Goal: Information Seeking & Learning: Learn about a topic

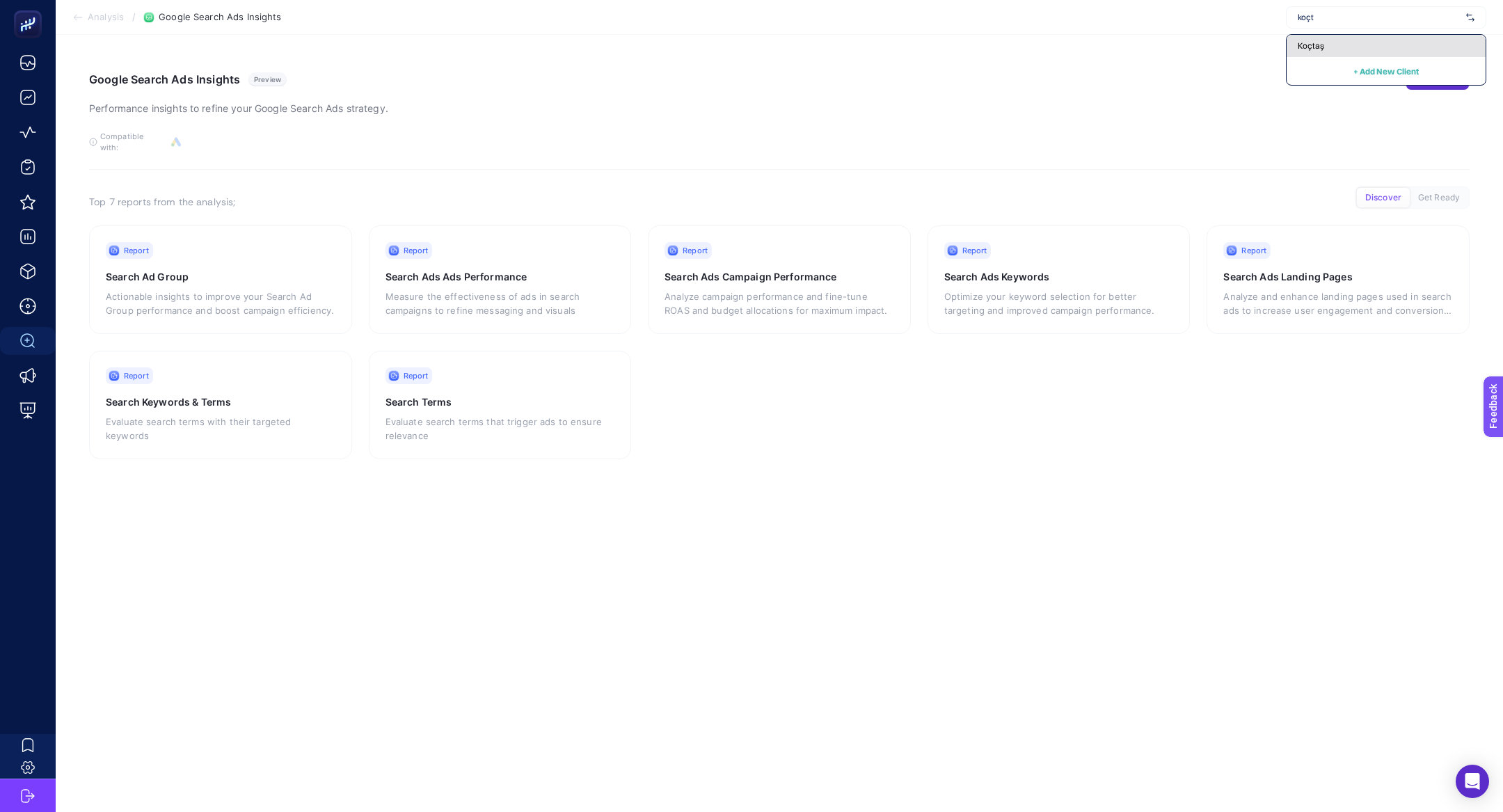
type input "koçt"
click at [1341, 46] on div "Koçtaş" at bounding box center [1386, 46] width 199 height 22
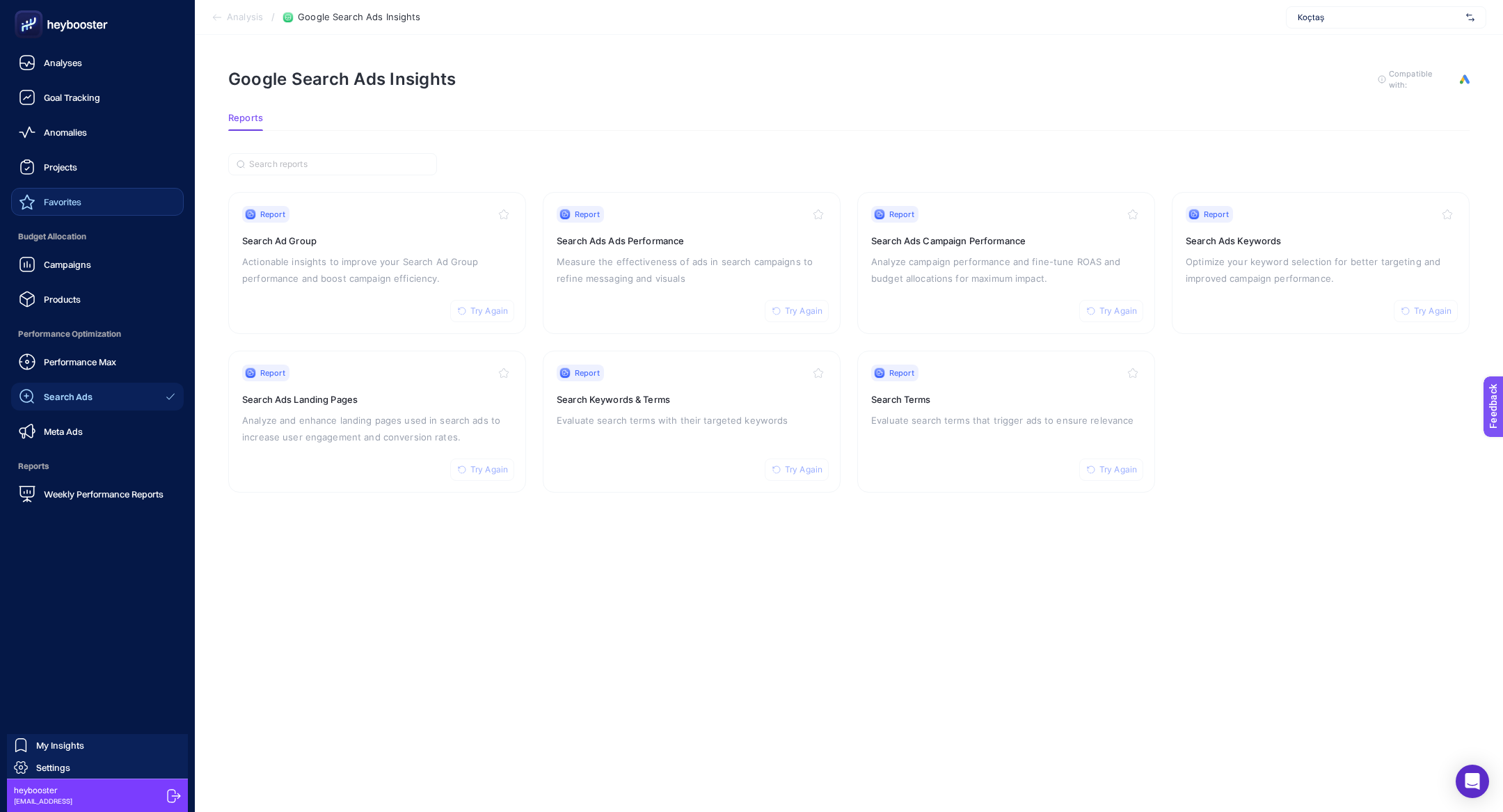
click at [35, 214] on link "Favorites" at bounding box center [97, 201] width 173 height 27
click at [49, 177] on link "Projects" at bounding box center [97, 166] width 173 height 27
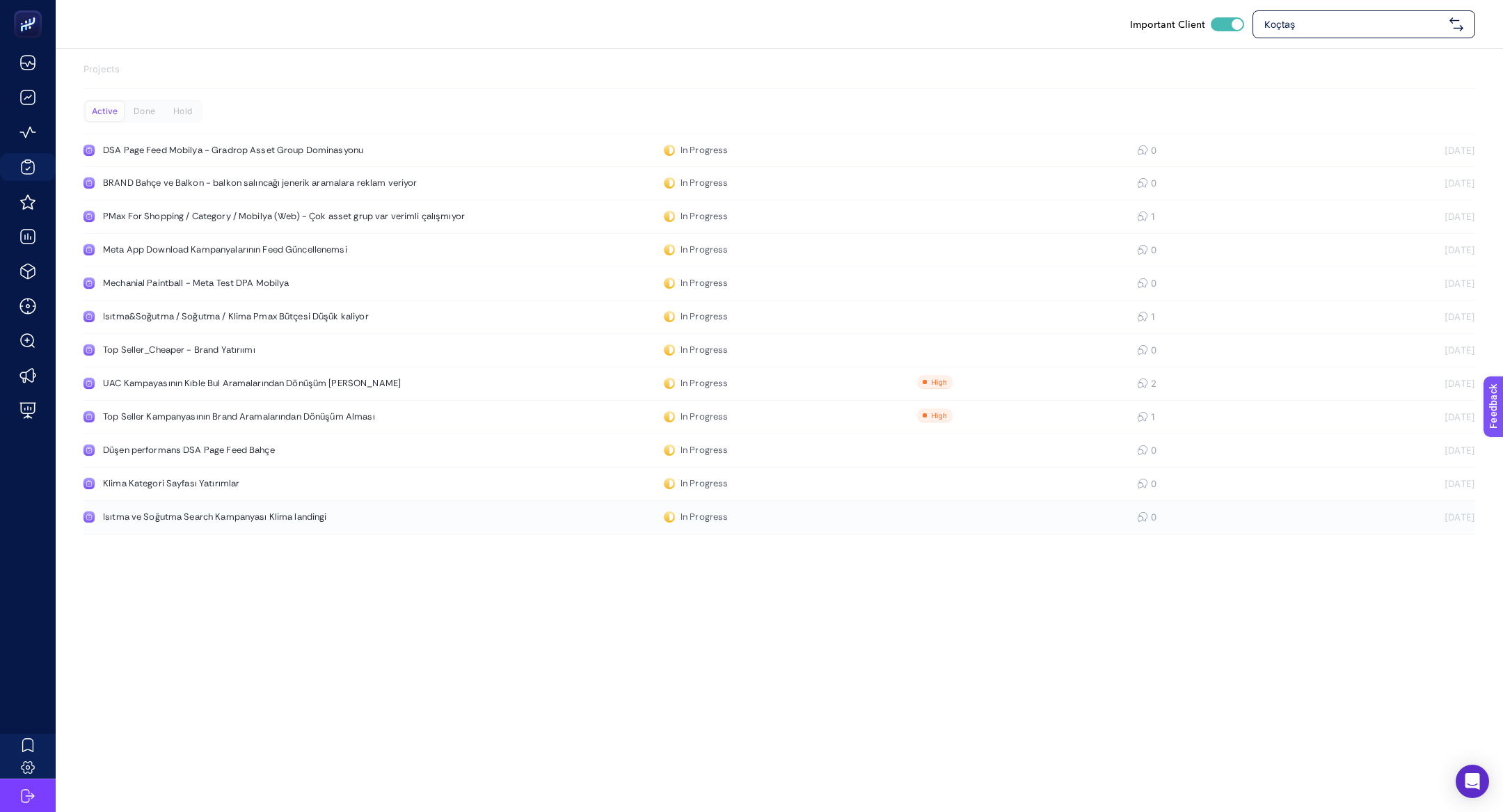
click at [325, 527] on link "Isıtma ve Soğutma Search Kampanyası Klima landingi In Progress 0 13.08.2025" at bounding box center [779, 518] width 1392 height 34
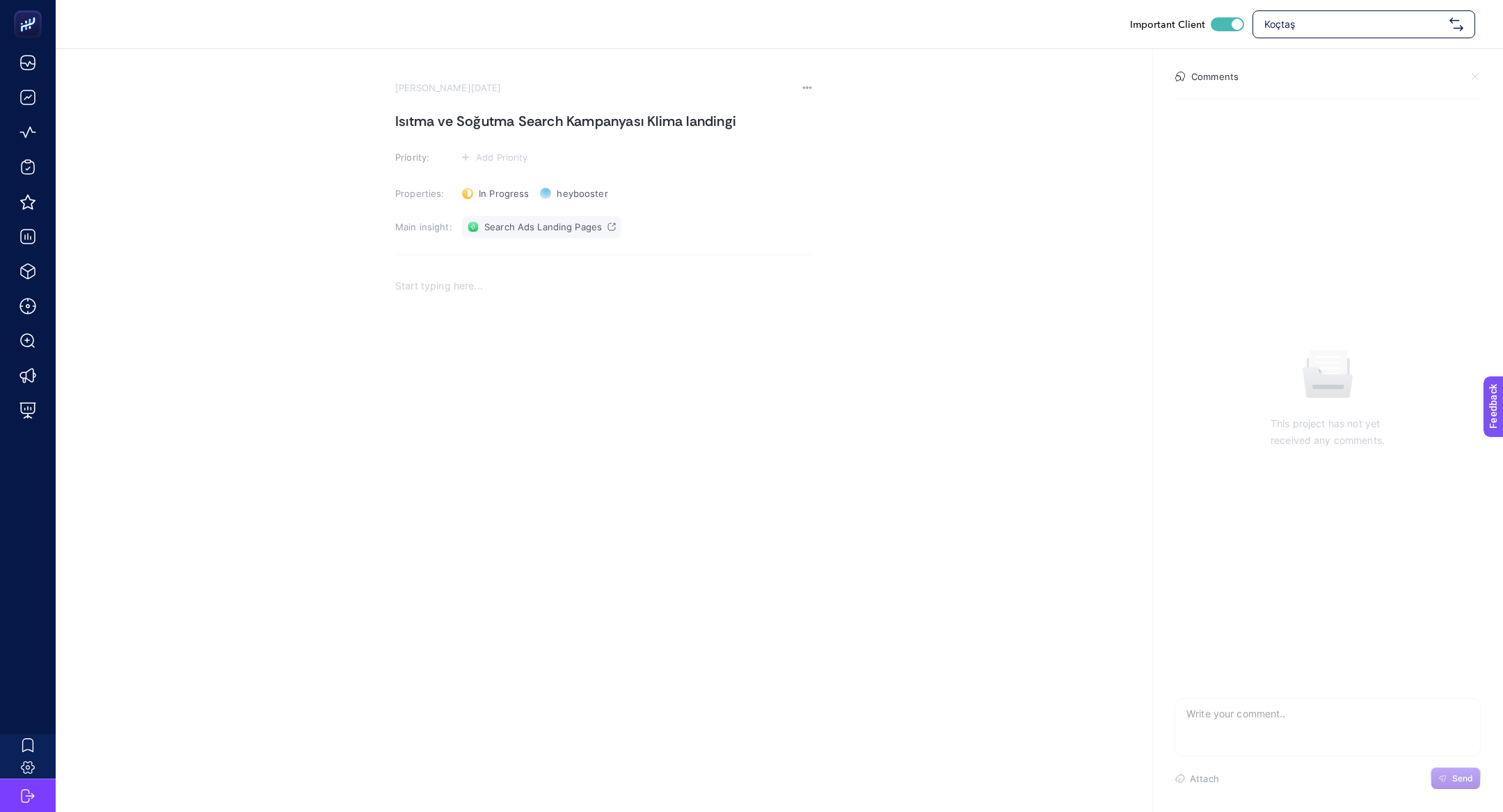
click at [560, 229] on span "Search Ads Landing Pages" at bounding box center [544, 227] width 118 height 11
click at [464, 144] on section "August 13, 2025 Isıtma ve Soğutma Search Kampanyası Klima landingi Priority: Ad…" at bounding box center [604, 315] width 418 height 465
click at [471, 152] on button "Add Priority" at bounding box center [494, 157] width 76 height 16
click at [485, 215] on rect at bounding box center [486, 210] width 35 height 14
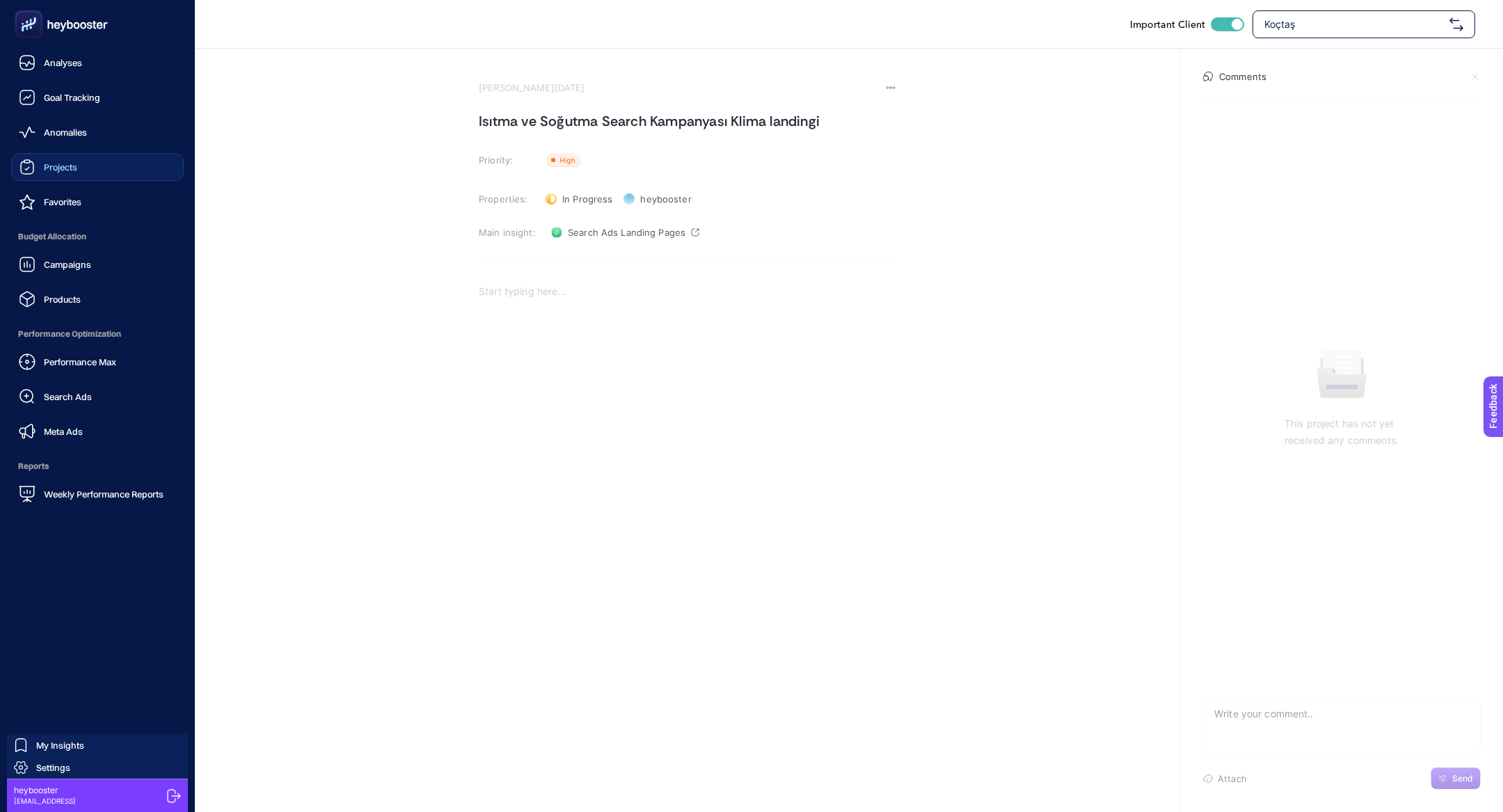
click at [57, 173] on div "Projects" at bounding box center [48, 166] width 58 height 16
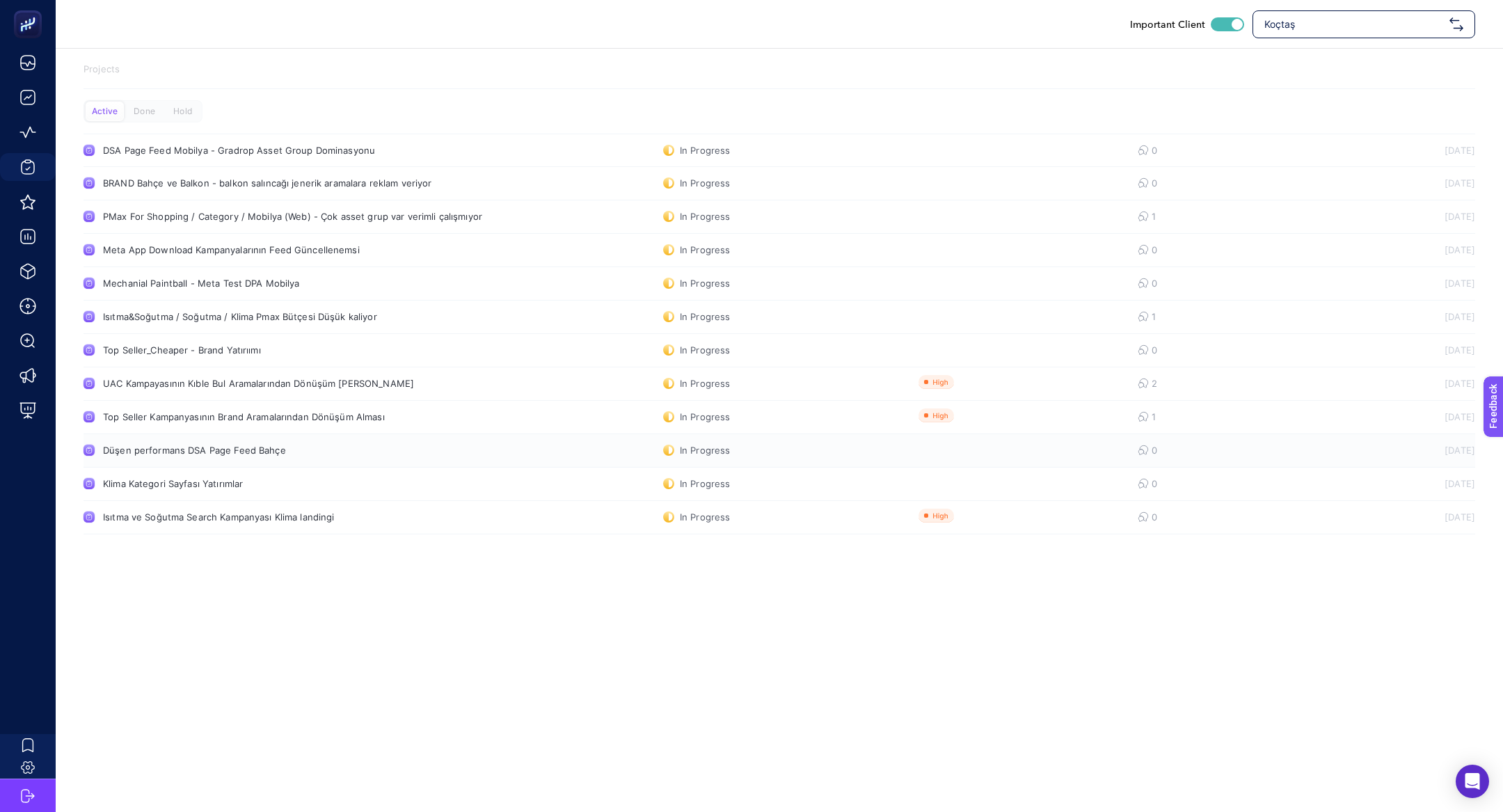
click at [324, 452] on div "Düşen performans DSA Page Feed Bahçe" at bounding box center [263, 450] width 321 height 11
click at [306, 534] on div "Projects Active Done Hold DSA Page Feed Mobilya - Gradrop Asset Group Dominasyo…" at bounding box center [779, 301] width 1448 height 505
click at [285, 521] on div "Isıtma ve Soğutma Search Kampanyası Klima landingi" at bounding box center [263, 517] width 321 height 11
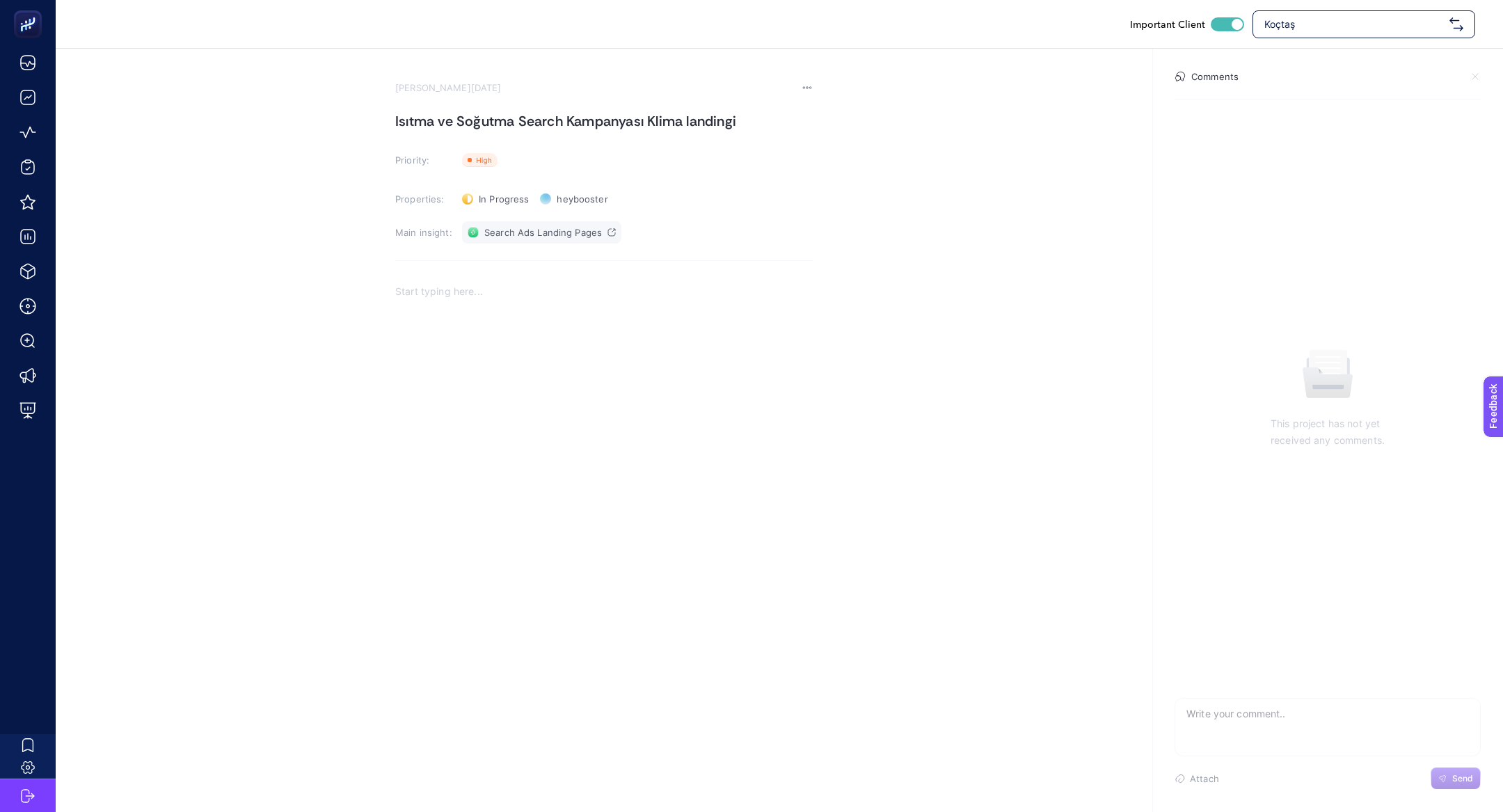
click at [496, 232] on span "Search Ads Landing Pages" at bounding box center [544, 232] width 118 height 11
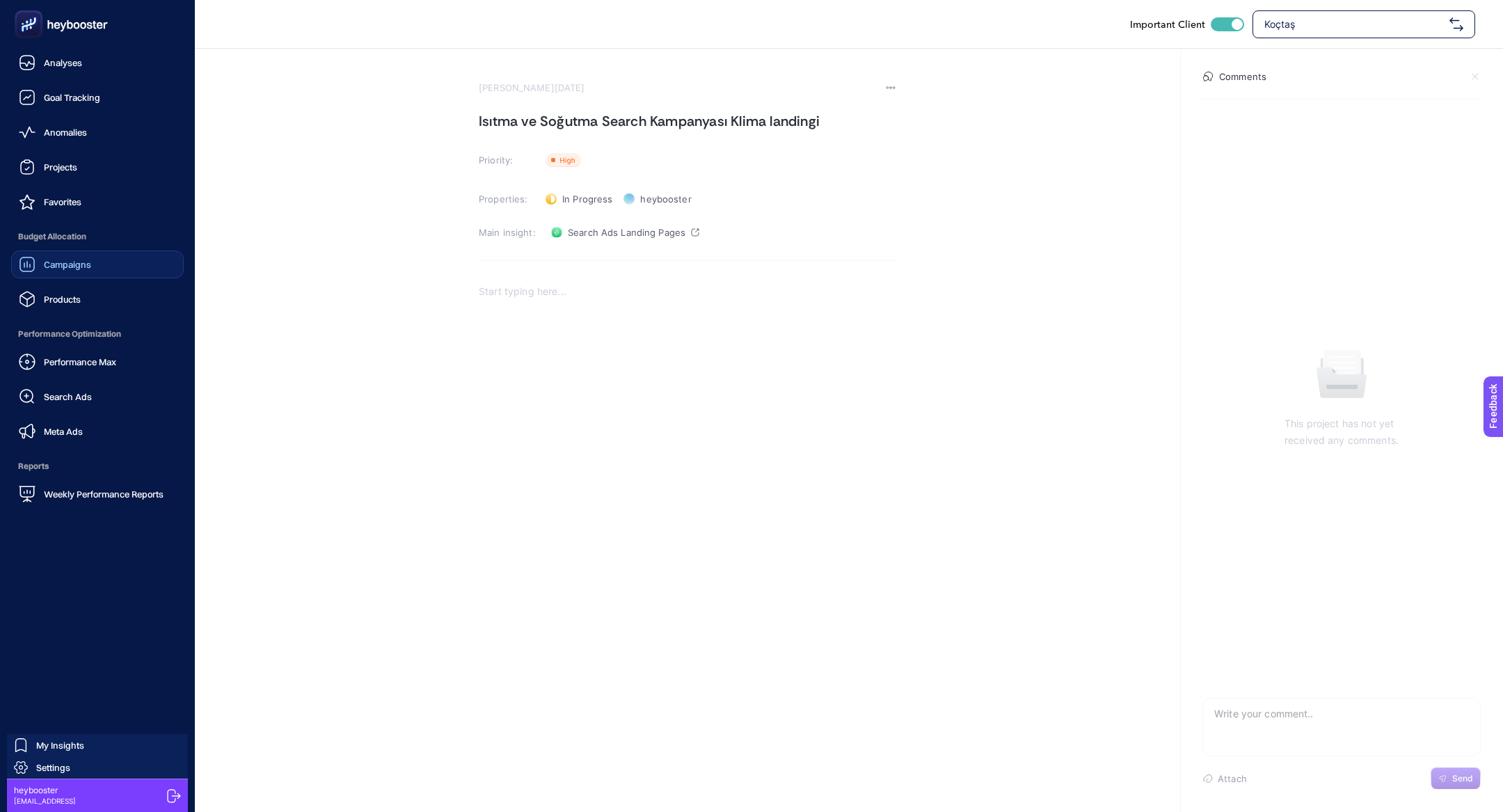
click at [90, 254] on link "Campaigns" at bounding box center [97, 264] width 173 height 27
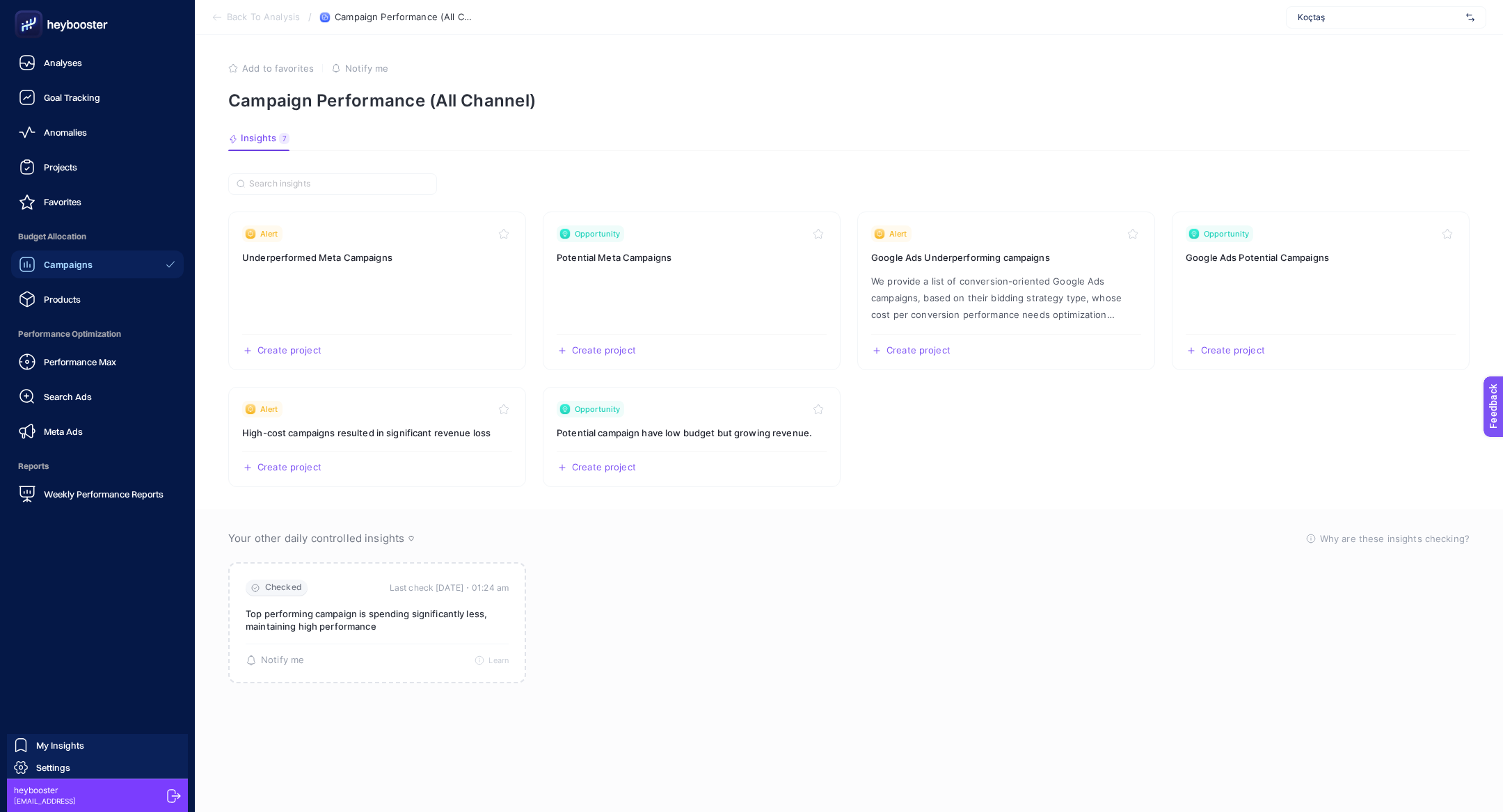
click at [34, 271] on icon at bounding box center [27, 264] width 16 height 16
click at [76, 375] on link "Performance Max" at bounding box center [97, 361] width 173 height 27
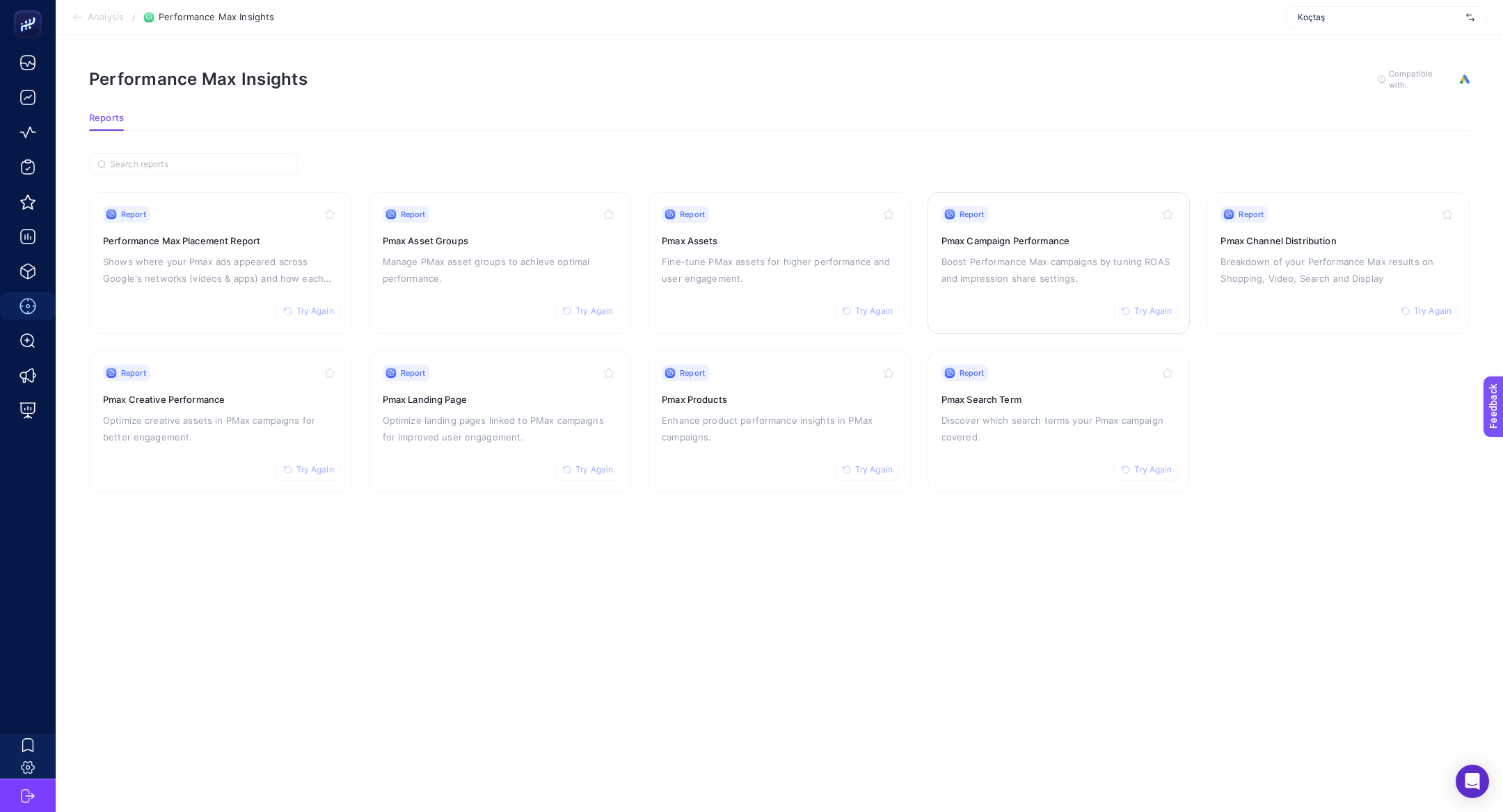
click at [1063, 284] on div "Report Try Again Pmax Campaign Performance Boost Performance Max campaigns by t…" at bounding box center [1059, 262] width 235 height 114
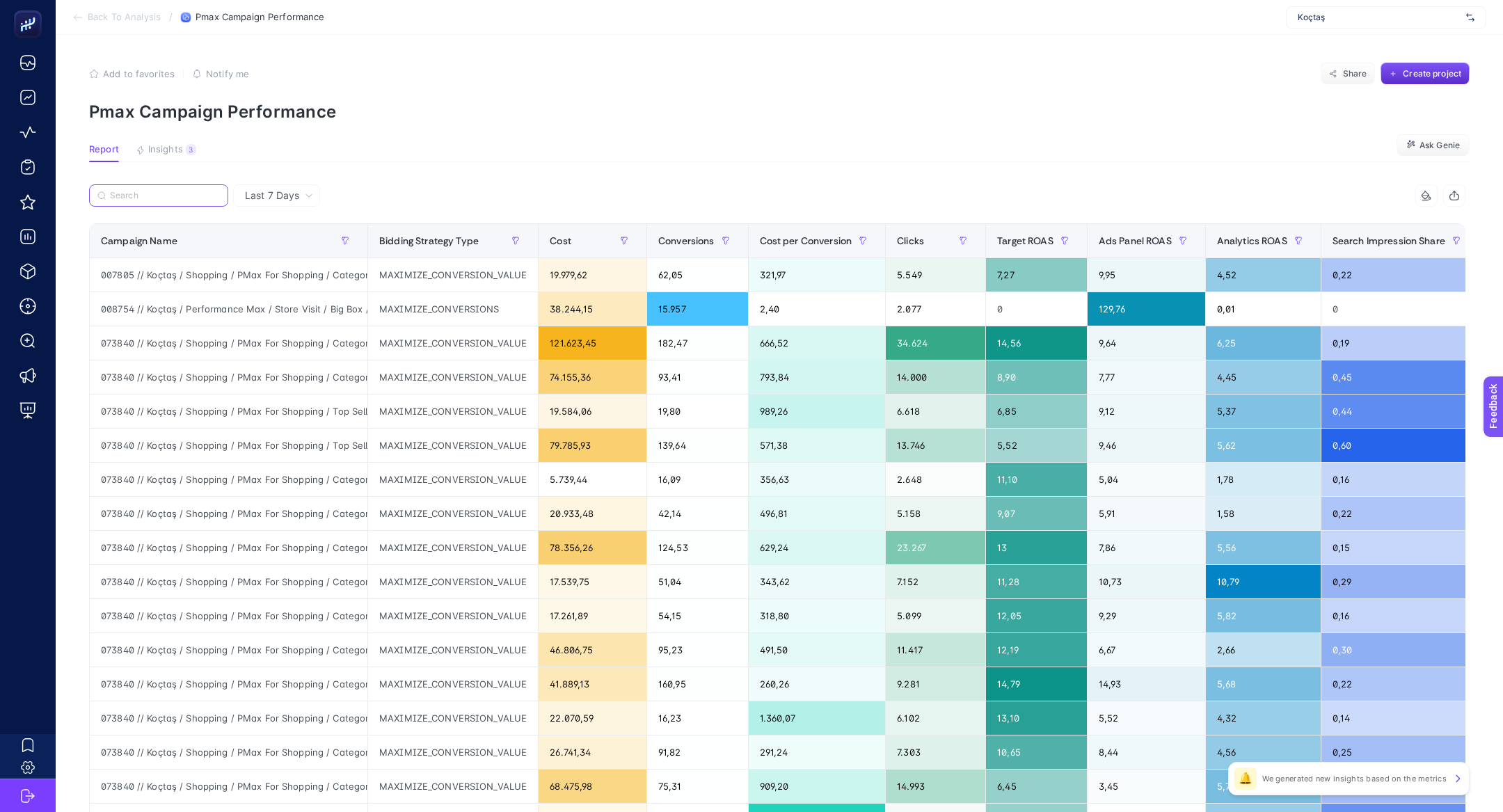
click at [163, 199] on input "Search" at bounding box center [165, 196] width 110 height 10
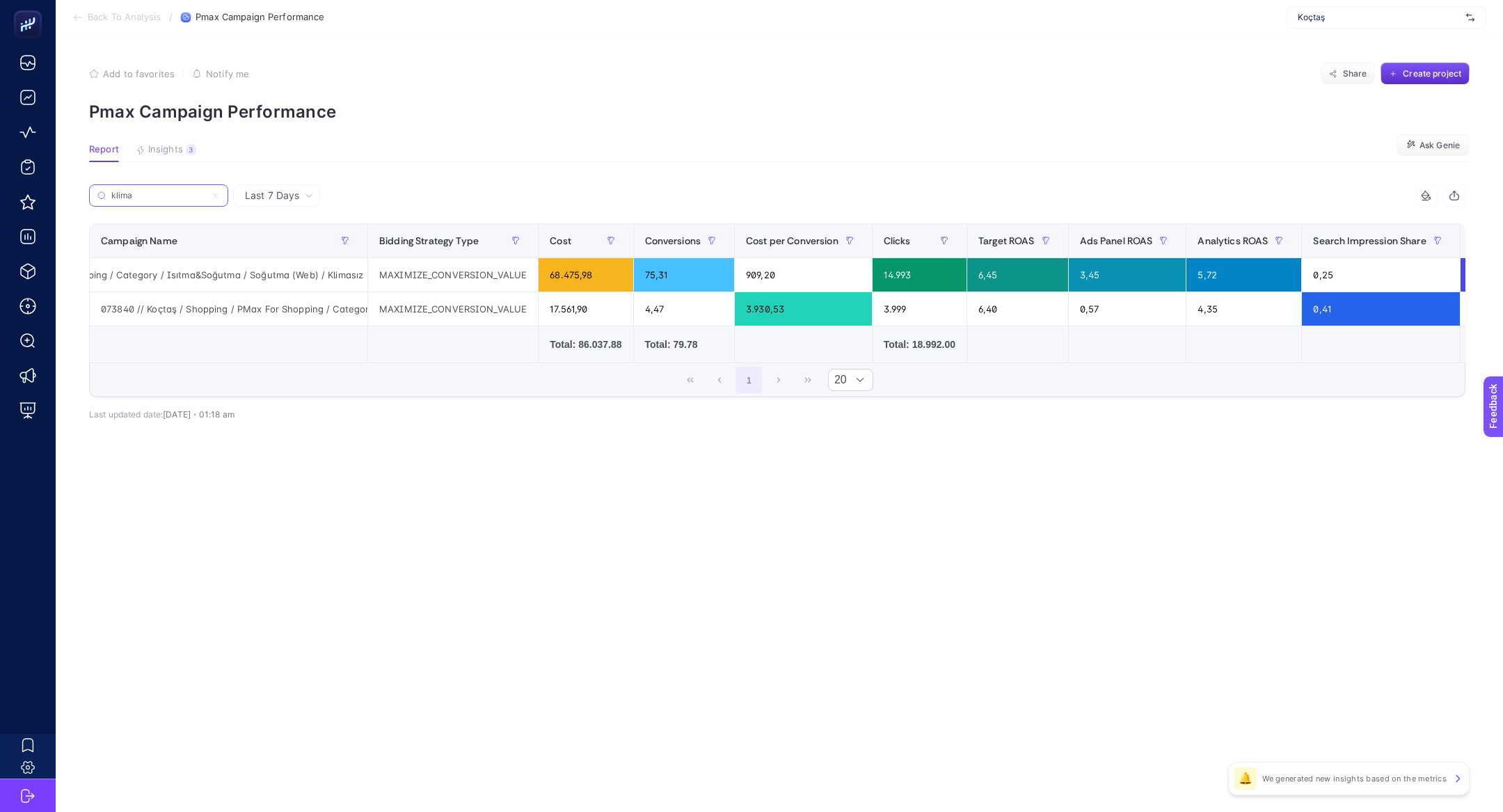
scroll to position [0, 176]
type input "klima"
click at [273, 307] on div "073840 // Koçtaş / Shopping / PMax For Shopping / Category / Isıtma&Soğutma / S…" at bounding box center [228, 309] width 277 height 34
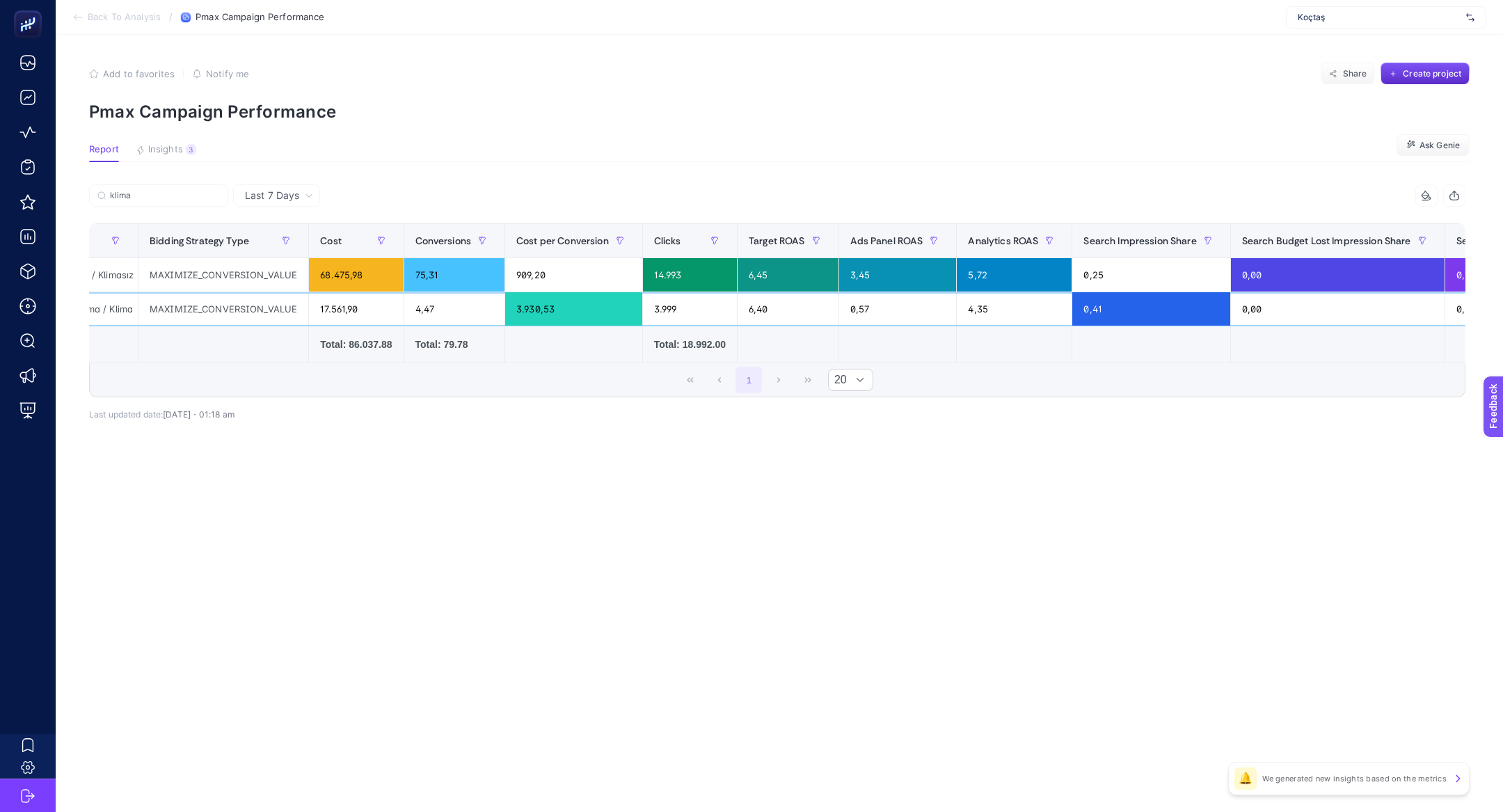
scroll to position [0, 534]
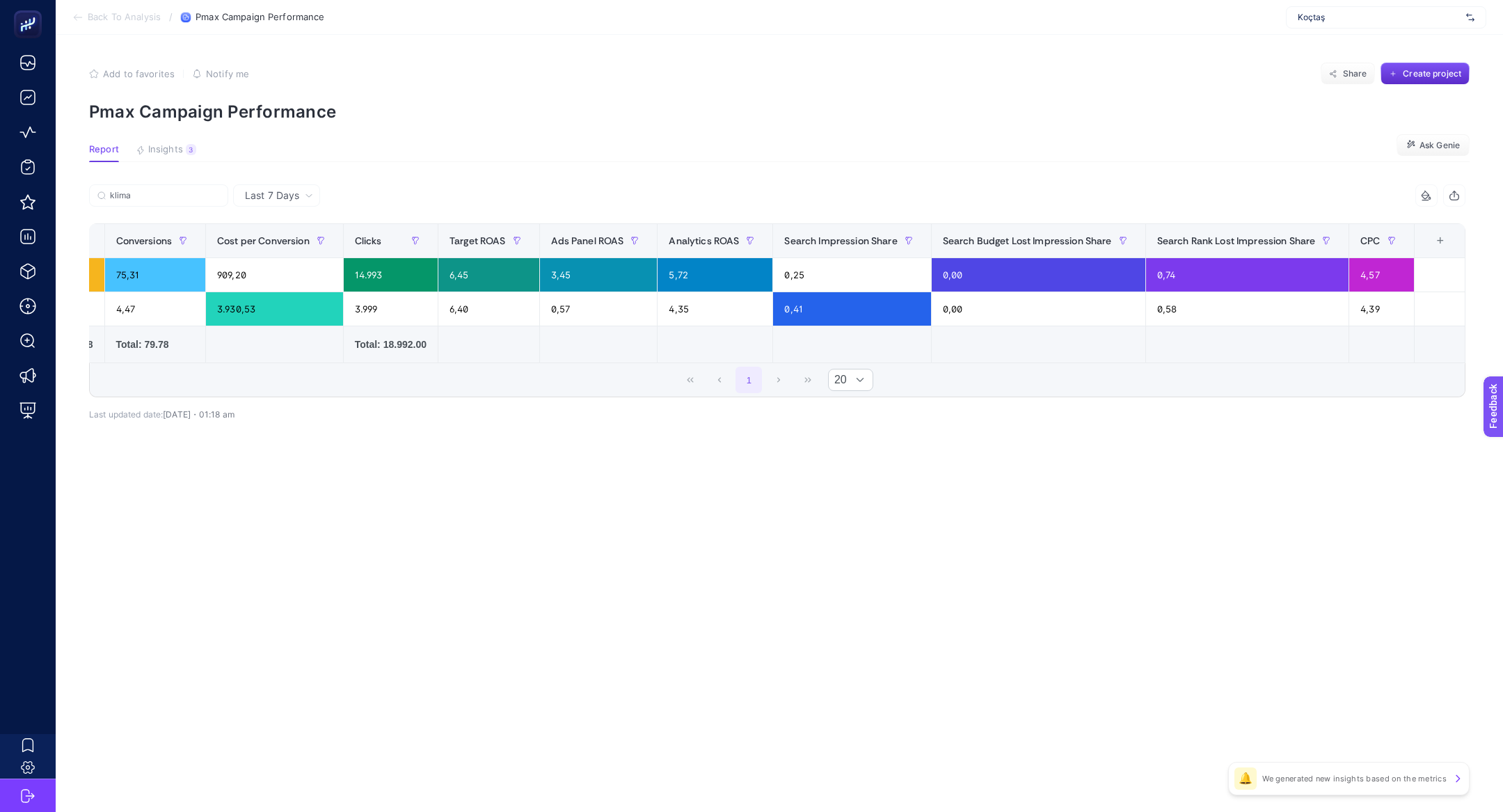
click at [1446, 243] on div "+" at bounding box center [1441, 240] width 27 height 11
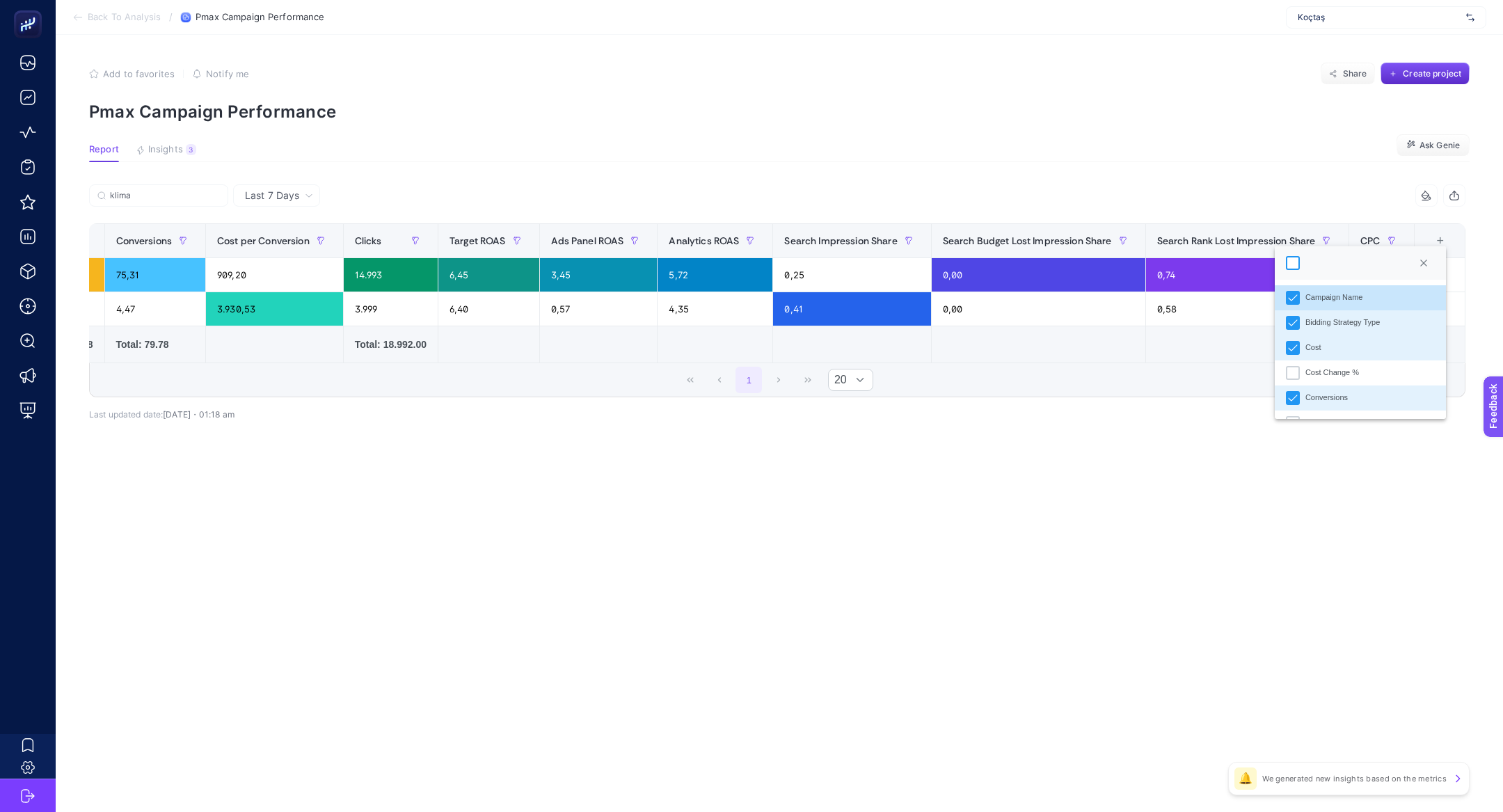
click at [1286, 262] on div at bounding box center [1293, 263] width 14 height 14
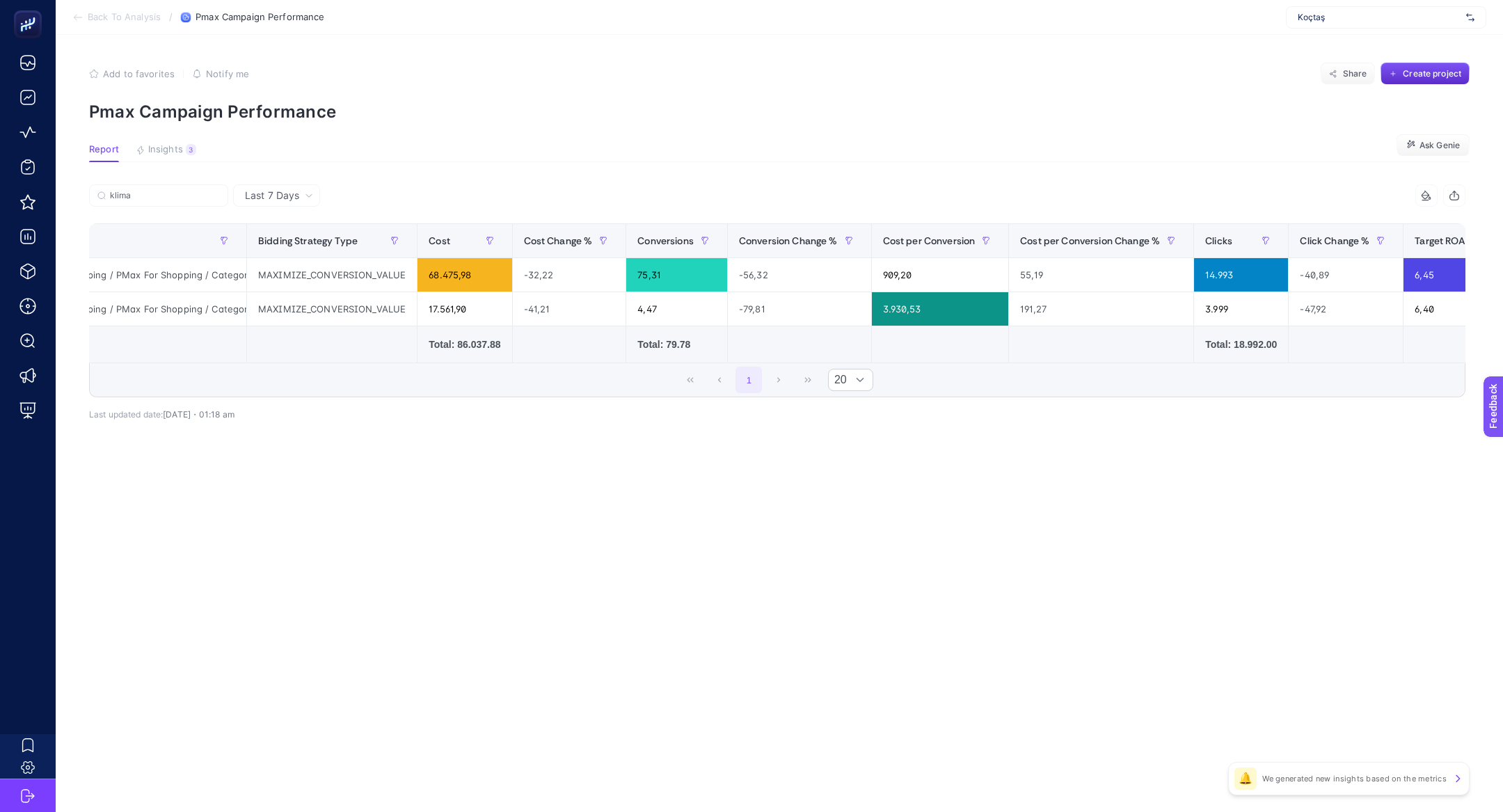
scroll to position [0, 0]
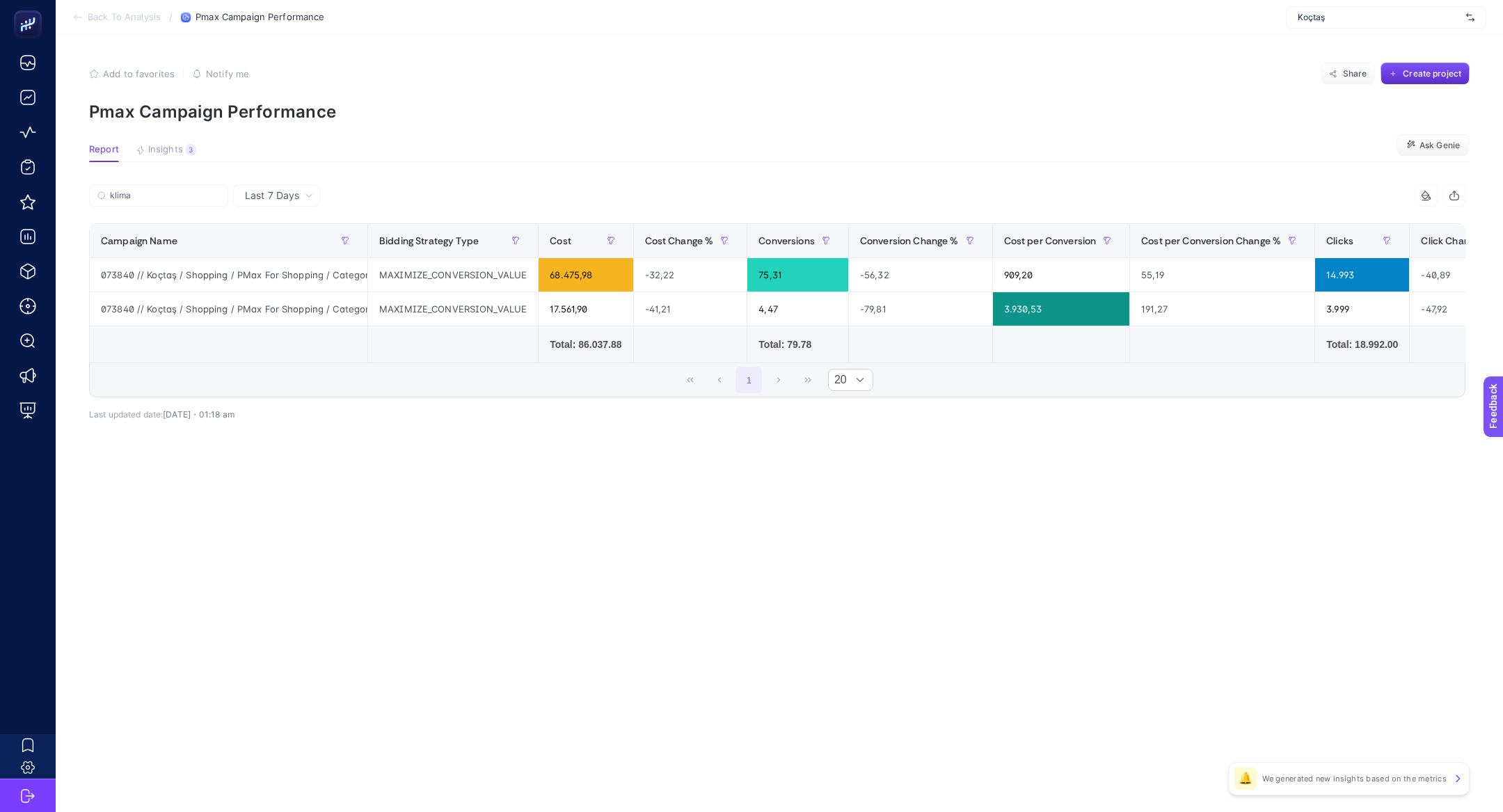
click at [164, 149] on span "Insights" at bounding box center [166, 149] width 35 height 11
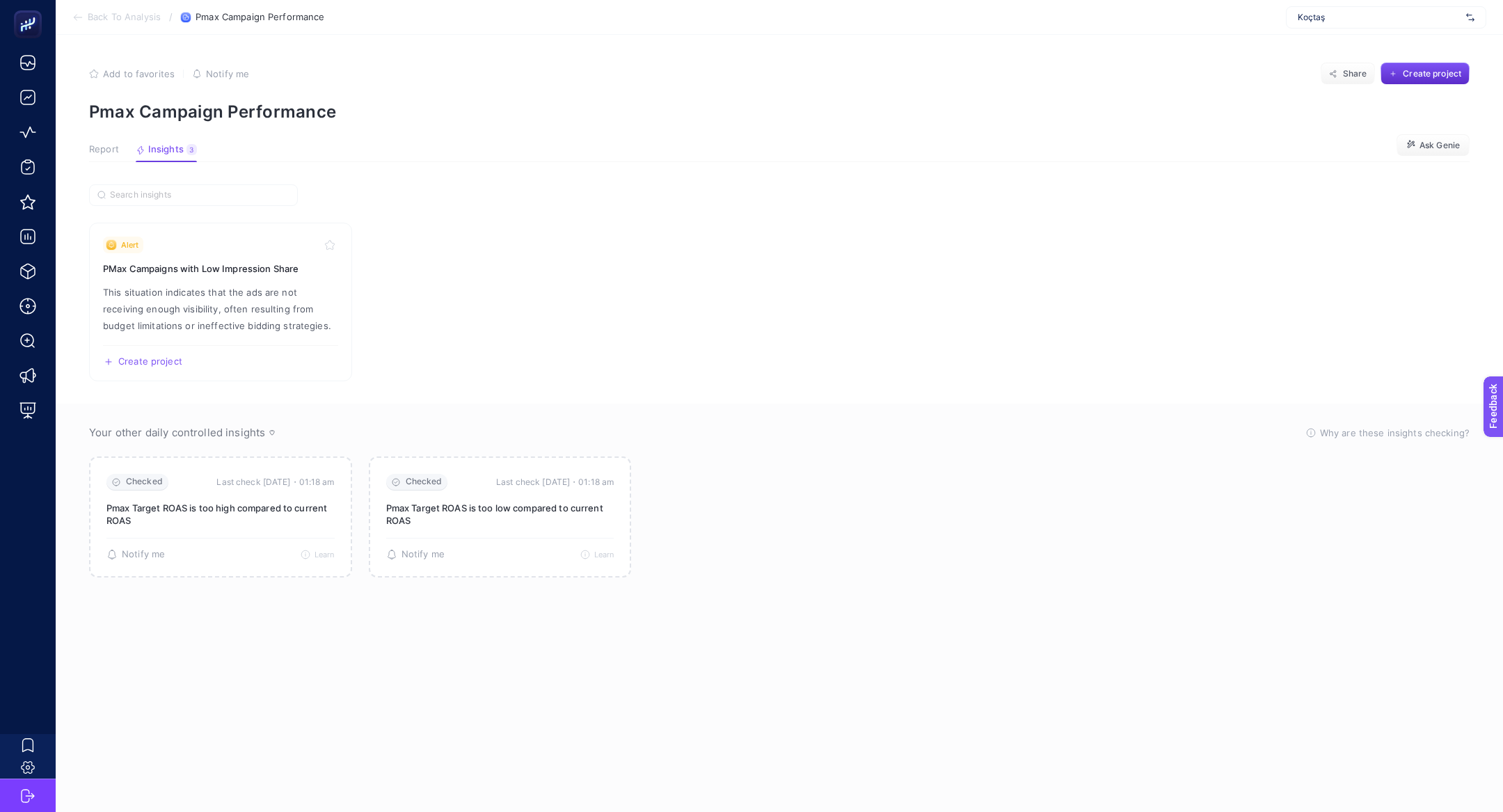
click at [104, 155] on span "Report" at bounding box center [104, 149] width 30 height 11
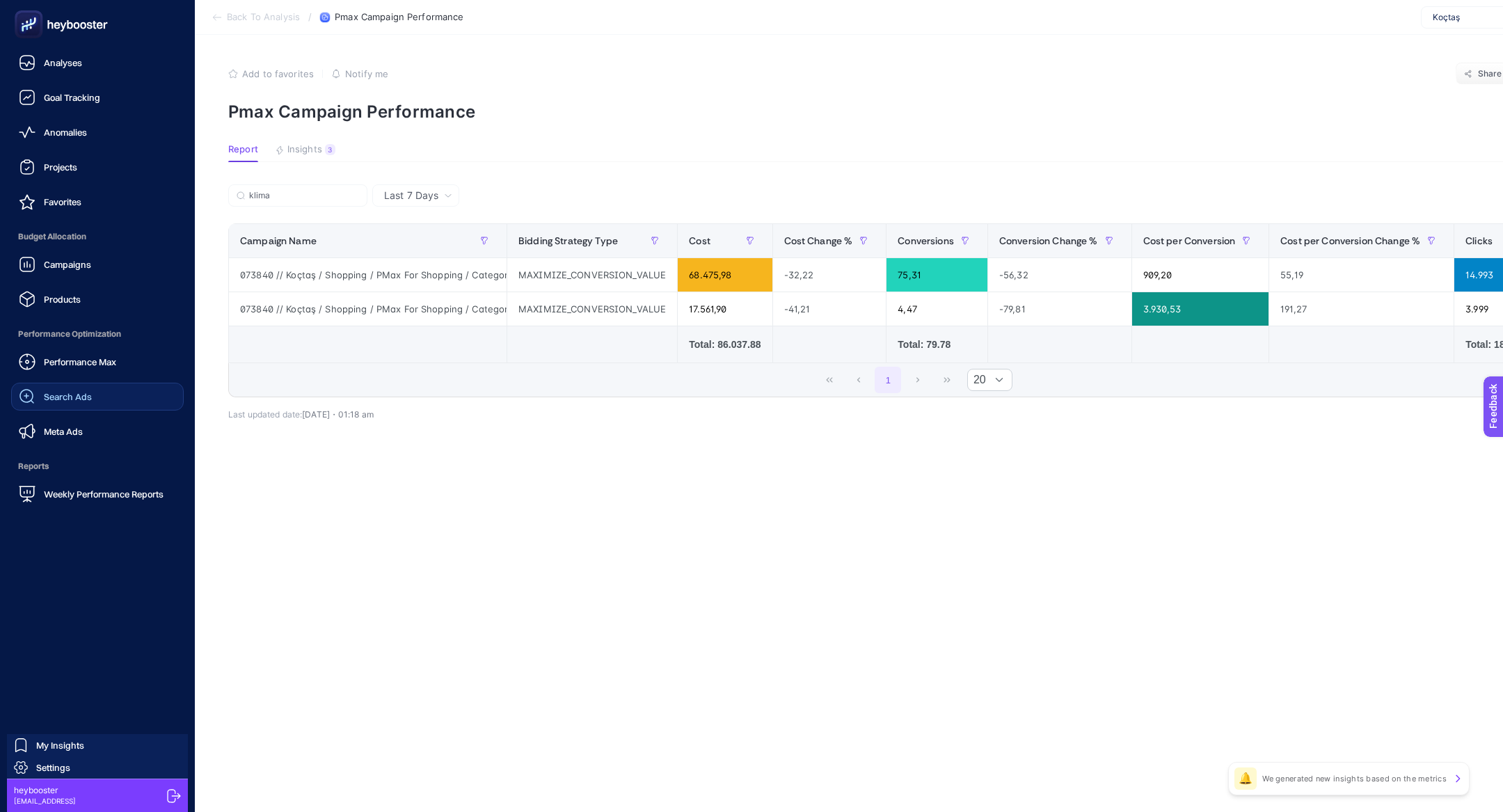
click at [64, 390] on div "Search Ads" at bounding box center [55, 396] width 73 height 16
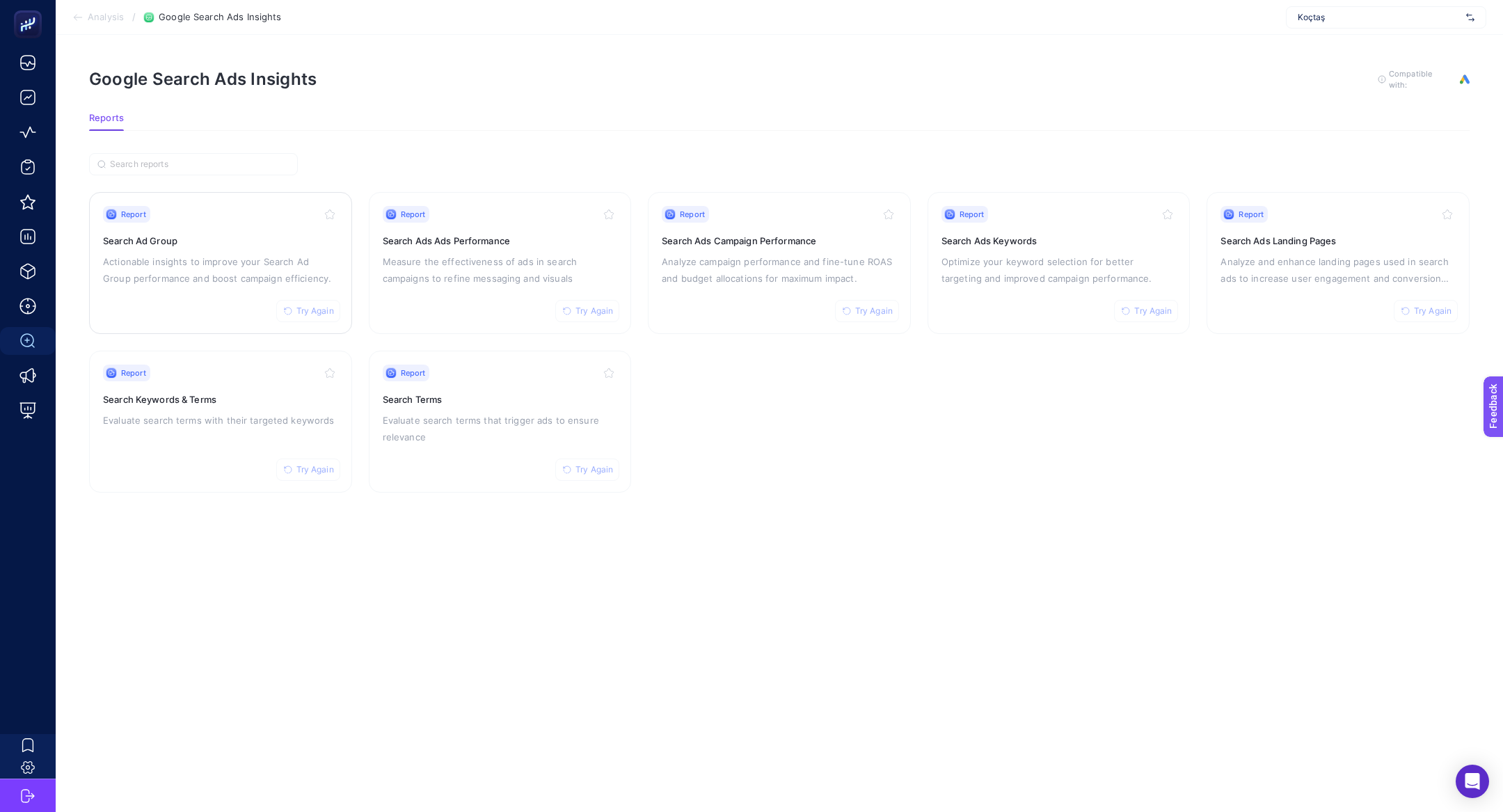
click at [231, 265] on p "Actionable insights to improve your Search Ad Group performance and boost campa…" at bounding box center [220, 269] width 235 height 34
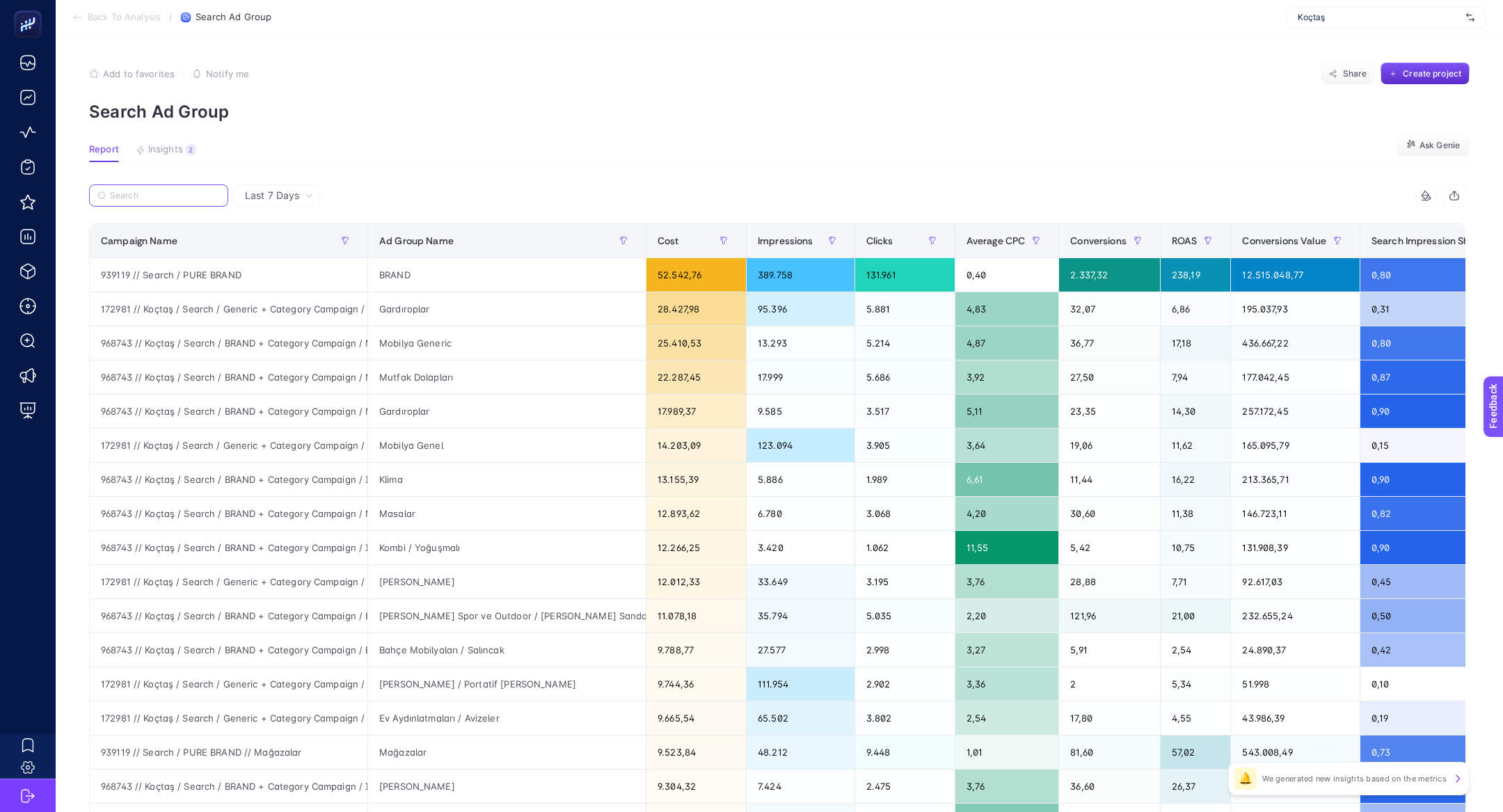
click at [136, 192] on input "Search" at bounding box center [165, 196] width 110 height 10
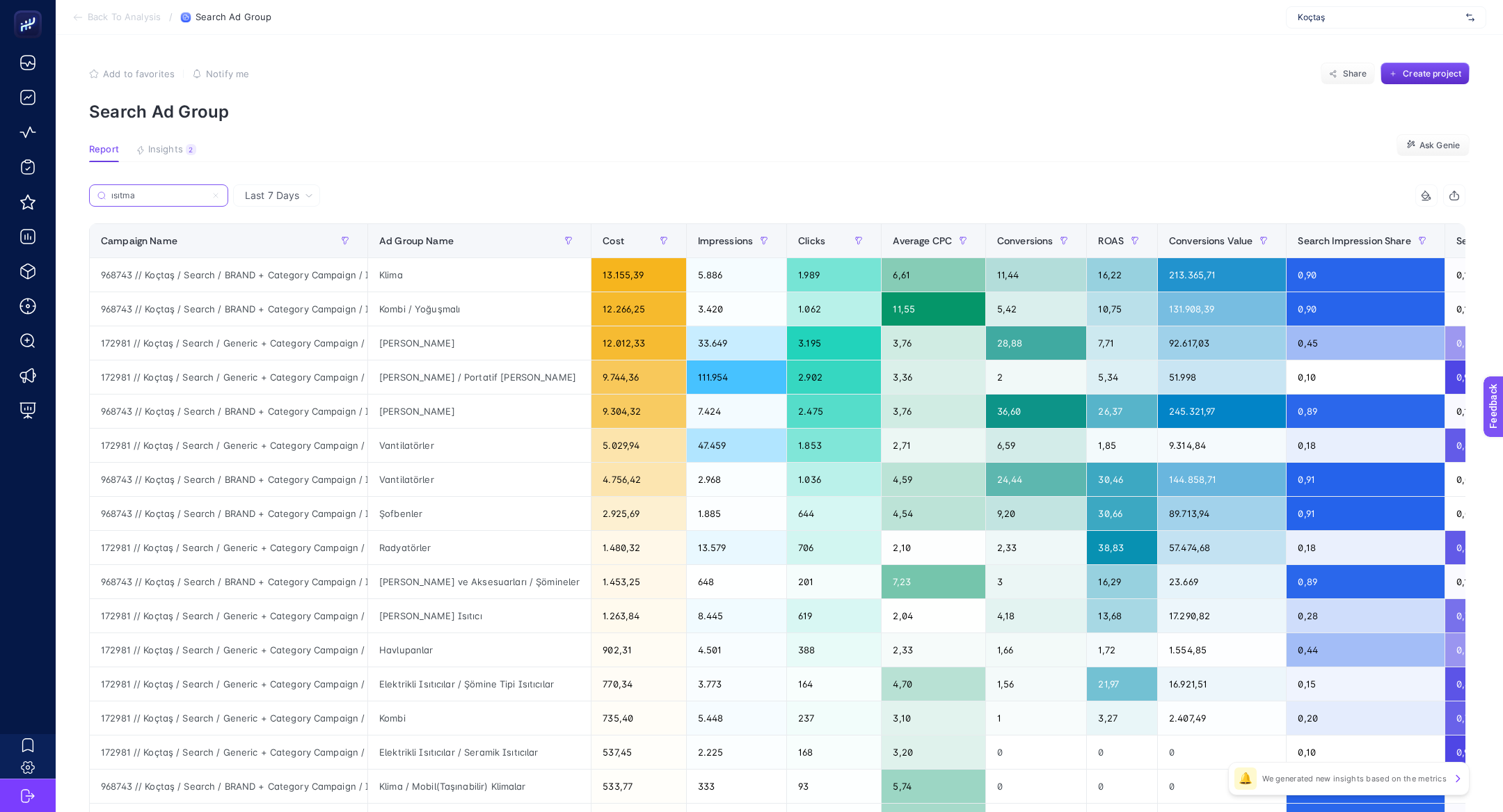
scroll to position [0, 90]
click at [193, 271] on div "968743 // Koçtaş / Search / BRAND + Category Campaign / Isıtma ve Soğutma" at bounding box center [228, 275] width 277 height 34
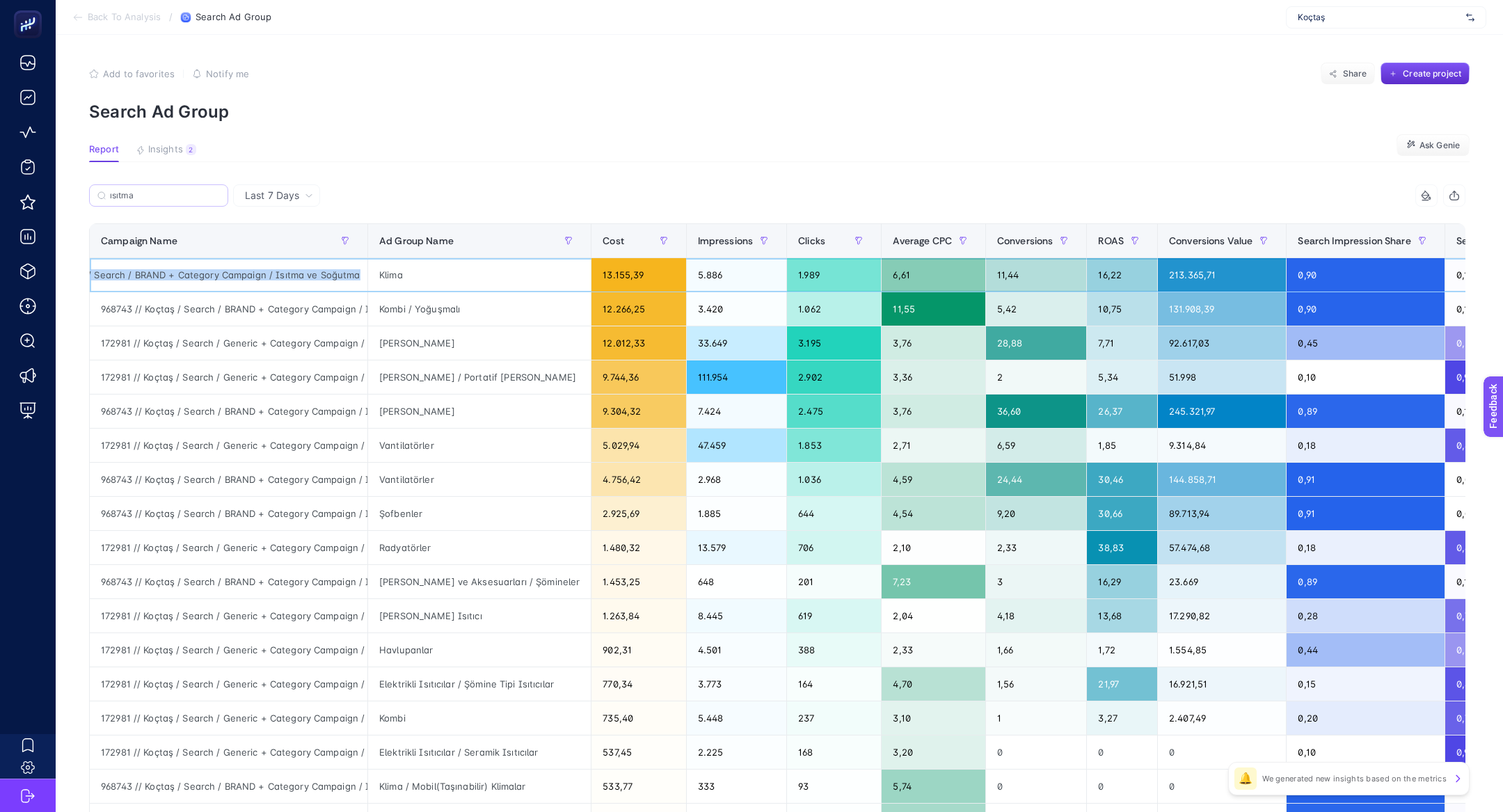
copy tr "968743 // Koçtaş / Search / BRAND + Category Campaign / Isıtma ve Soğutma"
click at [149, 199] on input "ısıtma" at bounding box center [165, 196] width 110 height 10
click at [149, 199] on input "ısıtma" at bounding box center [159, 196] width 94 height 10
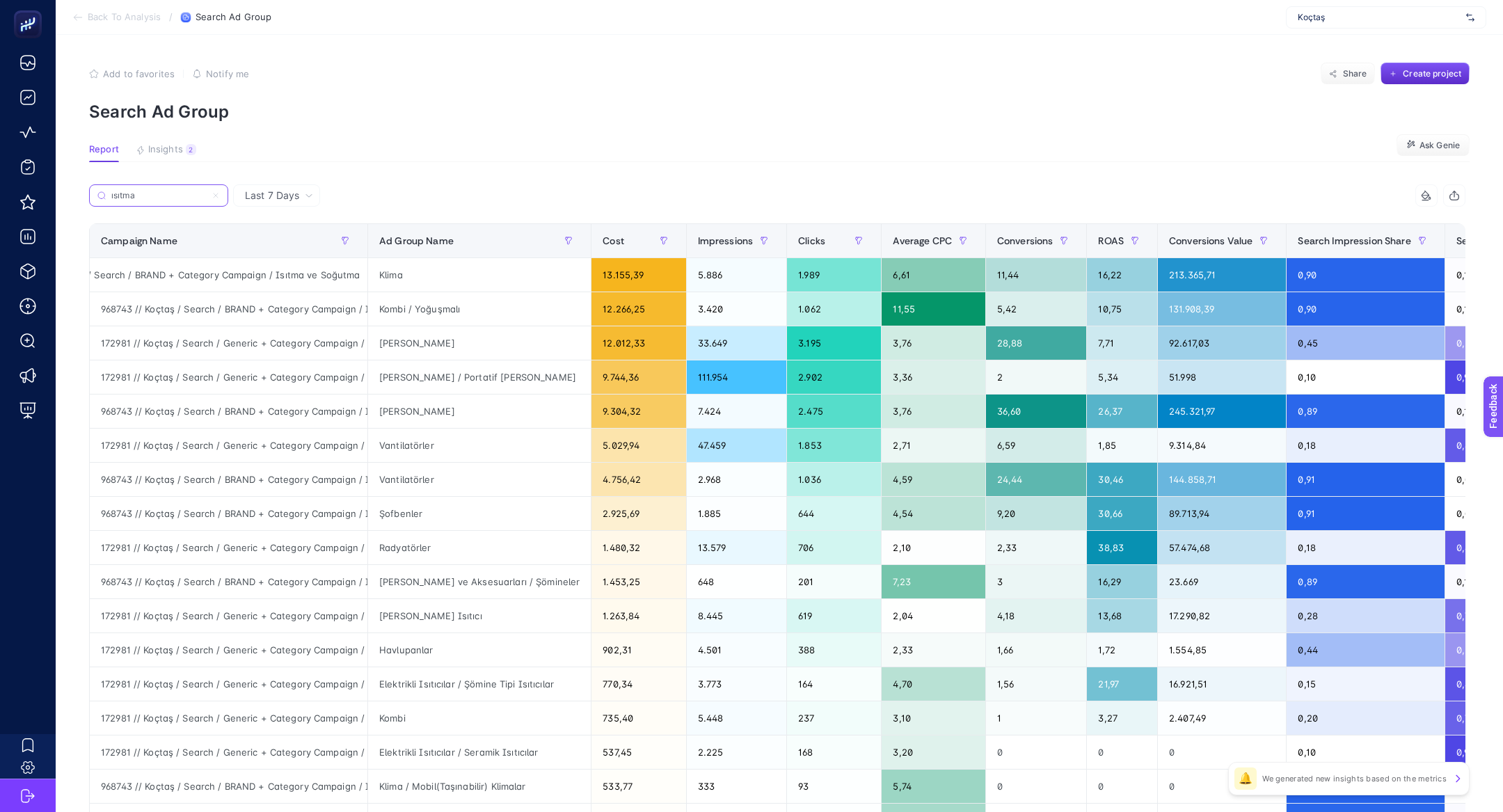
paste input "968743 // Koçtaş / Search / BRAND + Category Campaign / Isıtma ve Soğu"
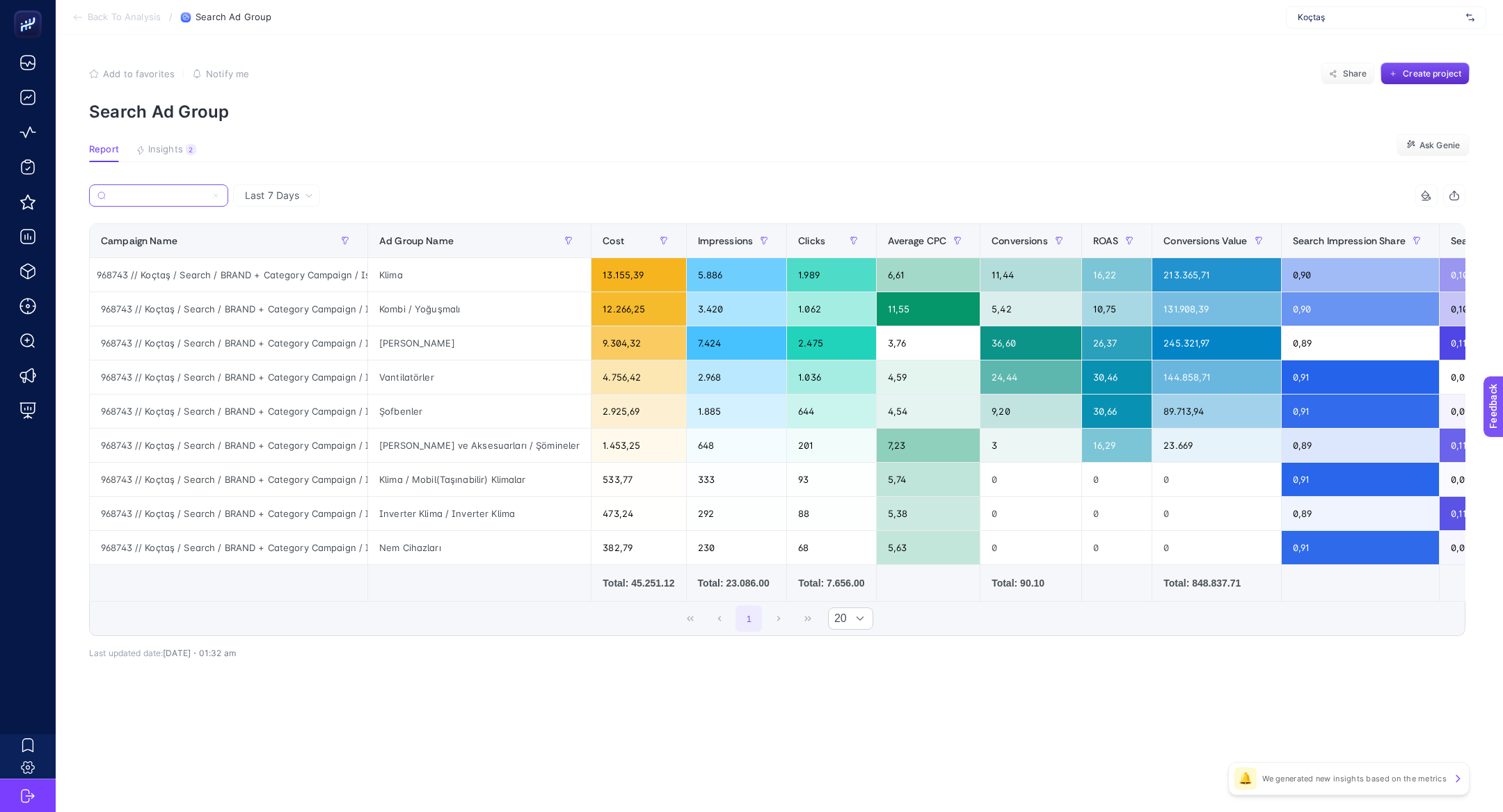
scroll to position [0, 6]
type input "968743 // Koçtaş / Search / BRAND + Category Campaign / Isıtma ve Soğutma"
click at [190, 196] on input "968743 // Koçtaş / Search / BRAND + Category Campaign / Isıtma ve Soğutma" at bounding box center [159, 196] width 94 height 10
click at [222, 195] on label "968743 // Koçtaş / Search / BRAND + Category Campaign / Isıtma ve Soğutma" at bounding box center [158, 196] width 139 height 22
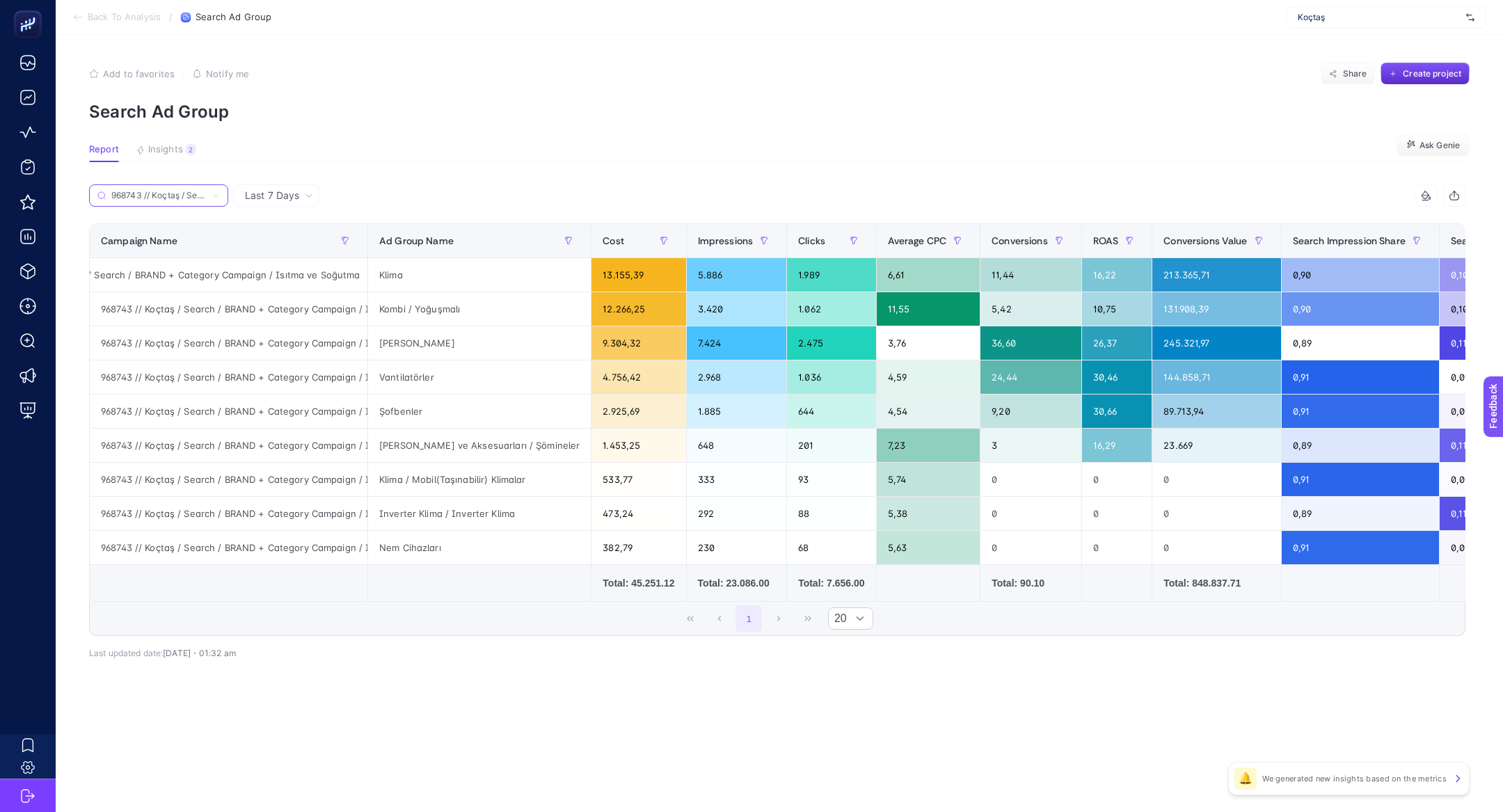
click at [206, 195] on input "968743 // Koçtaş / Search / BRAND + Category Campaign / Isıtma ve Soğutma" at bounding box center [159, 196] width 94 height 10
click at [216, 194] on icon at bounding box center [215, 196] width 9 height 9
click at [206, 194] on input "968743 // Koçtaş / Search / BRAND + Category Campaign / Isıtma ve Soğutma" at bounding box center [159, 196] width 94 height 10
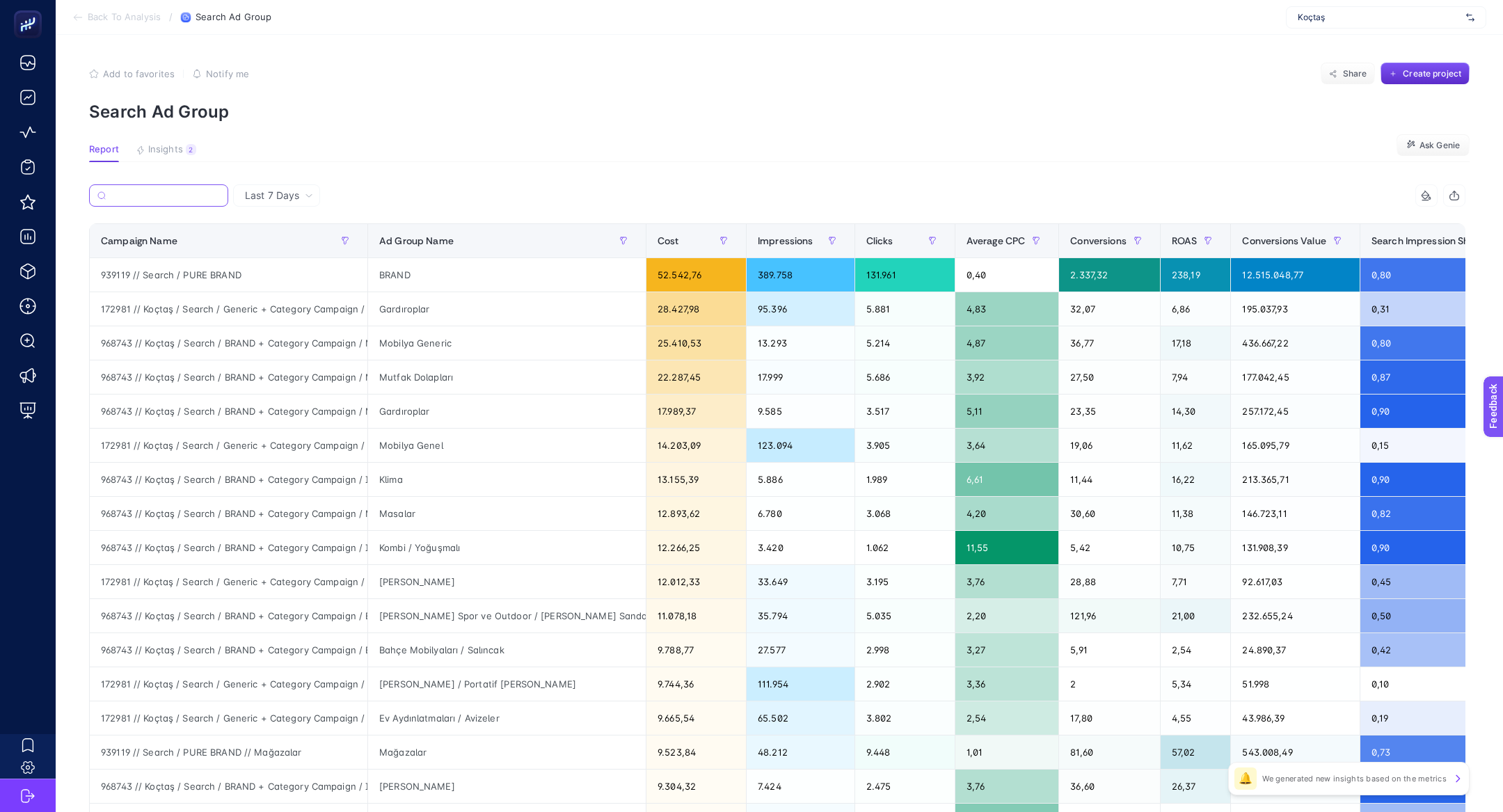
type input "r"
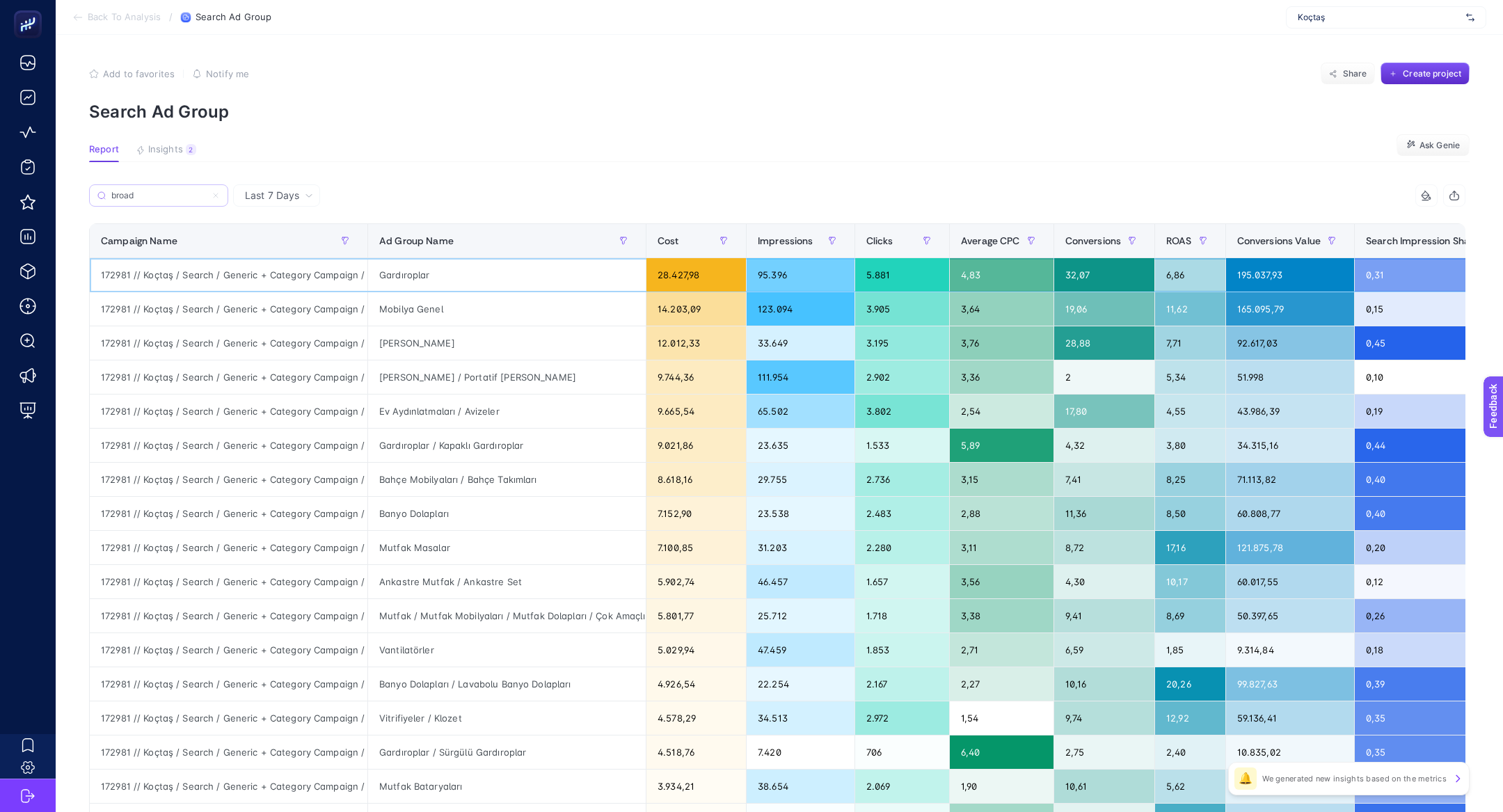
click at [117, 273] on div "172981 // Koçtaş / Search / Generic + Category Campaign / Mobilya / Gardırop (B…" at bounding box center [228, 275] width 277 height 34
copy div "172981"
click at [120, 200] on label "broad" at bounding box center [158, 196] width 139 height 22
click at [120, 200] on input "broad" at bounding box center [165, 196] width 110 height 10
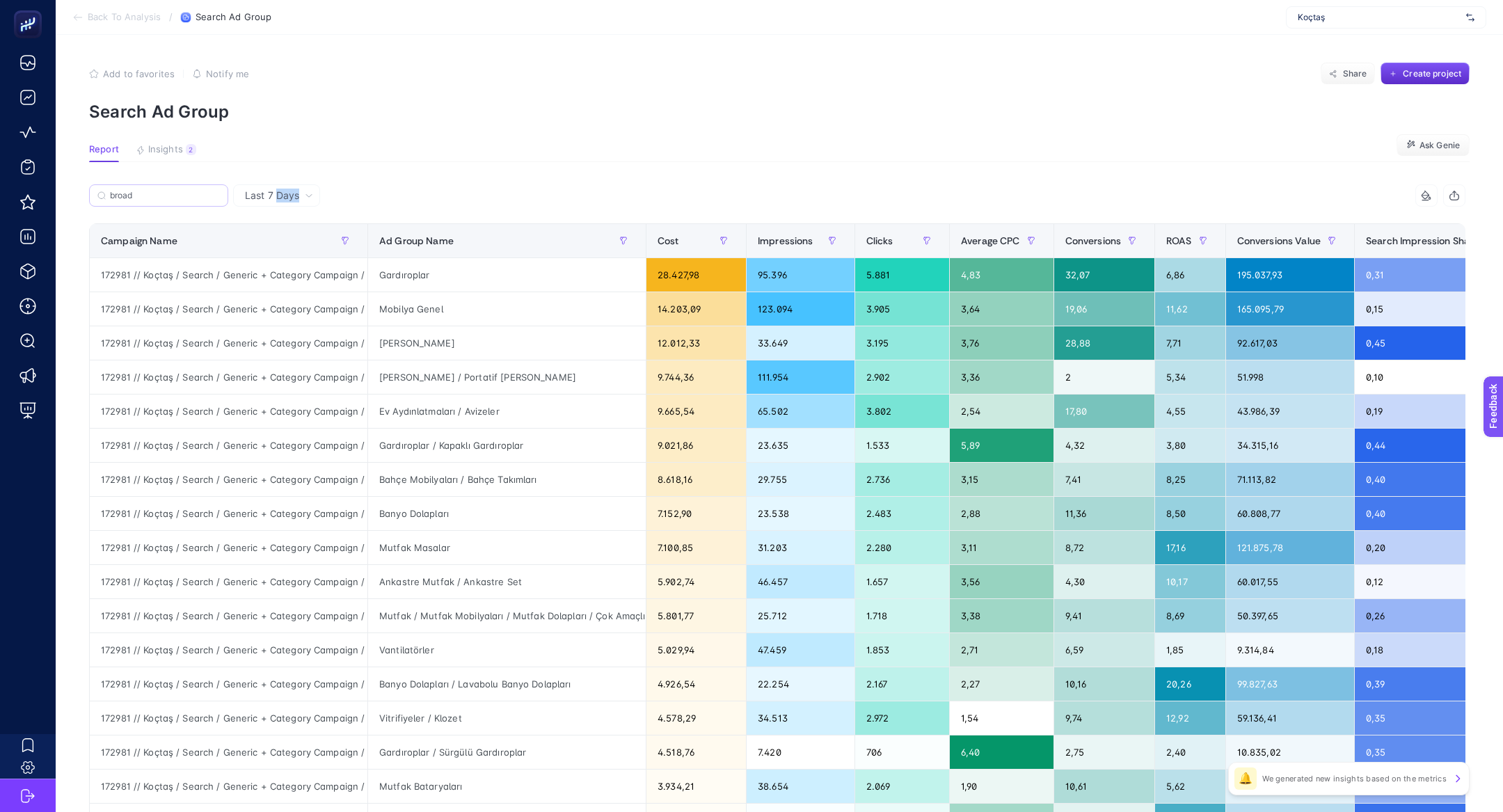
click at [120, 200] on label "broad" at bounding box center [158, 196] width 139 height 22
click at [120, 200] on input "broad" at bounding box center [165, 196] width 110 height 10
click at [120, 200] on label "broad" at bounding box center [158, 196] width 139 height 22
click at [120, 200] on input "broad" at bounding box center [159, 196] width 94 height 10
click at [119, 192] on input "broad" at bounding box center [159, 196] width 94 height 10
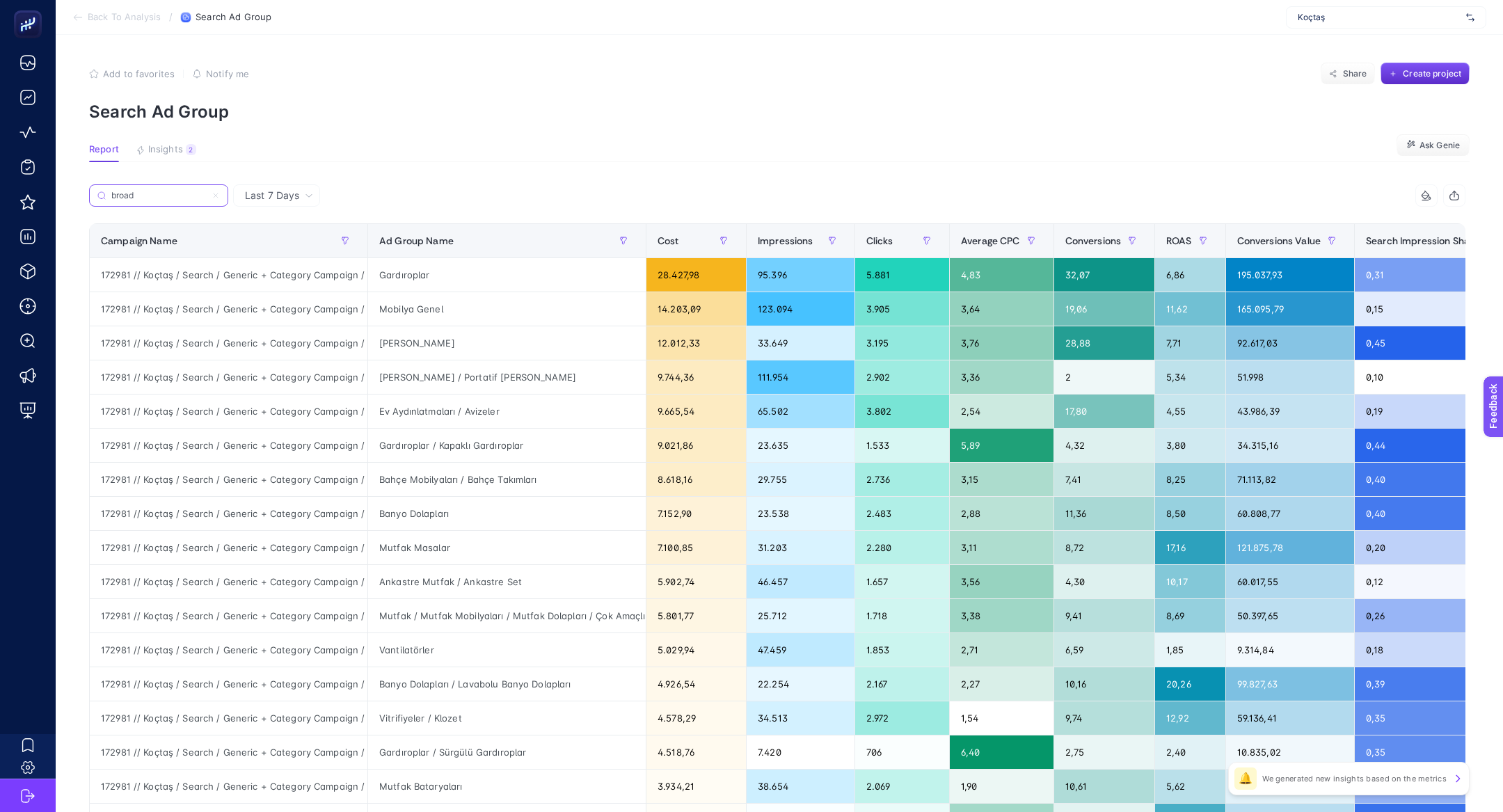
click at [119, 192] on input "broad" at bounding box center [159, 196] width 94 height 10
paste input "172981"
click at [320, 277] on div "172981 // Koçtaş / Search / Generic + Category Campaign / Mobilya / Gardırop (B…" at bounding box center [228, 275] width 277 height 34
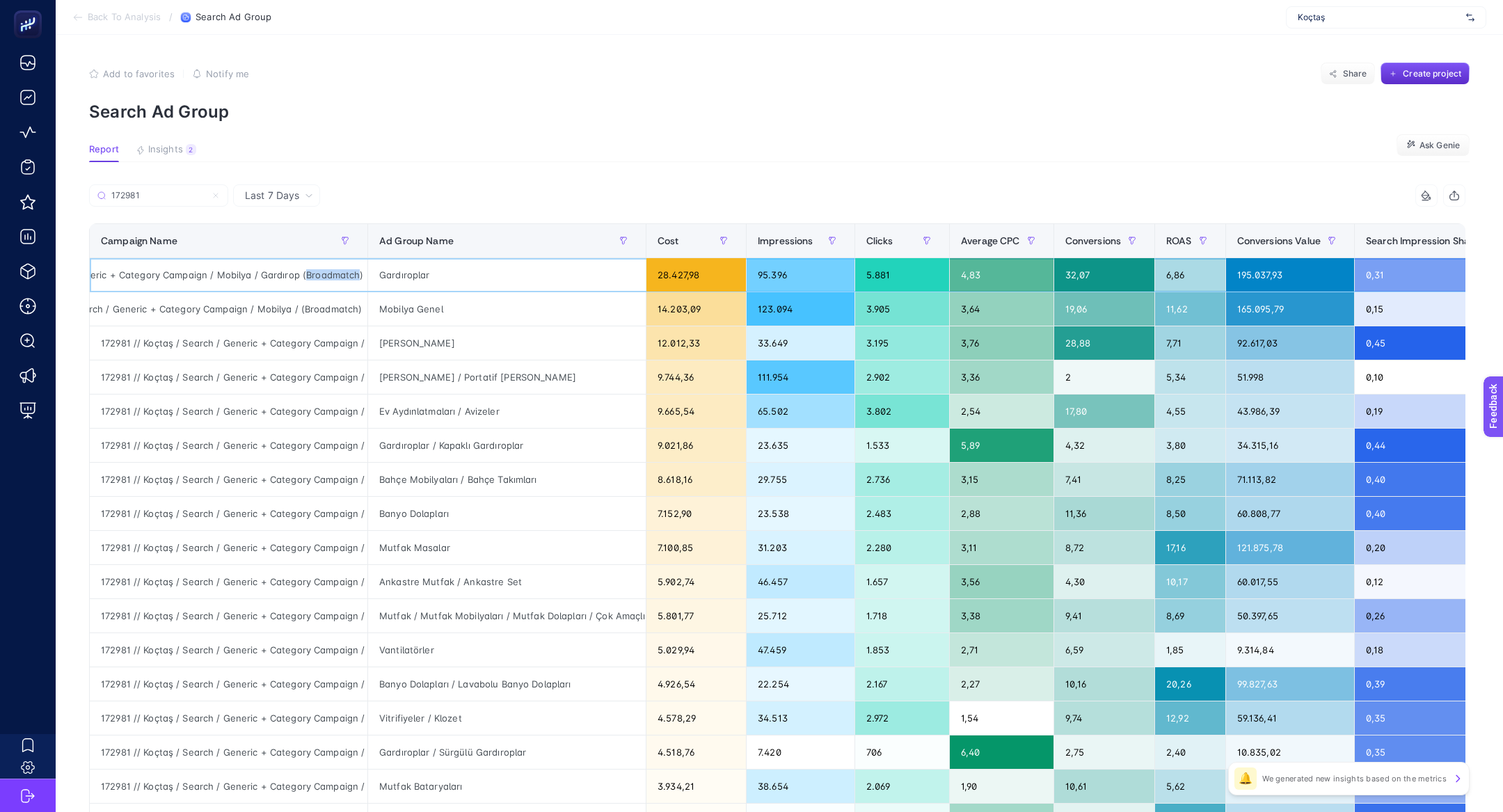
click at [320, 277] on div "172981 // Koçtaş / Search / Generic + Category Campaign / Mobilya / Gardırop (B…" at bounding box center [228, 275] width 277 height 34
copy div "Broadmatch"
click at [348, 239] on icon "button" at bounding box center [346, 240] width 6 height 7
click at [390, 314] on span "Starts with" at bounding box center [408, 317] width 124 height 27
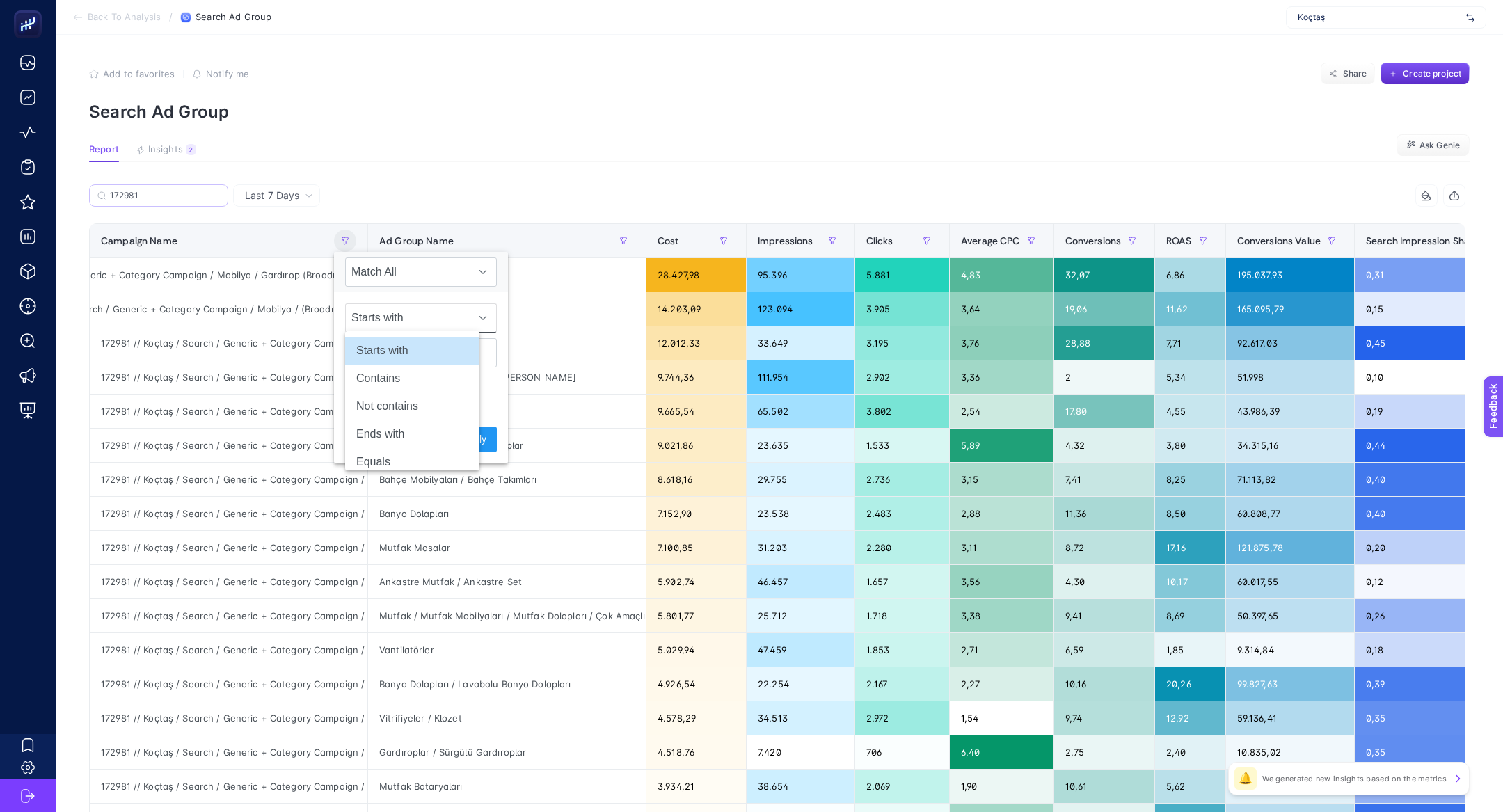
click at [148, 185] on label "172981" at bounding box center [158, 196] width 139 height 22
click at [148, 191] on input "172981" at bounding box center [165, 196] width 110 height 10
click at [148, 185] on label "172981" at bounding box center [158, 196] width 139 height 22
click at [148, 191] on input "172981" at bounding box center [159, 196] width 94 height 10
click at [136, 193] on input "172981" at bounding box center [159, 196] width 94 height 10
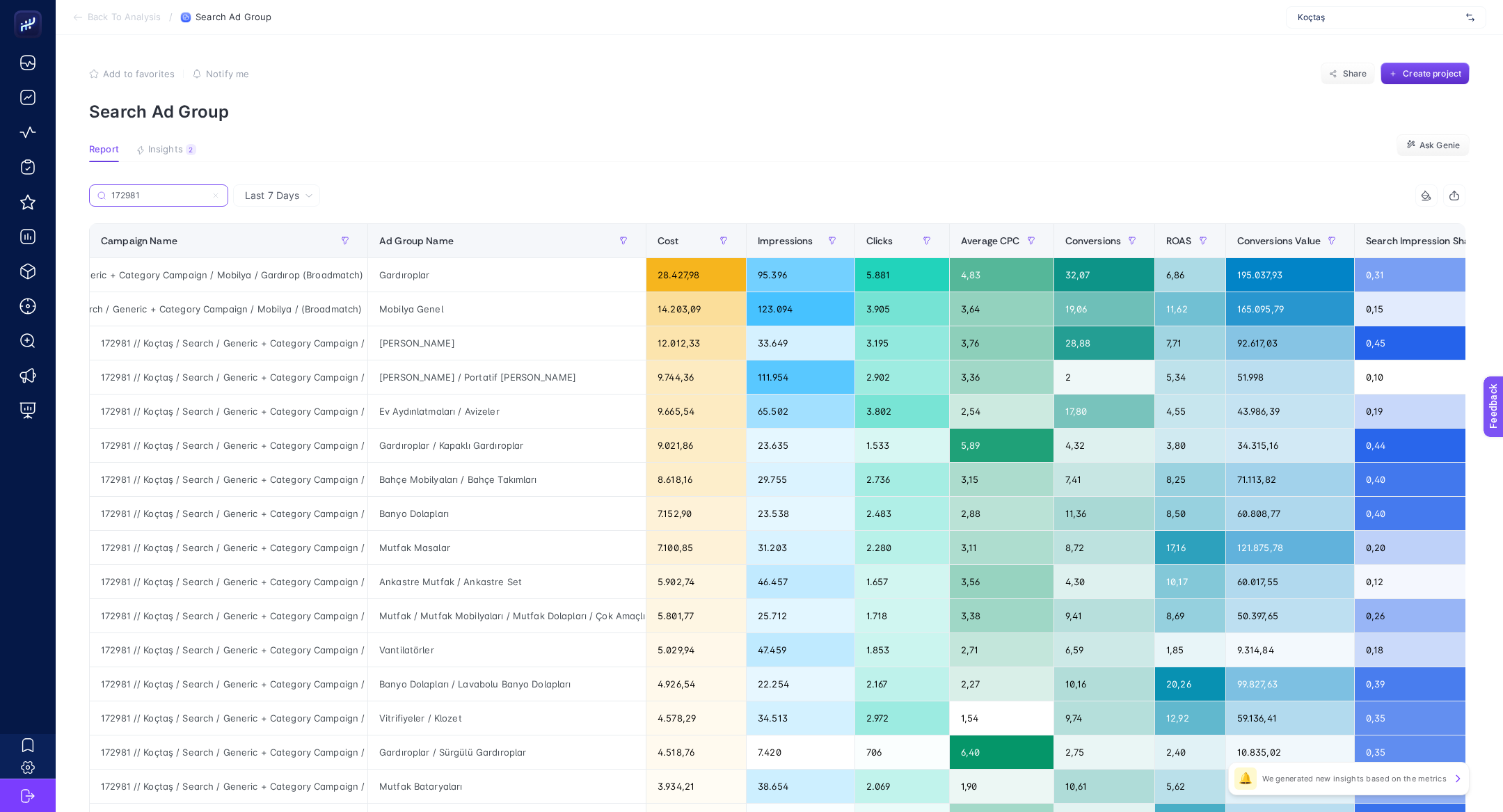
click at [136, 193] on input "172981" at bounding box center [159, 196] width 94 height 10
paste input "Broadmatch"
type input "Broadmatch"
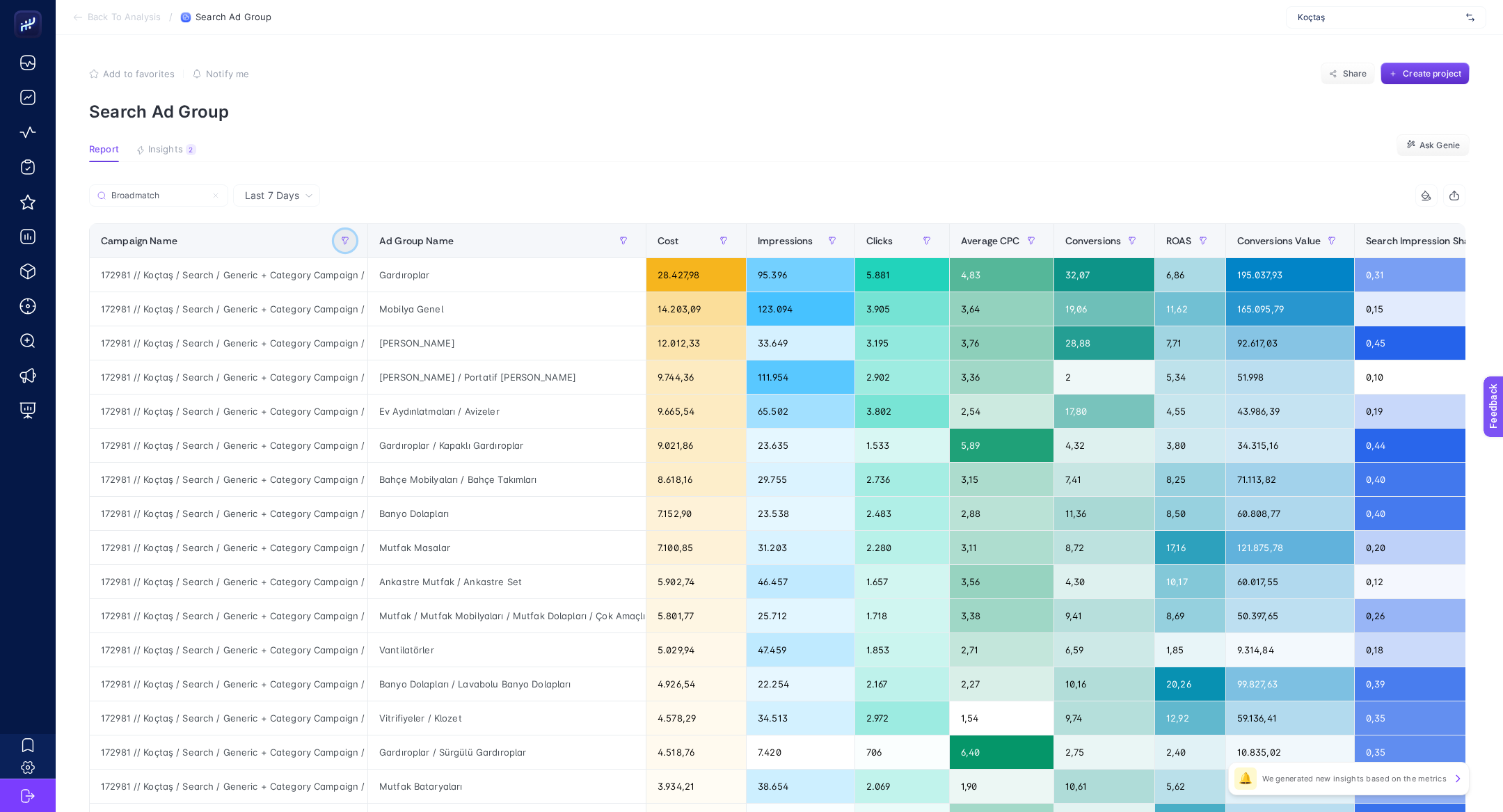
click at [336, 241] on button "button" at bounding box center [345, 240] width 22 height 22
click at [376, 330] on span "Starts with" at bounding box center [408, 317] width 124 height 27
click at [381, 375] on li "Contains" at bounding box center [412, 378] width 134 height 27
click at [381, 376] on div "Contains" at bounding box center [420, 335] width 174 height 86
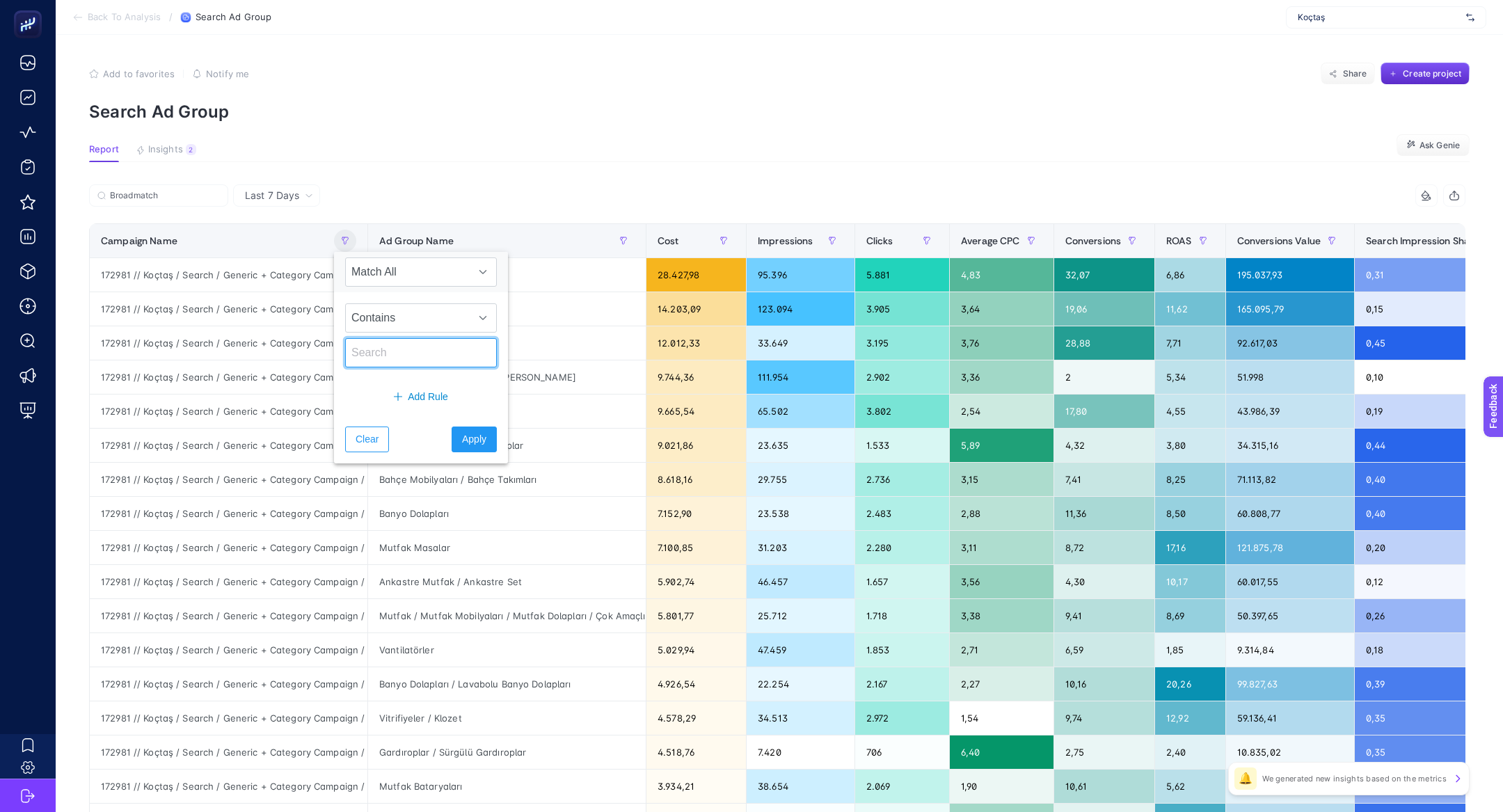
click at [378, 363] on input "text" at bounding box center [420, 353] width 152 height 29
type input "soğutma"
click at [462, 442] on span "Apply" at bounding box center [474, 439] width 24 height 15
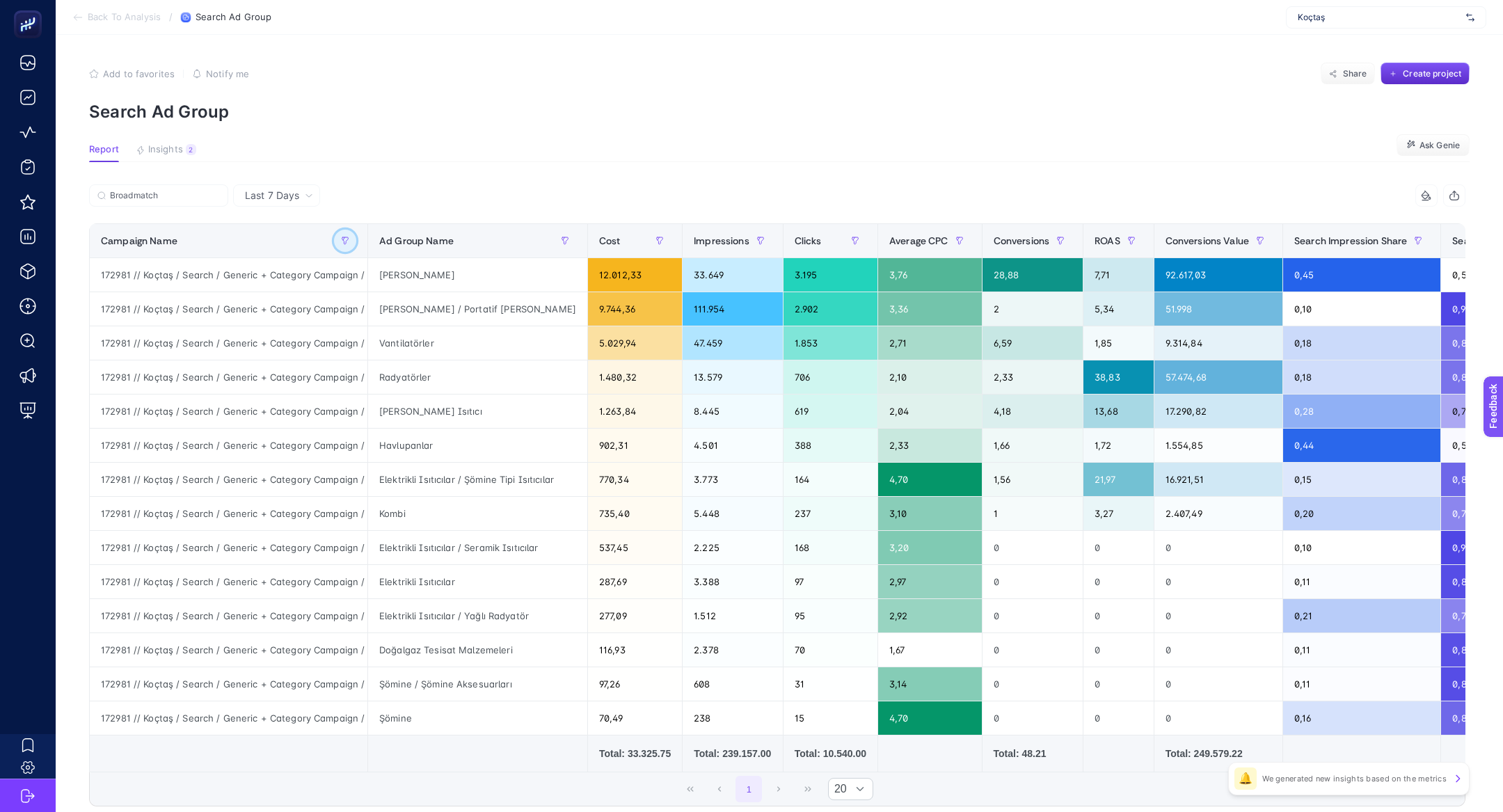
scroll to position [0, 159]
click at [417, 308] on div "Klima / Portatif Klima" at bounding box center [478, 309] width 219 height 34
click at [251, 312] on div "172981 // Koçtaş / Search / Generic + Category Campaign / Isıtma ve Soğutma / (…" at bounding box center [228, 309] width 277 height 34
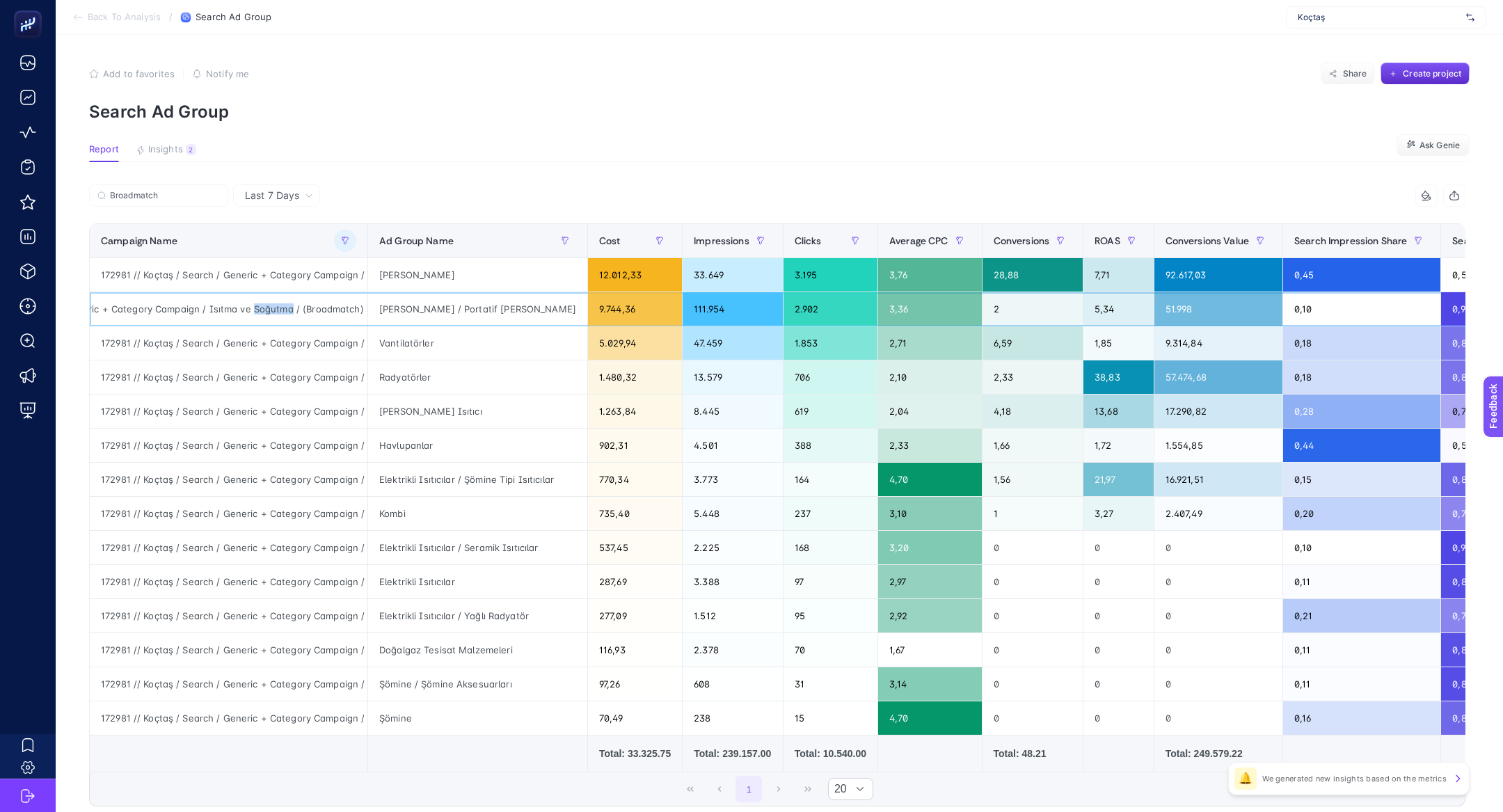
click at [251, 312] on div "172981 // Koçtaş / Search / Generic + Category Campaign / Isıtma ve Soğutma / (…" at bounding box center [228, 309] width 277 height 34
copy tr "172981 // Koçtaş / Search / Generic + Category Campaign / Isıtma ve Soğutma / (…"
click at [511, 158] on section "Report Insights 2 We generated new insights based on the metrics Ask Genie" at bounding box center [779, 152] width 1381 height 18
click at [1368, 672] on div "0,11" at bounding box center [1362, 684] width 157 height 34
click at [259, 306] on div "172981 // Koçtaş / Search / Generic + Category Campaign / Isıtma ve Soğutma / (…" at bounding box center [228, 309] width 277 height 34
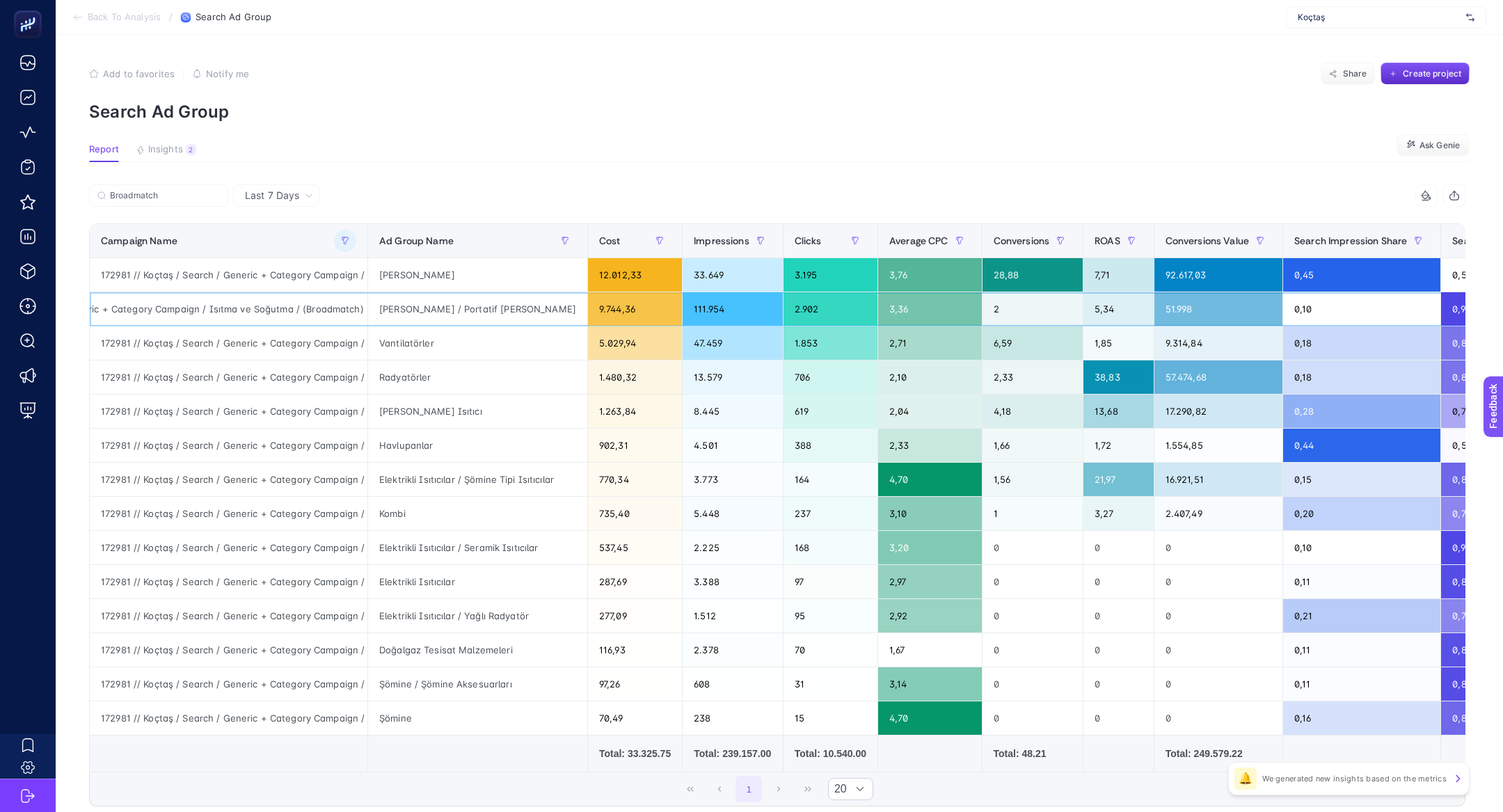
click at [259, 306] on div "172981 // Koçtaş / Search / Generic + Category Campaign / Isıtma ve Soğutma / (…" at bounding box center [228, 309] width 277 height 34
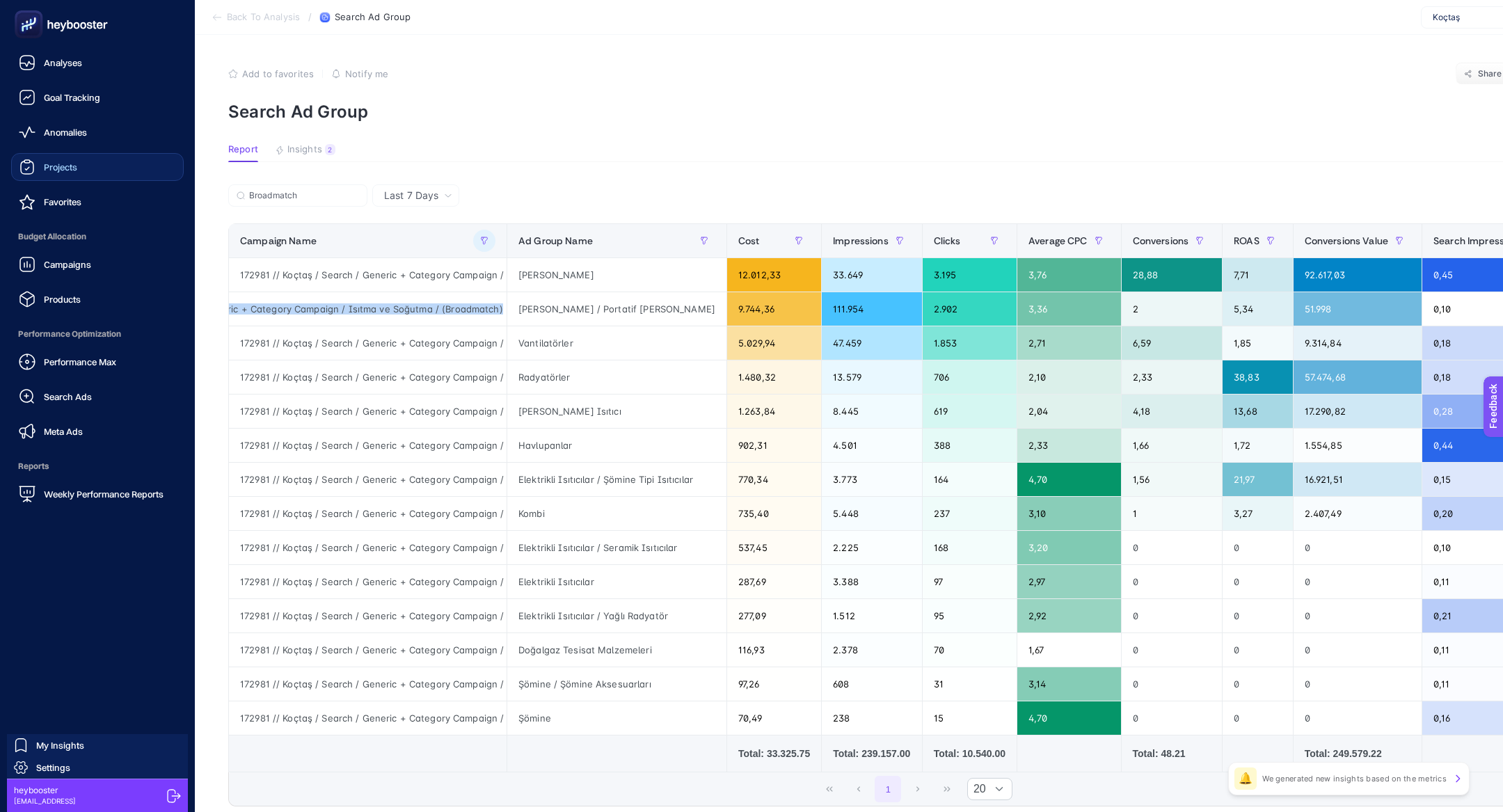
click at [93, 156] on link "Projects" at bounding box center [97, 166] width 173 height 27
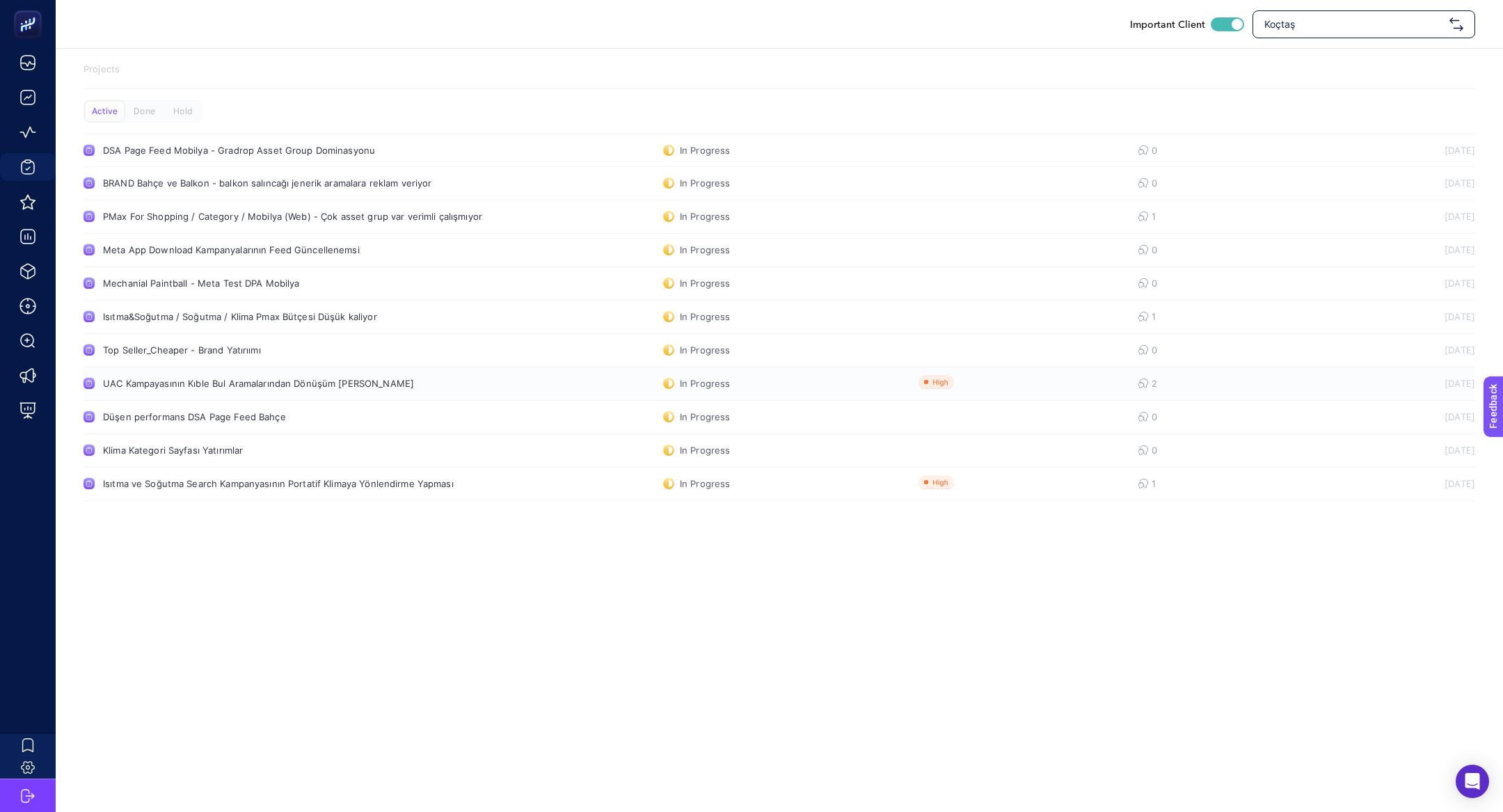
click at [251, 393] on link "UAC Kampayasının Kıble Bul Aramalarından Dönüşüm Alması In Progress 2 30.07.2025" at bounding box center [779, 384] width 1392 height 34
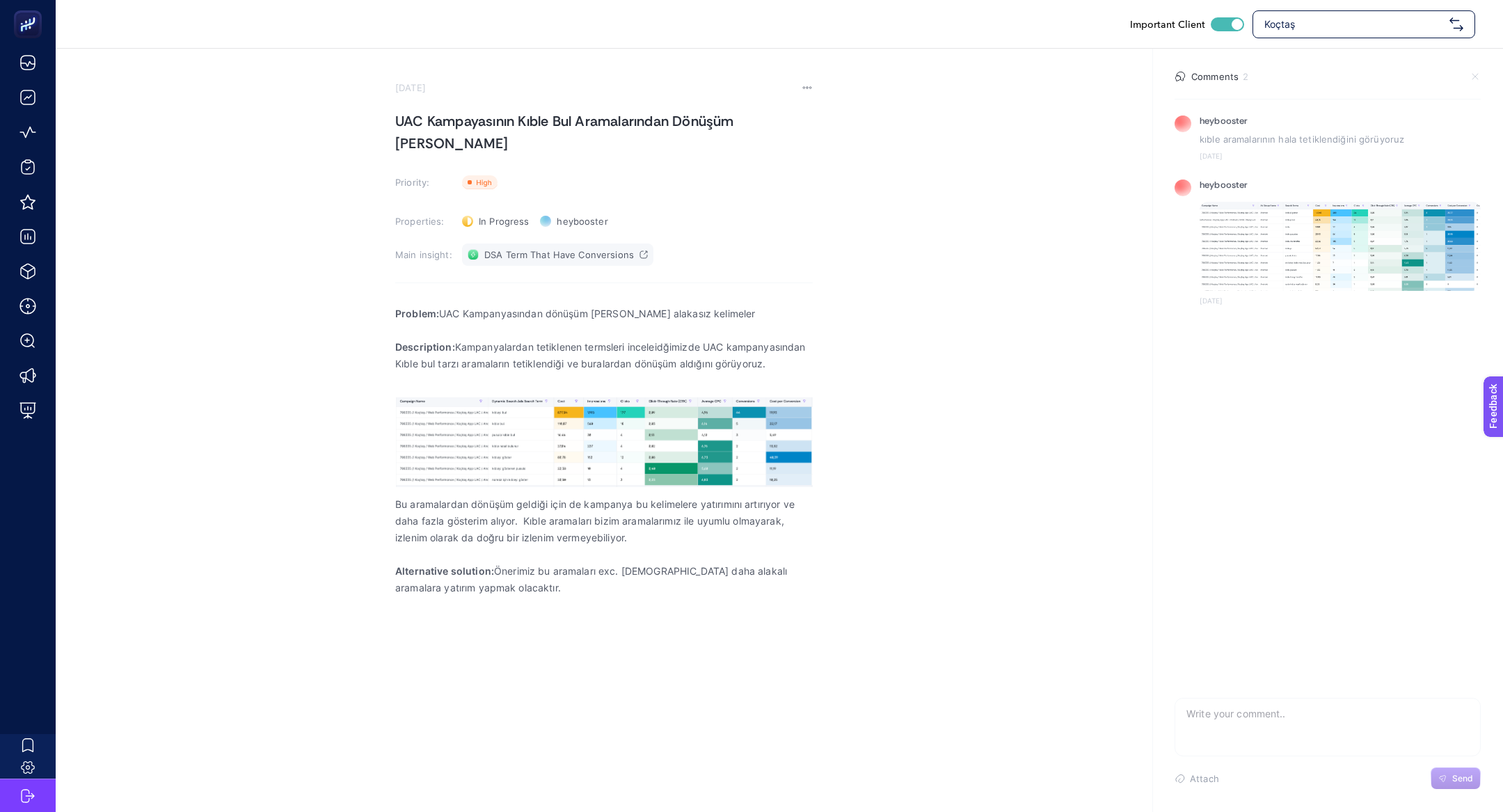
click at [517, 249] on span "DSA Term That Have Conversions" at bounding box center [559, 254] width 149 height 11
click at [1229, 717] on textarea at bounding box center [1328, 720] width 305 height 45
type textarea "burada sorunumuz hala devam etmektedir."
click at [1438, 784] on button "Send" at bounding box center [1456, 778] width 50 height 22
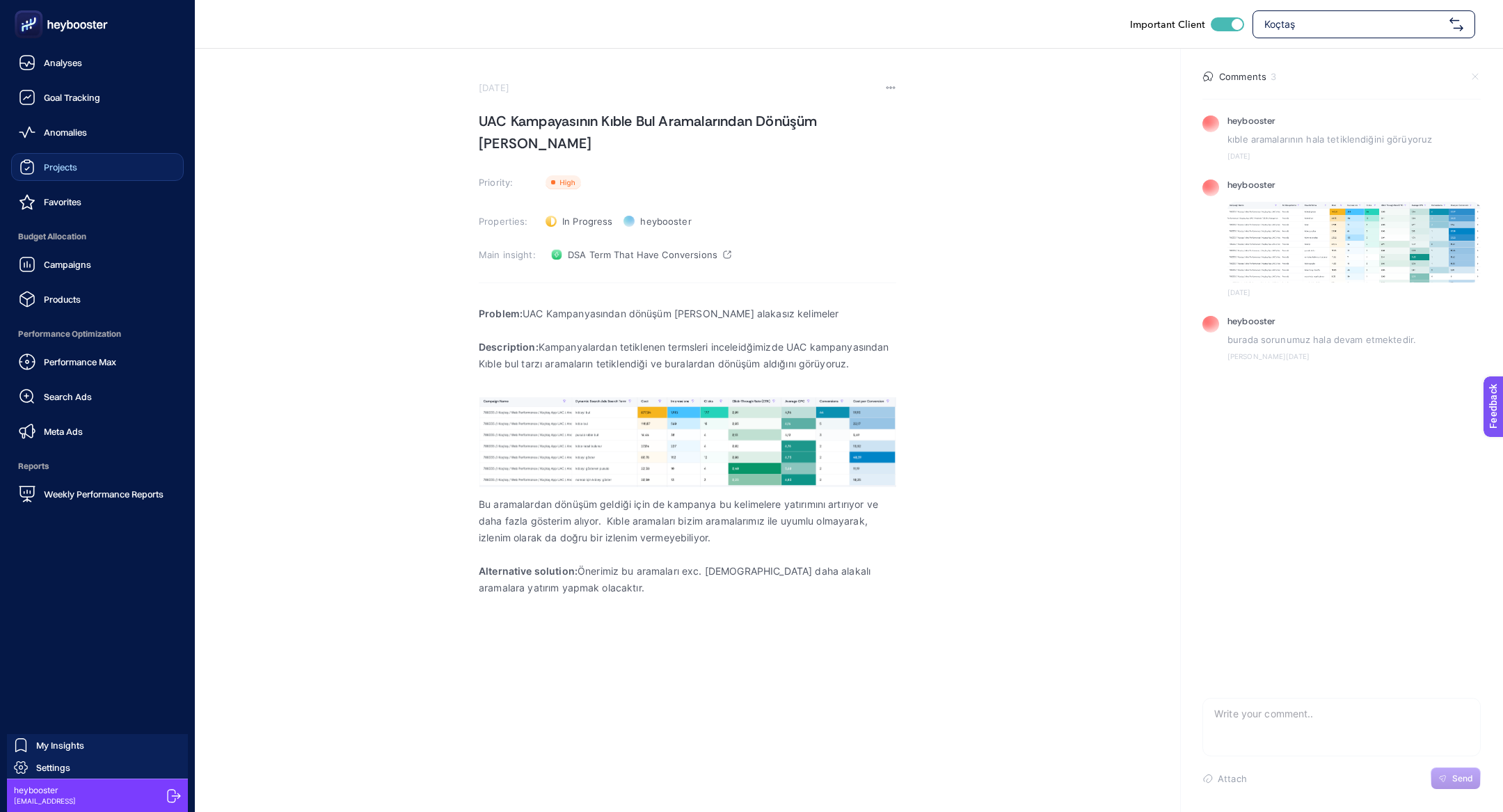
click at [43, 174] on div "Projects" at bounding box center [48, 166] width 58 height 16
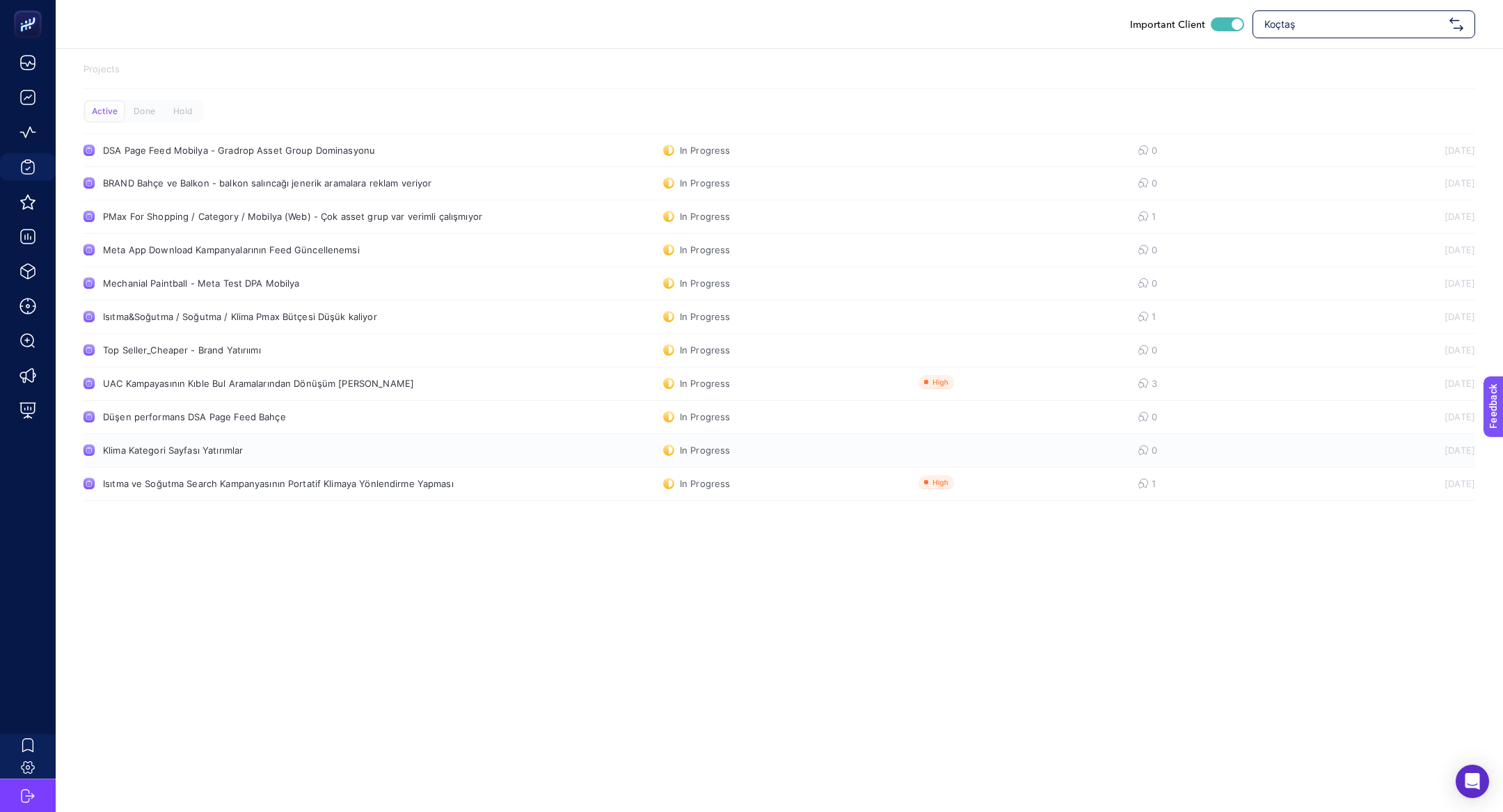
click at [254, 450] on div "Klima Kategori Sayfası Yatırımlar" at bounding box center [263, 450] width 321 height 11
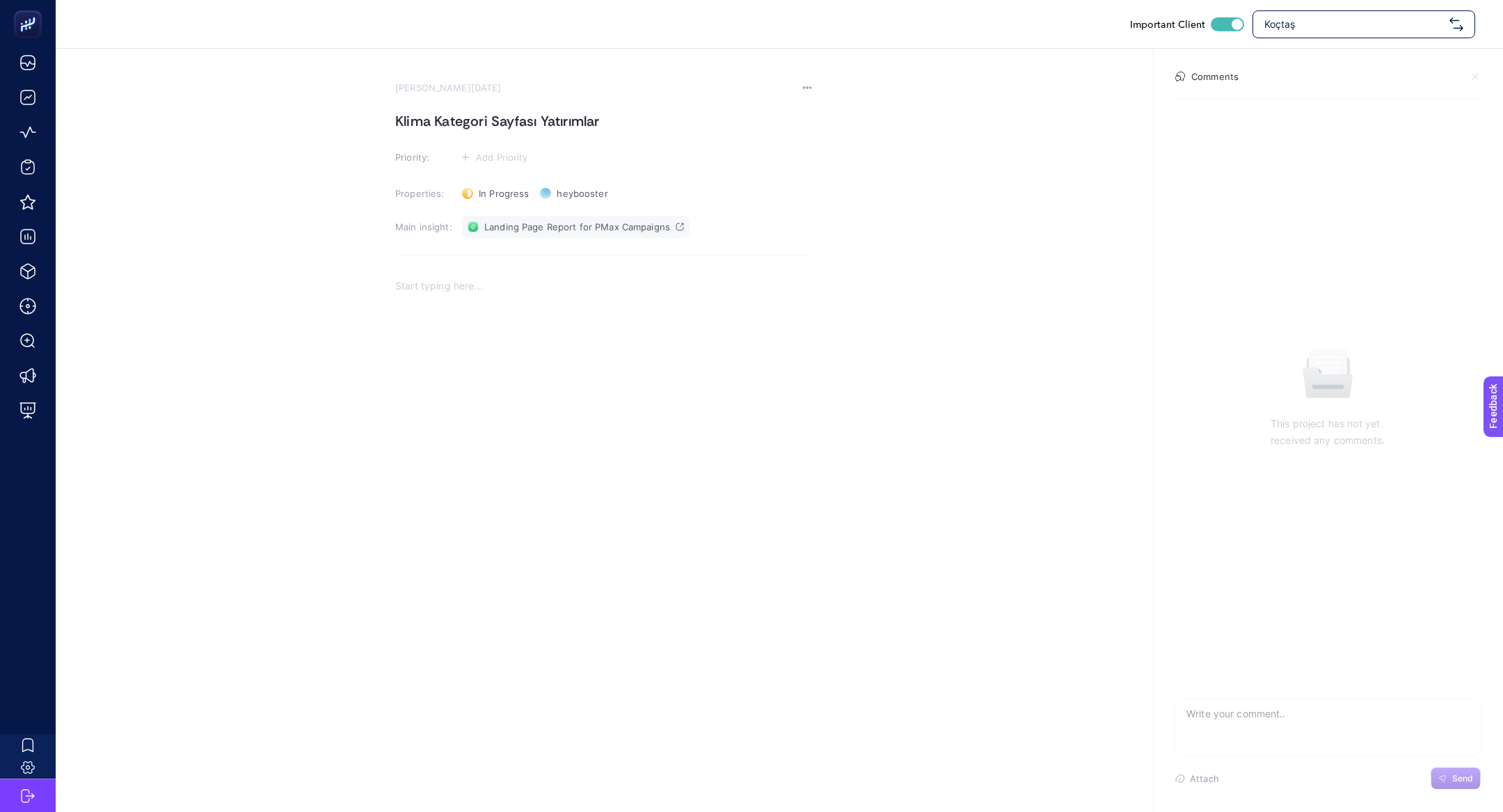
click at [577, 222] on span "Landing Page Report for PMax Campaigns" at bounding box center [577, 227] width 186 height 11
click at [497, 195] on span "In Progress" at bounding box center [504, 193] width 50 height 11
click at [511, 255] on li "Done" at bounding box center [504, 266] width 86 height 22
click at [493, 166] on section "August 5, 2025 Klima Kategori Sayfası Yatırımlar Priority: Add Priority Propert…" at bounding box center [604, 315] width 418 height 465
click at [488, 162] on span "Add Priority" at bounding box center [502, 157] width 52 height 11
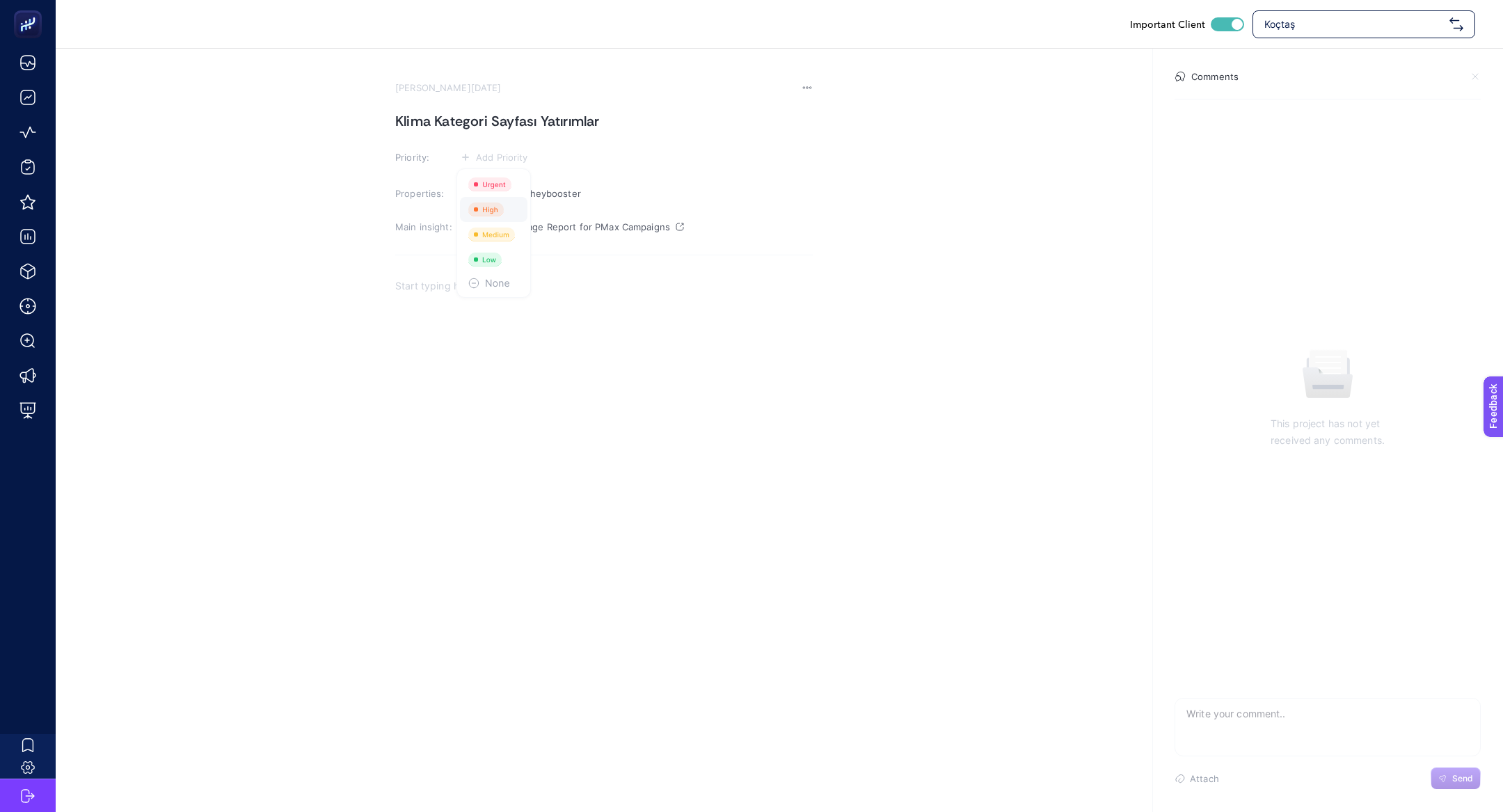
click at [499, 210] on rect at bounding box center [486, 210] width 35 height 14
click at [455, 119] on h1 "Klima Kategori Sayfası Yatırımlar" at bounding box center [604, 121] width 418 height 22
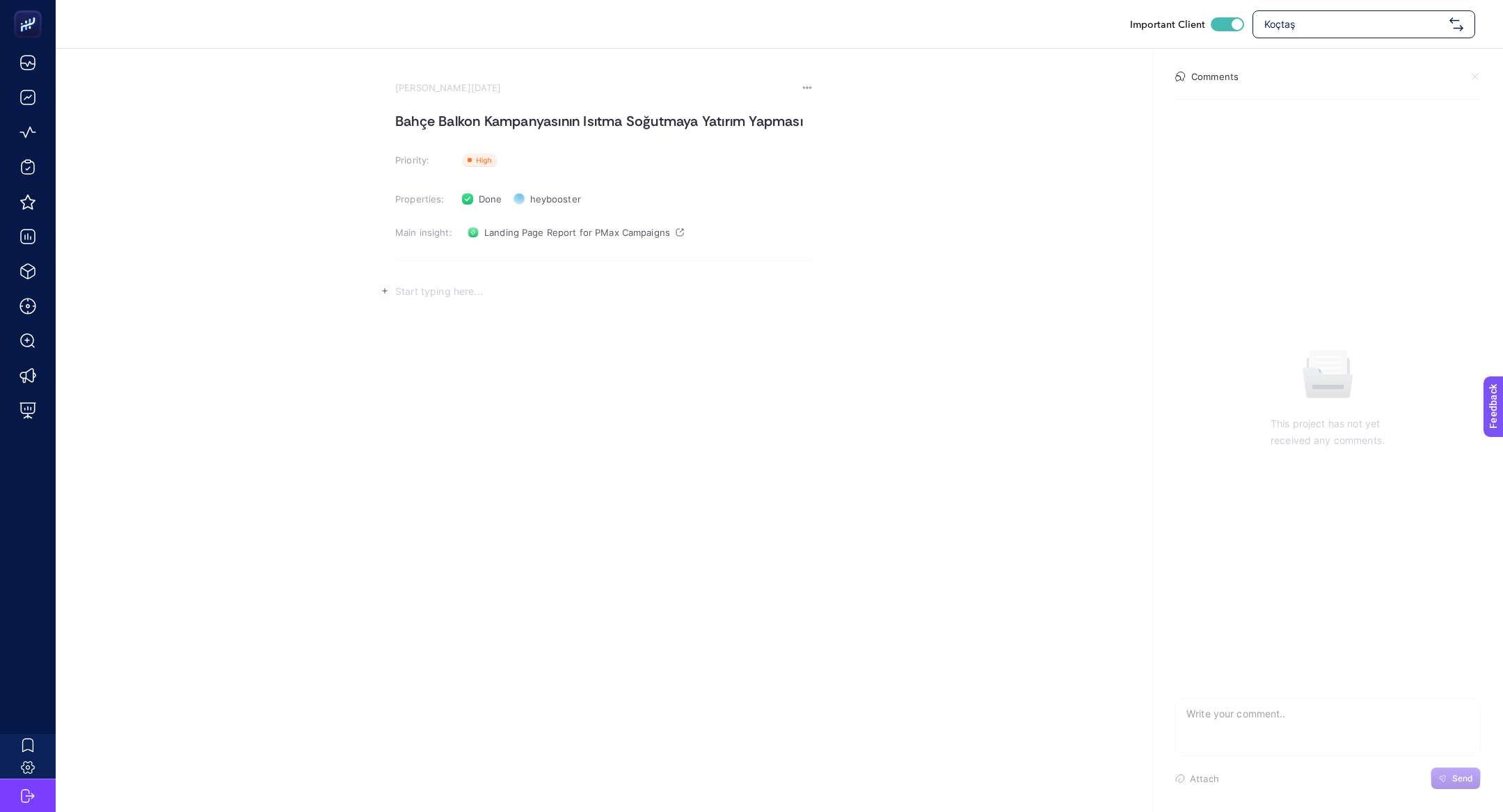
click at [472, 313] on div "Rich Text Editor. Editing area: main" at bounding box center [604, 413] width 418 height 278
drag, startPoint x: 439, startPoint y: 290, endPoint x: 753, endPoint y: 338, distance: 317.6
click at [753, 338] on div "Problem:Çalışma Alanları özelinde açılan GNRCÇalışmaAlanları kampanyasındaki ad…" at bounding box center [604, 413] width 418 height 278
drag, startPoint x: 442, startPoint y: 291, endPoint x: 558, endPoint y: 342, distance: 126.7
click at [559, 342] on div "Problem: Performans düşüşü yaşayan bahçe balkon kampanysının farklı kategoriye …" at bounding box center [604, 413] width 418 height 278
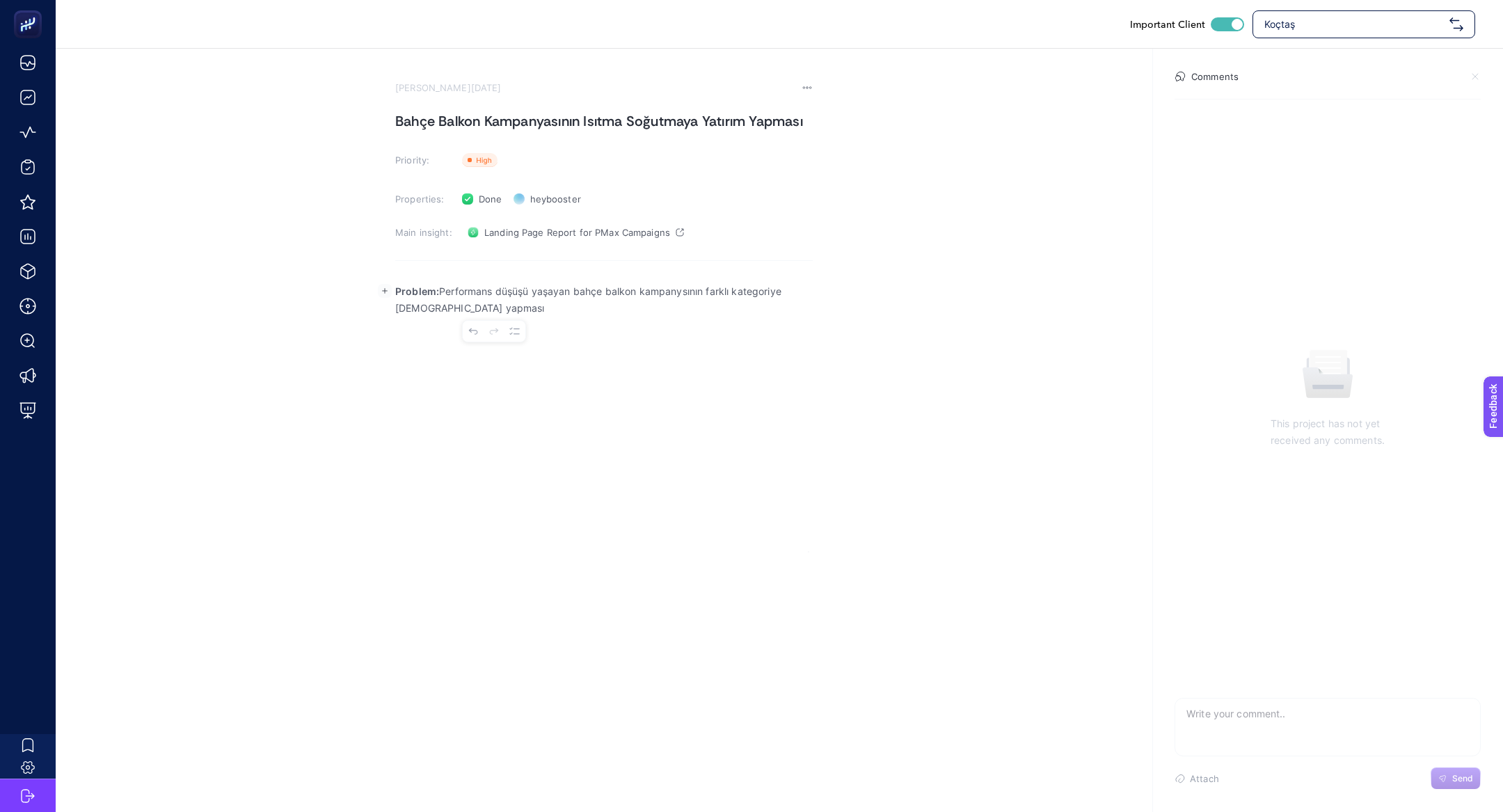
click at [558, 342] on div "Problem: Performans düşüşü yaşayan bahçe balkon kampanysının farklı kategoriye …" at bounding box center [604, 413] width 418 height 278
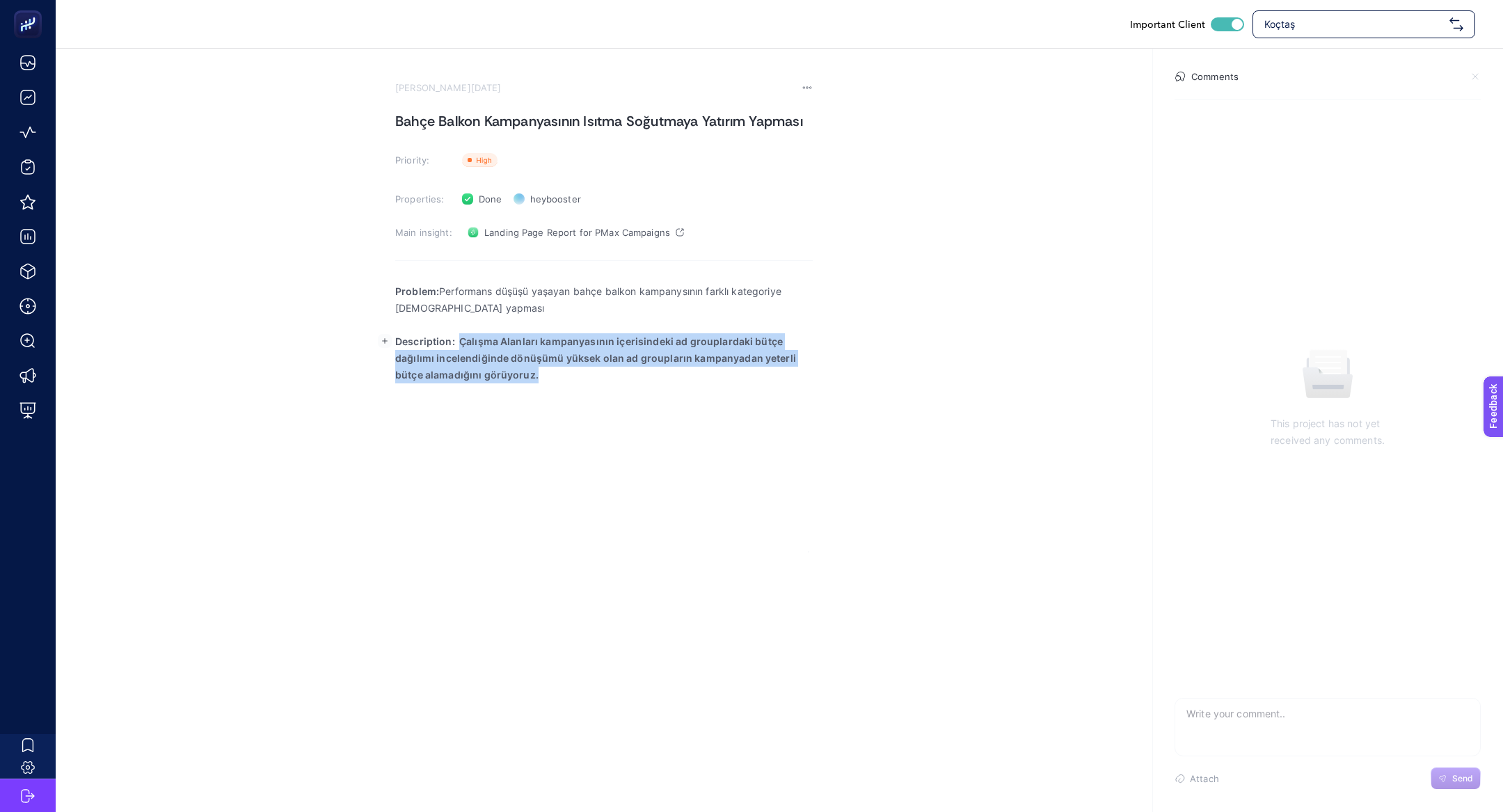
drag, startPoint x: 462, startPoint y: 338, endPoint x: 631, endPoint y: 422, distance: 188.7
click at [631, 423] on div "Problem: Performans düşüşü yaşayan bahçe balkon kampanysının farklı kategoriye …" at bounding box center [604, 413] width 418 height 278
drag, startPoint x: 454, startPoint y: 340, endPoint x: 798, endPoint y: 340, distance: 344.0
click at [801, 342] on p "Description: Pmax kampanyalarının performanslarını" at bounding box center [604, 341] width 418 height 16
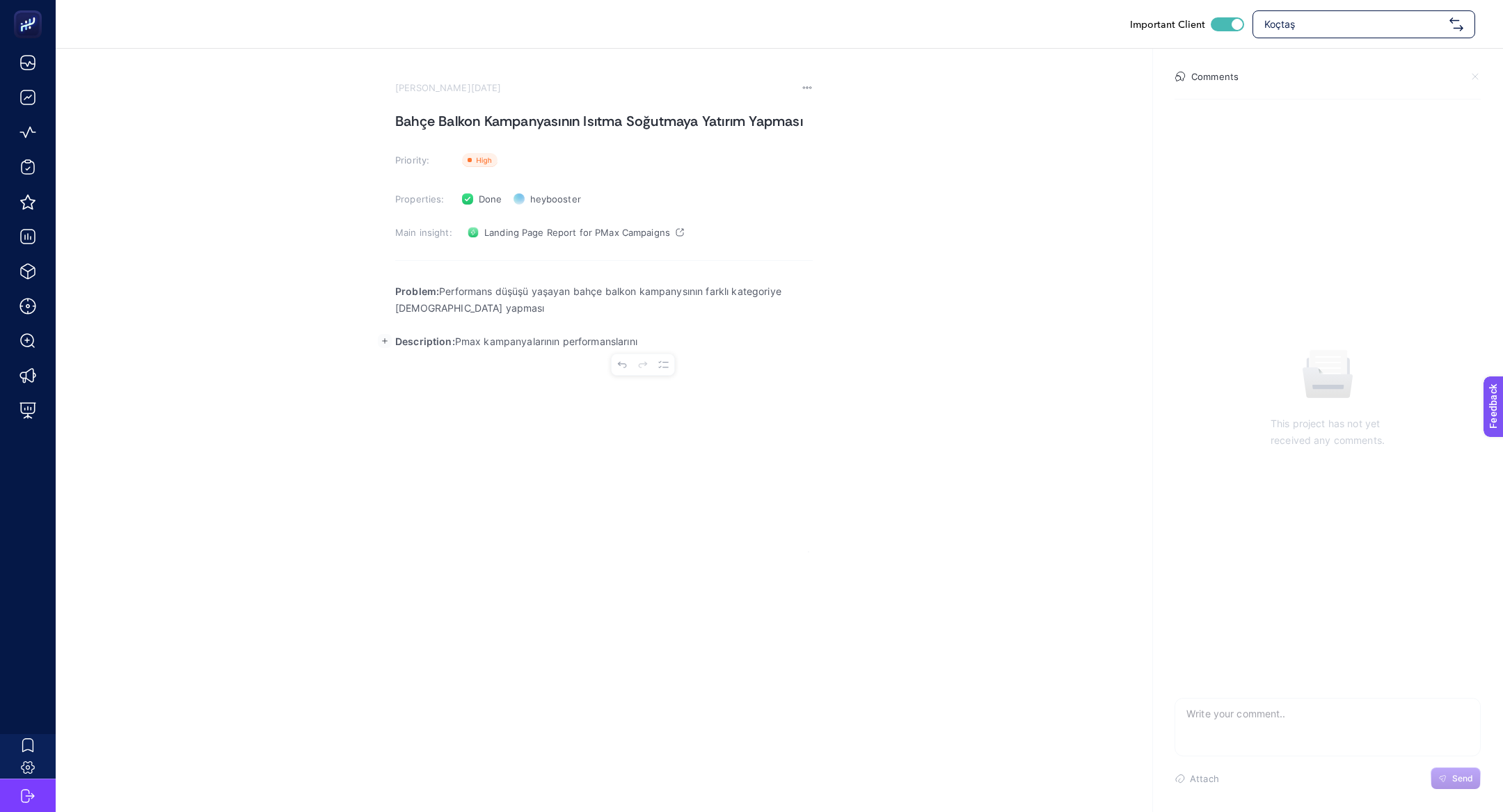
click at [703, 332] on p "Rich Text Editor. Editing area: main" at bounding box center [604, 324] width 418 height 16
click at [682, 335] on p "Description: Pmax kampanyalarının performanslarını" at bounding box center [604, 341] width 418 height 16
click at [383, 375] on rect "button" at bounding box center [385, 375] width 14 height 14
click at [375, 408] on button "Upload image from computer" at bounding box center [381, 403] width 21 height 21
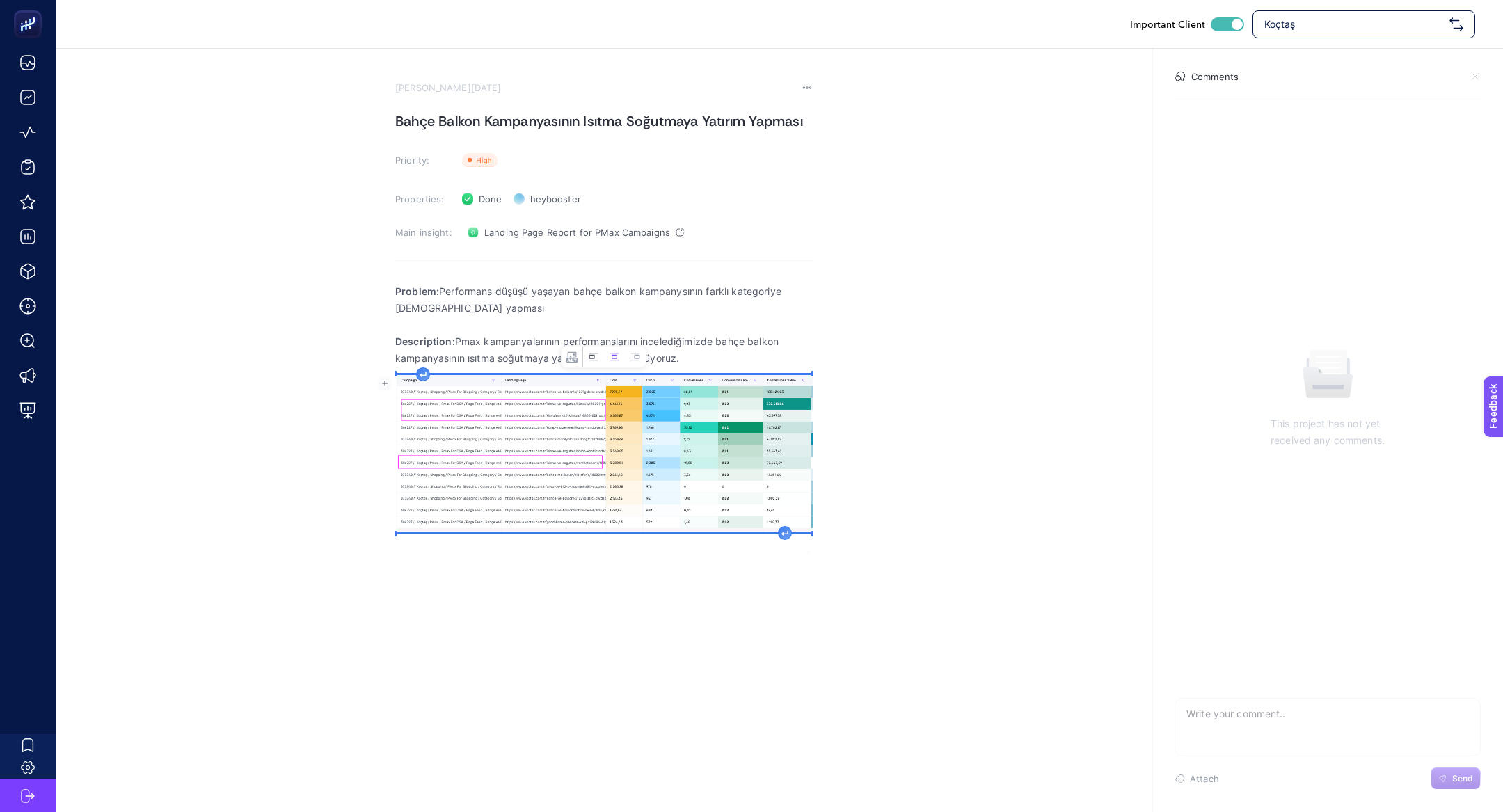
click at [588, 355] on icon "Image toolbar" at bounding box center [591, 357] width 5 height 4
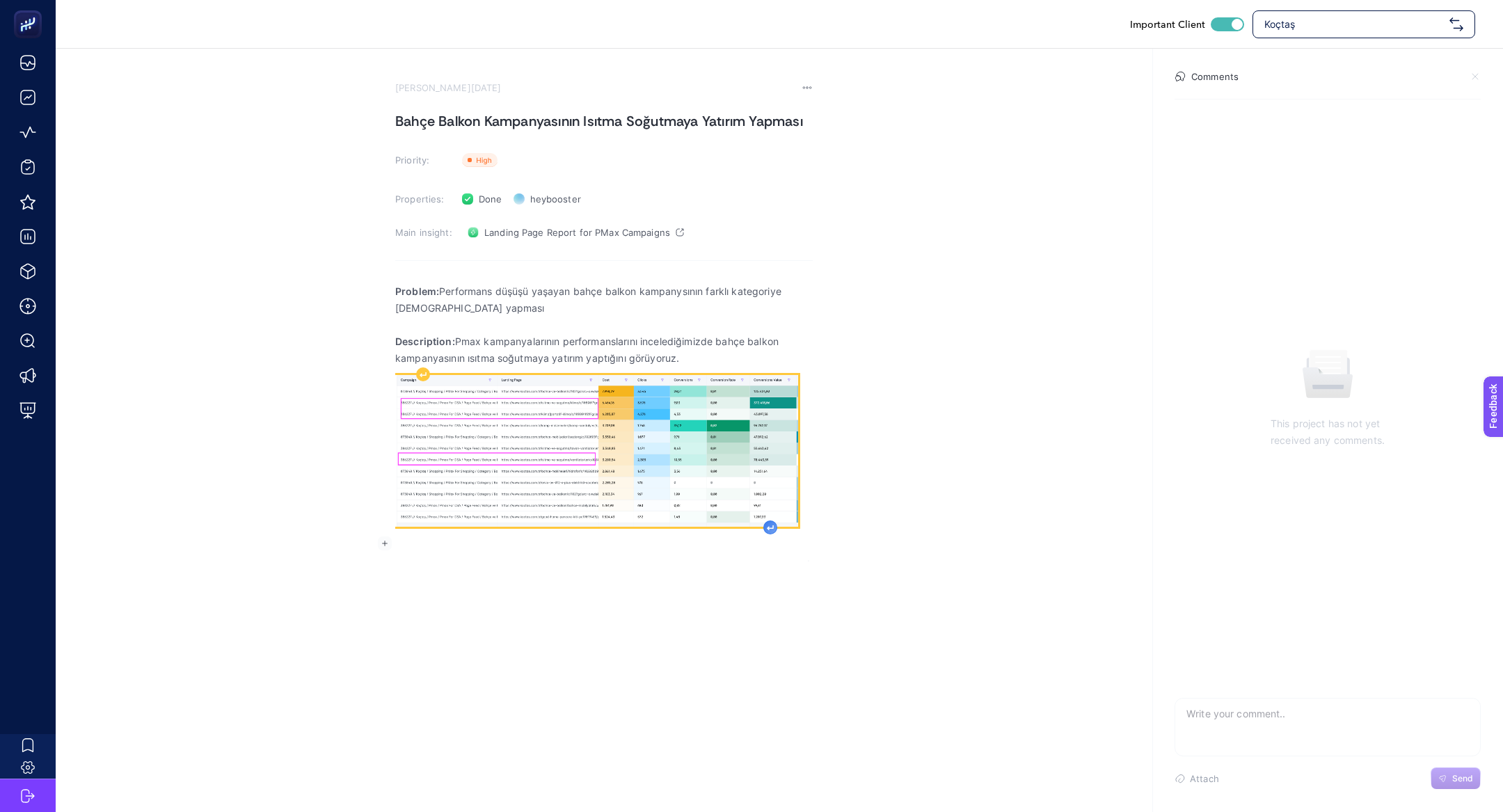
click at [775, 522] on div "Rich Text Editor. Editing area: main" at bounding box center [771, 528] width 14 height 14
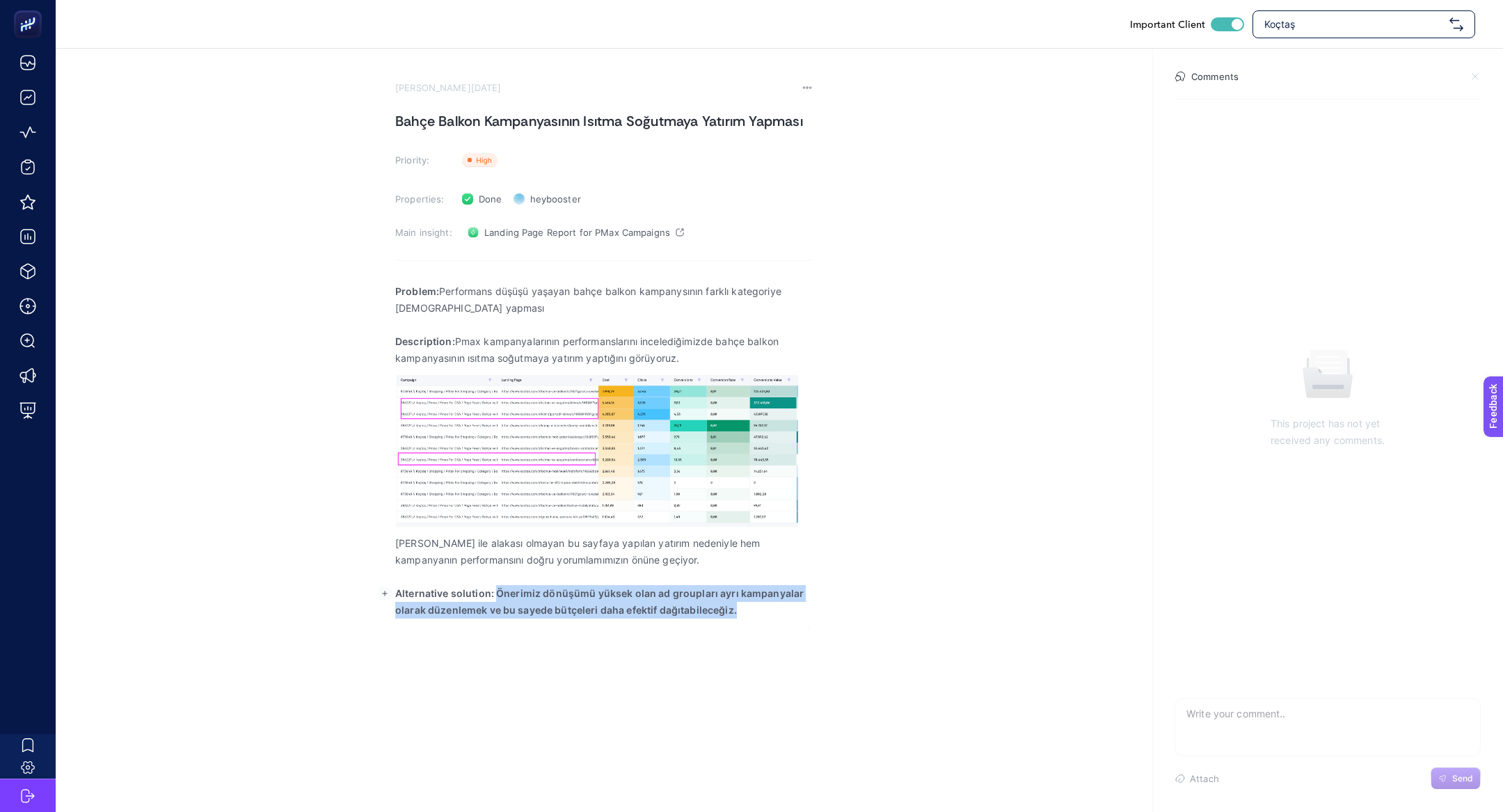
drag, startPoint x: 496, startPoint y: 594, endPoint x: 954, endPoint y: 606, distance: 458.2
click at [955, 606] on section "August 5, 2025 Bahçe Balkon Kampanyasının Isıtma Soğutmaya Yatırım Yapması Prio…" at bounding box center [779, 338] width 1448 height 579
click at [605, 609] on p "Alternative solution: Önerimiz dönüşümü yüksek olan ad groupları ayrı kampanyal…" at bounding box center [604, 602] width 418 height 34
drag, startPoint x: 540, startPoint y: 598, endPoint x: 901, endPoint y: 627, distance: 362.2
click at [901, 630] on div "Important Client Koçtaş August 5, 2025 Bahçe Balkon Kampanyasının Isıtma Soğutm…" at bounding box center [751, 406] width 1503 height 812
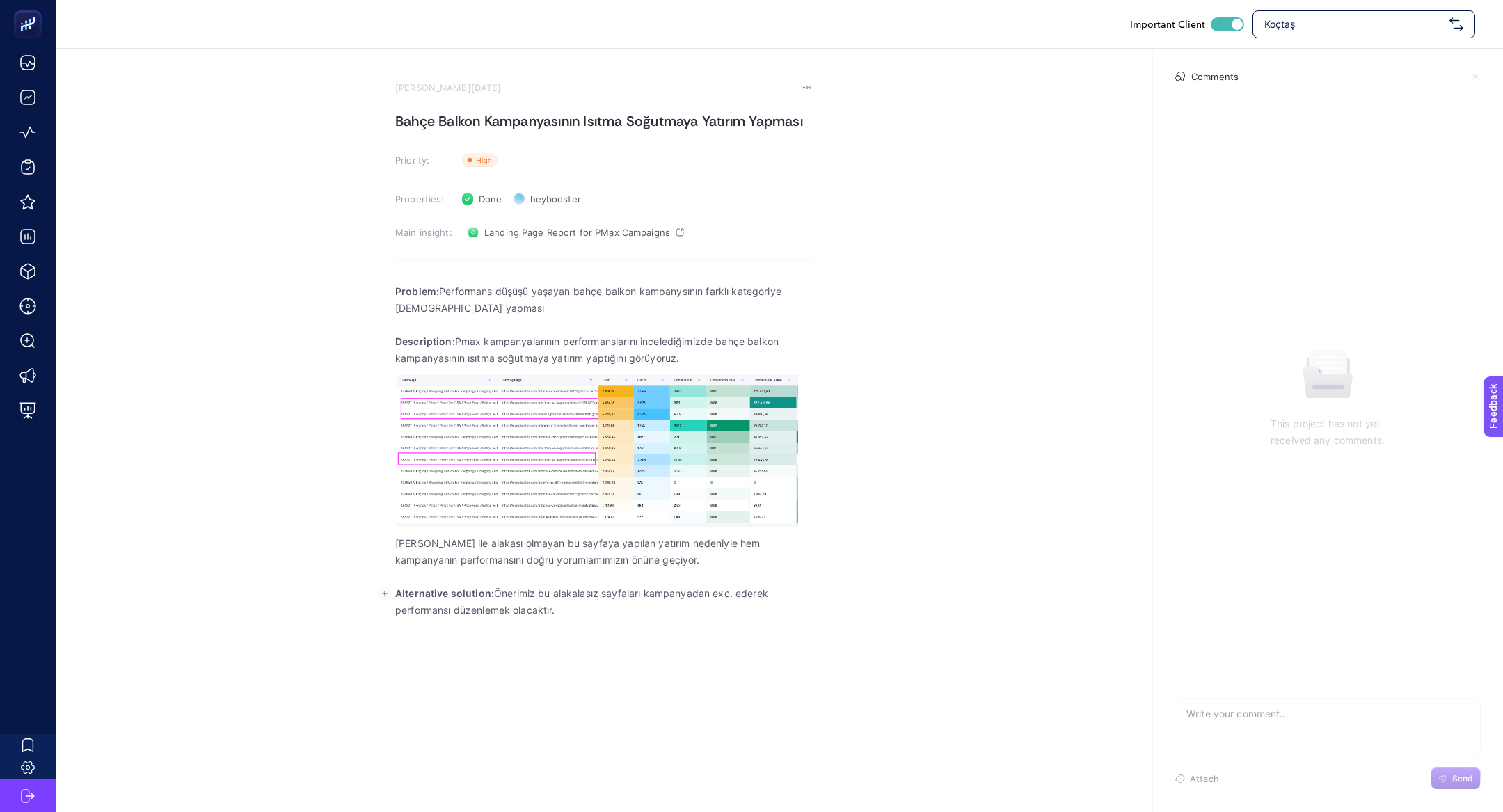
click at [1421, 729] on textarea at bounding box center [1328, 720] width 305 height 45
type textarea "sorunumuz çözülmüş görünüyor"
click at [1439, 764] on section "sorunumuz çözülmüş görünüyor Attach Send" at bounding box center [1328, 743] width 306 height 92
click at [1449, 784] on button "Send" at bounding box center [1456, 778] width 50 height 22
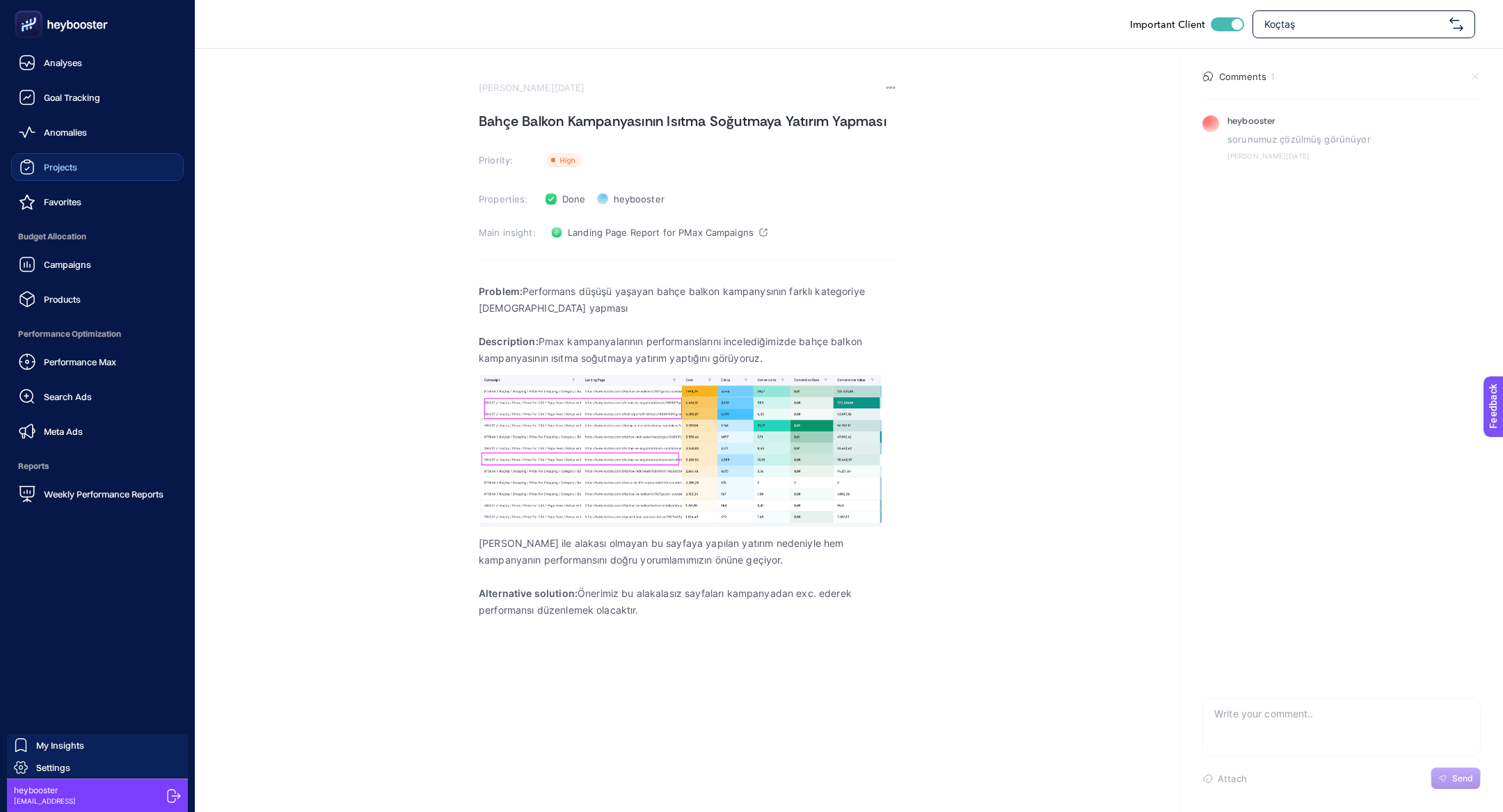
click at [76, 176] on link "Projects" at bounding box center [97, 166] width 173 height 27
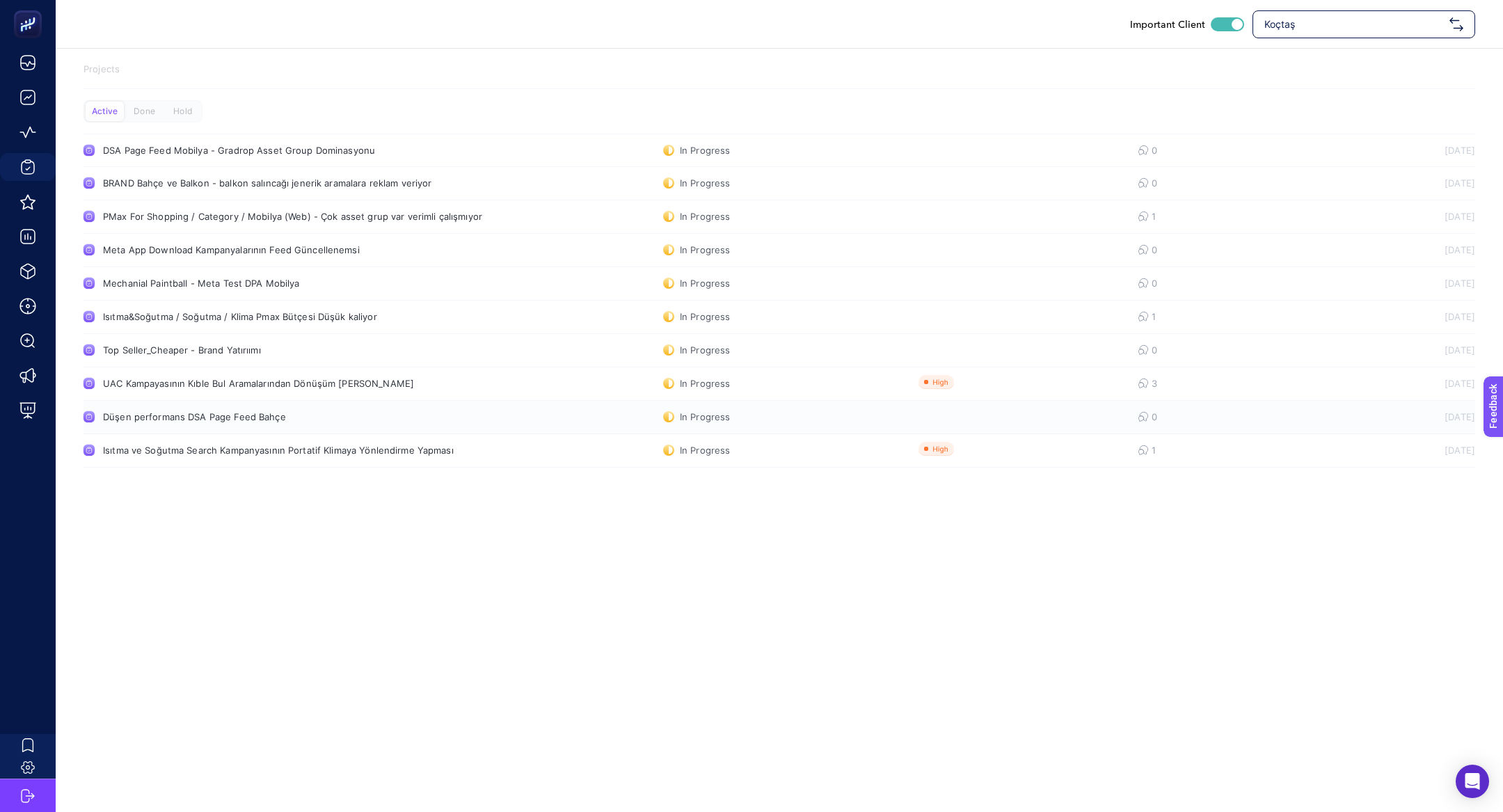
click at [253, 423] on link "Düşen performans DSA Page Feed Bahçe In Progress 0 05.08.2025" at bounding box center [779, 417] width 1392 height 34
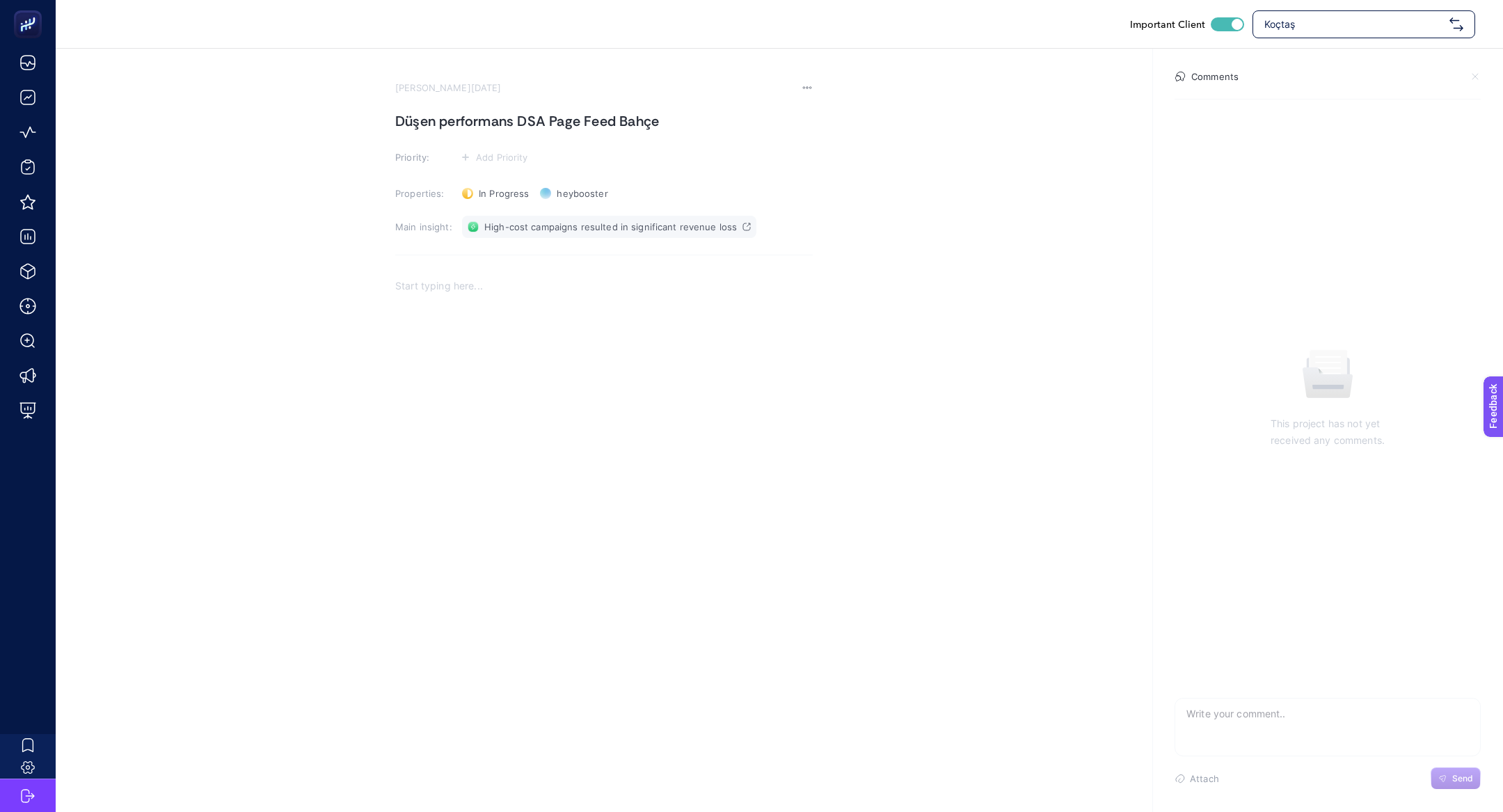
click at [494, 235] on link "High-cost campaigns resulted in significant revenue loss" at bounding box center [609, 227] width 295 height 22
click at [1402, 6] on div "Important Client Koçtaş" at bounding box center [779, 24] width 1448 height 48
click at [1395, 24] on span "Koçtaş" at bounding box center [1355, 24] width 180 height 14
type input "e"
type input "reis"
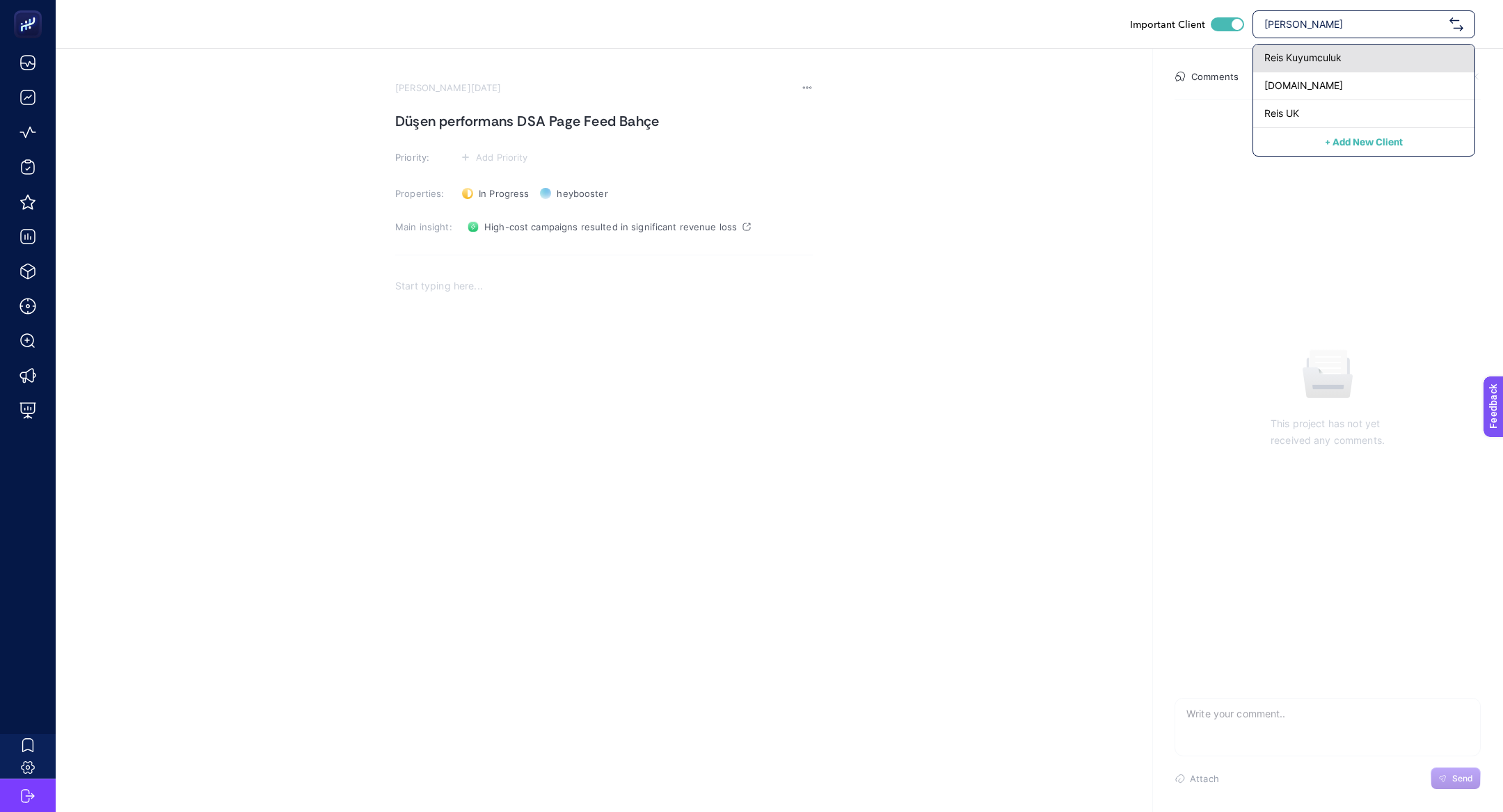
click at [1325, 56] on span "Reis Kuyumculuk" at bounding box center [1303, 58] width 77 height 14
checkbox input "false"
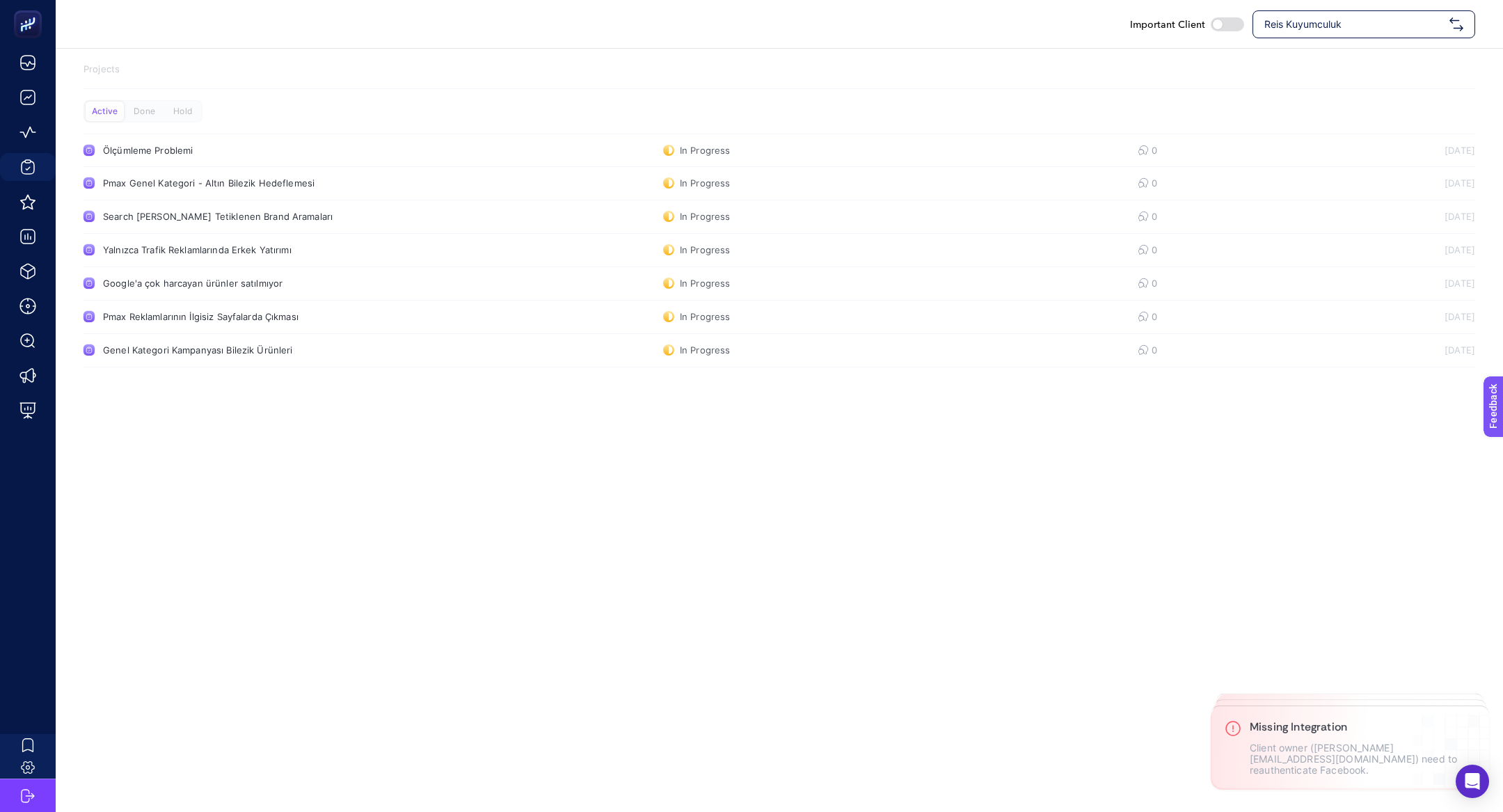
click at [1402, 26] on span "Reis Kuyumculuk" at bounding box center [1355, 24] width 180 height 14
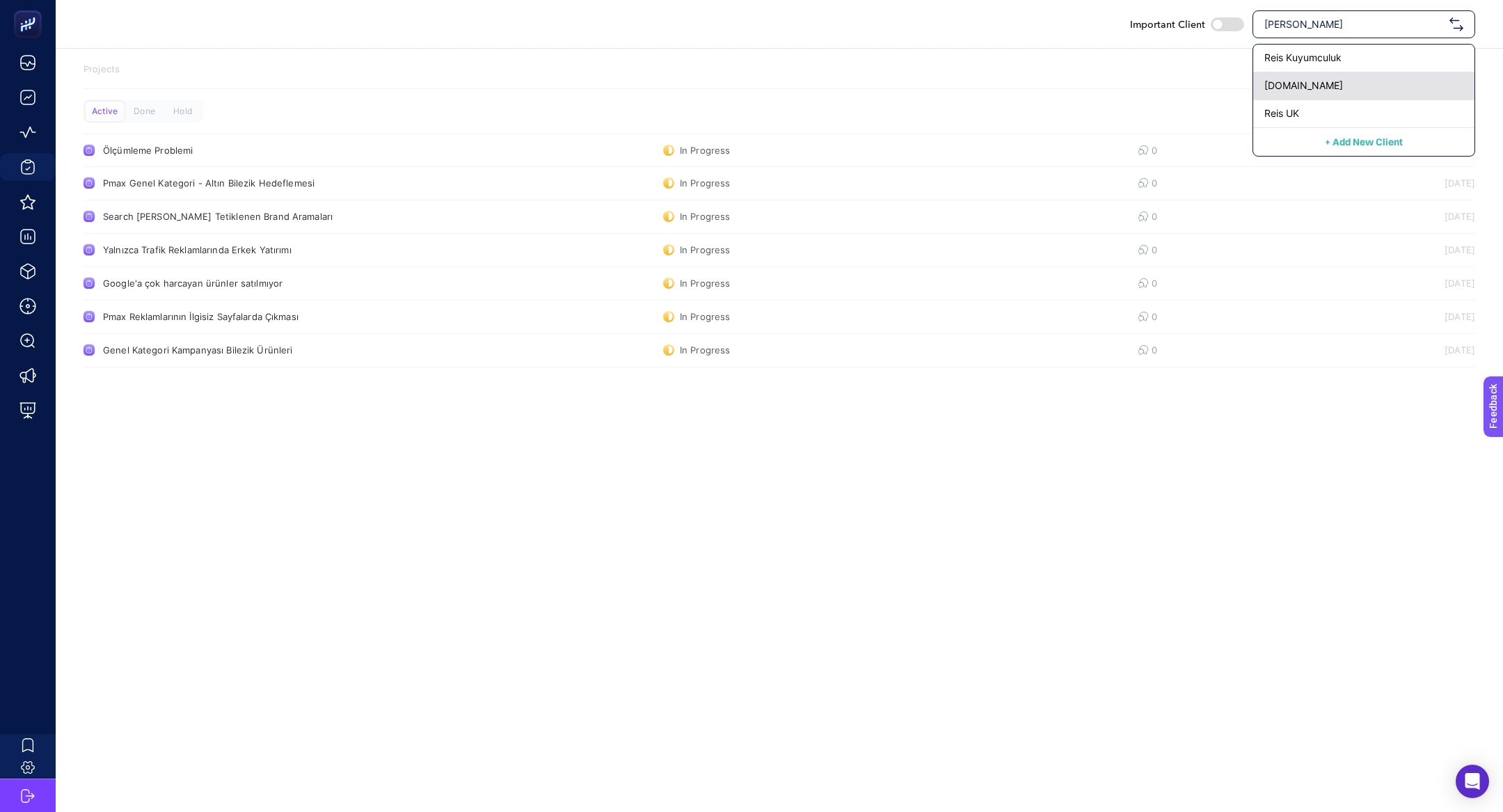
type input "reis"
click at [1344, 79] on span "www.reiskuyumculuk.com" at bounding box center [1304, 86] width 79 height 14
checkbox input "true"
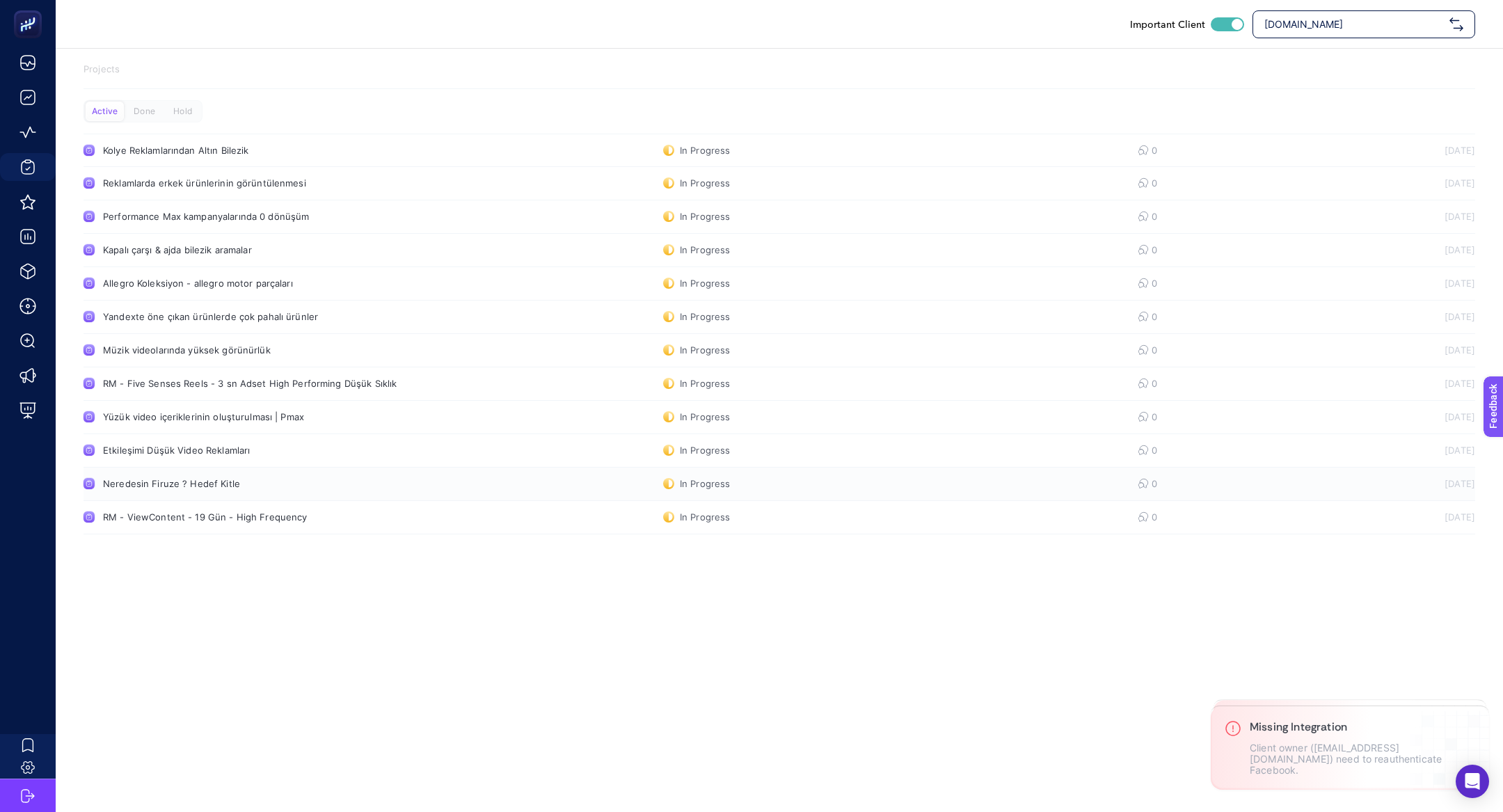
click at [256, 479] on div "Neredesin Firuze ? Hedef Kitle" at bounding box center [263, 484] width 321 height 11
click at [242, 514] on div "RM - ViewContent - 19 Gün - High Frequency" at bounding box center [263, 517] width 321 height 11
click at [162, 459] on link "Etkileşimi Düşük Video Reklamları In Progress 0 29.07.2025" at bounding box center [779, 451] width 1392 height 34
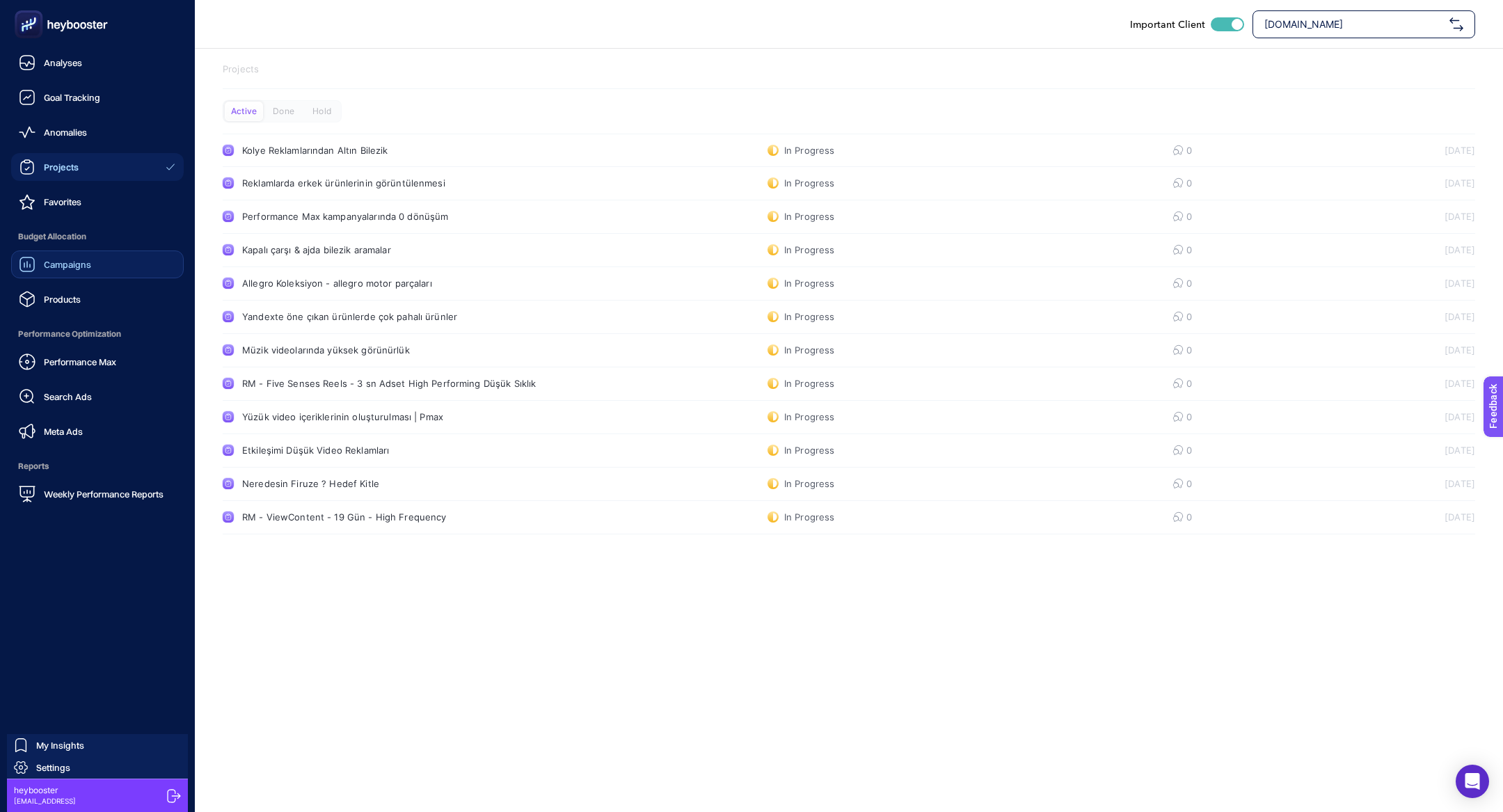
click at [104, 277] on link "Campaigns" at bounding box center [97, 264] width 173 height 27
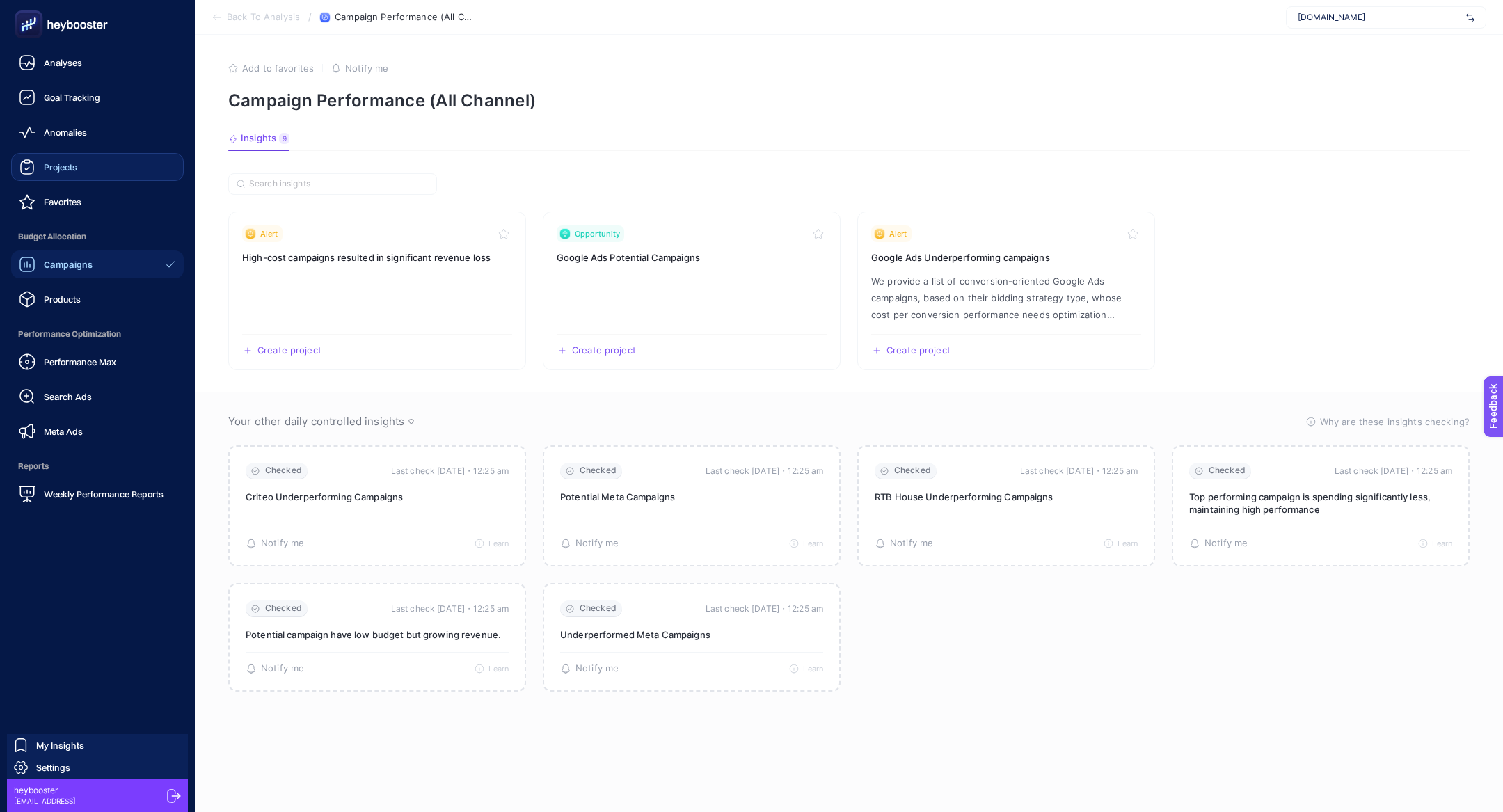
click at [86, 158] on link "Projects" at bounding box center [97, 166] width 173 height 27
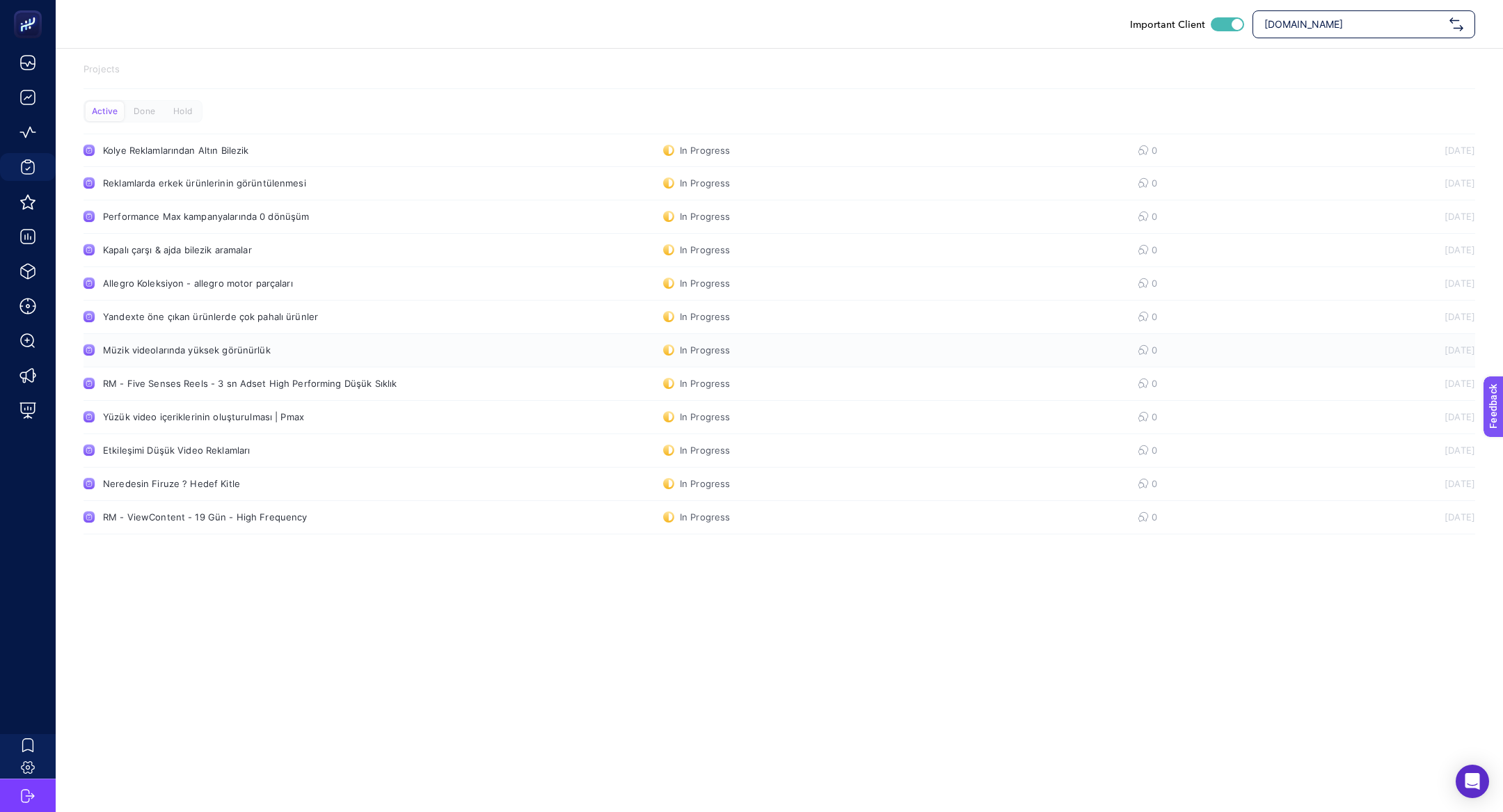
click at [249, 354] on div "Müzik videolarında yüksek görünürlük" at bounding box center [263, 349] width 321 height 11
click at [338, 422] on link "Yüzük video içeriklerinin oluşturulması | Pmax In Progress 0 29.07.2025" at bounding box center [779, 417] width 1392 height 34
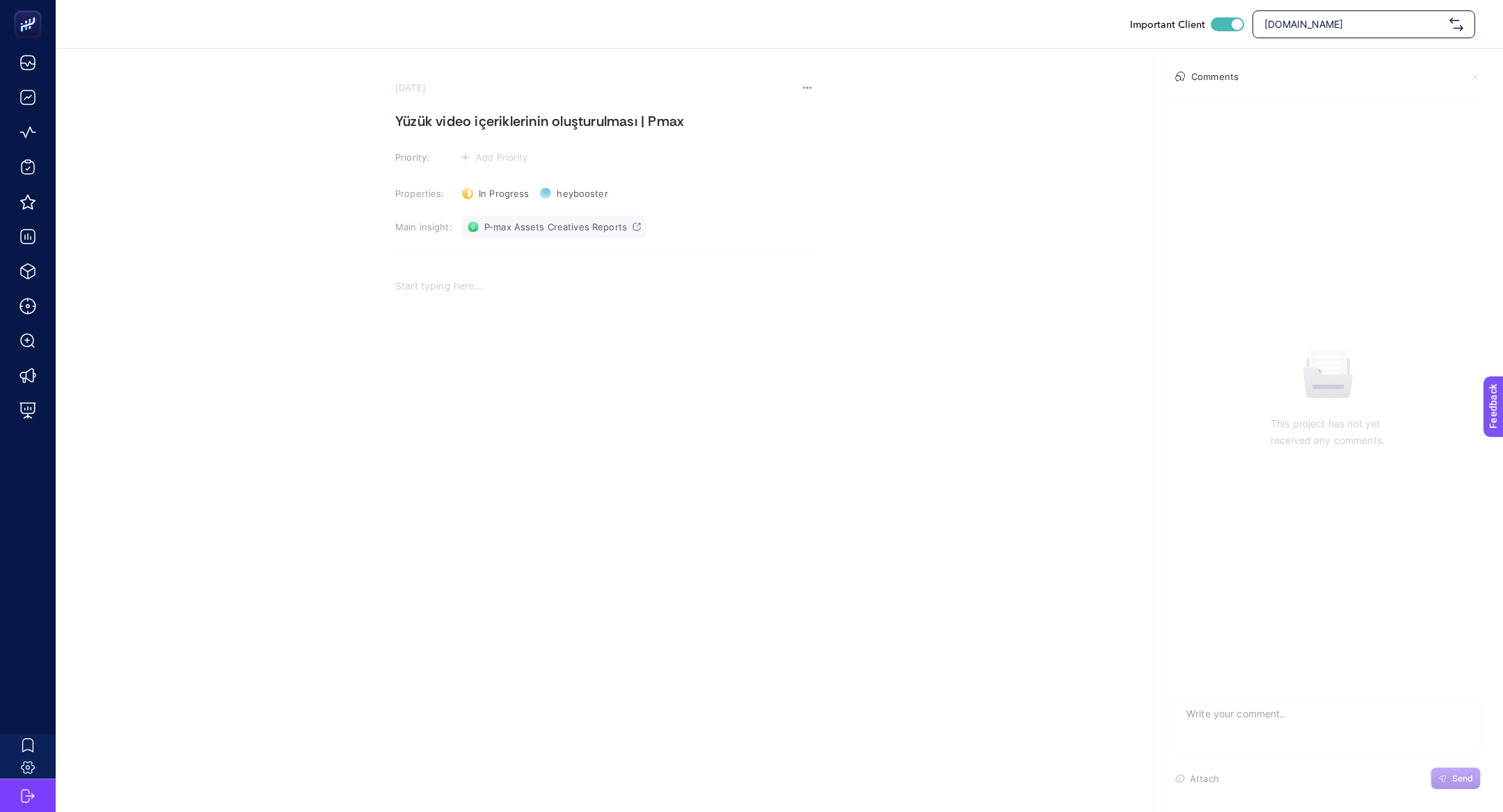
click at [537, 236] on link "P-max Assets Creatives Reports" at bounding box center [554, 227] width 185 height 22
click at [497, 290] on p "Rich Text Editor. Editing area: main" at bounding box center [604, 285] width 418 height 16
click at [430, 119] on h1 "Yüzük video içeriklerinin oluşturulması | Pmax" at bounding box center [604, 121] width 418 height 22
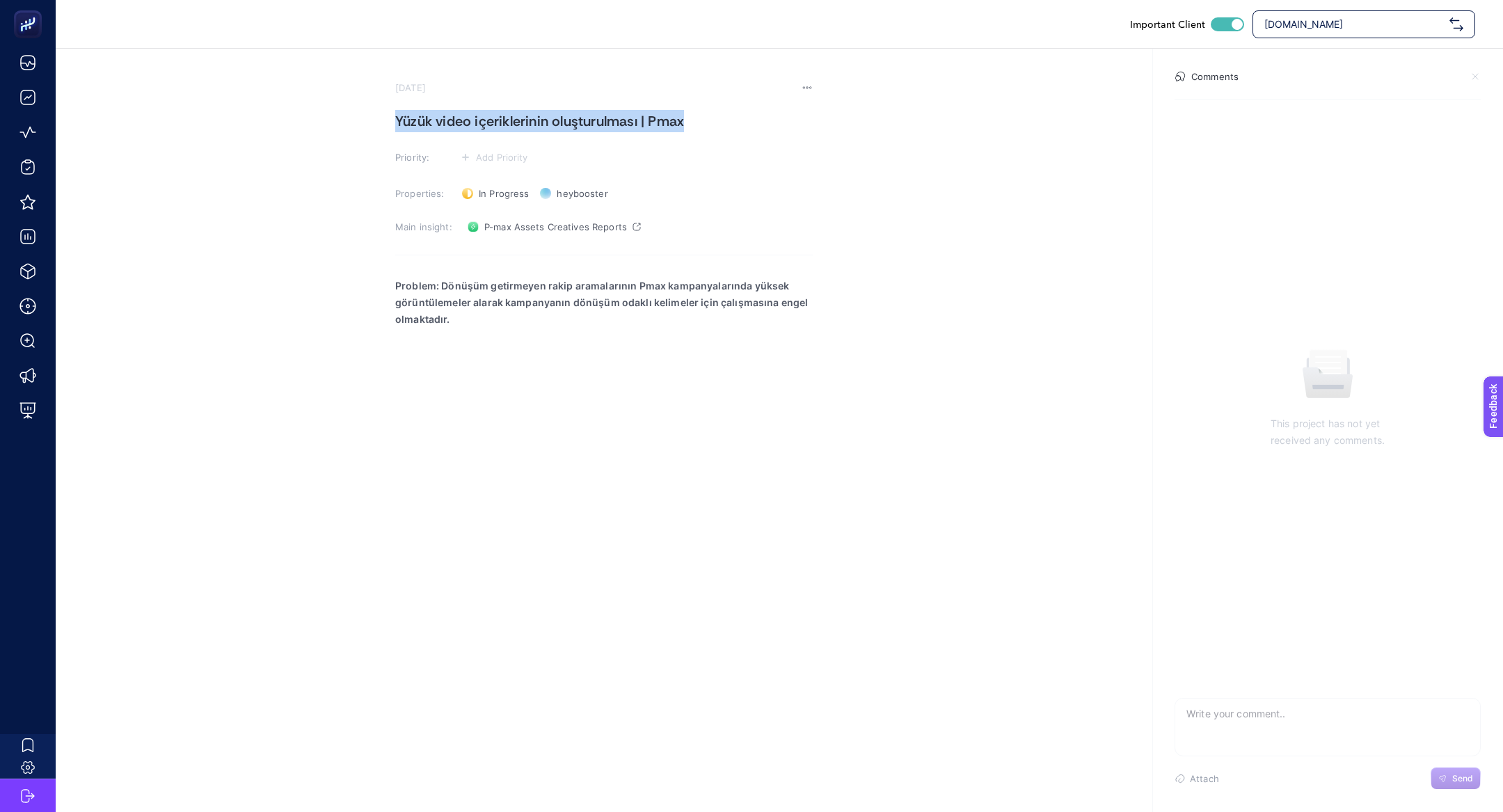
click at [430, 119] on h1 "Yüzük video içeriklerinin oluşturulması | Pmax" at bounding box center [604, 121] width 418 height 22
click at [462, 155] on icon at bounding box center [465, 157] width 7 height 7
click at [493, 229] on rect at bounding box center [491, 235] width 46 height 14
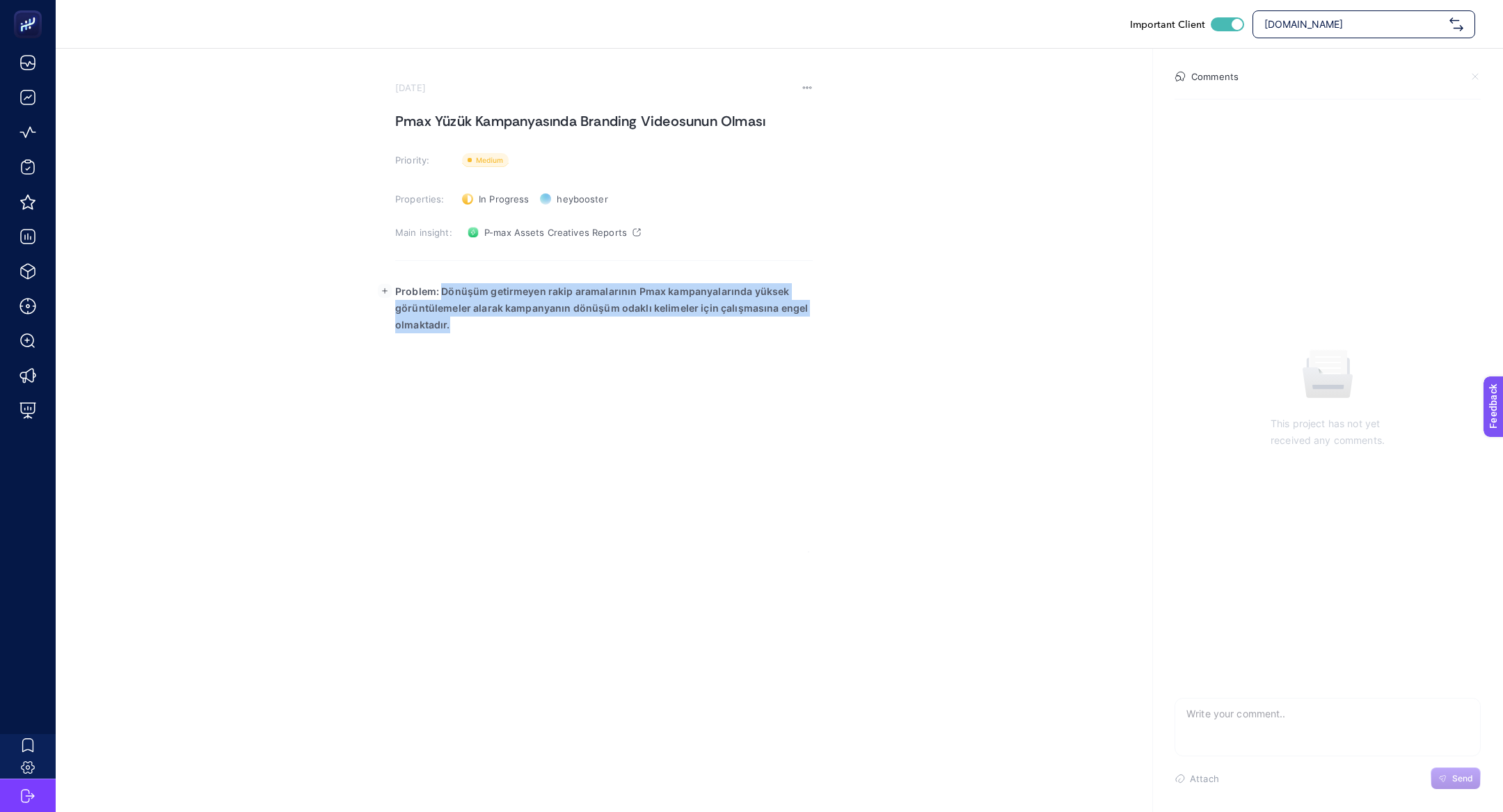
drag, startPoint x: 442, startPoint y: 292, endPoint x: 485, endPoint y: 374, distance: 92.6
click at [485, 374] on div "Problem: Dönüşüm getirmeyen rakip aramalarının Pmax kampanyalarında yüksek görü…" at bounding box center [604, 413] width 418 height 278
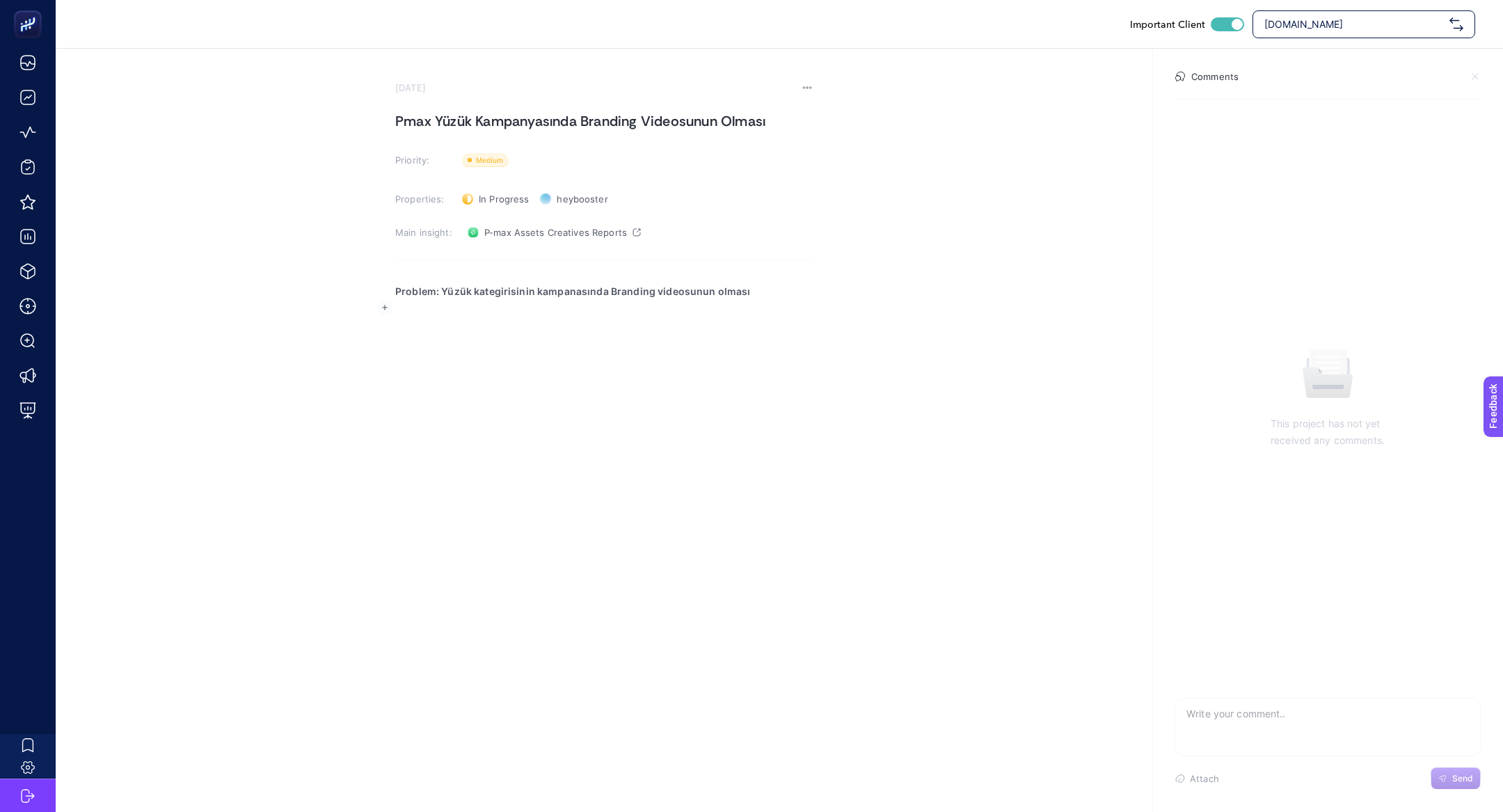
drag, startPoint x: 439, startPoint y: 290, endPoint x: 851, endPoint y: 309, distance: 412.4
click at [851, 309] on section "July 29, 2025 Pmax Yüzük Kampanyasında Branding Videosunun Olması Priority: Pri…" at bounding box center [779, 300] width 1448 height 503
drag, startPoint x: 814, startPoint y: 302, endPoint x: 425, endPoint y: 291, distance: 389.2
click at [425, 291] on section "July 29, 2025 Pmax Yüzük Kampanyasında Branding Videosunun Olması Priority: Pri…" at bounding box center [779, 300] width 1448 height 503
click at [425, 291] on strong "Problem: Yüzük kategirisinin kampanasında Branding videosunun olması" at bounding box center [573, 291] width 356 height 12
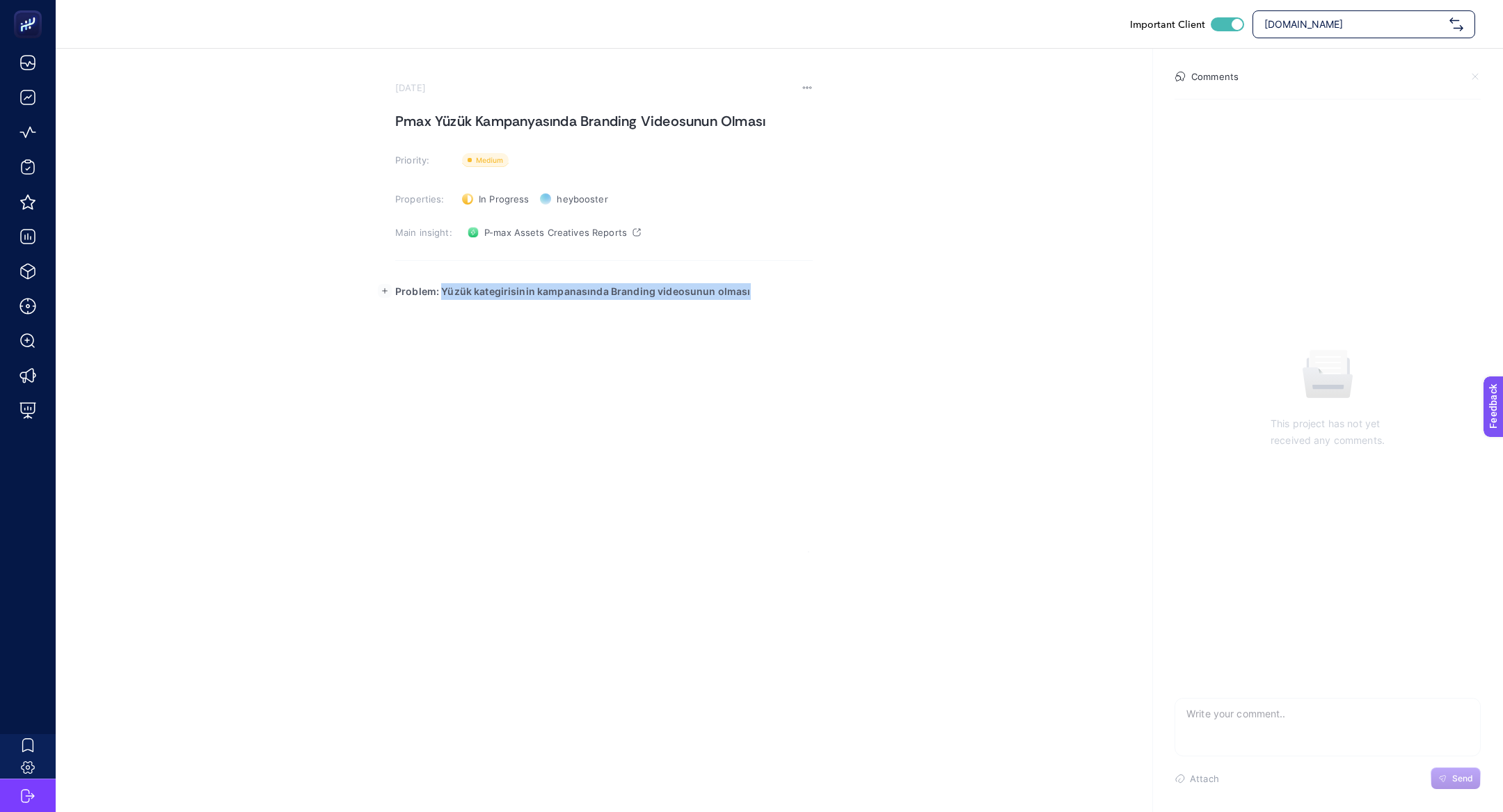
drag, startPoint x: 442, startPoint y: 291, endPoint x: 908, endPoint y: 289, distance: 466.0
click at [909, 290] on section "July 29, 2025 Pmax Yüzük Kampanyasında Branding Videosunun Olması Priority: Pri…" at bounding box center [779, 300] width 1448 height 503
click at [746, 328] on div "Problem: Yüzük kategirisinin kampanasında Branding videosunun olması" at bounding box center [604, 413] width 418 height 278
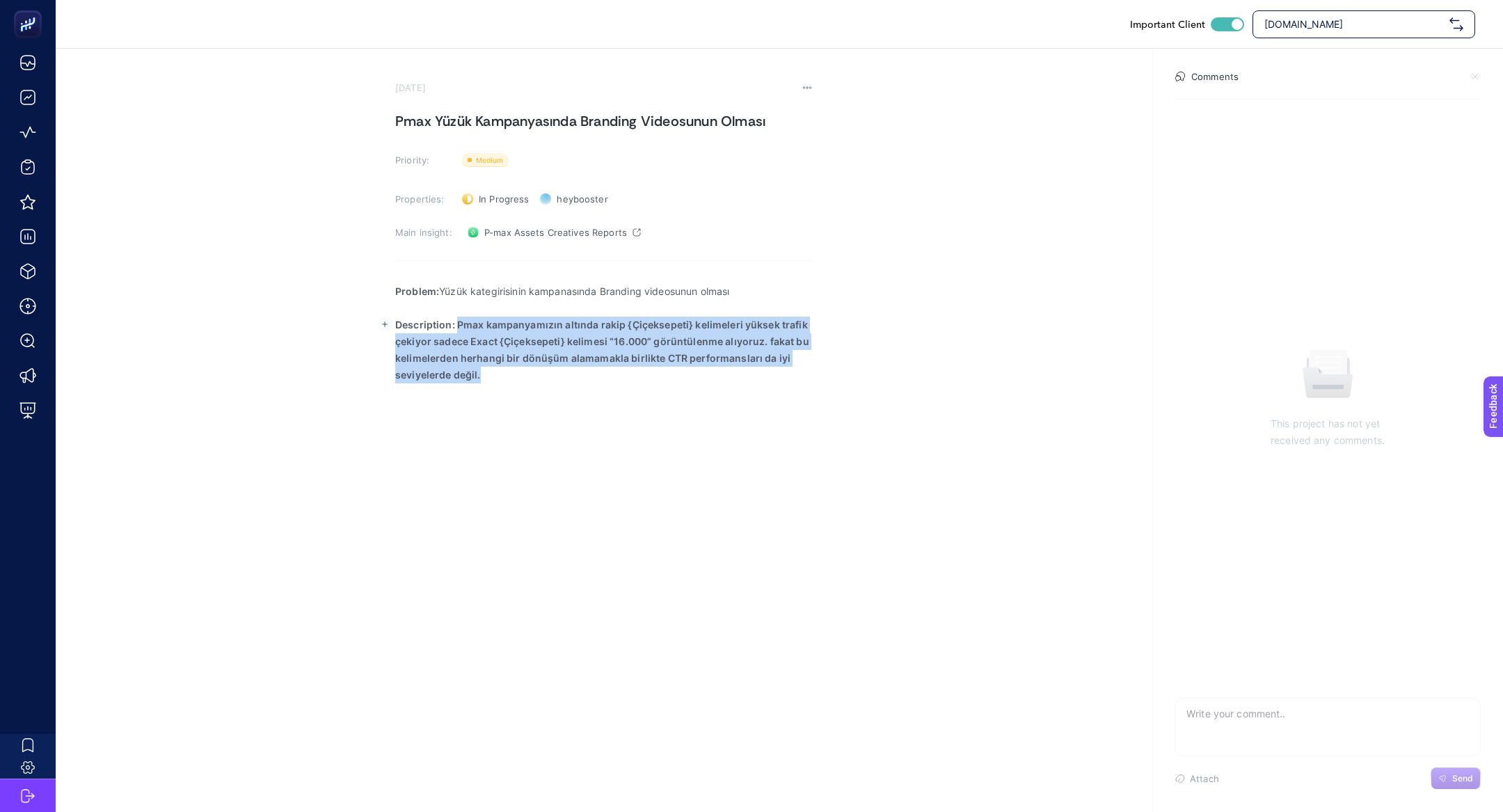
drag, startPoint x: 457, startPoint y: 326, endPoint x: 538, endPoint y: 412, distance: 118.1
click at [538, 414] on div "Problem: Yüzük kategirisinin kampanasında Branding videosunun olması Descriptio…" at bounding box center [604, 413] width 418 height 278
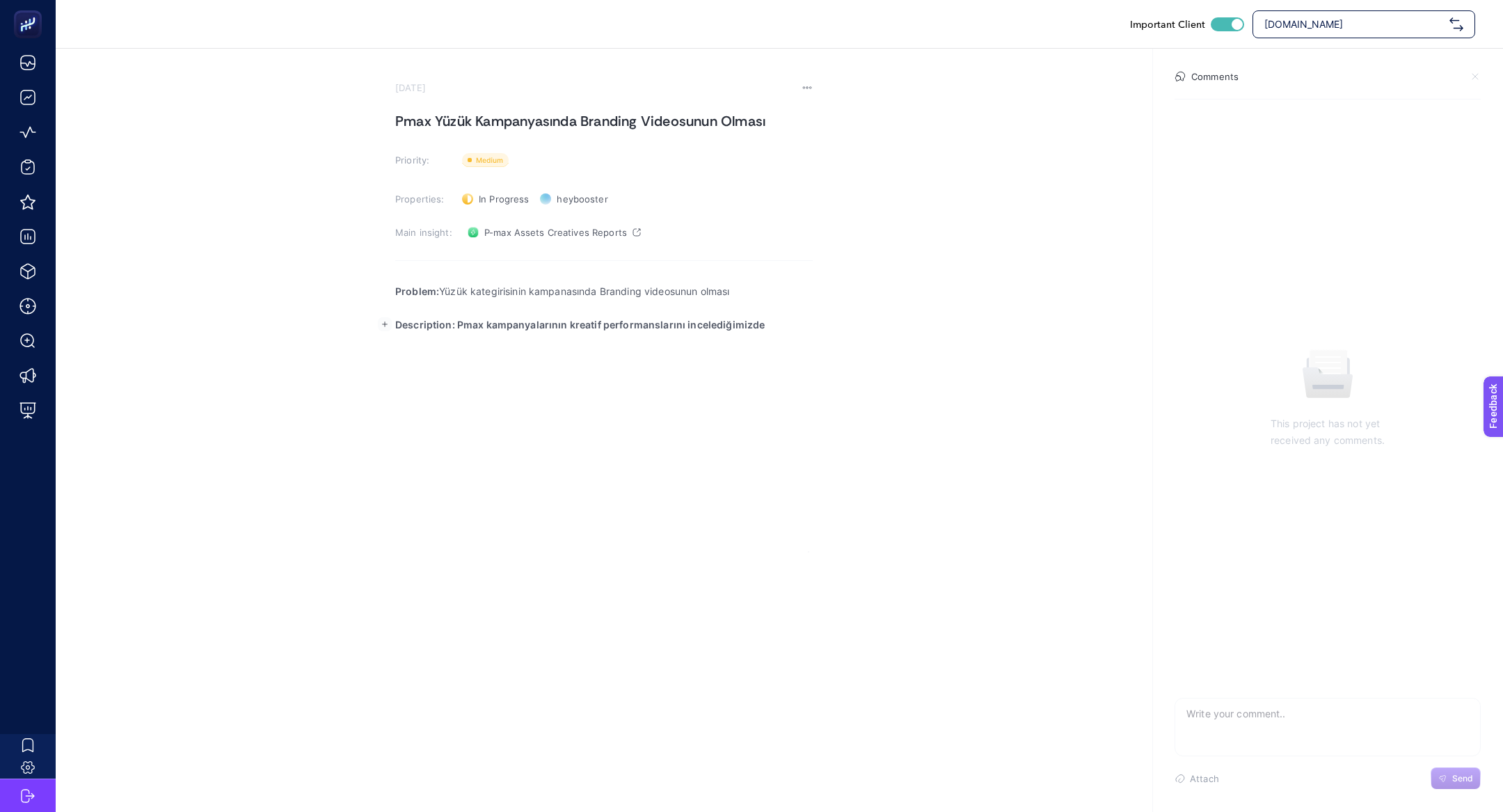
drag, startPoint x: 459, startPoint y: 320, endPoint x: 908, endPoint y: 332, distance: 449.2
click at [908, 332] on section "July 29, 2025 Pmax Yüzük Kampanyasında Branding Videosunun Olması Priority: Pri…" at bounding box center [779, 300] width 1448 height 503
click at [790, 320] on p "Description: Pmax kampanyalarının kreatif performanslarını incelediğimizde" at bounding box center [604, 324] width 418 height 16
click at [558, 518] on div "Problem: Yüzük kategirisinin kampanasında Branding videosunun olması Descriptio…" at bounding box center [604, 413] width 418 height 278
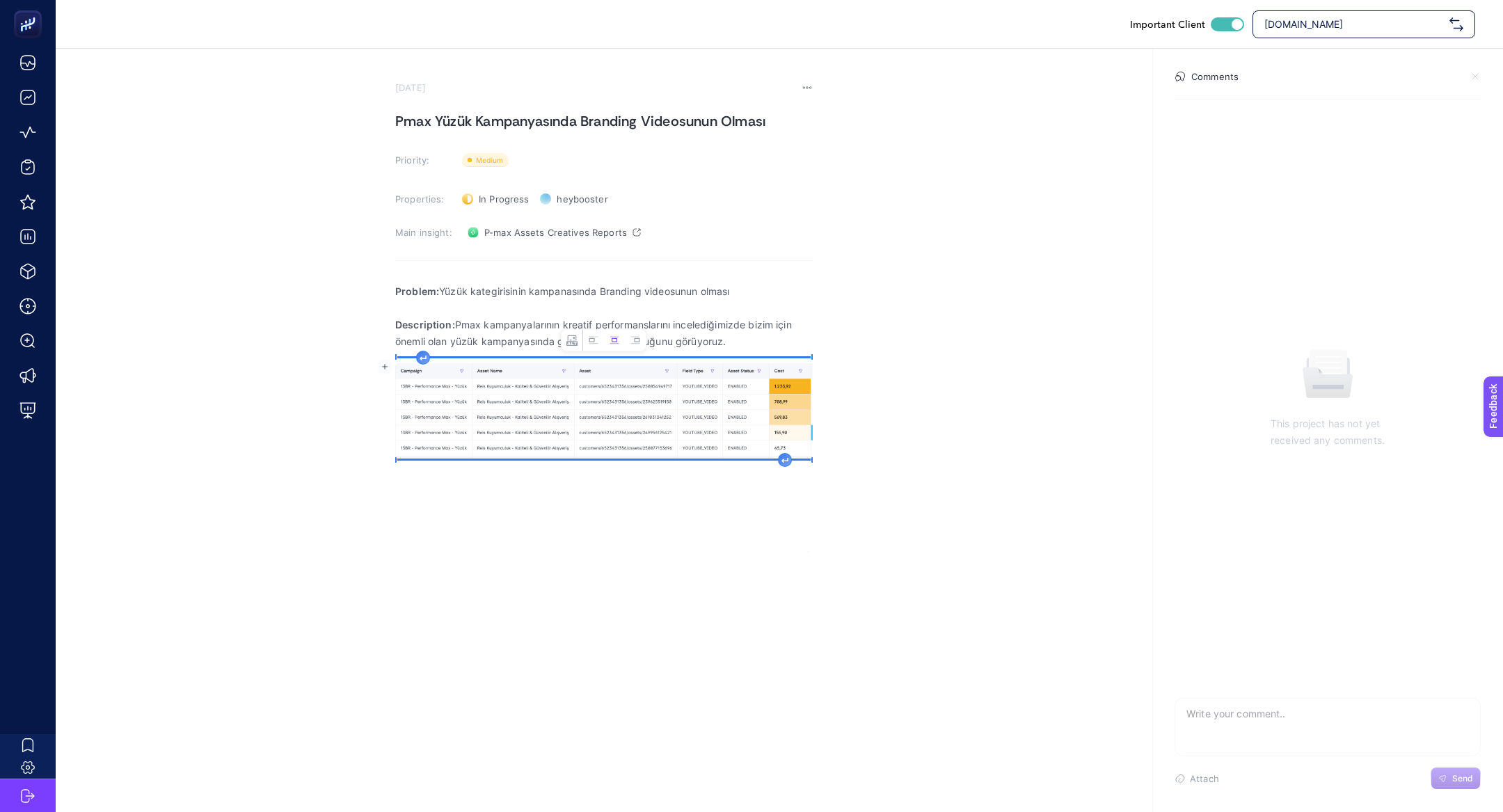
click at [1264, 733] on textarea at bounding box center [1328, 720] width 305 height 45
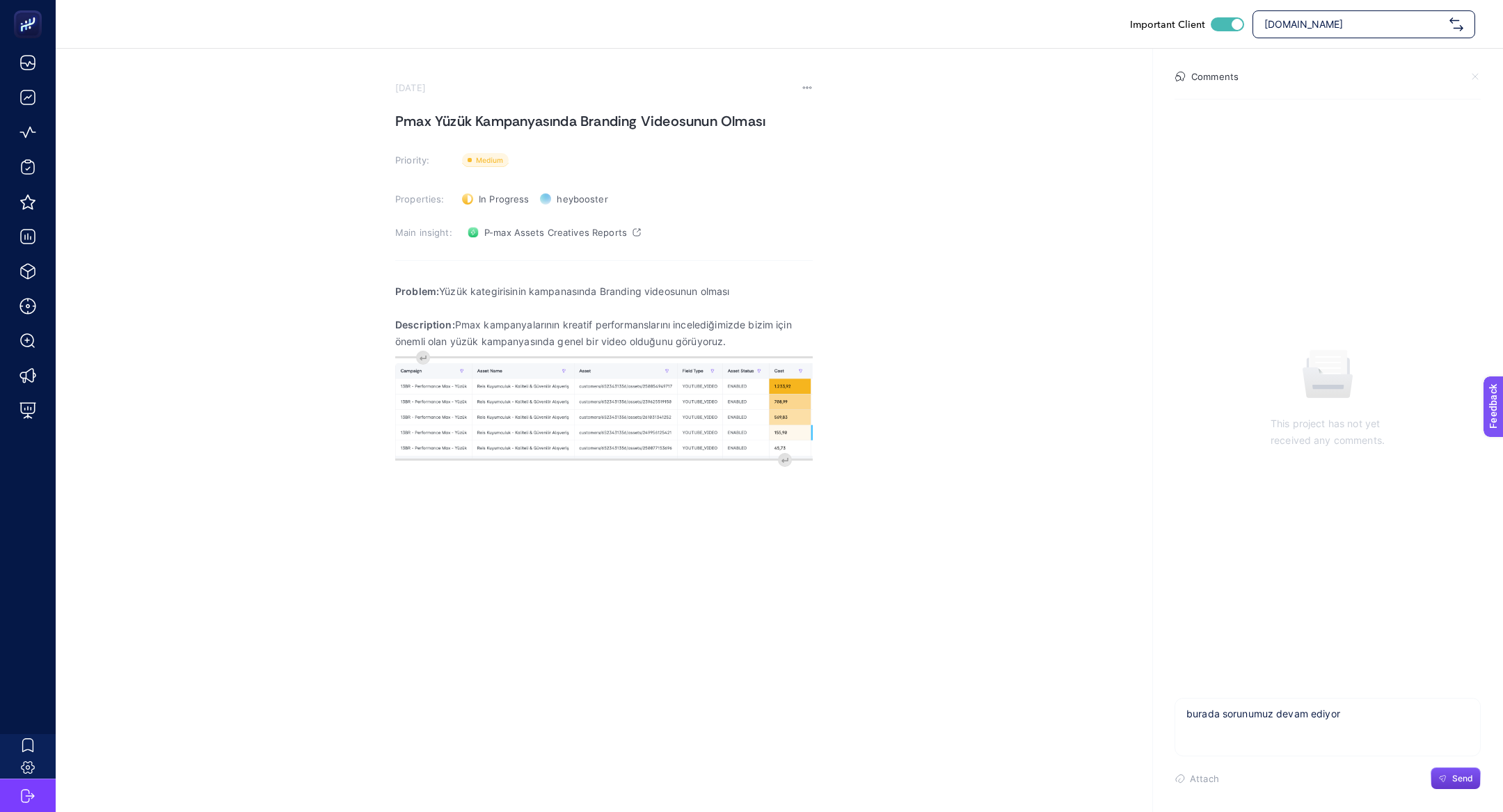
type textarea "burada sorunumuz devam ediyor"
click at [1454, 782] on span "Send" at bounding box center [1463, 778] width 21 height 11
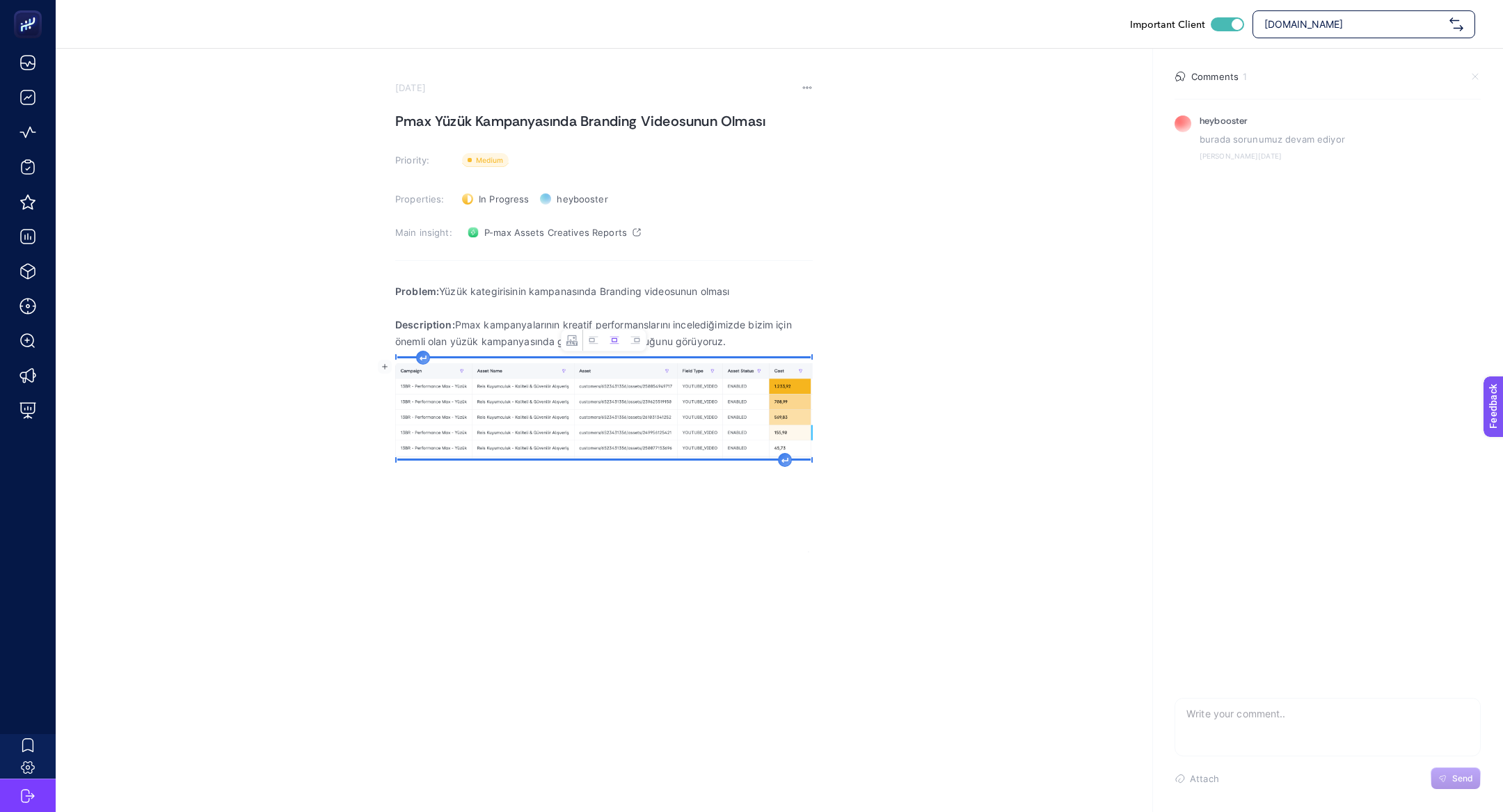
click at [492, 379] on img "Rich Text Editor. Editing area: main" at bounding box center [604, 408] width 418 height 101
click at [595, 346] on button "Left aligned image" at bounding box center [593, 340] width 21 height 21
click at [767, 454] on icon "Rich Text Editor. Editing area: main" at bounding box center [770, 456] width 7 height 5
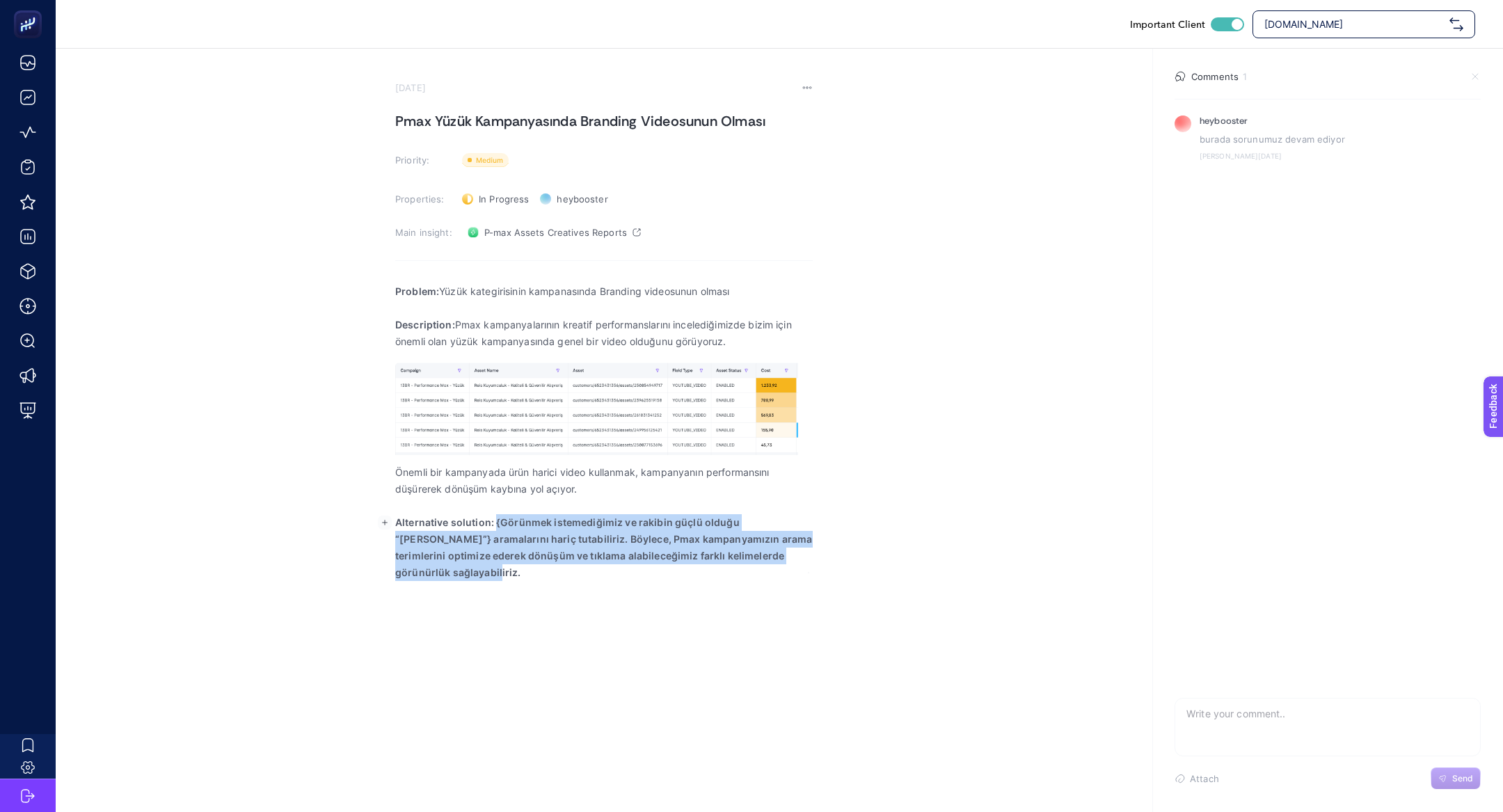
drag, startPoint x: 495, startPoint y: 520, endPoint x: 847, endPoint y: 582, distance: 357.4
click at [847, 582] on div "Important Client www.reiskuyumculuk.com July 29, 2025 Pmax Yüzük Kampanyasında …" at bounding box center [751, 406] width 1503 height 812
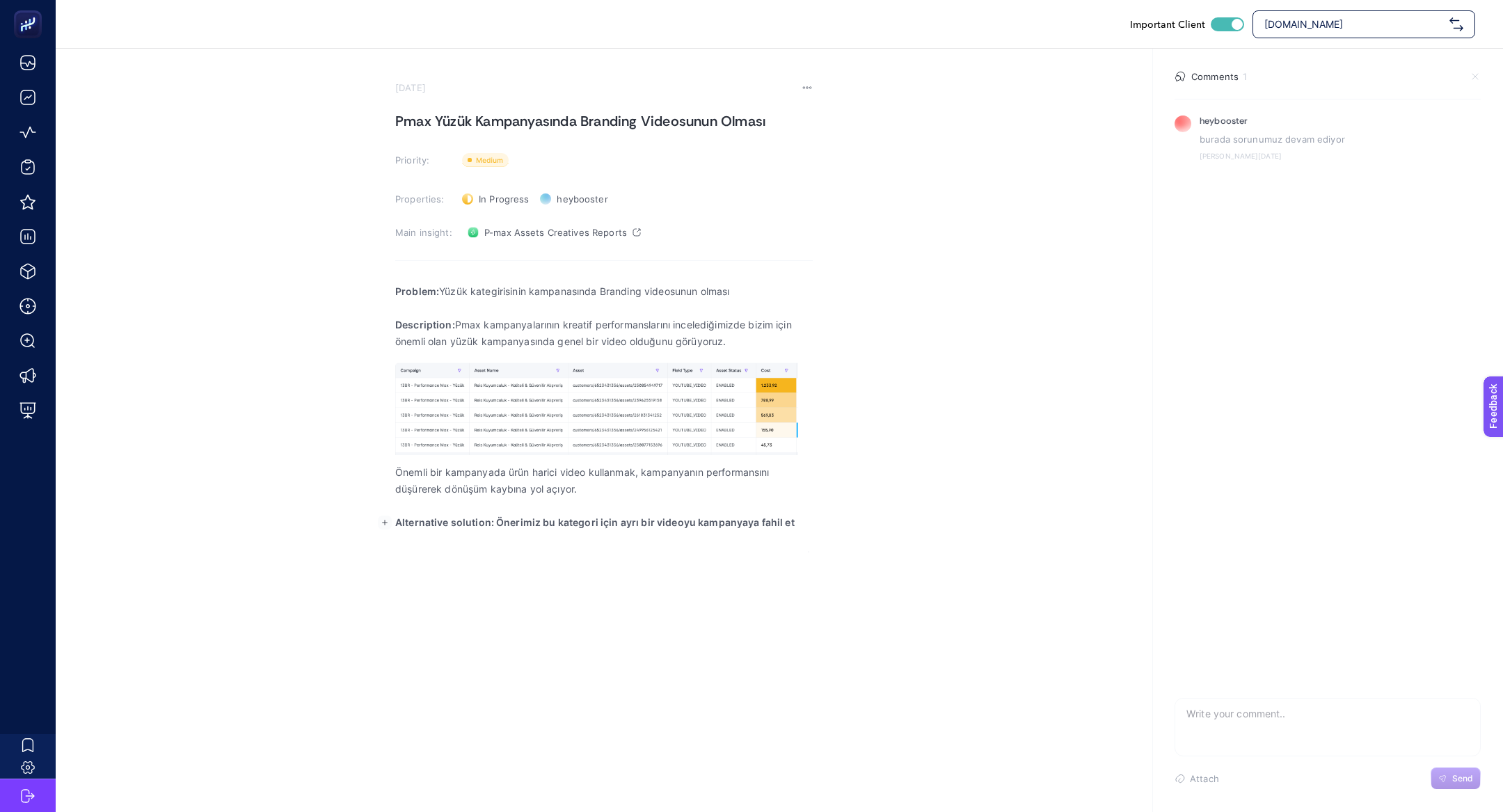
click at [764, 531] on div "Problem: Yüzük kategirisinin kampanasında Branding videosunun olması Descriptio…" at bounding box center [604, 413] width 418 height 278
click at [763, 525] on strong "Alternative solution: Önerimiz bu kategori için ayrı bir videoyu kampanyaya fah…" at bounding box center [595, 521] width 399 height 12
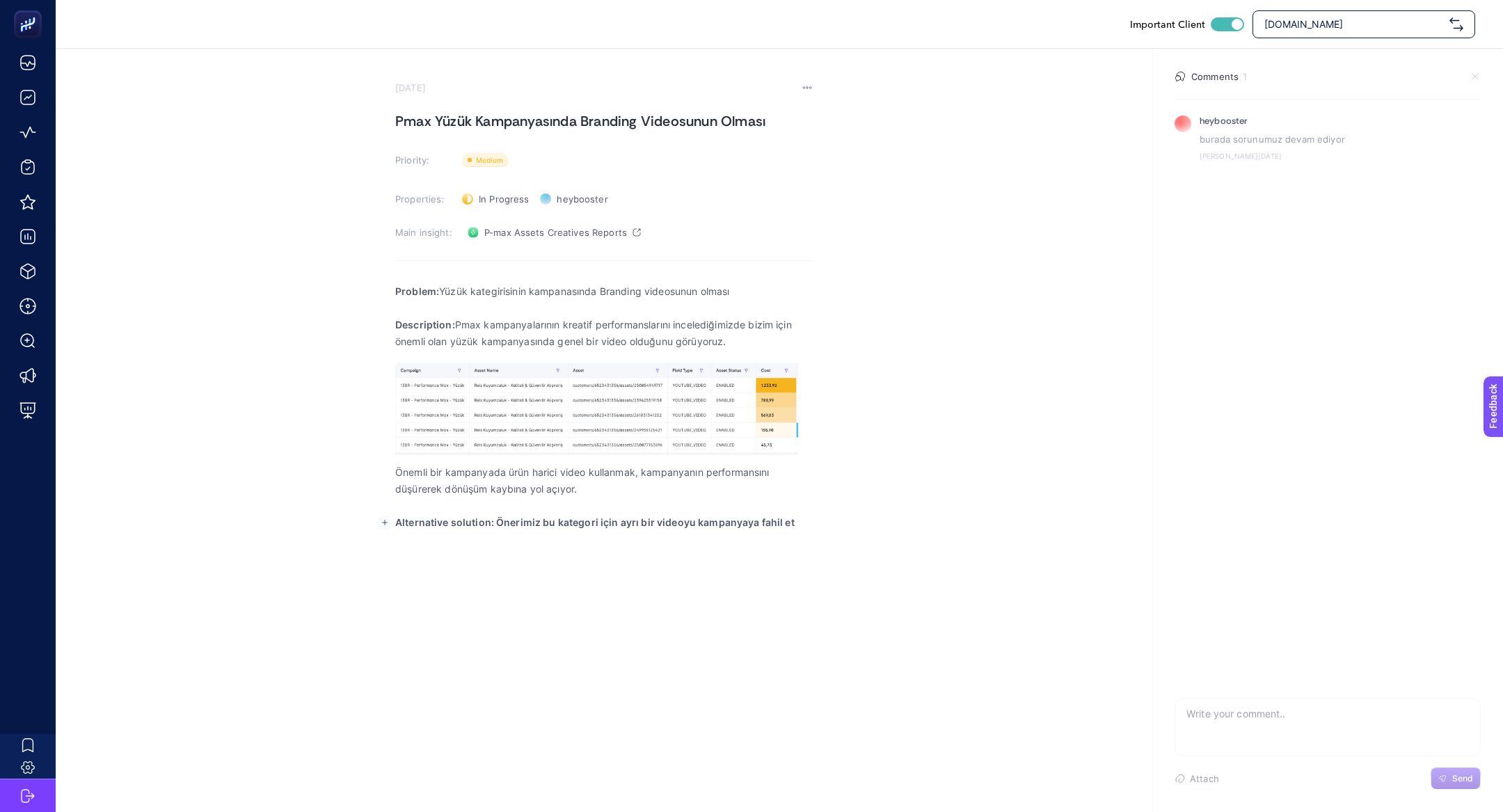
click at [763, 525] on strong "Alternative solution: Önerimiz bu kategori için ayrı bir videoyu kampanyaya fah…" at bounding box center [595, 521] width 399 height 12
click at [813, 526] on section "July 29, 2025 Pmax Yüzük Kampanyasında Branding Videosunun Olması Priority: Pri…" at bounding box center [779, 300] width 1448 height 503
drag, startPoint x: 497, startPoint y: 520, endPoint x: 540, endPoint y: 566, distance: 63.0
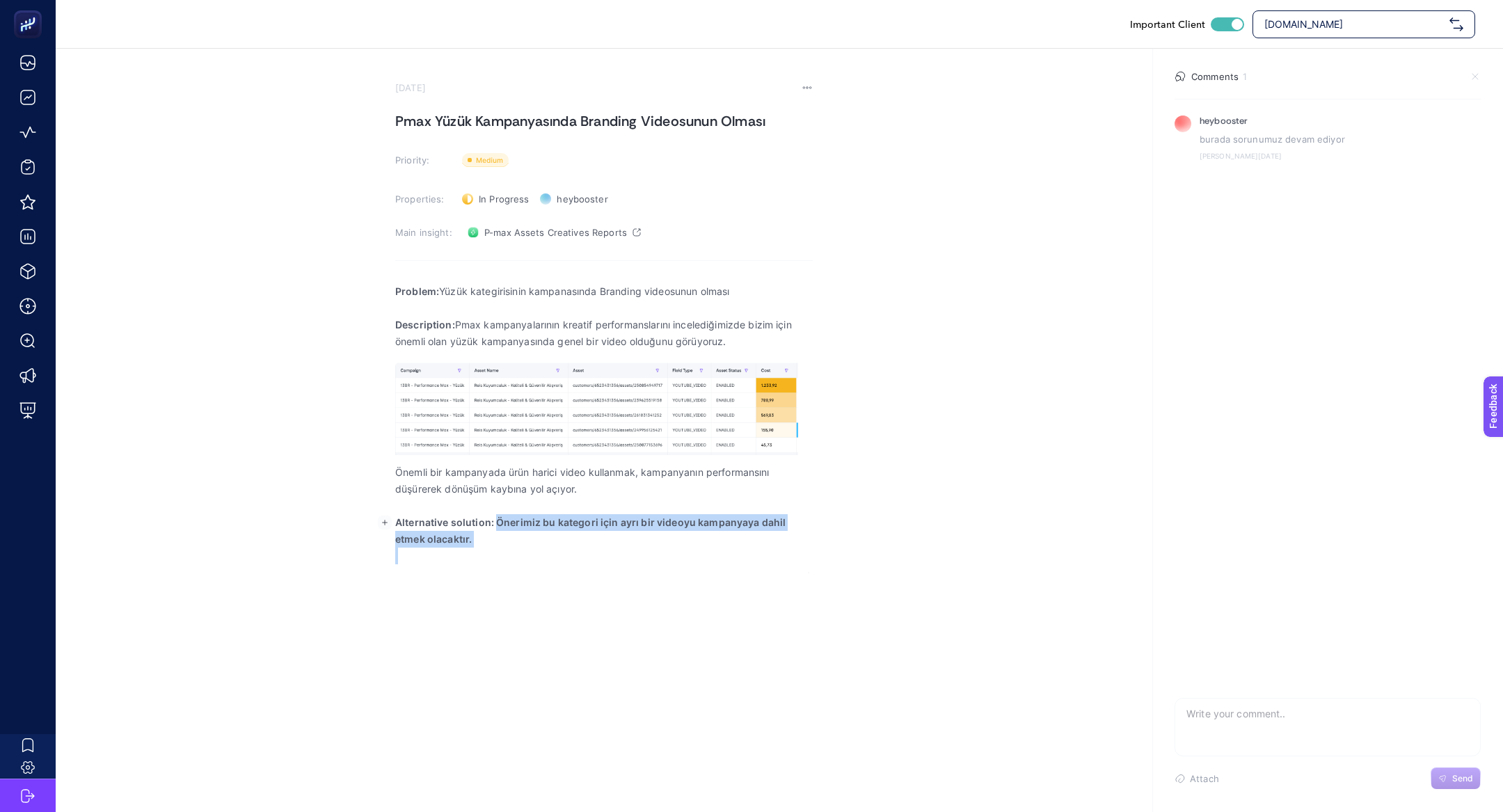
click at [540, 566] on div "Problem: Yüzük kategirisinin kampanasında Branding videosunun olması Descriptio…" at bounding box center [604, 423] width 418 height 299
click at [559, 126] on h1 "Pmax Yüzük Kampanyasında Branding Videosunun Olması" at bounding box center [604, 121] width 418 height 22
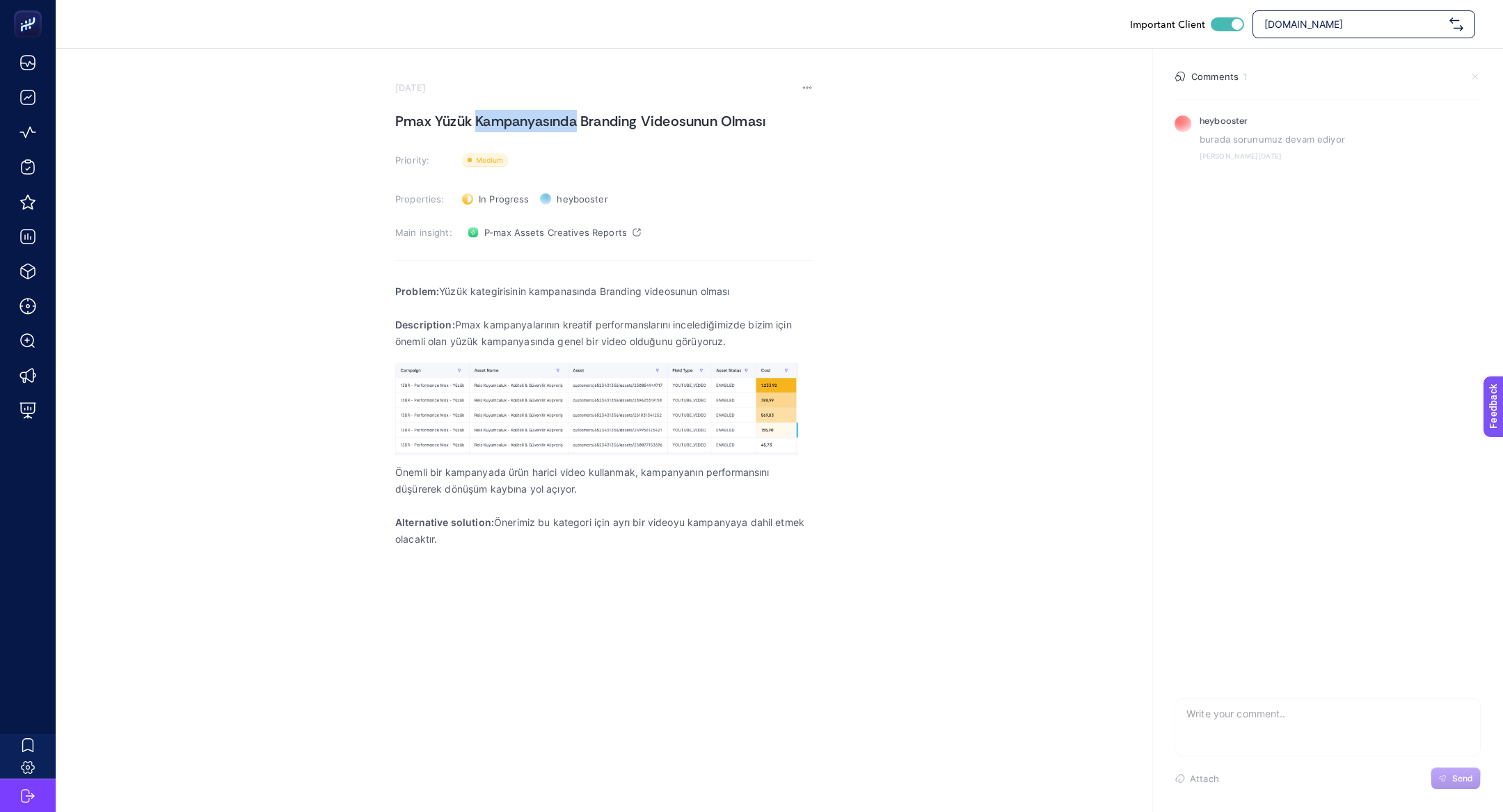
click at [559, 126] on h1 "Pmax Yüzük Kampanyasında Branding Videosunun Olması" at bounding box center [604, 121] width 418 height 22
copy h1 "Pmax Yüzük Kampanyasında Branding Videosunun Olması"
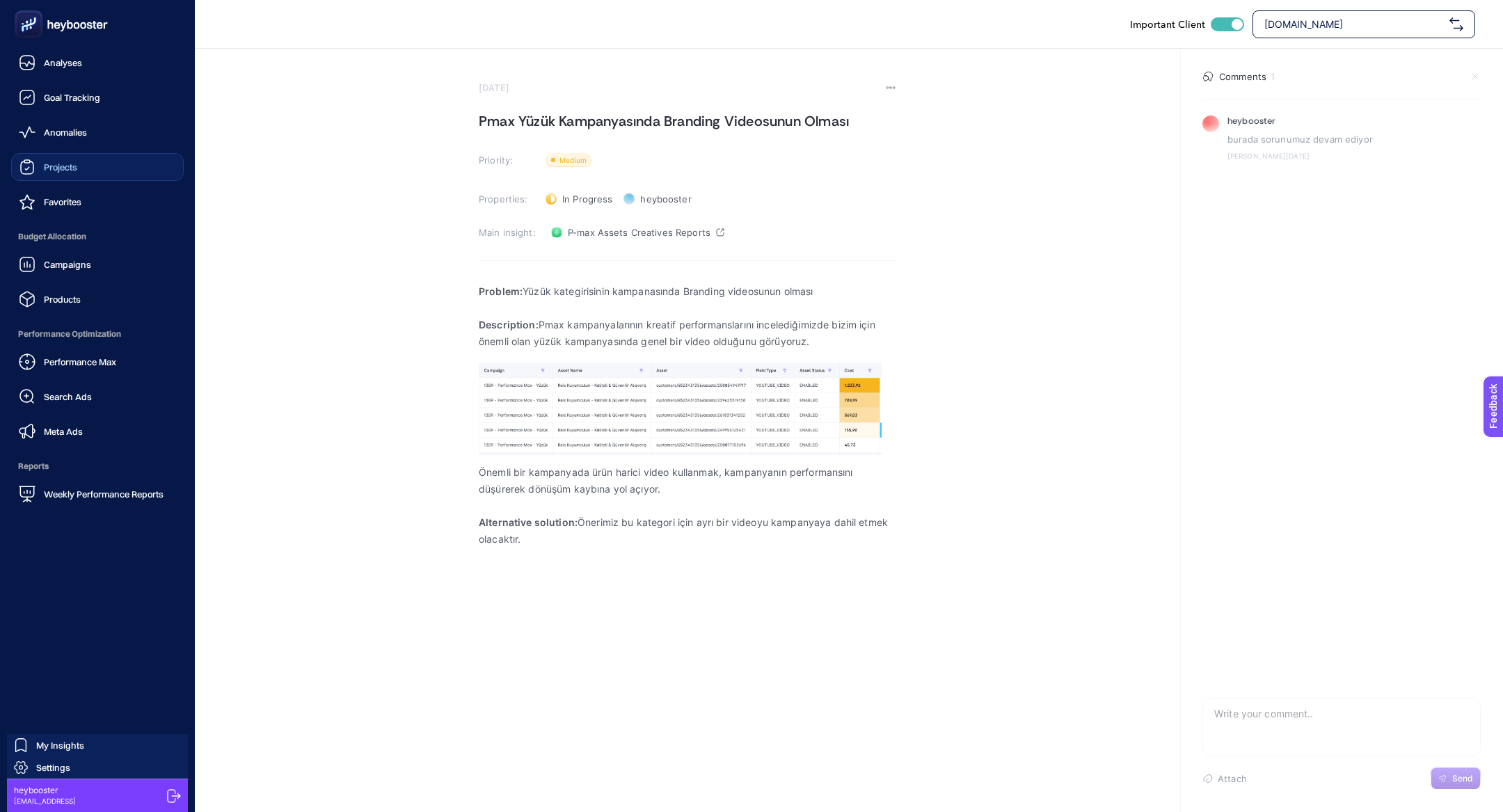
click at [59, 180] on link "Projects" at bounding box center [97, 166] width 173 height 27
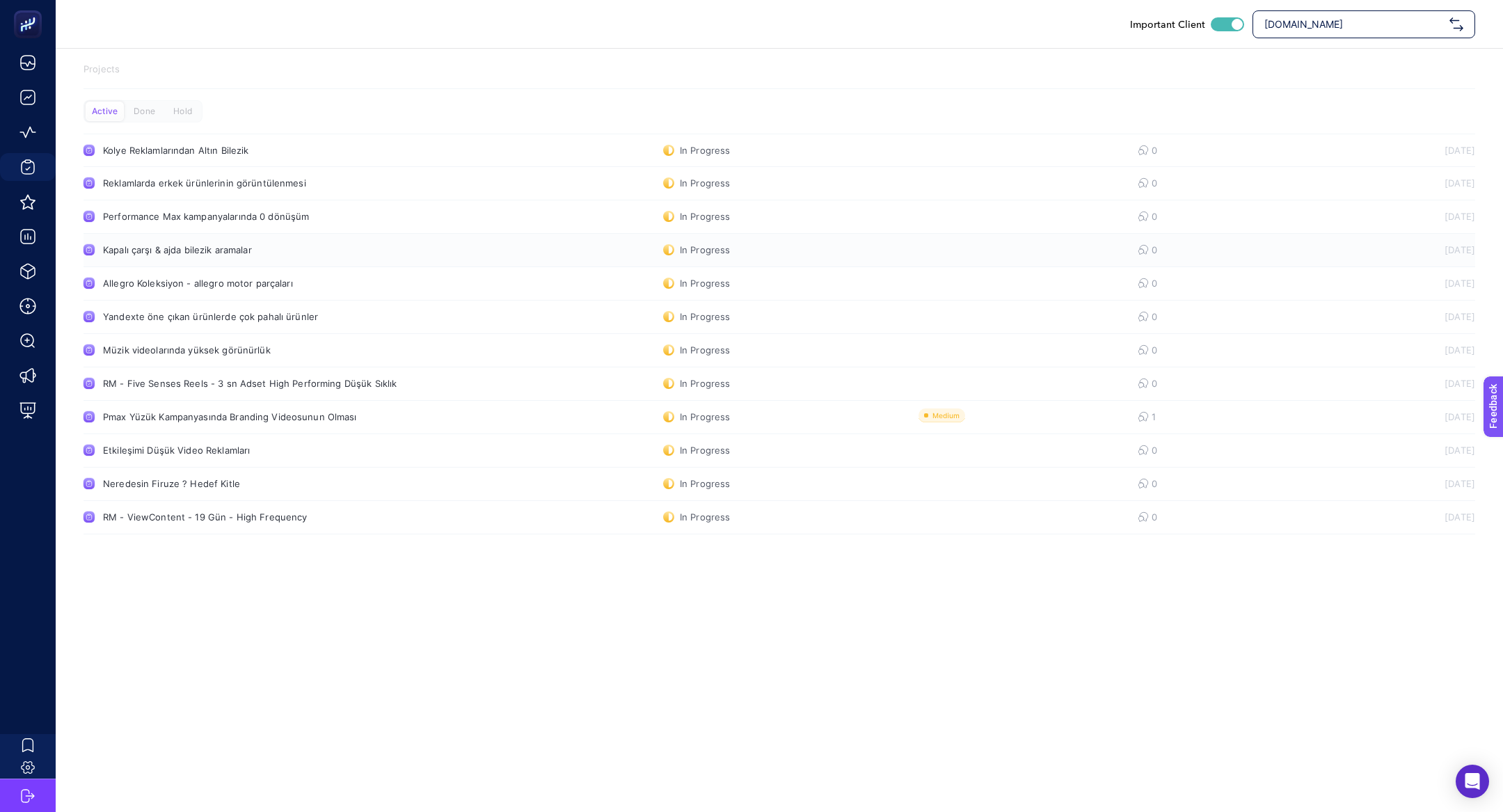
click at [206, 248] on div "Kapalı çarşı & ajda bilezik aramalar" at bounding box center [263, 250] width 321 height 11
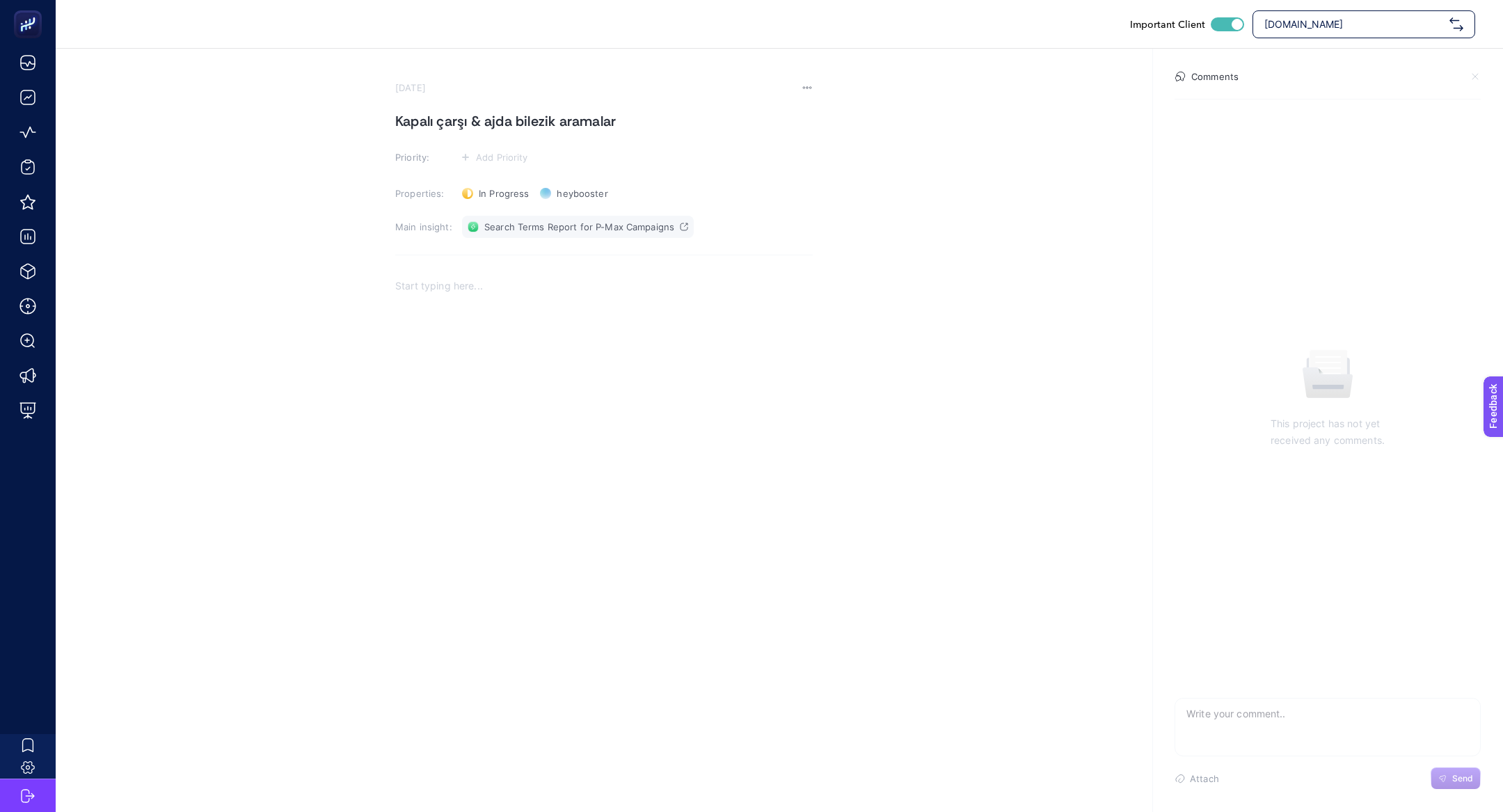
click at [563, 232] on link "Search Terms Report for P-Max Campaigns" at bounding box center [577, 227] width 232 height 22
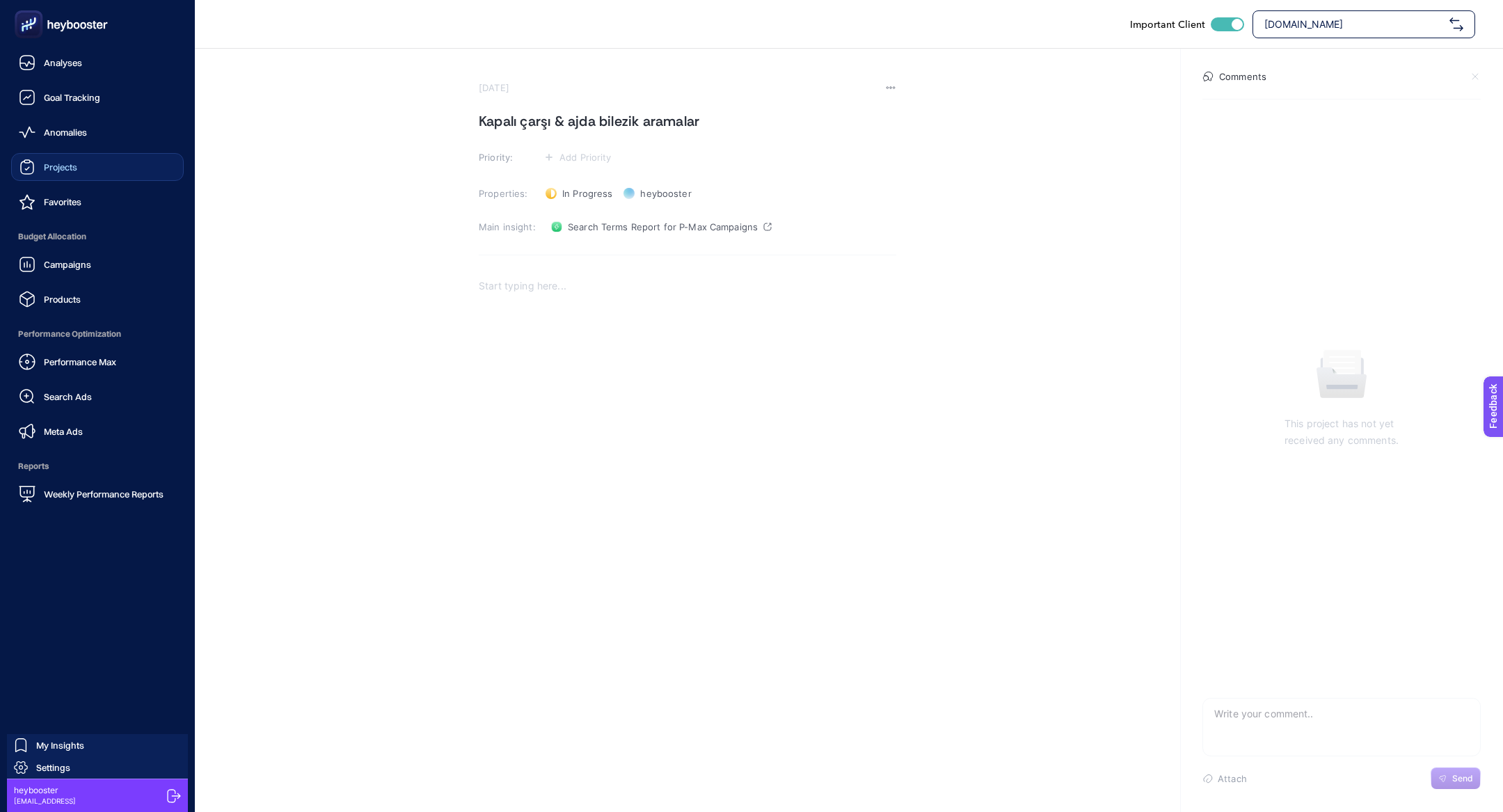
click at [58, 175] on link "Projects" at bounding box center [97, 166] width 173 height 27
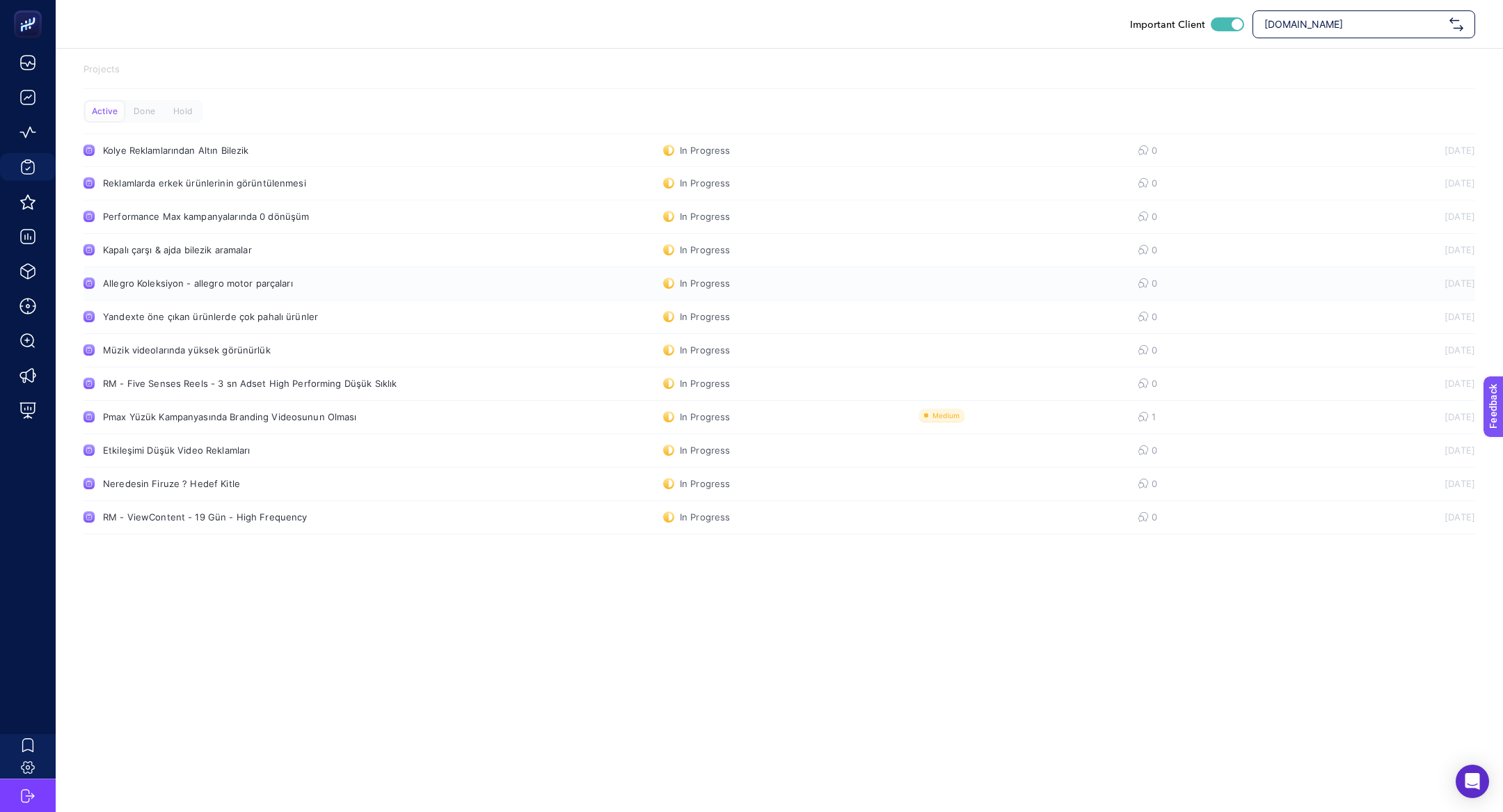
click at [216, 295] on link "Allegro Koleksiyon - allegro motor parçaları In Progress 0 17.07.2025" at bounding box center [779, 283] width 1392 height 34
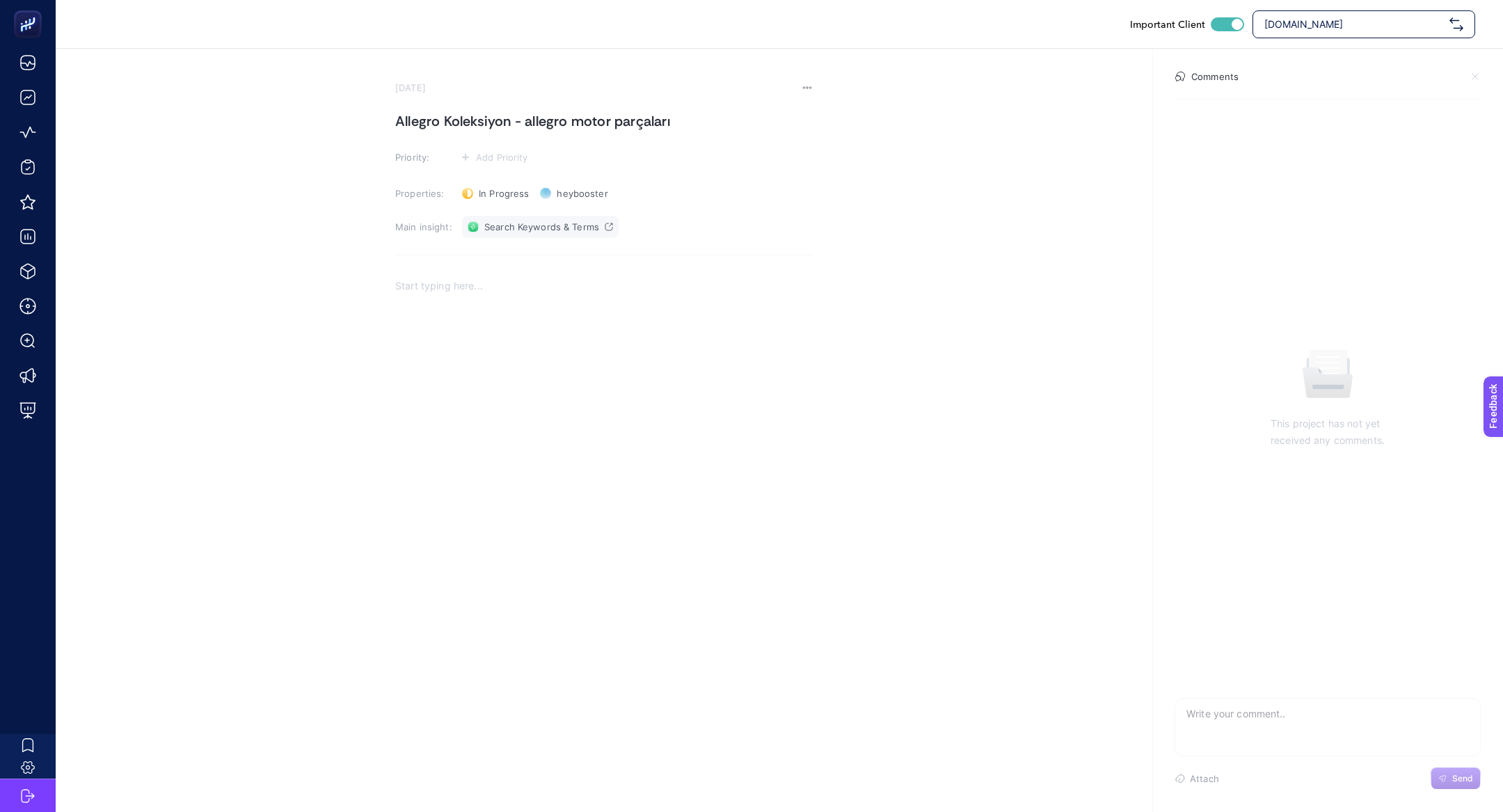
click at [527, 222] on span "Search Keywords & Terms" at bounding box center [542, 227] width 115 height 11
click at [493, 186] on div "In Progress Status" at bounding box center [495, 193] width 78 height 22
drag, startPoint x: 504, startPoint y: 256, endPoint x: 497, endPoint y: 246, distance: 12.2
click at [497, 246] on ul "In Progress Done Hold" at bounding box center [503, 244] width 93 height 74
click at [497, 246] on section "July 17, 2025 Allegro Koleksiyon - allegro motor parçaları Priority: Add Priori…" at bounding box center [604, 315] width 418 height 465
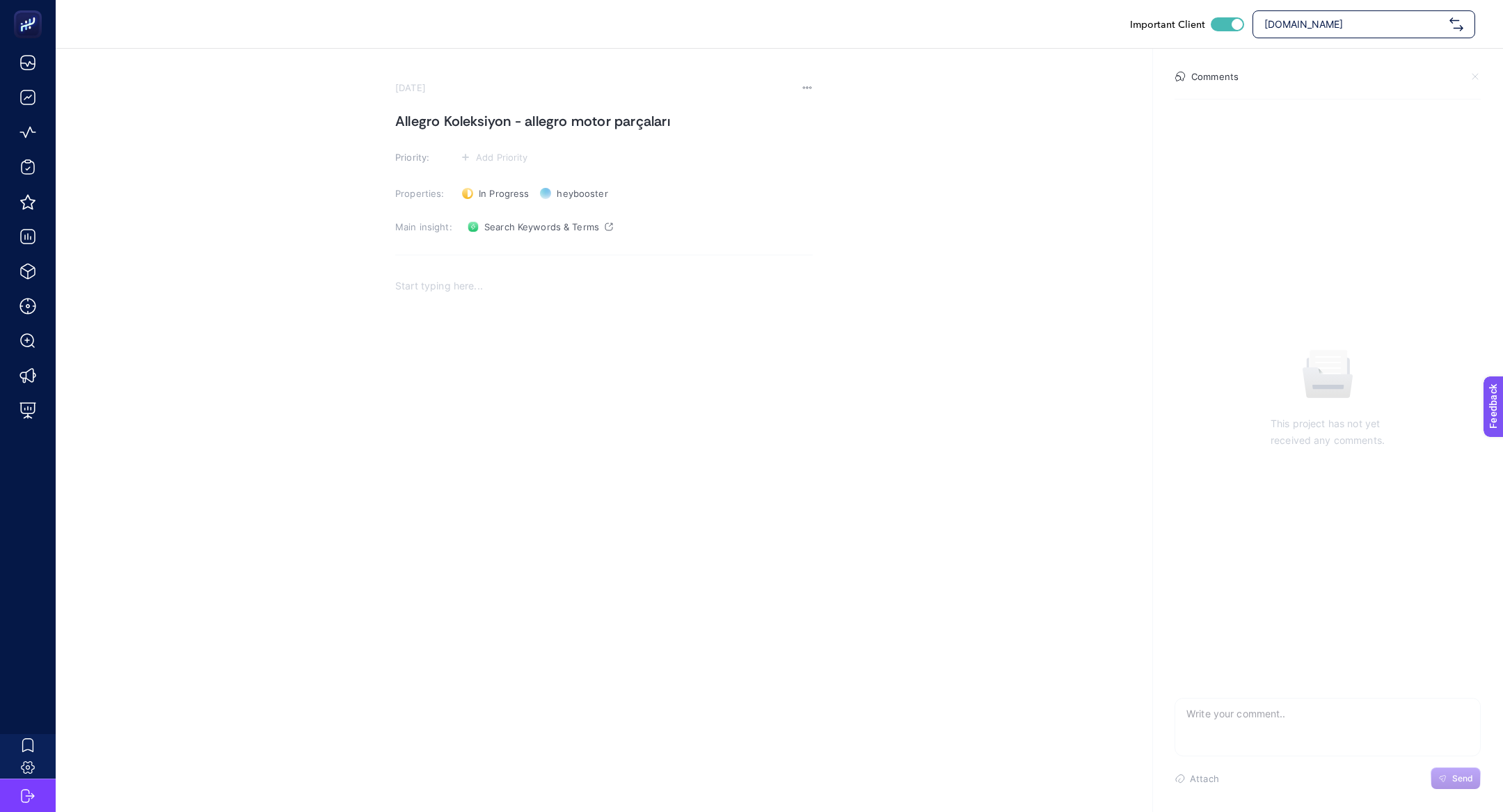
click at [494, 179] on section "July 17, 2025 Allegro Koleksiyon - allegro motor parçaları Priority: Add Priori…" at bounding box center [604, 315] width 418 height 465
click at [494, 188] on span "In Progress" at bounding box center [504, 193] width 50 height 11
drag, startPoint x: 497, startPoint y: 229, endPoint x: 499, endPoint y: 247, distance: 18.1
click at [500, 250] on ul "In Progress Done Hold" at bounding box center [503, 244] width 93 height 74
click at [498, 198] on span "In Progress" at bounding box center [504, 193] width 50 height 11
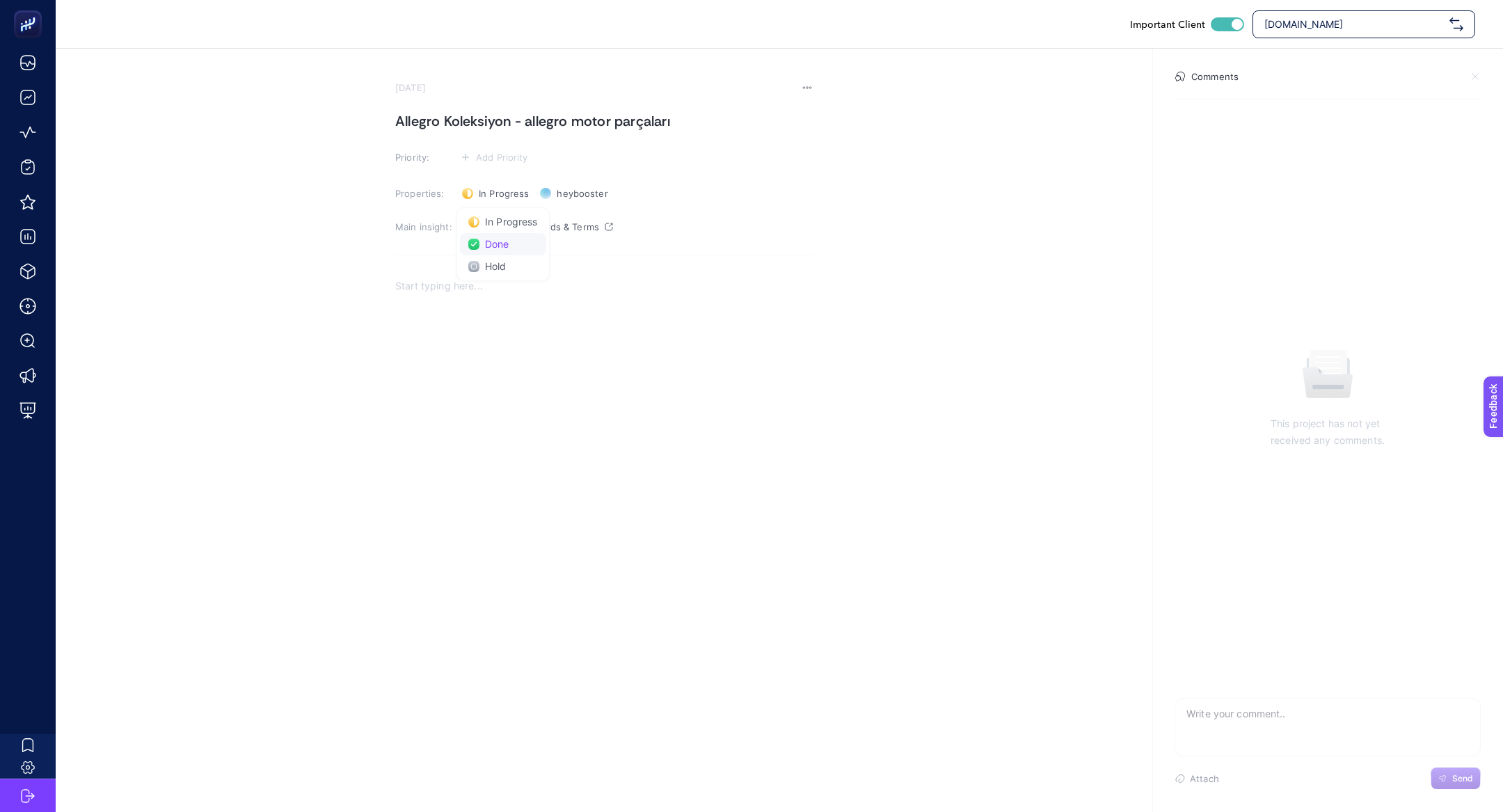
click at [497, 243] on span "Done" at bounding box center [497, 244] width 24 height 11
click at [1375, 741] on textarea at bounding box center [1328, 720] width 305 height 45
type textarea "sorunumuzçözülmüş görünüyor"
click at [1466, 774] on span "Send" at bounding box center [1463, 778] width 21 height 11
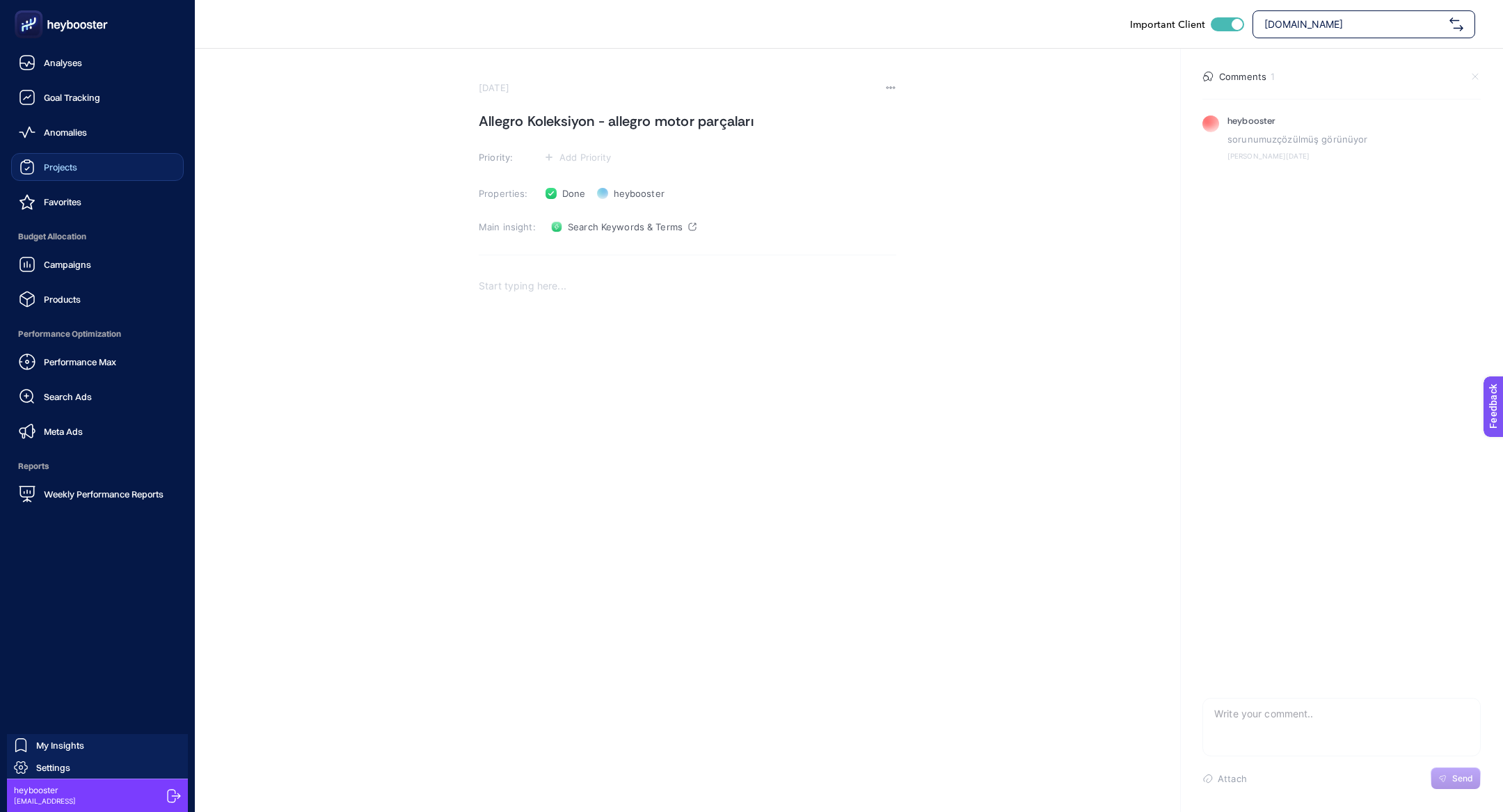
click at [41, 180] on link "Projects" at bounding box center [97, 166] width 173 height 27
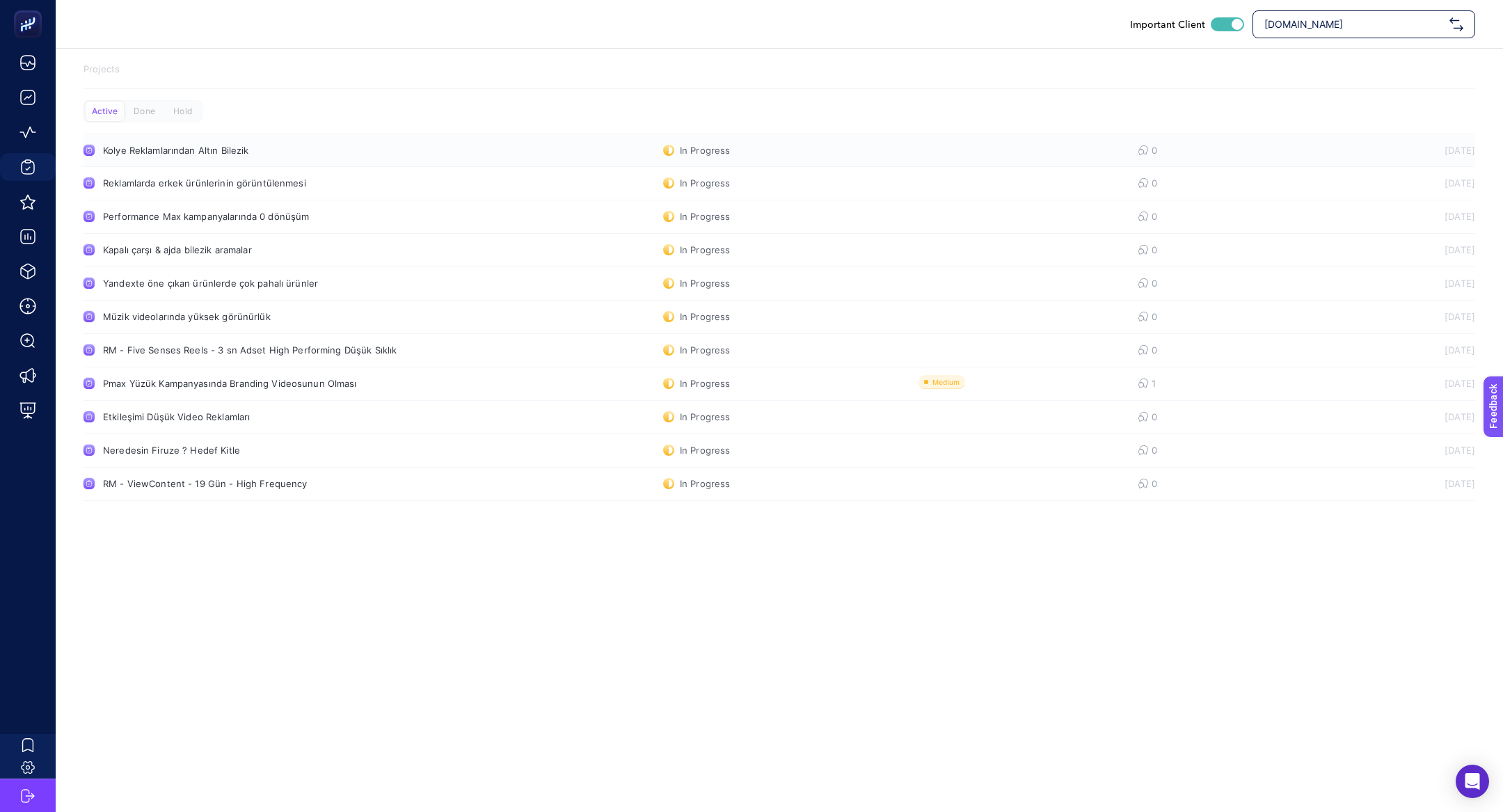
click at [264, 153] on div "Kolye Reklamlarından Altın Bilezik" at bounding box center [263, 150] width 321 height 11
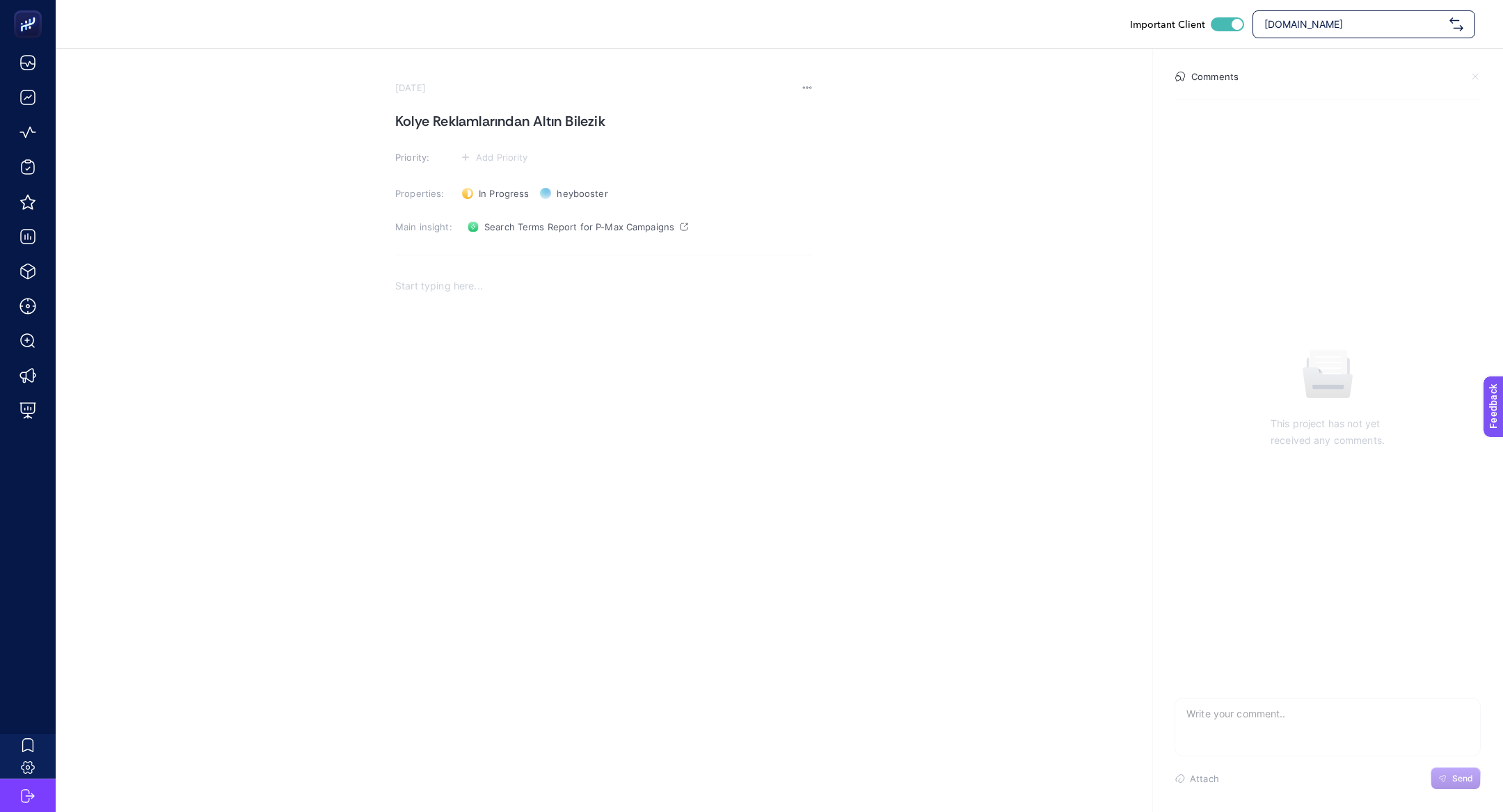
click at [557, 241] on section "July 2, 2025 Kolye Reklamlarından Altın Bilezik Priority: Add Priority Properti…" at bounding box center [604, 315] width 418 height 465
click at [557, 230] on span "Search Terms Report for P-Max Campaigns" at bounding box center [580, 227] width 190 height 11
click at [1267, 715] on textarea at bounding box center [1328, 720] width 305 height 45
type textarea "burada sorunumuz devam etmektedir."
click at [1445, 789] on section "Comments This project has not yet received any comments. burada sorunumuz devam…" at bounding box center [1328, 430] width 350 height 763
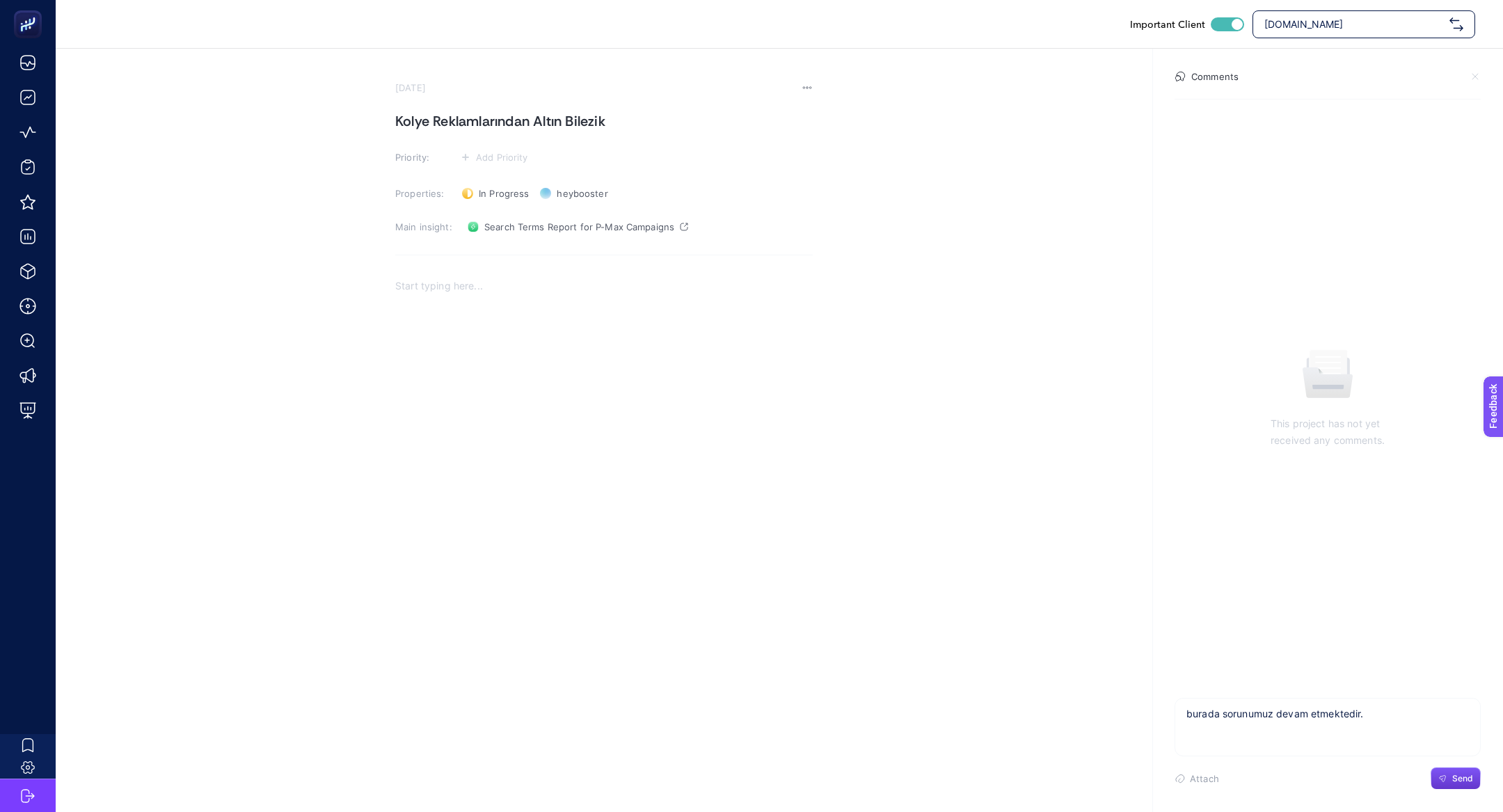
click at [1446, 781] on icon "button" at bounding box center [1443, 778] width 9 height 9
click at [442, 118] on h1 "Kolye Reklamlarından Altın Bilezik" at bounding box center [604, 121] width 418 height 22
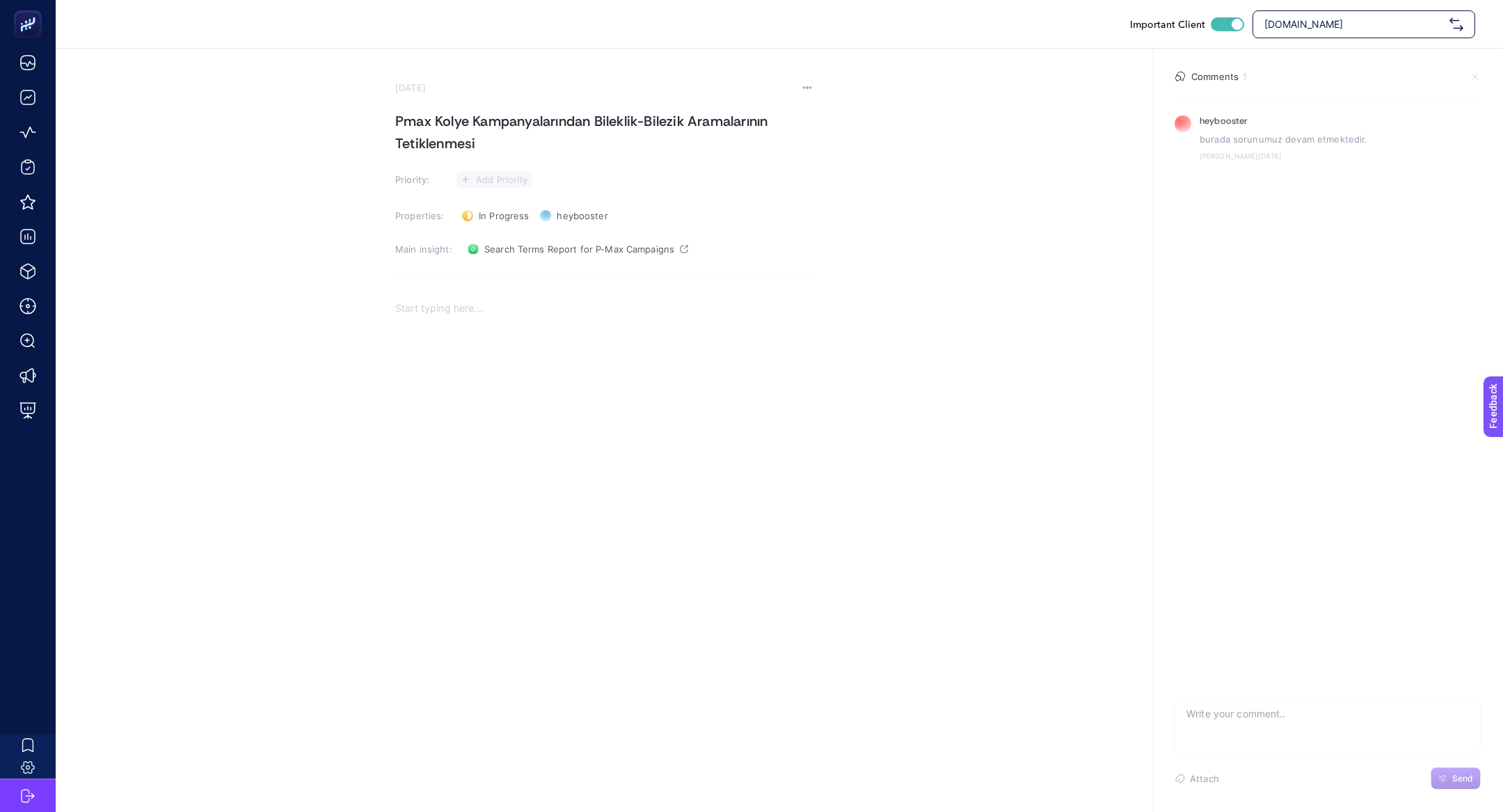
click at [499, 174] on span "Add Priority" at bounding box center [502, 179] width 52 height 11
click at [504, 244] on li at bounding box center [494, 257] width 68 height 25
click at [417, 307] on p "Rich Text Editor. Editing area: main" at bounding box center [604, 313] width 418 height 16
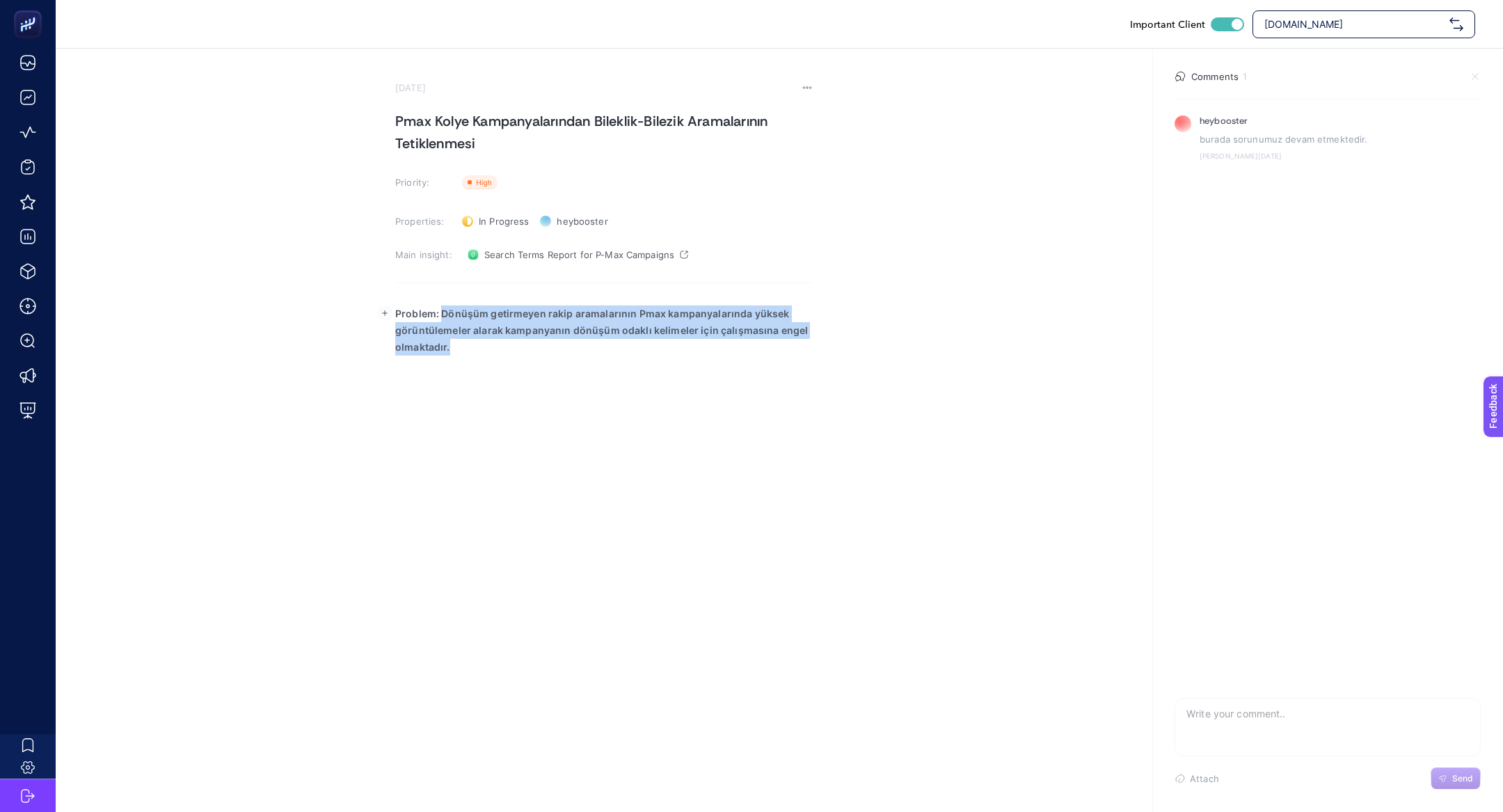
drag, startPoint x: 442, startPoint y: 313, endPoint x: 493, endPoint y: 439, distance: 135.9
click at [493, 440] on div "Problem: Dönüşüm getirmeyen rakip aramalarının Pmax kampanyalarında yüksek görü…" at bounding box center [604, 435] width 418 height 278
drag, startPoint x: 442, startPoint y: 311, endPoint x: 1036, endPoint y: 313, distance: 594.0
click at [1036, 313] on section "July 2, 2025 Pmax Kolye Kampanyalarından Bileklik-Bilezik Aramalarının Tetiklen…" at bounding box center [779, 312] width 1448 height 526
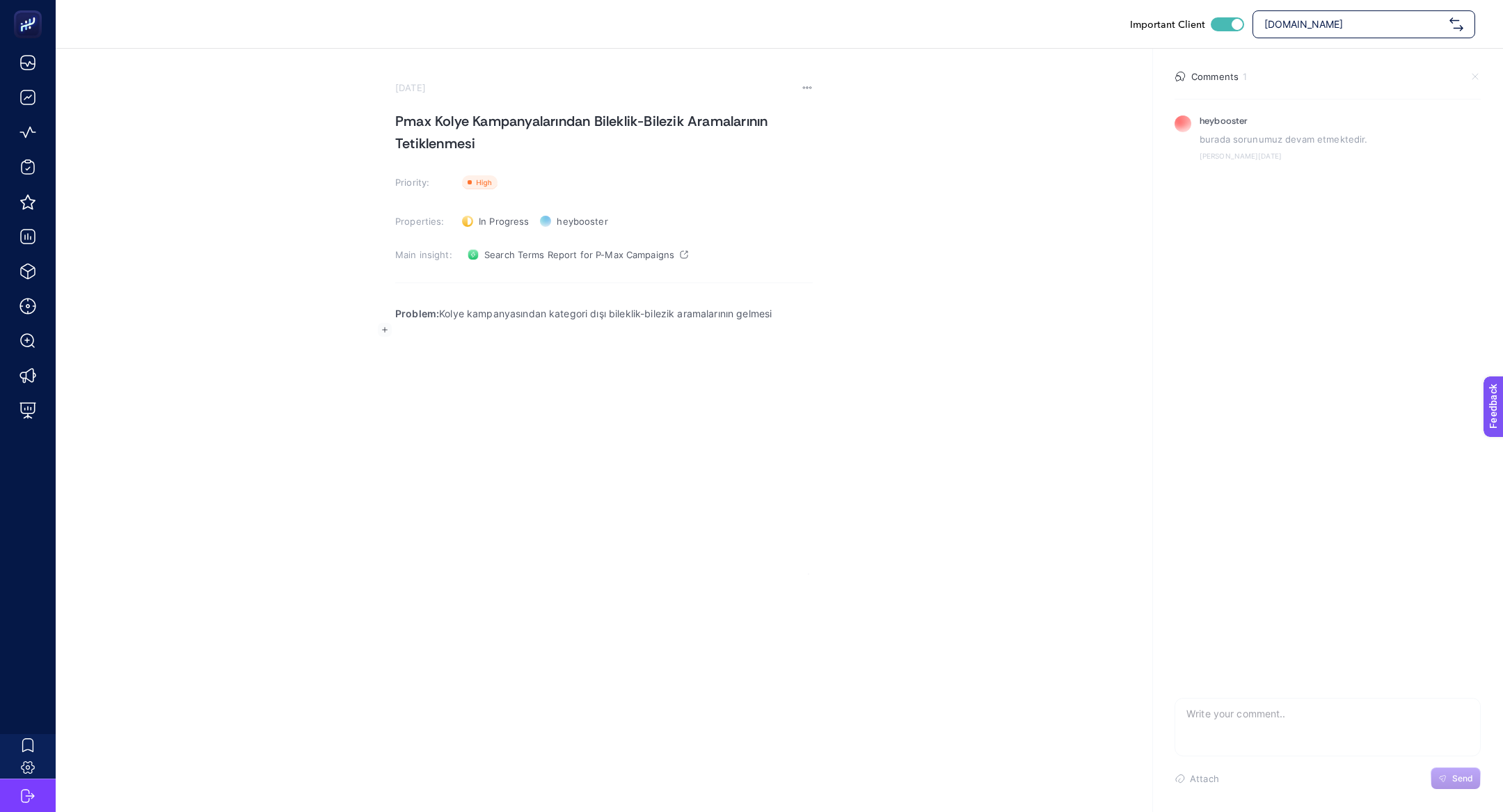
click at [544, 407] on div "Problem: Kolye kampanyasından kategori dışı bileklik-bilezik aramalarının gelme…" at bounding box center [604, 435] width 418 height 278
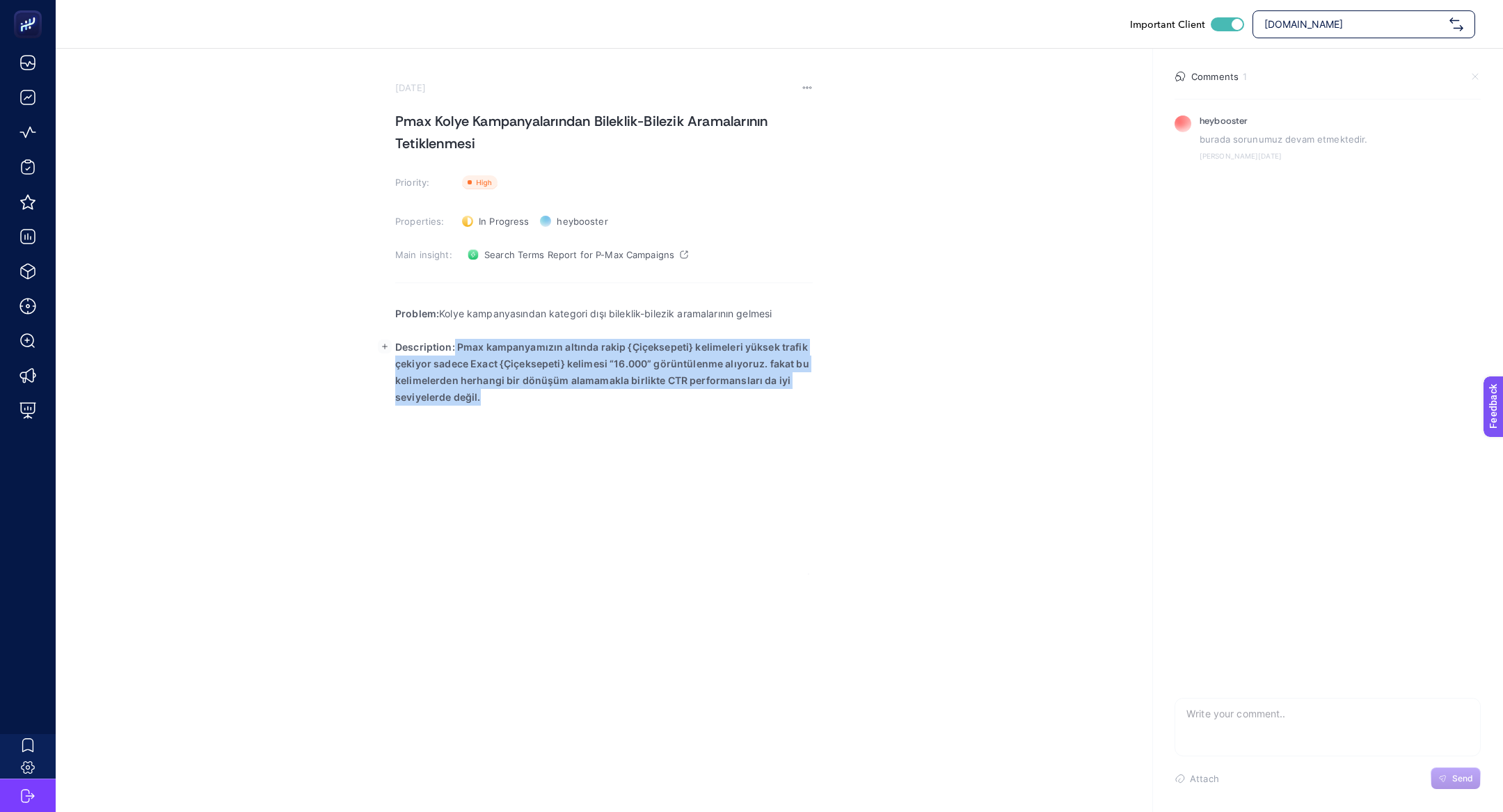
drag, startPoint x: 454, startPoint y: 349, endPoint x: 539, endPoint y: 463, distance: 142.2
click at [539, 463] on div "Problem: Kolye kampanyasından kategori dışı bileklik-bilezik aramalarının gelme…" at bounding box center [604, 435] width 418 height 278
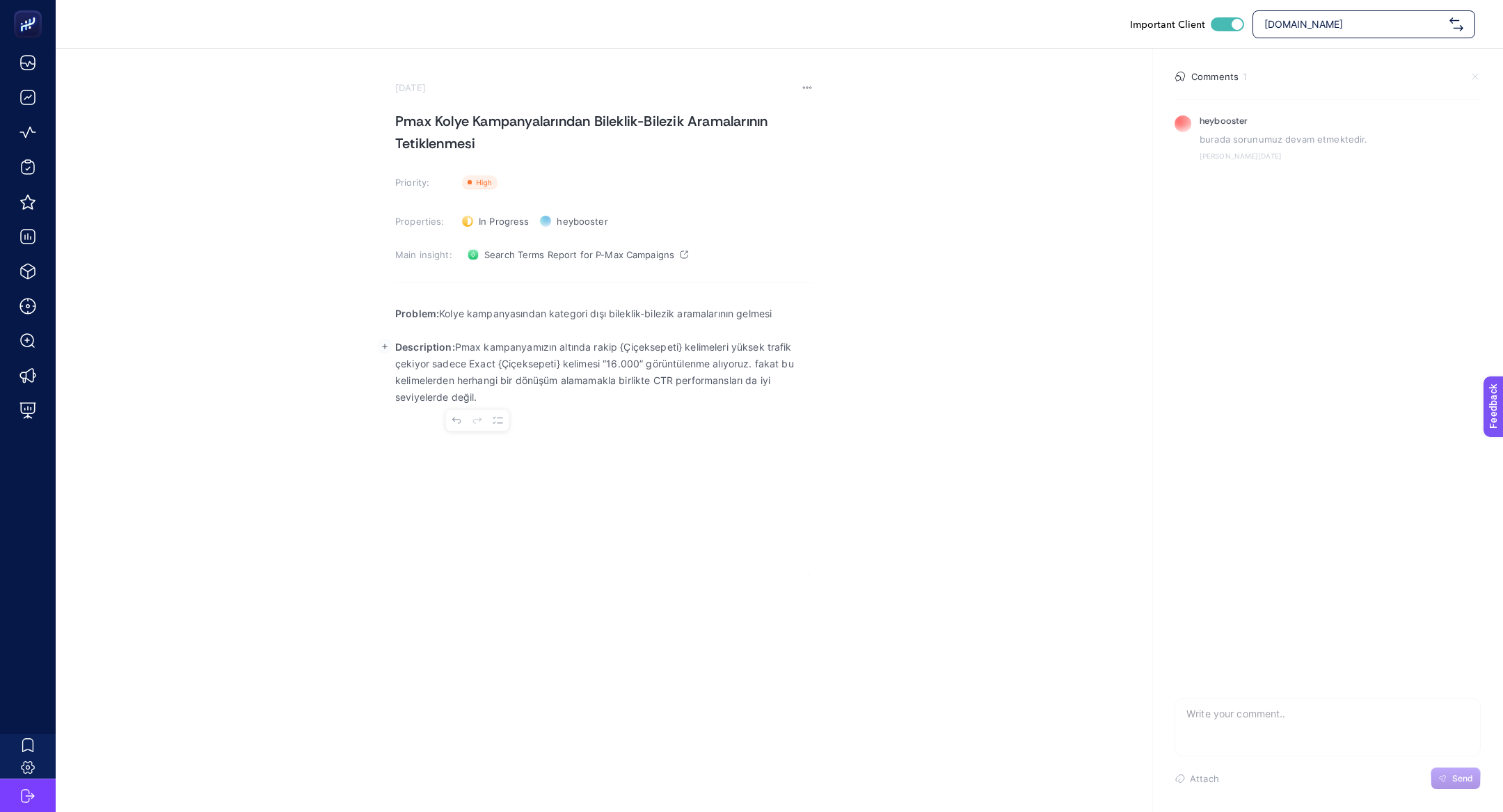
click at [561, 346] on p "Description: Pmax kampanyamızın altında rakip {Çiçeksepeti} kelimeleri yüksek t…" at bounding box center [604, 371] width 418 height 67
drag, startPoint x: 594, startPoint y: 344, endPoint x: 615, endPoint y: 428, distance: 86.6
click at [615, 430] on div "Problem: Kolye kampanyasından kategori dışı bileklik-bilezik aramalarının gelme…" at bounding box center [604, 435] width 418 height 278
click at [476, 342] on p "Description: Pmax kampanyamızın altından tetiklenen te" at bounding box center [604, 346] width 418 height 16
click at [480, 344] on p "Description: Pmax kampanyamızın altından tetiklenen te" at bounding box center [604, 346] width 418 height 16
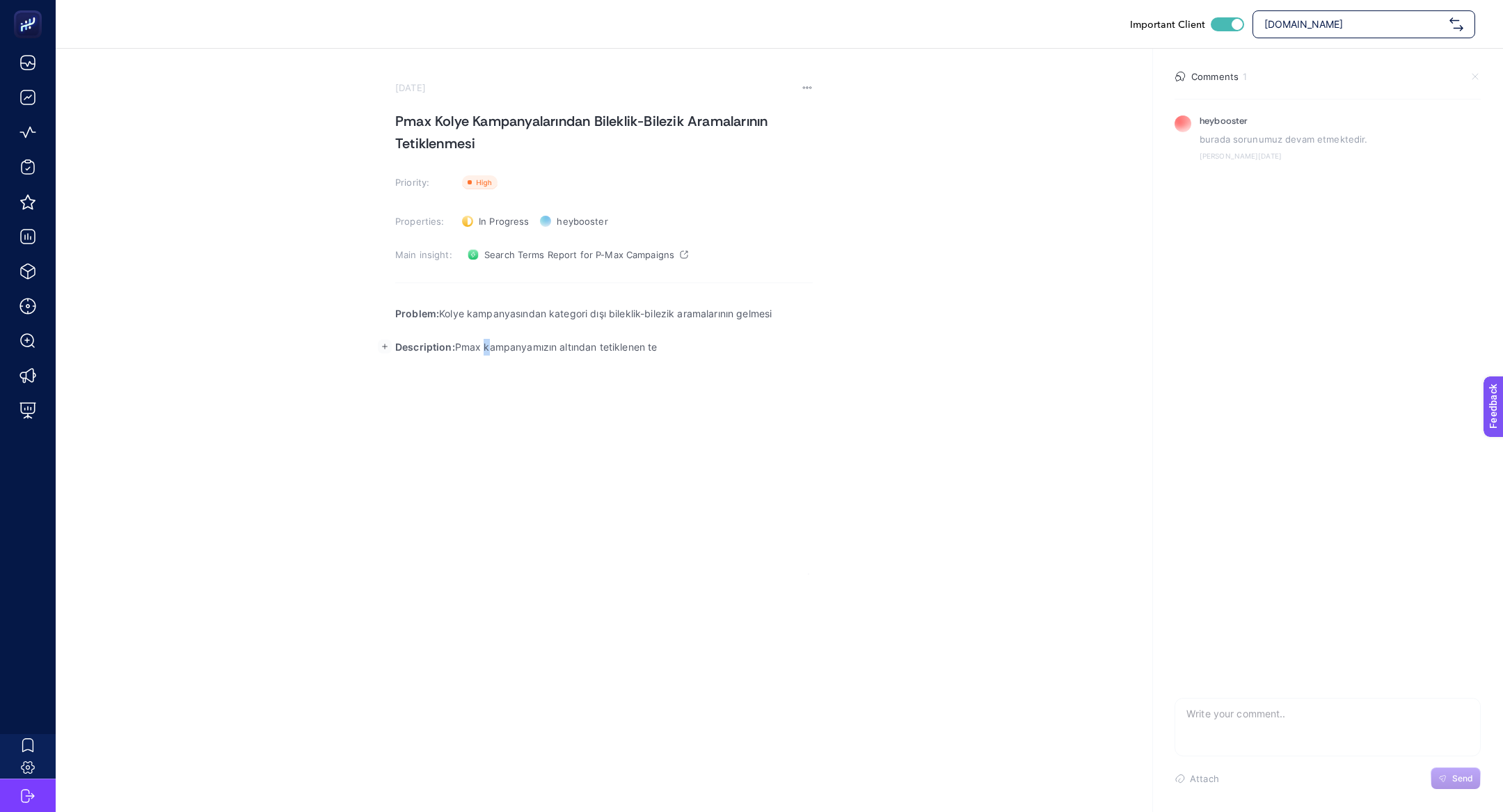
click at [480, 344] on p "Description: Pmax kampanyamızın altından tetiklenen te" at bounding box center [604, 346] width 418 height 16
click at [488, 349] on p "Description: Pmax kampanyamızın altından tetiklenen te" at bounding box center [604, 346] width 418 height 16
click at [702, 344] on p "Description: Pmax Kolye kampanyamızın altından tetiklenen te" at bounding box center [604, 346] width 418 height 16
click at [380, 379] on rect "button" at bounding box center [385, 380] width 14 height 14
click at [383, 409] on icon "Editor block content toolbar" at bounding box center [384, 411] width 5 height 5
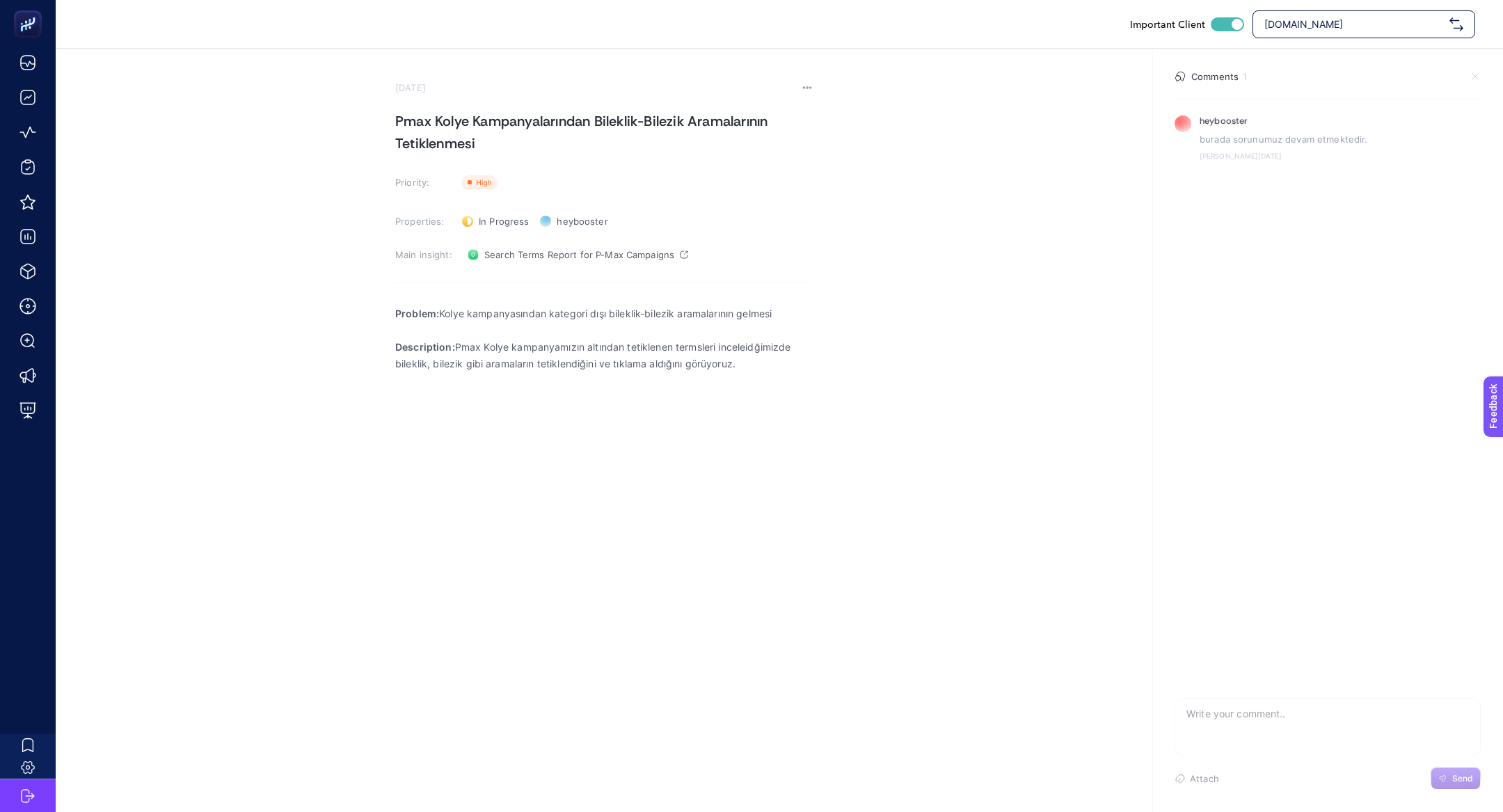
click at [630, 631] on div "Important Client www.reiskuyumculuk.com July 2, 2025 Pmax Kolye Kampanyalarında…" at bounding box center [751, 406] width 1503 height 812
click at [662, 444] on div "Problem: Kolye kampanyasından kategori dışı bileklik-bilezik aramalarının gelme…" at bounding box center [604, 435] width 418 height 278
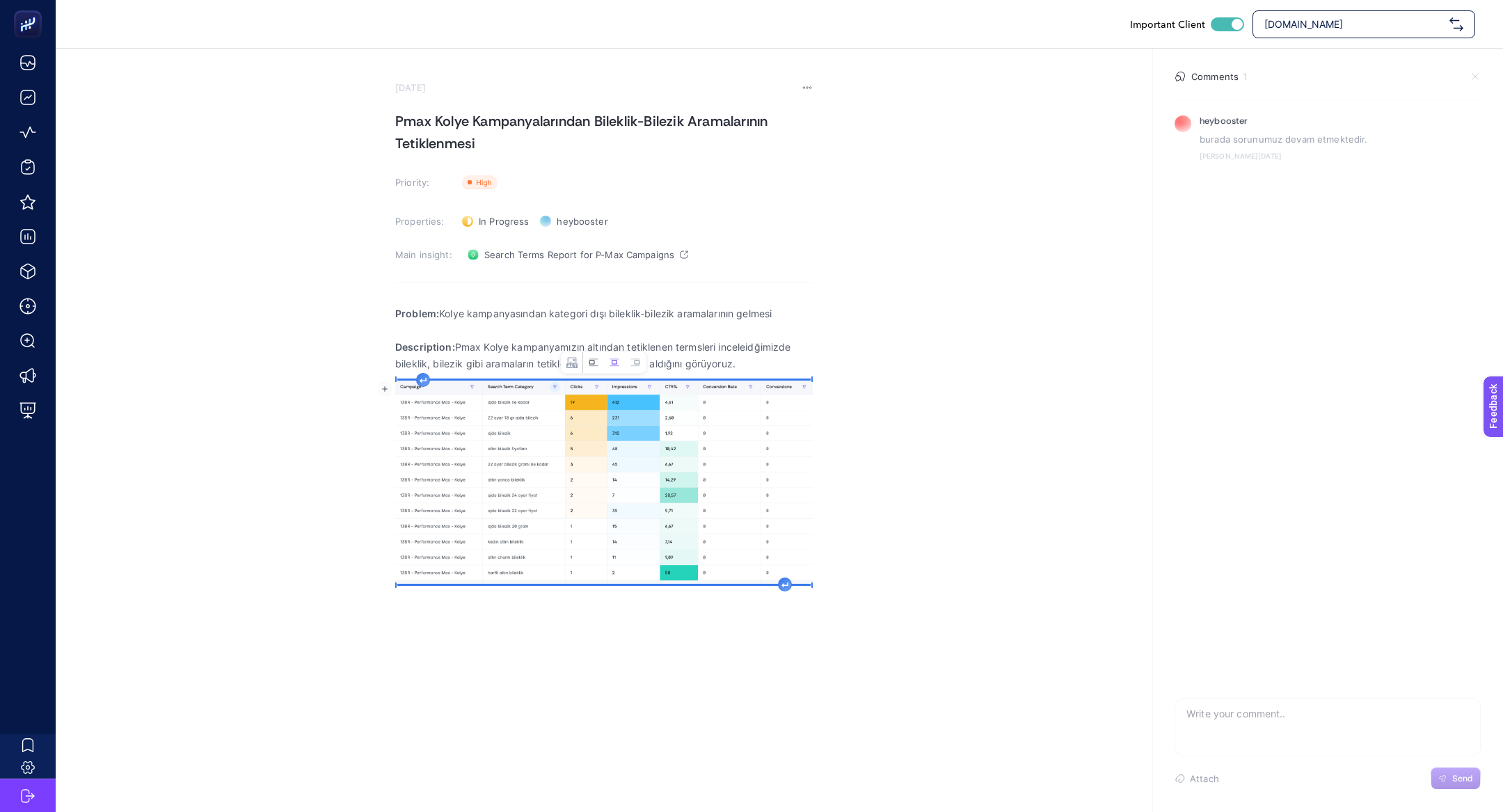
click at [589, 365] on icon "Image toolbar" at bounding box center [593, 362] width 9 height 8
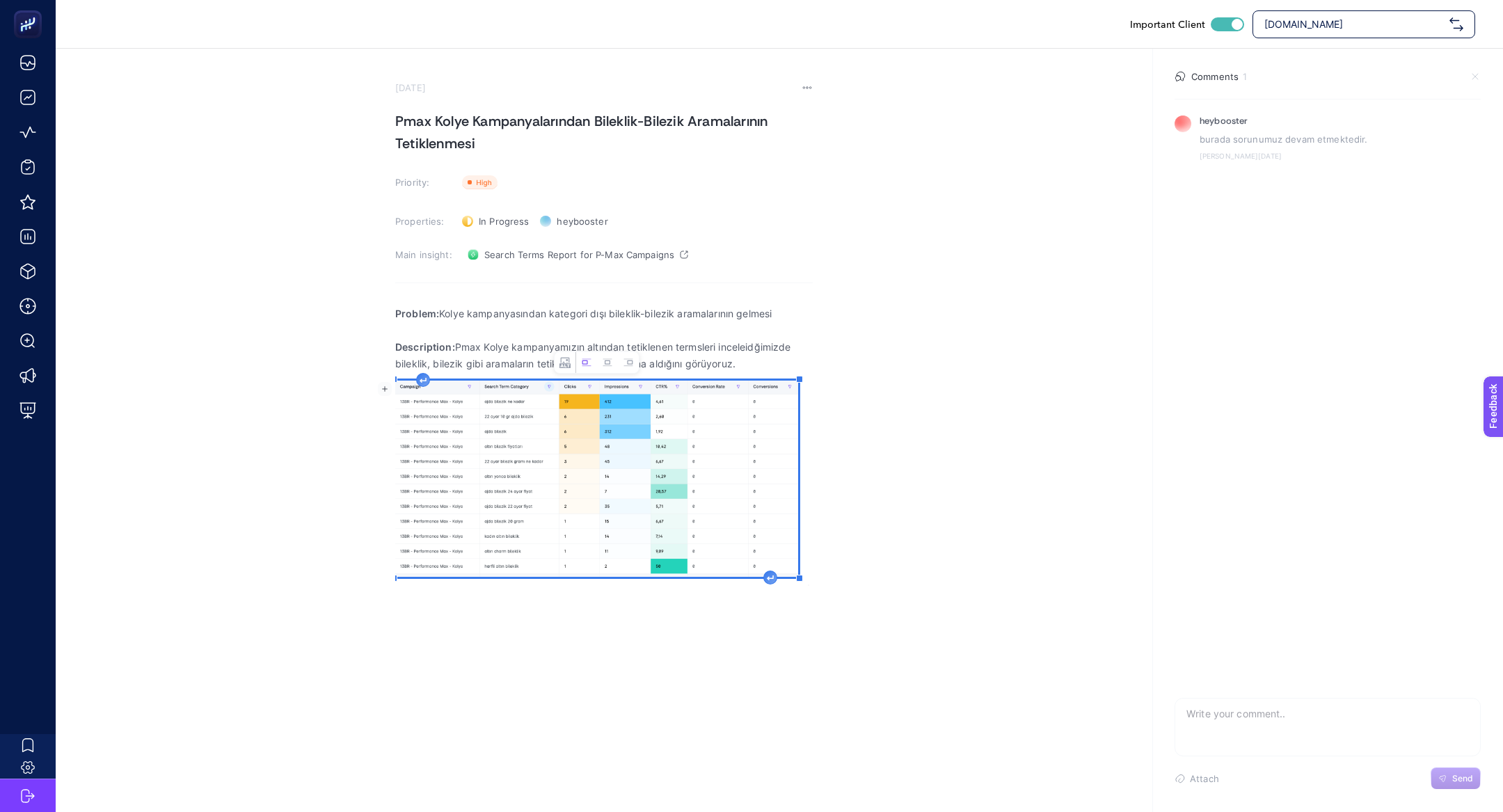
click at [772, 580] on icon "Rich Text Editor. Editing area: main" at bounding box center [770, 578] width 7 height 5
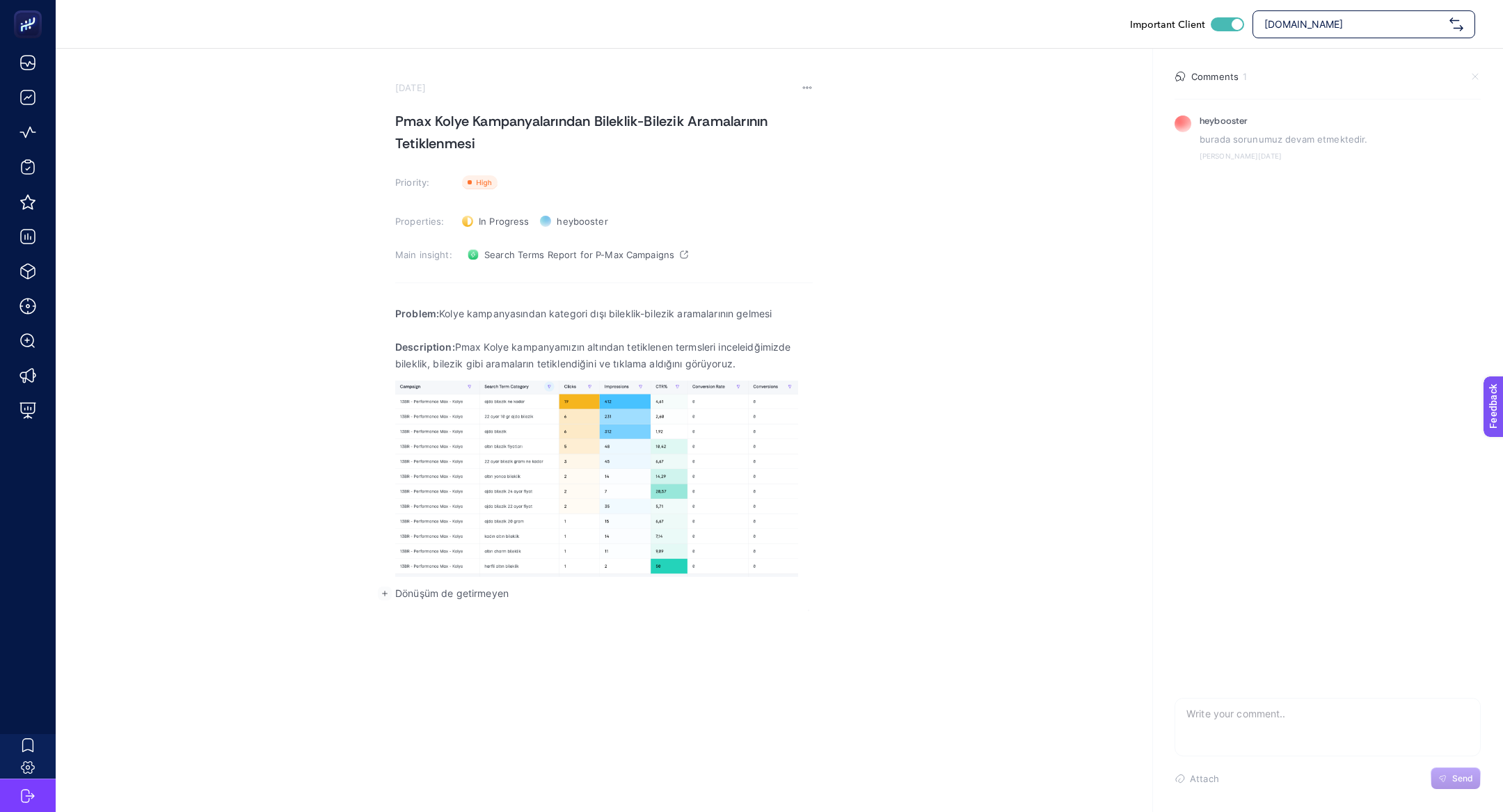
click at [602, 595] on p "Dönüşüm de getirmeyen" at bounding box center [604, 593] width 418 height 16
click at [454, 593] on p "Kampanyayı kolye sayfasına yönlen" at bounding box center [604, 593] width 418 height 16
click at [610, 594] on p "Kampanyayının kolye sayfasına yönlen" at bounding box center [604, 593] width 418 height 16
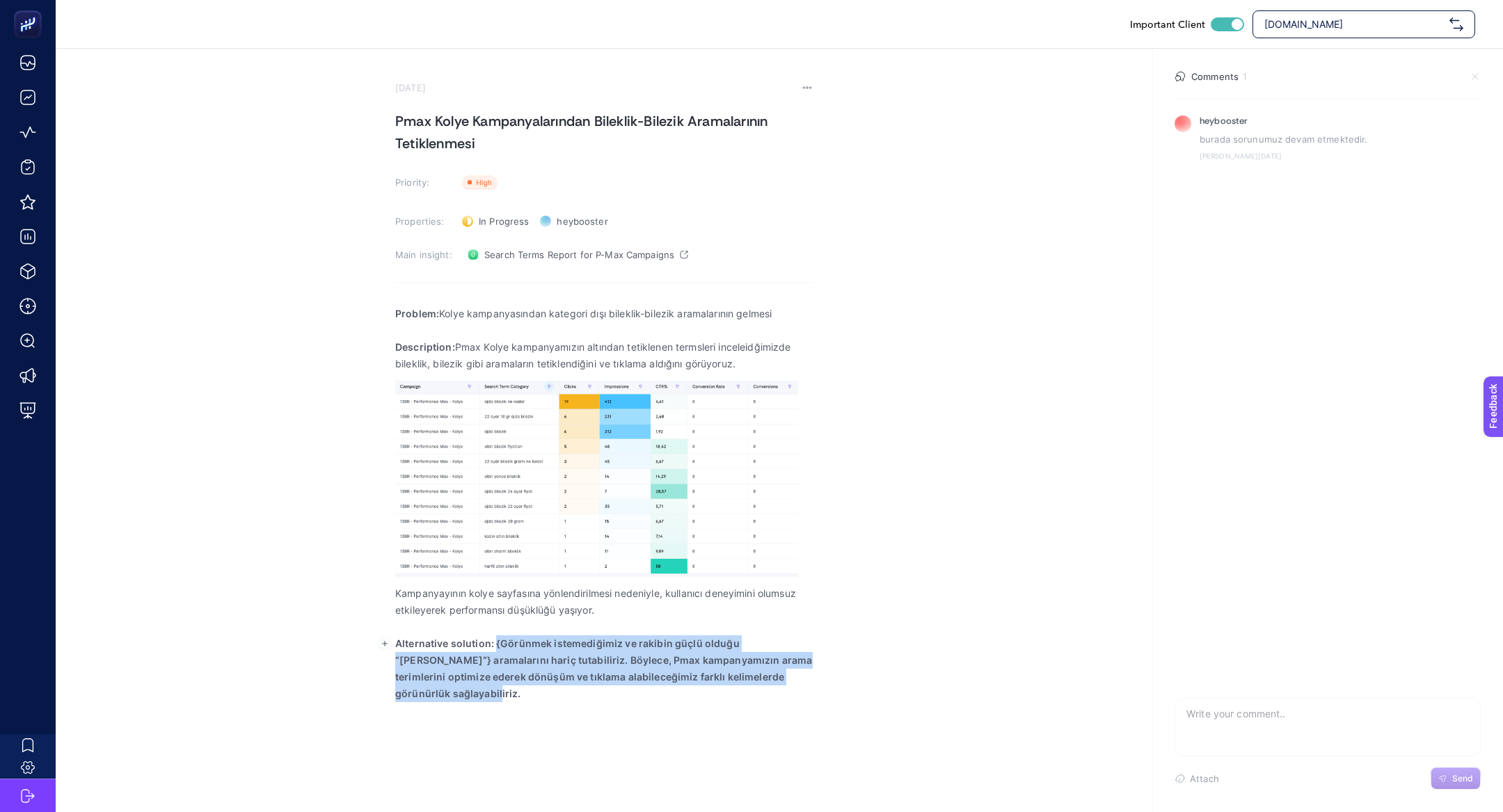
drag, startPoint x: 497, startPoint y: 644, endPoint x: 765, endPoint y: 721, distance: 278.8
click at [765, 722] on div "Important Client www.reiskuyumculuk.com July 2, 2025 Pmax Kolye Kampanyalarında…" at bounding box center [751, 406] width 1503 height 812
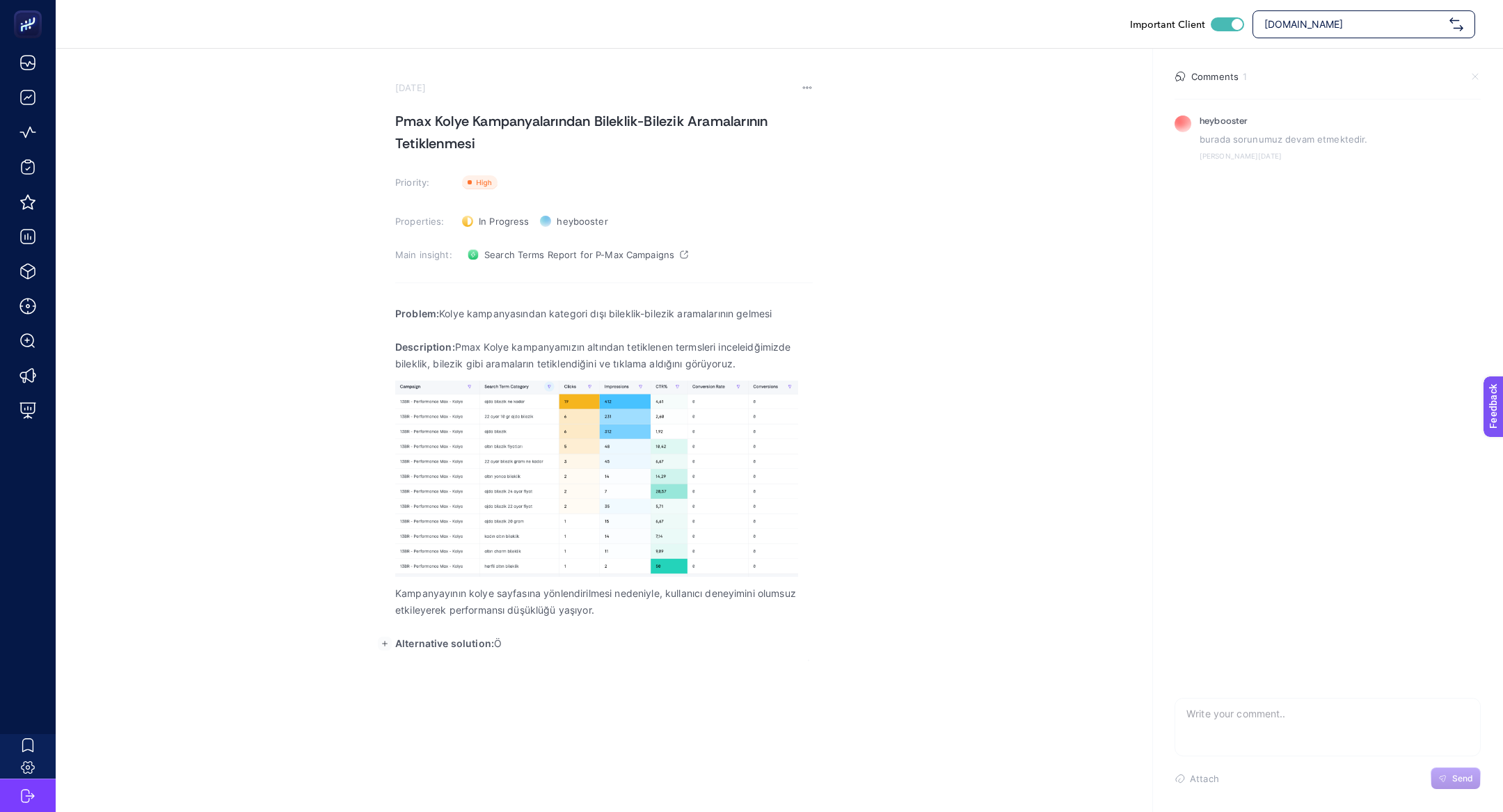
click at [680, 660] on section "July 2, 2025 Pmax Kolye Kampanyalarından Bileklik-Bilezik Aramalarının Tetiklen…" at bounding box center [604, 371] width 418 height 579
click at [652, 646] on p "Alternative solution: Ö" at bounding box center [604, 643] width 418 height 16
click at [544, 646] on p "Alternative solution: Önerimiz kategori ile alakalı o" at bounding box center [604, 643] width 418 height 16
click at [544, 646] on p "Alternative solution: Önerimiz kategori ile alakalı o" at bounding box center [604, 643] width 418 height 16
click at [736, 637] on p "Alternative solution: Önerimiz kampanya kategorisi ile alakalı o" at bounding box center [604, 643] width 418 height 16
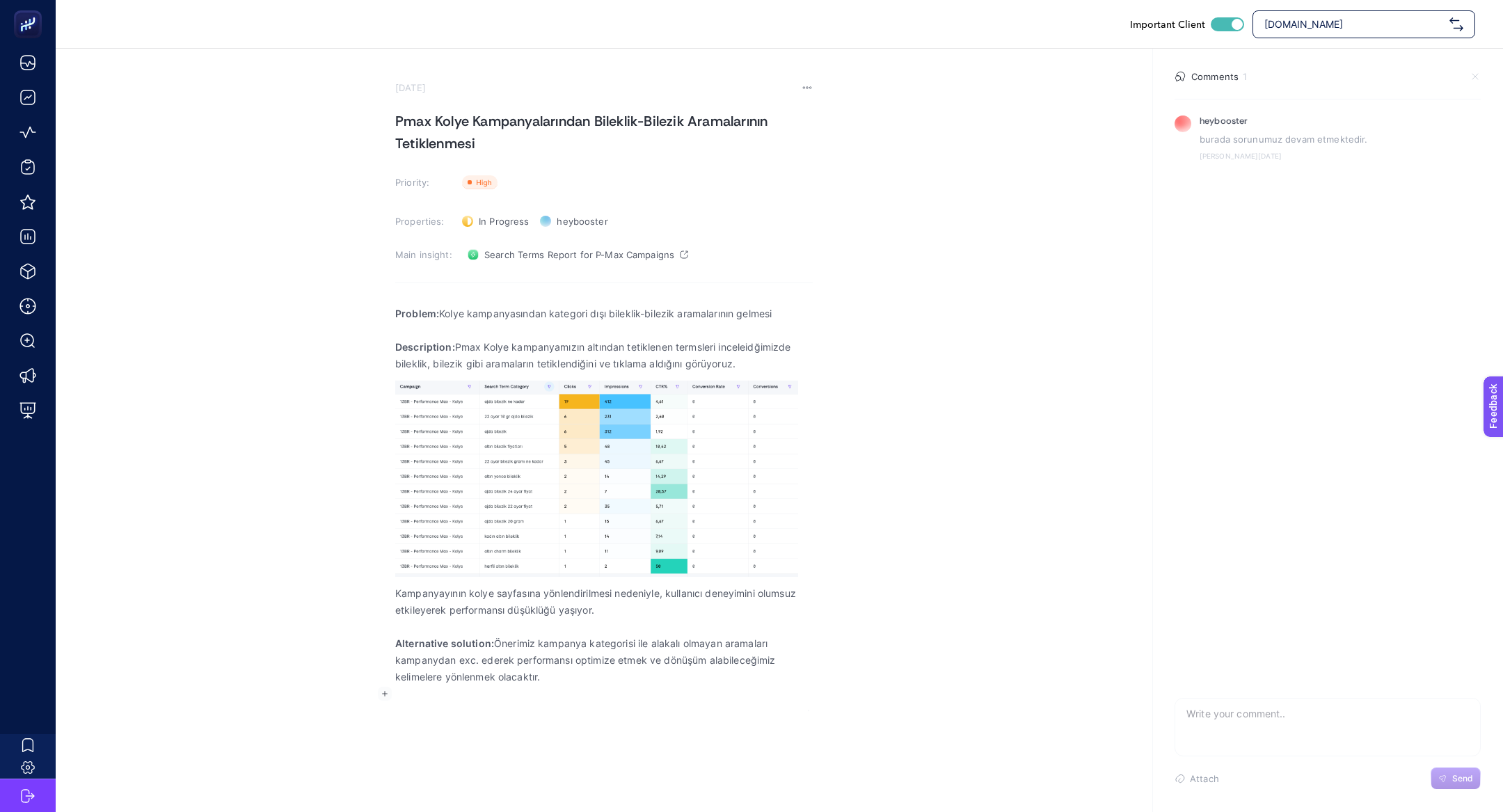
click at [478, 150] on h1 "Pmax Kolye Kampanyalarından Bileklik-Bilezik Aramalarının Tetiklenmesi" at bounding box center [604, 132] width 418 height 45
click at [475, 144] on h1 "Pmax Kolye Kampanyalarından Bileklik-Bilezik Aramalarının Tetiklenmesi" at bounding box center [604, 132] width 418 height 45
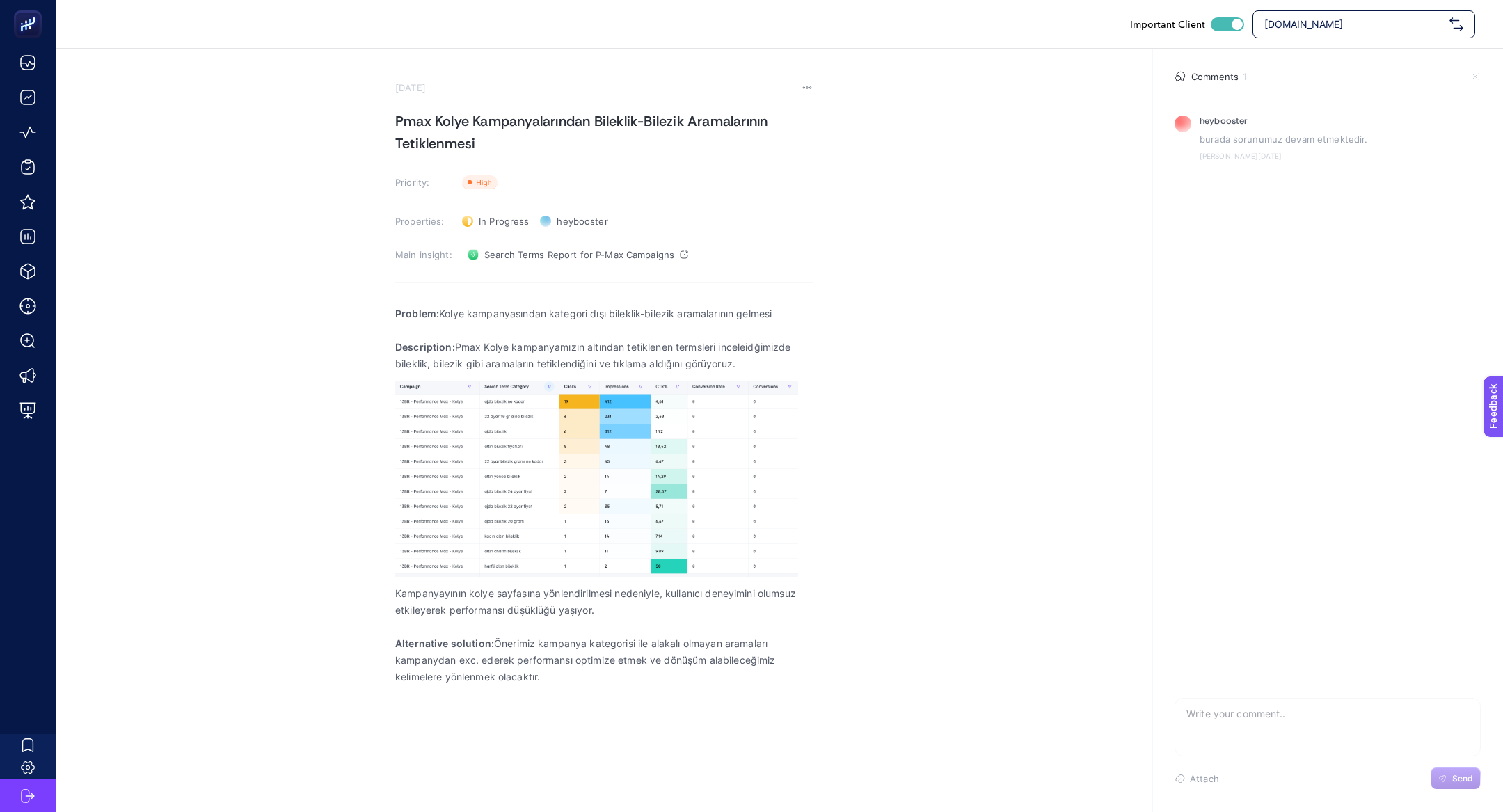
click at [475, 144] on h1 "Pmax Kolye Kampanyalarından Bileklik-Bilezik Aramalarının Tetiklenmesi" at bounding box center [604, 132] width 418 height 45
click at [454, 129] on h1 "Pmax Kolye Kampanyalarından Bileklik-Bilezik Aramalarının Tetiklenmesi" at bounding box center [604, 132] width 418 height 45
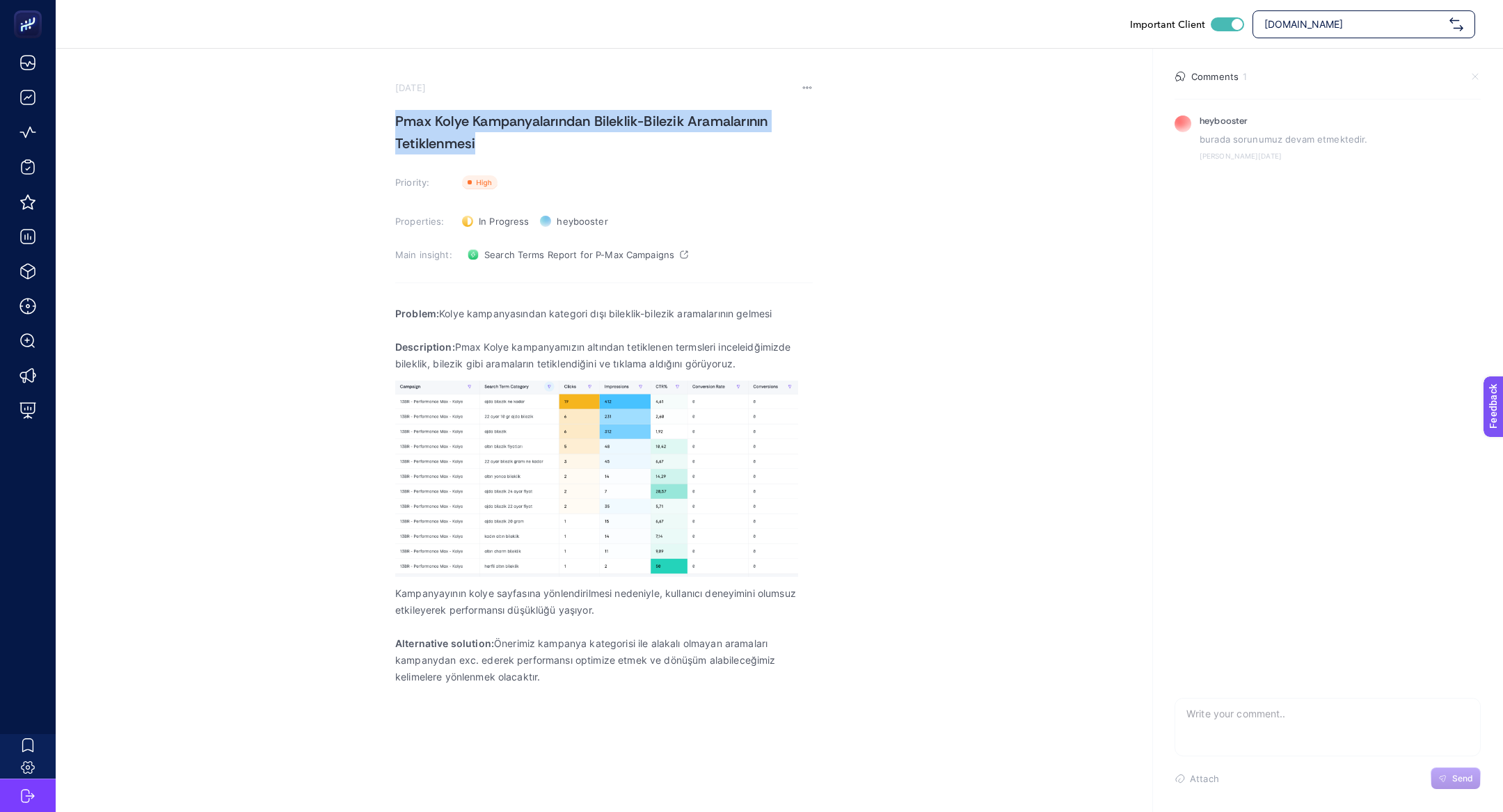
copy h1 "Pmax Kolye Kampanyalarından Bileklik-Bilezik Aramalarının Tetiklenmesi"
click at [593, 125] on h1 "Pmax Kolye Kampanyalarından Bileklik-Bilezik Aramalarının Tetiklenmesi" at bounding box center [604, 132] width 418 height 45
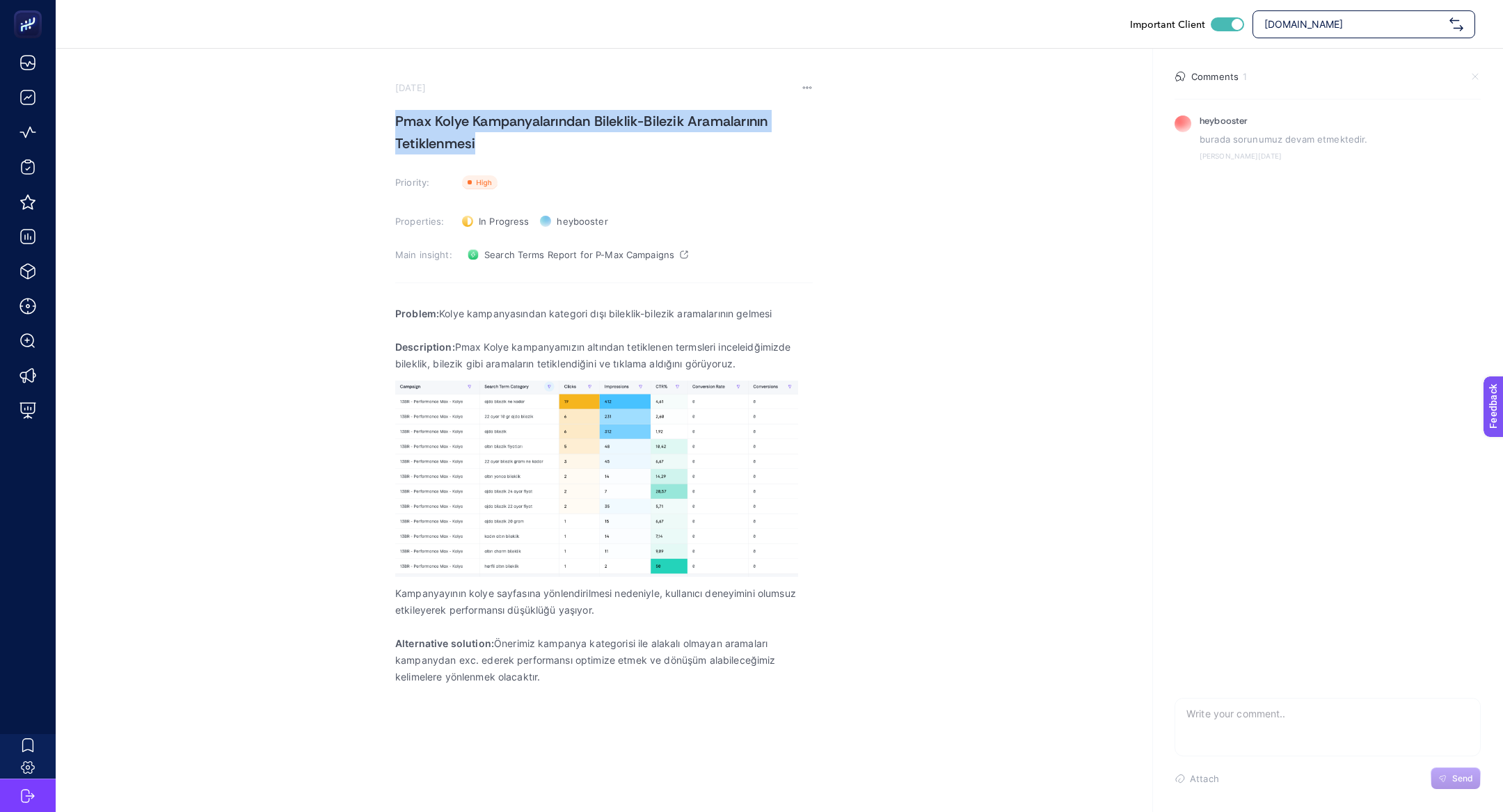
copy h1 "Pmax Kolye Kampanyalarından Bileklik-Bilezik Aramalarının Tetiklenmesi"
click at [1370, 9] on div "Important Client www.reiskuyumculuk.com" at bounding box center [779, 24] width 1448 height 48
click at [1355, 25] on span "www.reiskuyumculuk.com" at bounding box center [1355, 24] width 180 height 14
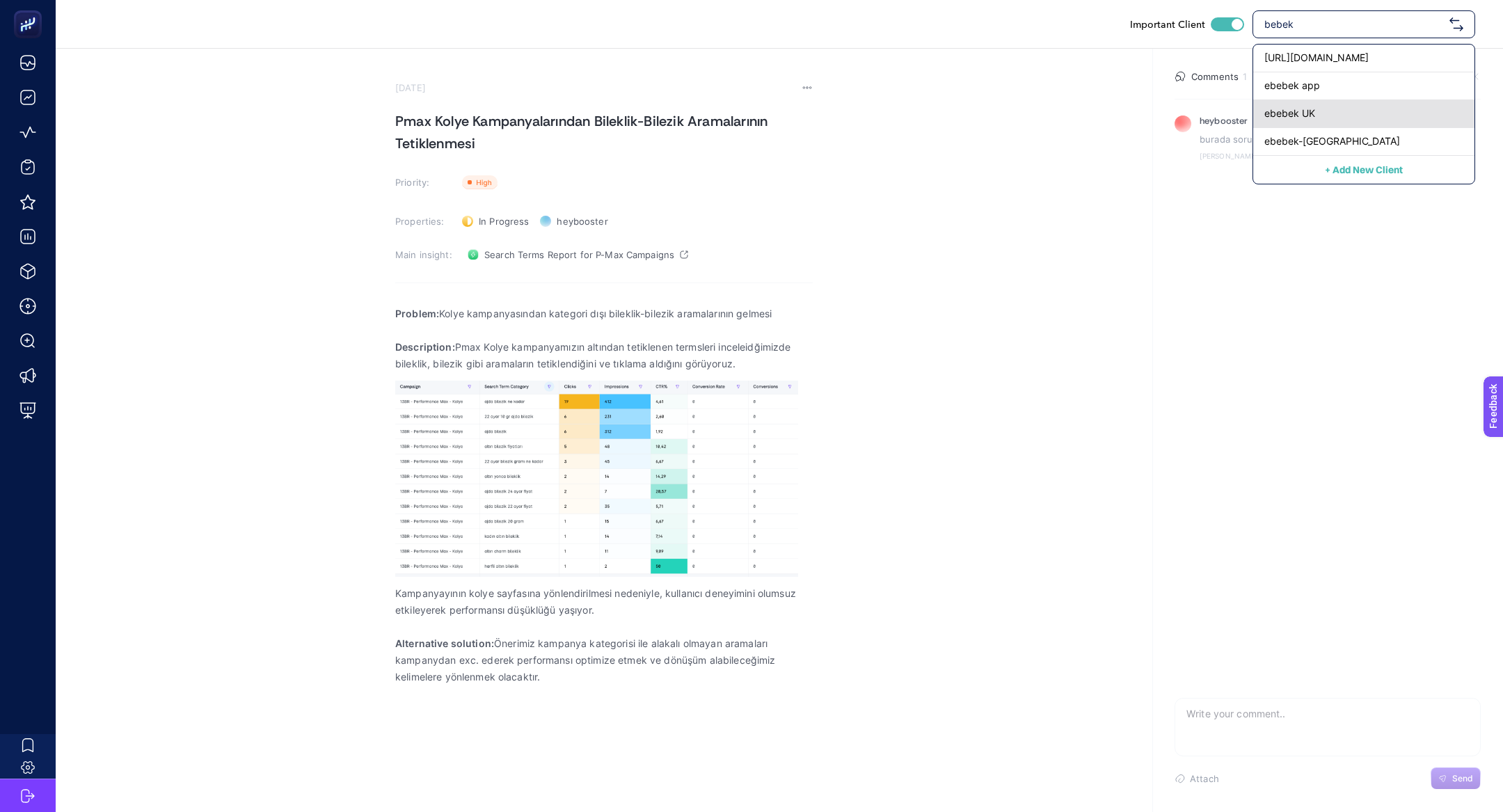
type input "bebek"
click at [1370, 128] on div "ebebek UK" at bounding box center [1364, 141] width 222 height 27
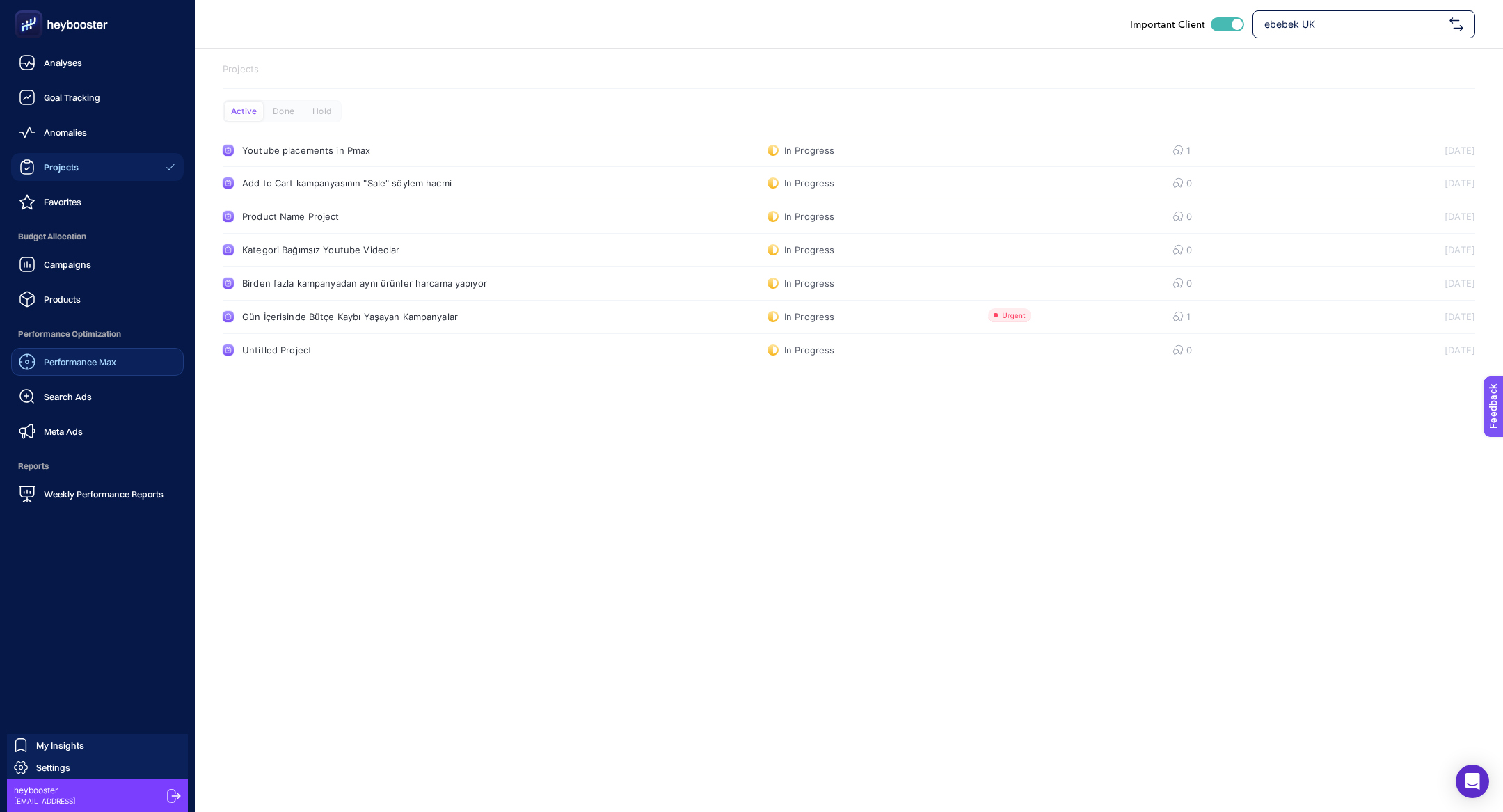
click at [73, 366] on span "Performance Max" at bounding box center [80, 362] width 72 height 11
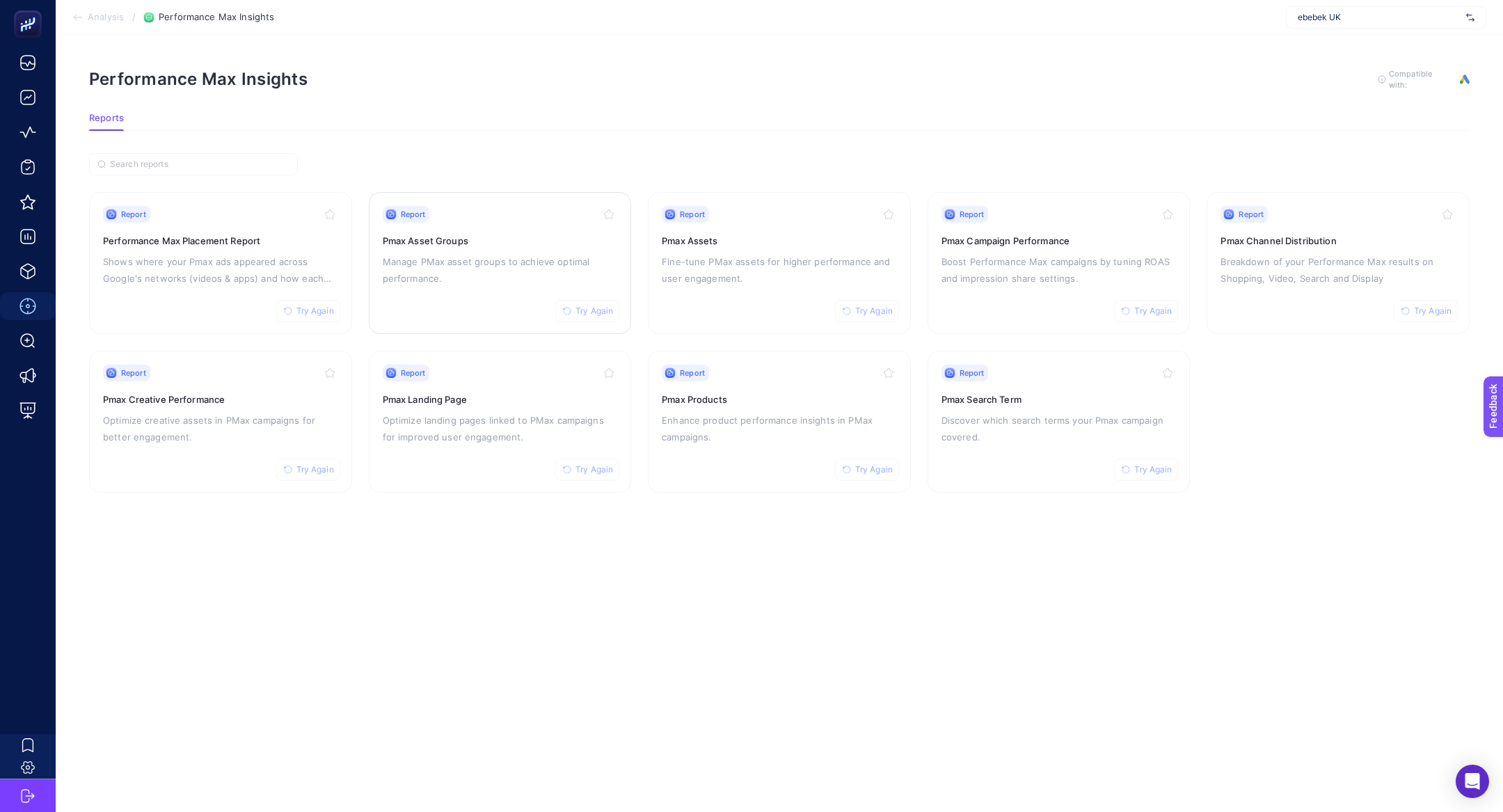
click at [465, 270] on p "Manage PMax asset groups to achieve optimal performance." at bounding box center [500, 269] width 235 height 34
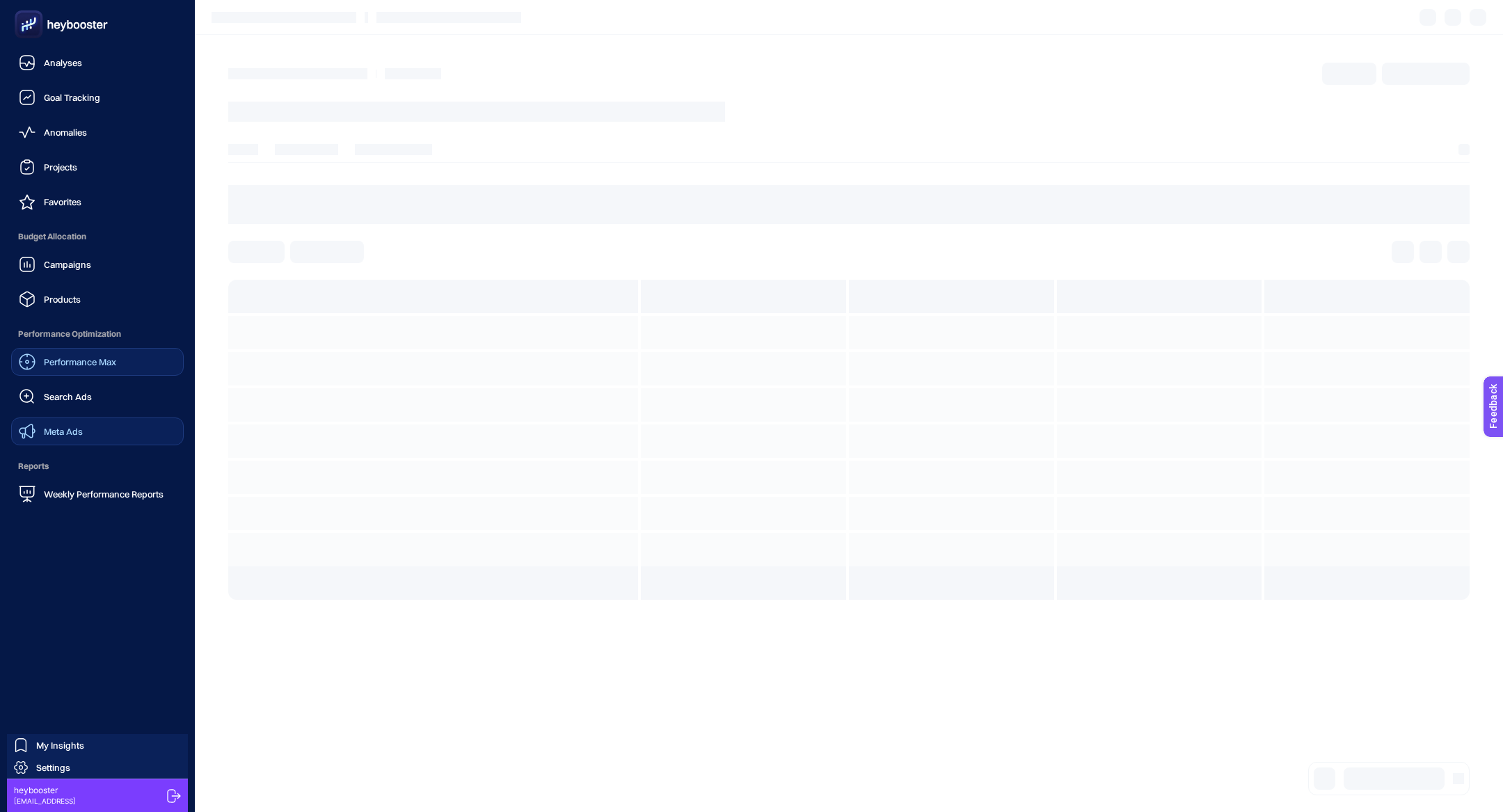
click at [66, 423] on div "Meta Ads" at bounding box center [50, 431] width 64 height 16
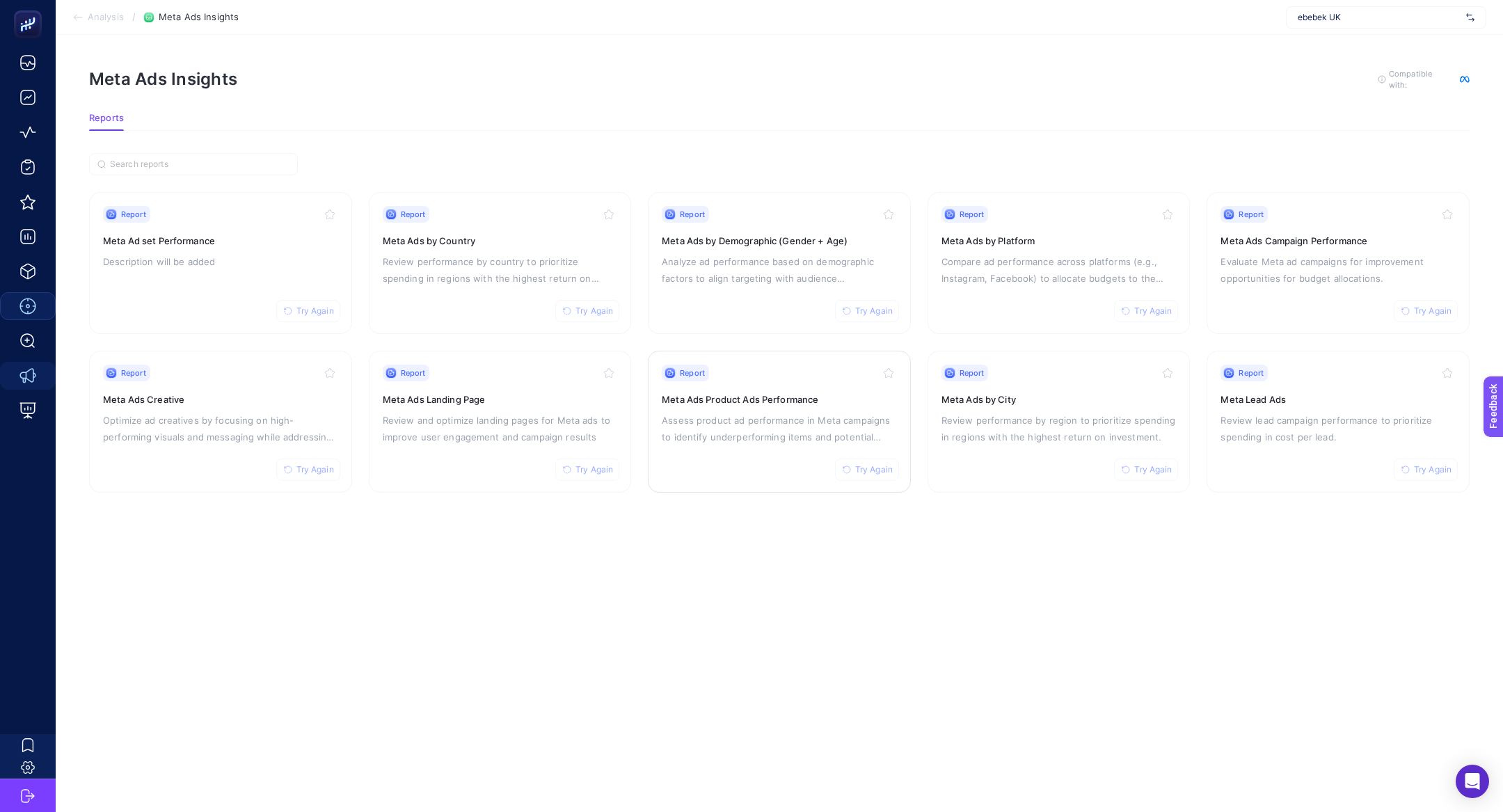
click at [732, 436] on p "Assess product ad performance in Meta campaigns to identify underperforming ite…" at bounding box center [779, 428] width 235 height 34
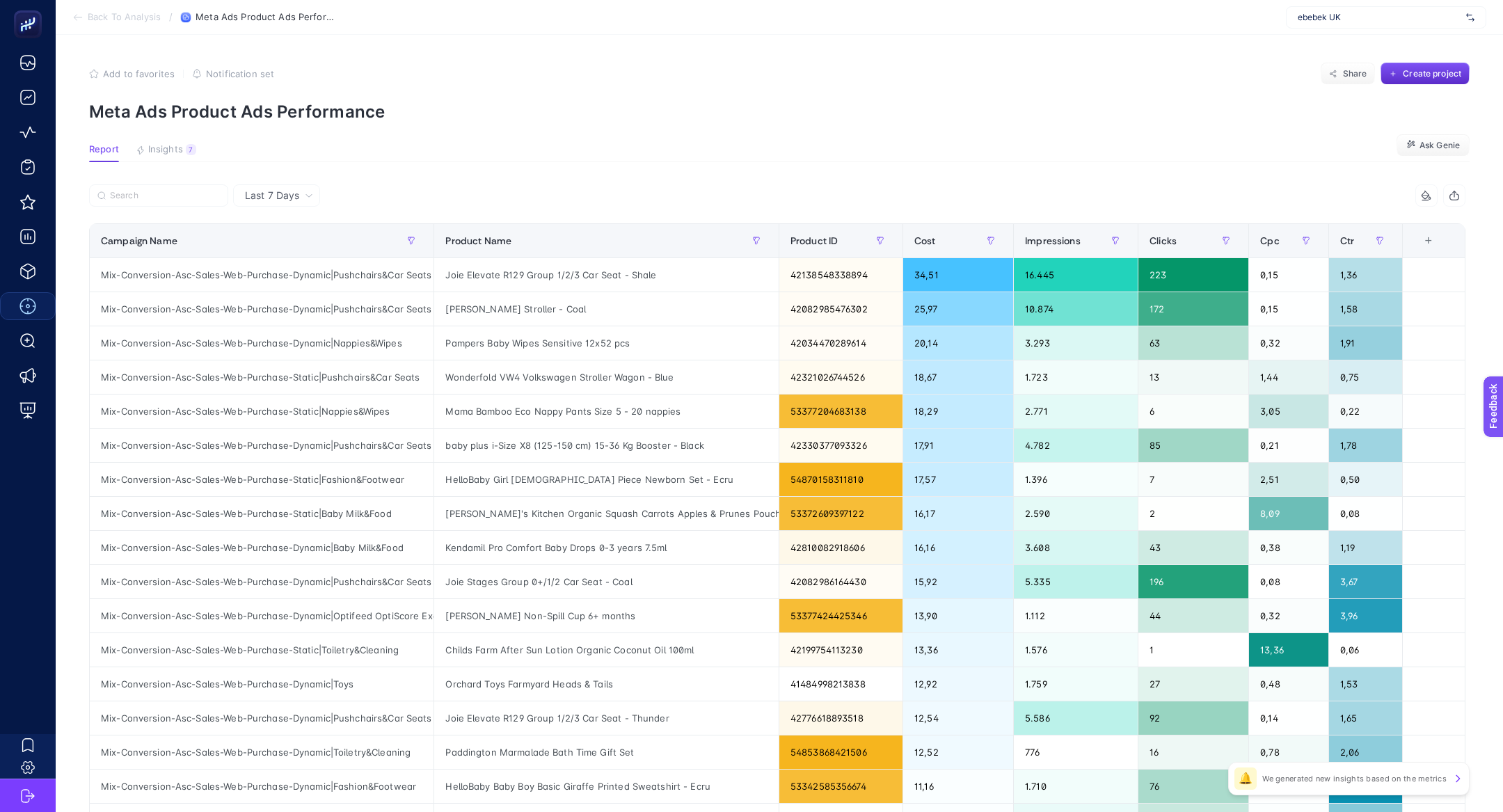
scroll to position [0, 10]
click at [344, 472] on div "Mix-Conversion-Asc-Sales-Web-Purchase-Static|Fashion&Footwear" at bounding box center [262, 479] width 344 height 34
copy tr "Mix-Conversion-Asc-Sales-Web-Purchase-Static|Fashion&Footwear"
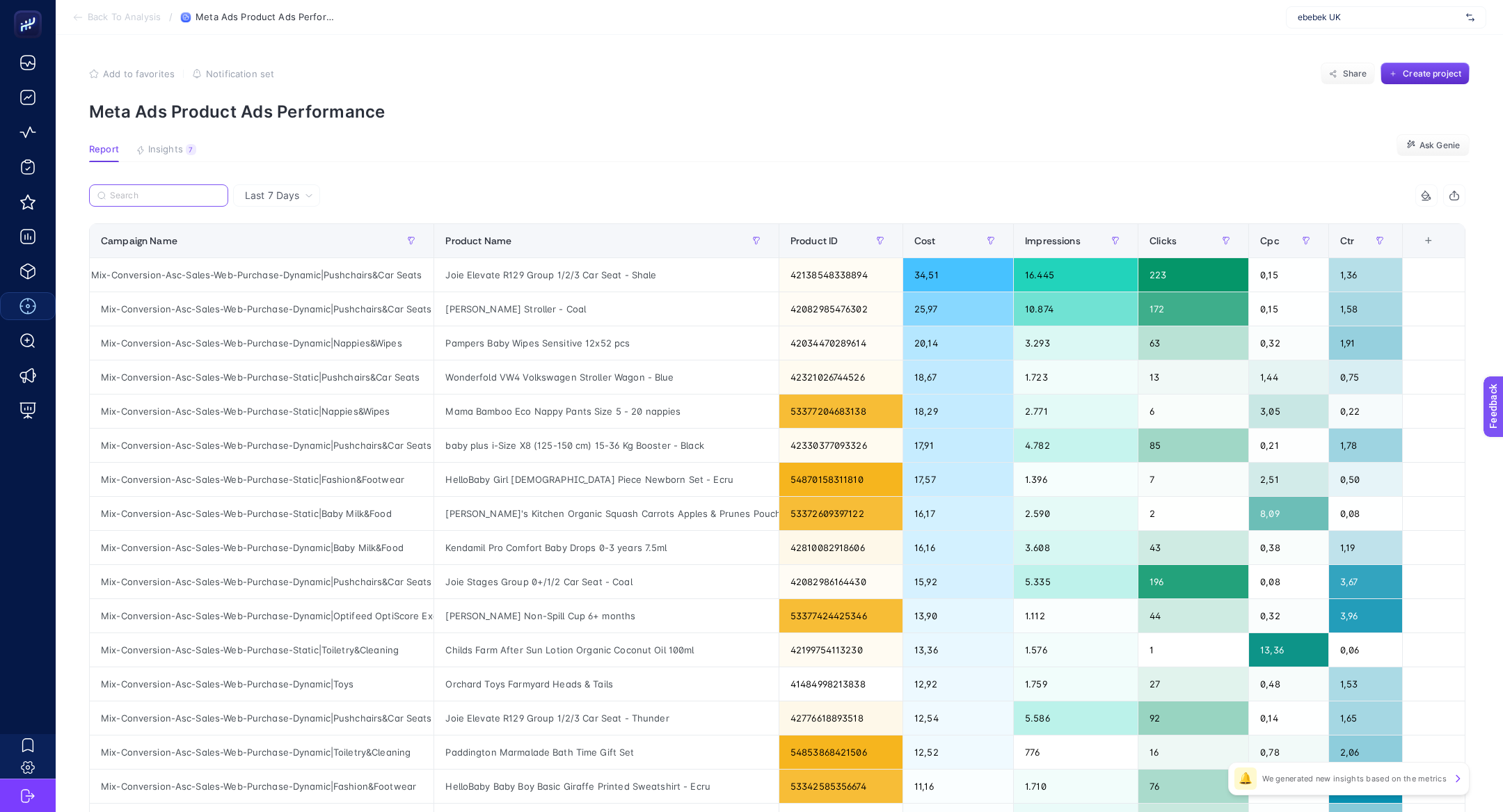
click at [138, 194] on input "Search" at bounding box center [165, 196] width 110 height 10
paste input "Mix-Conversion-Asc-Sales-Web-Purchase-Static|Fashion&Footwear"
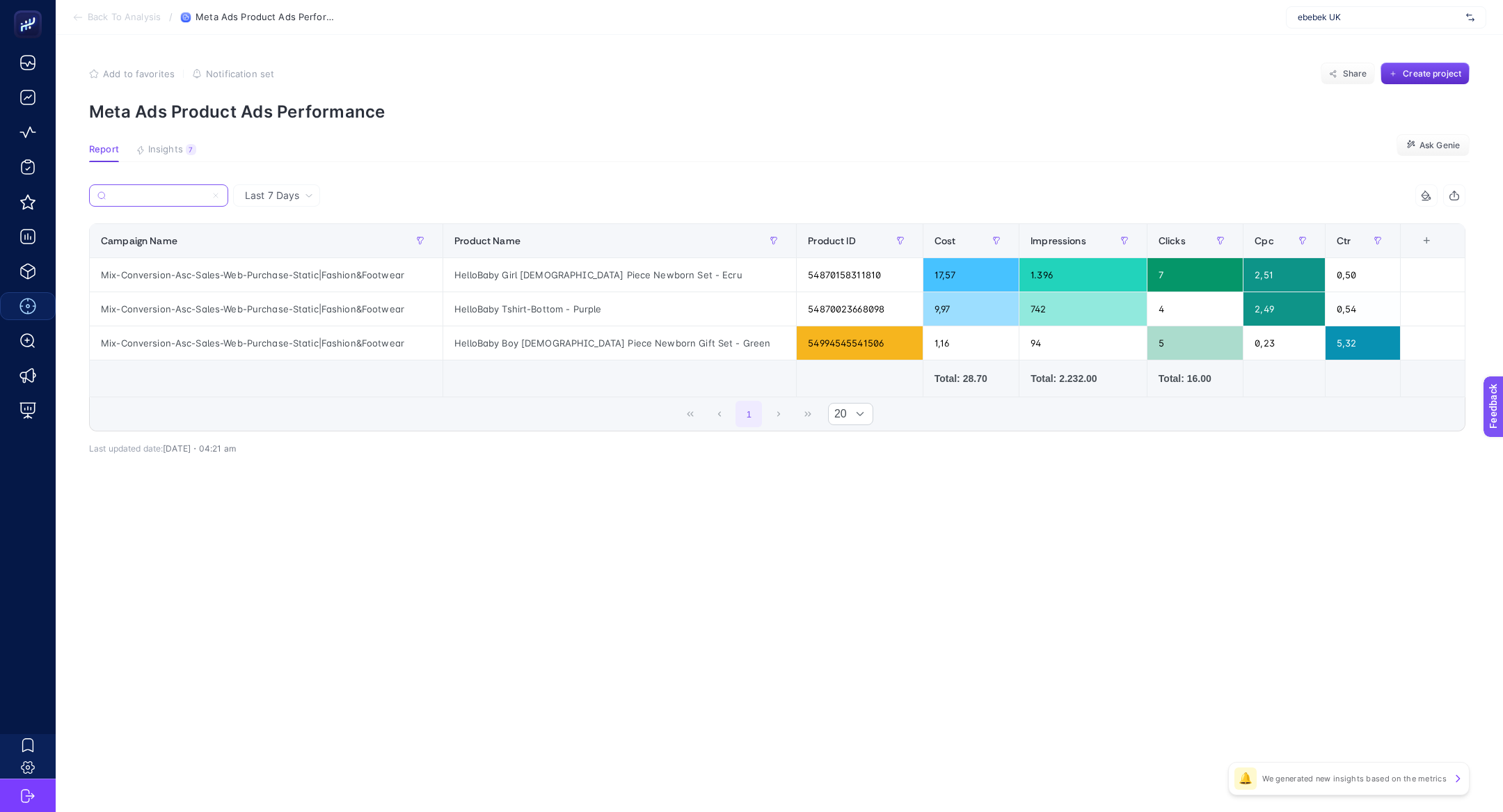
type input "Mix-Conversion-Asc-Sales-Web-Purchase-Static|Fashion&Footwear"
click at [268, 202] on span "Last 7 Days" at bounding box center [272, 196] width 54 height 14
click at [241, 143] on article "Add to favorites false Notification set Share Create project Meta Ads Product A…" at bounding box center [779, 422] width 1448 height 777
click at [174, 144] on span "Insights" at bounding box center [166, 149] width 35 height 11
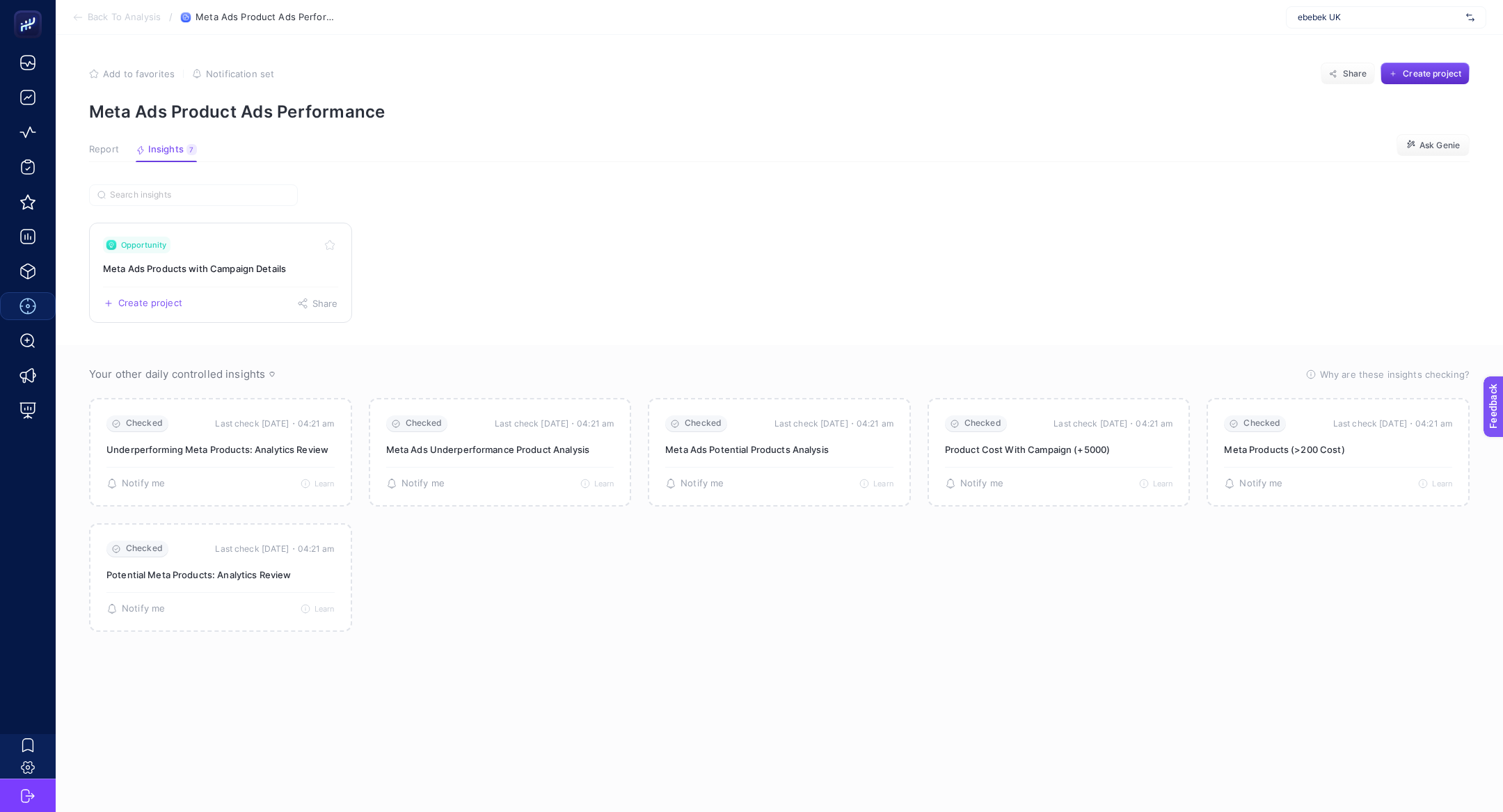
click at [189, 246] on div "Opportunity" at bounding box center [220, 244] width 235 height 16
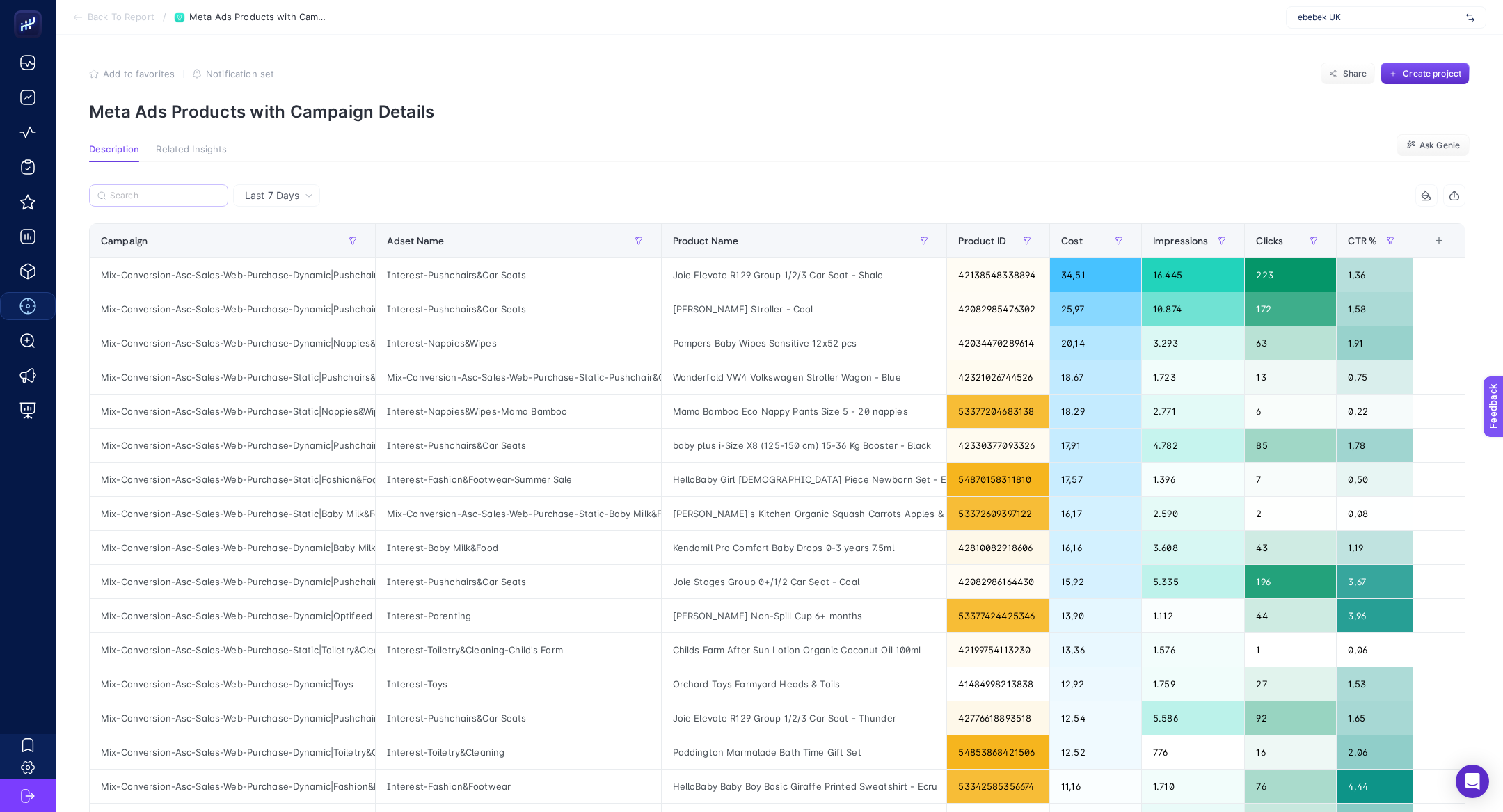
click at [165, 204] on label at bounding box center [158, 196] width 139 height 22
click at [165, 201] on input "Search" at bounding box center [165, 196] width 110 height 10
paste input "Mix-Conversion-Asc-Sales-Web-Purchase-Static|Fashion&Footwear"
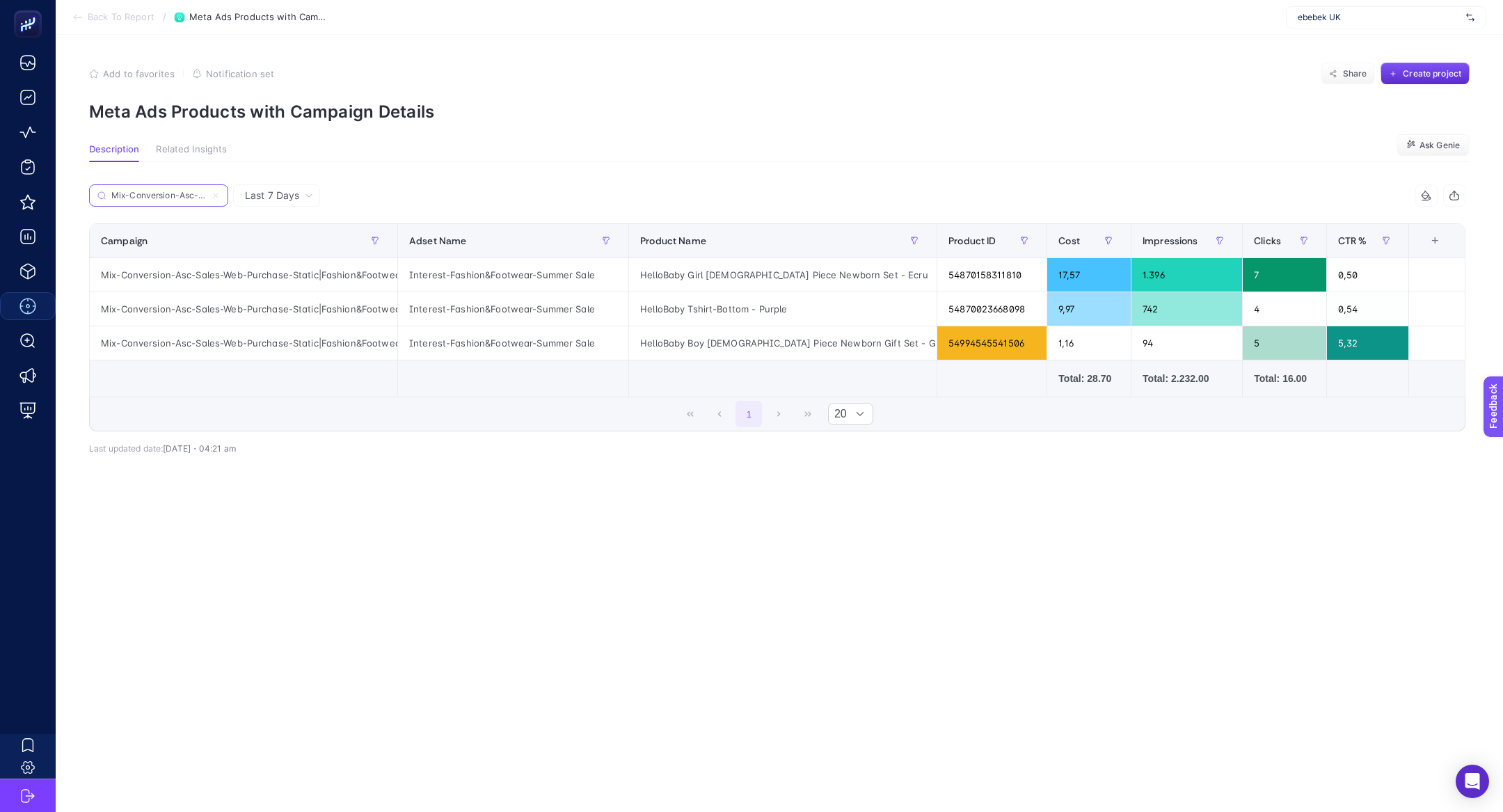
type input "Mix-Conversion-Asc-Sales-Web-Purchase-Static|Fashion&Footwear"
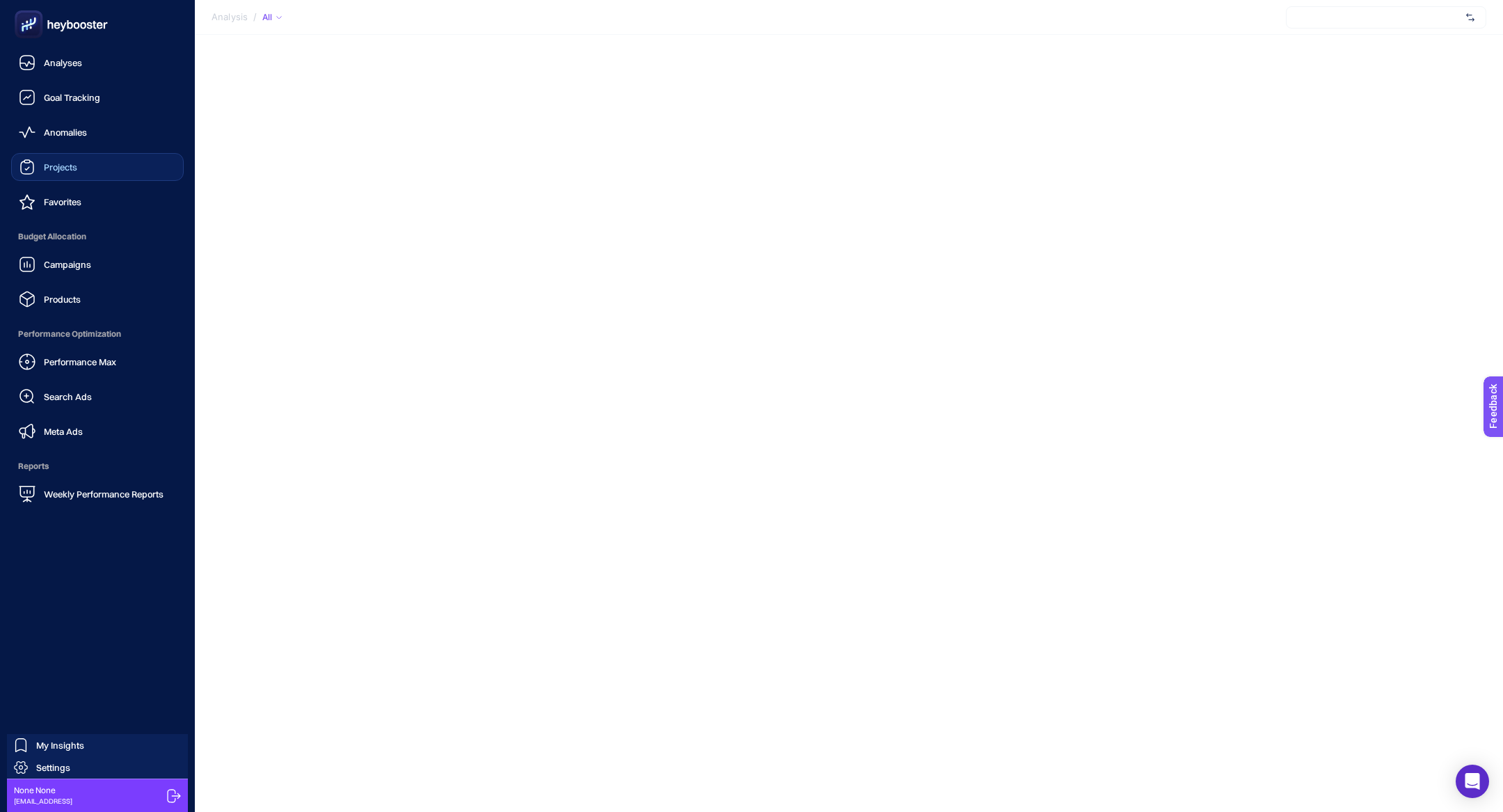
click at [64, 169] on span "Projects" at bounding box center [60, 167] width 34 height 11
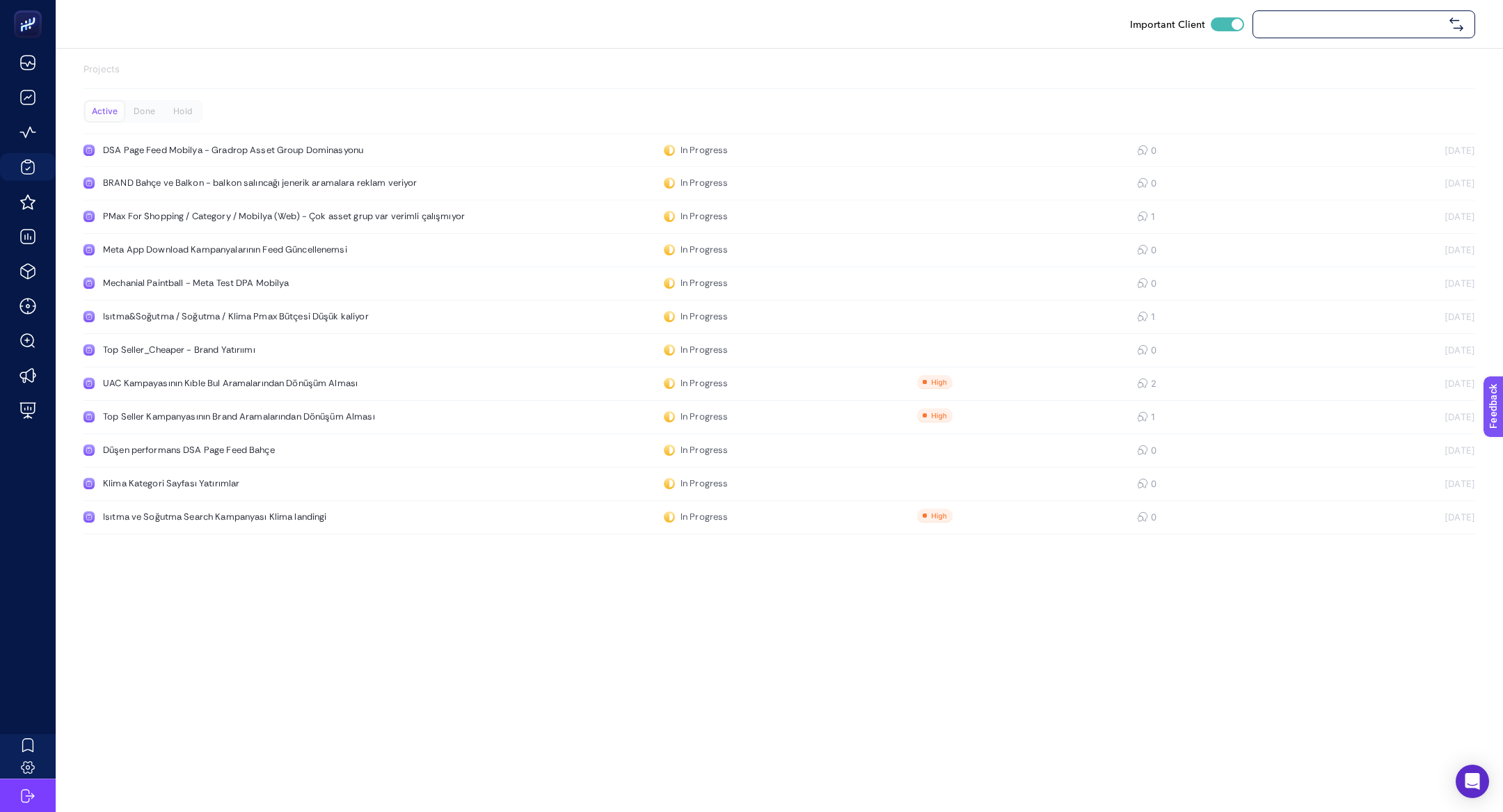
checkbox input "true"
click at [192, 427] on link "Top Seller Kampanyasının Brand Aramalarından Dönüşüm Alması In Progress 1 [DATE]" at bounding box center [779, 417] width 1392 height 34
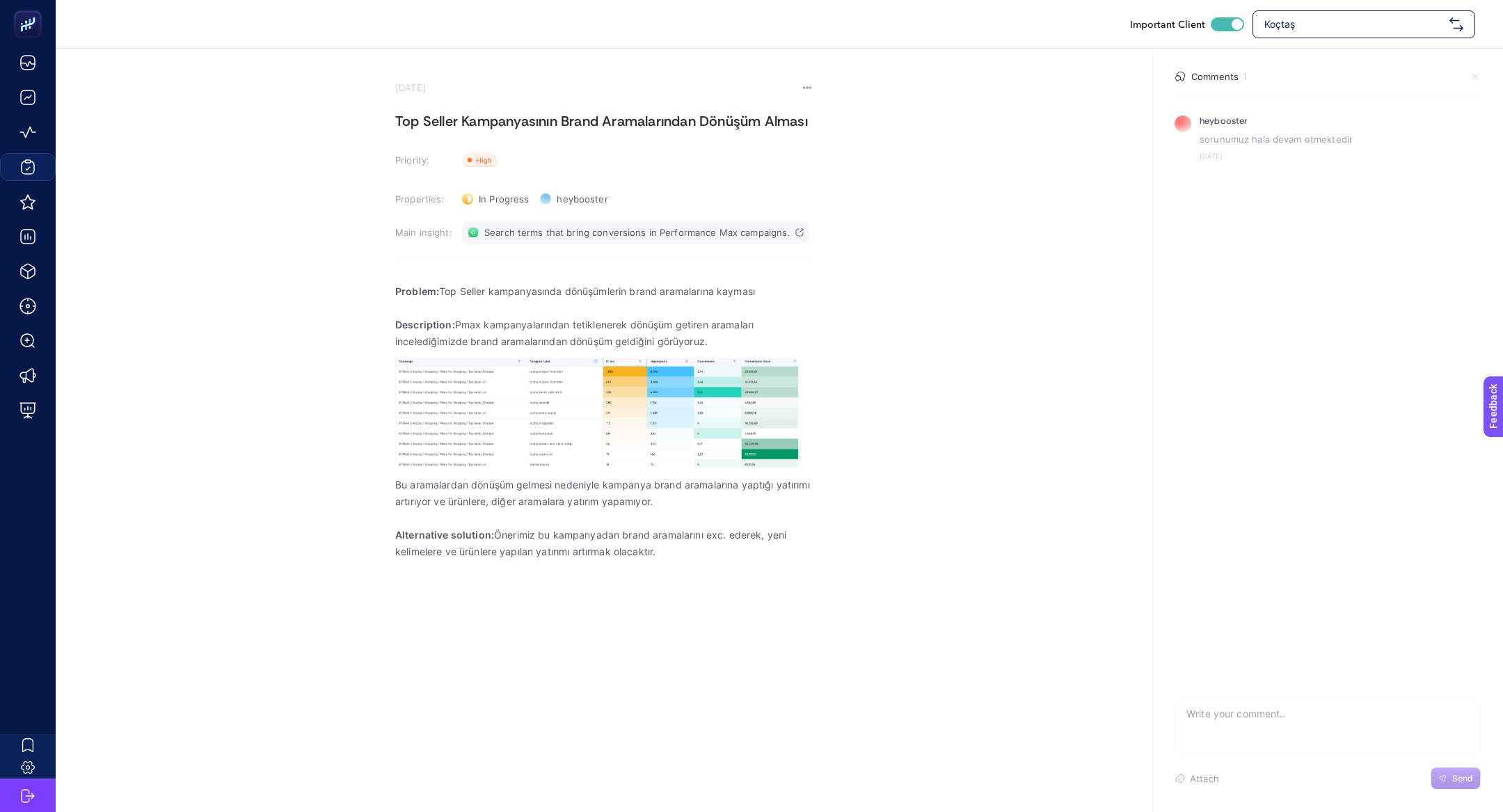
click at [624, 223] on link "Search terms that bring conversions in Performance Max campaigns." at bounding box center [636, 232] width 347 height 22
click at [501, 192] on div "In Progress Status" at bounding box center [495, 199] width 78 height 22
click at [506, 261] on li "Done" at bounding box center [504, 272] width 86 height 22
click at [1325, 719] on textarea at bounding box center [1328, 720] width 305 height 45
type textarea "sorunumuz çözülmüş görünüyor"
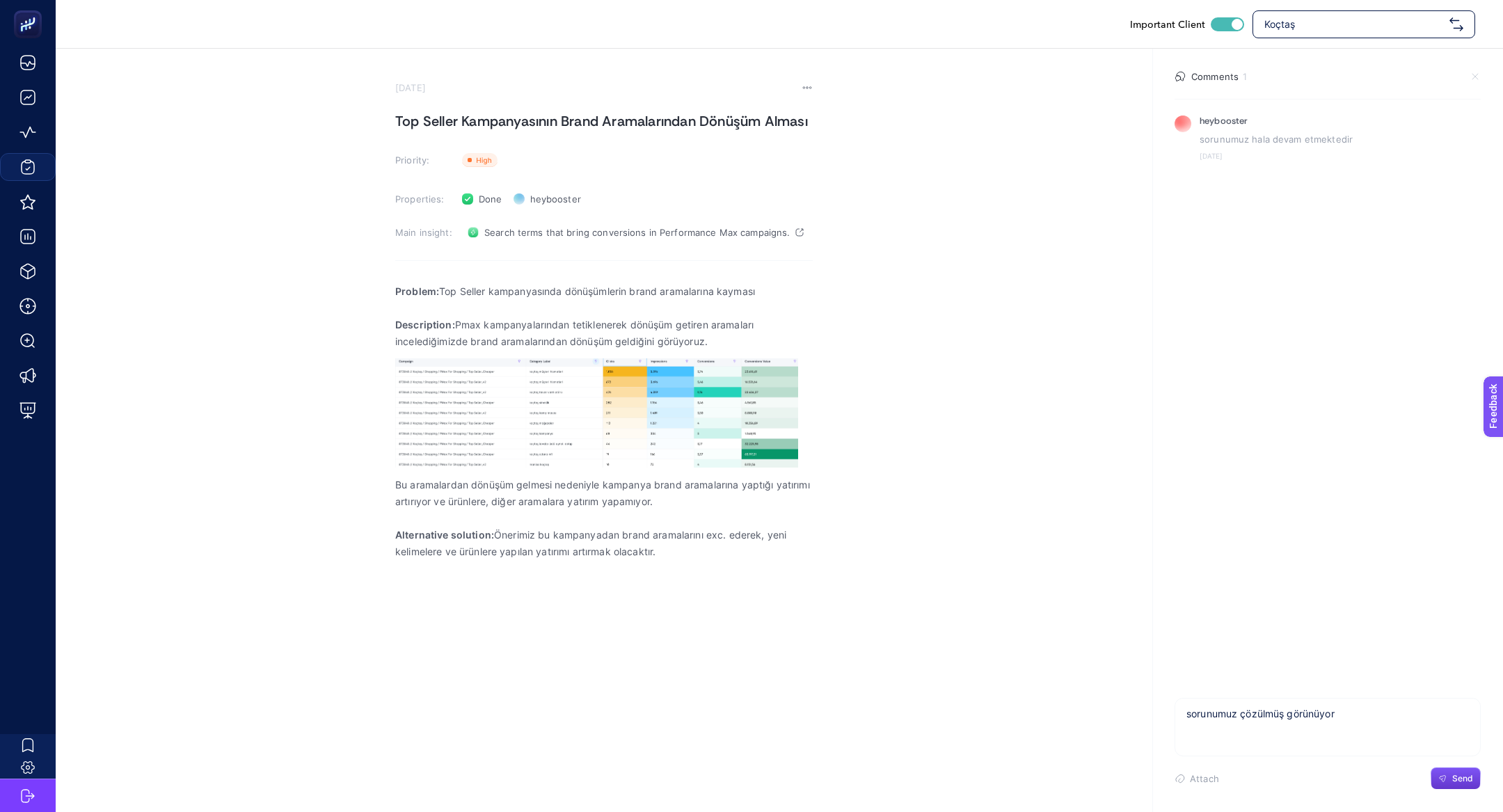
click at [1469, 786] on button "Send" at bounding box center [1456, 778] width 50 height 22
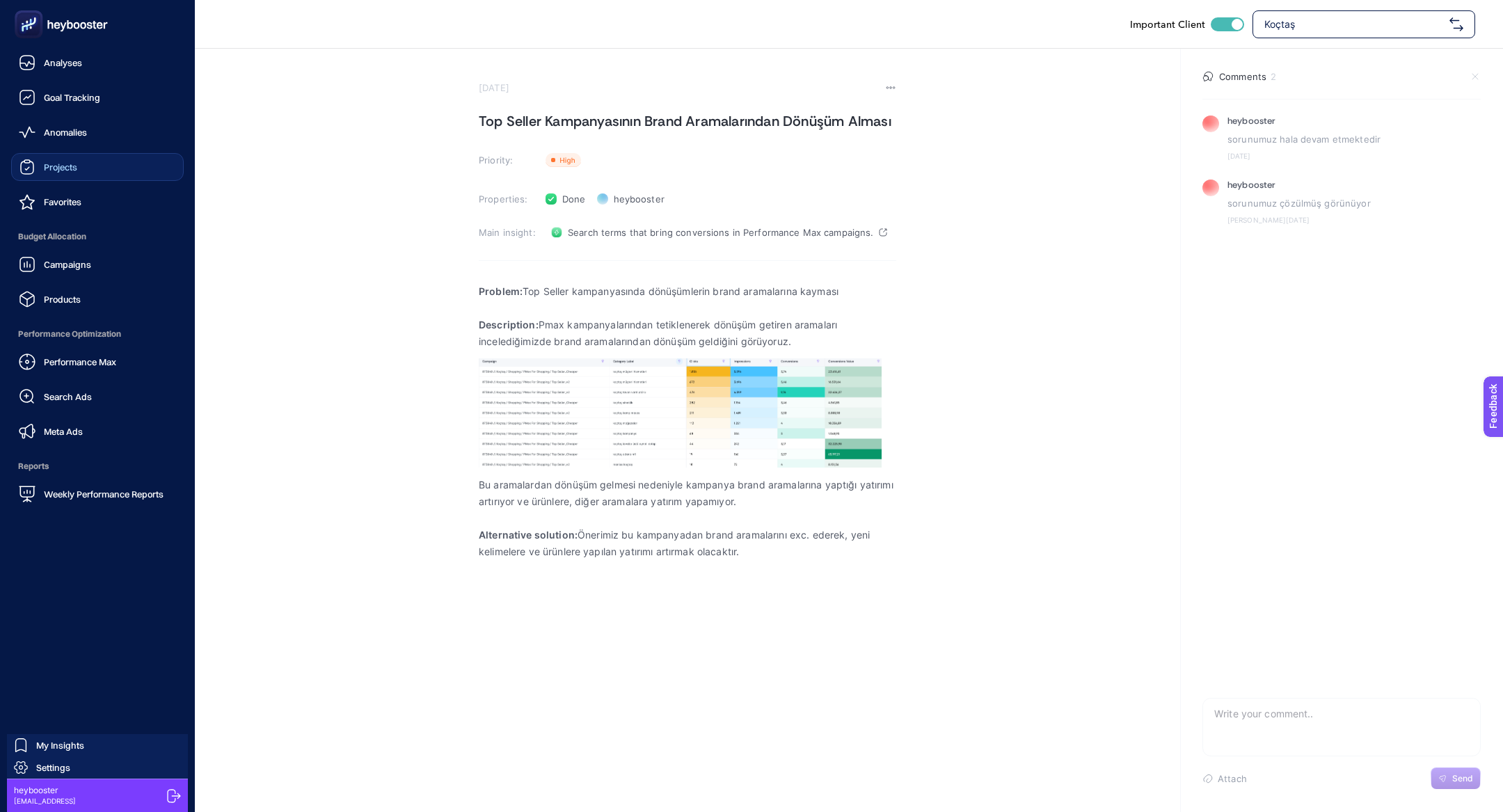
click at [45, 177] on link "Projects" at bounding box center [97, 166] width 173 height 27
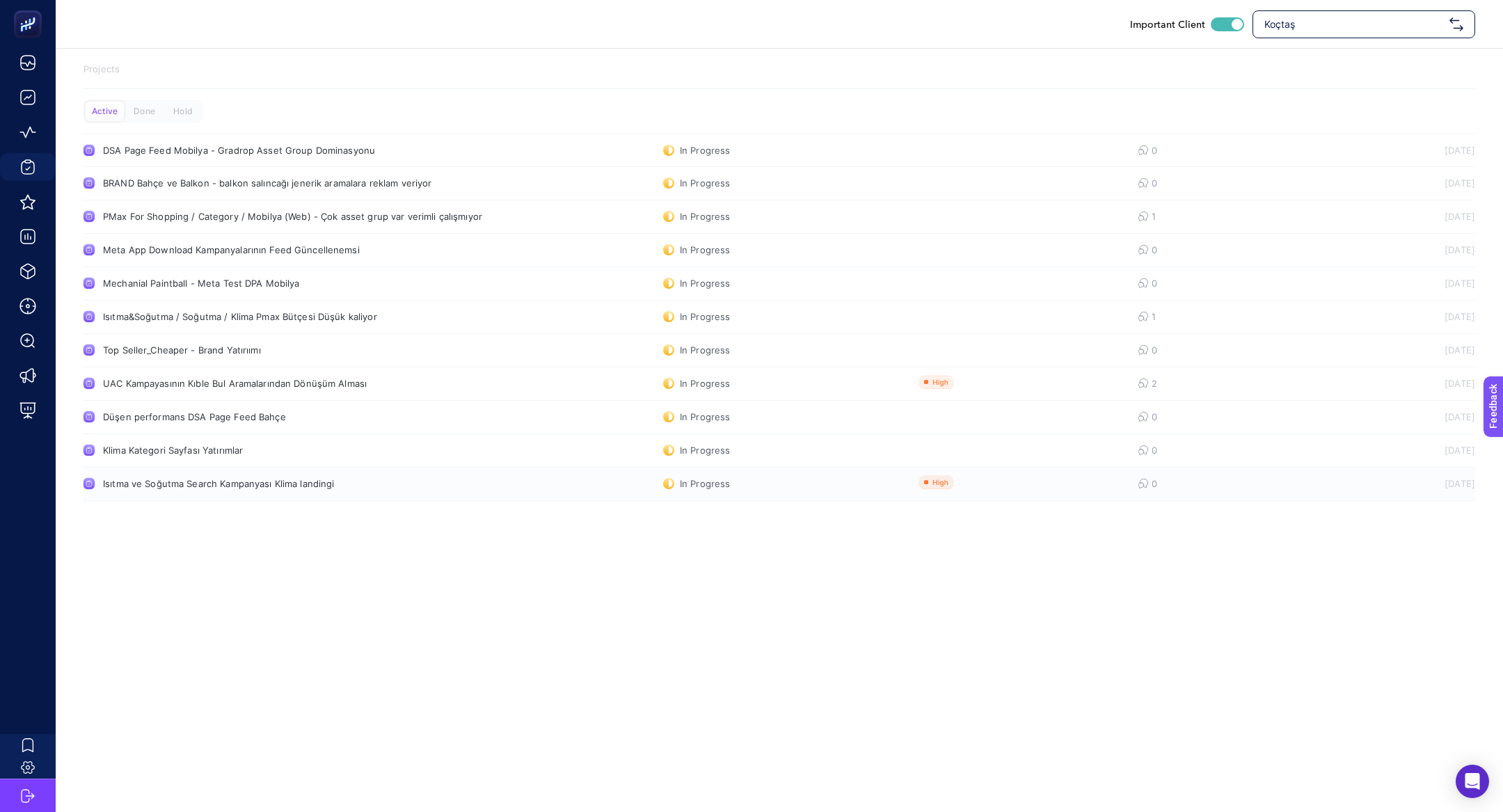
click at [278, 488] on div "Isıtma ve Soğutma Search Kampanyası Klima landingi" at bounding box center [263, 484] width 321 height 11
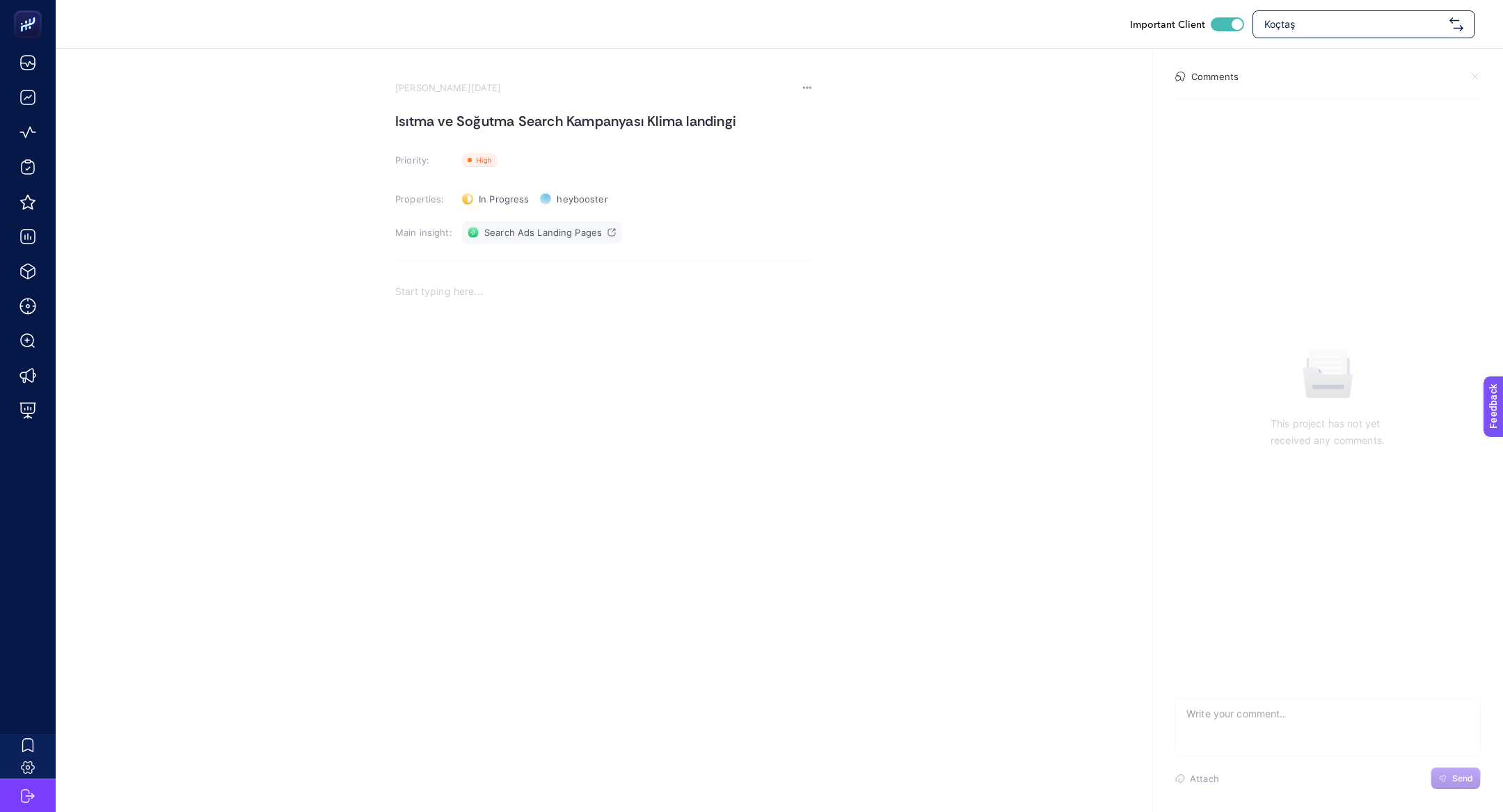
click at [487, 242] on link "Search Ads Landing Pages" at bounding box center [541, 232] width 159 height 22
click at [492, 381] on div "Rich Text Editor. Editing area: main" at bounding box center [604, 413] width 418 height 278
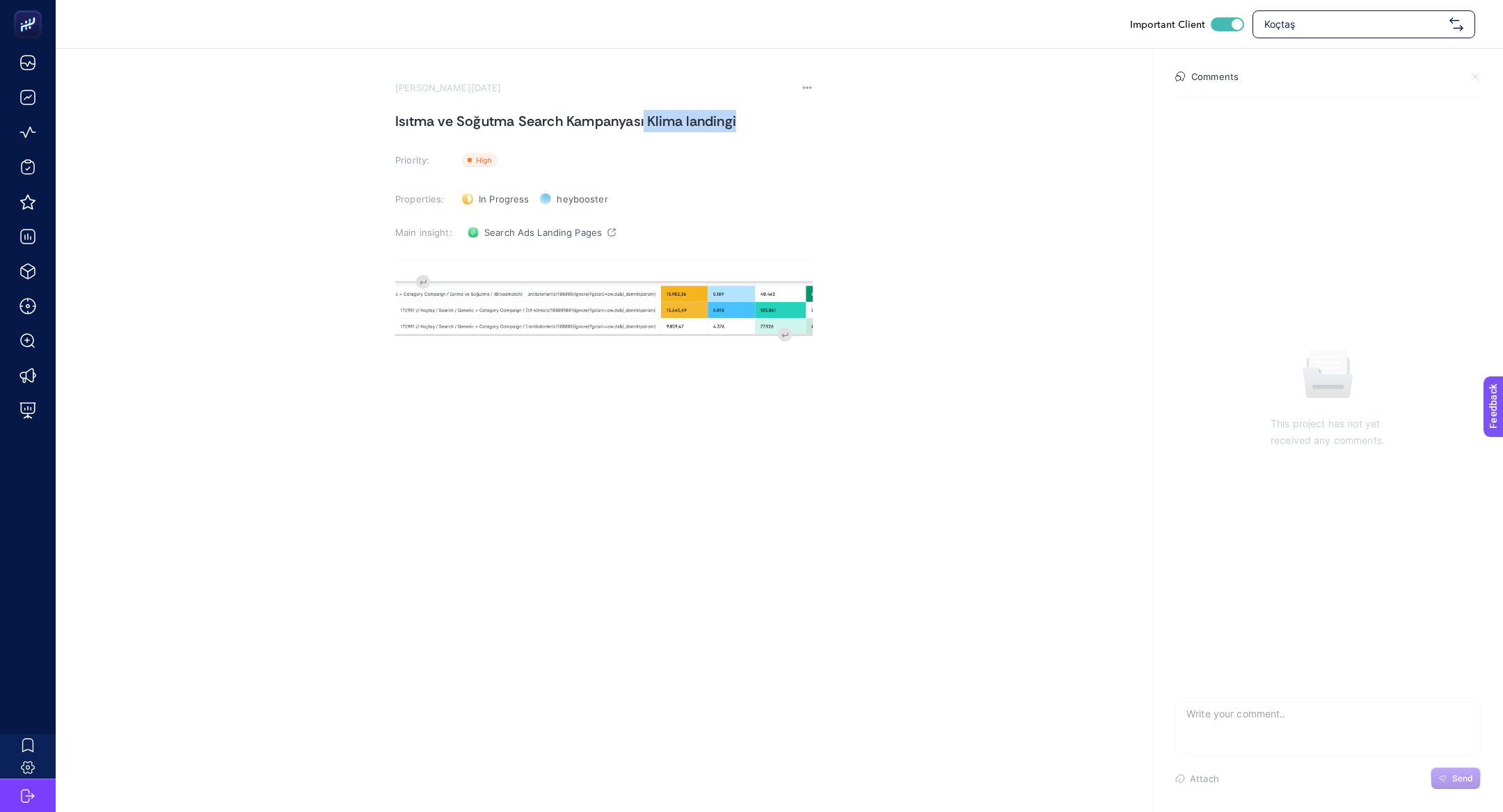
drag, startPoint x: 643, startPoint y: 119, endPoint x: 970, endPoint y: 140, distance: 327.7
click at [970, 140] on section "August 13, 2025 Isıtma ve Soğutma Search Kampanyası Klima landingi Priority: Pr…" at bounding box center [779, 300] width 1448 height 503
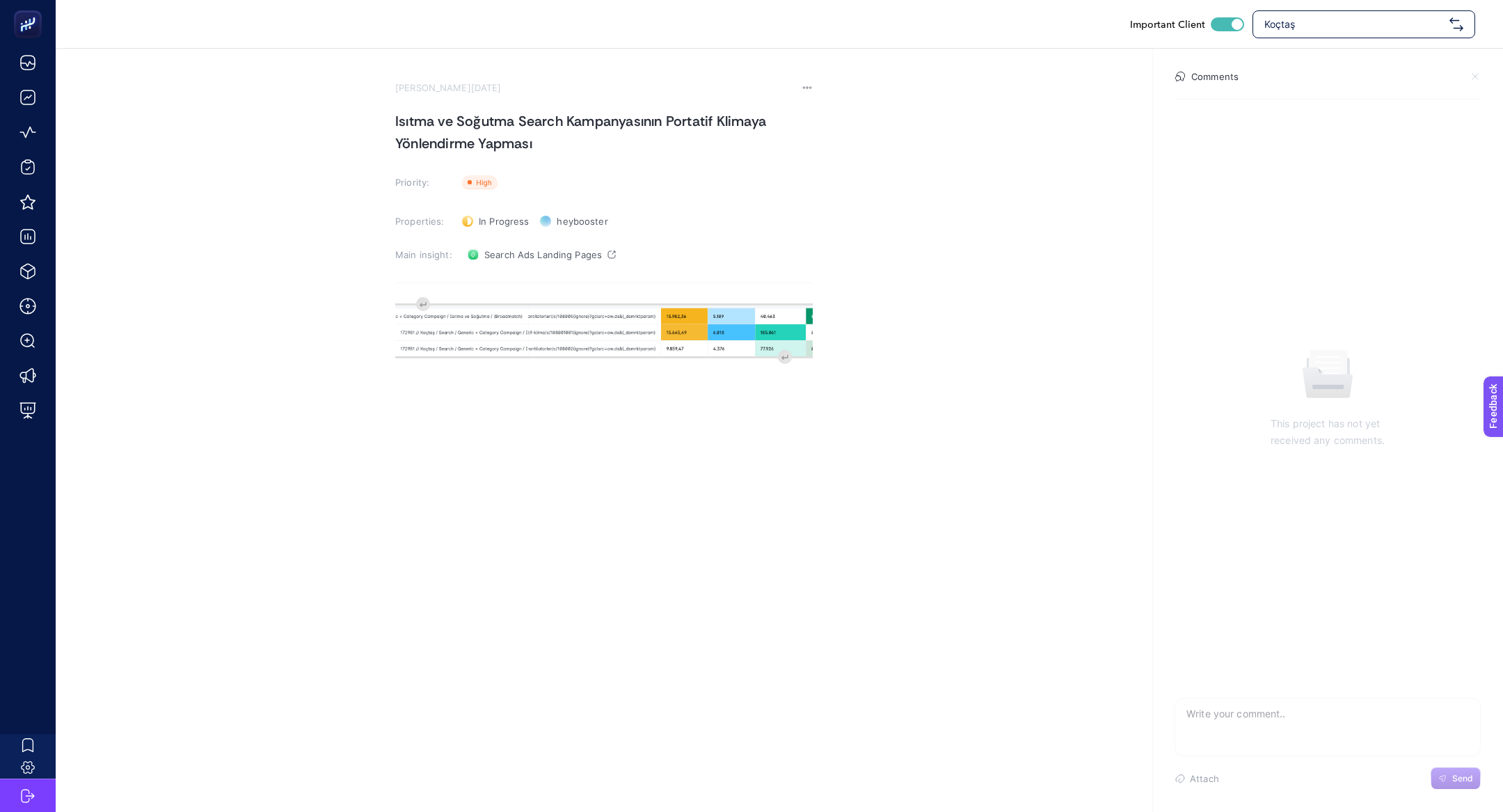
click at [421, 303] on div "image widget. Press Enter to type after or press Shift + Enter to type before t…" at bounding box center [604, 435] width 418 height 278
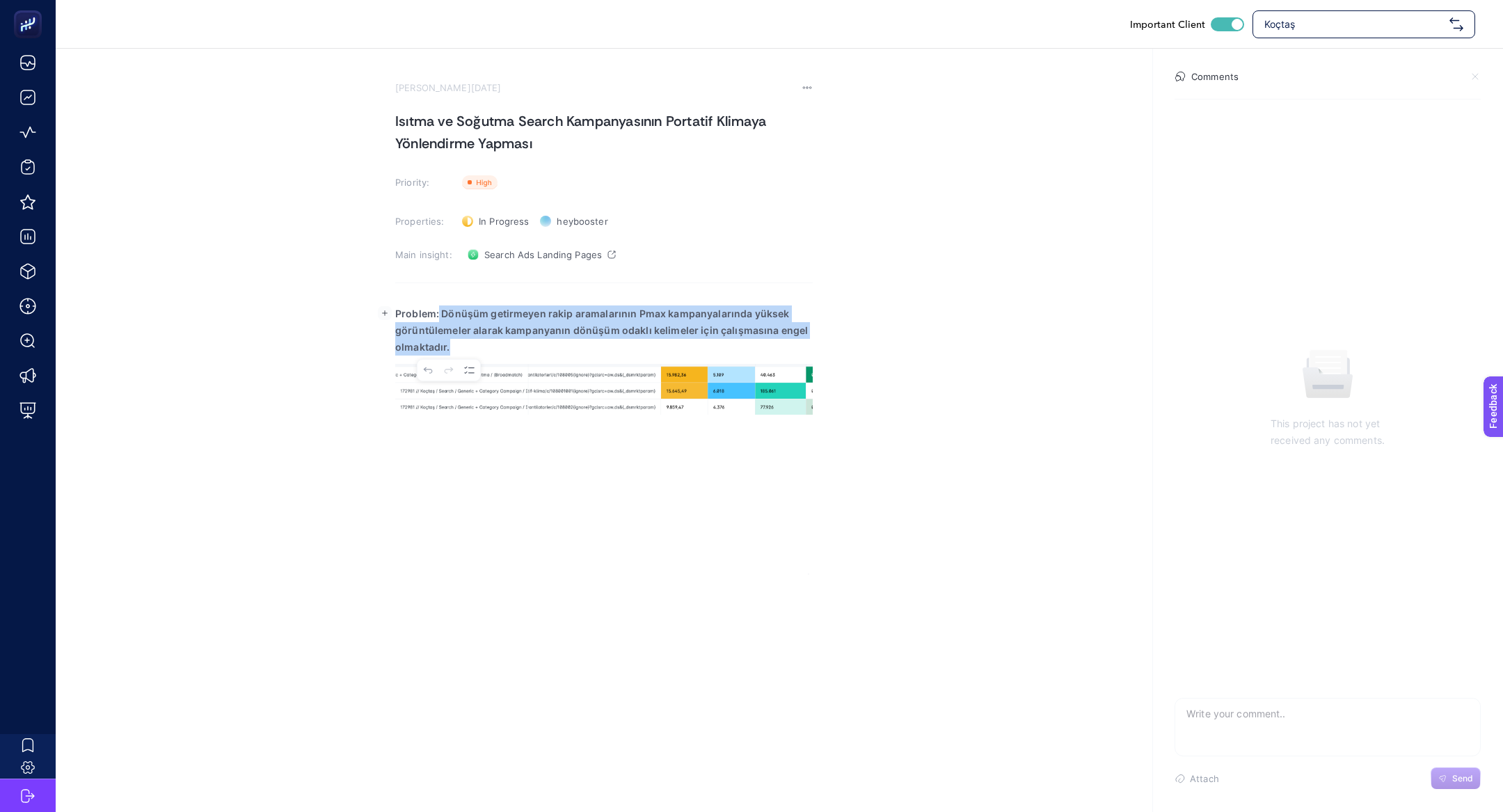
drag, startPoint x: 438, startPoint y: 311, endPoint x: 460, endPoint y: 360, distance: 53.7
click at [460, 361] on body "Important Client Koçtaş August 13, 2025 Isıtma ve Soğutma Search Kampanyasının …" at bounding box center [751, 406] width 1503 height 812
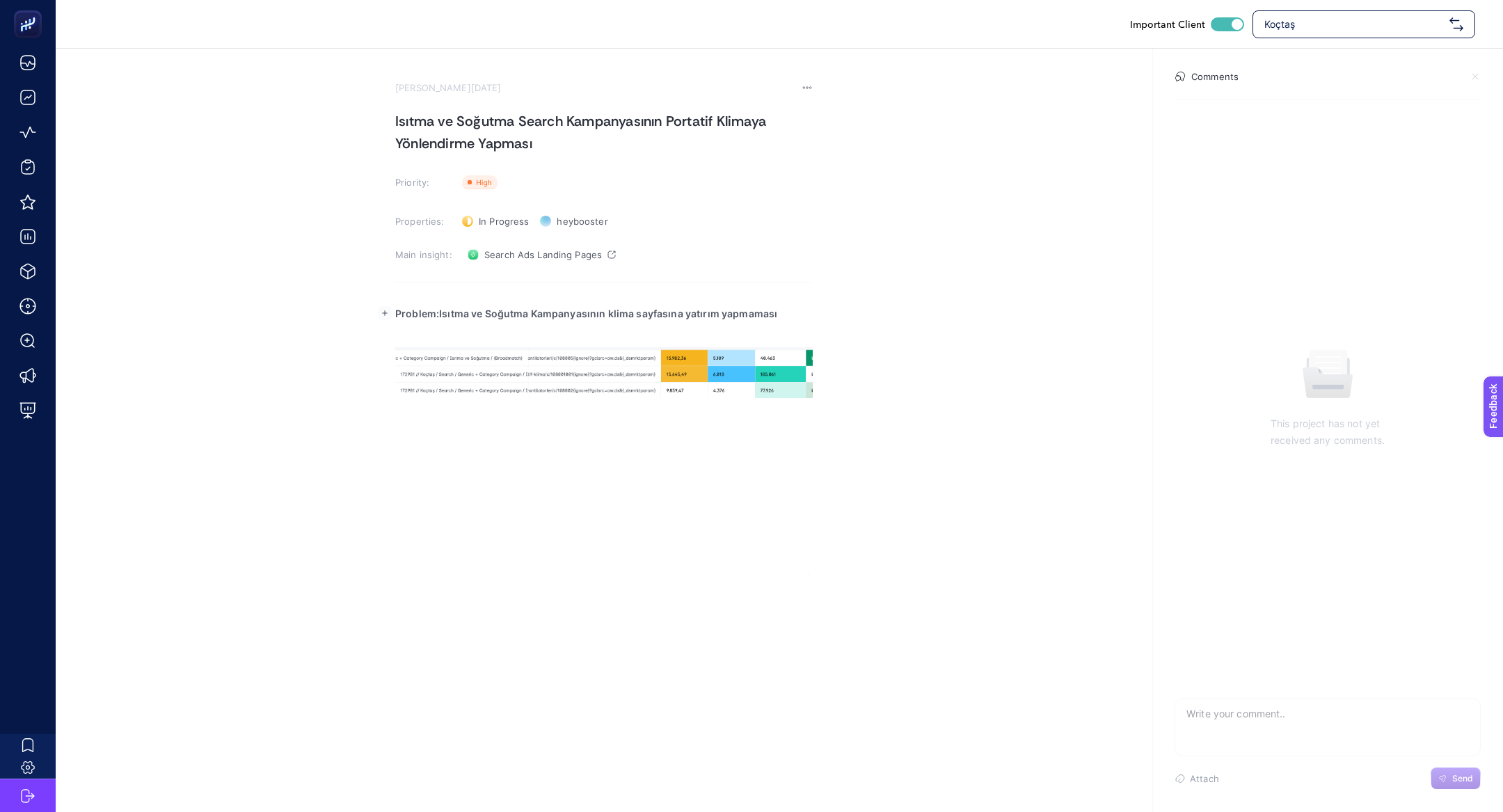
click at [790, 316] on p "Problem:Isıtma ve Soğutma Kampanyasının klima sayfasına yatırım yapmaması" at bounding box center [604, 313] width 418 height 16
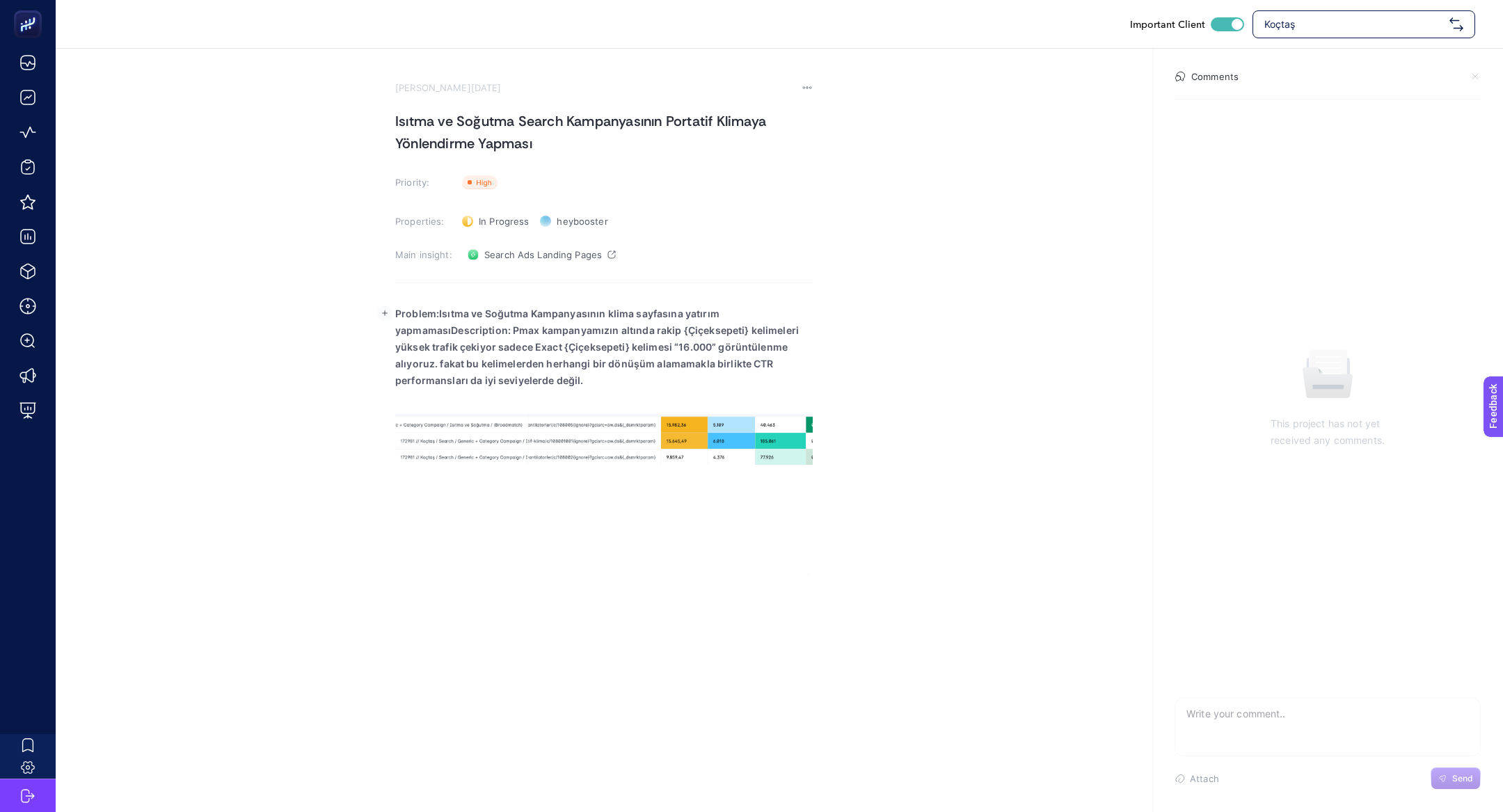
click at [752, 315] on p "Problem:Isıtma ve Soğutma Kampanyasının klima sayfasına yatırım yapmamasıDescri…" at bounding box center [604, 347] width 418 height 83
drag, startPoint x: 449, startPoint y: 330, endPoint x: 462, endPoint y: 335, distance: 13.9
click at [454, 333] on strong "Problem:Isıtma ve Soğutma Kampanyasının klima sayfasına yatırım yapmamasıDescri…" at bounding box center [597, 347] width 404 height 79
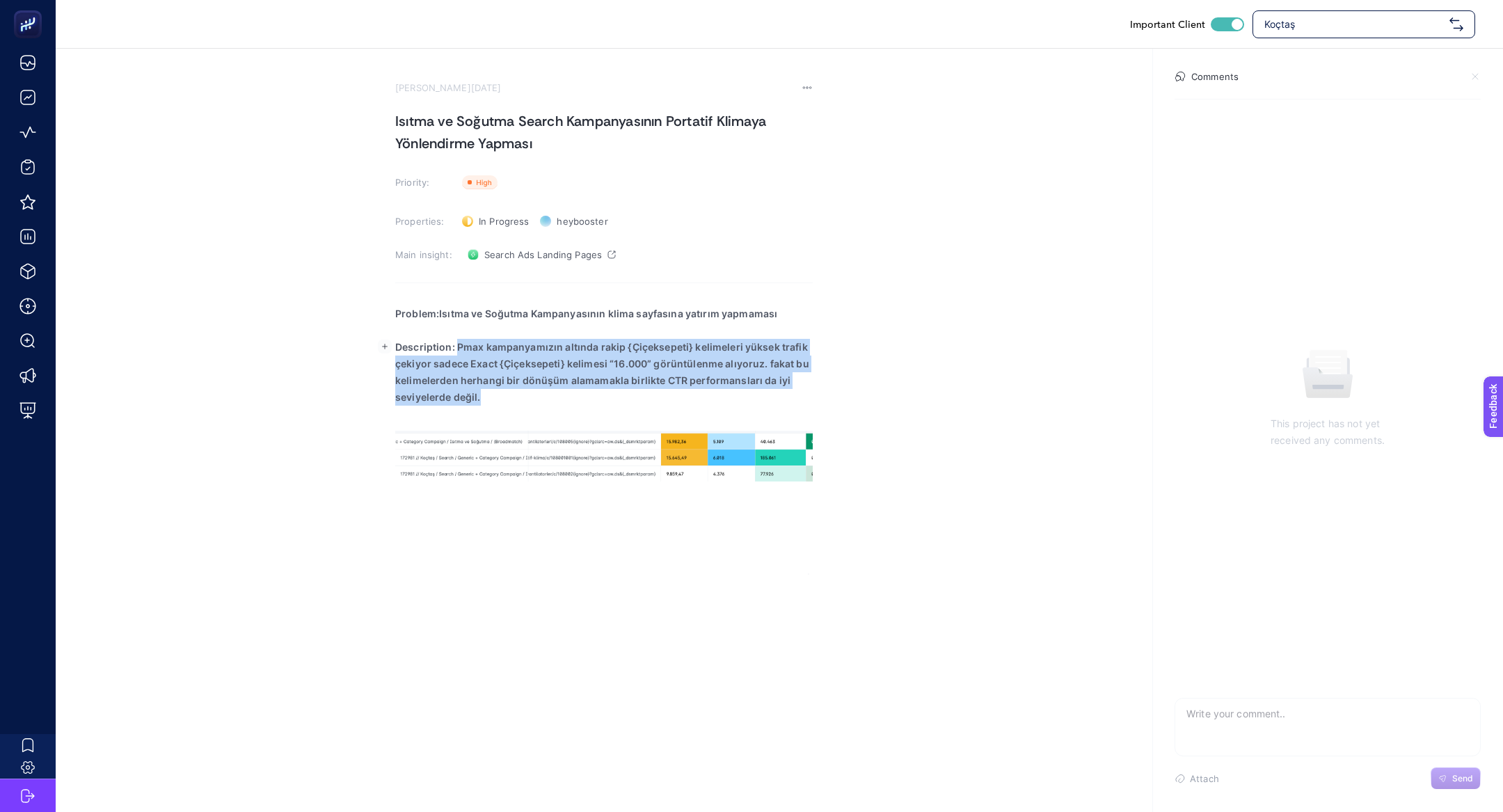
drag, startPoint x: 457, startPoint y: 345, endPoint x: 486, endPoint y: 393, distance: 56.1
click at [486, 393] on p "Description: Pmax kampanyamızın altında rakip {Çiçeksepeti} kelimeleri yüksek t…" at bounding box center [604, 371] width 418 height 67
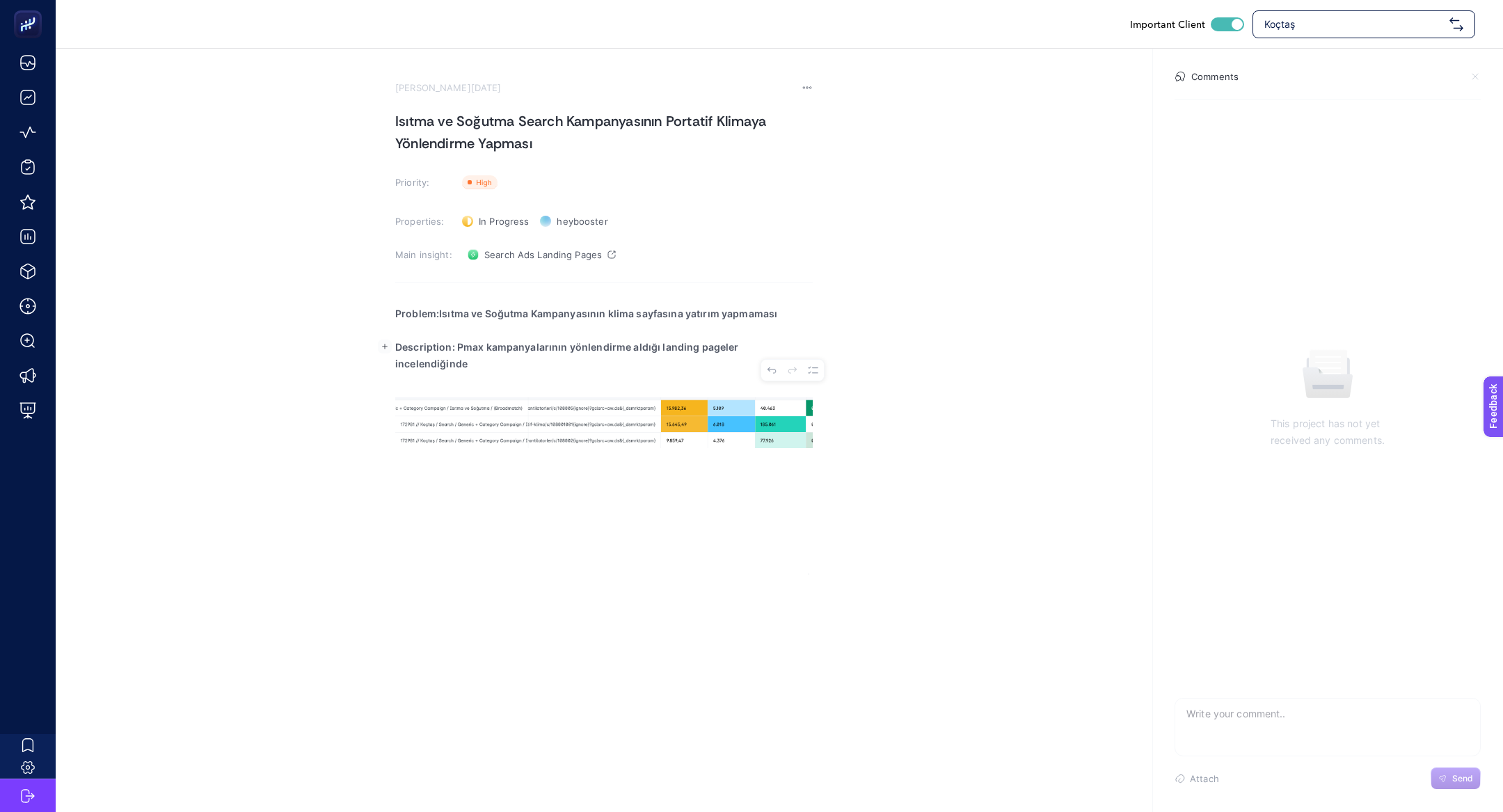
drag, startPoint x: 456, startPoint y: 348, endPoint x: 897, endPoint y: 349, distance: 441.0
click at [897, 349] on section "August 13, 2025 Isıtma ve Soğutma Search Kampanyasının Portatif Klimaya Yönlend…" at bounding box center [779, 312] width 1448 height 526
click at [801, 344] on p "Description: Pmax kampanyalarının yönlendirme aldığı landing pageler incelendiğ…" at bounding box center [604, 346] width 418 height 16
click at [459, 344] on p "Description: Pmax kampanyalarının yönlendirme aldığı landing pageler incelendiğ…" at bounding box center [604, 346] width 418 height 16
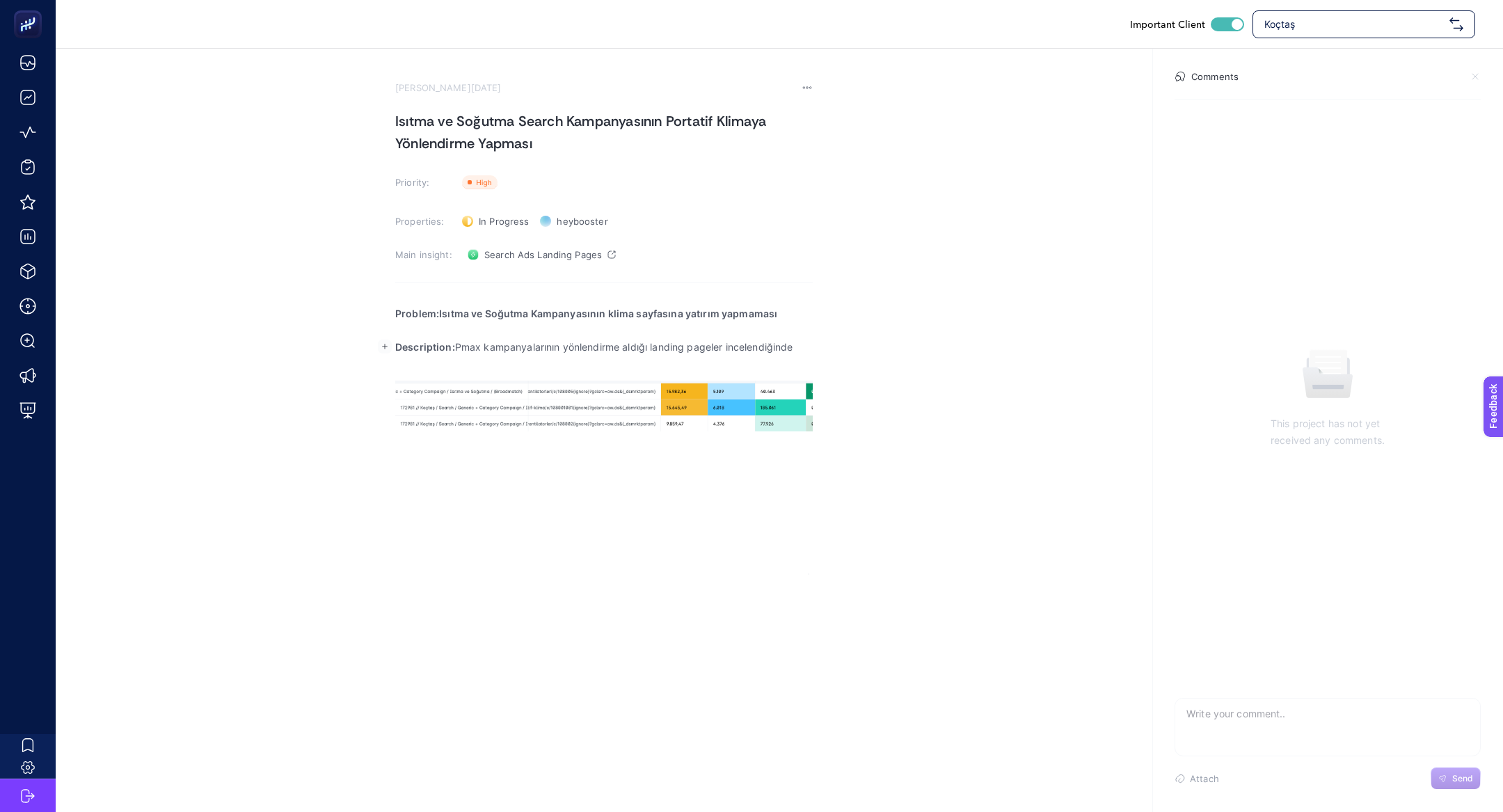
click at [459, 344] on p "Description: Pmax kampanyalarının yönlendirme aldığı landing pageler incelendiğ…" at bounding box center [604, 346] width 418 height 16
click at [816, 346] on section "August 13, 2025 Isıtma ve Soğutma Search Kampanyasının Portatif Klimaya Yönlend…" at bounding box center [779, 312] width 1448 height 526
click at [803, 342] on p "Description: Search kampanyalarının yönlendirme aldığı landing pageler incelend…" at bounding box center [604, 346] width 418 height 16
drag, startPoint x: 511, startPoint y: 123, endPoint x: 375, endPoint y: 124, distance: 136.0
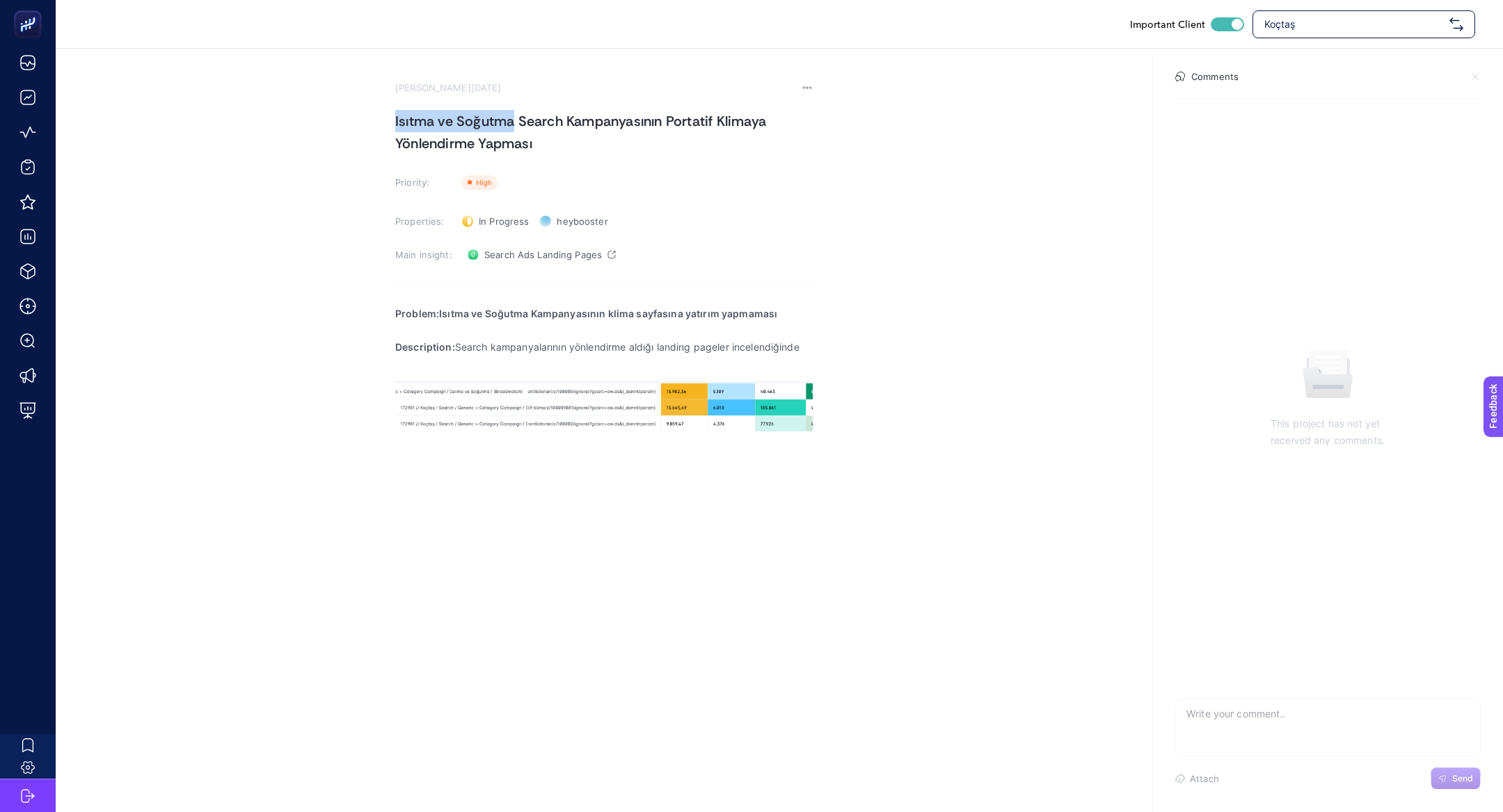
click at [375, 124] on section "August 13, 2025 Isıtma ve Soğutma Search Kampanyasının Portatif Klimaya Yönlend…" at bounding box center [779, 312] width 1448 height 526
copy h1 "Isıtma ve Soğutma"
click at [804, 340] on p "Description: Search kampanyalarının yönlendirme aldığı landing pageler incelend…" at bounding box center [604, 346] width 418 height 16
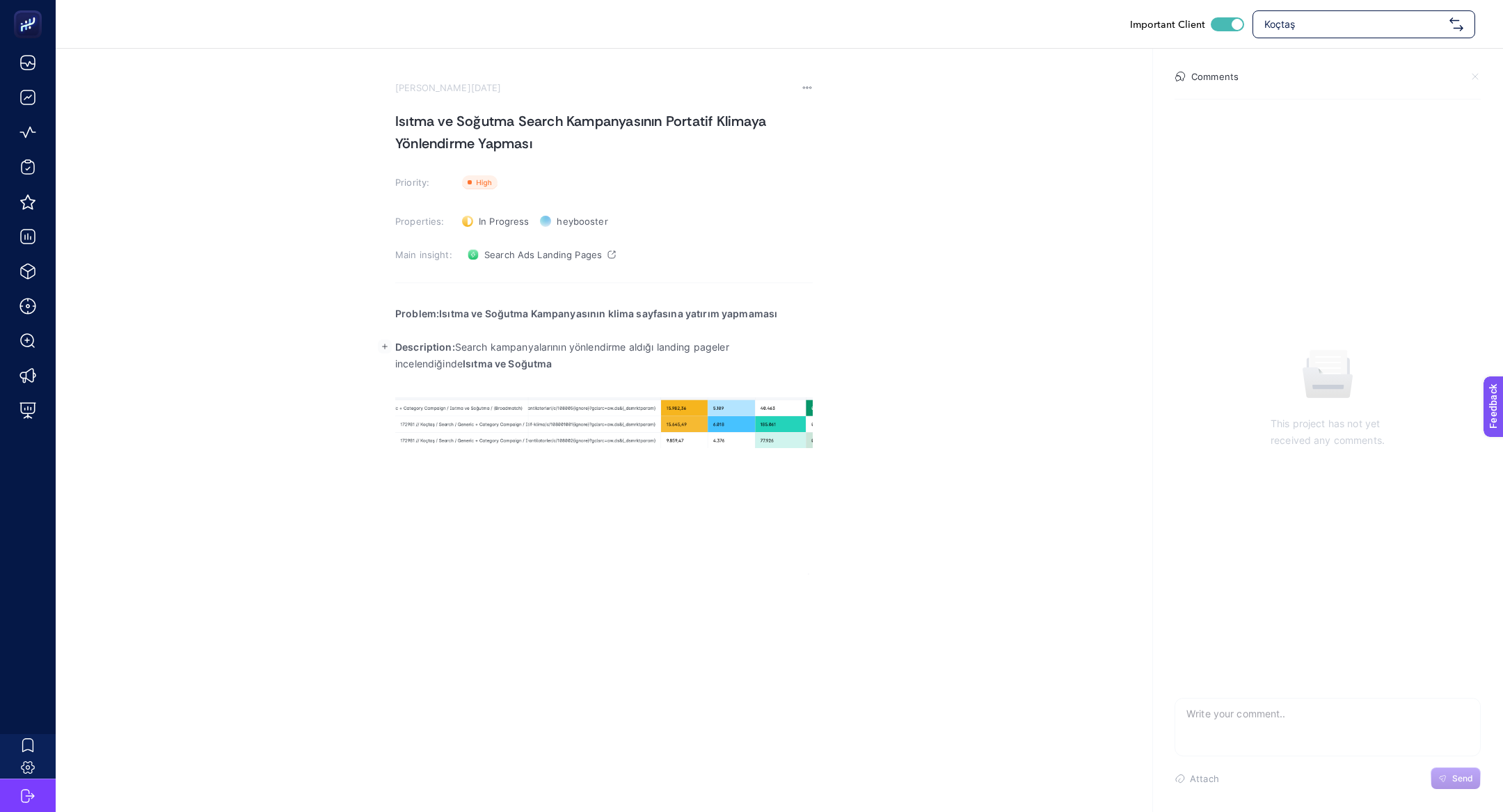
click at [442, 373] on p "Rich Text Editor. Editing area: main" at bounding box center [604, 380] width 418 height 16
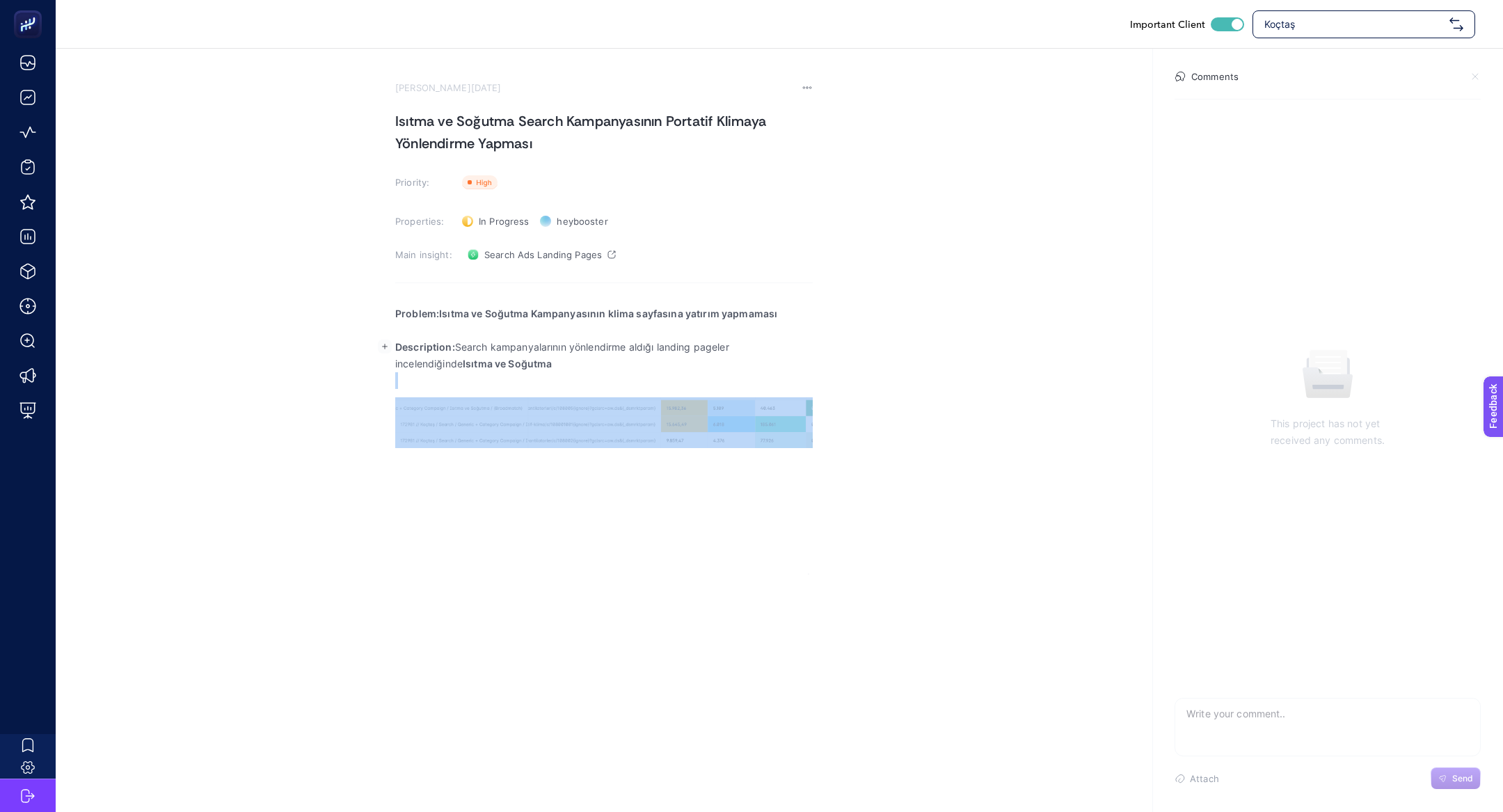
click at [442, 373] on p "Rich Text Editor. Editing area: main" at bounding box center [604, 380] width 418 height 16
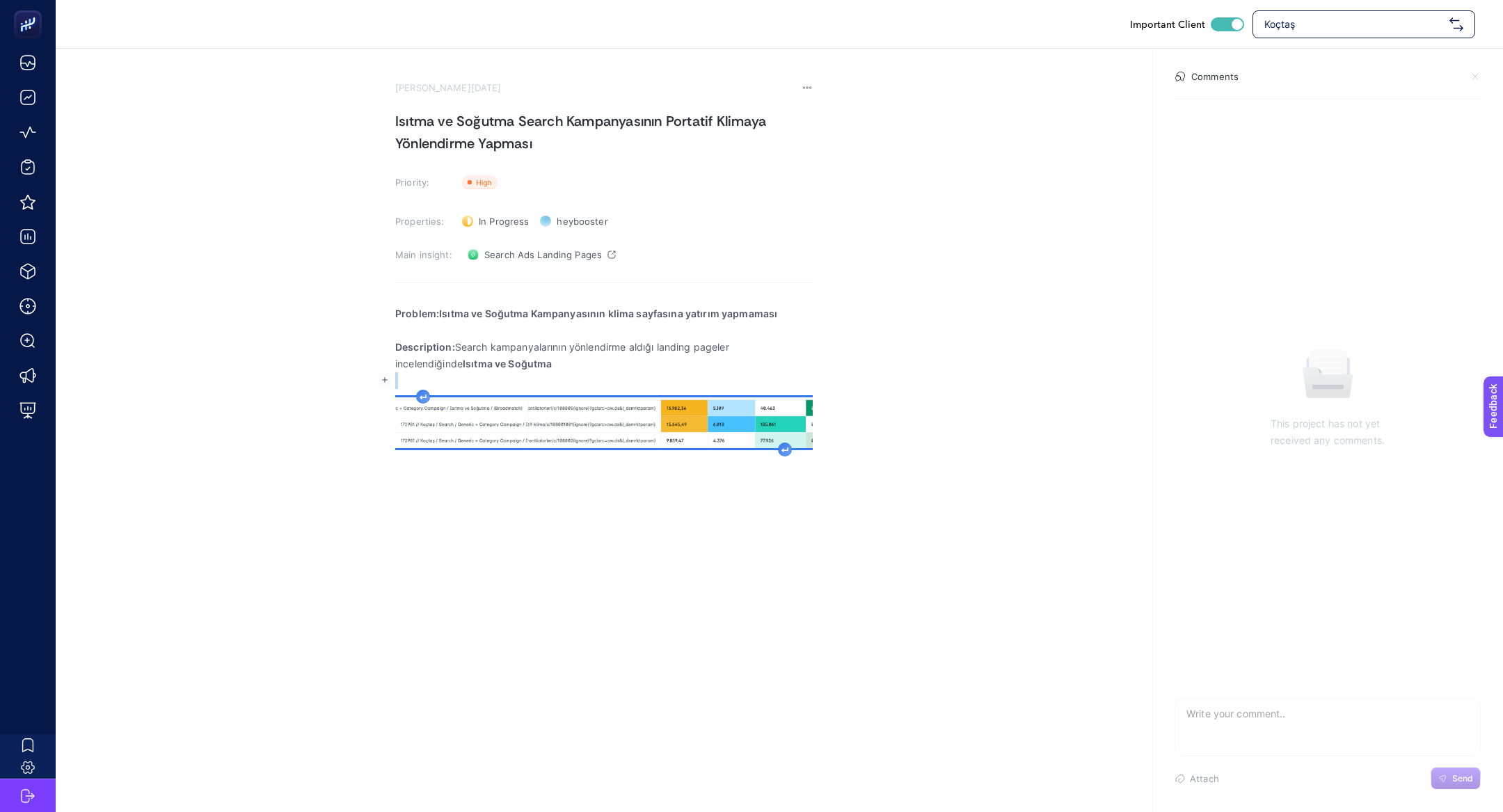
click at [442, 373] on p "Rich Text Editor. Editing area: main" at bounding box center [604, 380] width 418 height 16
click at [463, 358] on strong "Isıtma ve Soğutma" at bounding box center [507, 363] width 89 height 12
click at [463, 361] on strong "Isıtma ve Soğutma" at bounding box center [507, 363] width 89 height 12
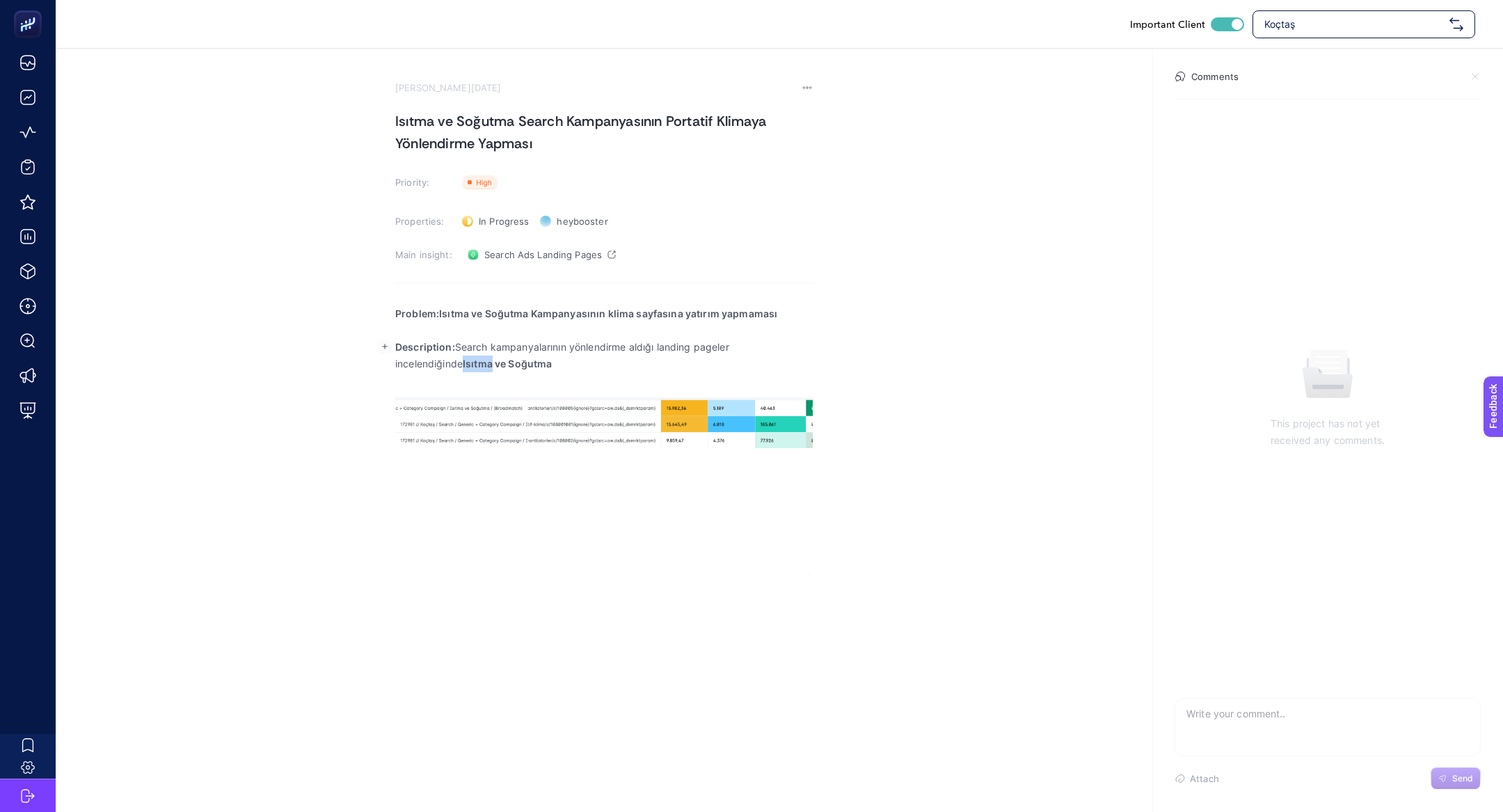
click at [463, 361] on strong "Isıtma ve Soğutma" at bounding box center [507, 363] width 89 height 12
click at [467, 363] on strong "Isıtma ve Soğutma" at bounding box center [507, 363] width 89 height 12
drag, startPoint x: 494, startPoint y: 363, endPoint x: 396, endPoint y: 362, distance: 98.0
click at [396, 362] on p "Description: Search kampanyalarının yönlendirme aldığı landing pageler incelend…" at bounding box center [604, 355] width 418 height 34
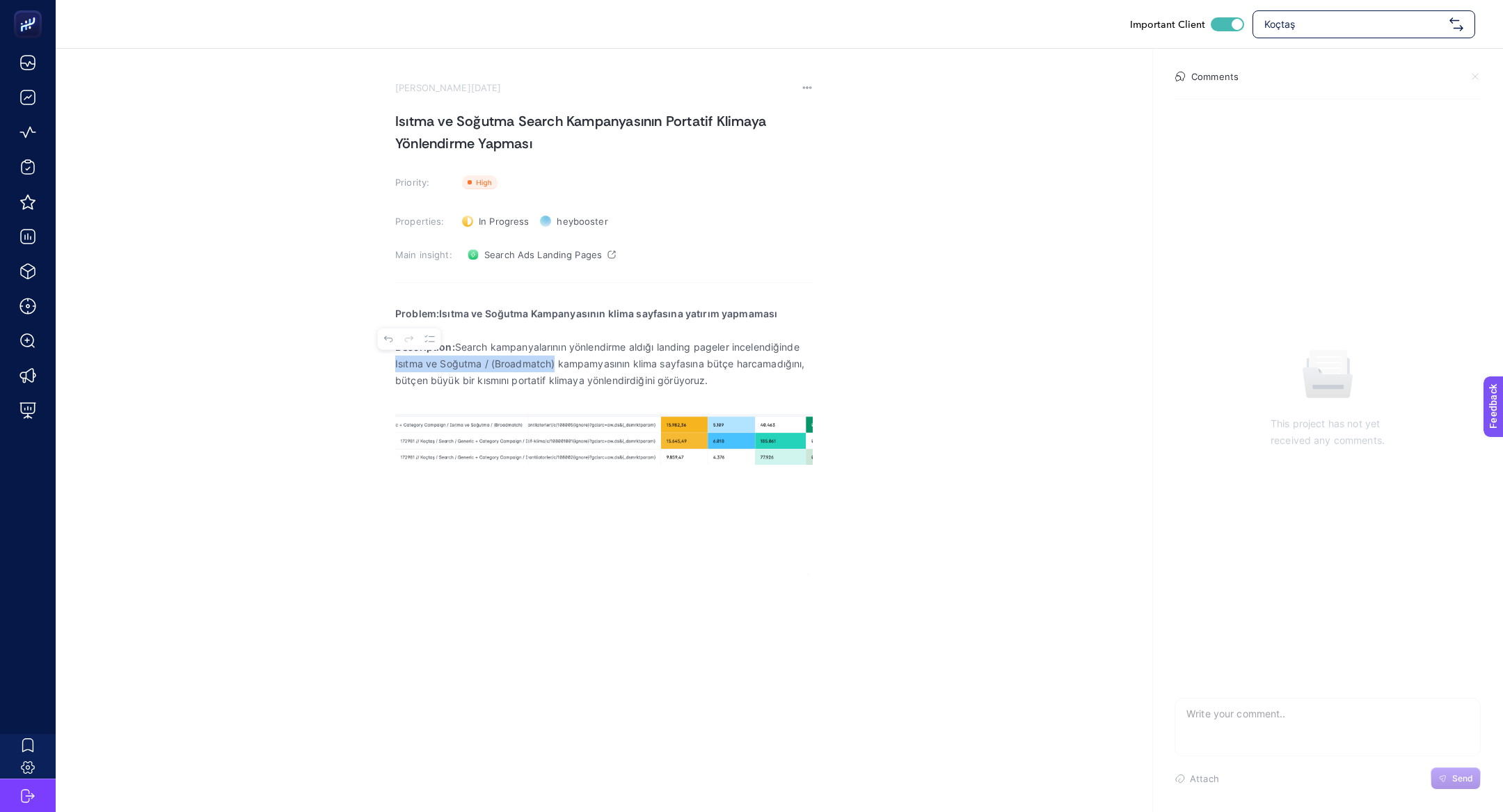
drag, startPoint x: 555, startPoint y: 365, endPoint x: 382, endPoint y: 362, distance: 173.0
click at [382, 362] on section "August 13, 2025 Isıtma ve Soğutma Search Kampanyasının Portatif Klimaya Yönlend…" at bounding box center [779, 312] width 1448 height 526
click at [627, 399] on p "Rich Text Editor. Editing area: main" at bounding box center [604, 397] width 418 height 16
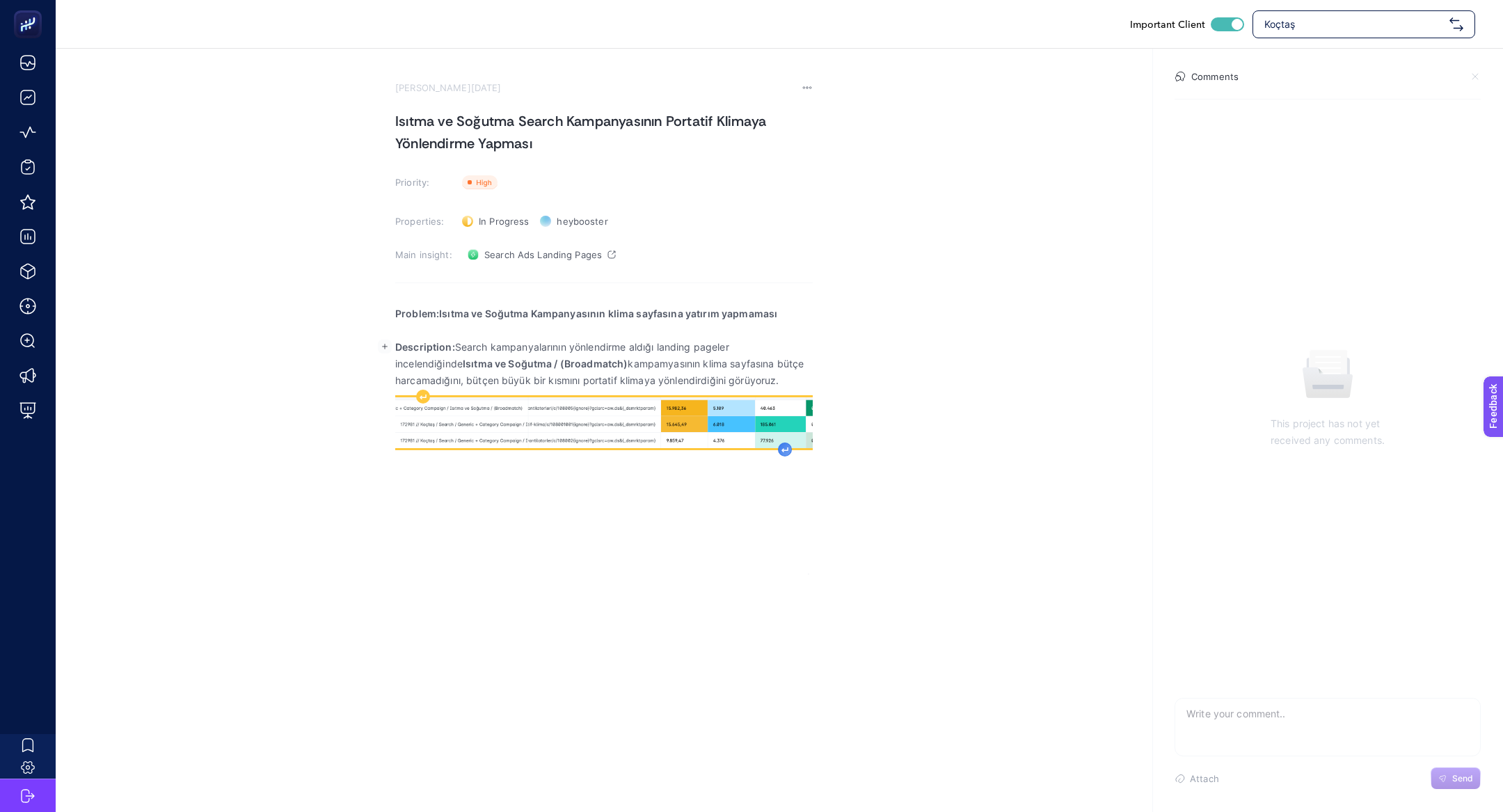
click at [782, 448] on icon "Rich Text Editor. Editing area: main" at bounding box center [785, 450] width 7 height 5
click at [607, 405] on img "Rich Text Editor. Editing area: main" at bounding box center [604, 422] width 418 height 51
click at [594, 382] on icon "Image toolbar" at bounding box center [593, 379] width 9 height 8
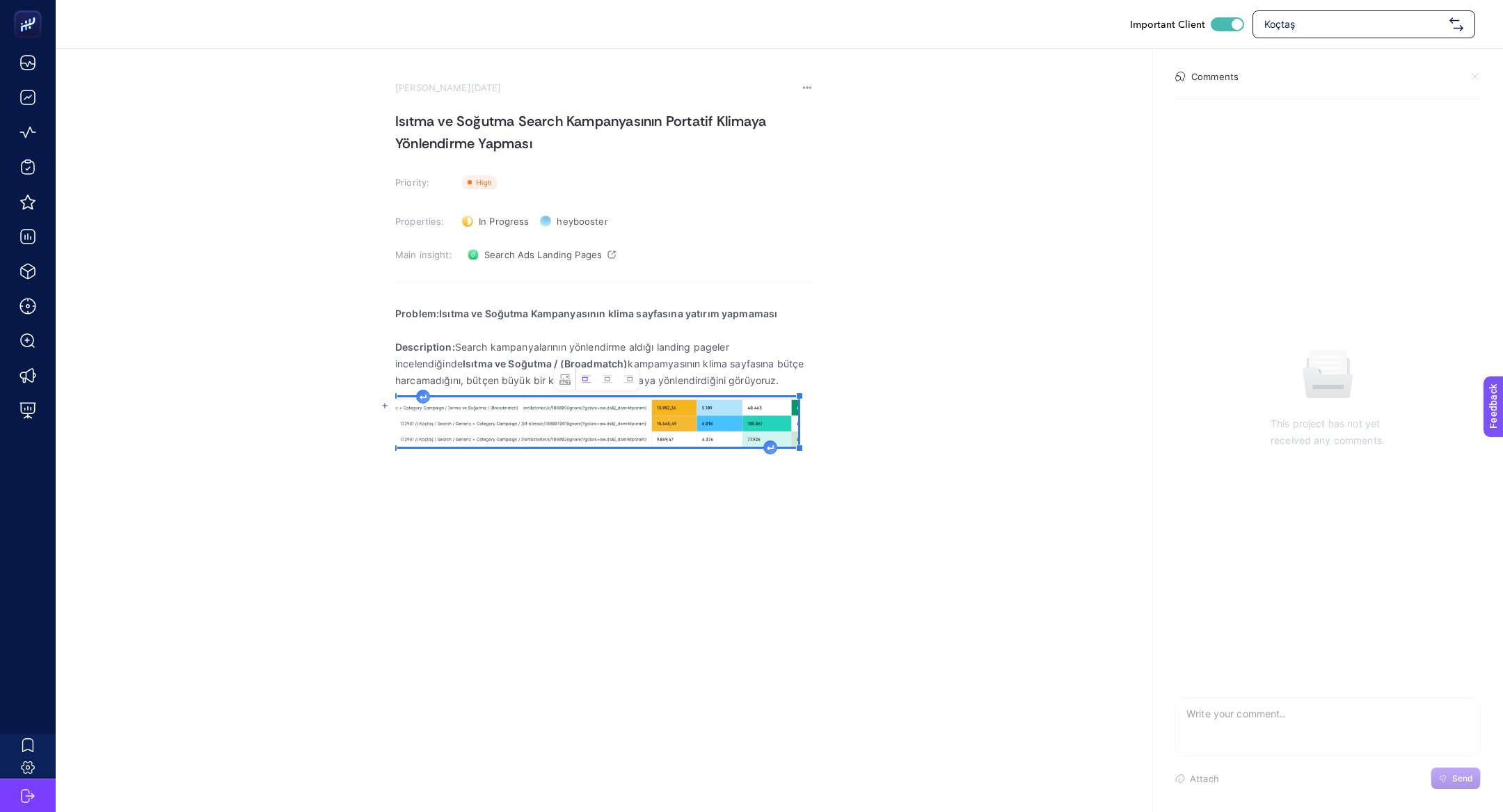
click at [686, 477] on div "Problem:Isıtma ve Soğutma Kampanyasının klima sayfasına yatırım yapmaması Descr…" at bounding box center [604, 435] width 418 height 278
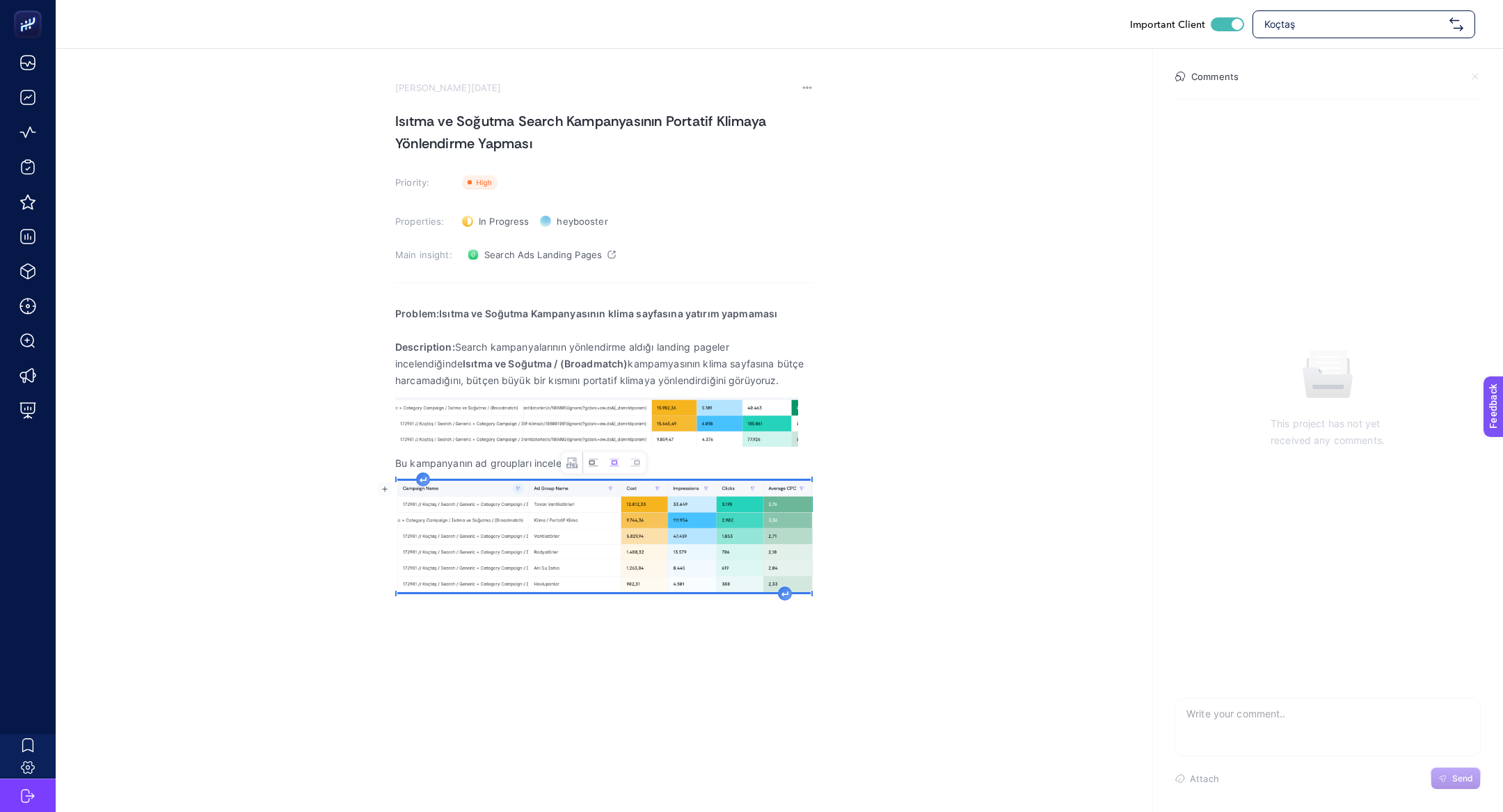
click at [583, 463] on button "Left aligned image" at bounding box center [593, 463] width 21 height 21
click at [467, 463] on p "Bu kampanyanın ad groupları incelendiğinde" at bounding box center [604, 463] width 418 height 16
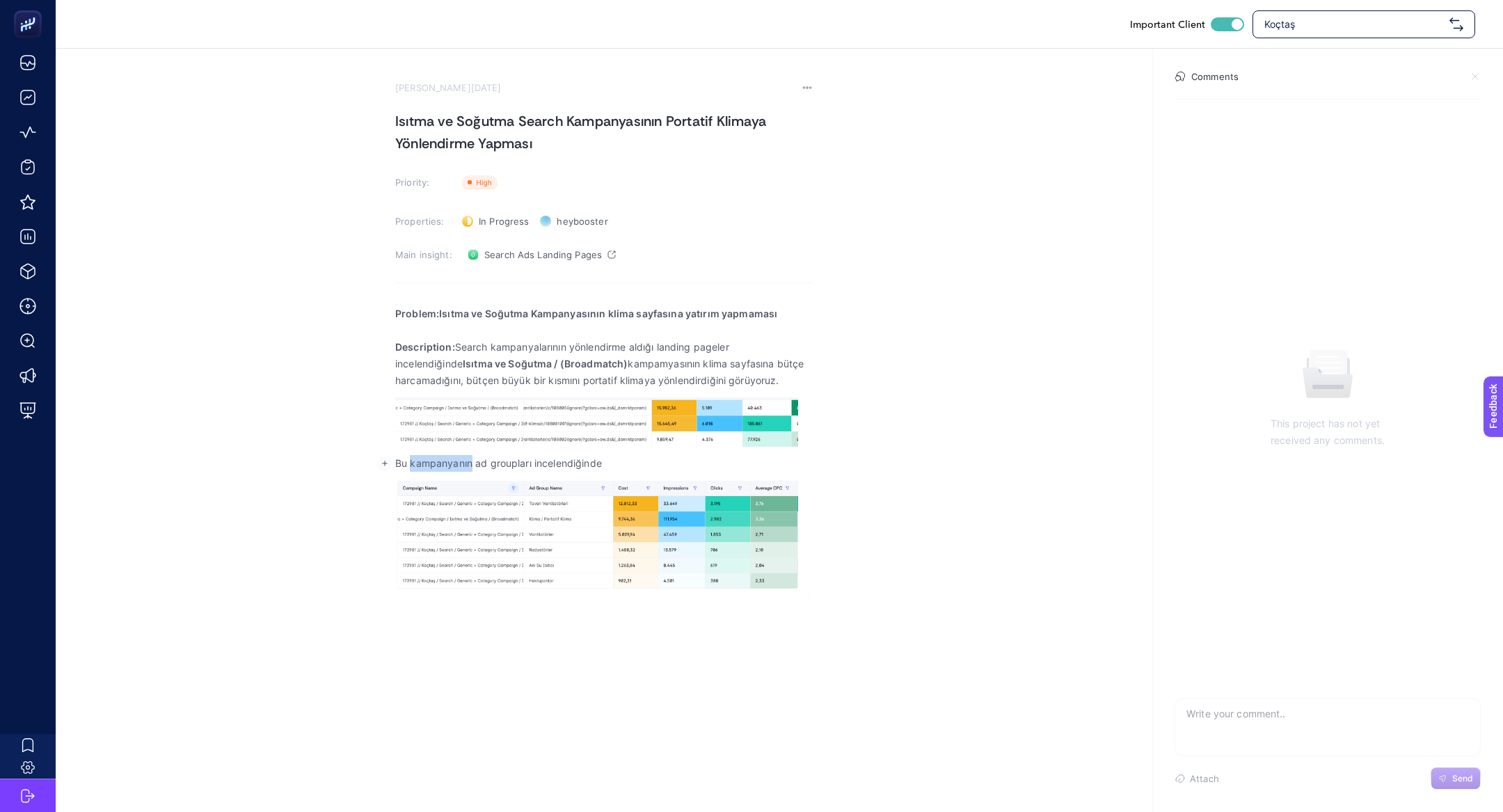
click at [467, 463] on p "Bu kampanyanın ad groupları incelendiğinde" at bounding box center [604, 463] width 418 height 16
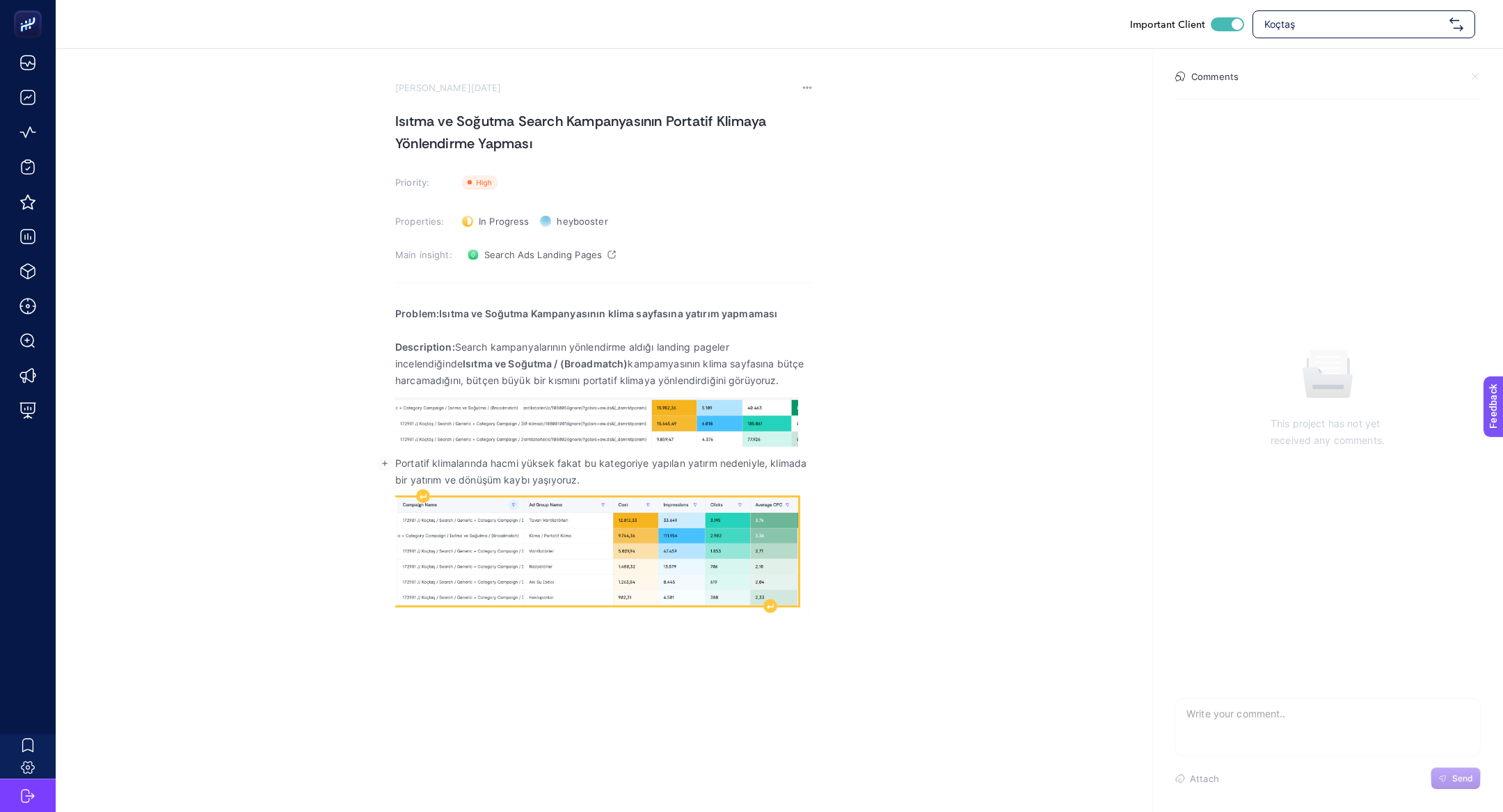
click at [619, 568] on img "Rich Text Editor. Editing area: main" at bounding box center [596, 550] width 403 height 108
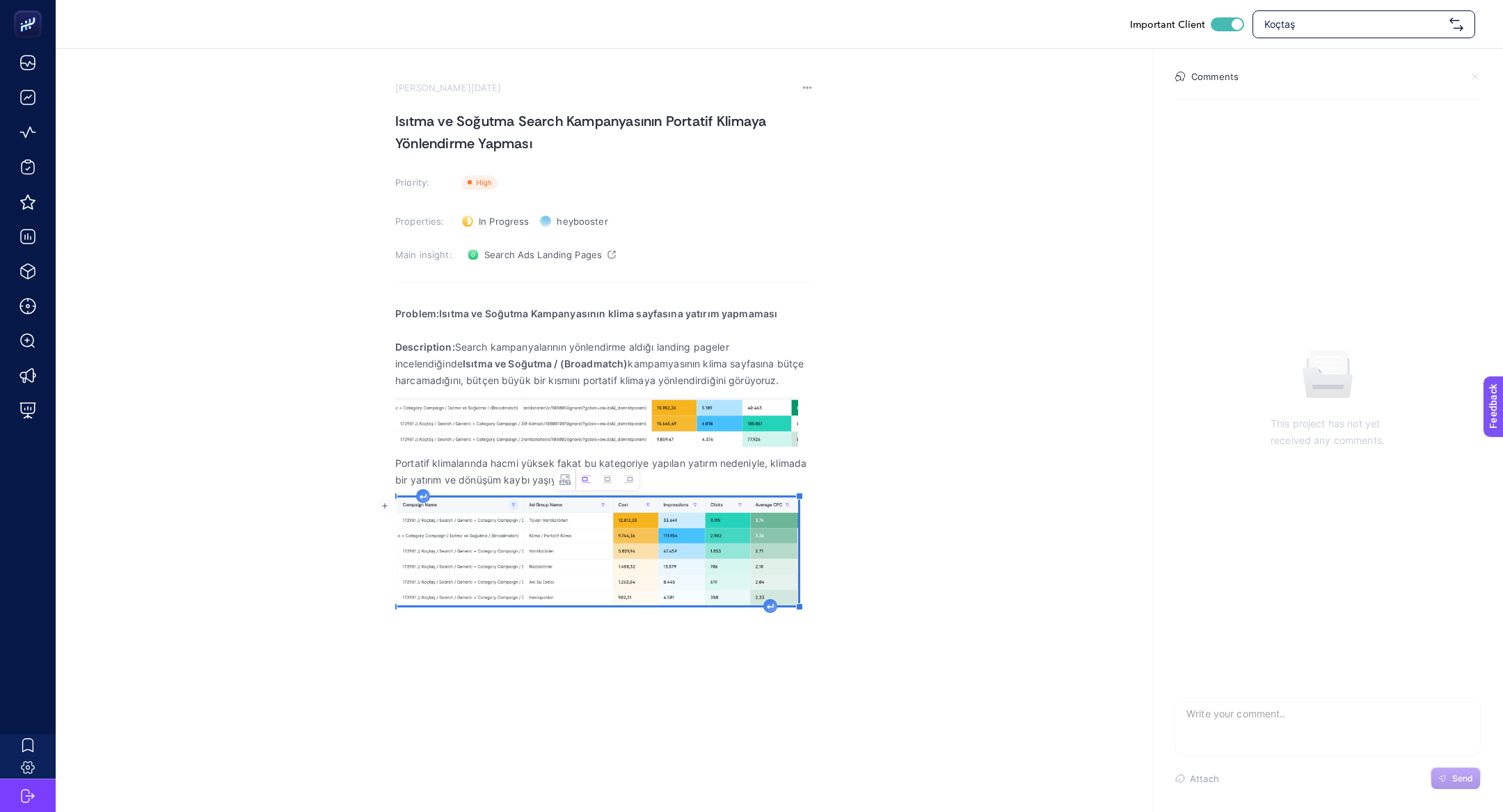
click at [771, 608] on icon "Rich Text Editor. Editing area: main" at bounding box center [770, 606] width 7 height 5
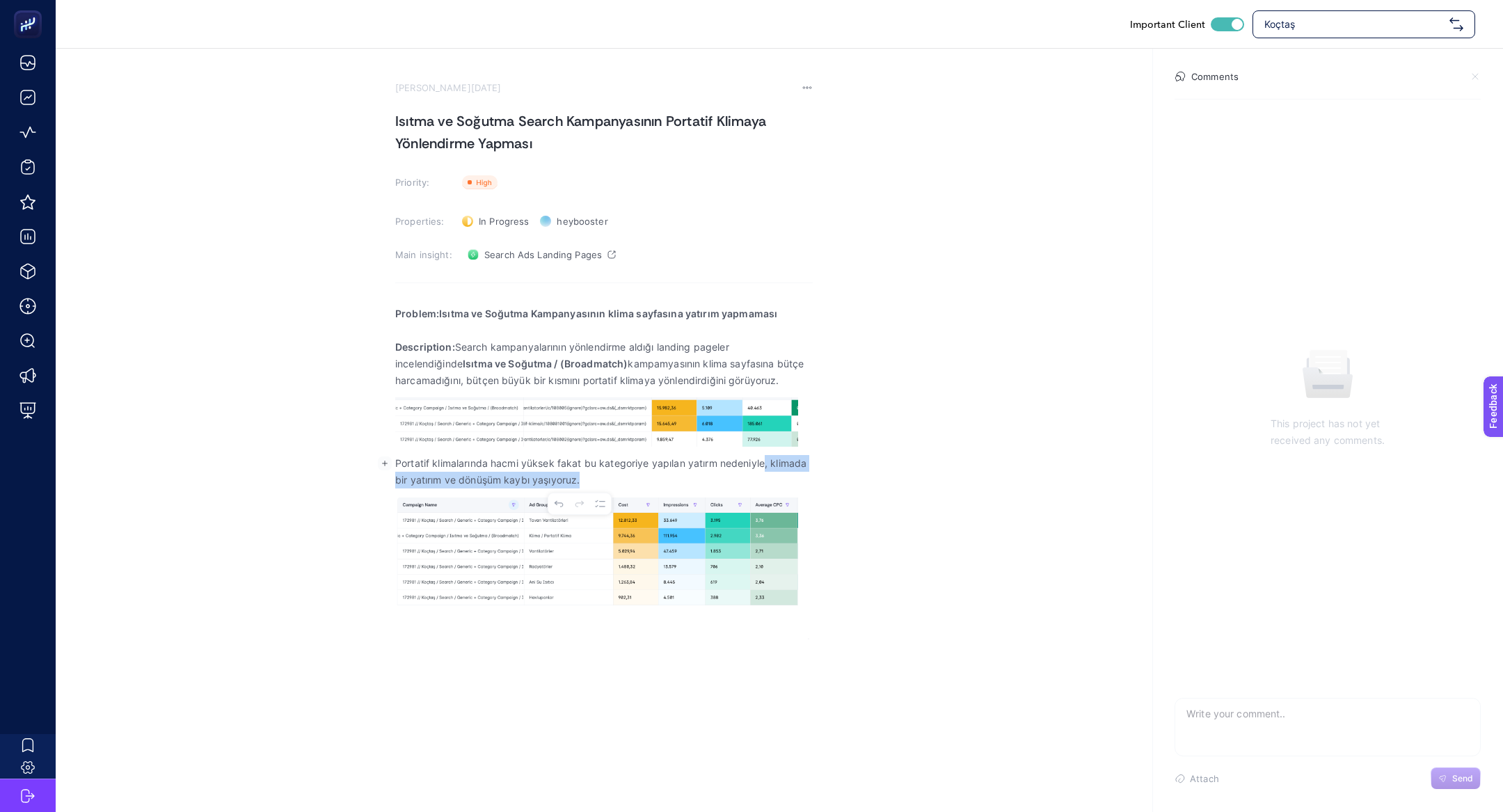
drag, startPoint x: 764, startPoint y: 465, endPoint x: 787, endPoint y: 478, distance: 26.4
click at [787, 478] on p "Portatif klimalarında hacmi yüksek fakat bu kategoriye yapılan yatırm nedeniyle…" at bounding box center [604, 471] width 418 height 34
copy p ", klimada bir yatırım ve dönüşüm kaybı yaşıyoruz."
click at [662, 651] on div "Important Client Koçtaş August 13, 2025 Isıtma ve Soğutma Search Kampanyasının …" at bounding box center [751, 406] width 1503 height 812
click at [658, 627] on p "Rich Text Editor. Editing area: main" at bounding box center [604, 621] width 418 height 16
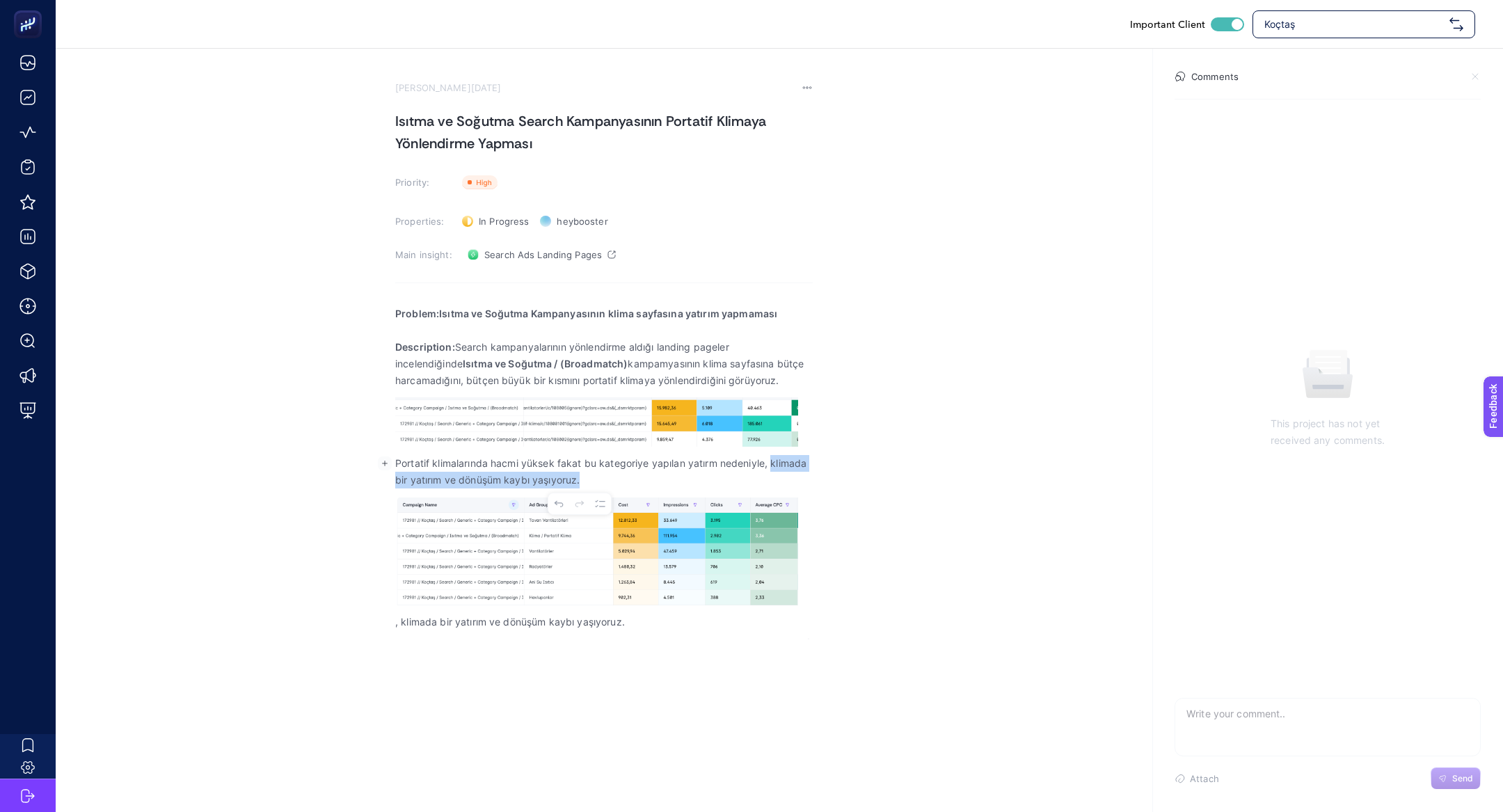
drag, startPoint x: 771, startPoint y: 465, endPoint x: 783, endPoint y: 481, distance: 20.0
click at [783, 481] on p "Portatif klimalarında hacmi yüksek fakat bu kategoriye yapılan yatırm nedeniyle…" at bounding box center [604, 471] width 418 height 34
click at [430, 624] on p ", klimada bir yatırım ve dönüşüm kaybı yaşıyoruz." at bounding box center [604, 621] width 418 height 16
click at [417, 624] on p ", klimada bir yatırım ve dönüşüm kaybı yaşıyoruz." at bounding box center [604, 621] width 418 height 16
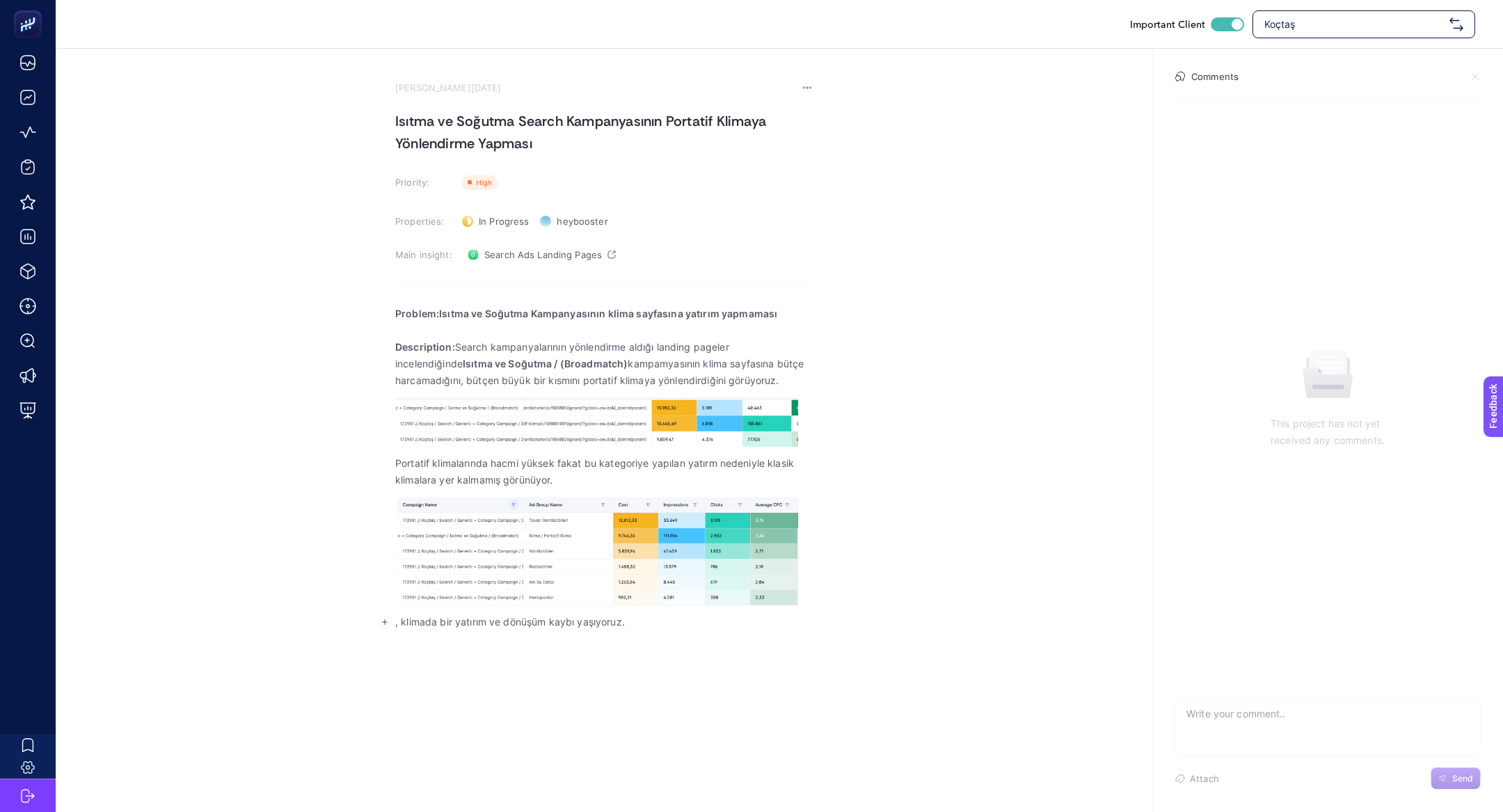
click at [417, 624] on p ", klimada bir yatırım ve dönüşüm kaybı yaşıyoruz." at bounding box center [604, 621] width 418 height 16
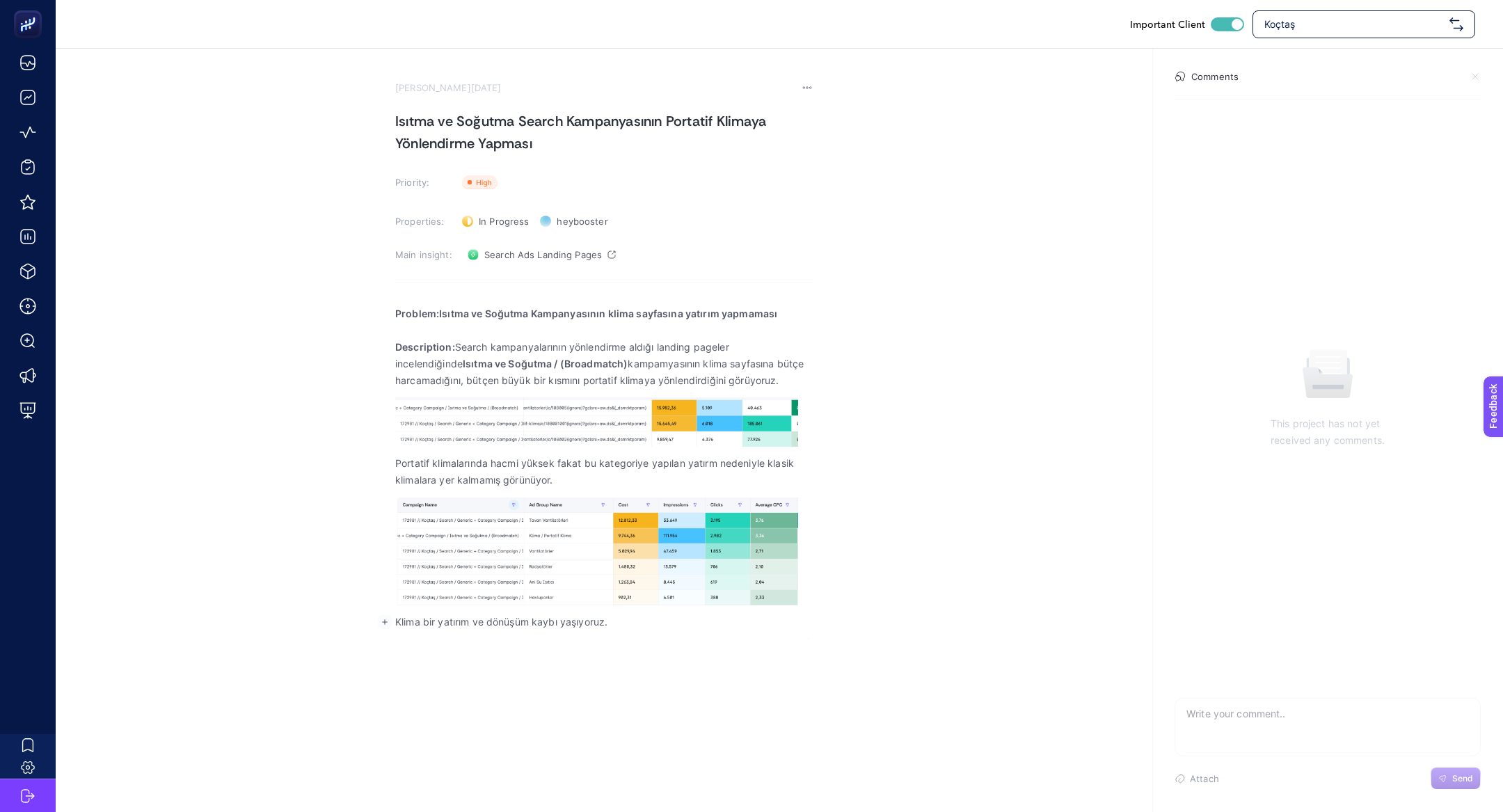
drag, startPoint x: 427, startPoint y: 622, endPoint x: 634, endPoint y: 639, distance: 207.7
click at [634, 639] on div "Important Client Koçtaş August 13, 2025 Isıtma ve Soğutma Search Kampanyasının …" at bounding box center [751, 406] width 1503 height 812
drag, startPoint x: 423, startPoint y: 622, endPoint x: 745, endPoint y: 624, distance: 322.0
click at [745, 624] on p "Klima bir yatırım ve dönüşüm kaybı yaşıyoruz." at bounding box center [604, 621] width 418 height 16
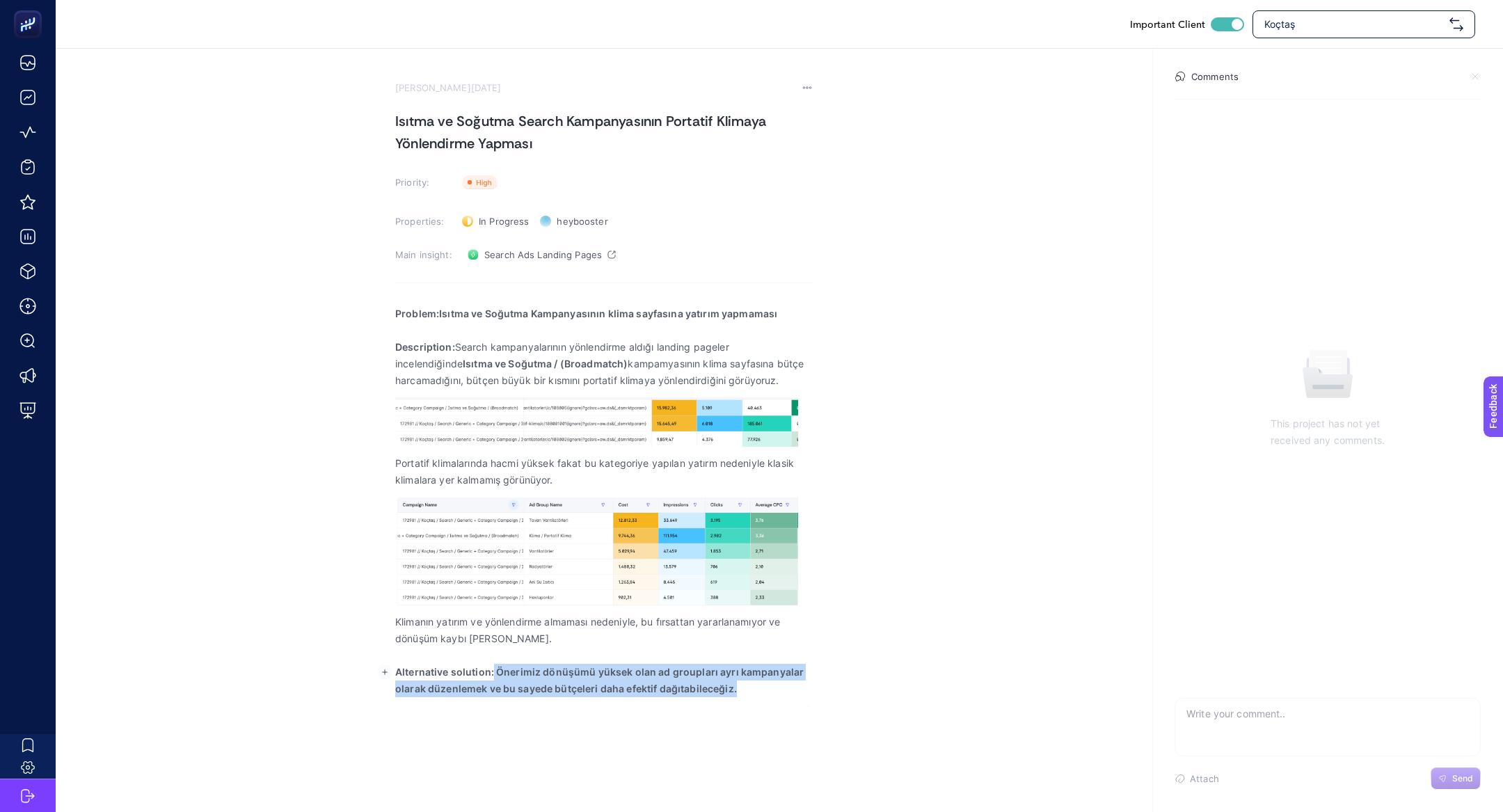
drag, startPoint x: 492, startPoint y: 674, endPoint x: 798, endPoint y: 711, distance: 308.2
click at [798, 711] on div "Important Client Koçtaş August 13, 2025 Isıtma ve Soğutma Search Kampanyasının …" at bounding box center [751, 406] width 1503 height 812
click at [565, 678] on p "Alternative solution: Önerimiz dönüşümü yüksek olan ad groupları ayrı kampanyal…" at bounding box center [604, 680] width 418 height 34
drag, startPoint x: 537, startPoint y: 671, endPoint x: 844, endPoint y: 715, distance: 310.1
click at [844, 716] on div "Important Client Koçtaş August 13, 2025 Isıtma ve Soğutma Search Kampanyasının …" at bounding box center [751, 406] width 1503 height 812
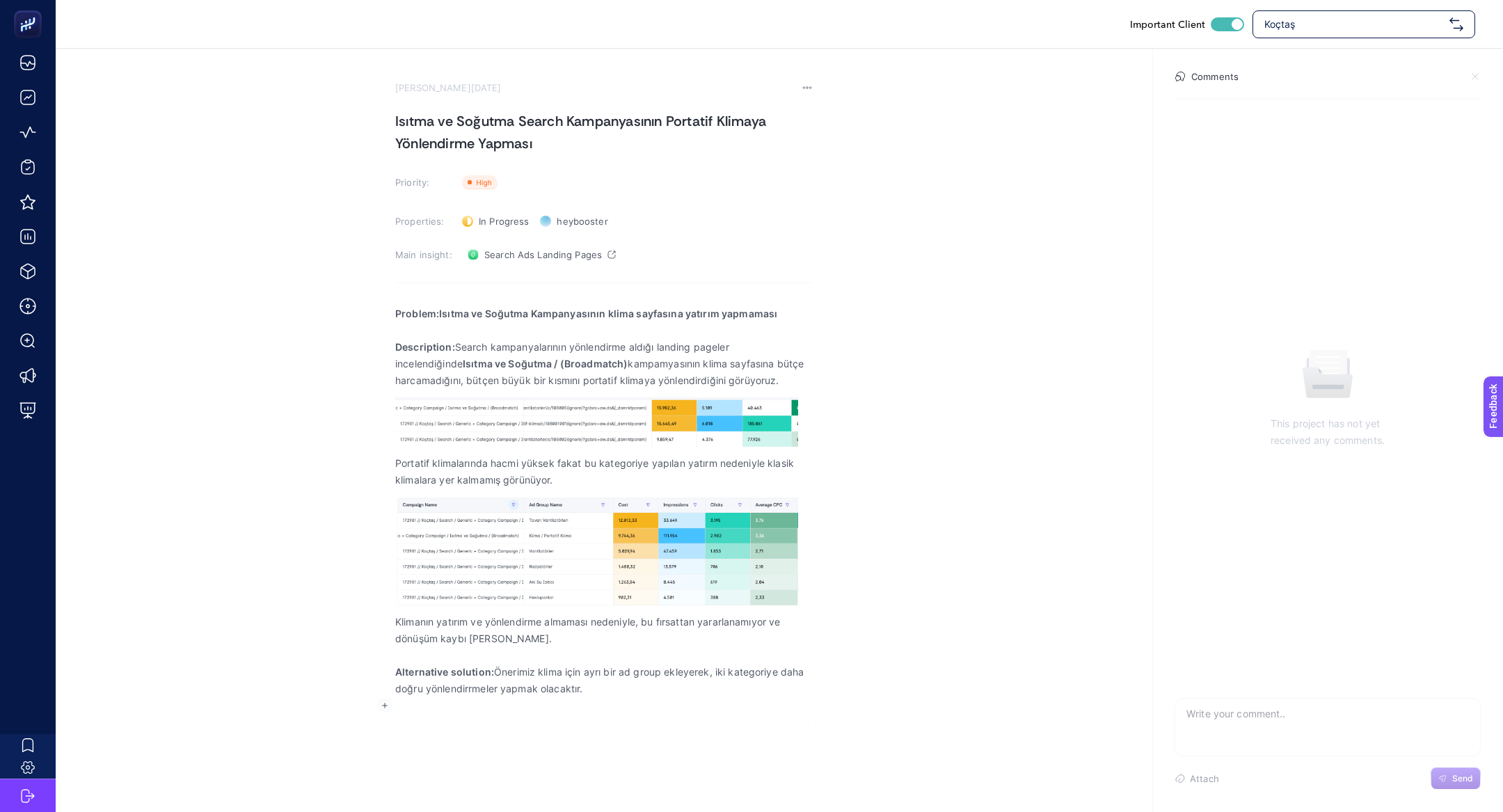
click at [1278, 733] on textarea at bounding box center [1328, 720] width 305 height 45
type textarea "burada sorunumuz devam etmektedir."
click at [1465, 771] on button "Send" at bounding box center [1456, 778] width 50 height 22
click at [474, 111] on h1 "Isıtma ve Soğutma Search Kampanyasının Portatif Klimaya Yönlendirme Yapması" at bounding box center [604, 132] width 418 height 45
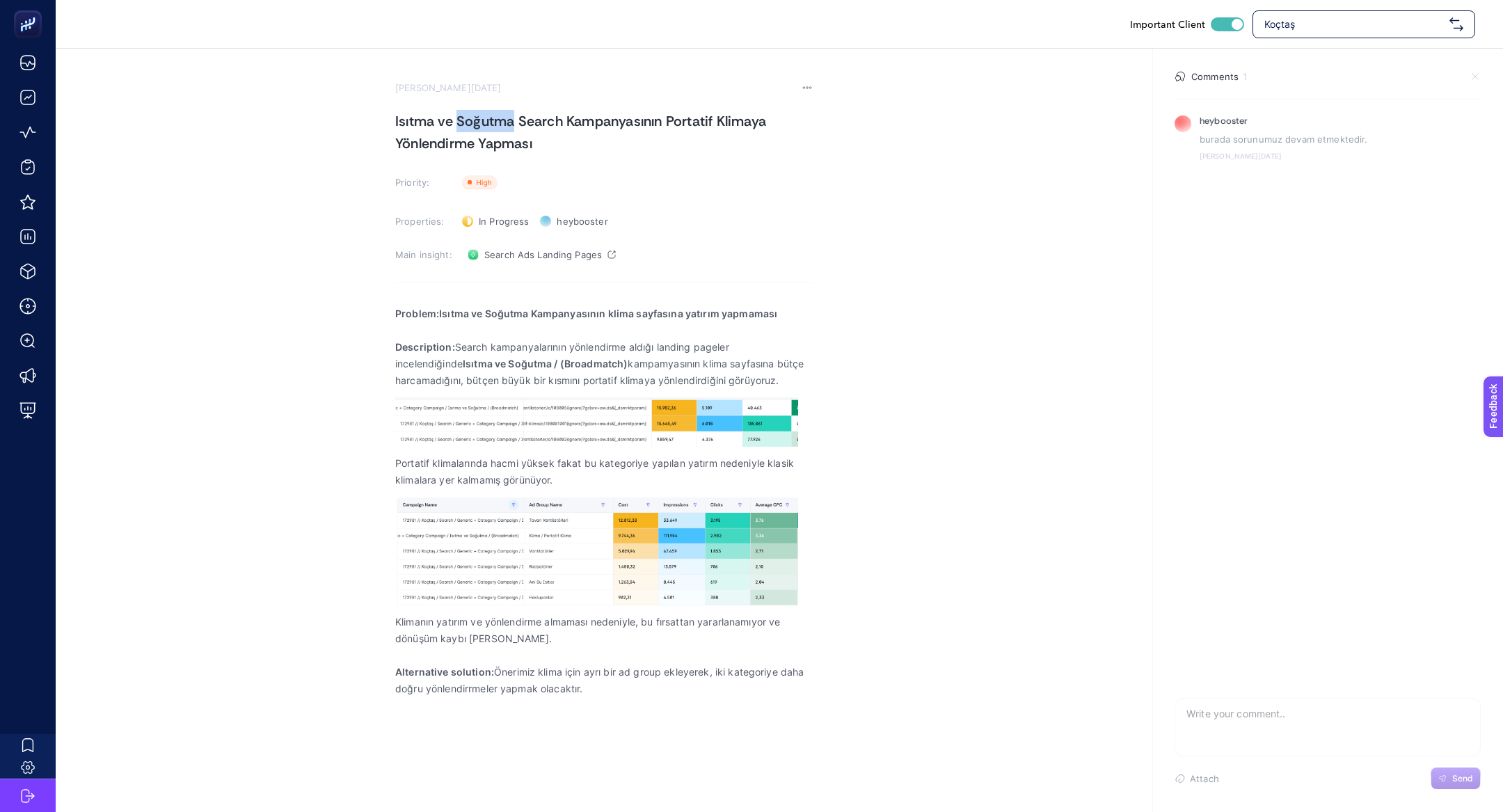
click at [474, 111] on h1 "Isıtma ve Soğutma Search Kampanyasının Portatif Klimaya Yönlendirme Yapması" at bounding box center [604, 132] width 418 height 45
copy h1 "Isıtma ve Soğutma Search Kampanyasının Portatif Klimaya Yönlendirme Yapması"
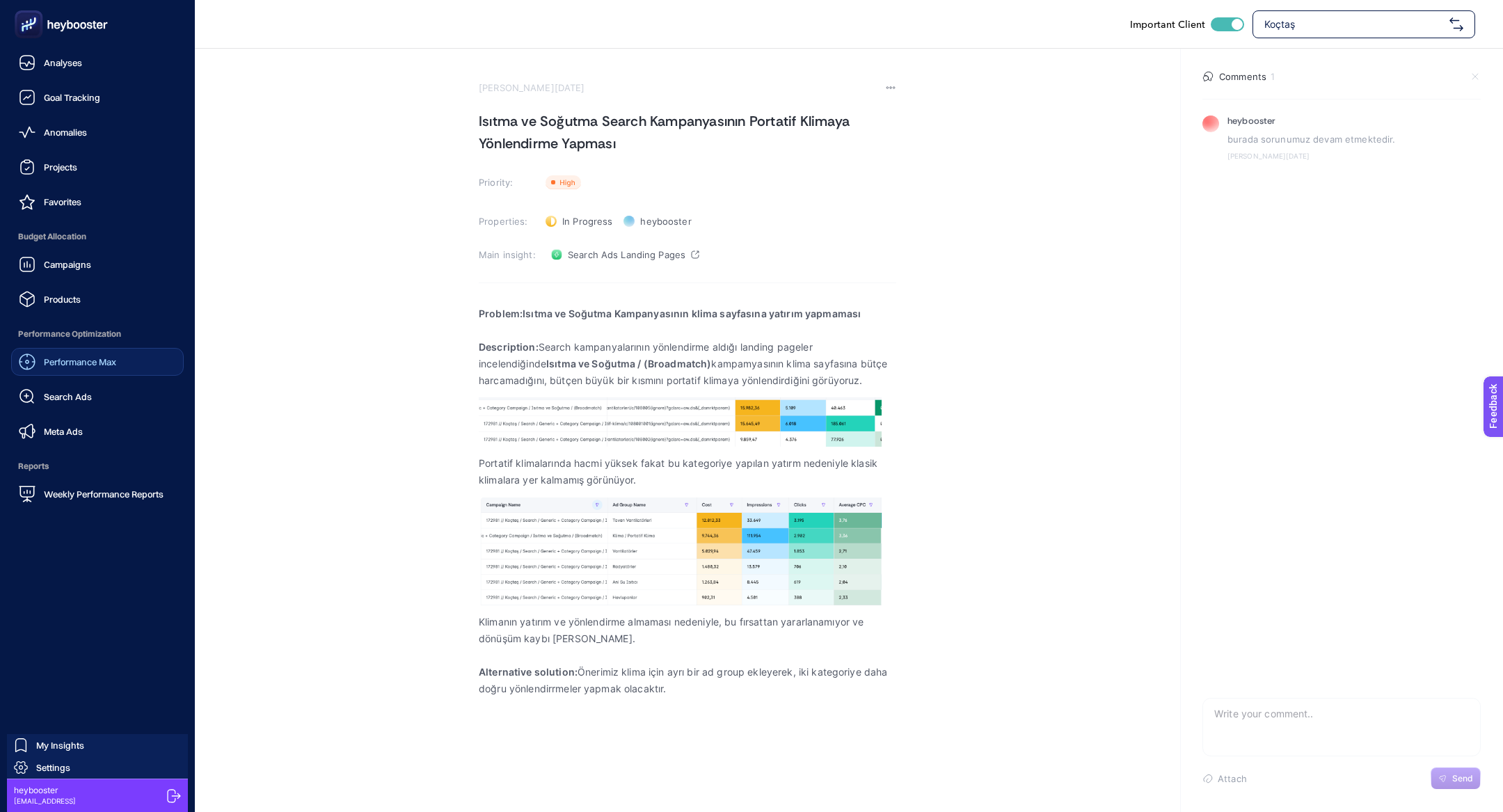
click at [63, 348] on div "Performance Max Search Ads Meta Ads" at bounding box center [97, 397] width 173 height 97
click at [63, 348] on link "Performance Max" at bounding box center [97, 361] width 173 height 27
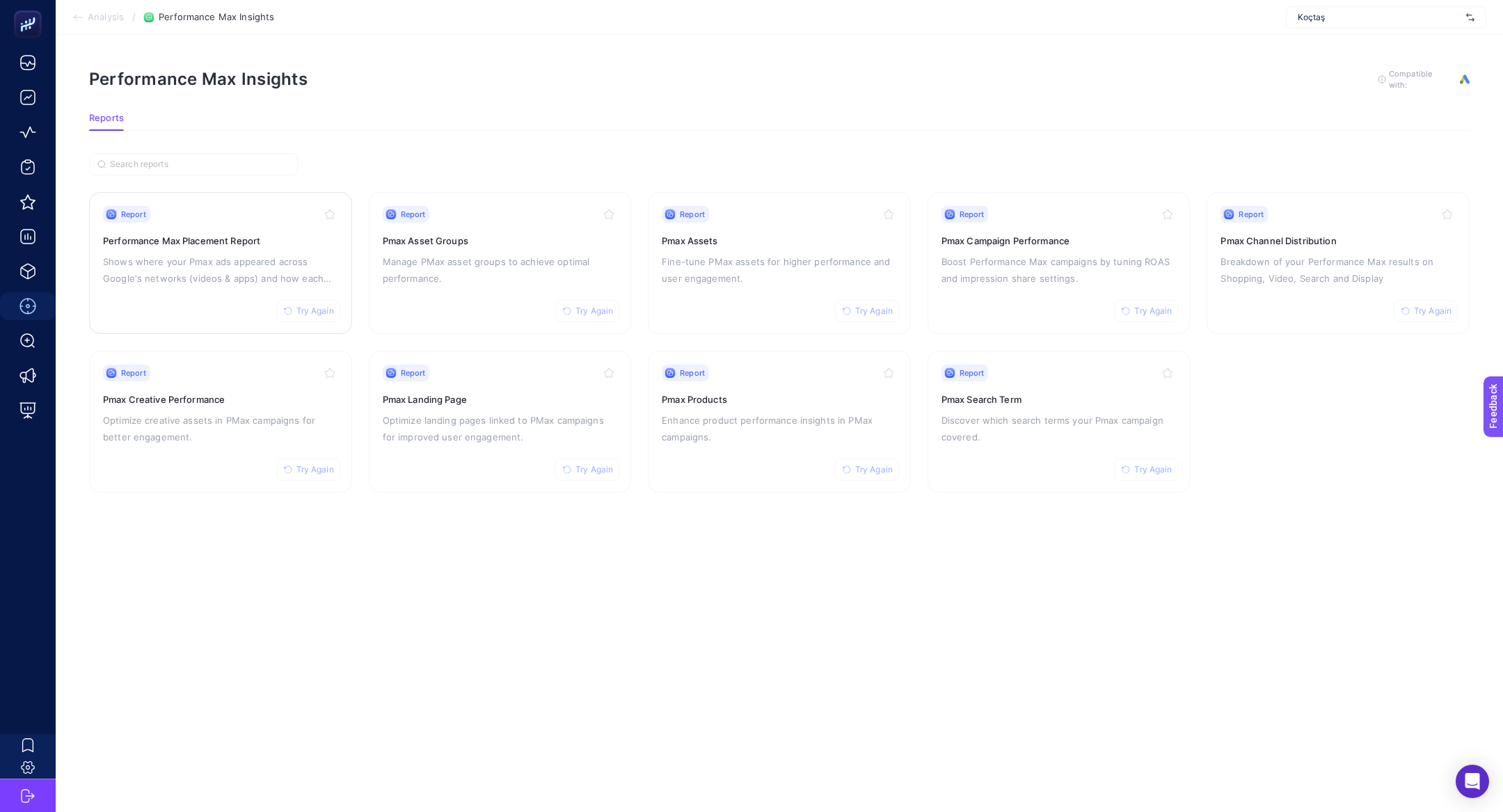
click at [205, 280] on p "Shows where your Pmax ads appeared across Google's networks (videos & apps) and…" at bounding box center [220, 269] width 235 height 34
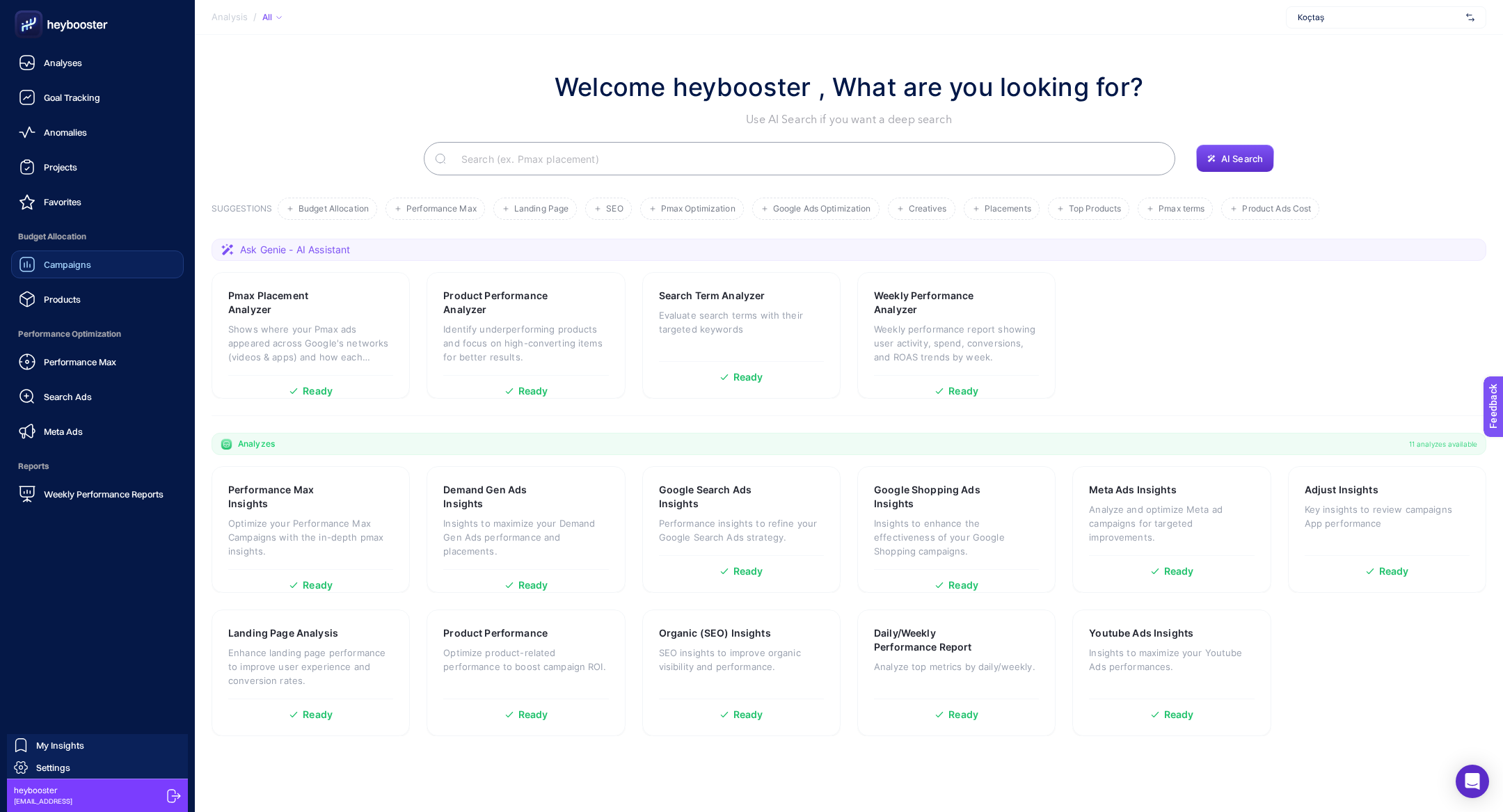
click at [79, 261] on span "Campaigns" at bounding box center [68, 265] width 47 height 11
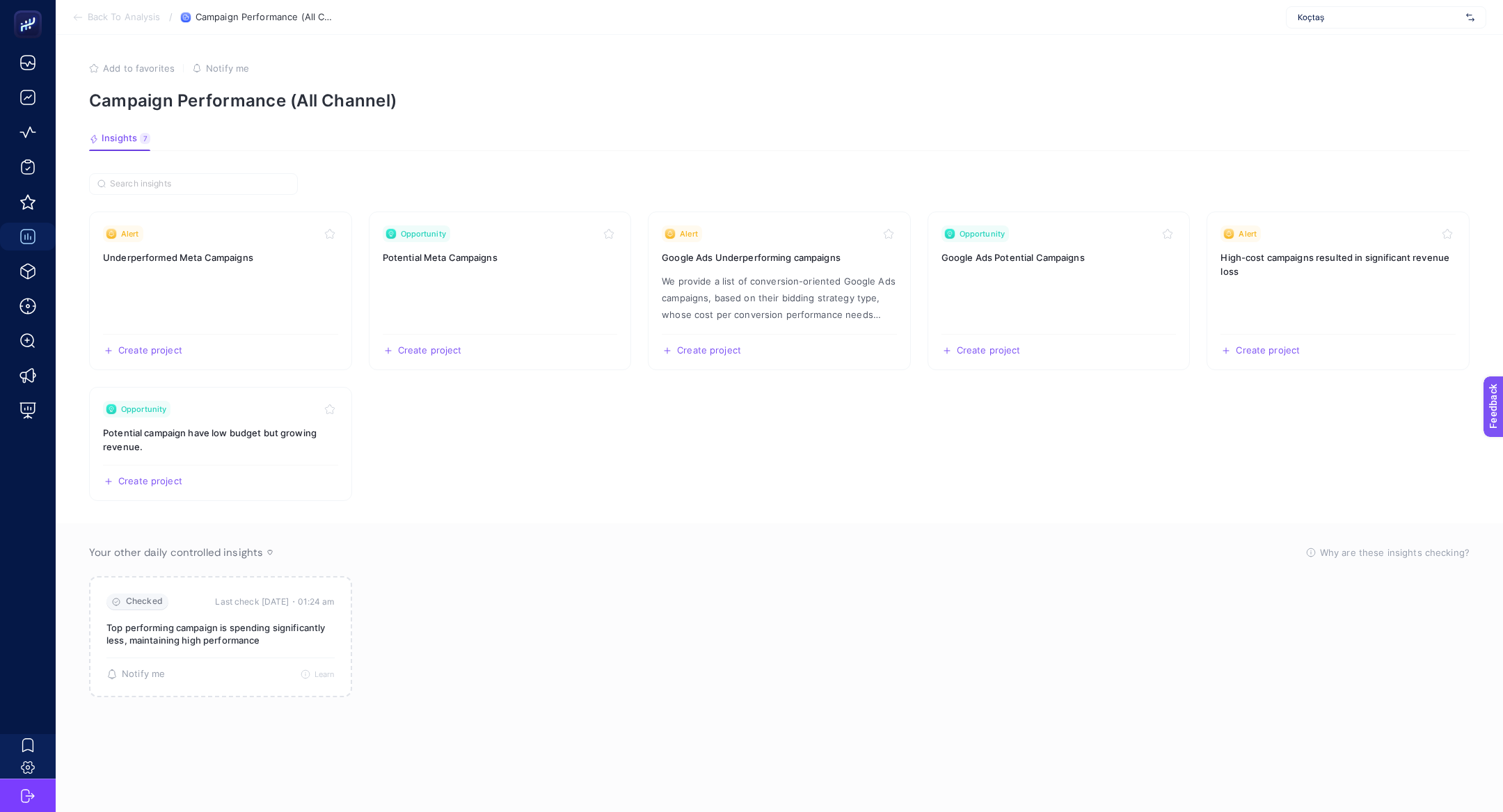
click at [112, 15] on span "Back To Analysis" at bounding box center [124, 17] width 73 height 11
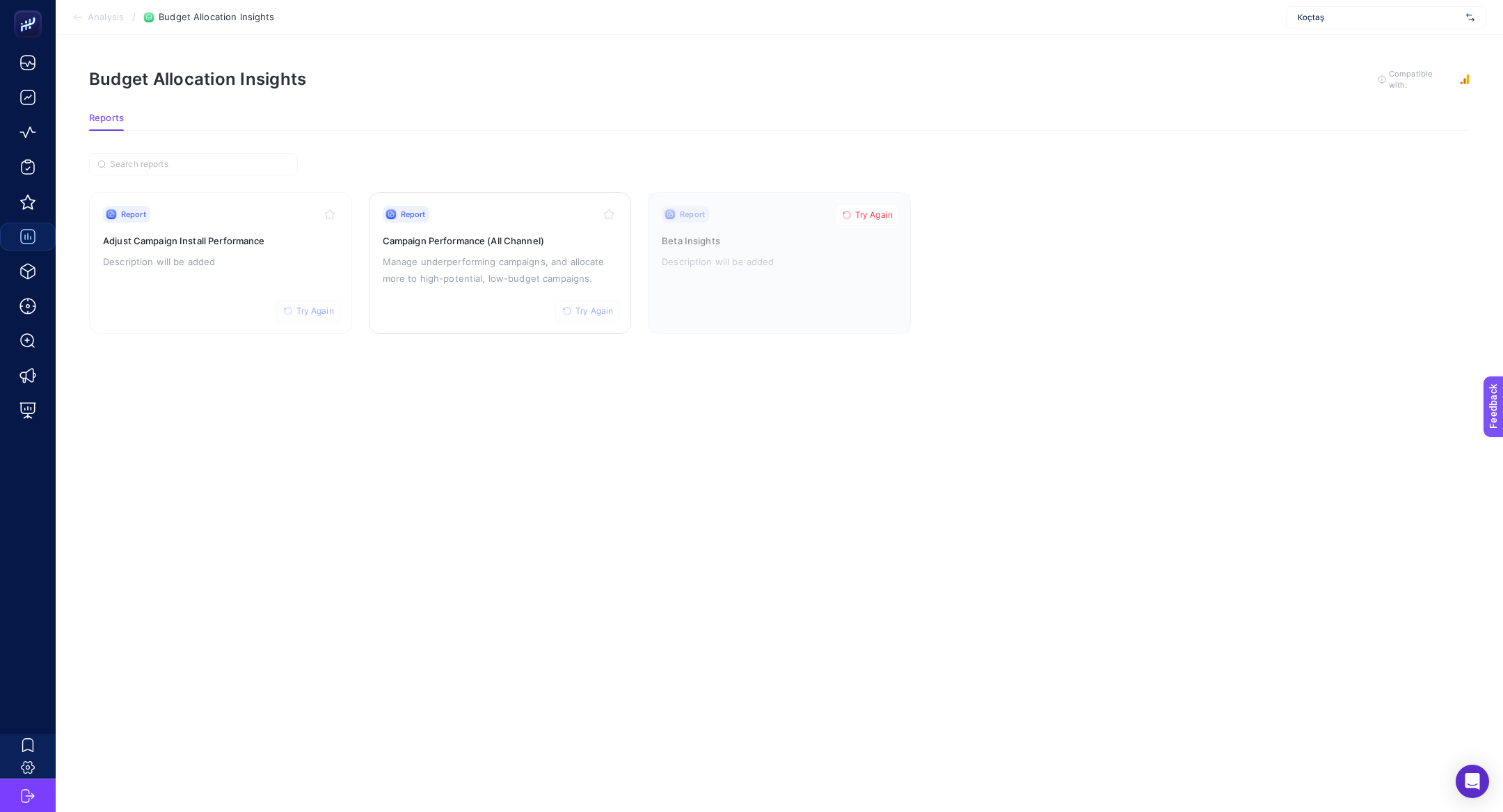
click at [587, 318] on button "Try Again" at bounding box center [587, 311] width 64 height 22
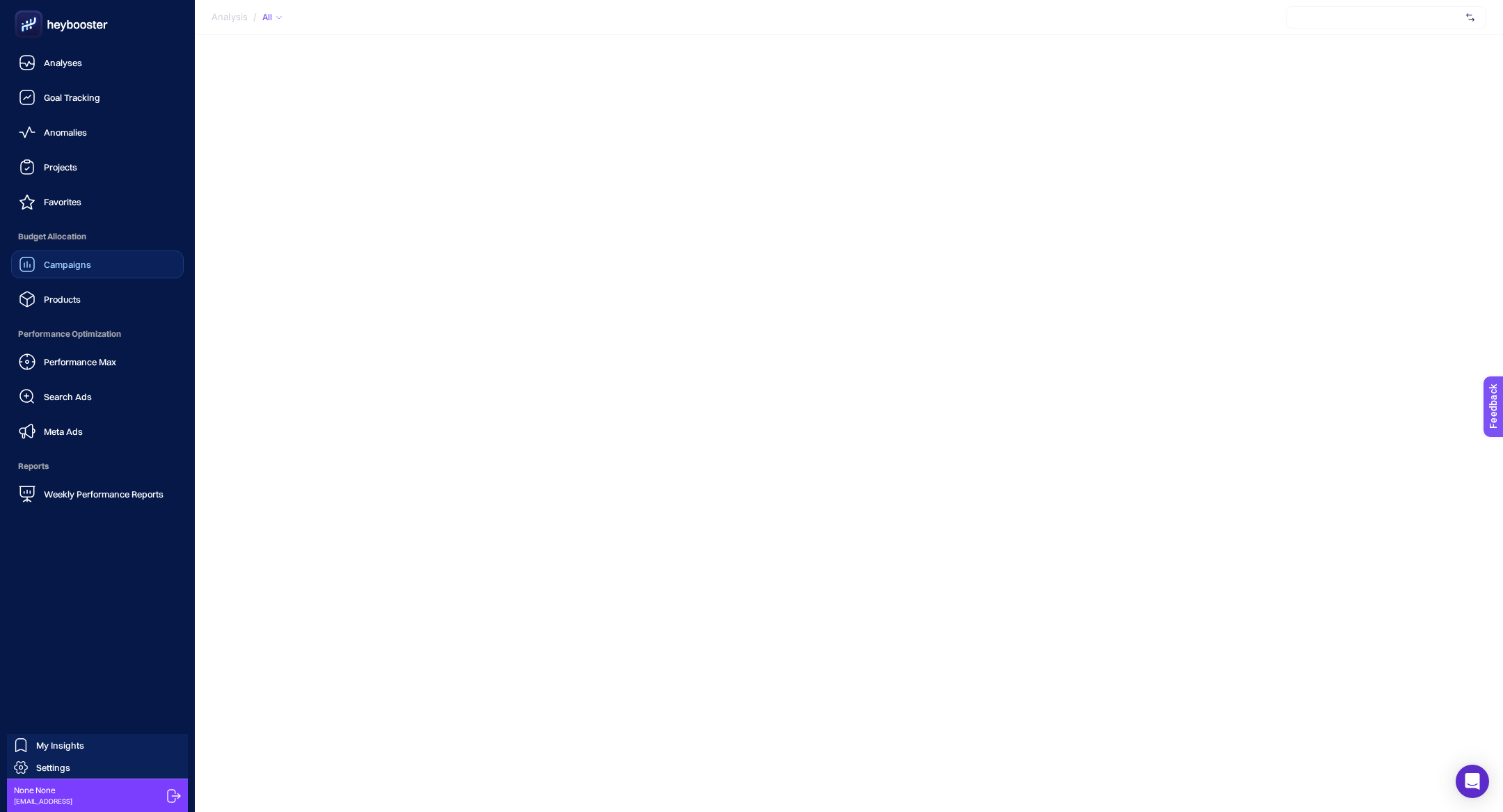
click at [64, 265] on span "Campaigns" at bounding box center [68, 265] width 47 height 11
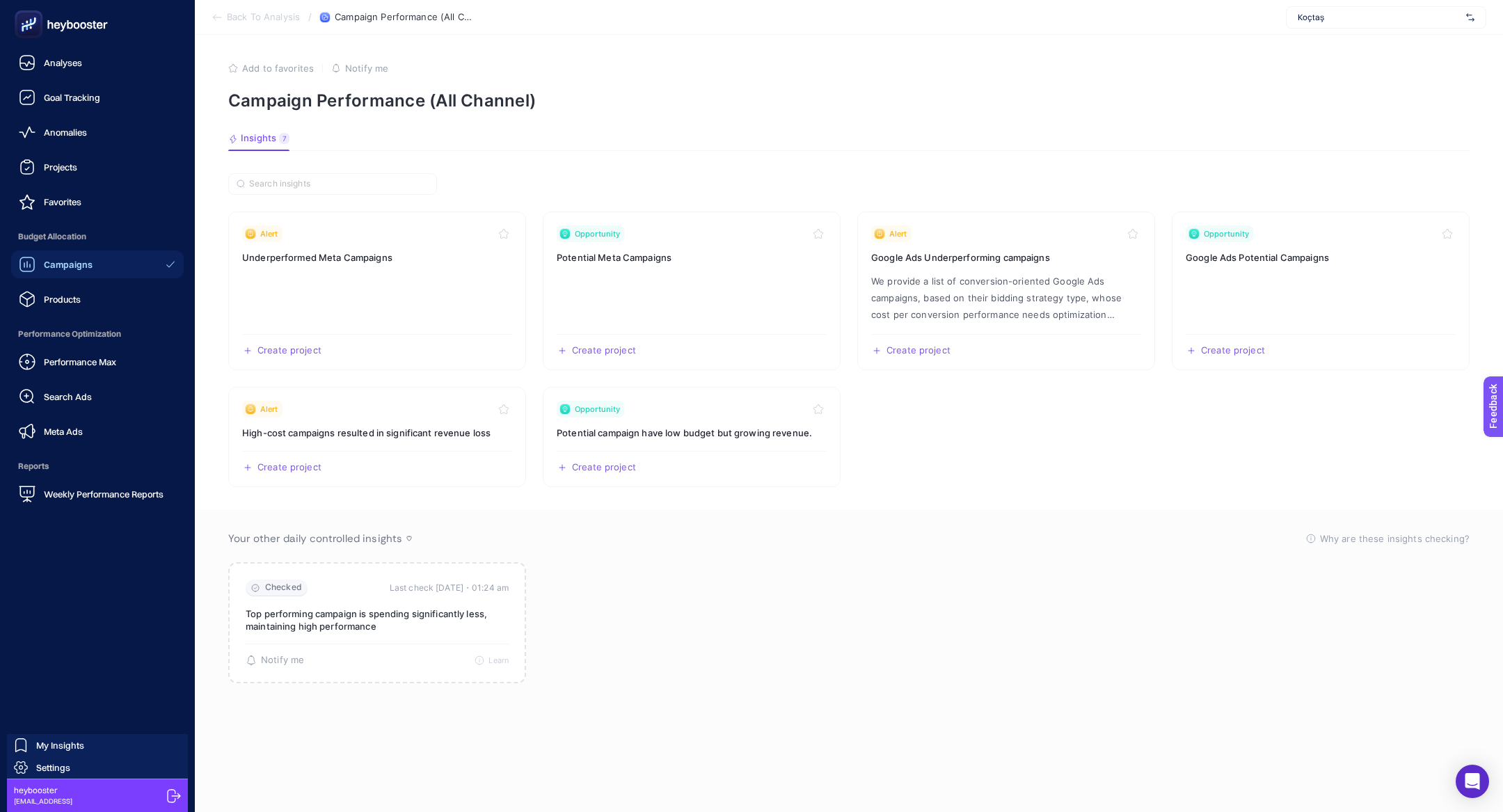
click at [27, 260] on icon at bounding box center [27, 264] width 16 height 16
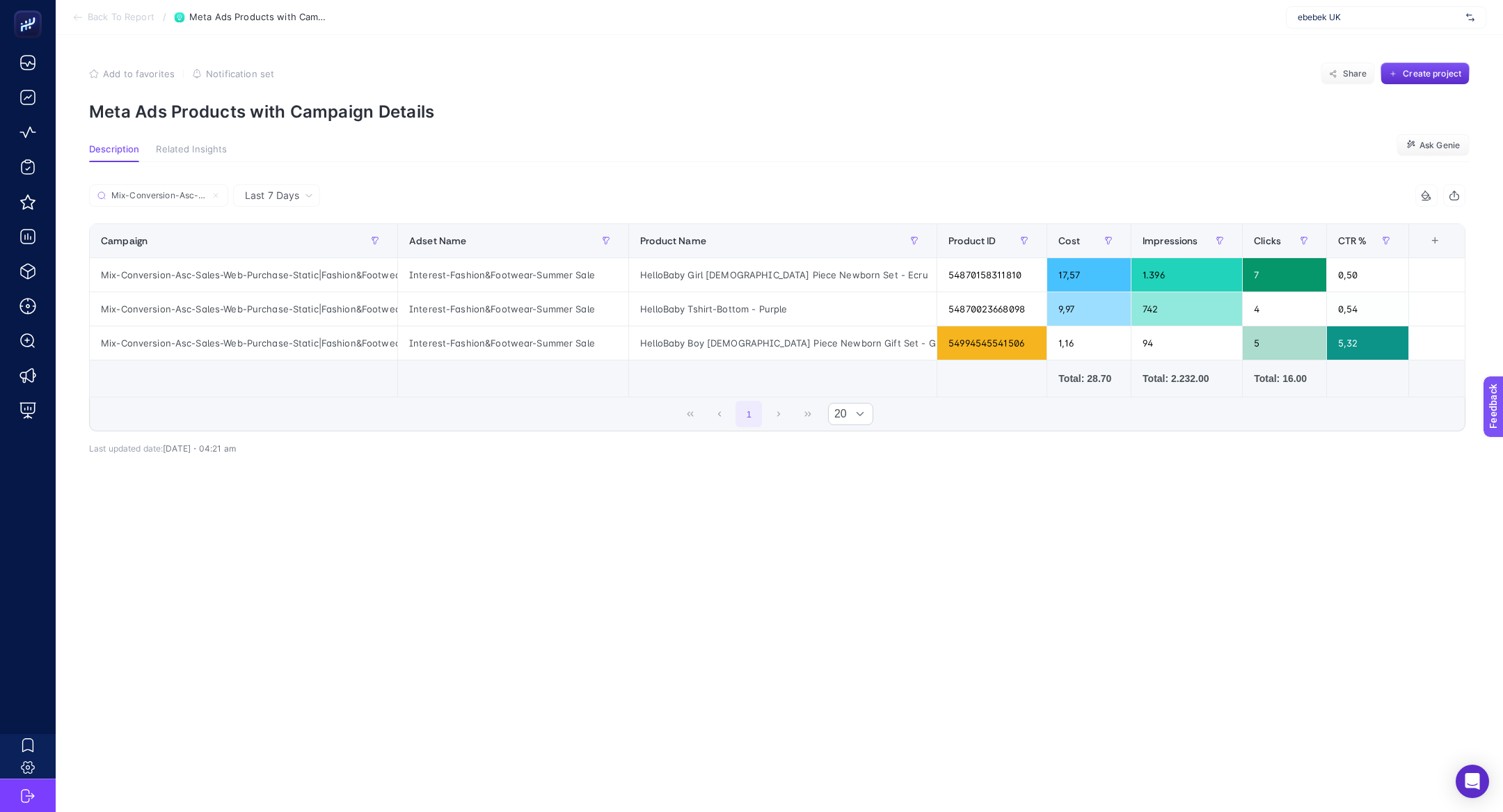
scroll to position [0, 3]
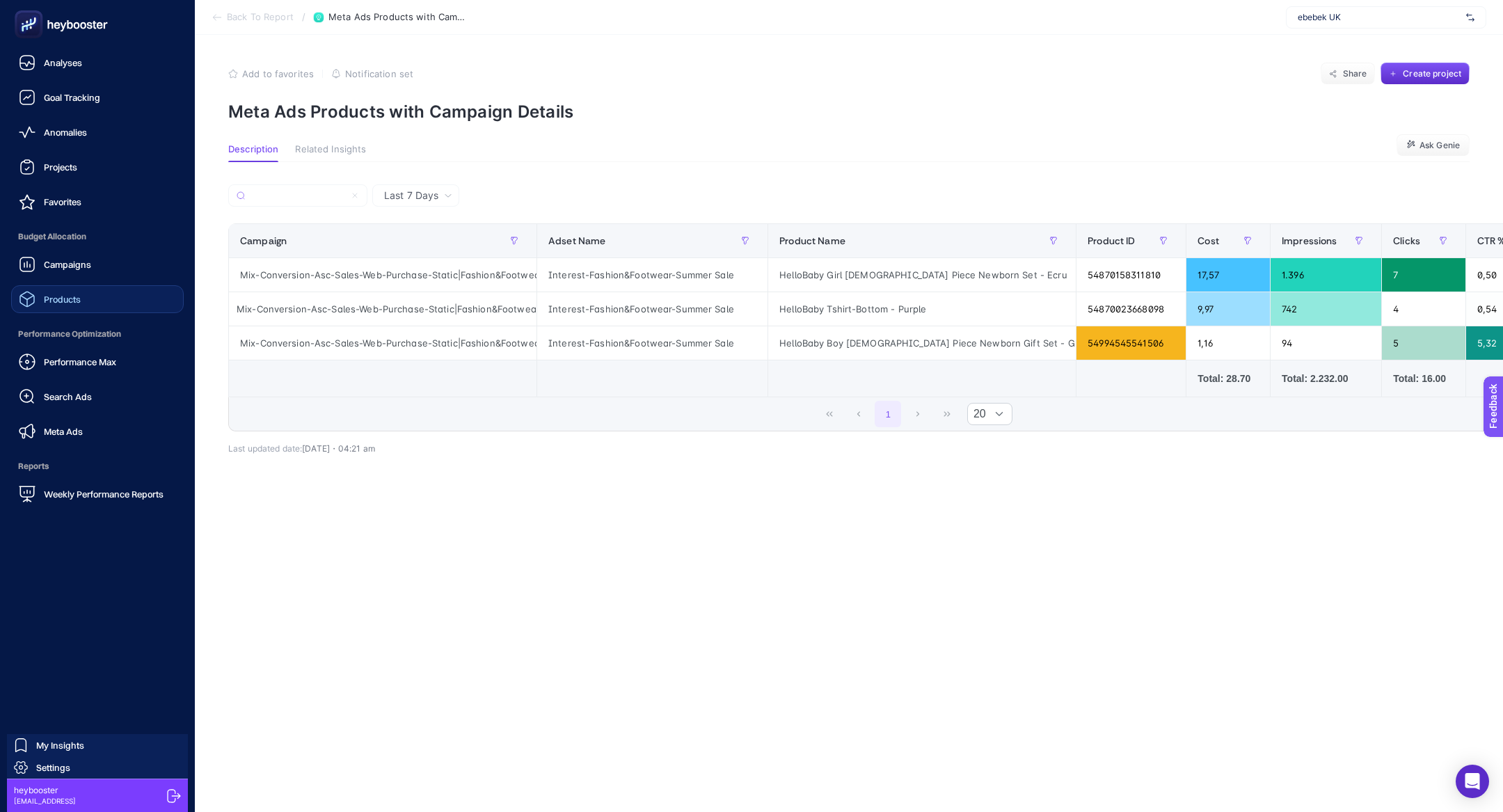
type input "Mix-Conversion-Asc-Sales-Web-Purchase-Static|Fashion&Footwear"
click at [53, 298] on span "Products" at bounding box center [62, 299] width 37 height 11
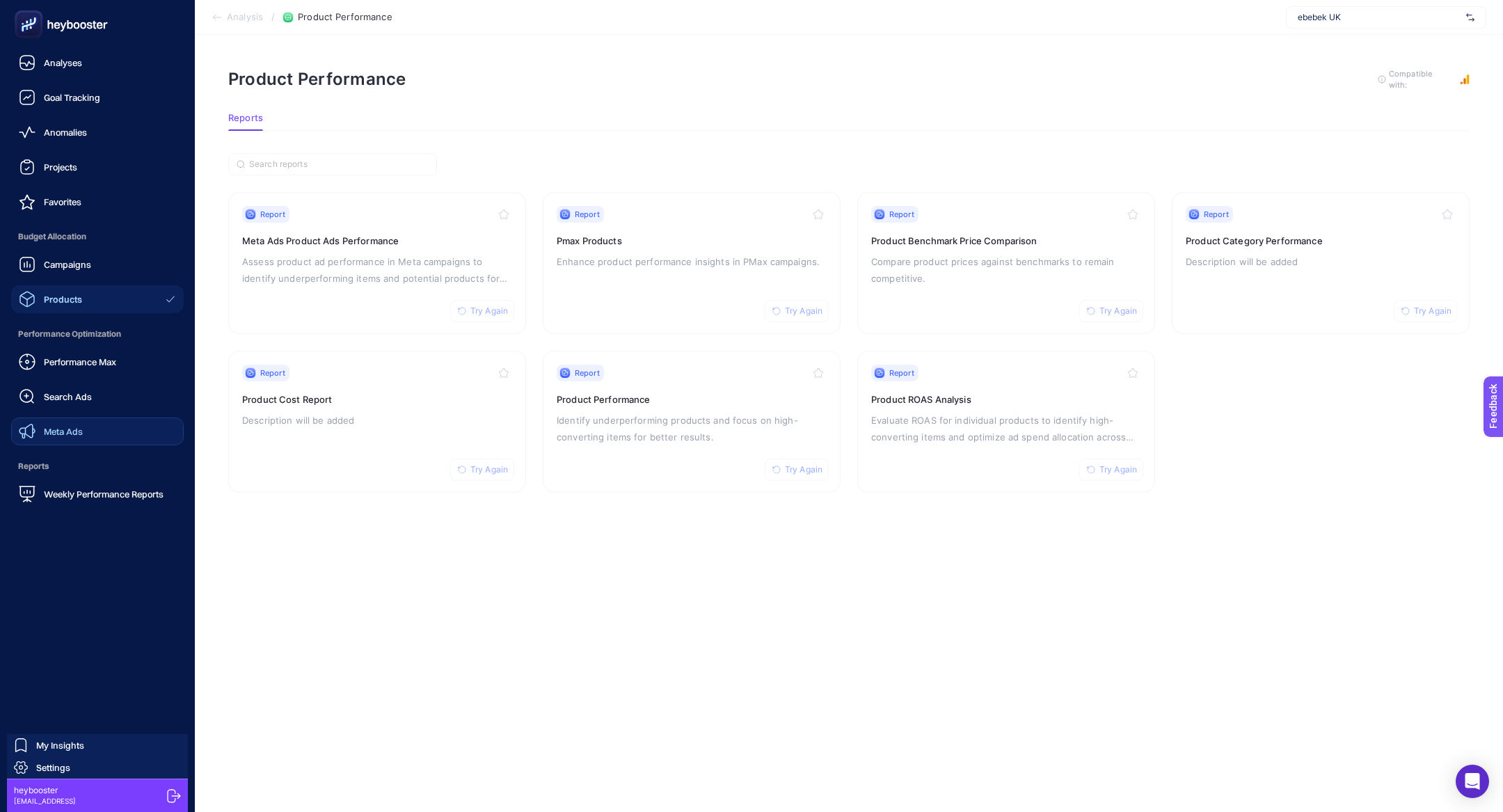
click at [55, 424] on div "Meta Ads" at bounding box center [50, 431] width 64 height 16
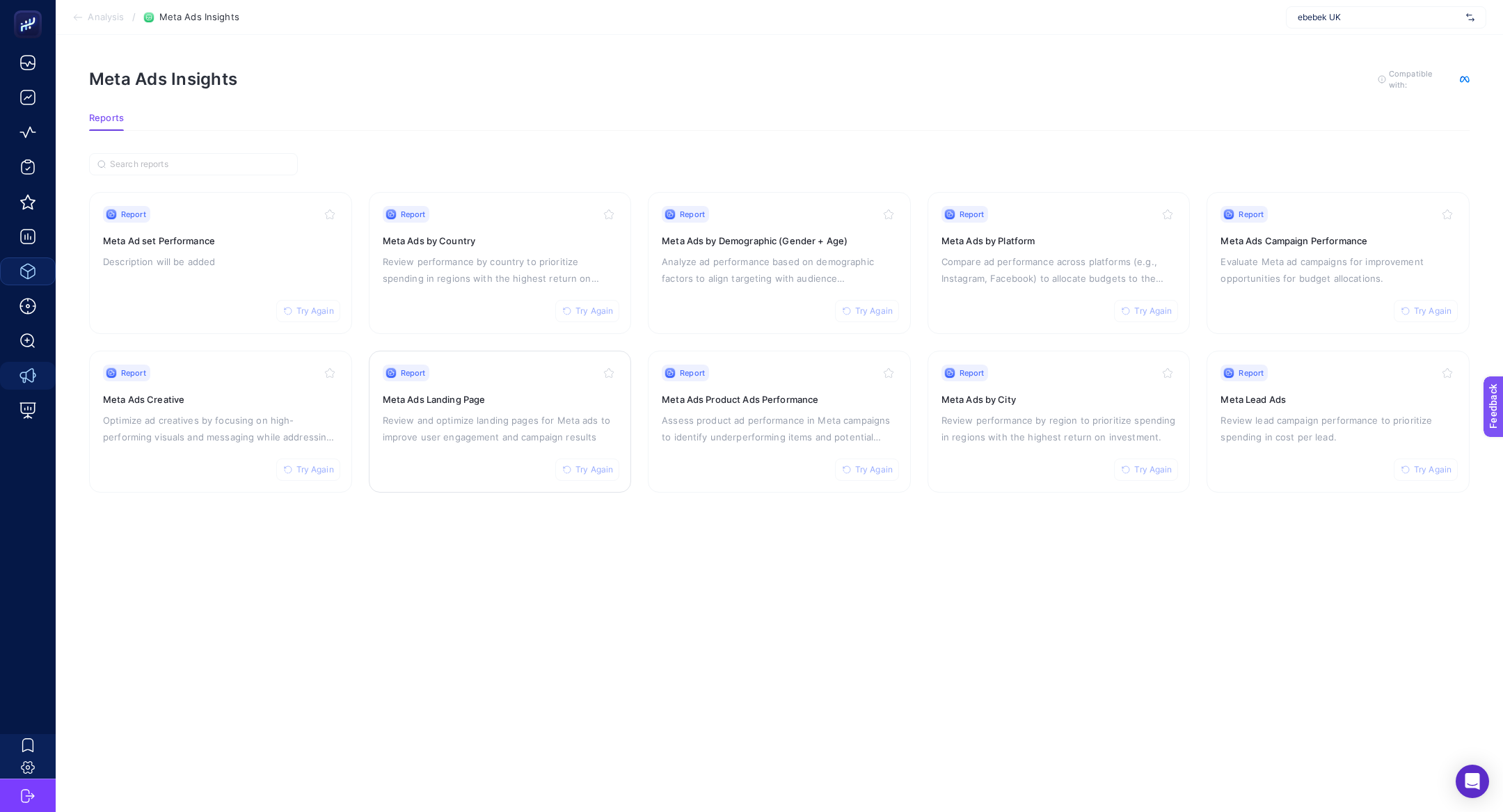
click at [401, 428] on p "Review and optimize landing pages for Meta ads to improve user engagement and c…" at bounding box center [500, 428] width 235 height 34
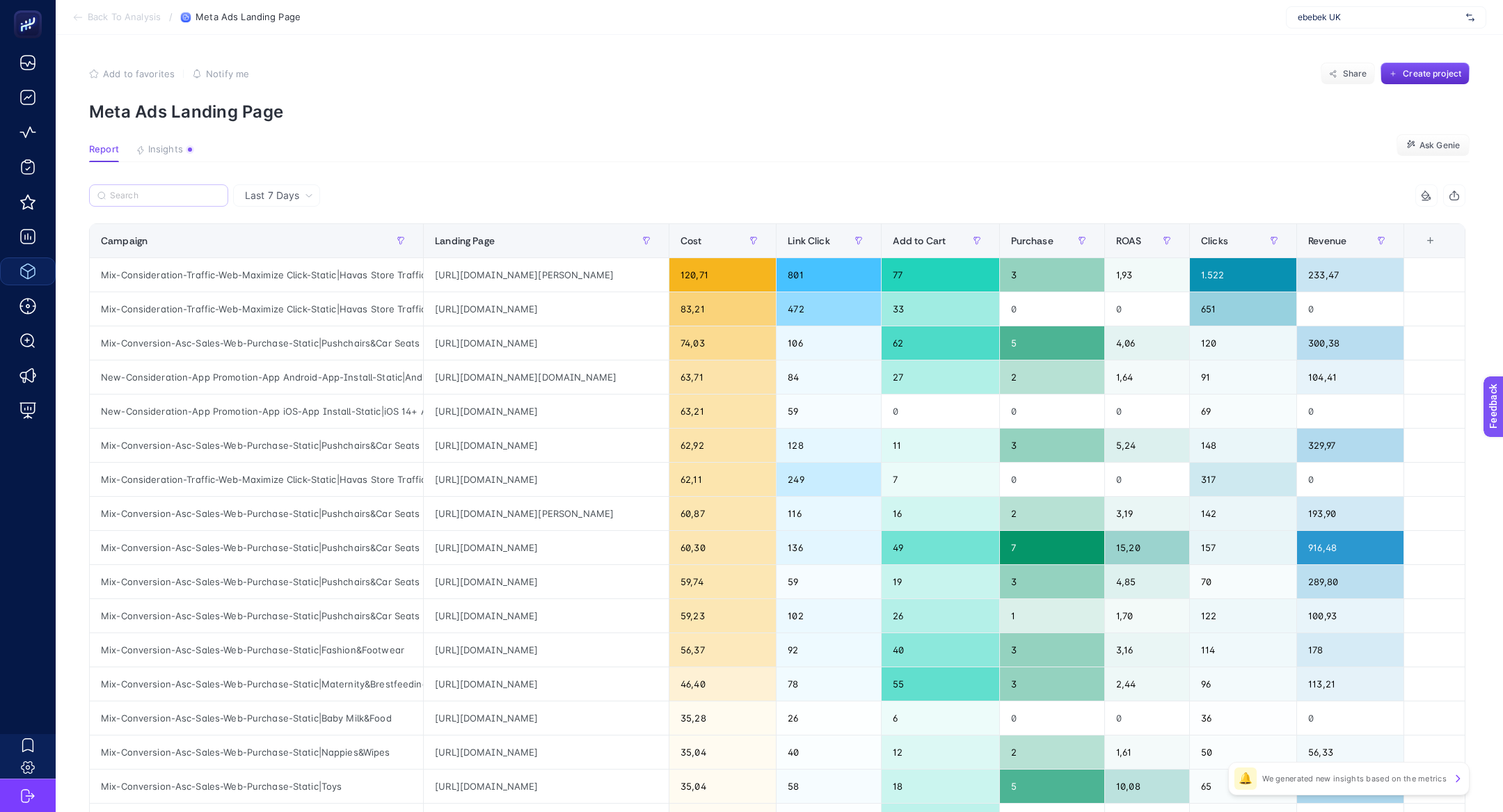
click at [176, 202] on label at bounding box center [158, 196] width 139 height 22
click at [176, 201] on input "Search" at bounding box center [165, 196] width 110 height 10
paste input "Mix-Conversion-Asc-Sales-Web-Purchase-Static|Fashion&Footwear"
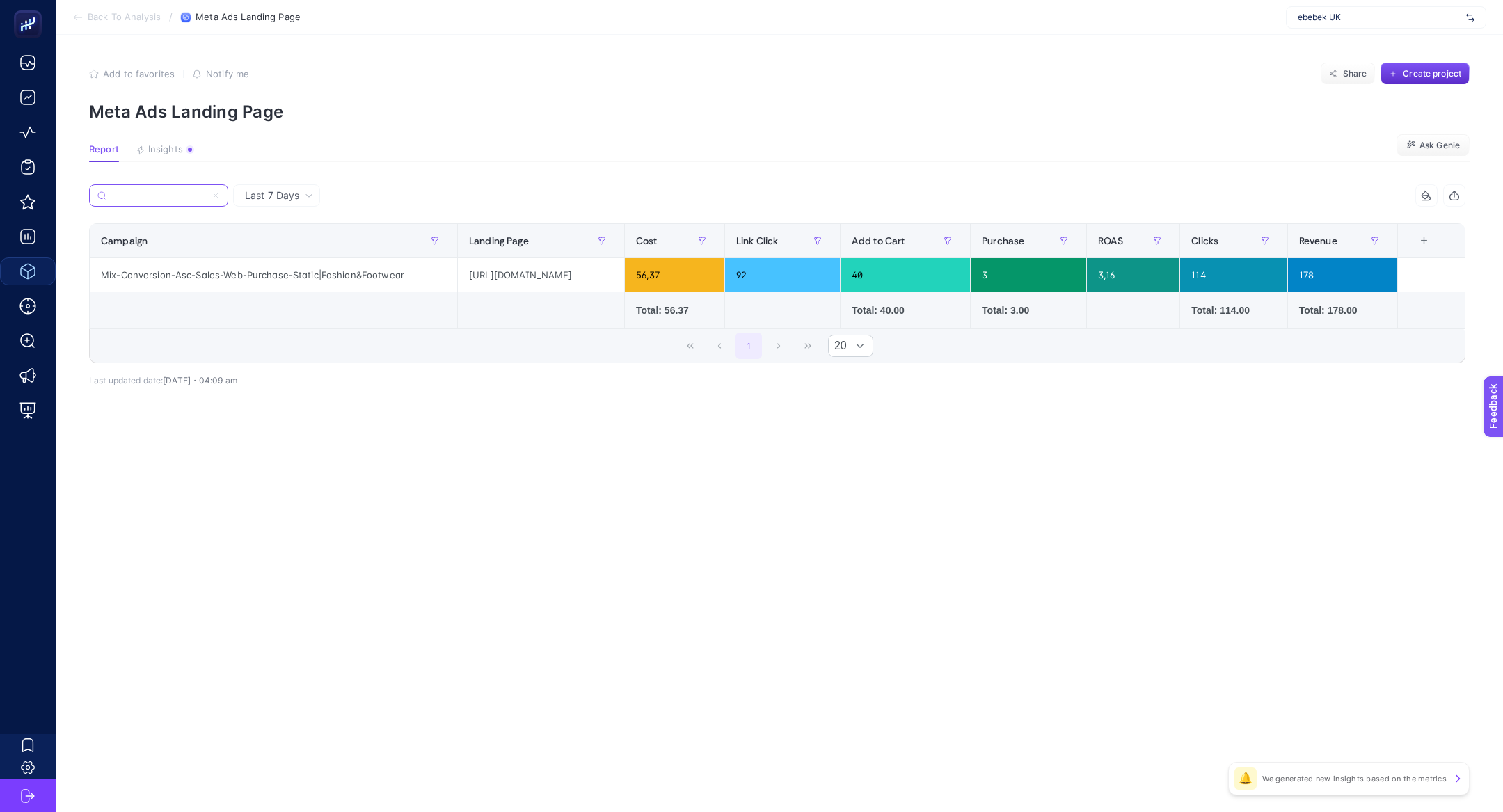
type input "Mix-Conversion-Asc-Sales-Web-Purchase-Static|Fashion&Footwear"
click at [218, 194] on icon at bounding box center [215, 196] width 9 height 9
click at [206, 194] on input "Mix-Conversion-Asc-Sales-Web-Purchase-Static|Fashion&Footwear" at bounding box center [159, 196] width 94 height 10
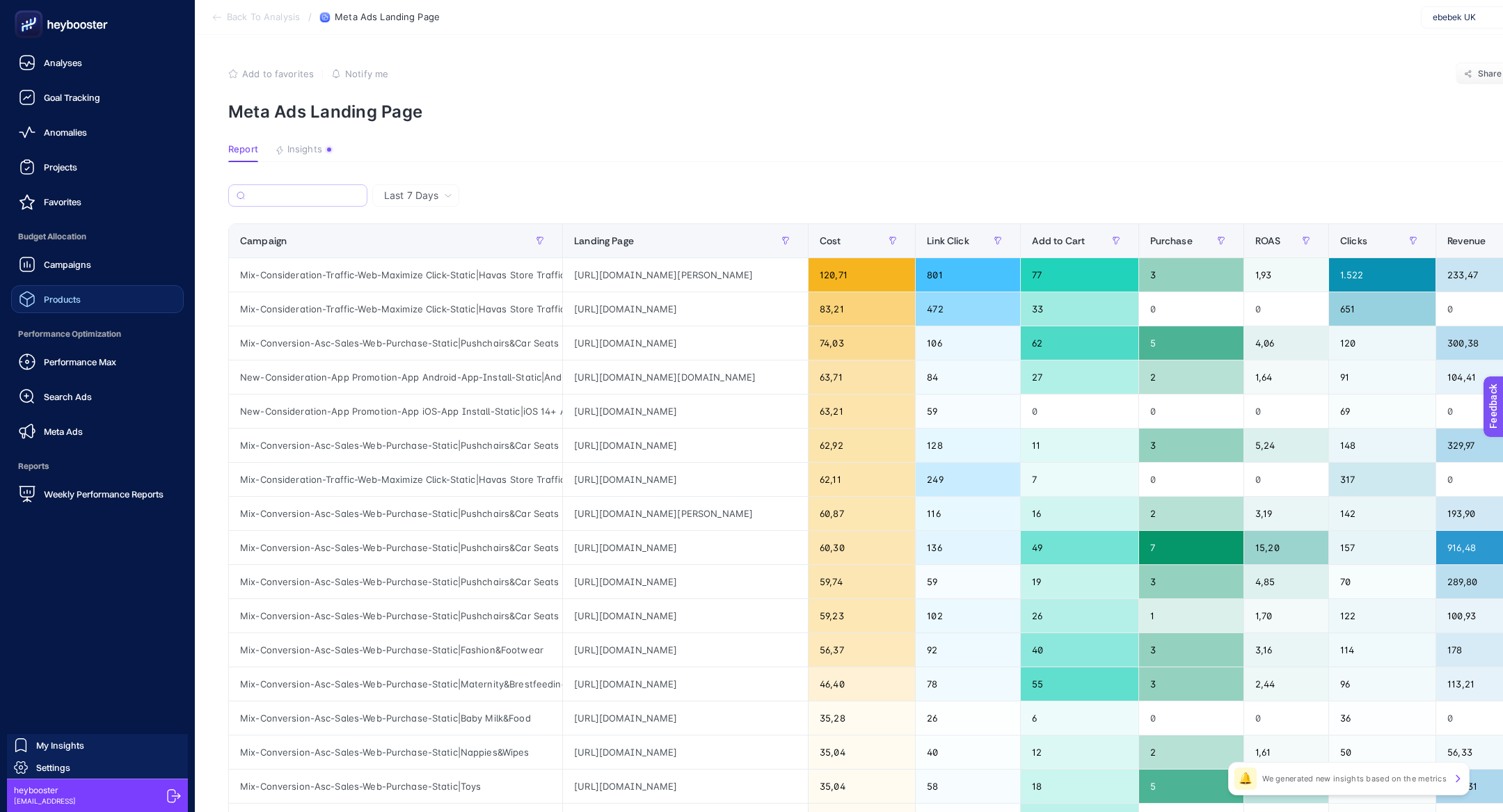
click at [96, 288] on link "Products" at bounding box center [97, 298] width 173 height 27
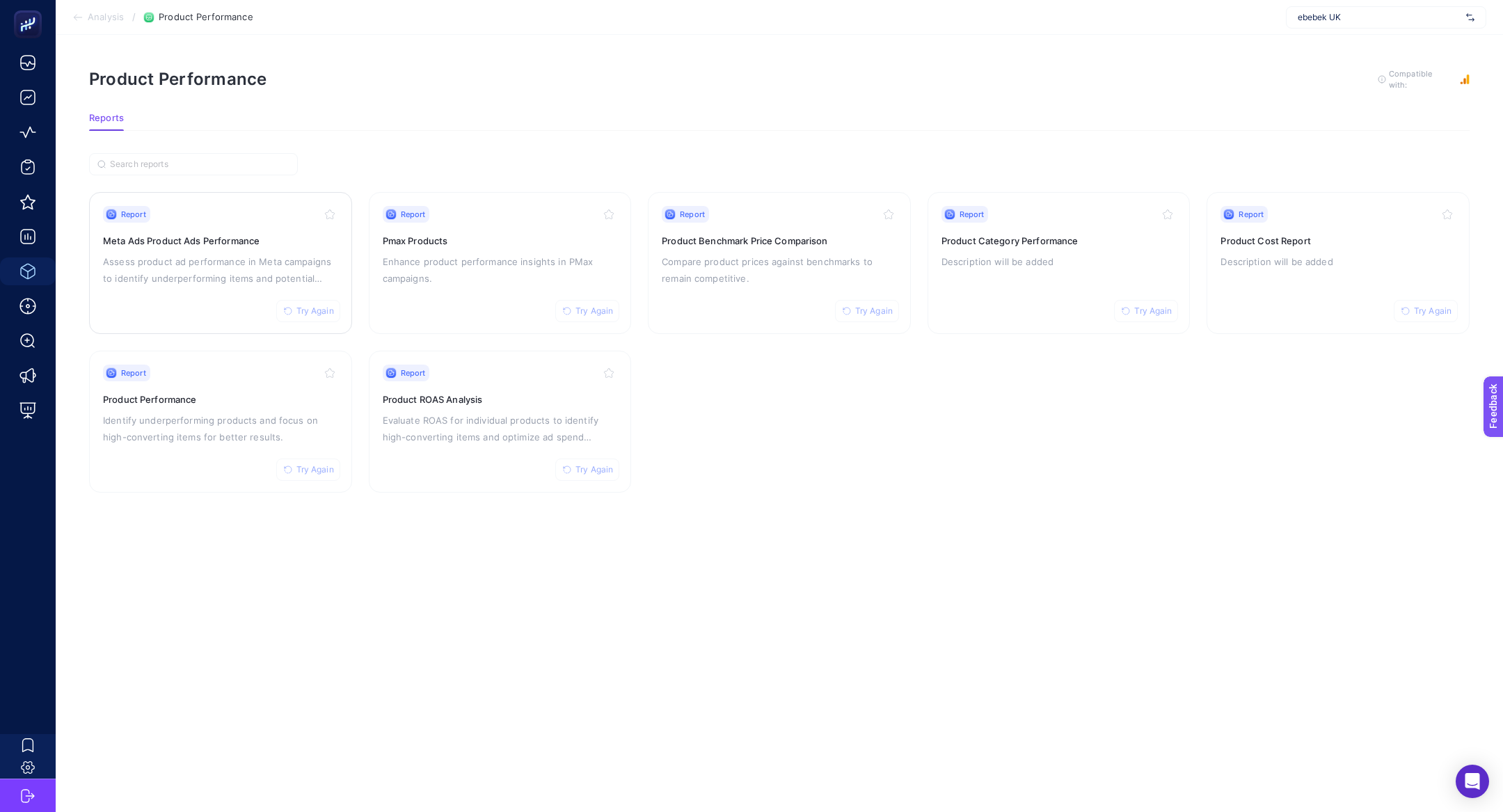
click at [193, 258] on p "Assess product ad performance in Meta campaigns to identify underperforming ite…" at bounding box center [220, 269] width 235 height 34
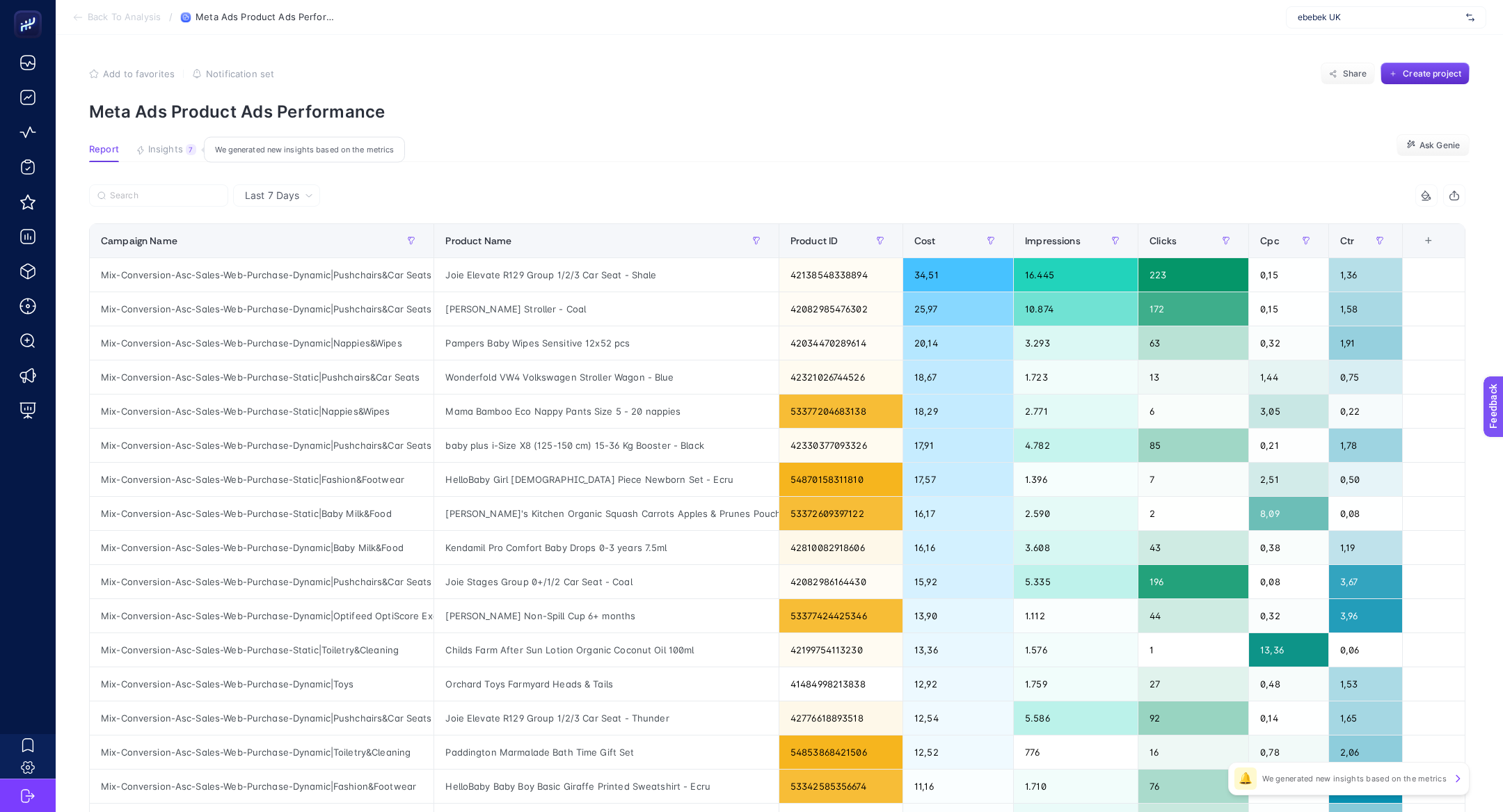
click at [182, 145] on button "Insights 7 We generated new insights based on the metrics" at bounding box center [166, 152] width 60 height 18
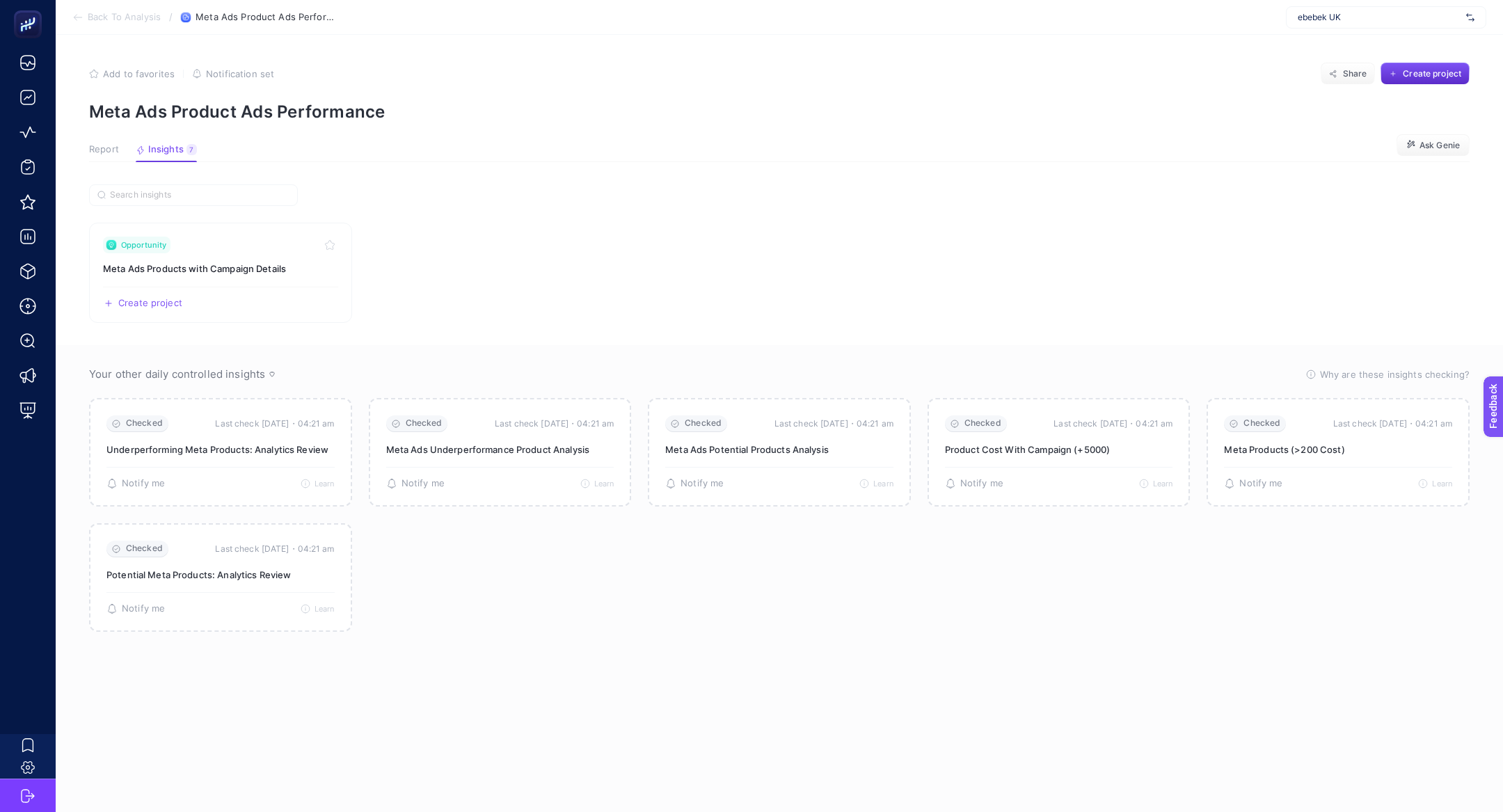
click at [107, 14] on span "Back To Analysis" at bounding box center [124, 17] width 73 height 11
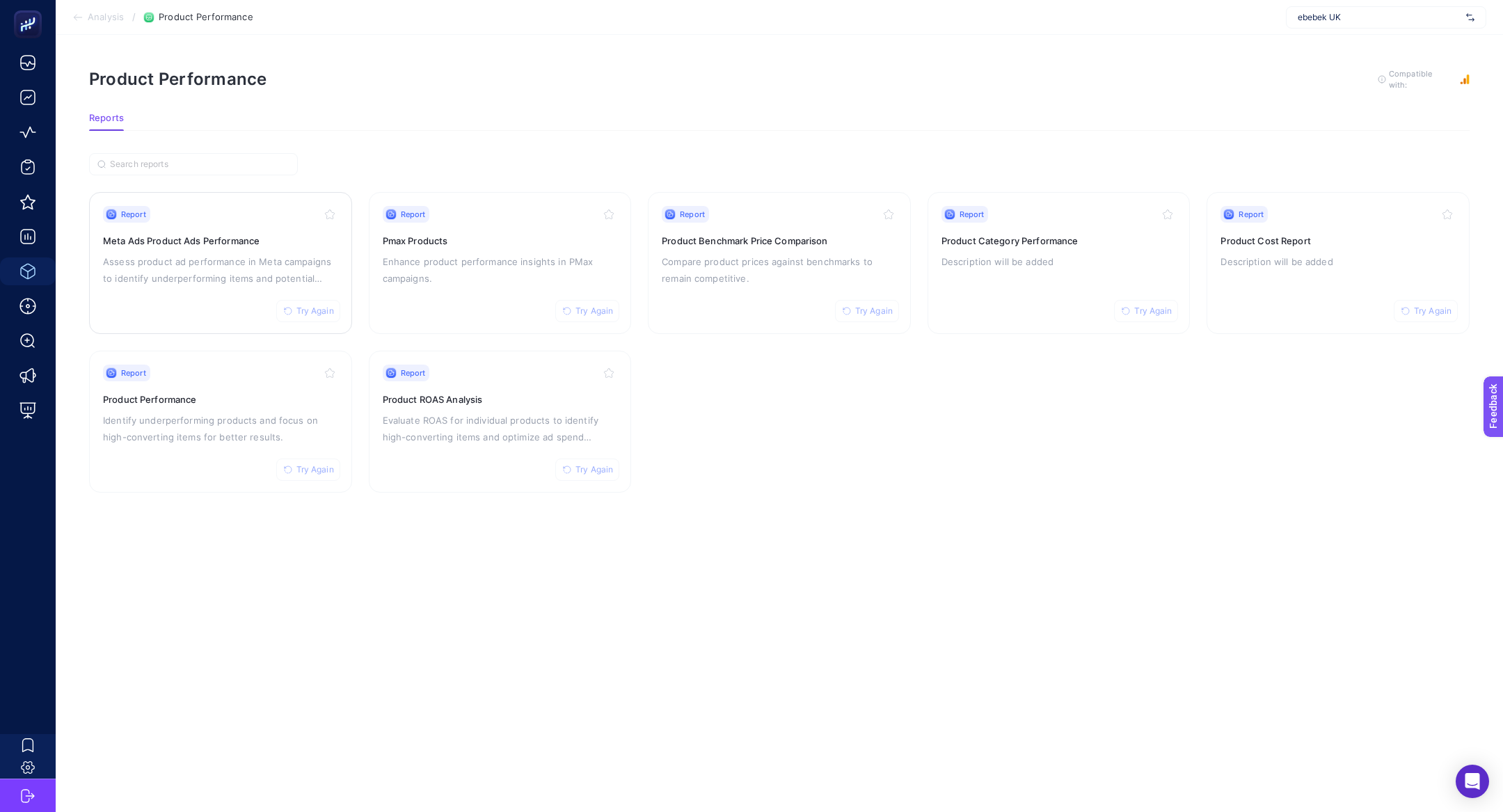
click at [316, 316] on button "Try Again" at bounding box center [308, 311] width 64 height 22
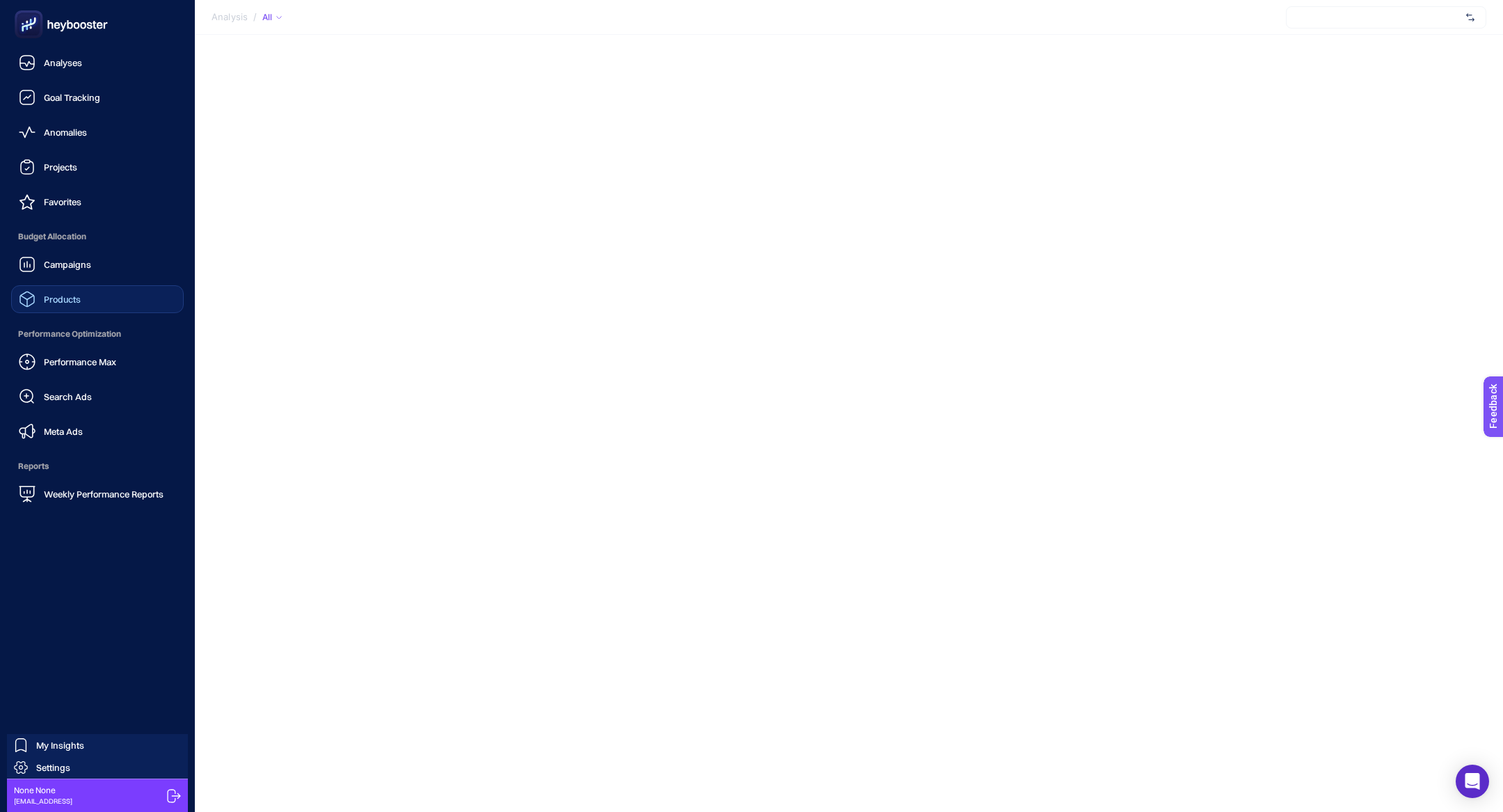
click at [101, 305] on link "Products" at bounding box center [97, 298] width 173 height 27
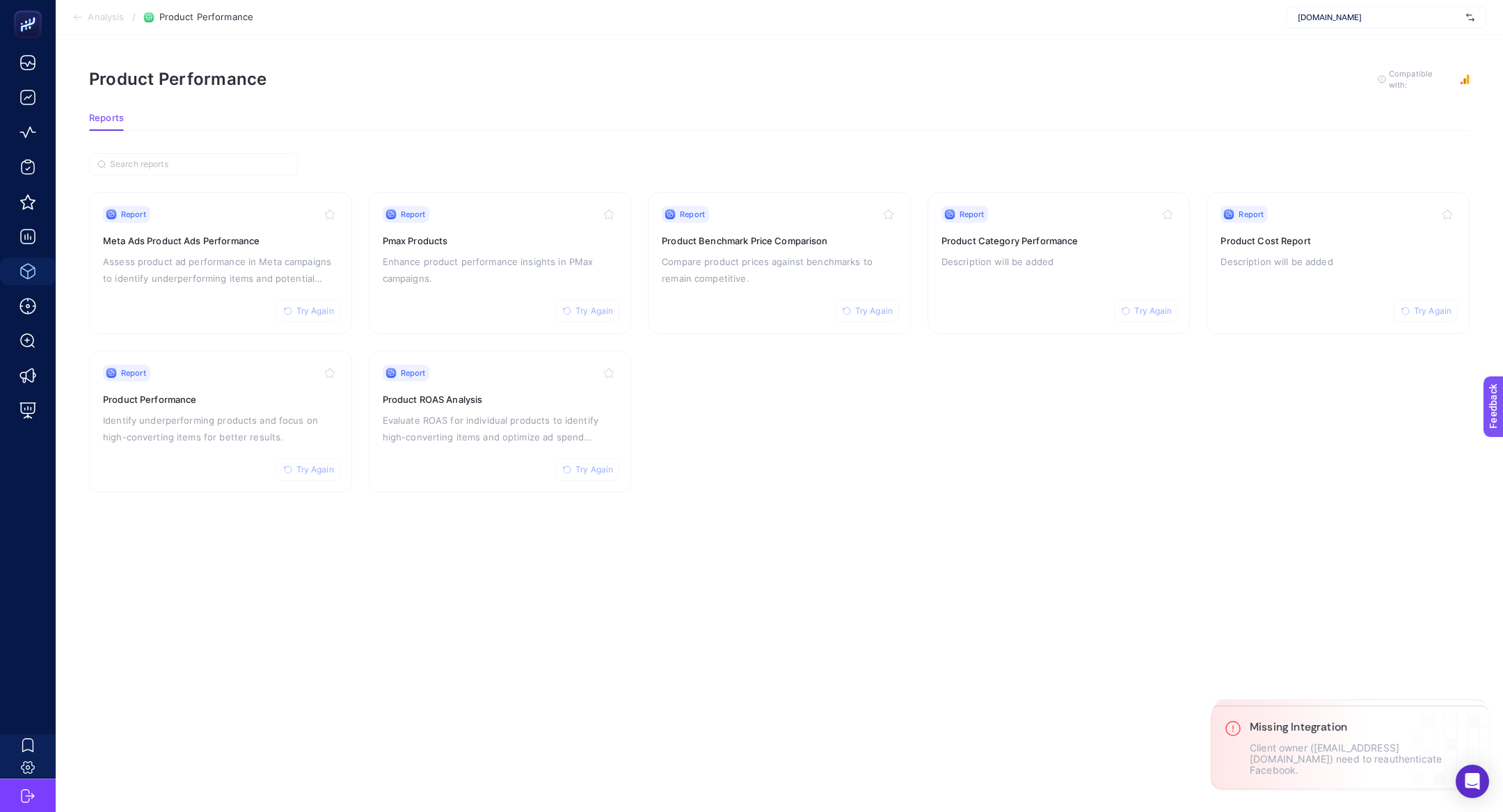
click at [1349, 21] on span "www.reiskuyumculuk.com" at bounding box center [1379, 17] width 163 height 11
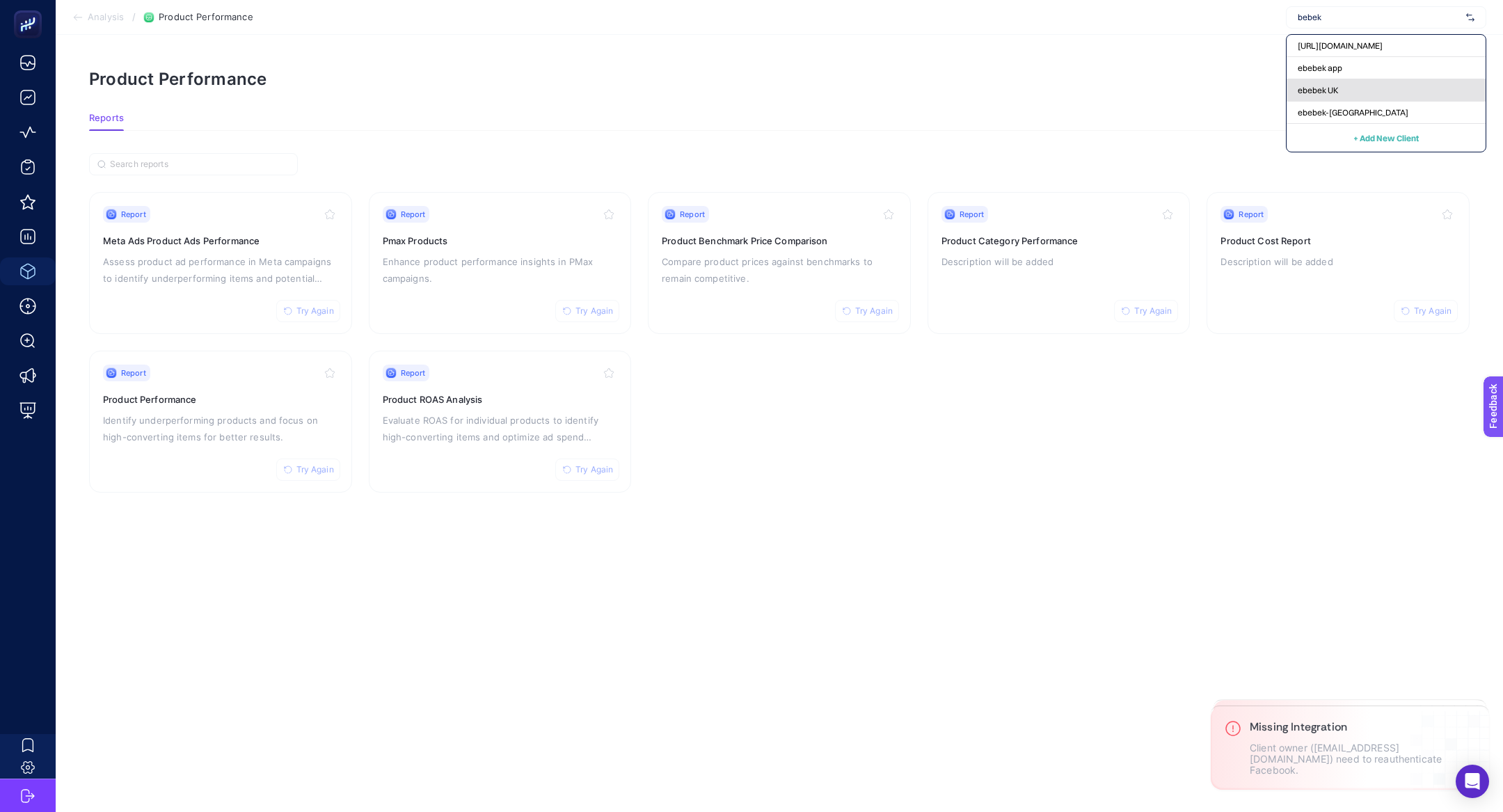
type input "bebek"
click at [1354, 101] on div "ebebek UK" at bounding box center [1386, 112] width 199 height 22
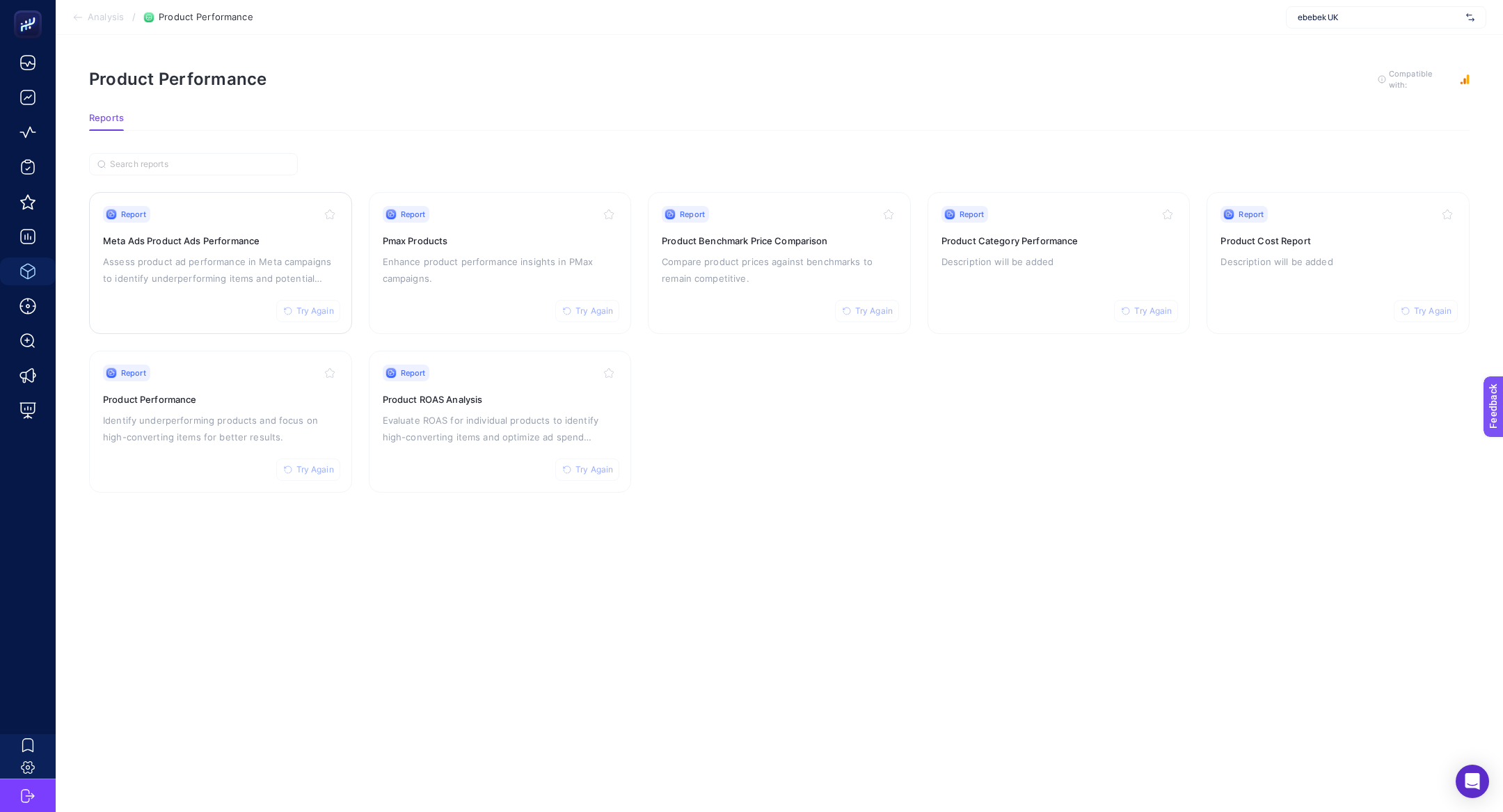
click at [325, 315] on button "Try Again" at bounding box center [308, 311] width 64 height 22
click at [259, 288] on div "Report Try Again Meta Ads Product Ads Performance Assess product ad performance…" at bounding box center [220, 262] width 235 height 114
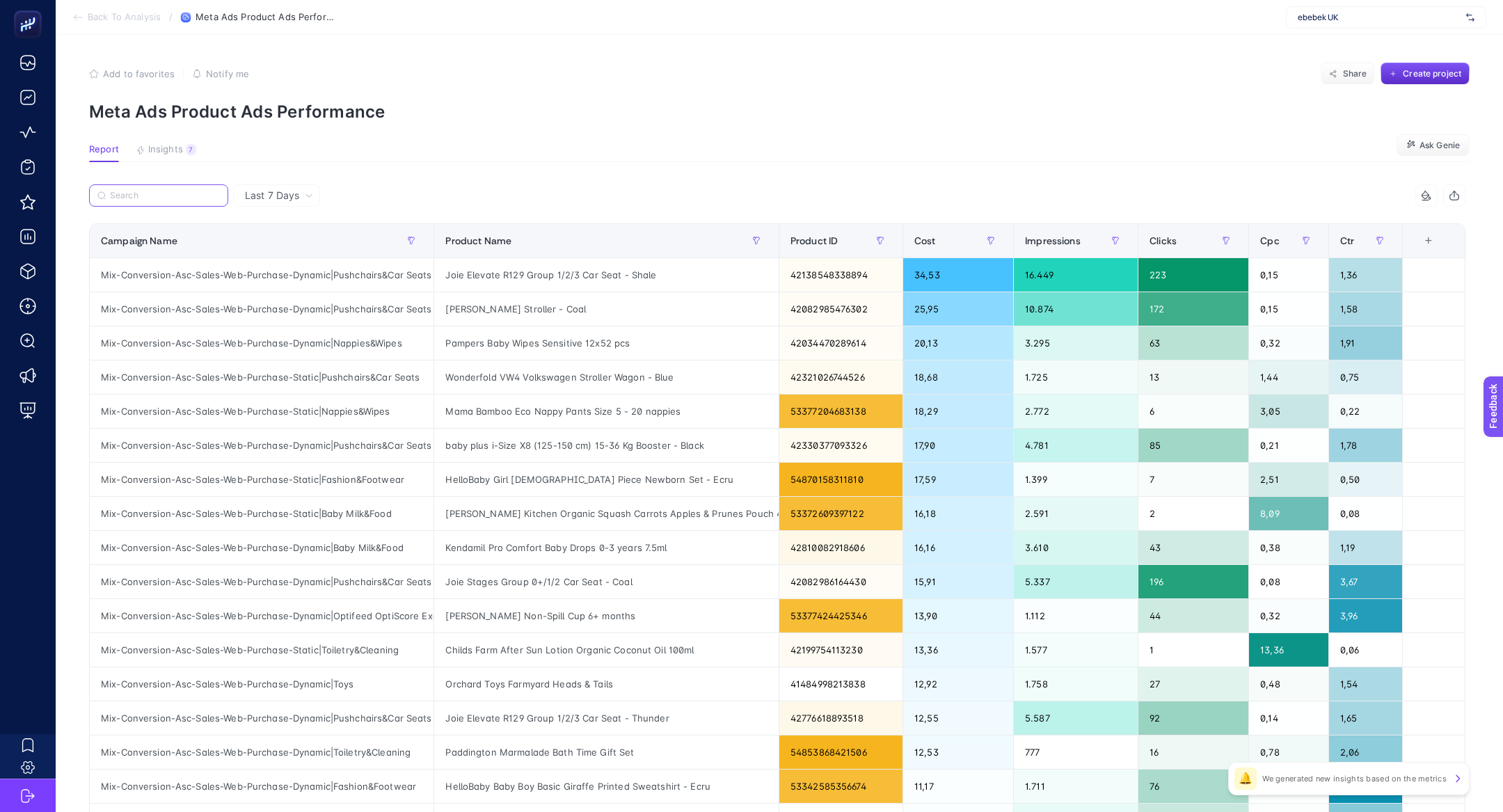
click at [158, 195] on input "Search" at bounding box center [165, 196] width 110 height 10
paste input "Mix-Conversion-Asc-Sales-Web-Purchase-Static|Fashion&Footwear"
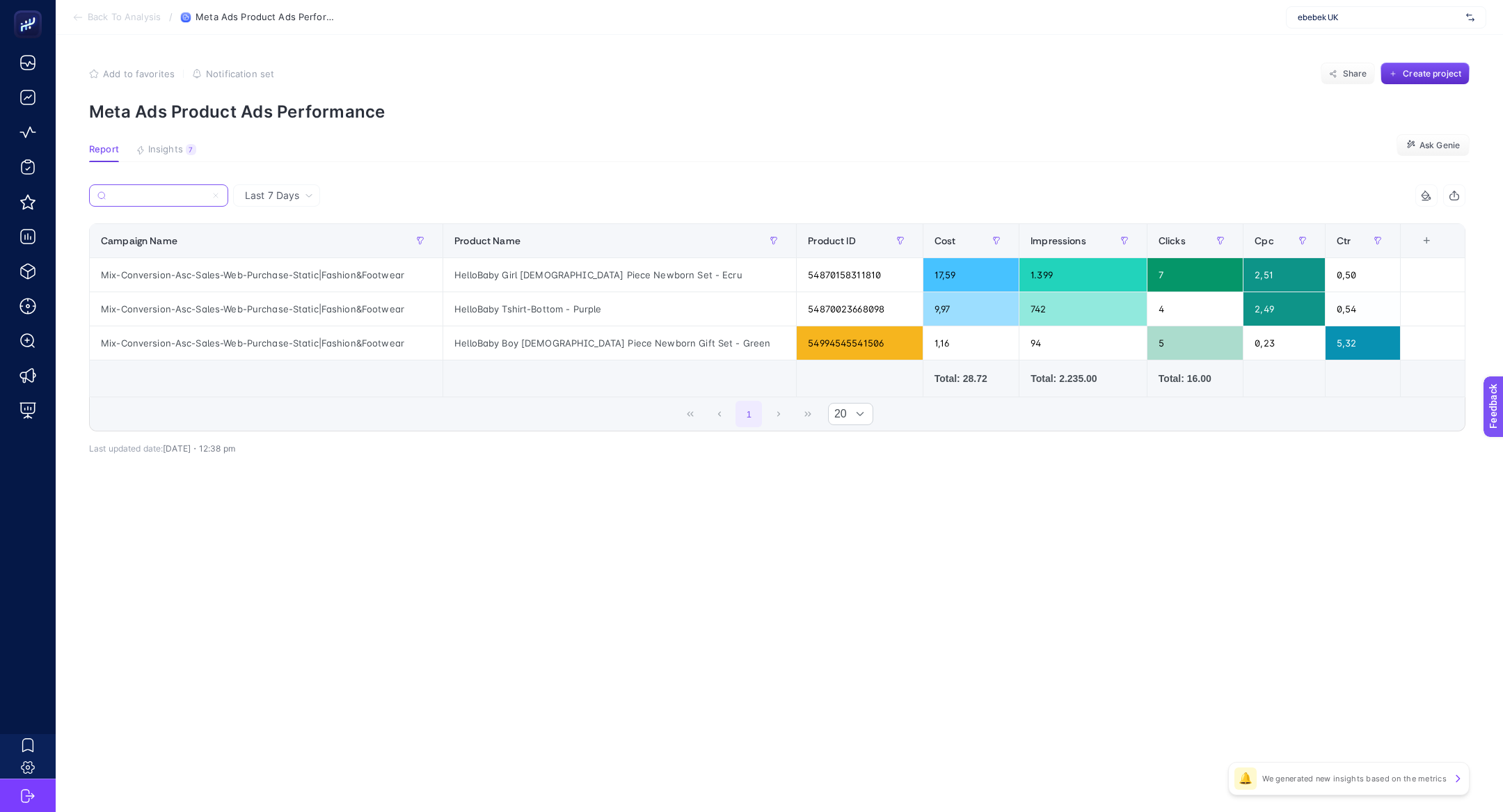
scroll to position [0, 30]
drag, startPoint x: 133, startPoint y: 198, endPoint x: 80, endPoint y: 199, distance: 53.0
click at [80, 199] on div "Last 7 Days Mix-Conversion-Asc-Sales-Web-Purchase-Static|Fashion&Footwear 6 ite…" at bounding box center [777, 349] width 1399 height 331
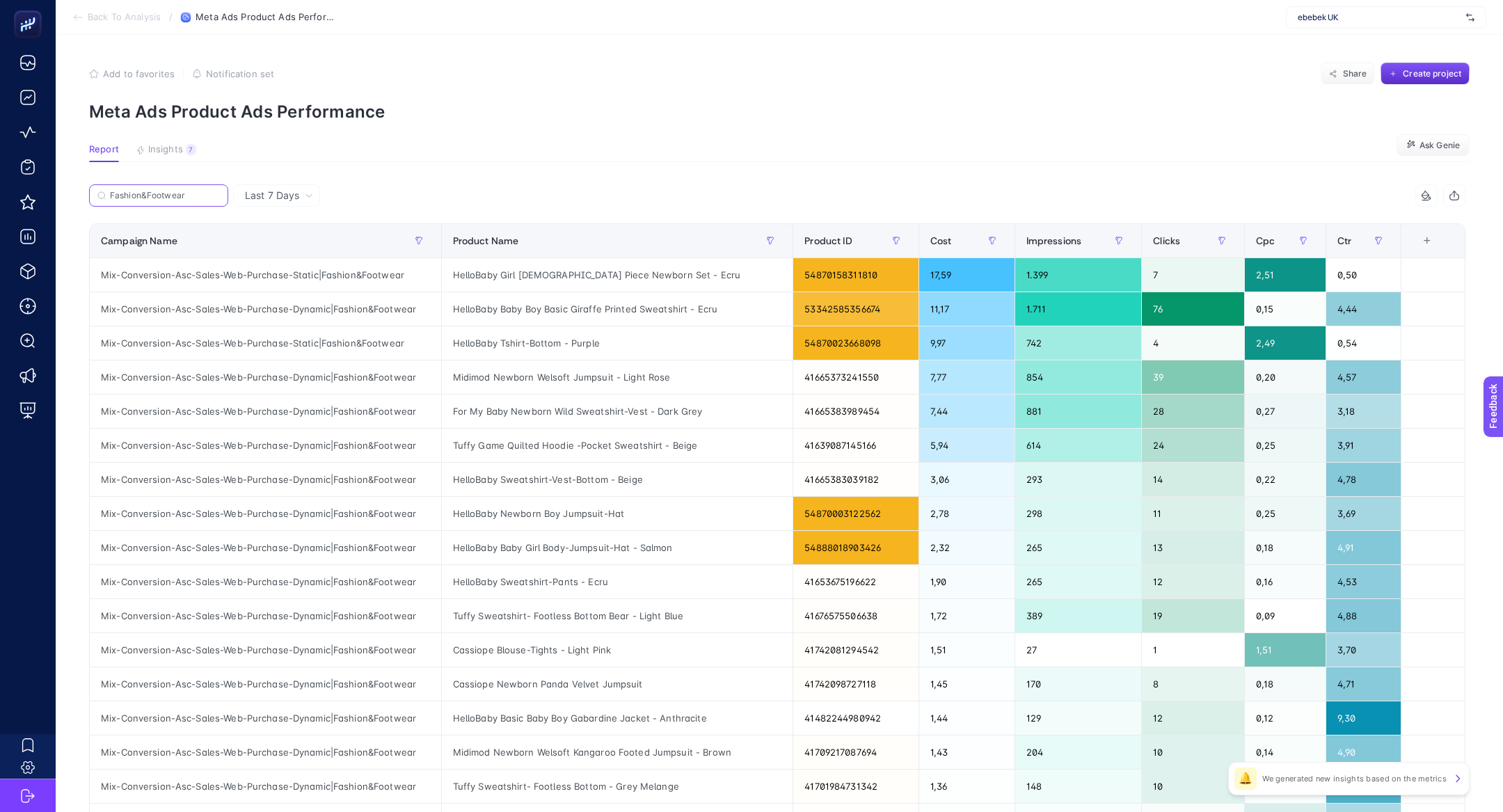
type input "Fashion&Footwear"
click at [973, 229] on div "Cost" at bounding box center [966, 240] width 73 height 22
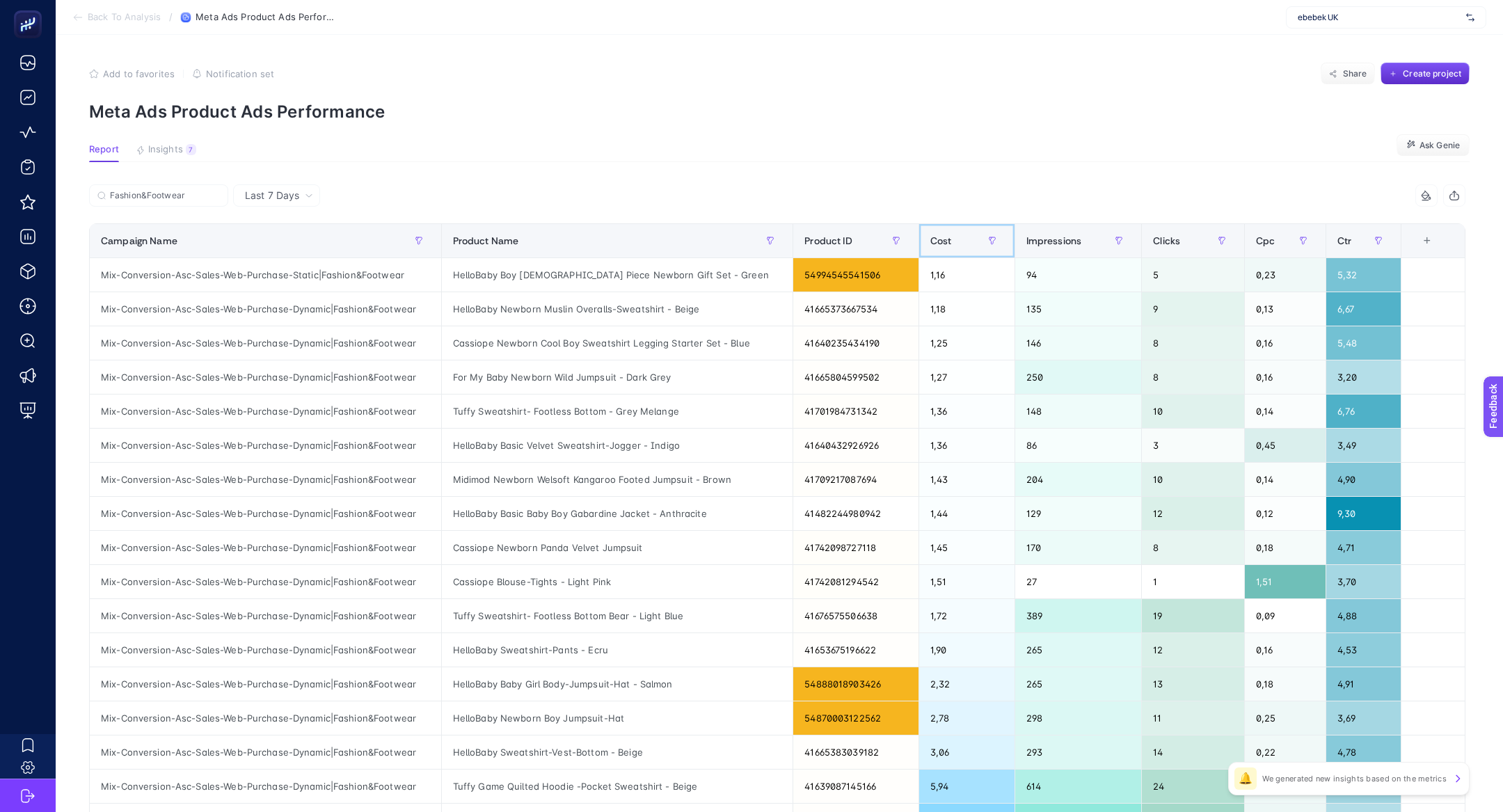
click at [966, 230] on div "Cost" at bounding box center [966, 240] width 73 height 22
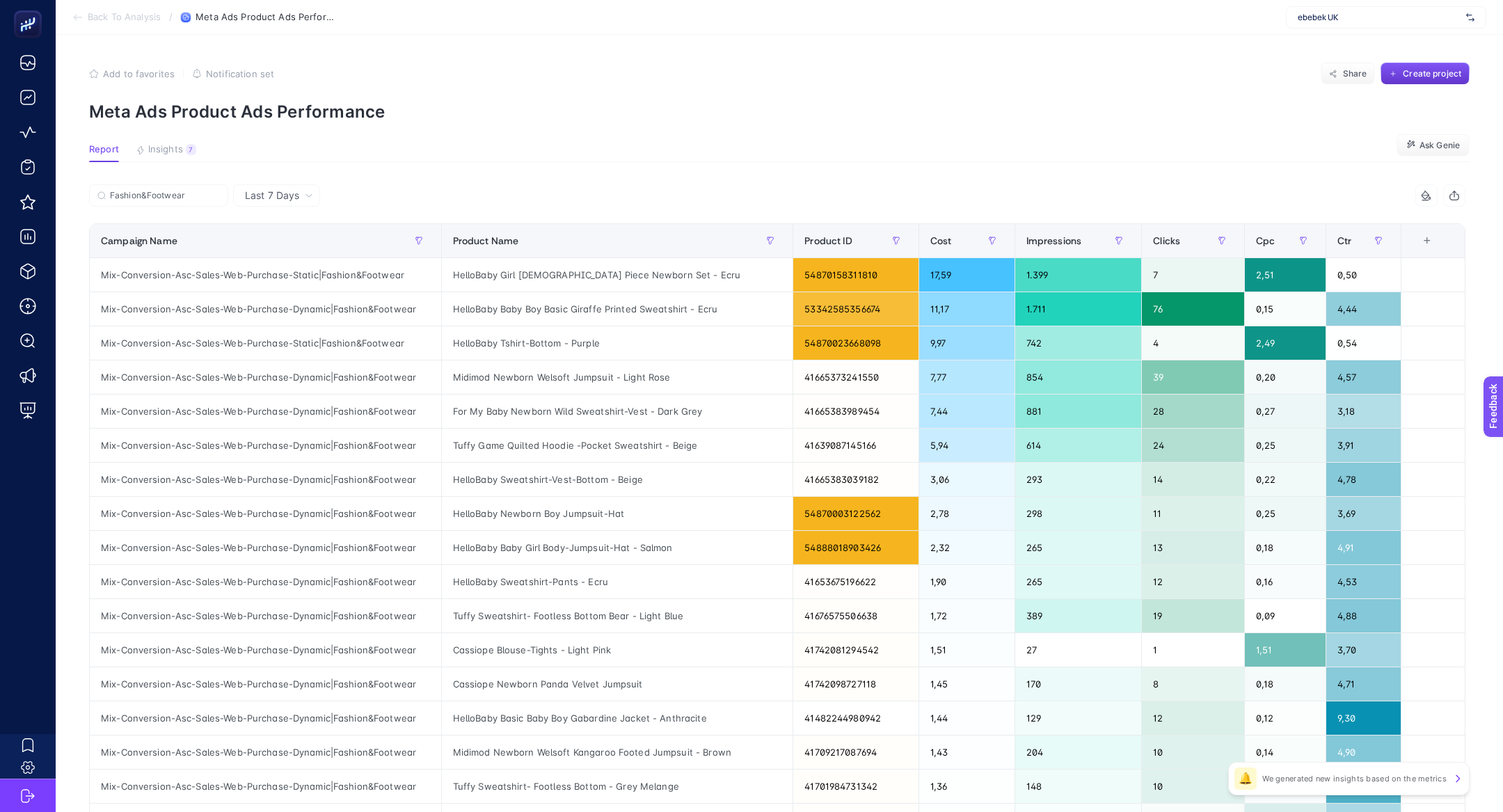
click at [1414, 72] on span "Create project" at bounding box center [1432, 74] width 58 height 11
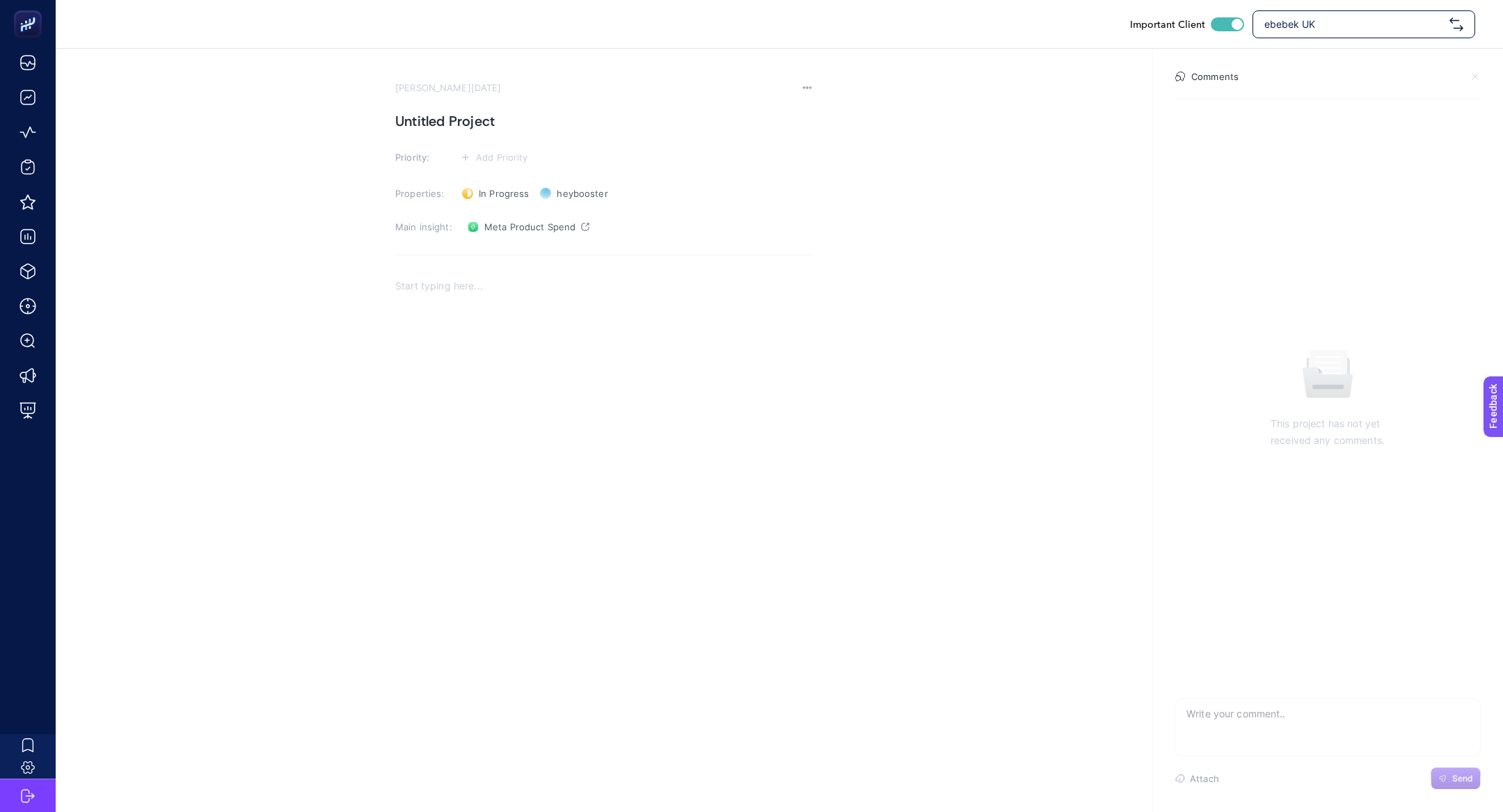
click at [423, 134] on section "August 22, 2025 Untitled Project Priority: Add Priority Properties: In Progress…" at bounding box center [604, 315] width 418 height 465
click at [421, 134] on section "August 22, 2025 Untitled Project Priority: Add Priority Properties: In Progress…" at bounding box center [604, 315] width 418 height 465
click at [409, 114] on h1 "Untitled Project" at bounding box center [604, 121] width 418 height 22
click at [409, 114] on h1 "Fas" at bounding box center [604, 121] width 418 height 22
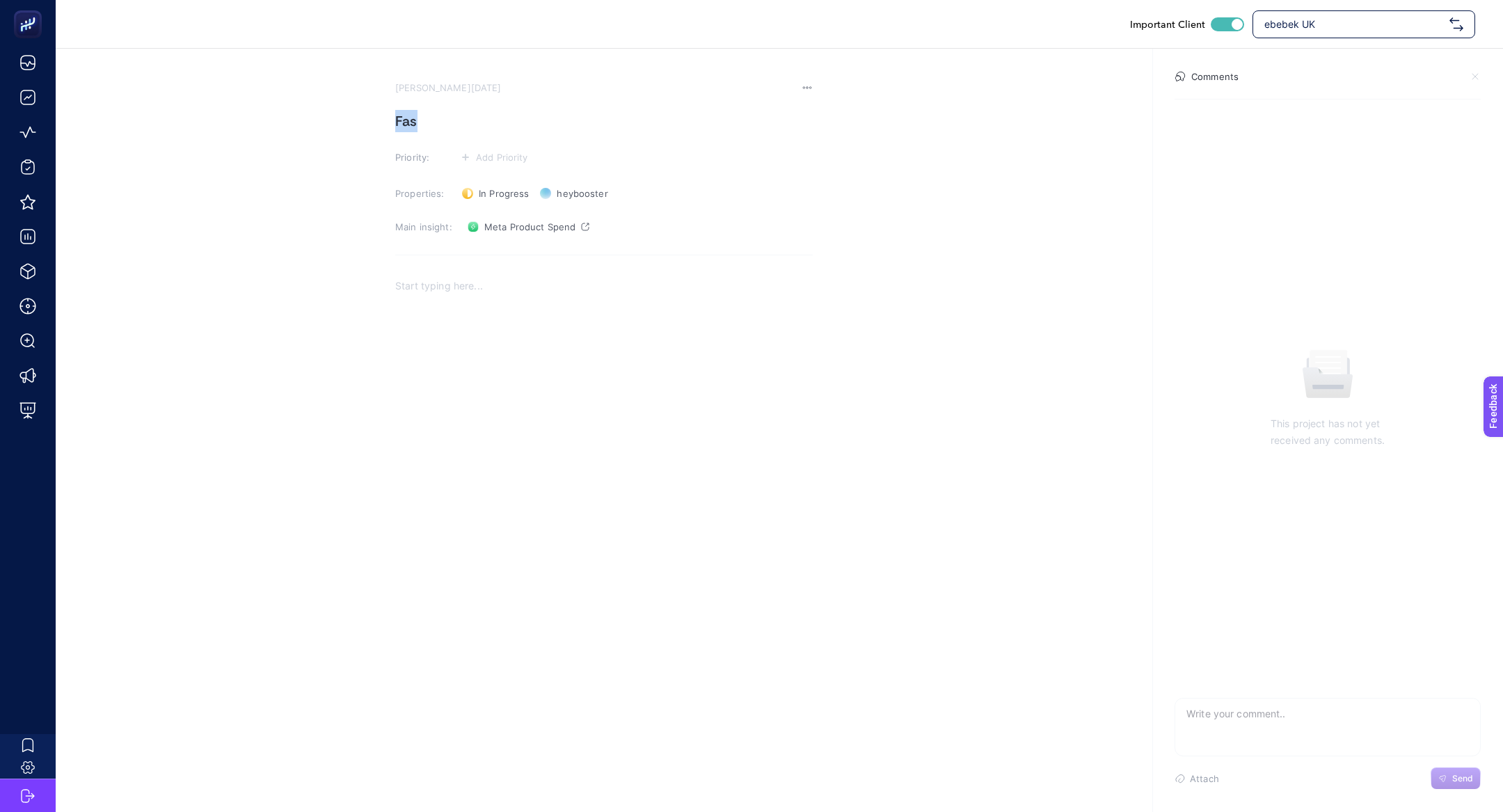
click at [409, 114] on h1 "Fas" at bounding box center [604, 121] width 418 height 22
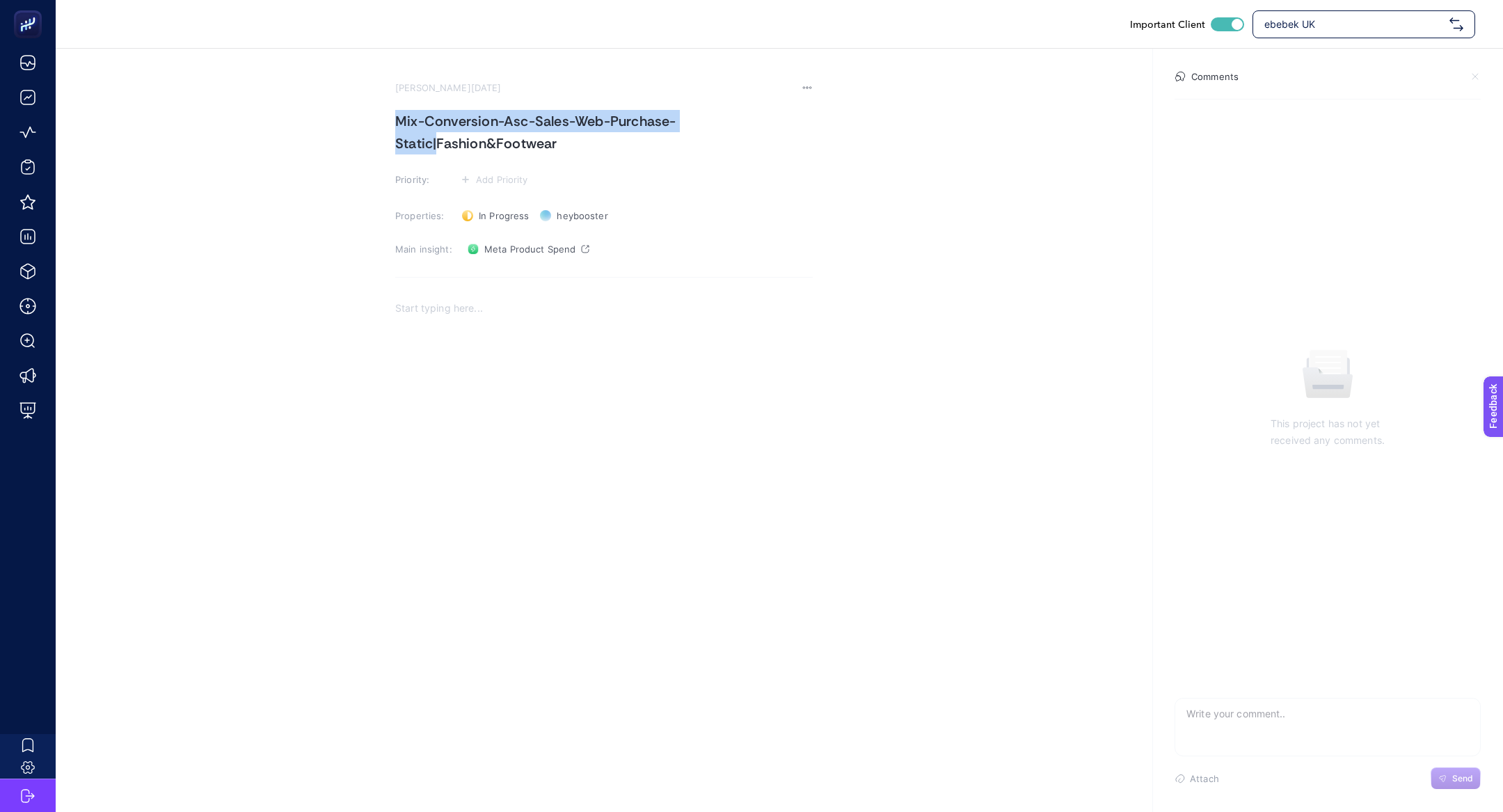
drag, startPoint x: 436, startPoint y: 141, endPoint x: 321, endPoint y: 85, distance: 127.9
click at [321, 85] on section "August 22, 2025 Mix-Conversion-Asc-Sales-Web-Purchase-Static|Fashion&Footwear P…" at bounding box center [779, 309] width 1448 height 521
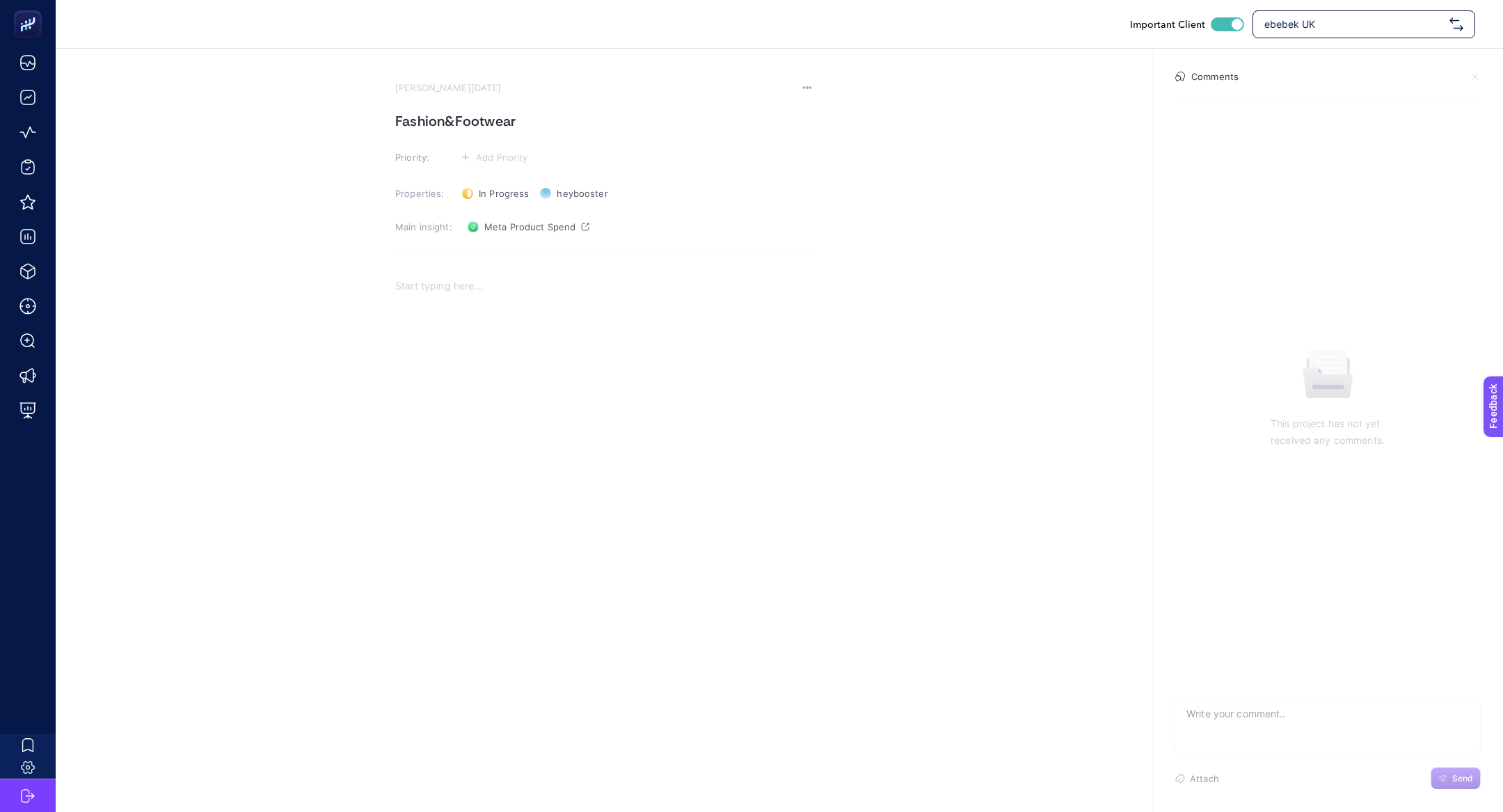
click at [398, 116] on h1 "Fashion&Footwear" at bounding box center [604, 121] width 418 height 22
click at [398, 116] on h1 "MFashion&Footweareta" at bounding box center [604, 121] width 418 height 22
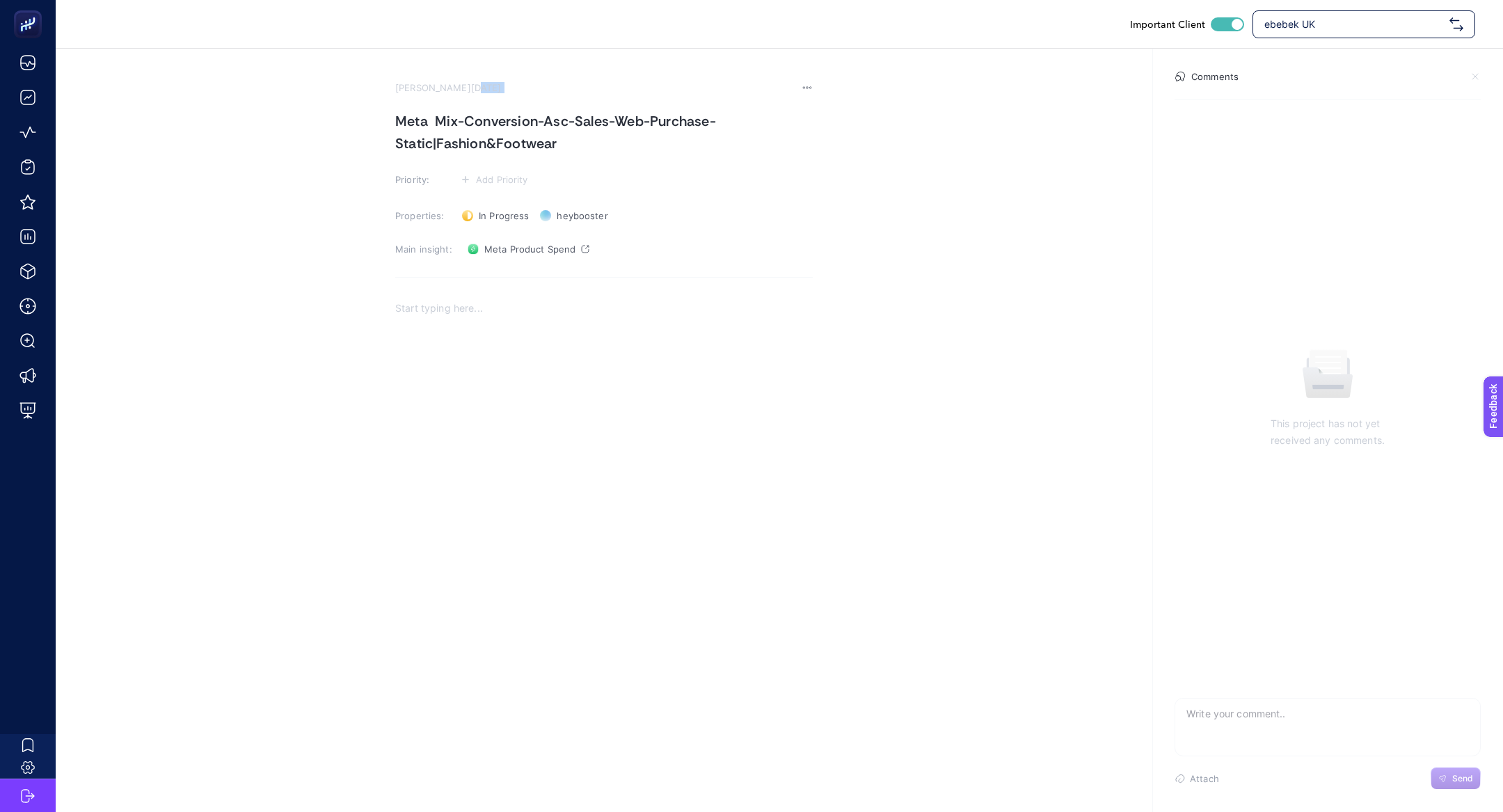
drag, startPoint x: 430, startPoint y: 108, endPoint x: 445, endPoint y: 139, distance: 34.4
click at [445, 140] on section "August 22, 2025 Meta Mix-Conversion-Asc-Sales-Web-Purchase-Static|Fashion&Footw…" at bounding box center [604, 326] width 418 height 487
drag, startPoint x: 438, startPoint y: 119, endPoint x: 438, endPoint y: 144, distance: 25.0
click at [438, 144] on h1 "Meta Mix-Conversion-Asc-Sales-Web-Purchase-Static|Fashion&Footwear" at bounding box center [604, 132] width 418 height 45
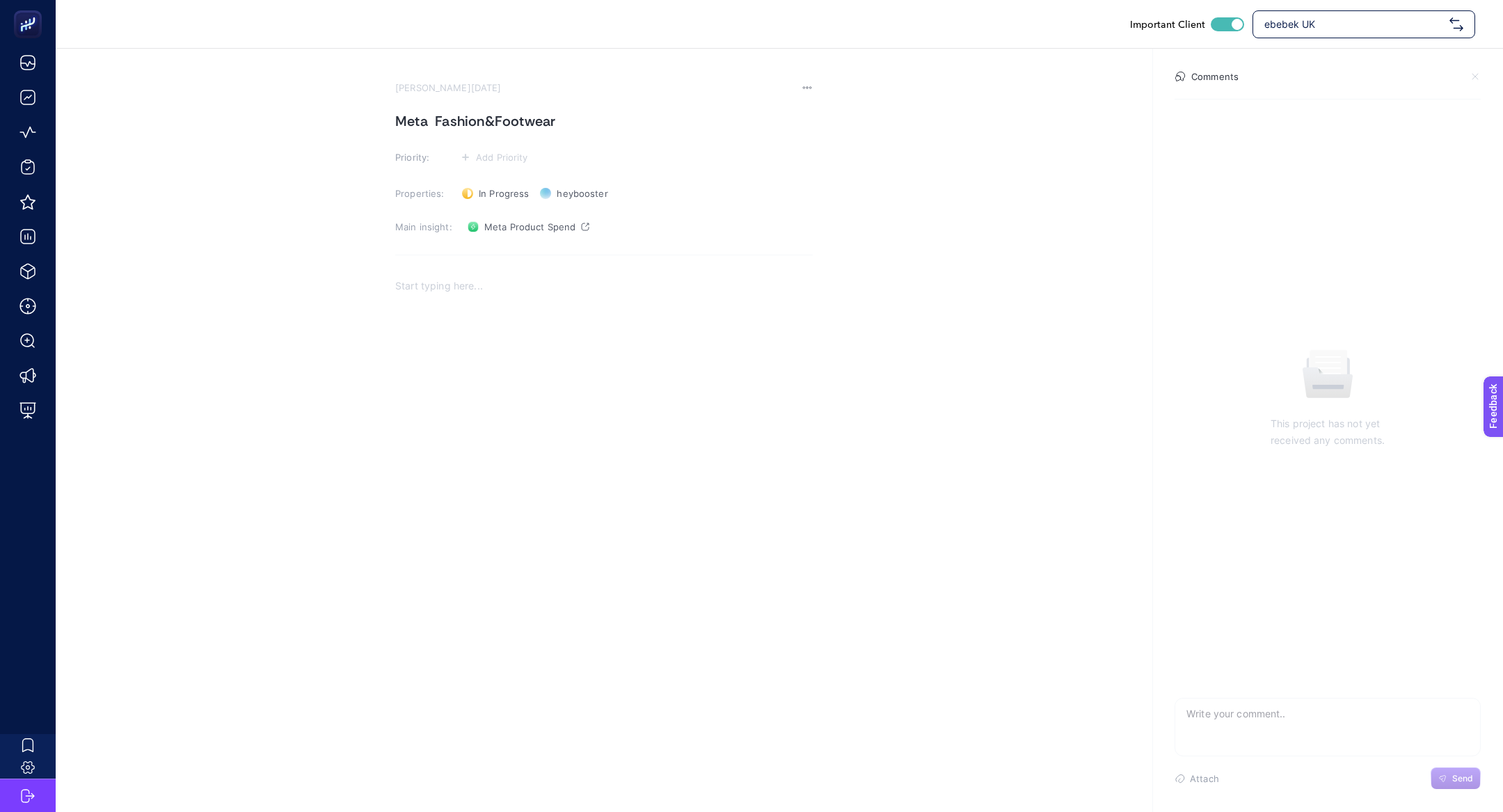
click at [431, 123] on h1 "Meta Fashion&Footwear" at bounding box center [604, 121] width 418 height 22
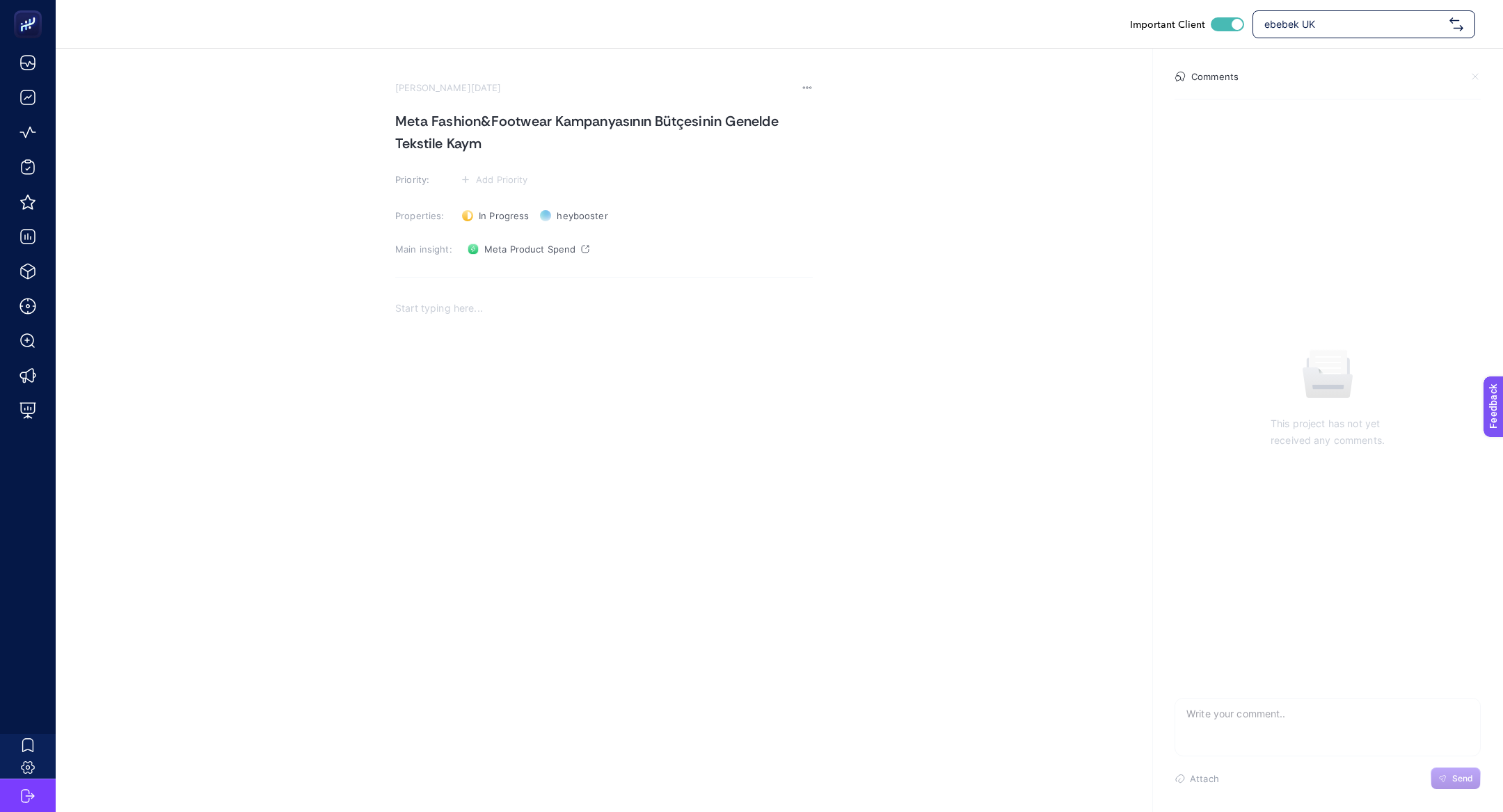
click at [761, 105] on section "August 22, 2025 Meta Fashion&Footwear Kampanyasının Bütçesinin Genelde Tekstile…" at bounding box center [604, 326] width 418 height 487
click at [761, 113] on h1 "Meta Fashion&Footwear Kampanyasının Bütçesinin Genelde Tekstile Kaym" at bounding box center [604, 132] width 418 height 45
click at [492, 177] on span "Add Priority" at bounding box center [502, 179] width 52 height 11
click at [503, 235] on icon at bounding box center [486, 232] width 35 height 14
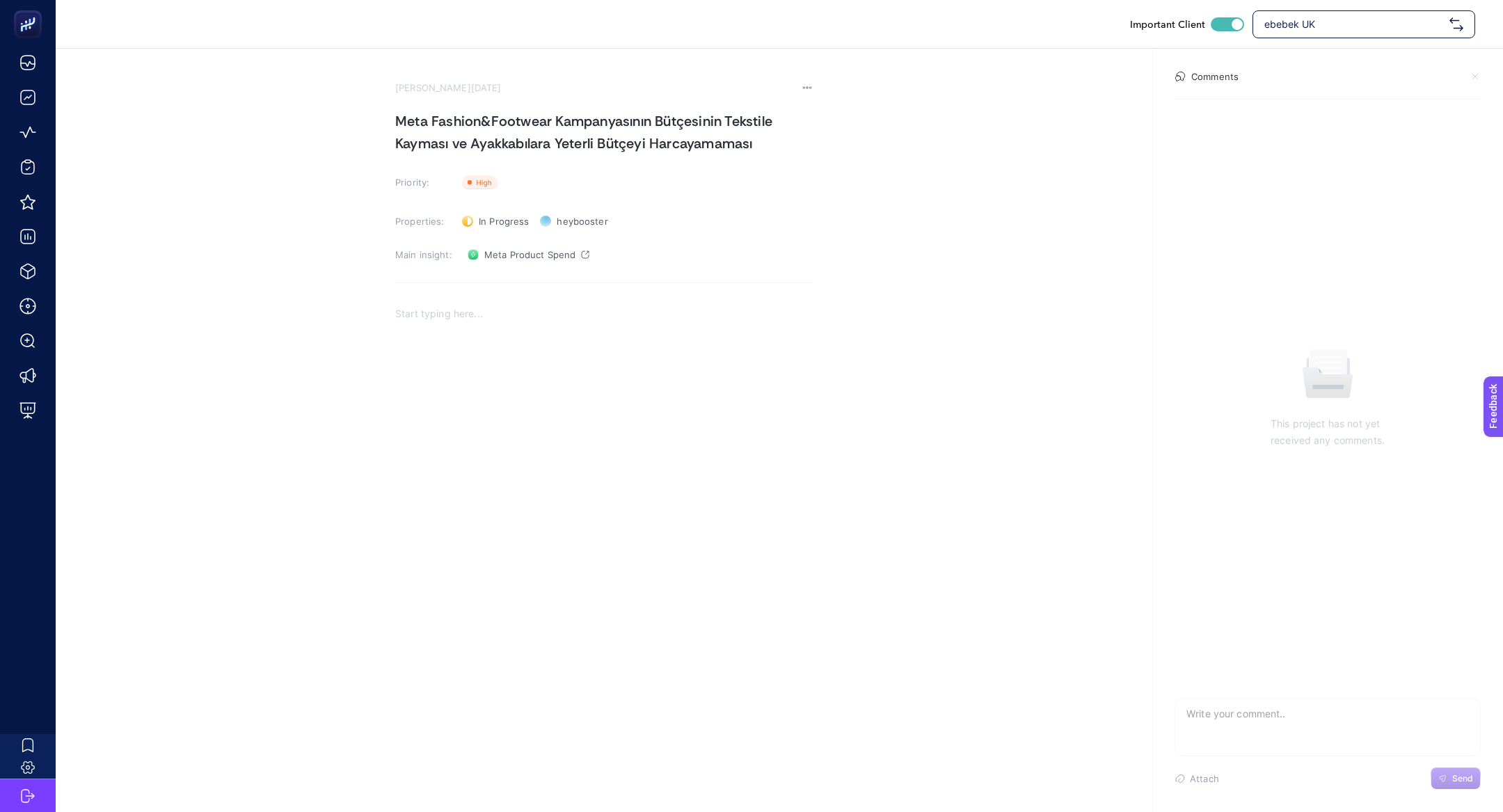
click at [480, 364] on div "Rich Text Editor. Editing area: main" at bounding box center [604, 435] width 418 height 278
copy h1 "Fashion&Footwear"
drag, startPoint x: 551, startPoint y: 125, endPoint x: 431, endPoint y: 126, distance: 120.0
click at [431, 126] on h1 "Meta Fashion&Footwear Kampanyasının Bütçesinin Tekstile Kayması ve Ayakkabılara…" at bounding box center [604, 132] width 418 height 45
click at [464, 311] on strong "Problem: Remarketing Kampanyalarında Kışlık Ürünlerin Görünürlüğünün Daha Yükse…" at bounding box center [587, 322] width 383 height 28
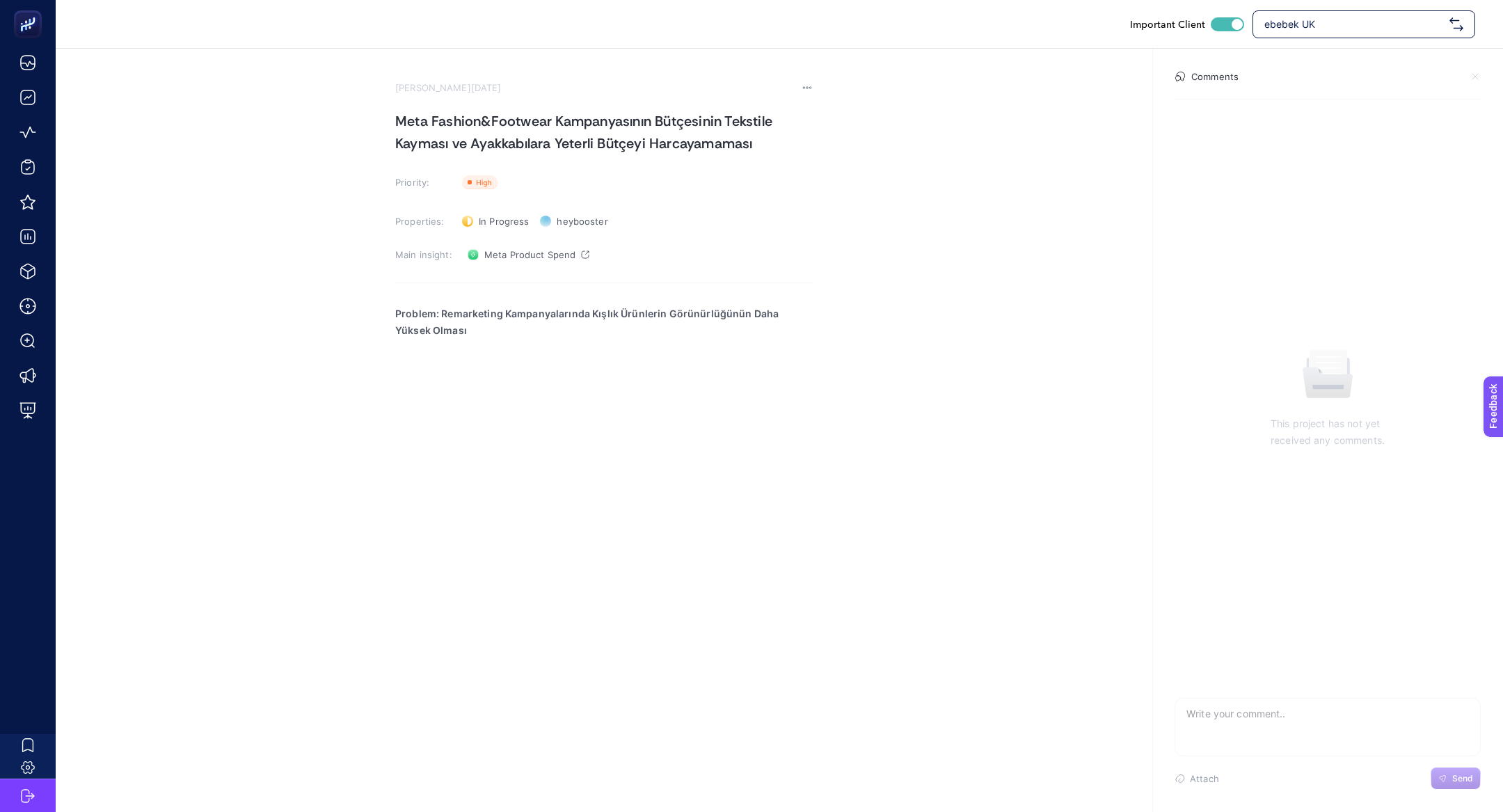
click at [464, 311] on strong "Problem: Remarketing Kampanyalarında Kışlık Ürünlerin Görünürlüğünün Daha Yükse…" at bounding box center [587, 322] width 383 height 28
click at [631, 314] on strong "Problem: Fashion&Footwear Kampanyalarında Kışlık Ürünlerin Görünürlüğünün Daha …" at bounding box center [601, 322] width 412 height 28
click at [445, 311] on strong "Problem: Fashion&Footwear Kampanyalarında Tekstil Ürünlerin Görünürlüğünün Daha…" at bounding box center [591, 322] width 391 height 28
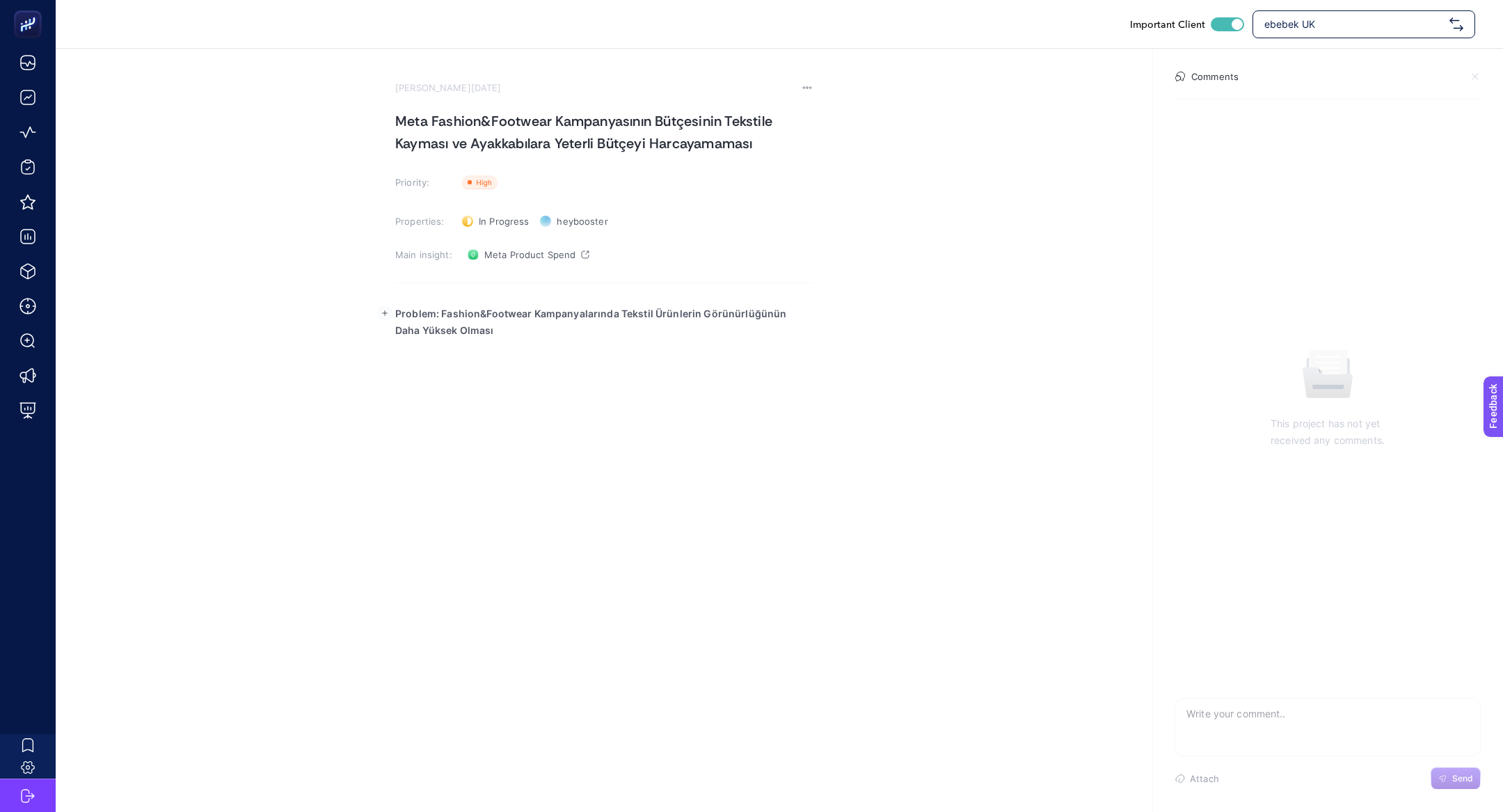
click at [445, 311] on strong "Problem: Fashion&Footwear Kampanyalarında Tekstil Ürünlerin Görünürlüğünün Daha…" at bounding box center [591, 322] width 391 height 28
drag, startPoint x: 440, startPoint y: 310, endPoint x: 475, endPoint y: 341, distance: 46.8
click at [475, 341] on div "Problem: Fashion&Footwear Kampanyalarında Tekstil Ürünlerin Görünürlüğünün Daha…" at bounding box center [604, 435] width 418 height 278
click at [548, 422] on div "Problem: Fashion&Footwear Kampanyalarında Tekstil Ürünlerin Görünürlüğünün Daha…" at bounding box center [604, 435] width 418 height 278
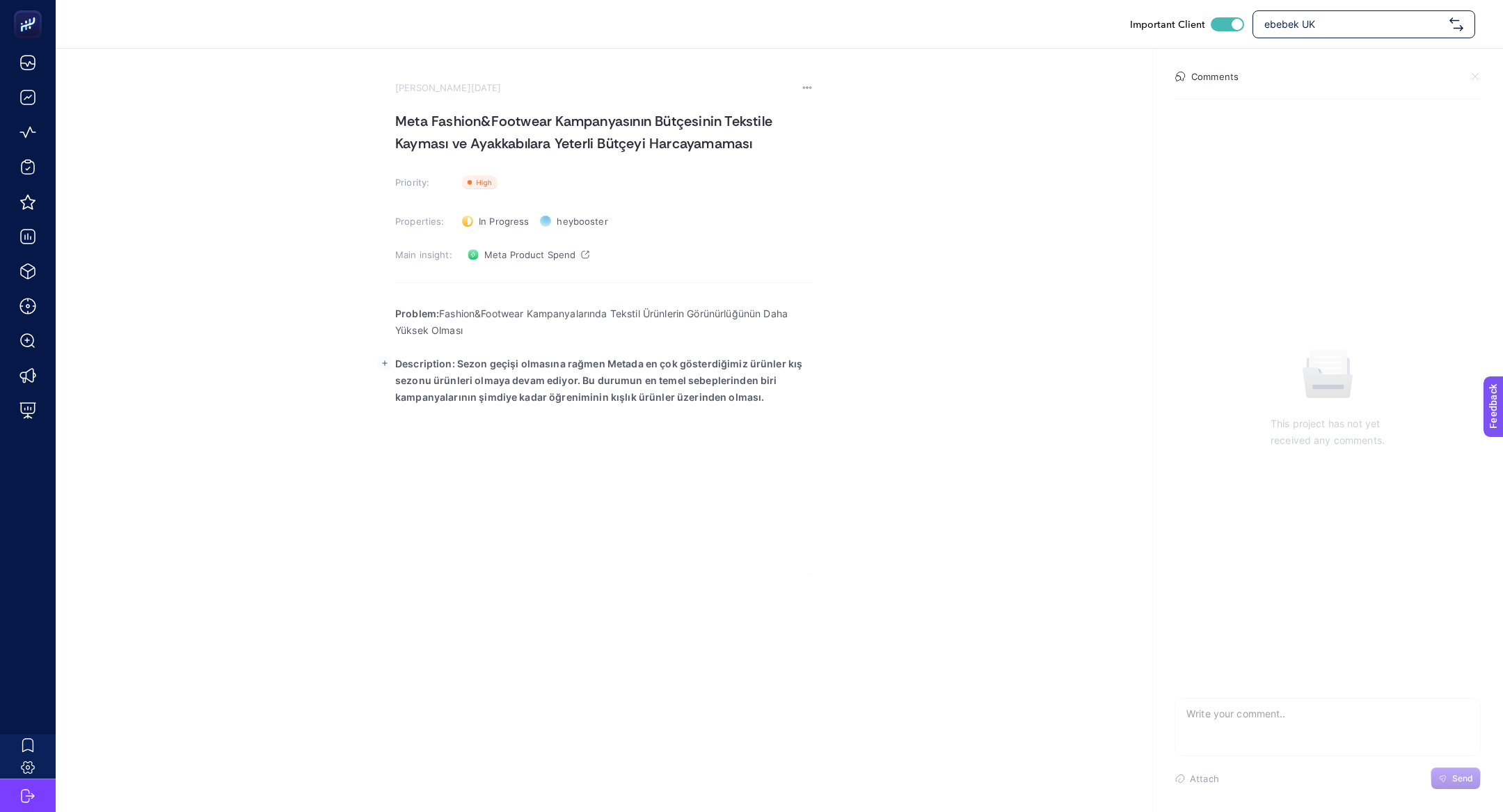
drag, startPoint x: 457, startPoint y: 355, endPoint x: 897, endPoint y: 509, distance: 466.2
click at [897, 510] on section "August 22, 2025 Meta Fashion&Footwear Kampanyasının Bütçesinin Tekstile Kayması…" at bounding box center [779, 312] width 1448 height 526
drag, startPoint x: 456, startPoint y: 359, endPoint x: 899, endPoint y: 443, distance: 450.9
click at [899, 443] on section "August 22, 2025 Meta Fashion&Footwear Kampanyasının Bütçesinin Tekstile Kayması…" at bounding box center [779, 312] width 1448 height 526
drag, startPoint x: 756, startPoint y: 363, endPoint x: 764, endPoint y: 407, distance: 44.7
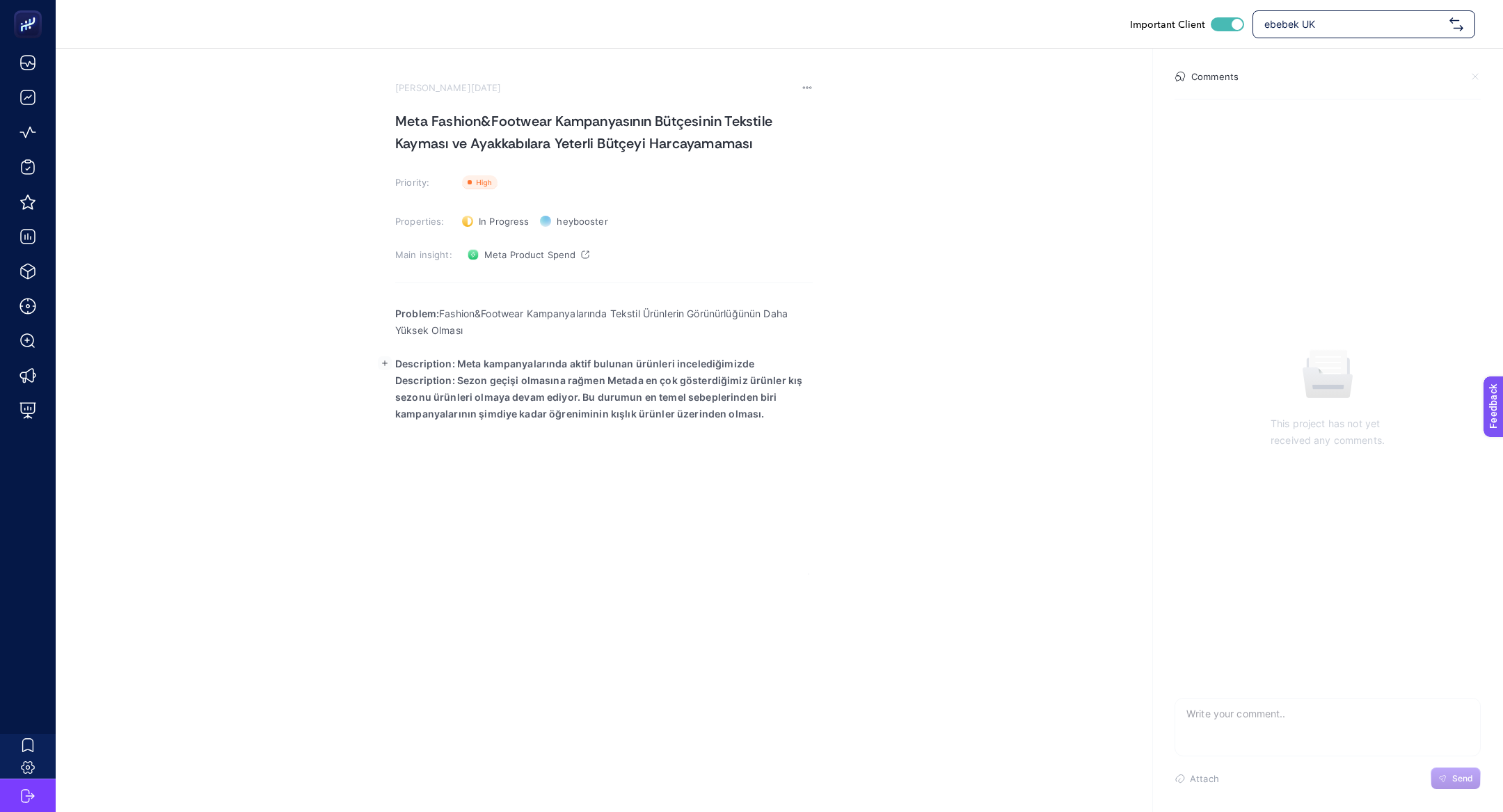
click at [764, 407] on p "Description: Meta kampanyalarında aktif bulunan ürünleri incelediğimizde Descri…" at bounding box center [604, 389] width 418 height 67
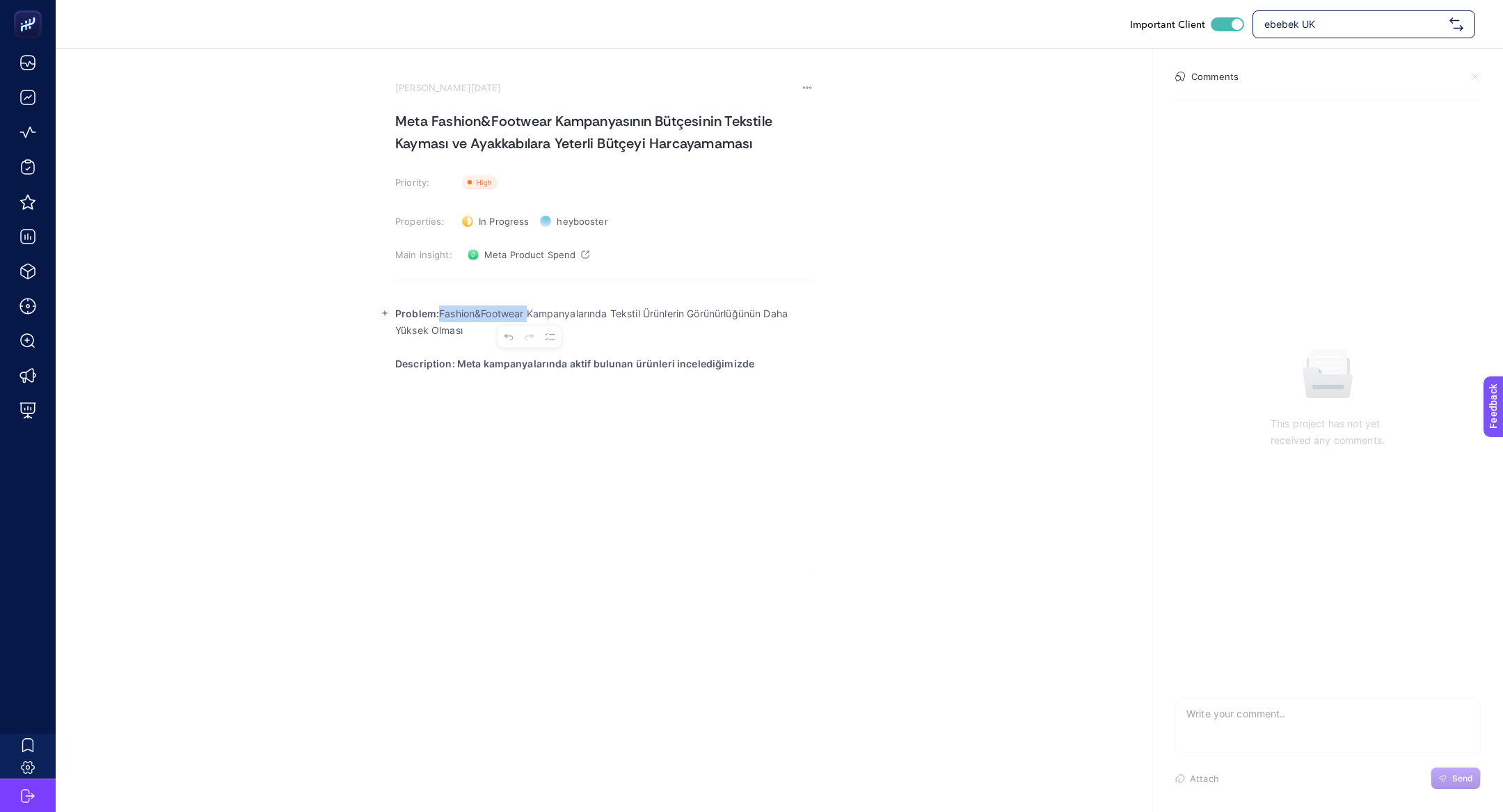
copy p "Fashion&Footwear"
drag, startPoint x: 441, startPoint y: 314, endPoint x: 530, endPoint y: 317, distance: 89.1
click at [530, 317] on p "Problem: Fashion&Footwear Kampanyalarında Tekstil Ürünlerin Görünürlüğünün Daha…" at bounding box center [604, 322] width 418 height 34
click at [815, 370] on section "August 22, 2025 Meta Fashion&Footwear Kampanyasının Bütçesinin Tekstile Kayması…" at bounding box center [779, 312] width 1448 height 526
click at [780, 359] on p "Description: Meta kampanyalarında aktif bulunan ürünleri incelediğimizde" at bounding box center [604, 364] width 418 height 16
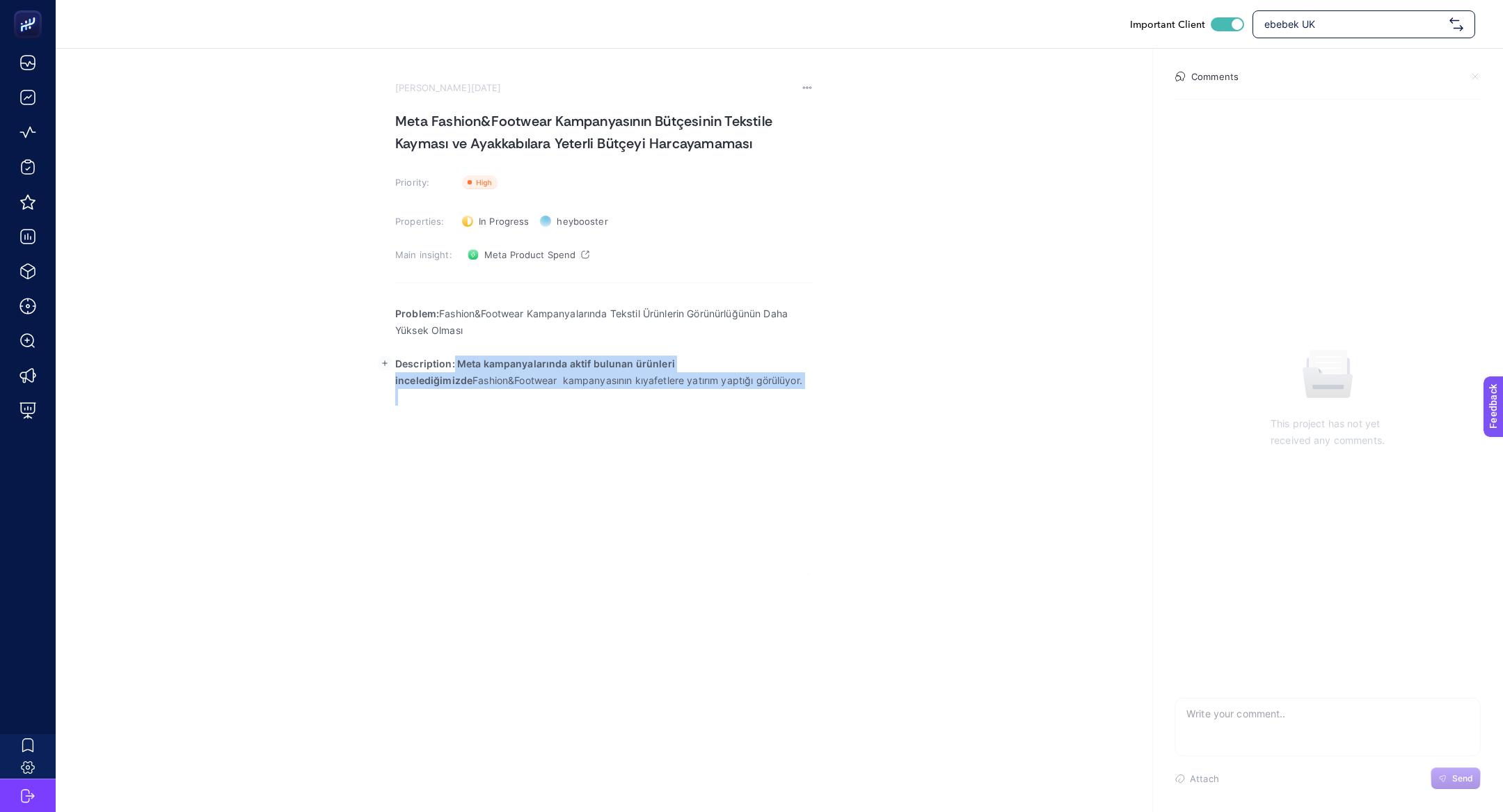
click at [725, 398] on body "Important Client ebebek UK August 22, 2025 Meta Fashion&Footwear Kampanyasının …" at bounding box center [751, 406] width 1503 height 812
click at [476, 381] on p "Description: Meta kampanyalarında aktif bulunan ürünleri incelediğimizde Fashio…" at bounding box center [604, 372] width 418 height 34
click at [490, 382] on p "Description: Meta kampanyalarında aktif bulunan ürünleri incelediğimizde Fashio…" at bounding box center [604, 372] width 418 height 34
drag, startPoint x: 483, startPoint y: 385, endPoint x: 368, endPoint y: 382, distance: 115.0
click at [368, 382] on section "August 22, 2025 Meta Fashion&Footwear Kampanyasının Bütçesinin Tekstile Kayması…" at bounding box center [779, 312] width 1448 height 526
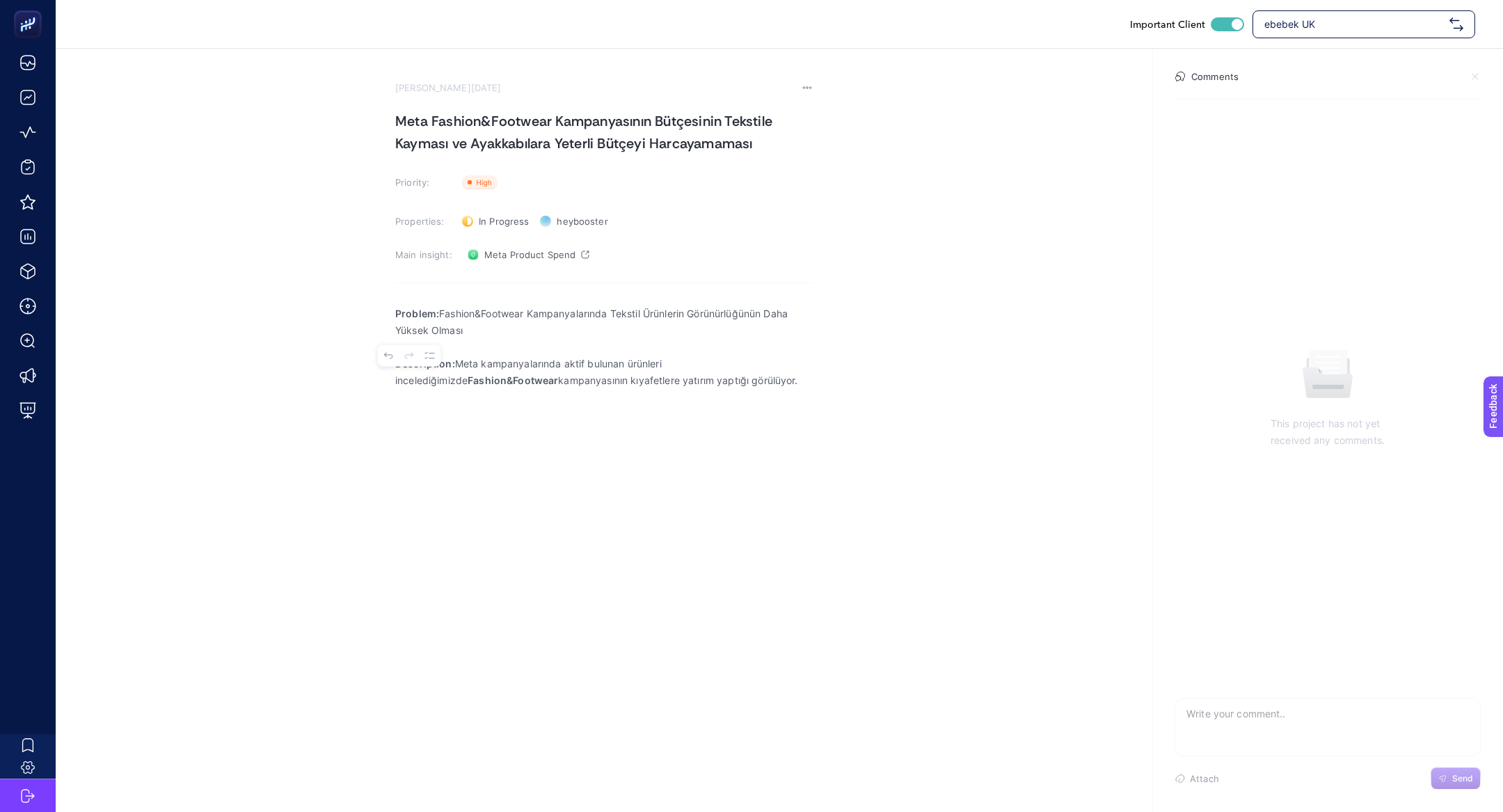
click at [455, 429] on div "Problem: Fashion&Footwear Kampanyalarında Tekstil Ürünlerin Görünürlüğünün Daha…" at bounding box center [604, 435] width 418 height 278
click at [384, 393] on rect "button" at bounding box center [385, 397] width 14 height 14
click at [386, 423] on icon "Editor block content toolbar" at bounding box center [381, 425] width 11 height 11
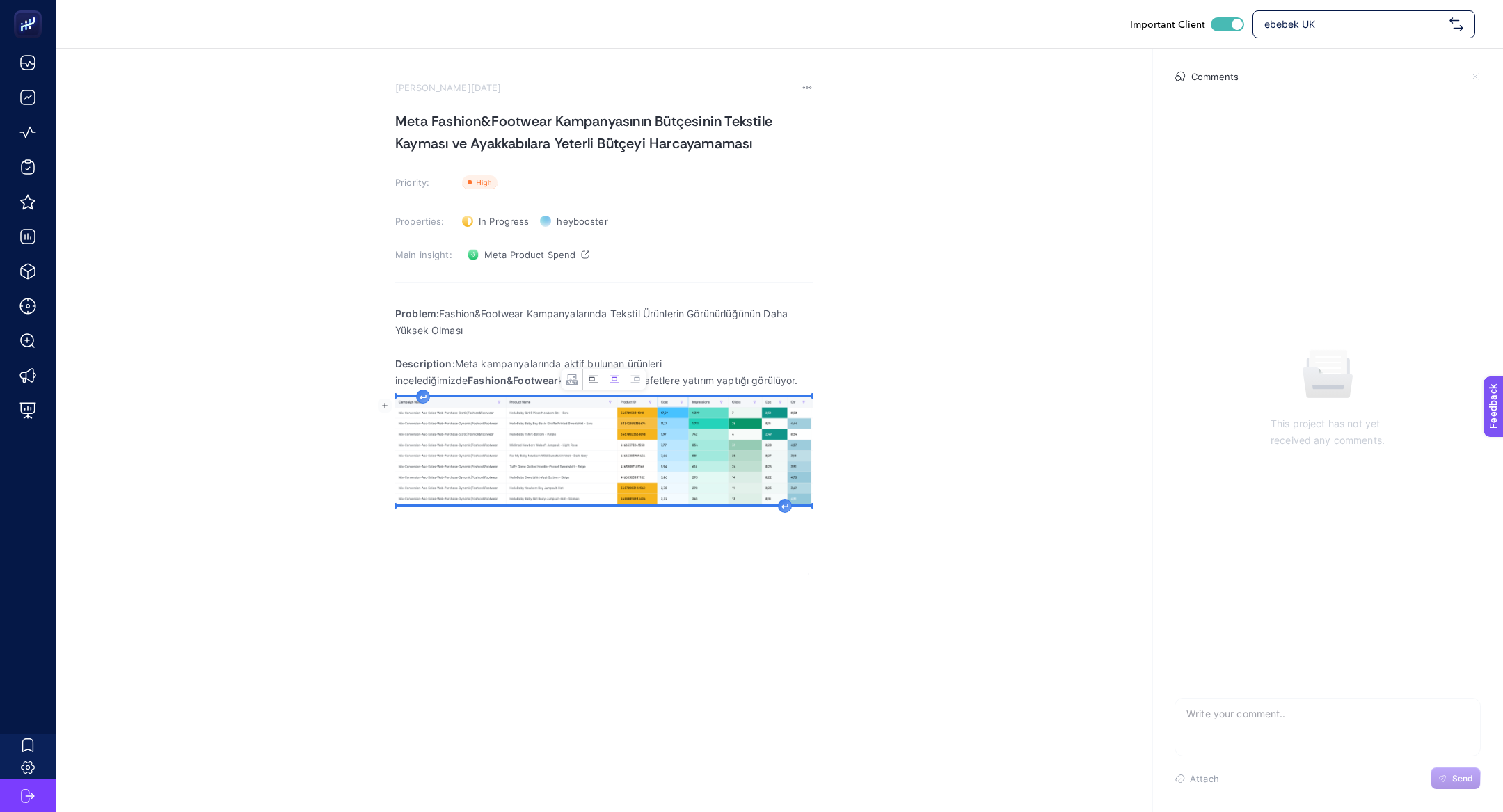
click at [588, 375] on icon "Image toolbar" at bounding box center [594, 379] width 11 height 11
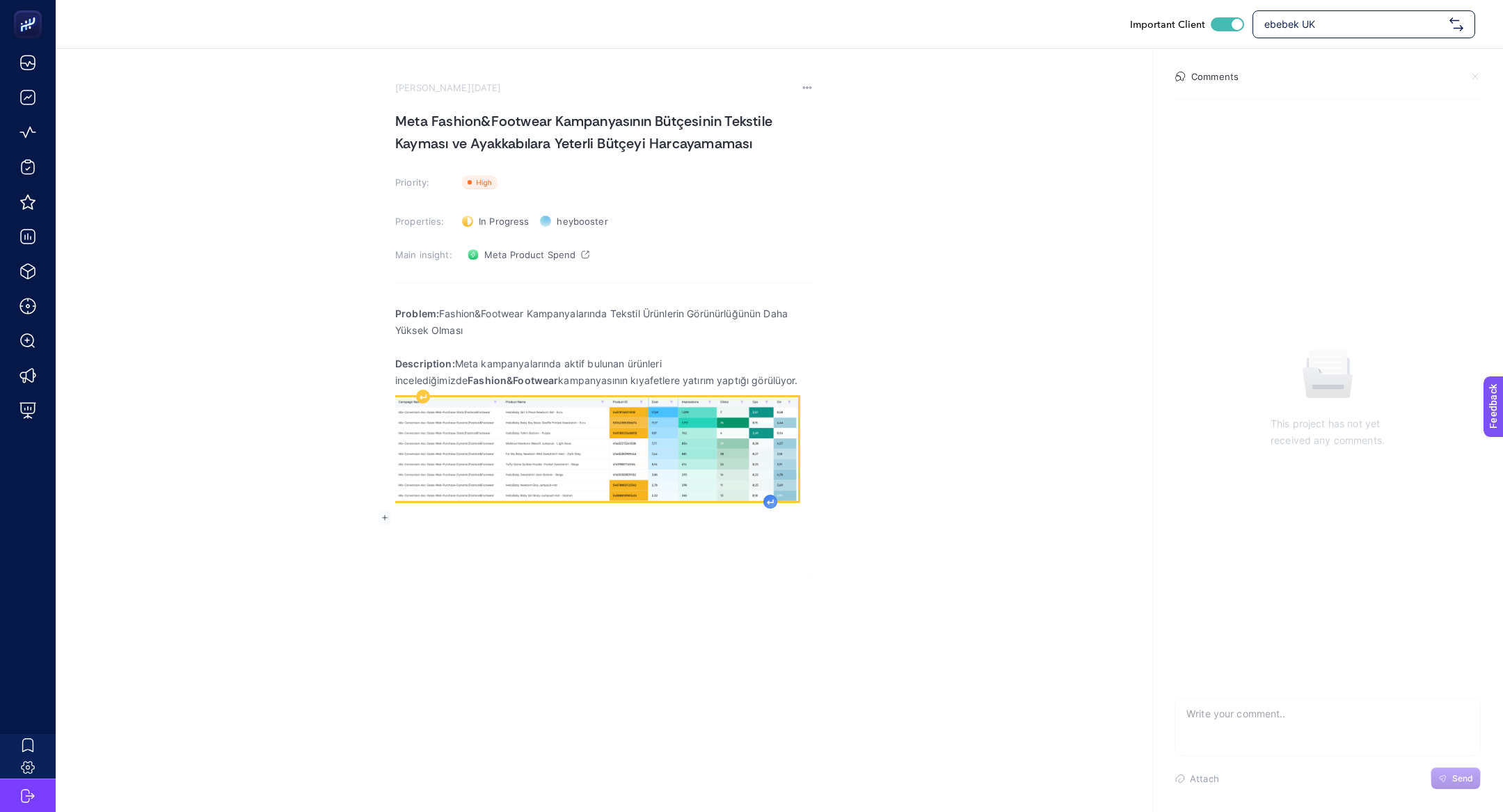
click at [767, 499] on icon "Rich Text Editor. Editing area: main" at bounding box center [770, 502] width 7 height 5
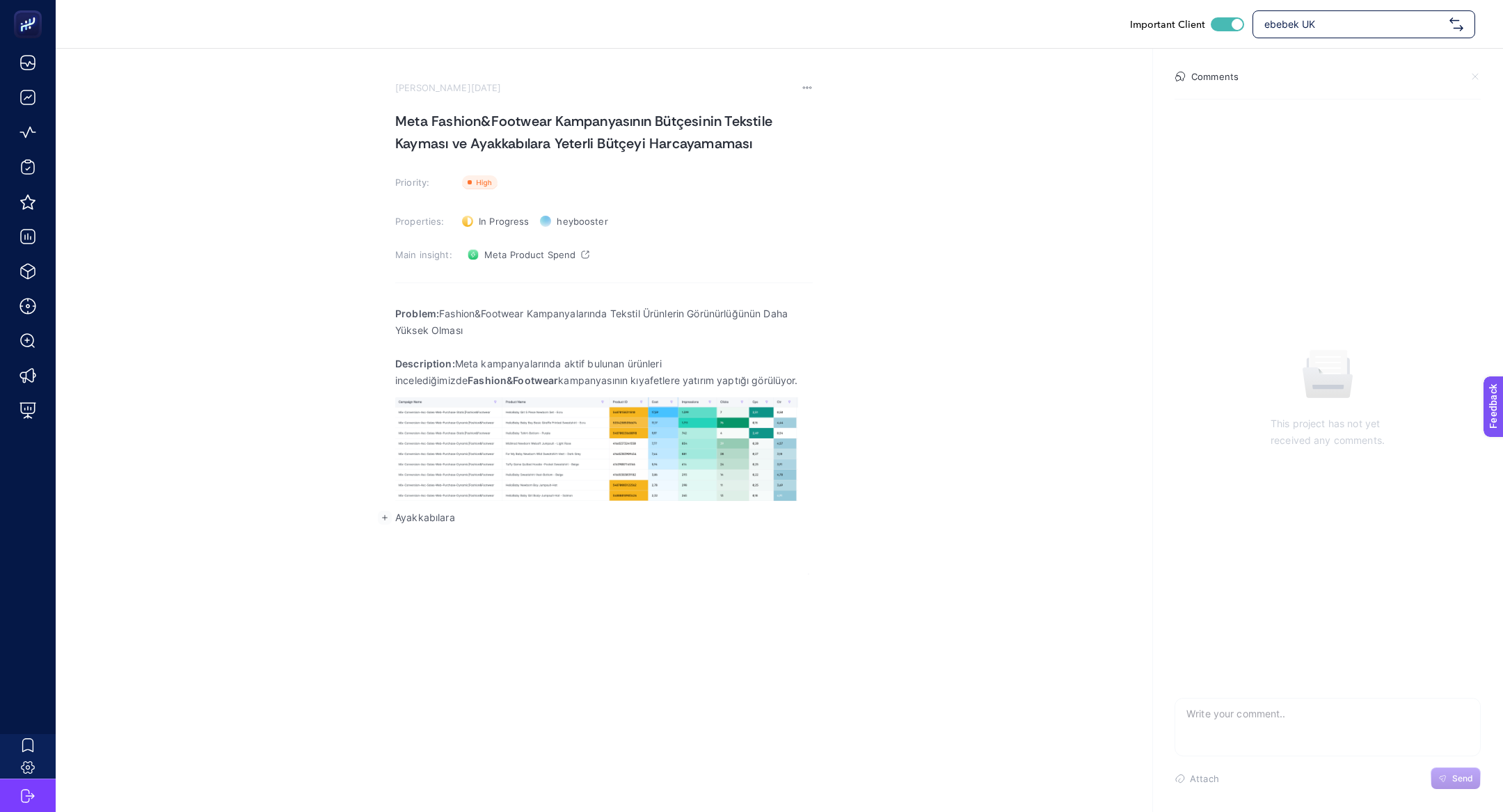
click at [707, 515] on p "Ayakkabılara" at bounding box center [604, 517] width 418 height 16
click at [474, 521] on p "Ayakkabılara yatırım yapamayan" at bounding box center [604, 517] width 418 height 16
click at [621, 527] on div "Problem: Fashion&Footwear Kampanyalarında Tekstil Ürünlerin Görünürlüğünün Daha…" at bounding box center [604, 435] width 418 height 278
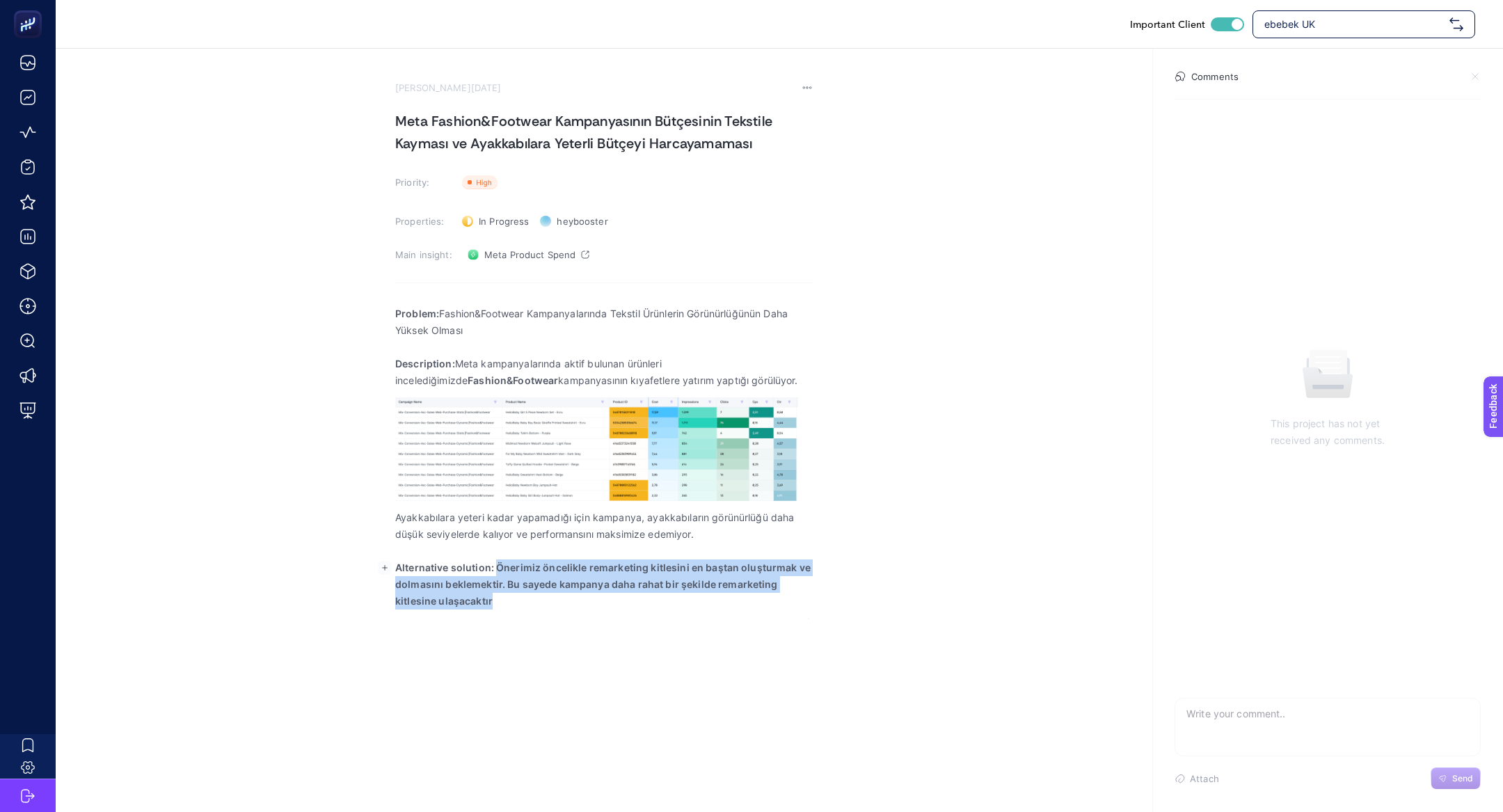
drag, startPoint x: 497, startPoint y: 566, endPoint x: 518, endPoint y: 622, distance: 59.8
click at [519, 623] on div "Important Client ebebek UK August 22, 2025 Meta Fashion&Footwear Kampanyasının …" at bounding box center [751, 406] width 1503 height 812
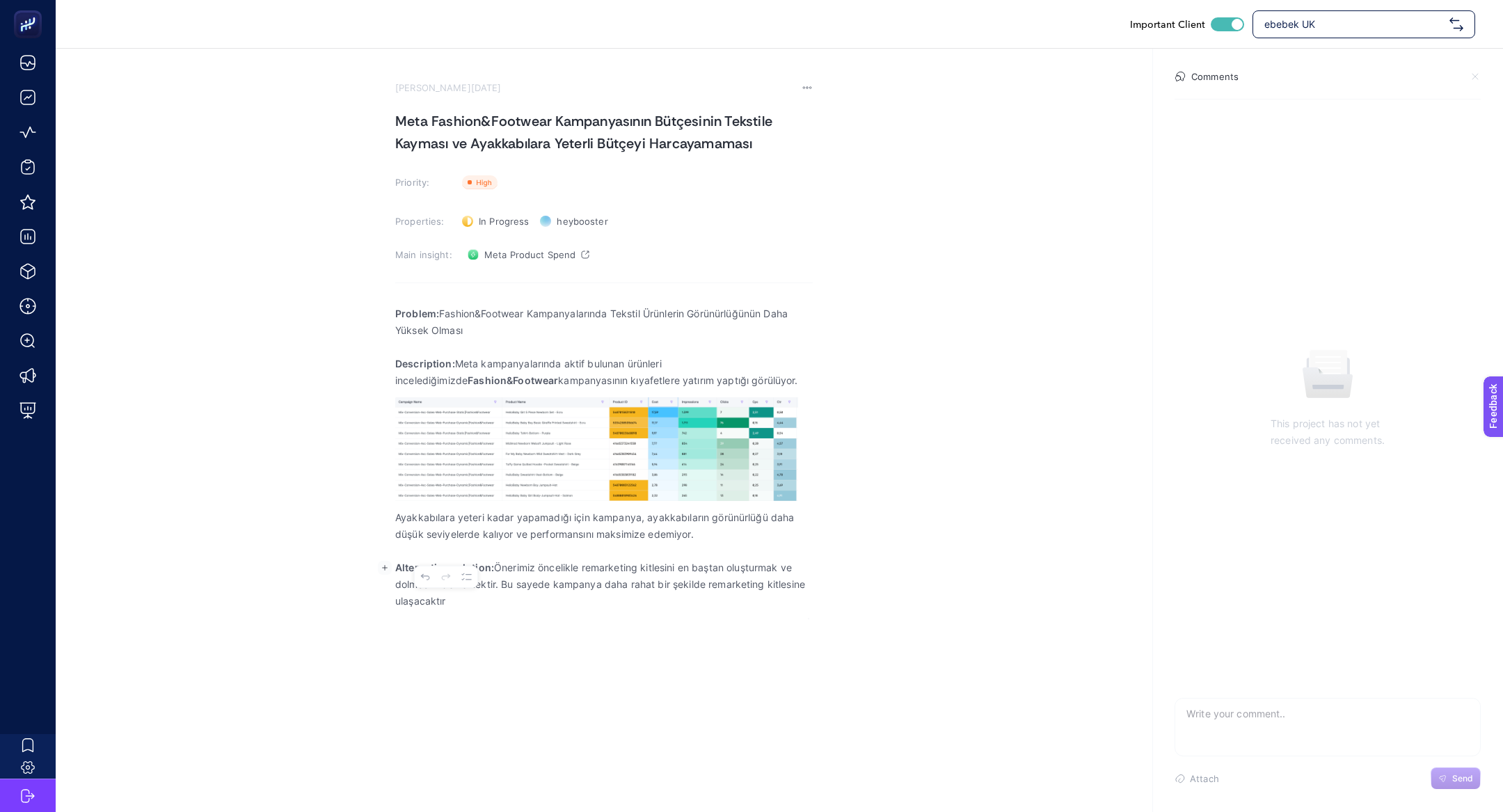
click at [619, 540] on p "Ayakkabılara yeteri kadar yapamadığı için kampanya, ayakkabıların görünürlüğü d…" at bounding box center [604, 525] width 418 height 34
drag, startPoint x: 584, startPoint y: 562, endPoint x: 655, endPoint y: 661, distance: 121.8
click at [655, 661] on div "Important Client ebebek UK August 22, 2025 Meta Fashion&Footwear Kampanyasının …" at bounding box center [751, 406] width 1503 height 812
drag, startPoint x: 466, startPoint y: 584, endPoint x: 809, endPoint y: 588, distance: 343.0
click at [809, 588] on p "Alternative solution: Önerimiz öncelikle bu ürün gruplarını birbirinden ayırara…" at bounding box center [604, 576] width 418 height 34
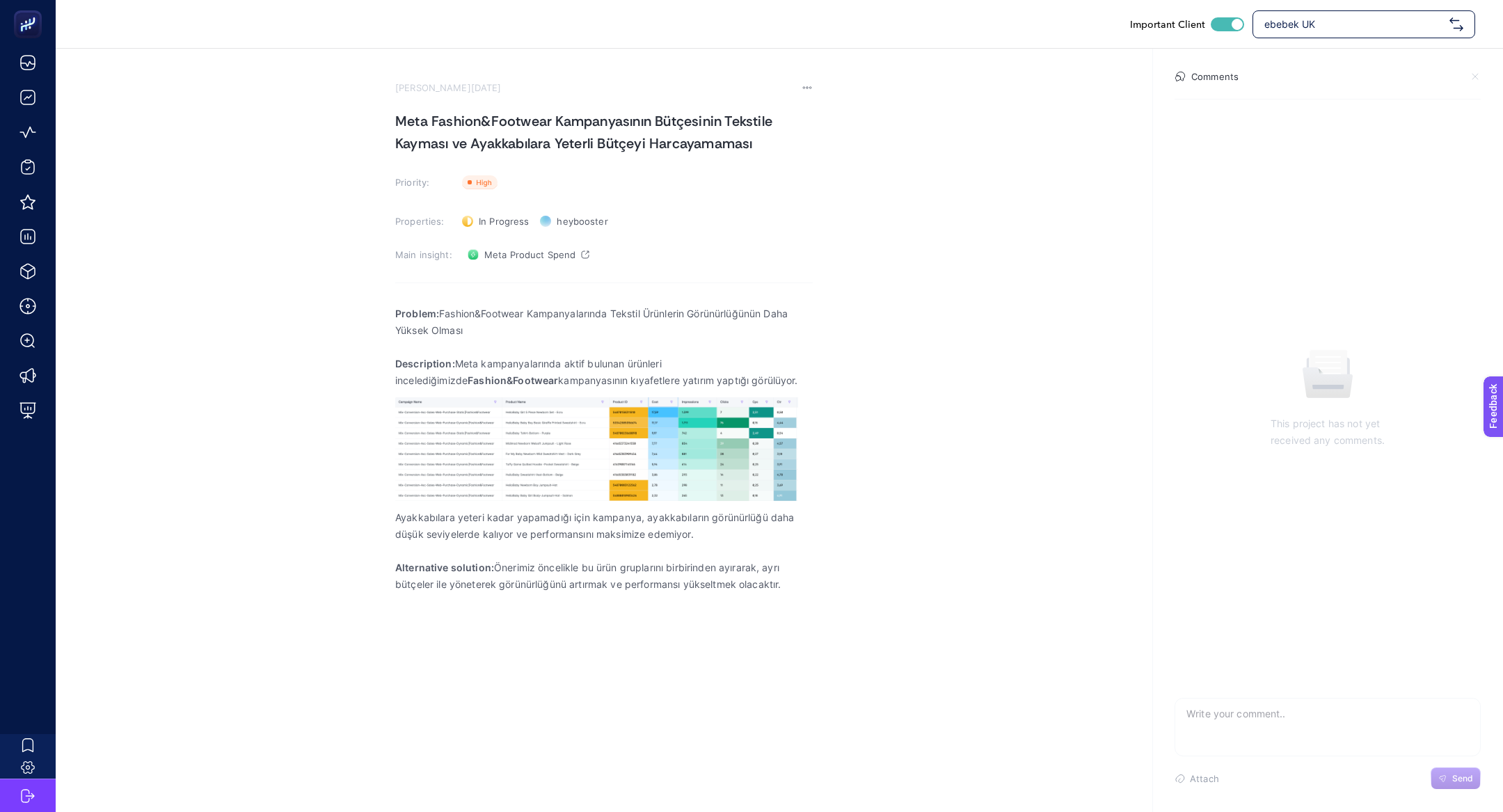
click at [509, 97] on section "August 22, 2025 Meta Fashion&Footwear Kampanyasının Bütçesinin Tekstile Kayması…" at bounding box center [604, 350] width 418 height 536
click at [509, 125] on h1 "Meta Fashion&Footwear Kampanyasının Bütçesinin Tekstile Kayması ve Ayakkabılara…" at bounding box center [604, 132] width 418 height 45
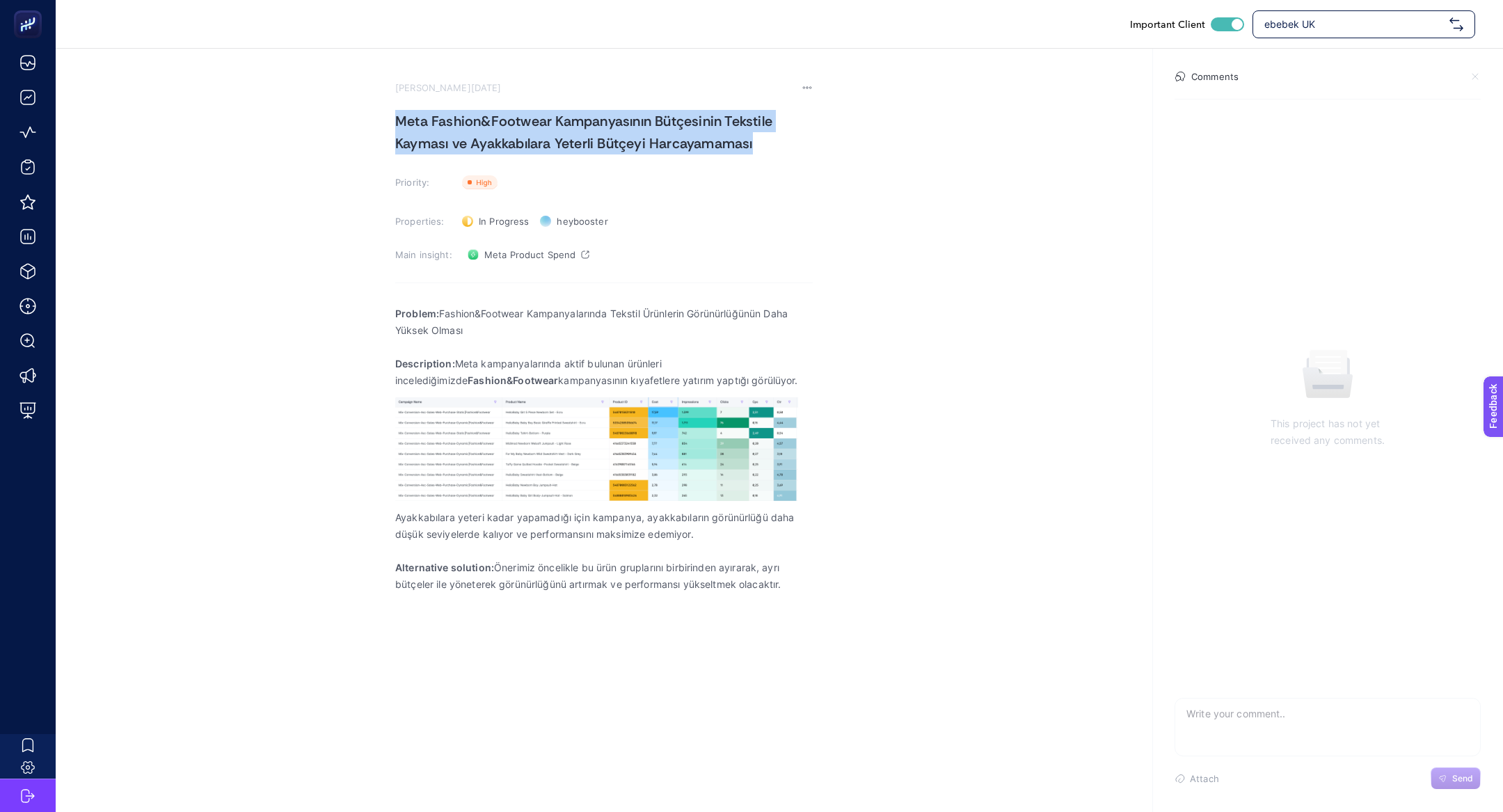
click at [509, 125] on h1 "Meta Fashion&Footwear Kampanyasının Bütçesinin Tekstile Kayması ve Ayakkabılara…" at bounding box center [604, 132] width 418 height 45
copy h1 "Meta Fashion&Footwear Kampanyasının Bütçesinin Tekstile Kayması ve Ayakkabılara…"
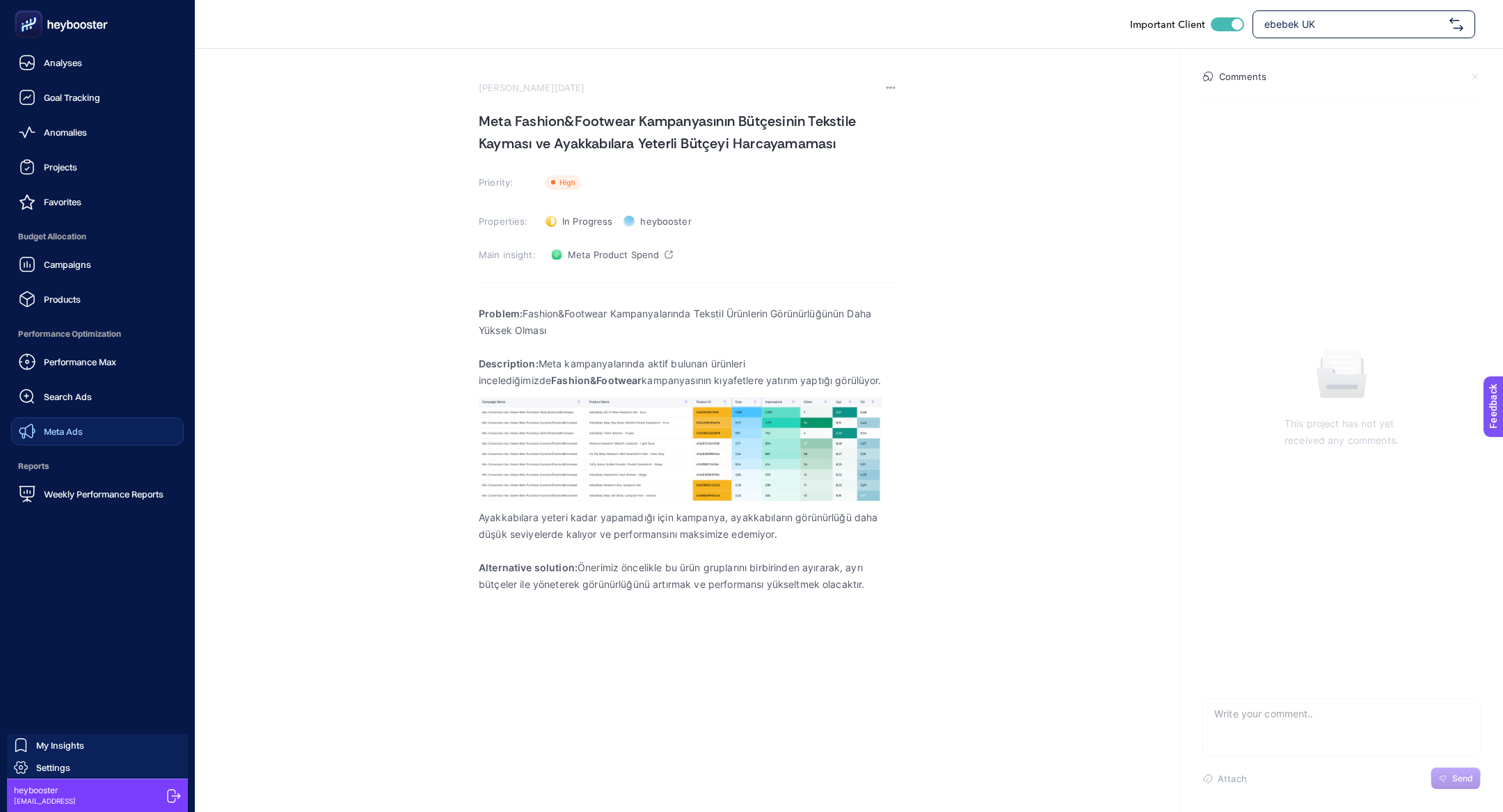
click at [101, 422] on link "Meta Ads" at bounding box center [97, 431] width 173 height 27
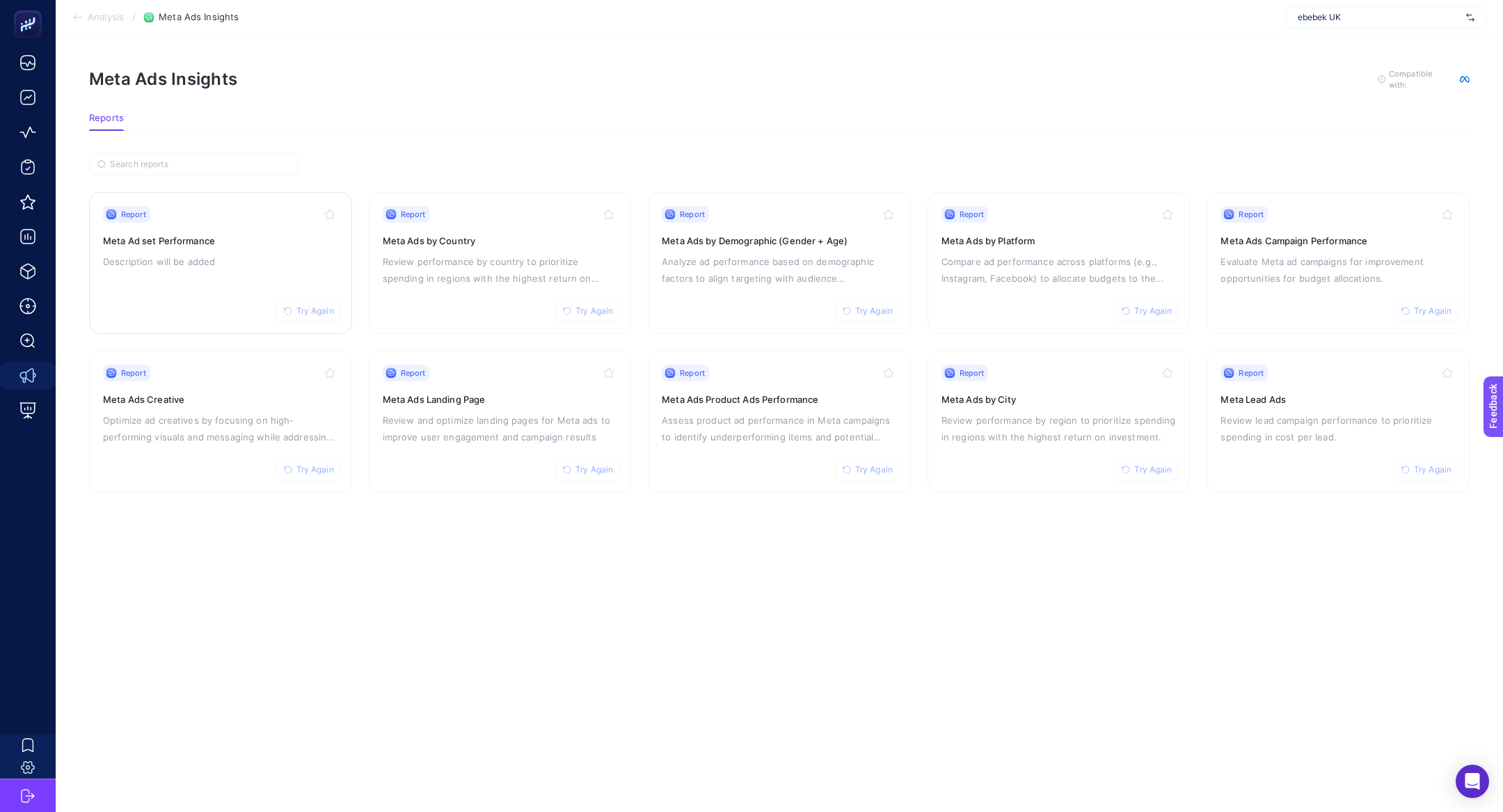
click at [199, 240] on h3 "Meta Ad set Performance" at bounding box center [220, 241] width 235 height 14
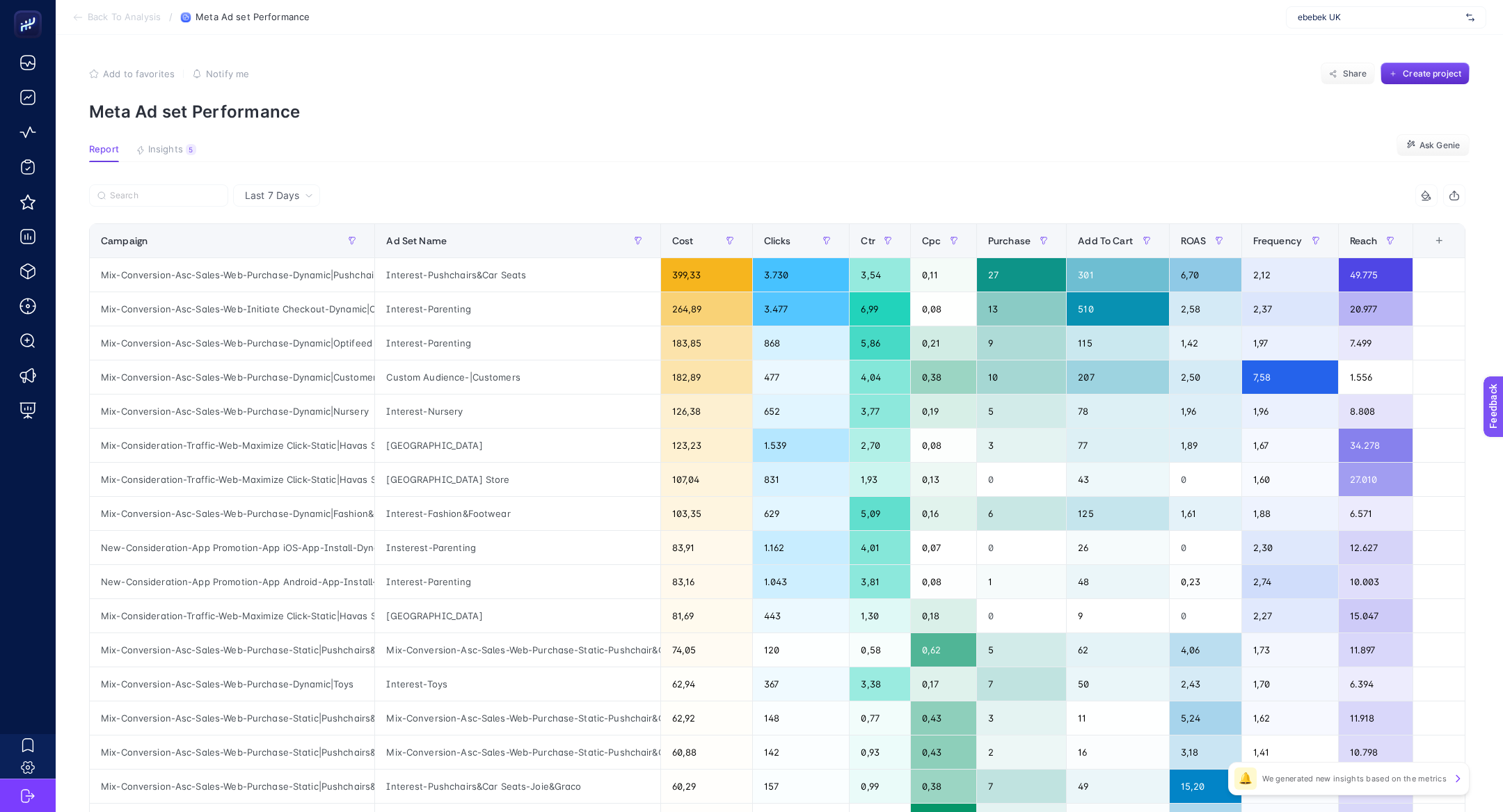
scroll to position [0, 67]
click at [172, 187] on label at bounding box center [158, 196] width 139 height 22
click at [172, 191] on input "Search" at bounding box center [165, 196] width 110 height 10
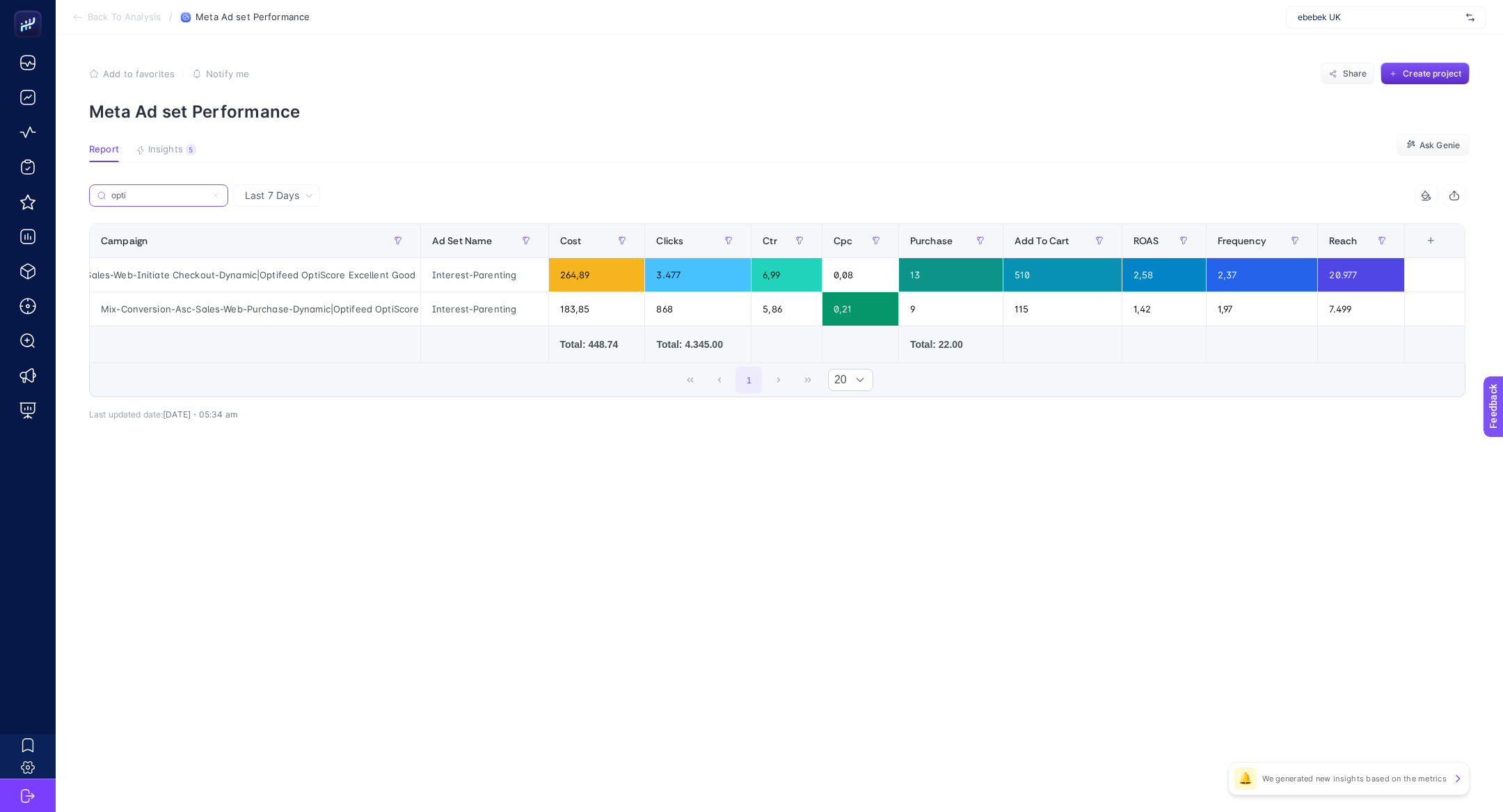
scroll to position [0, 75]
click at [288, 264] on div "Mix-Conversion-Asc-Sales-Web-Initiate Checkout-Dynamic|Optifeed OptiScore Excel…" at bounding box center [255, 275] width 331 height 34
click at [314, 276] on div "Mix-Conversion-Asc-Sales-Web-Initiate Checkout-Dynamic|Optifeed OptiScore Excel…" at bounding box center [255, 275] width 331 height 34
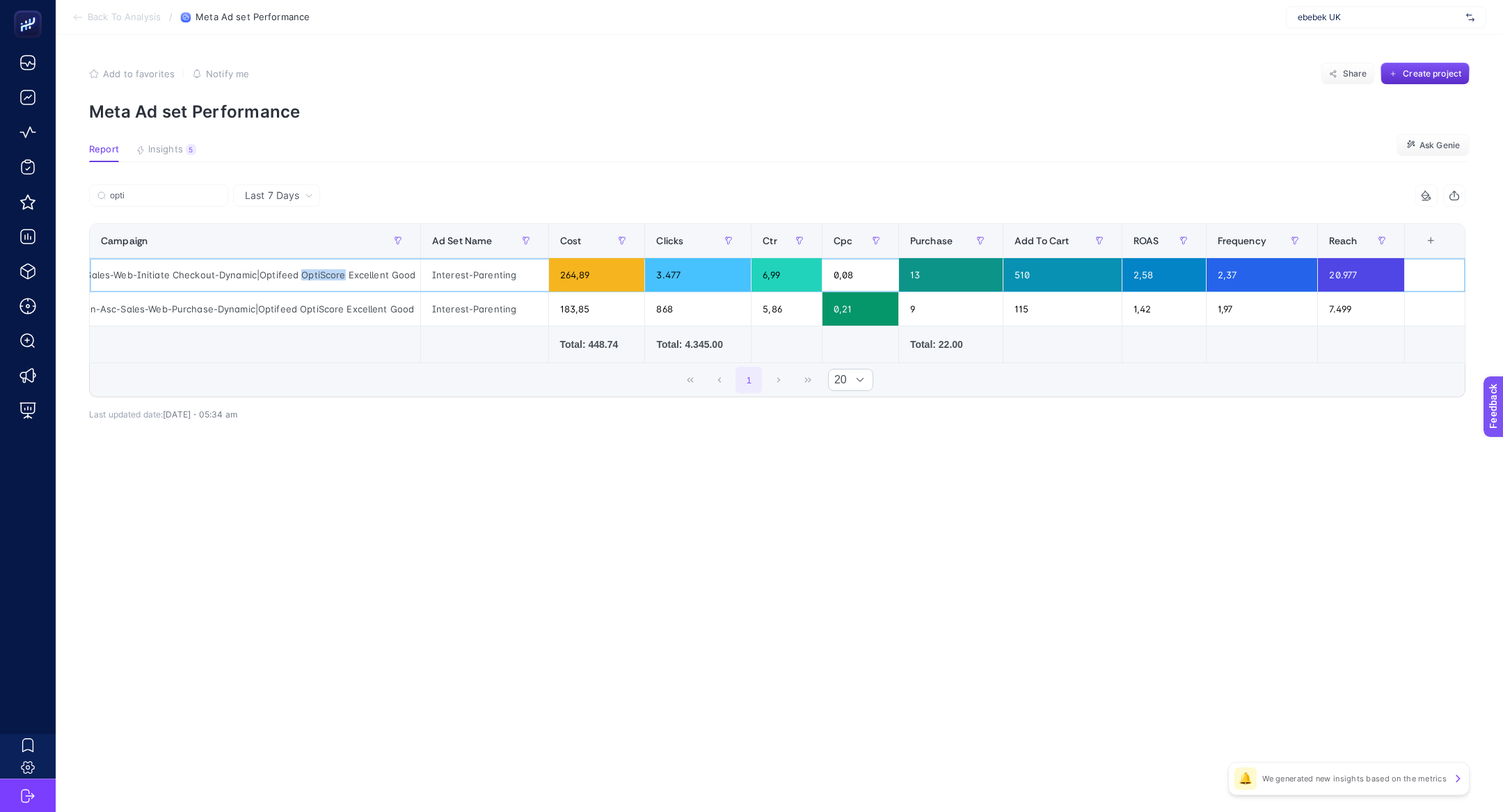
click at [314, 276] on div "Mix-Conversion-Asc-Sales-Web-Initiate Checkout-Dynamic|Optifeed OptiScore Excel…" at bounding box center [255, 275] width 331 height 34
copy tr "Mix-Conversion-Asc-Sales-Web-Initiate Checkout-Dynamic|Optifeed OptiScore Excel…"
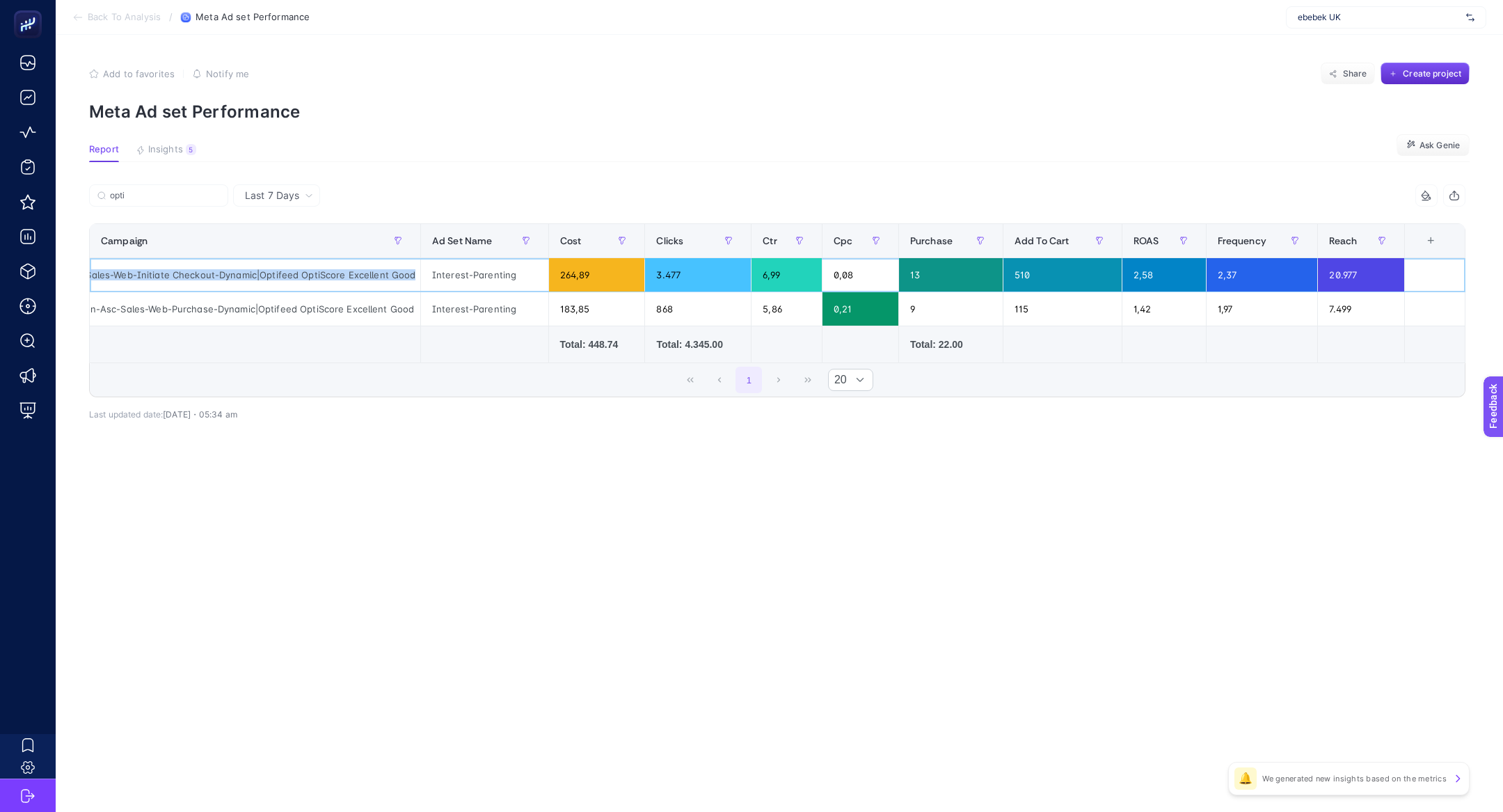
scroll to position [0, 0]
click at [140, 194] on input "opti" at bounding box center [165, 196] width 110 height 10
click at [140, 194] on input "opti" at bounding box center [159, 196] width 94 height 10
paste input "Mix-Conversion-Asc-Sales-Web-Initiate Checkout-Dynamic|Optifeed OptiScore Excel…"
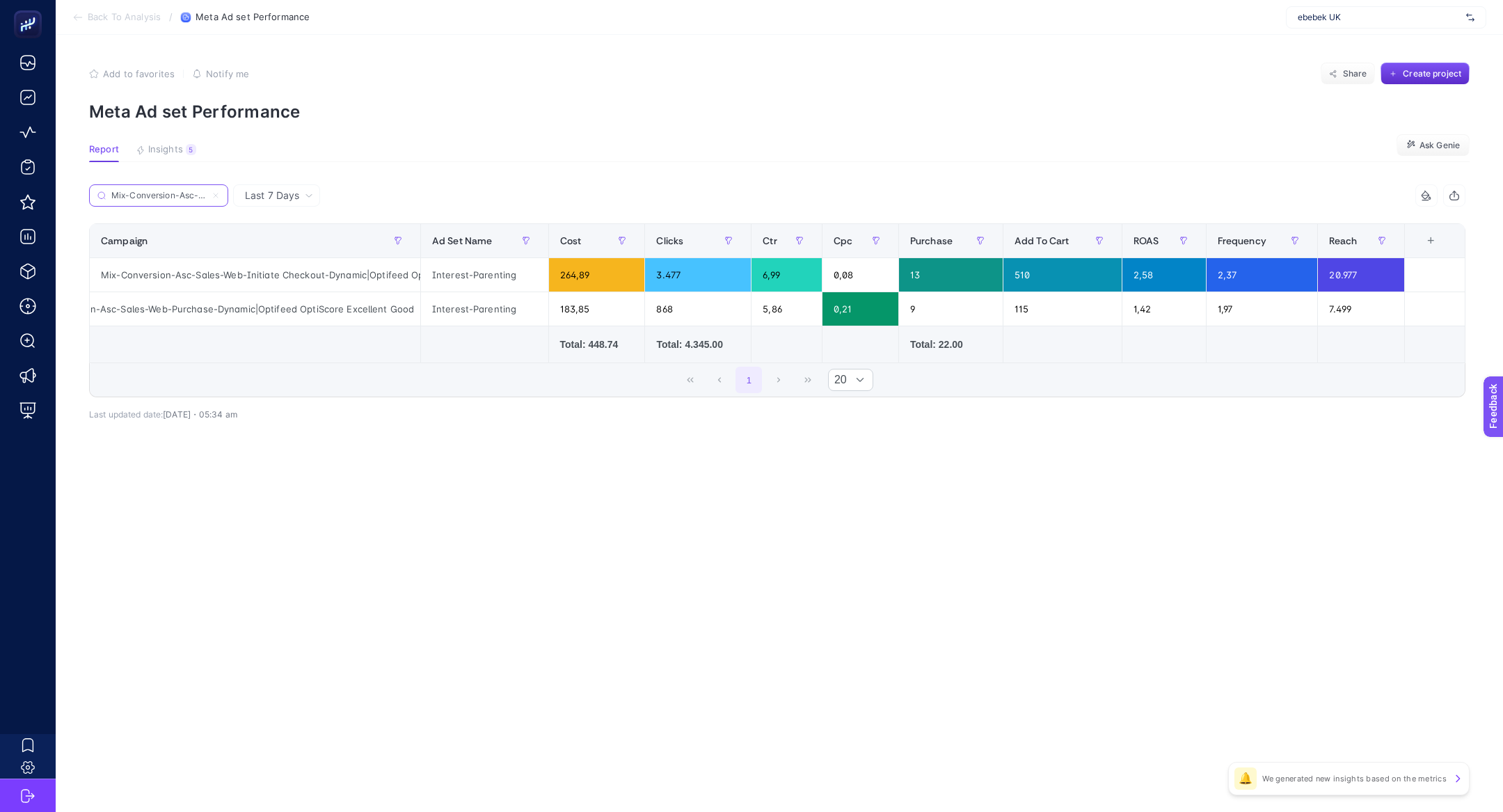
scroll to position [0, 287]
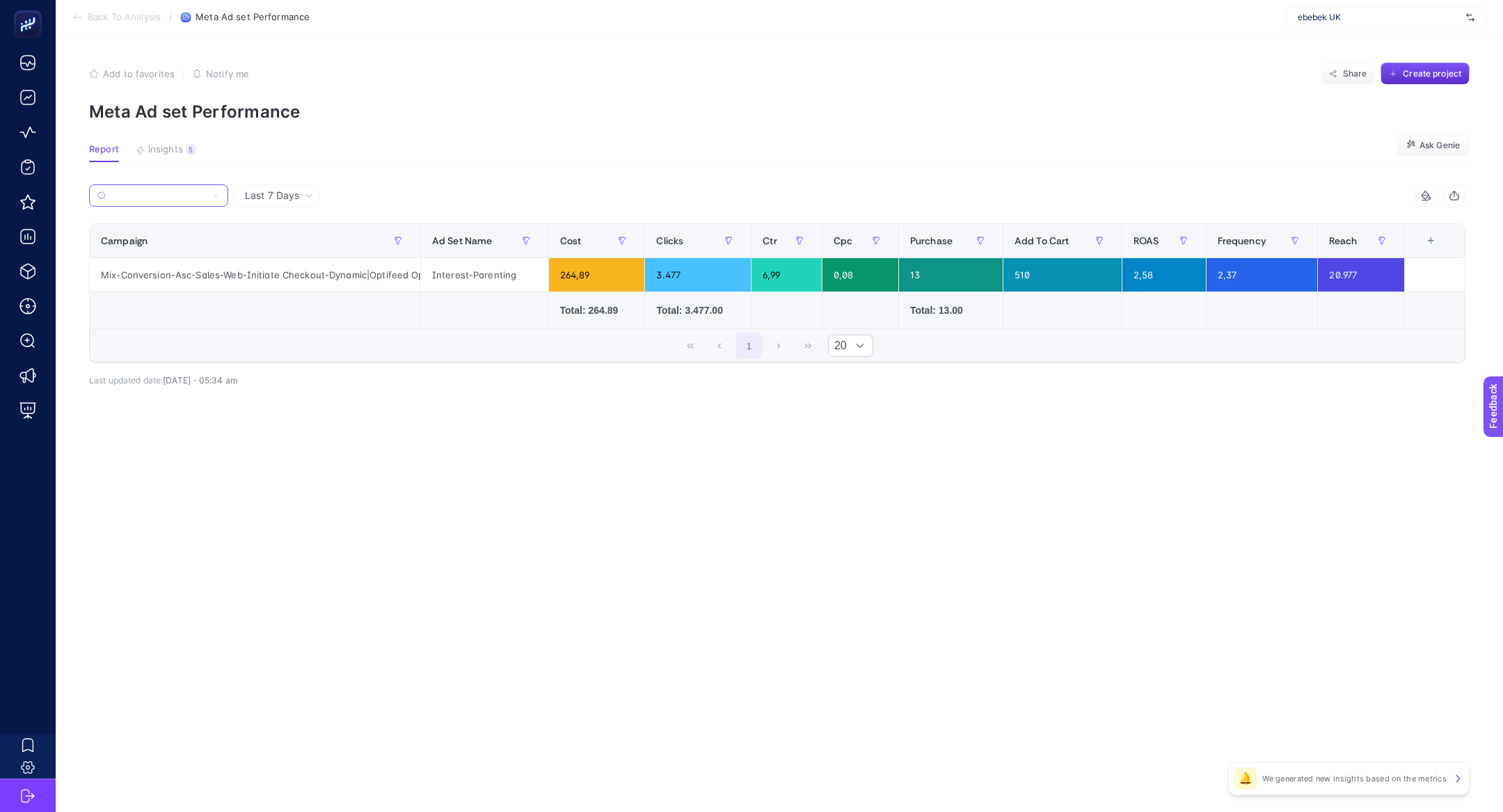
type input "Mix-Conversion-Asc-Sales-Web-Initiate Checkout-Dynamic|Optifeed OptiScore Excel…"
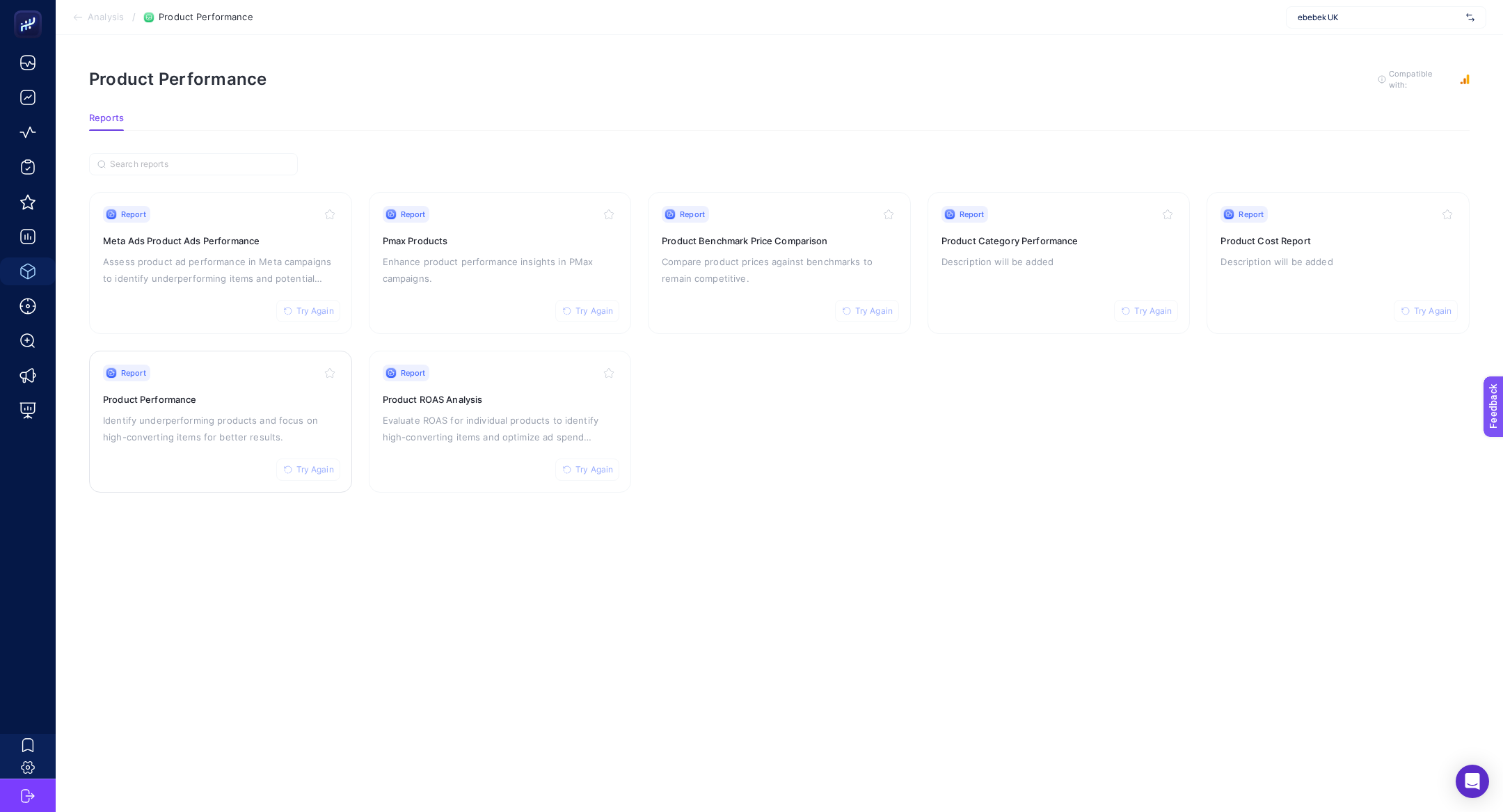
click at [222, 420] on p "Identify underperforming products and focus on high-converting items for better…" at bounding box center [220, 428] width 235 height 34
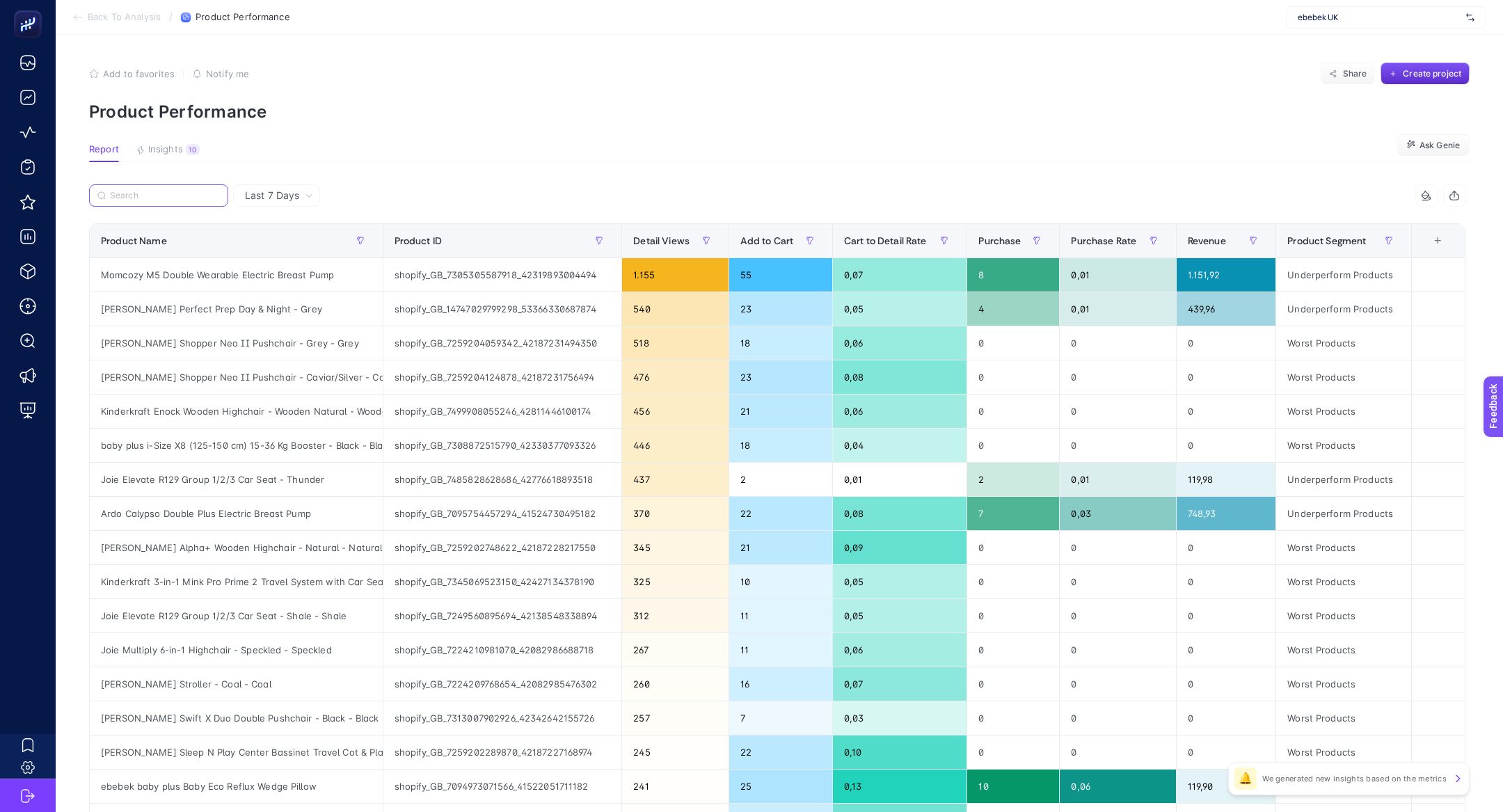
click at [162, 197] on input "Search" at bounding box center [165, 196] width 110 height 10
paste input "Mix-Conversion-Asc-Sales-Web-Purchase-Static|Fashion&Footwear"
type input "Mix-Conversion-Asc-Sales-Web-Purchase-Static|Fashion&Footwear"
click at [184, 155] on button "Insights 10 We generated new insights based on the metrics" at bounding box center [167, 152] width 64 height 18
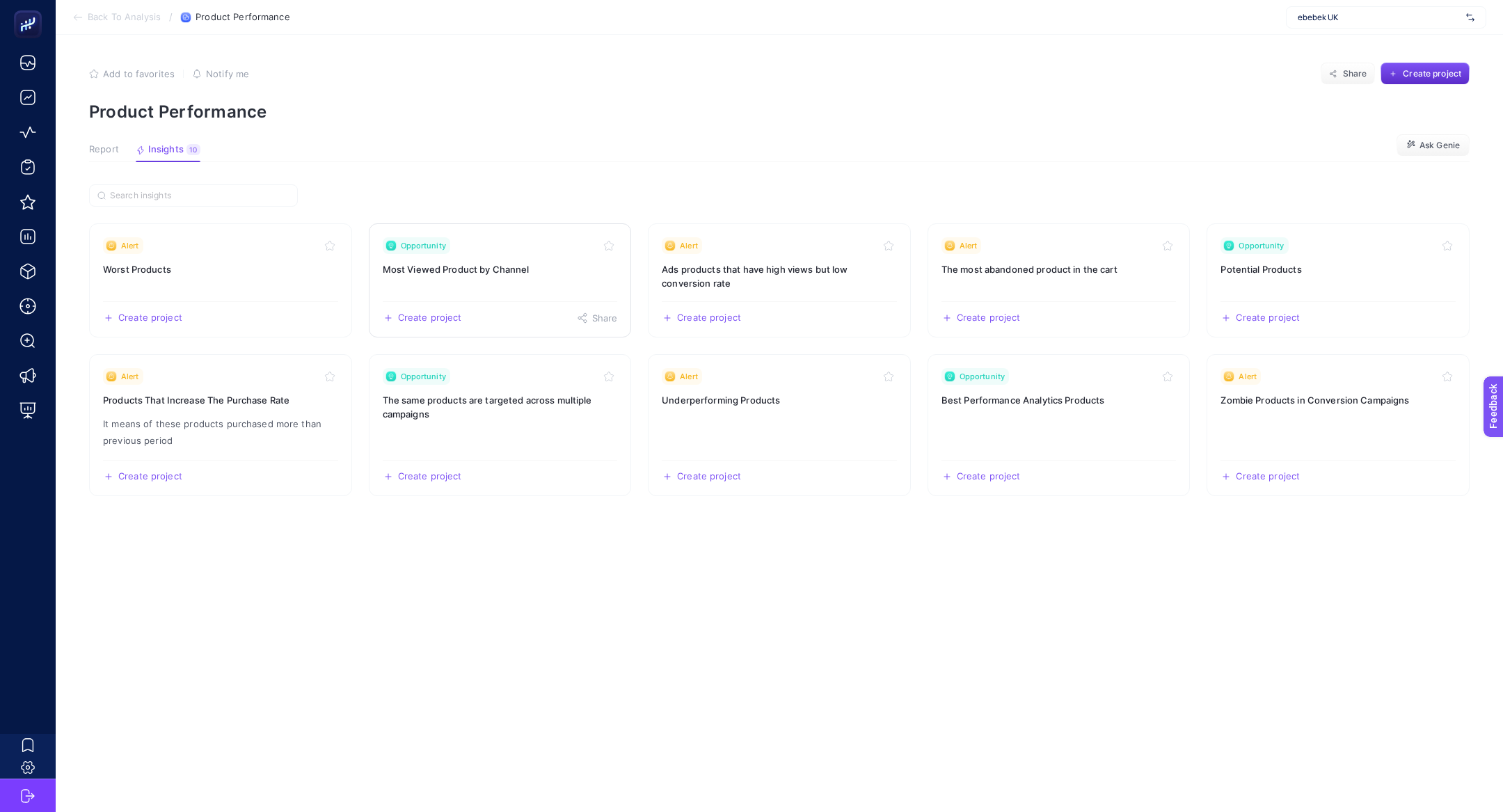
click at [551, 281] on link "Opportunity Most Viewed Product by Channel Create project Share" at bounding box center [500, 280] width 263 height 114
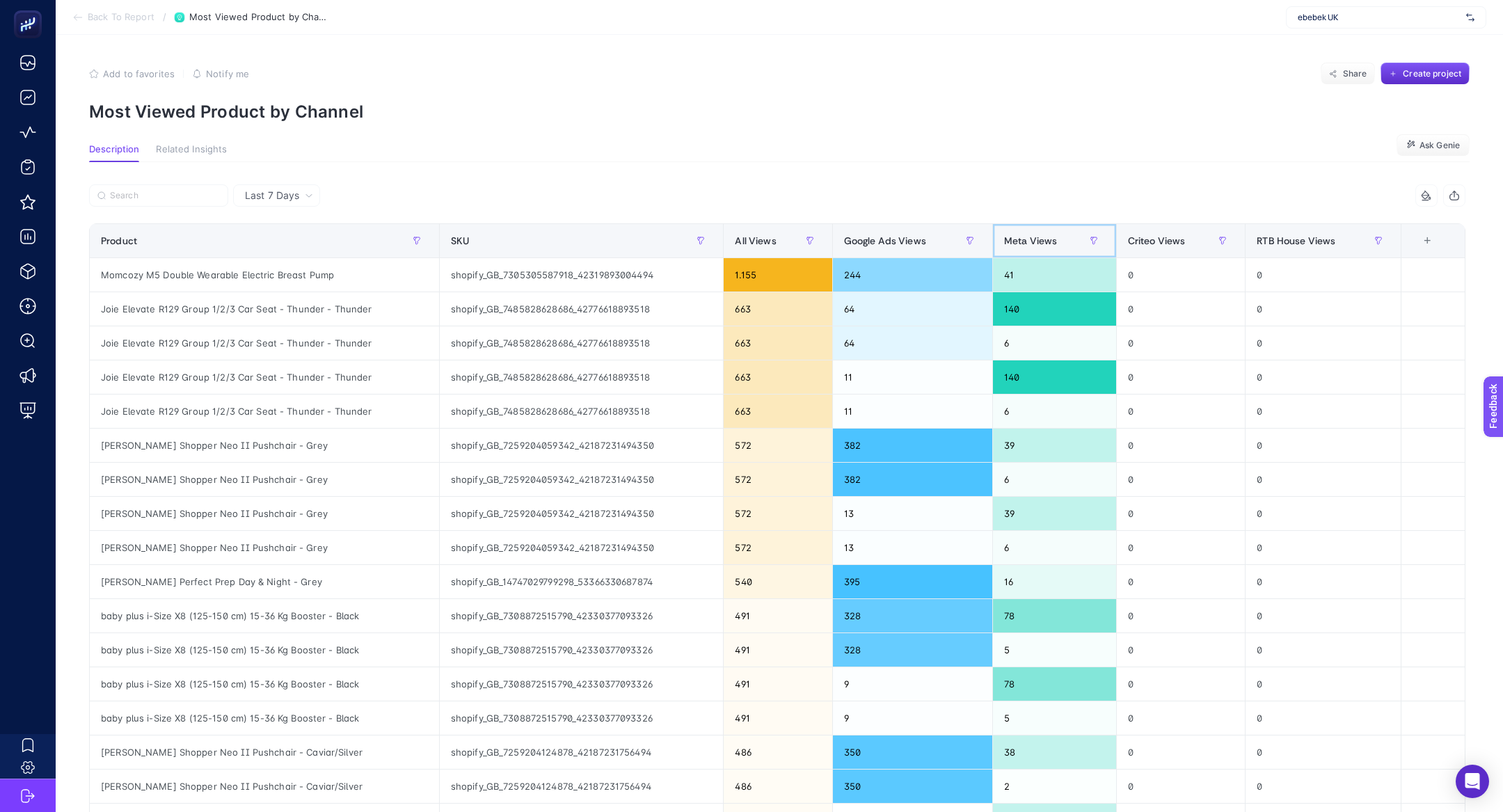
click at [1043, 230] on div "Meta Views" at bounding box center [1054, 240] width 101 height 22
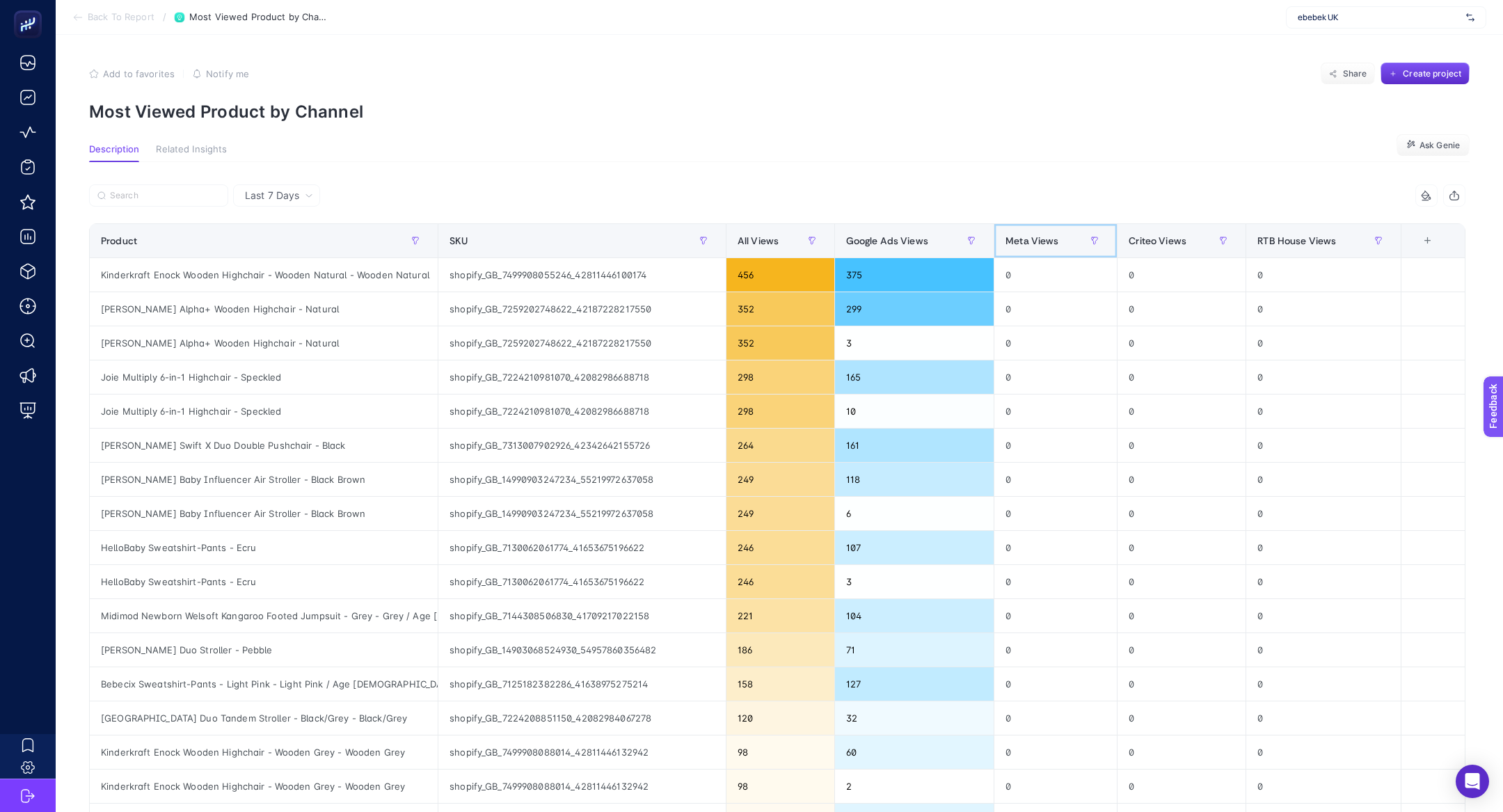
click at [1043, 230] on div "Meta Views" at bounding box center [1056, 240] width 101 height 22
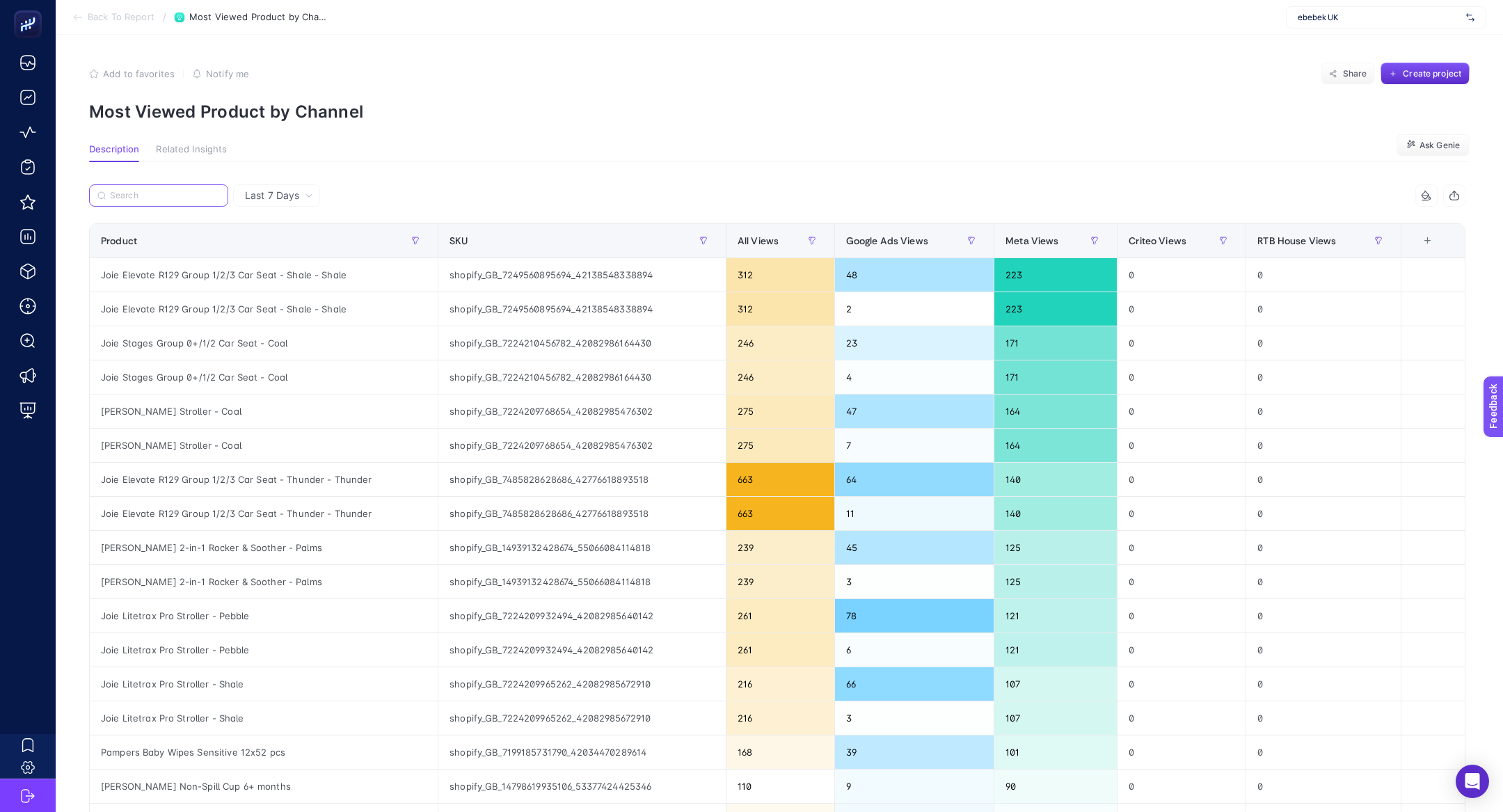
click at [192, 191] on input "Search" at bounding box center [165, 196] width 110 height 10
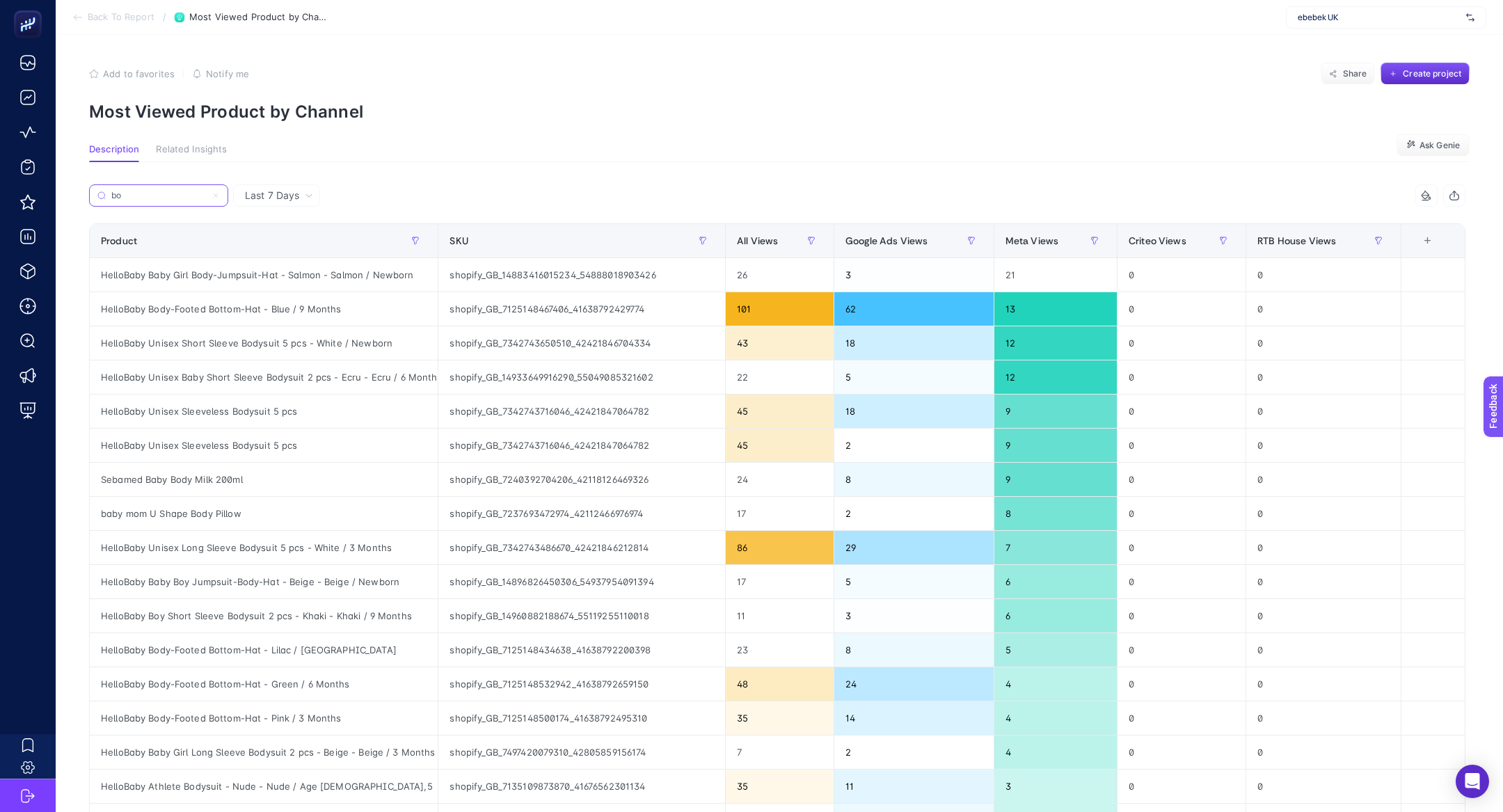
type input "b"
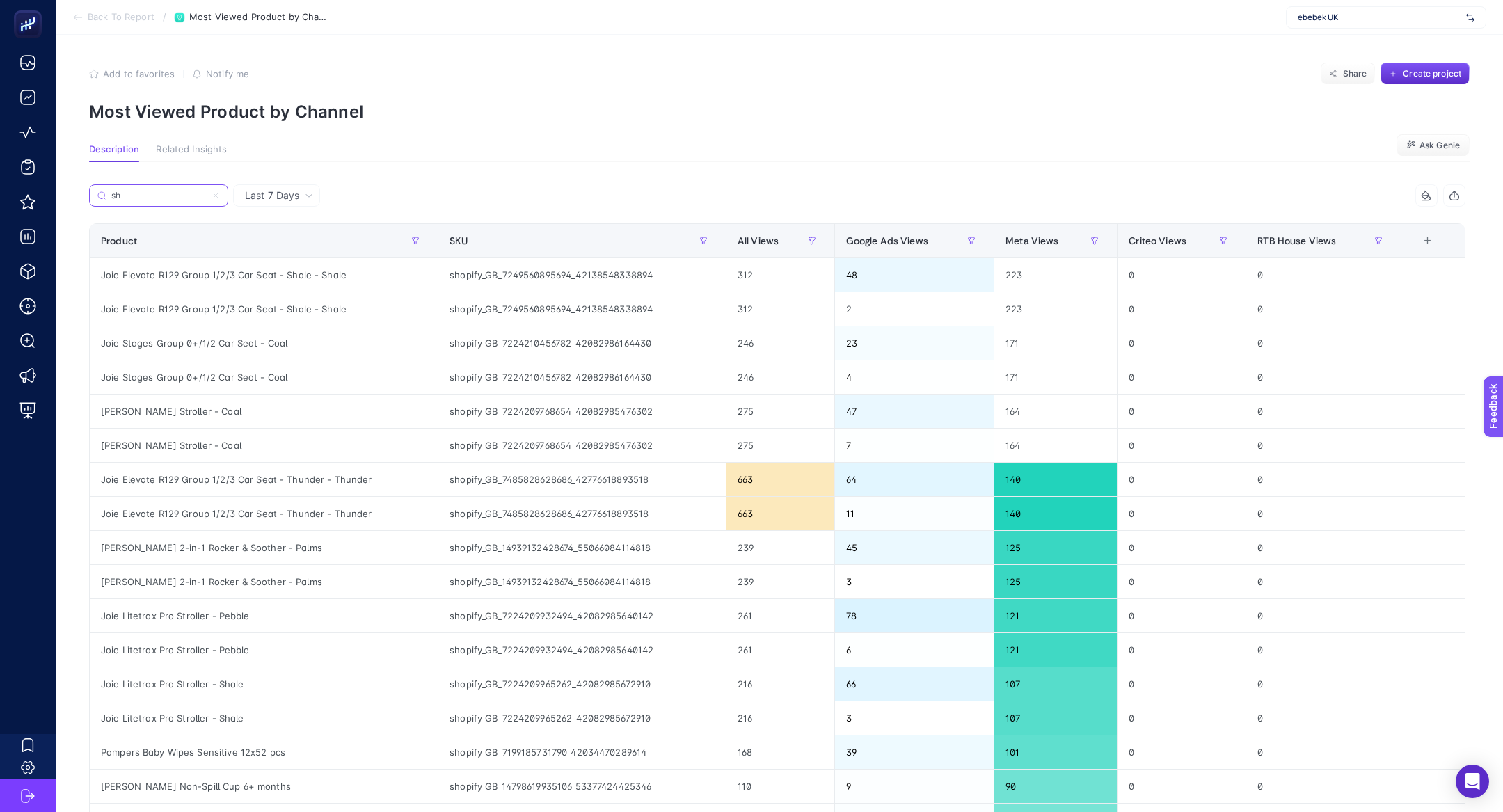
type input "s"
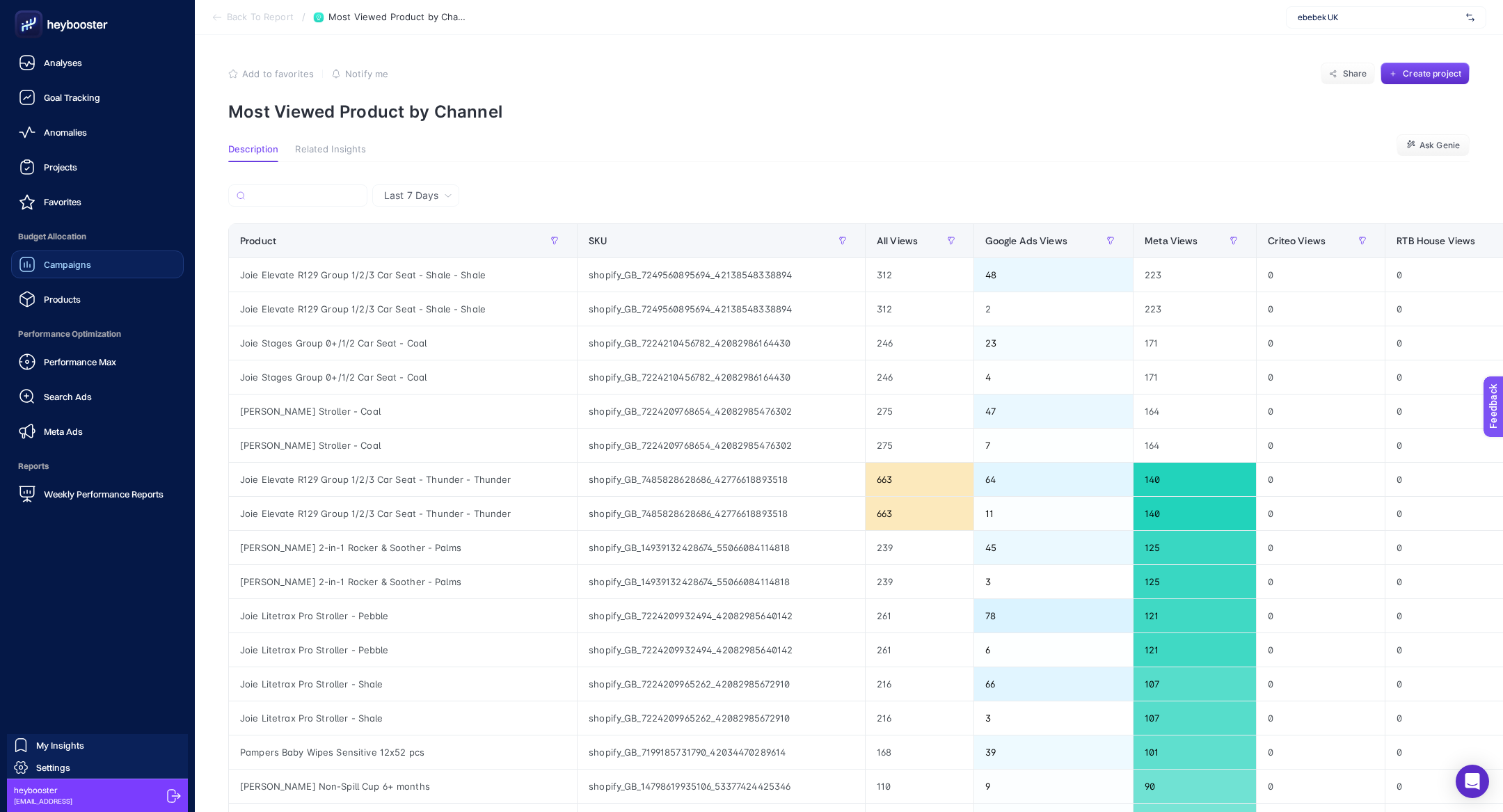
click at [68, 273] on link "Campaigns" at bounding box center [97, 264] width 173 height 27
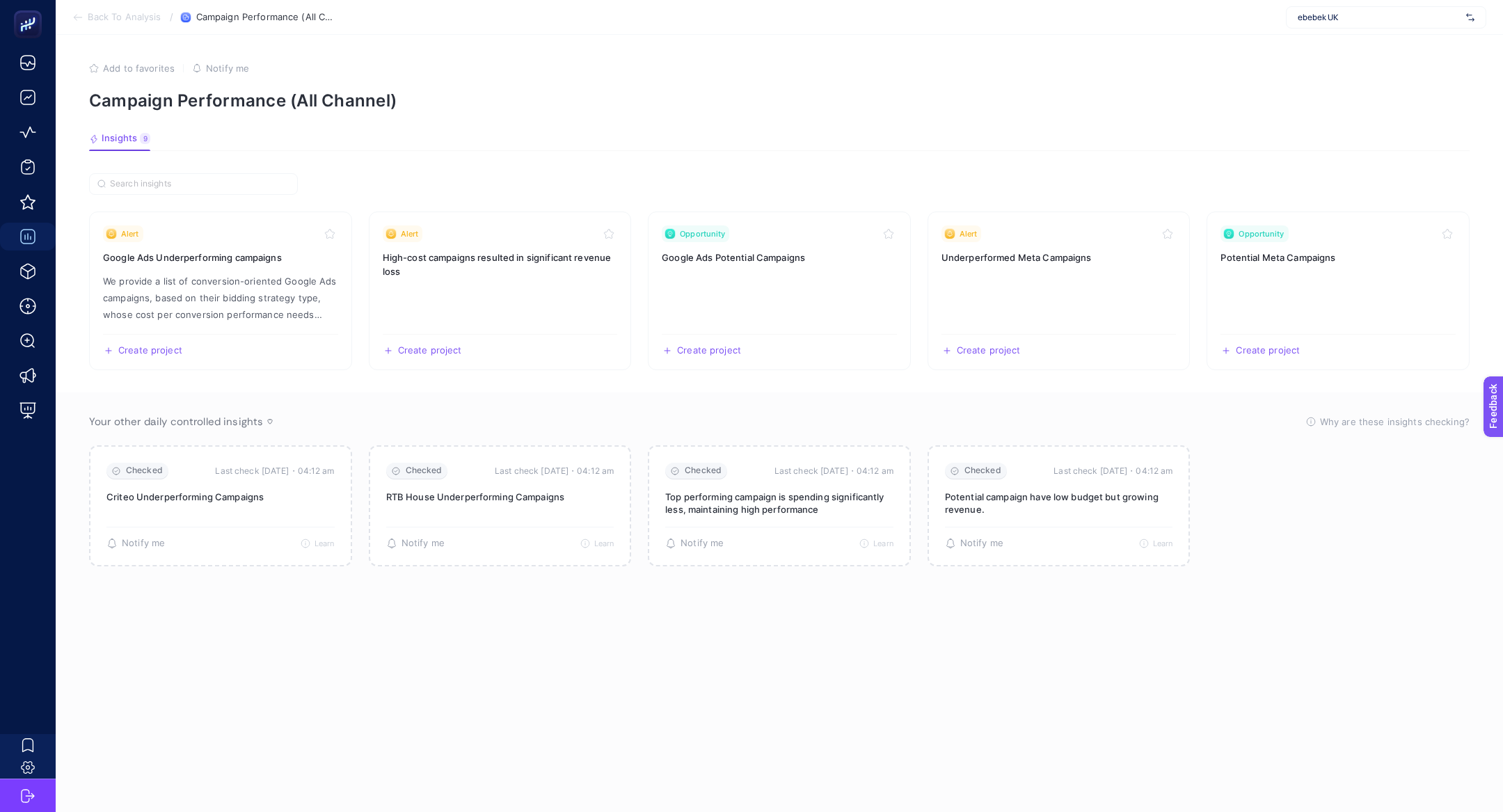
click at [115, 15] on span "Back To Analysis" at bounding box center [124, 17] width 73 height 11
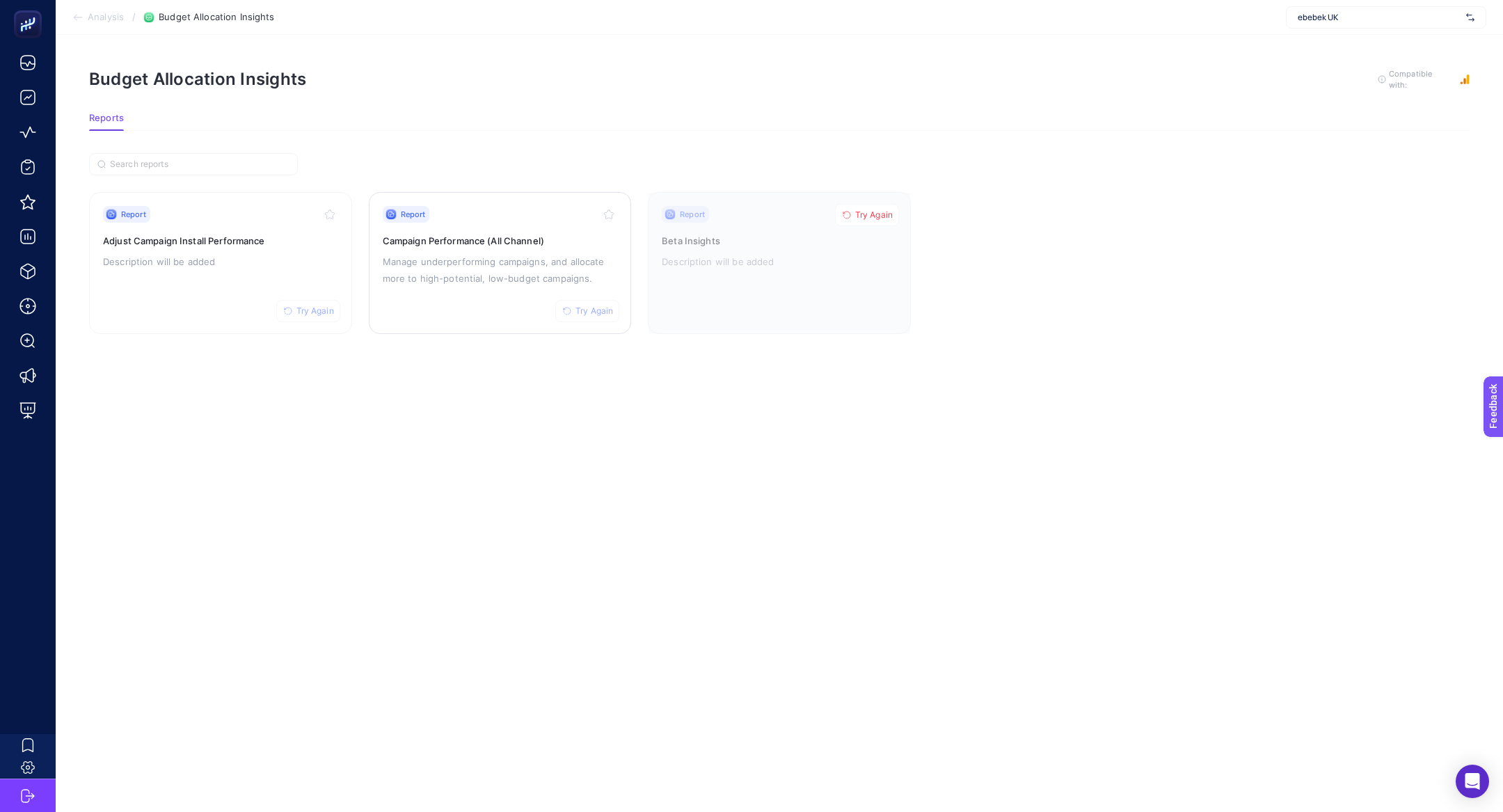
click at [585, 314] on span "Try Again" at bounding box center [595, 311] width 38 height 11
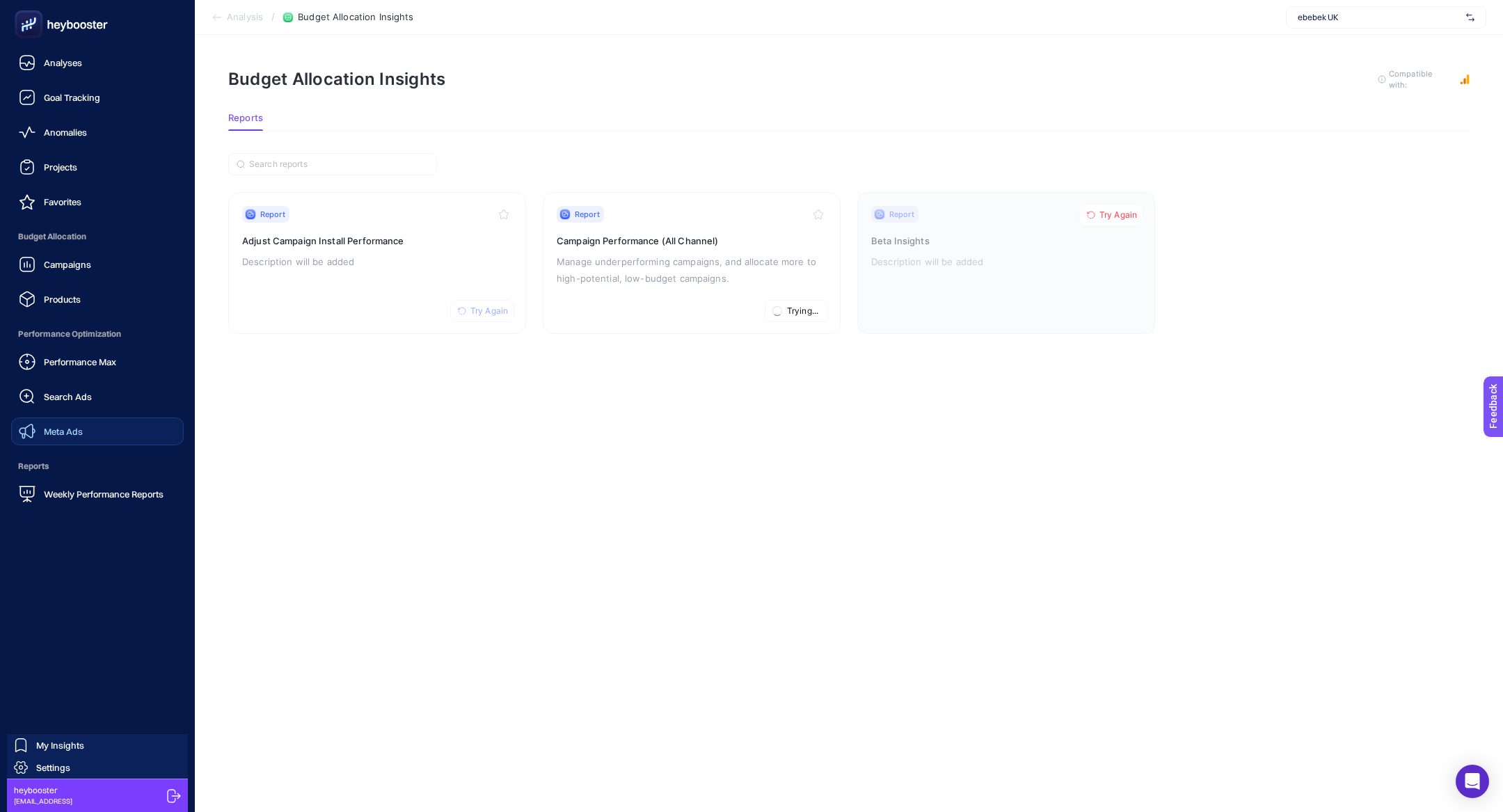
click at [78, 436] on span "Meta Ads" at bounding box center [64, 431] width 39 height 11
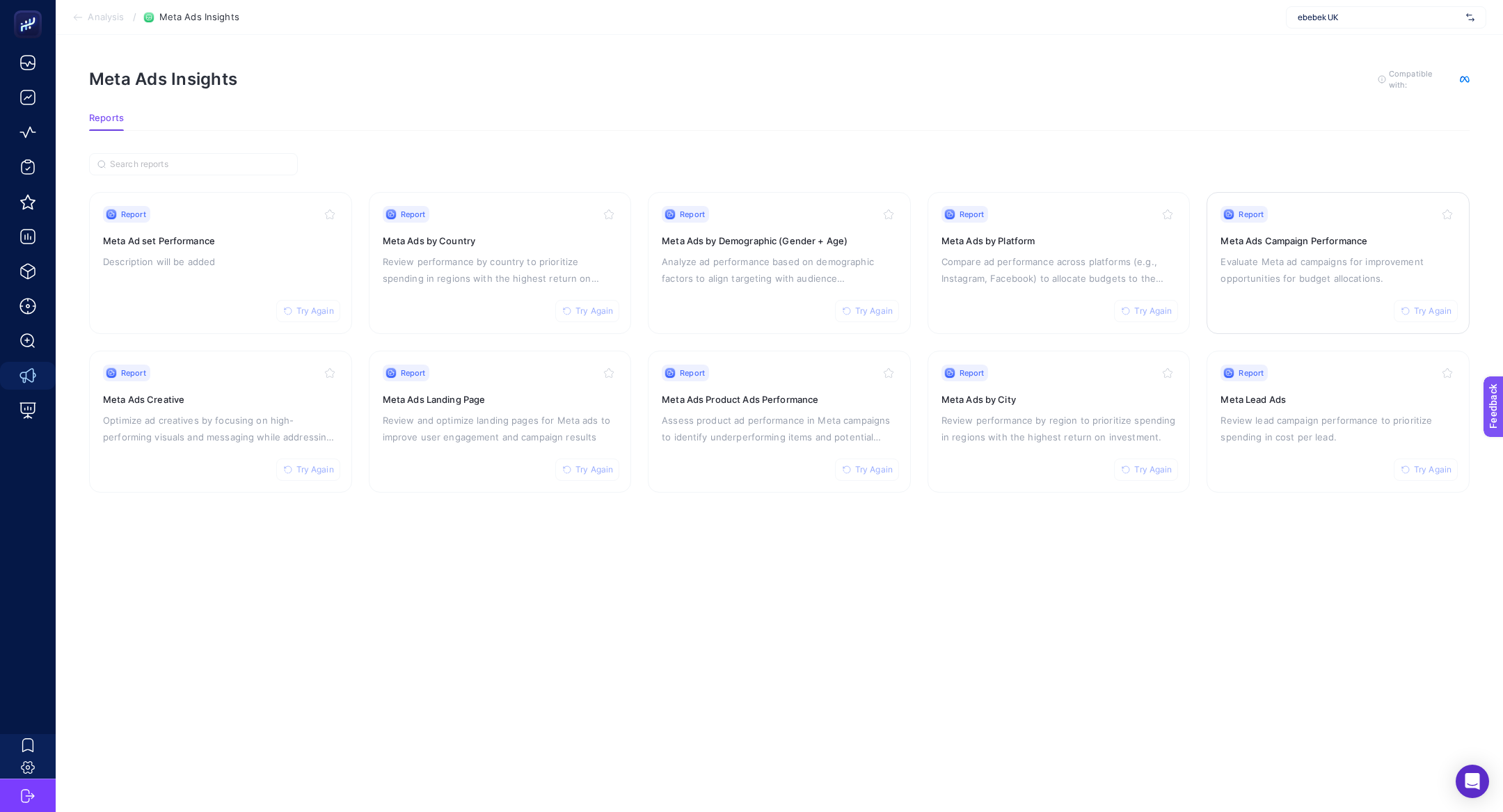
click at [1289, 241] on h3 "Meta Ads Campaign Performance" at bounding box center [1338, 241] width 235 height 14
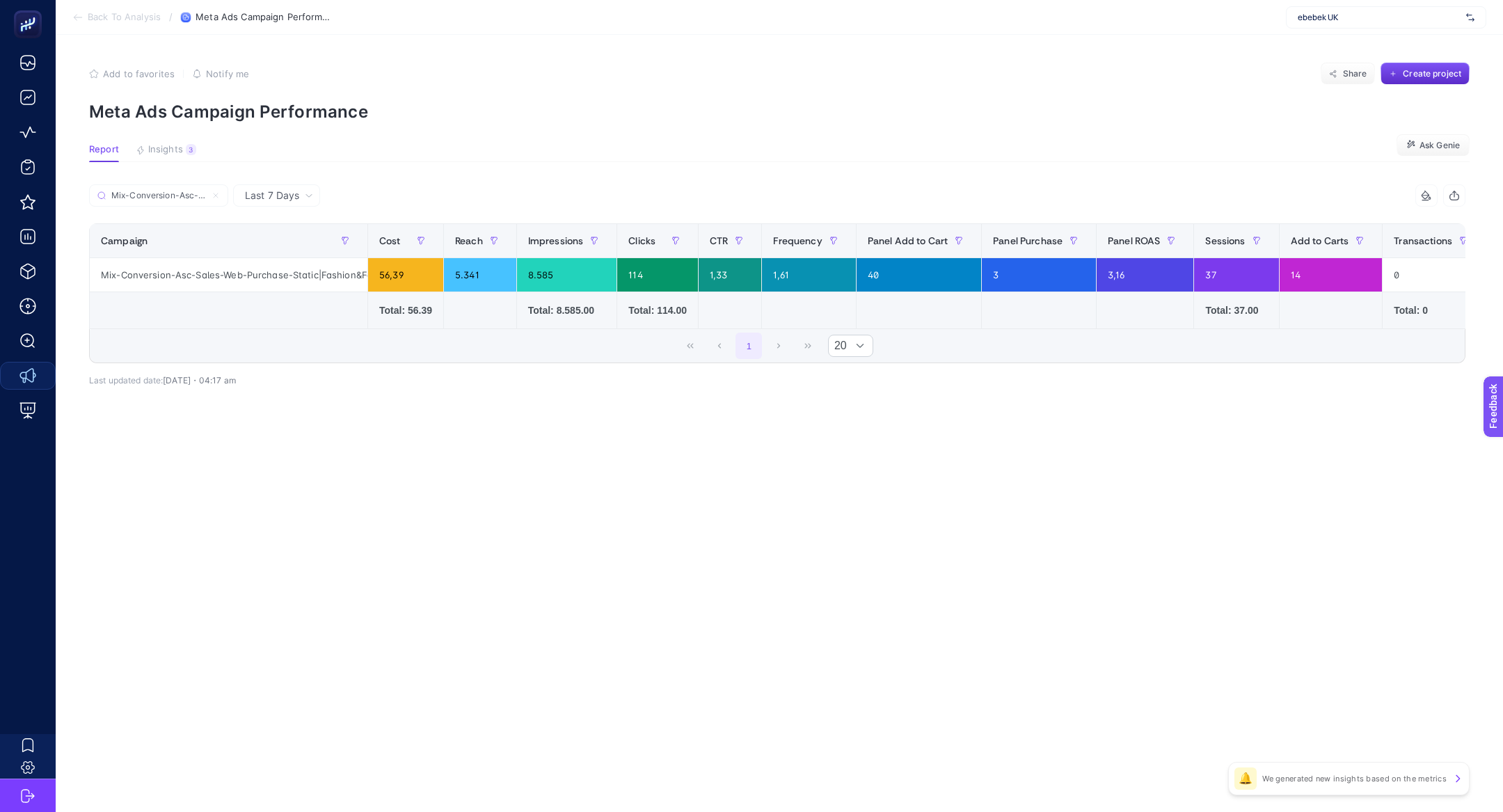
scroll to position [0, 179]
type input "Mix-Conversion-Asc-Sales-Web-Purchase-Static|Fashion&Footwear"
click at [216, 196] on icon at bounding box center [215, 196] width 9 height 9
click at [206, 196] on input "Mix-Conversion-Asc-Sales-Web-Purchase-Static|Fashion&Footwear" at bounding box center [159, 196] width 94 height 10
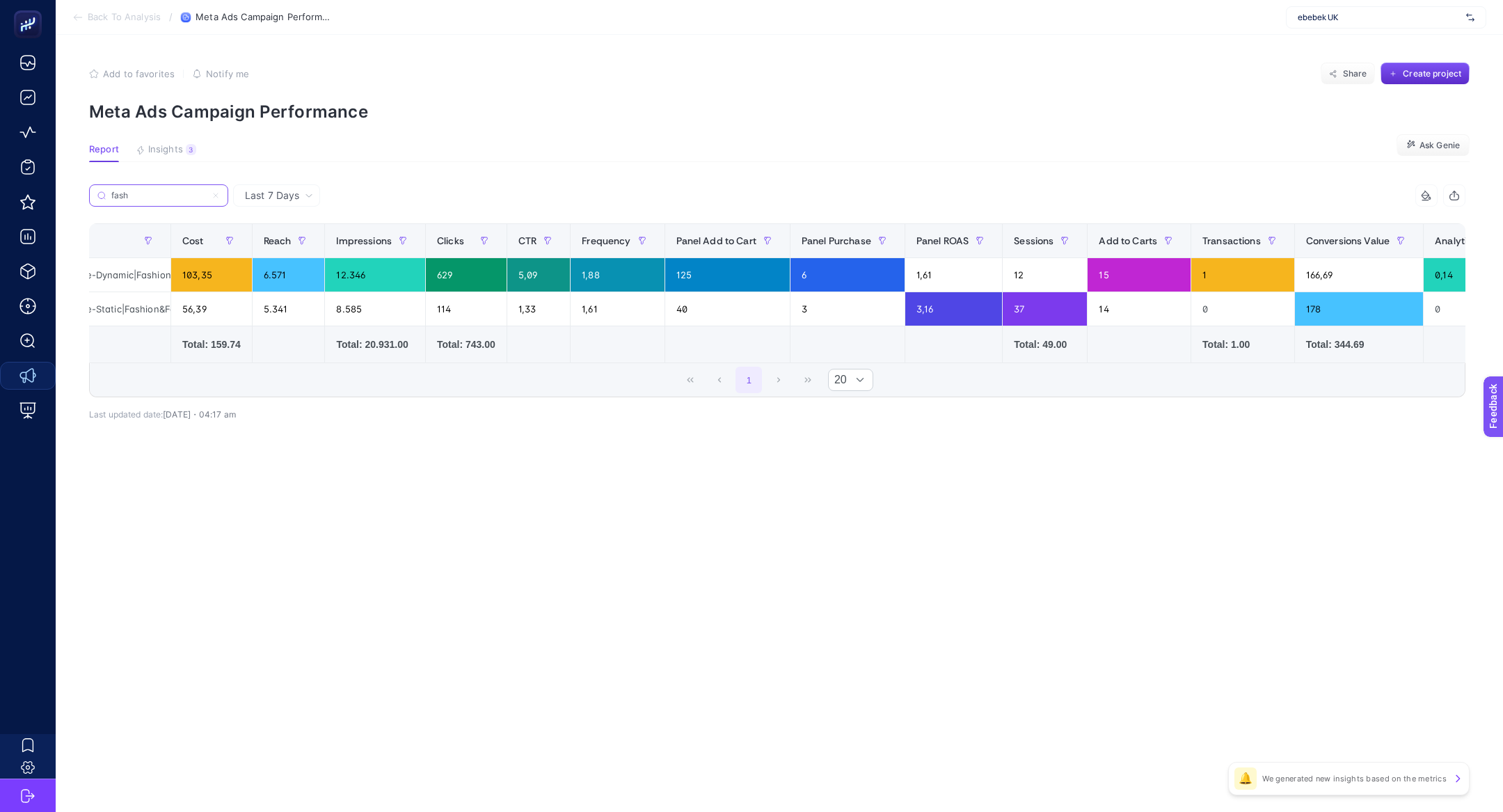
scroll to position [0, 448]
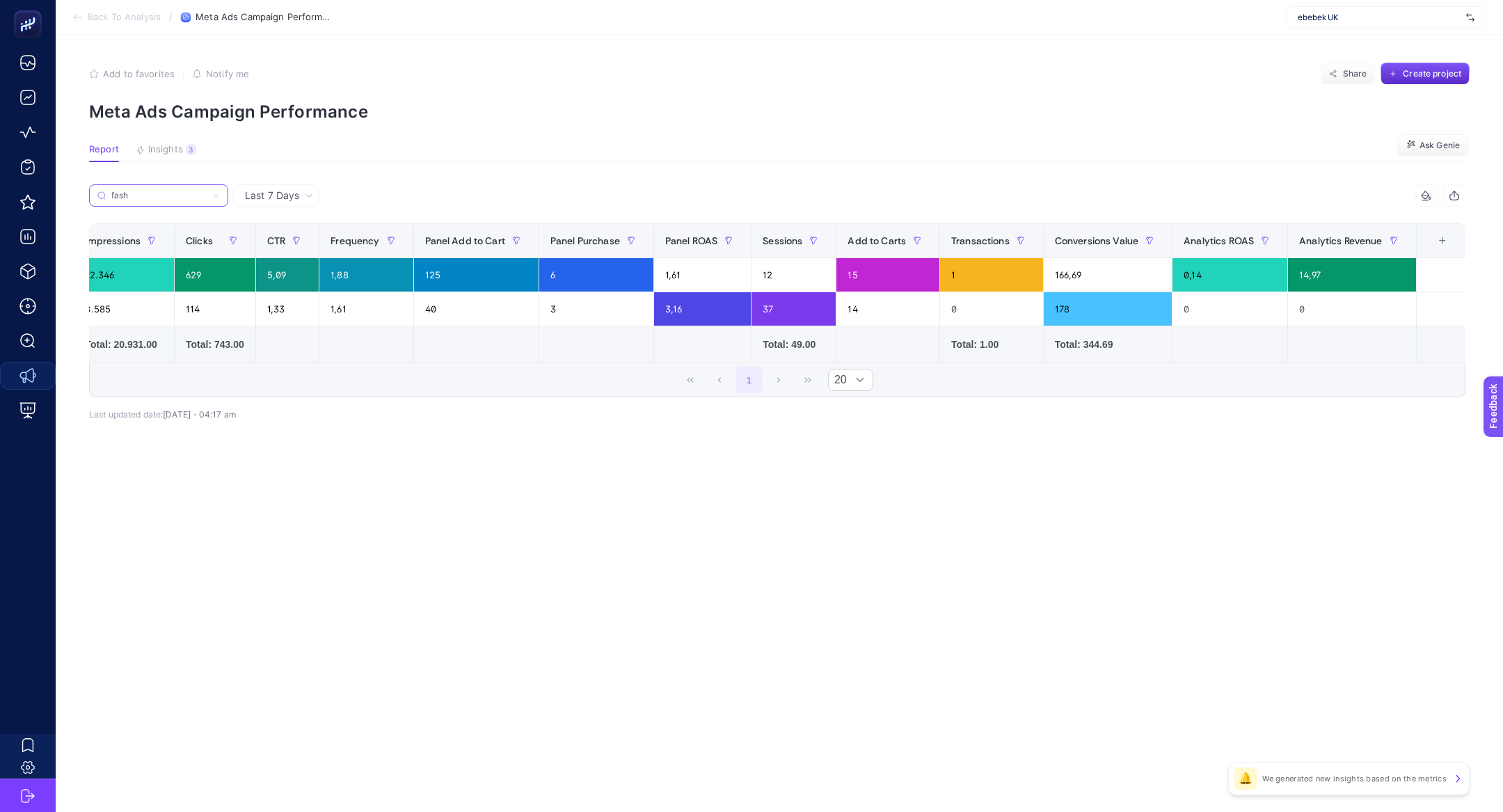
type input "fash"
click at [1449, 236] on div "+" at bounding box center [1443, 240] width 27 height 11
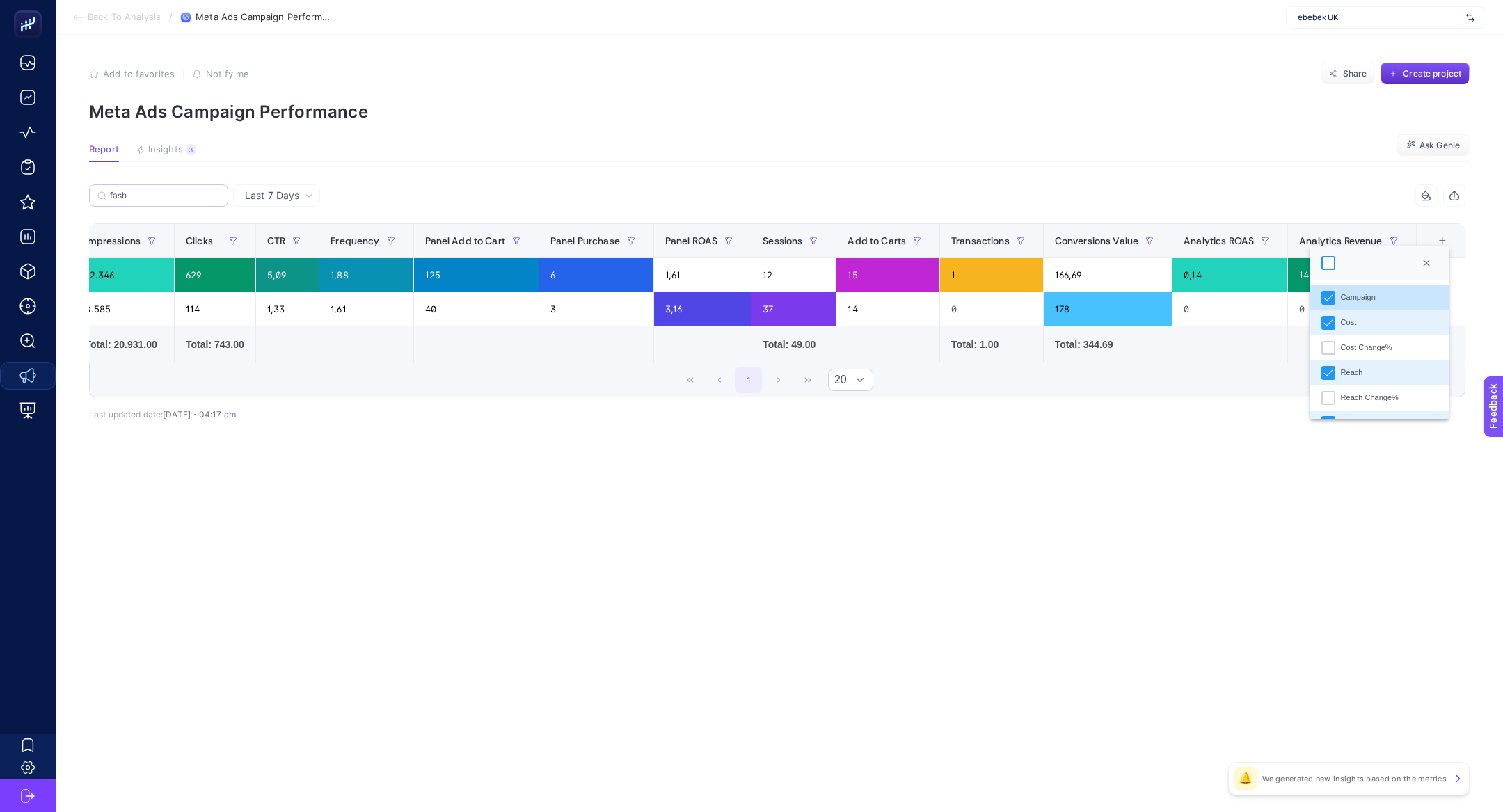
click at [1330, 257] on div at bounding box center [1329, 263] width 14 height 14
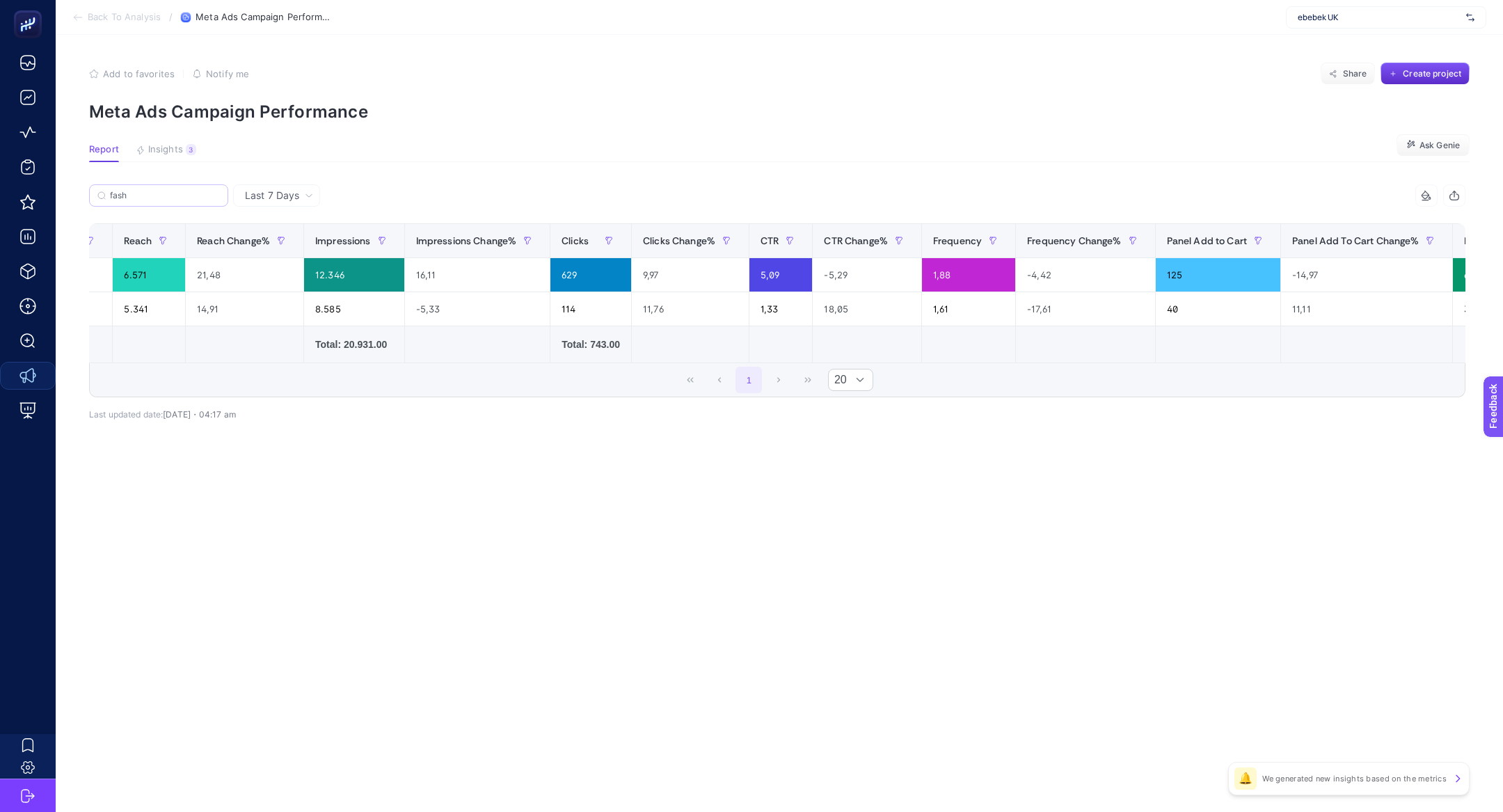
scroll to position [0, 0]
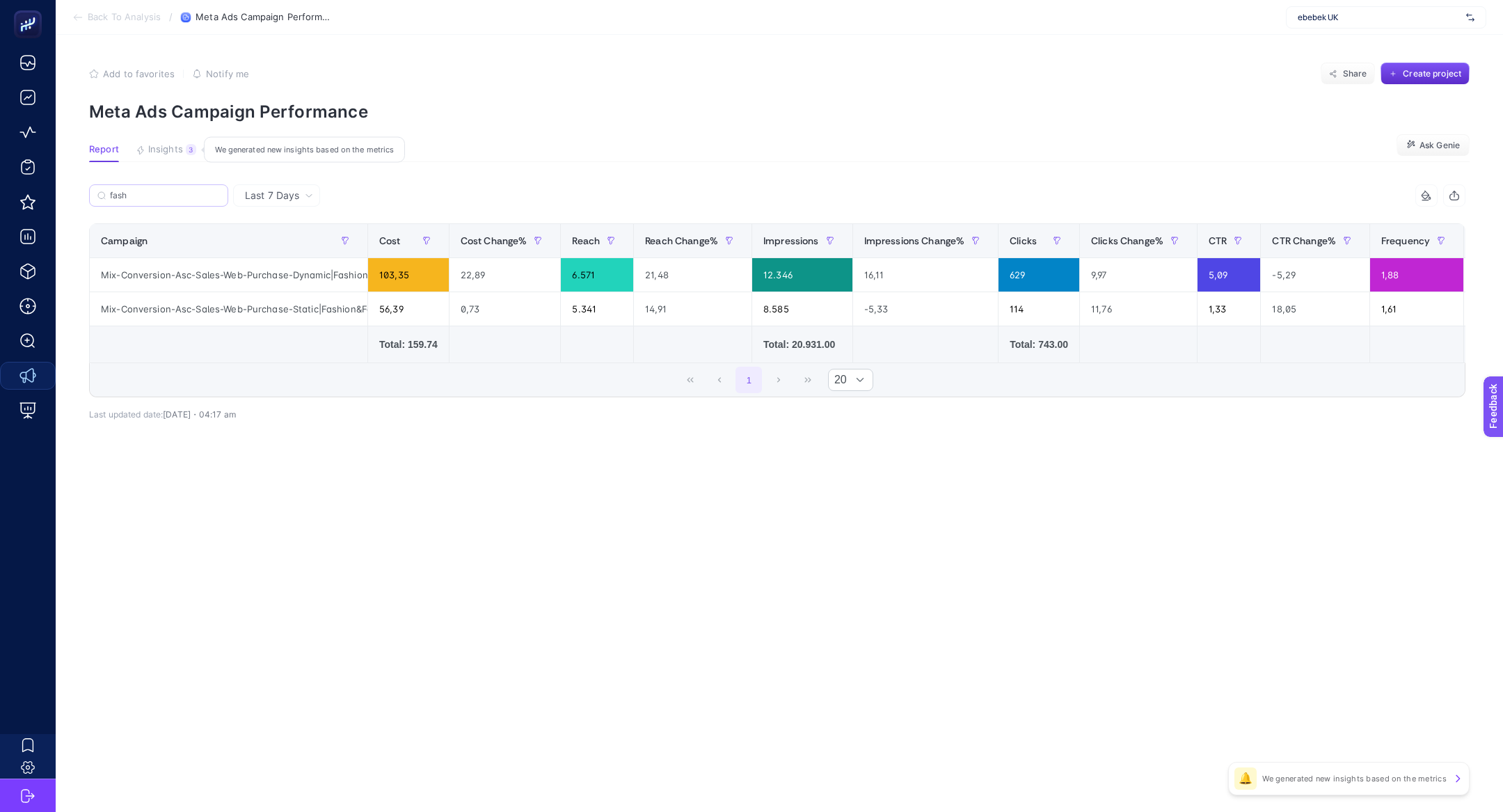
click at [177, 145] on span "Insights" at bounding box center [166, 149] width 35 height 11
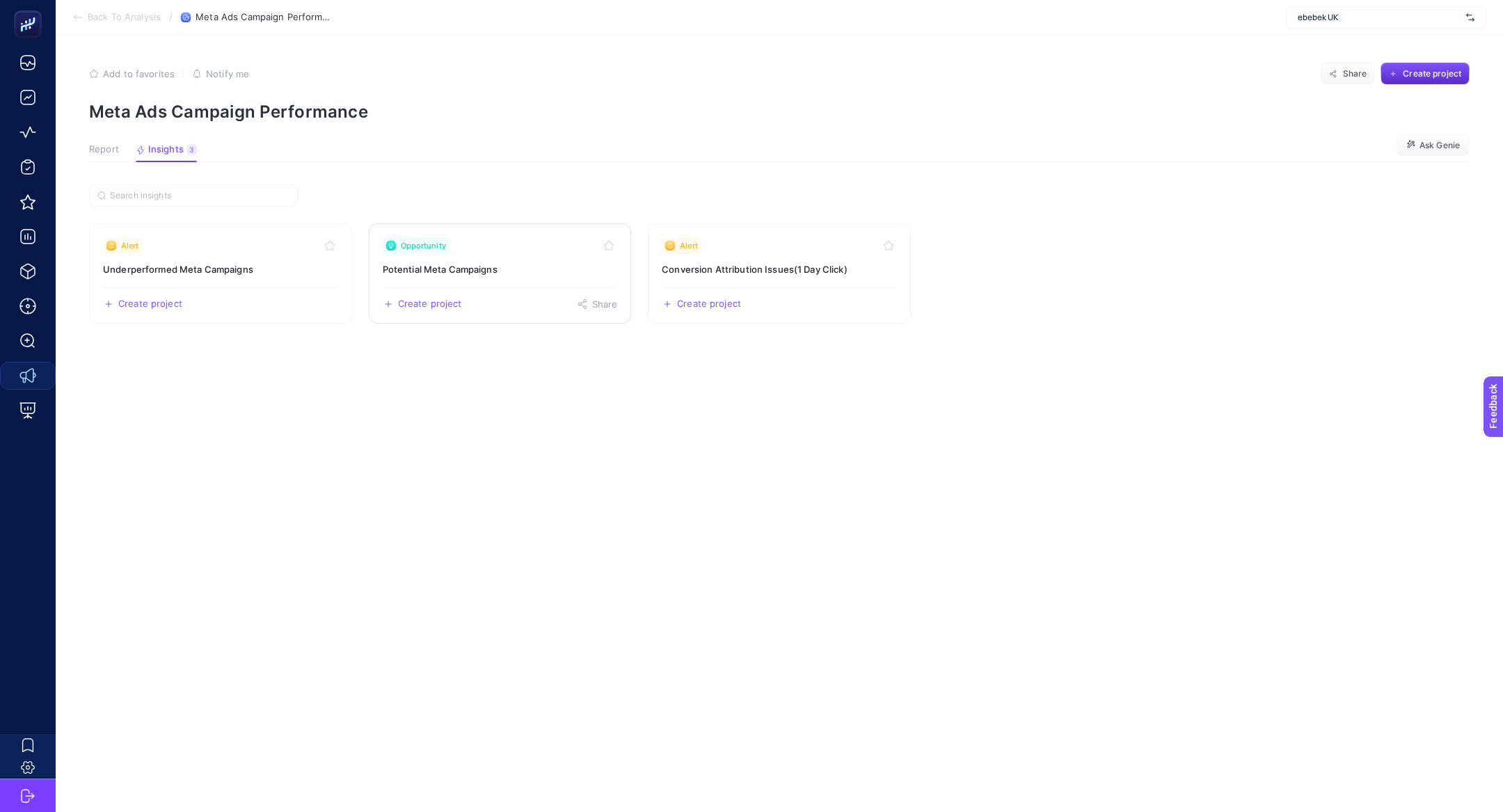
click at [448, 257] on link "Opportunity Potential Meta Campaigns Create project Share" at bounding box center [500, 273] width 263 height 101
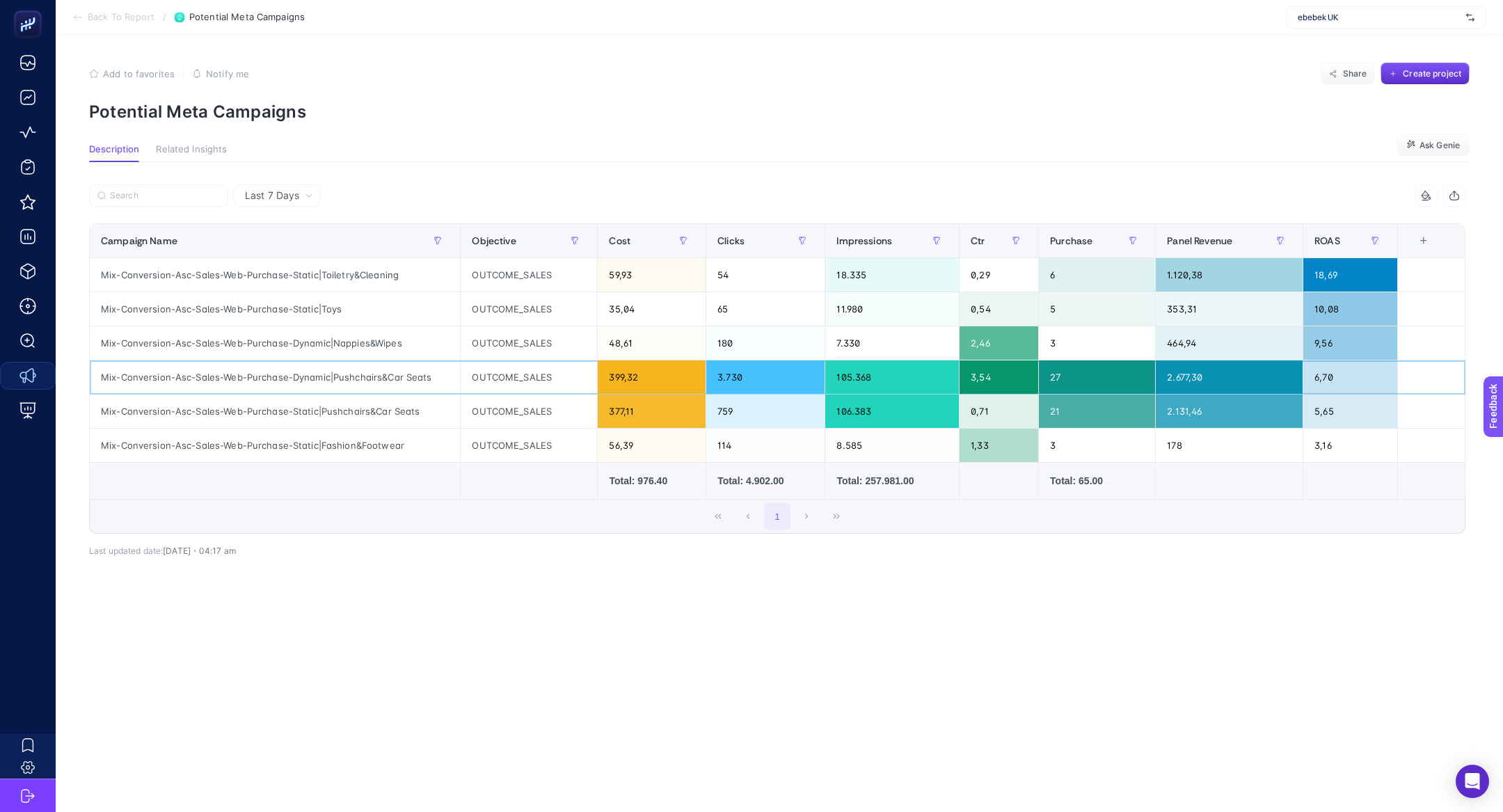
click at [225, 371] on div "Mix-Conversion-Asc-Sales-Web-Purchase-Dynamic|Pushchairs&Car Seats" at bounding box center [274, 377] width 370 height 34
copy tr "Mix-Conversion-Asc-Sales-Web-Purchase-Dynamic|Pushchairs&Car Seats"
click at [144, 195] on input "Search" at bounding box center [165, 196] width 110 height 10
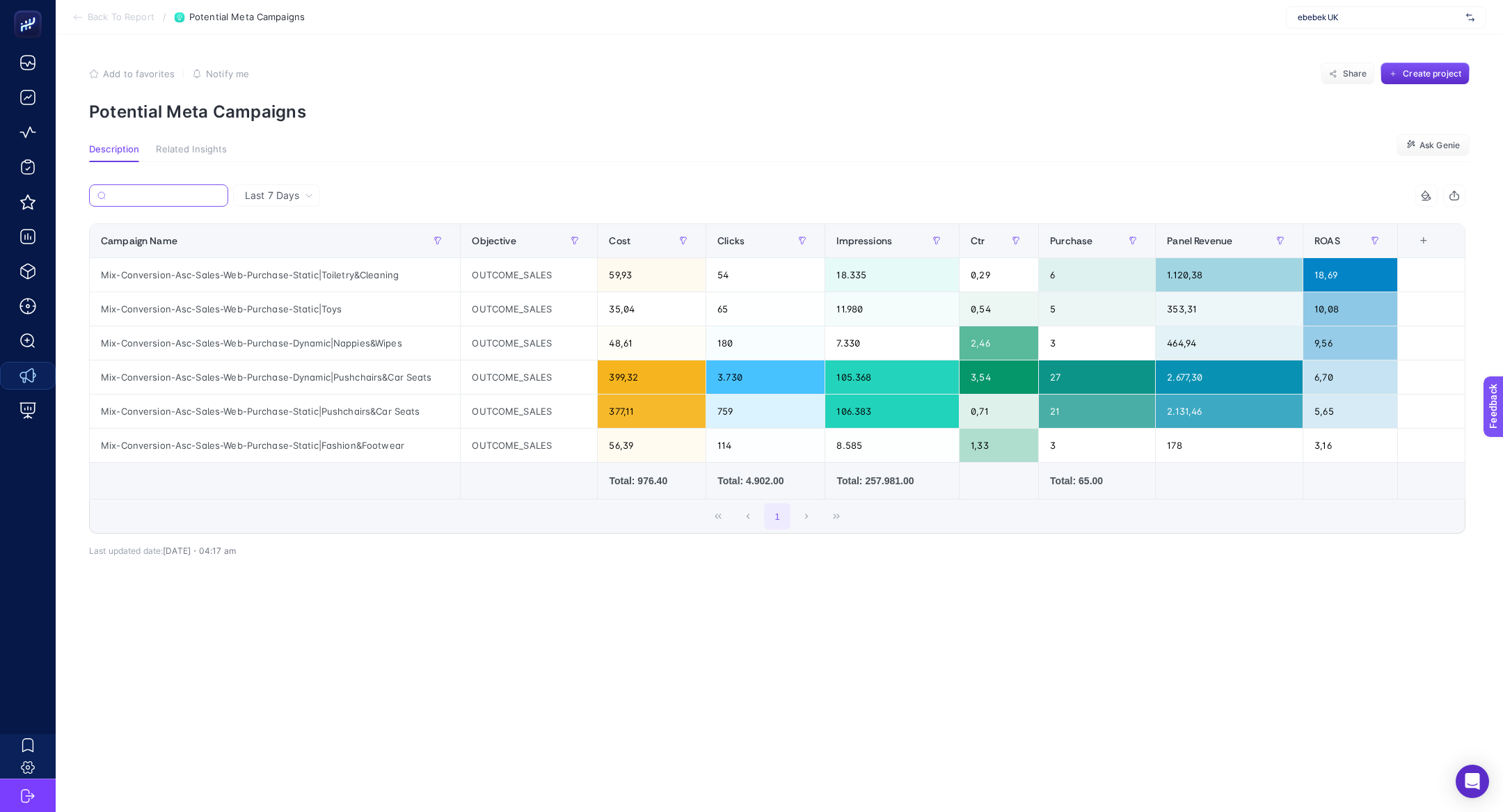
paste input "Mix-Conversion-Asc-Sales-Web-Purchase-Dynamic|Pushchairs&Car Seats"
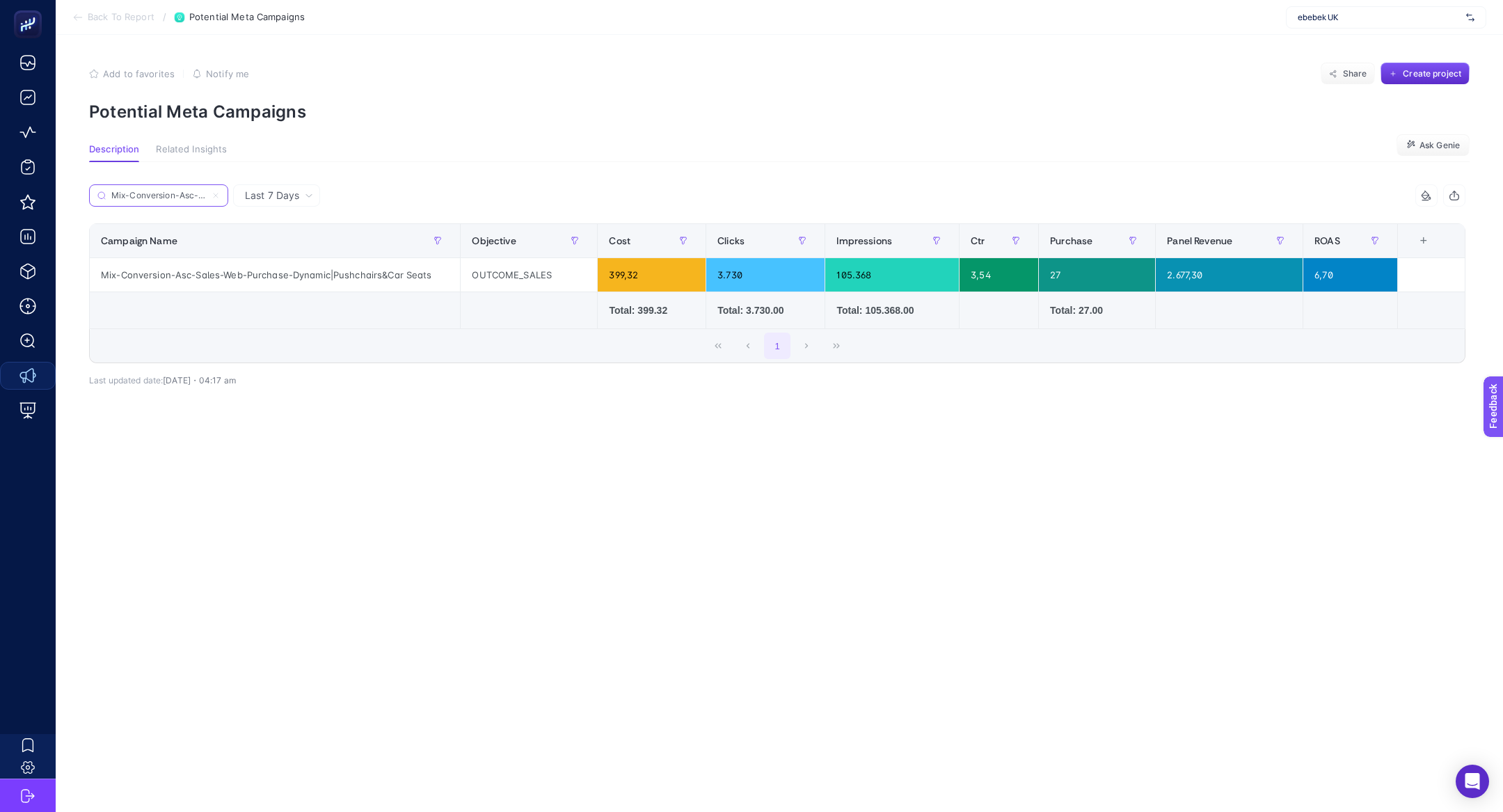
scroll to position [0, 204]
type input "Mix-Conversion-Asc-Sales-Web-Purchase-Dynamic|Pushchairs&Car Seats"
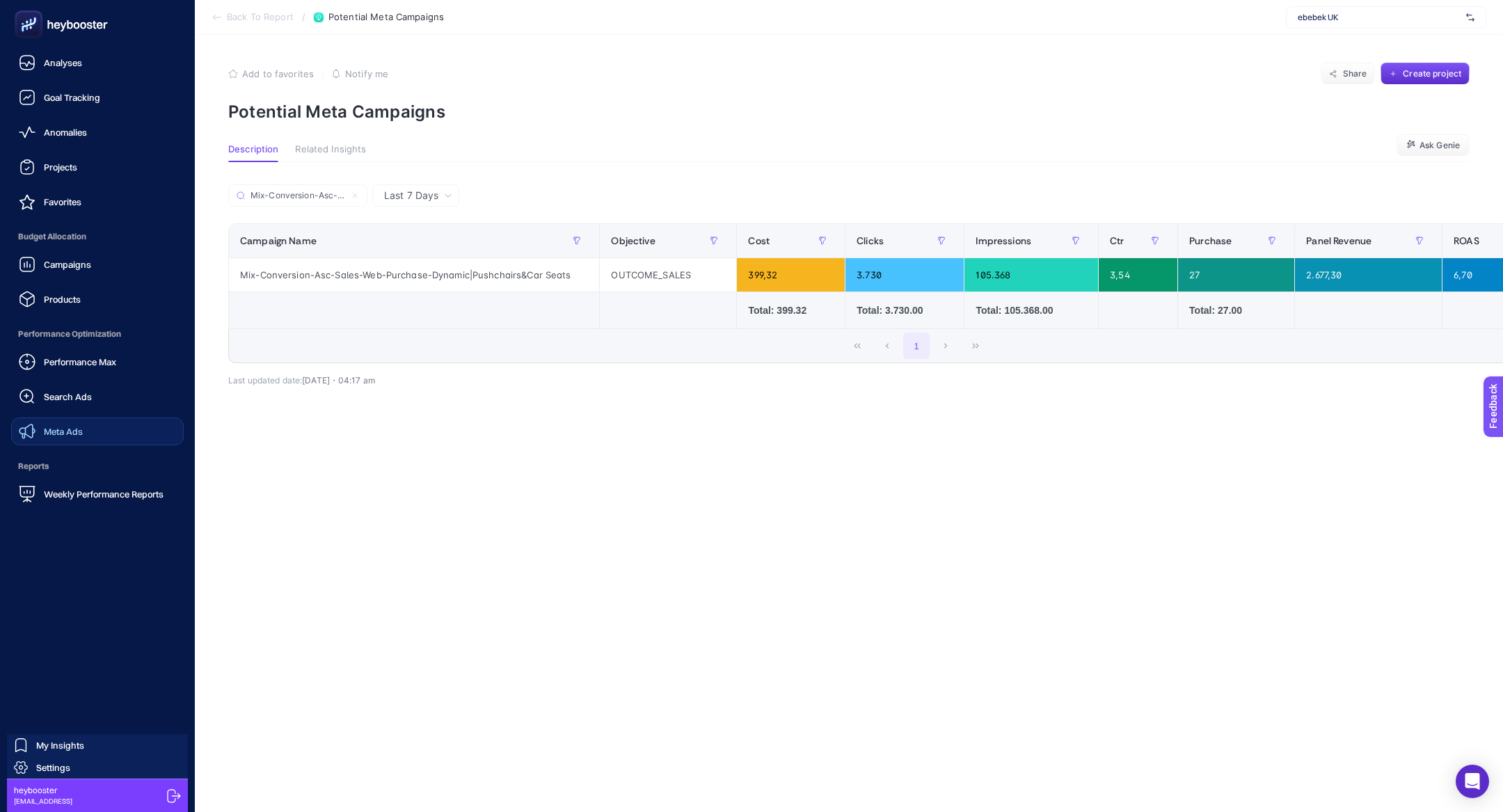
click at [97, 21] on icon at bounding box center [61, 24] width 101 height 27
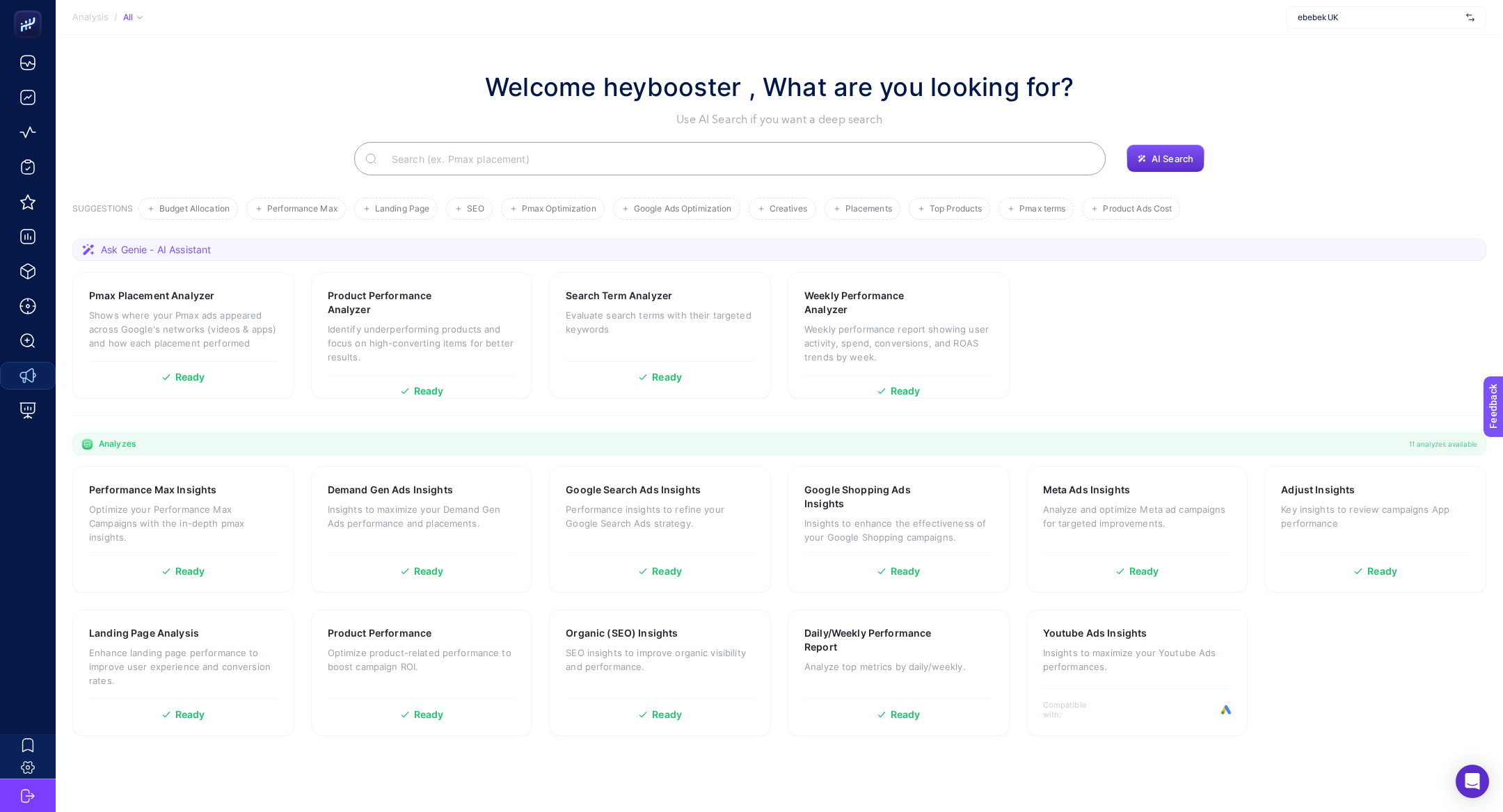
click at [517, 148] on input "Search" at bounding box center [738, 159] width 714 height 39
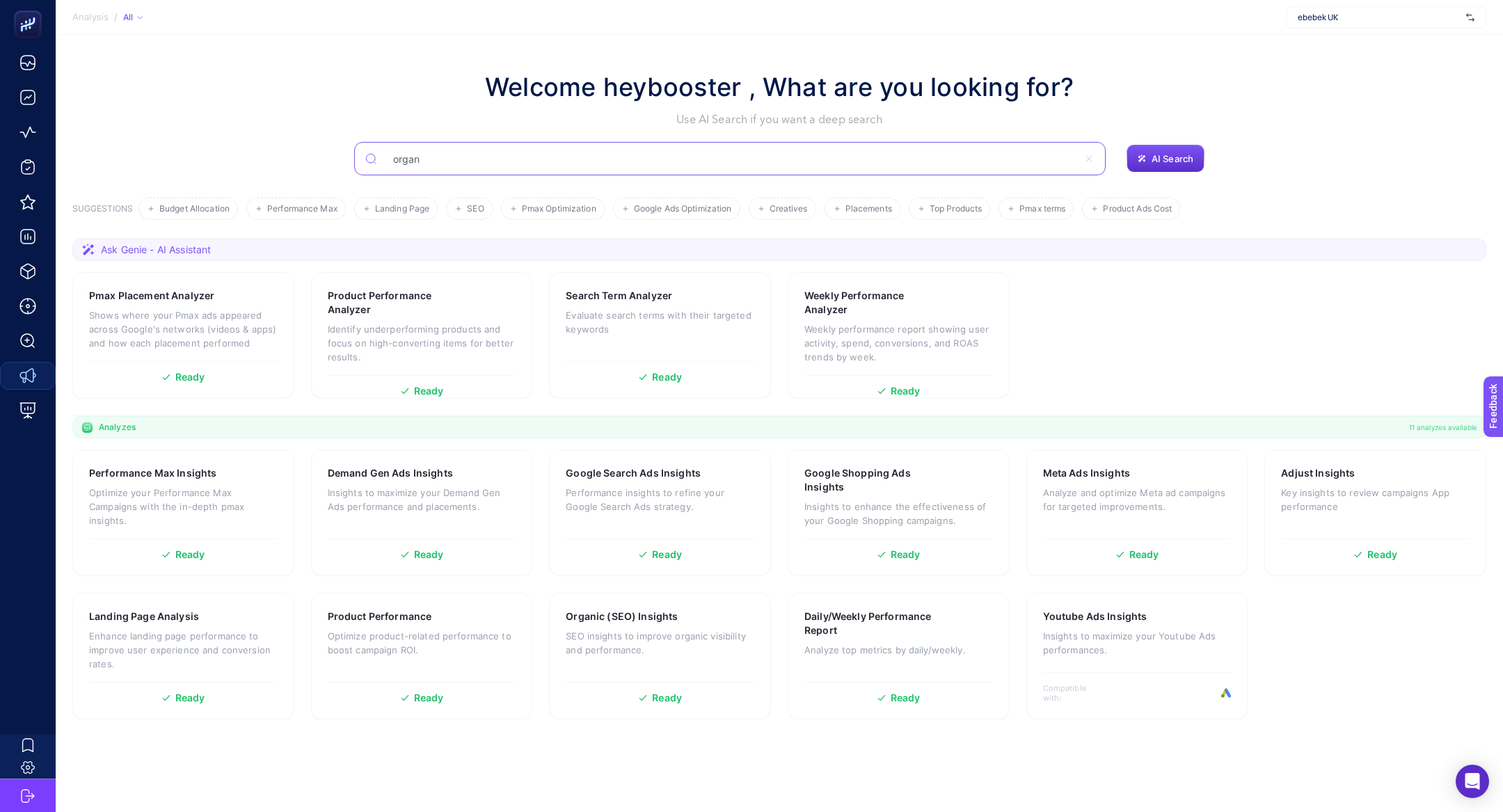
type input "organ"
